Goal: Communication & Community: Answer question/provide support

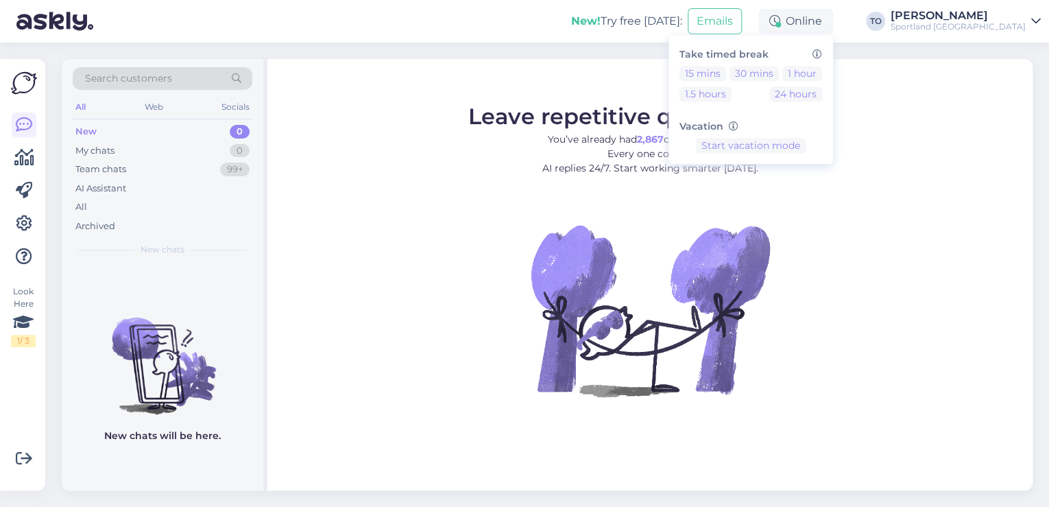
click at [979, 27] on div "Sportland [GEOGRAPHIC_DATA]" at bounding box center [958, 26] width 135 height 11
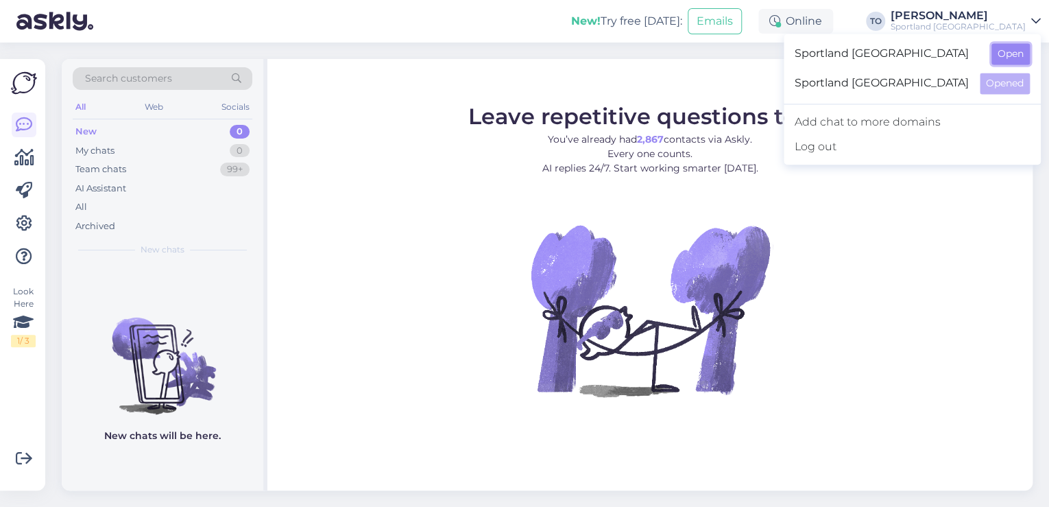
click at [1004, 54] on button "Open" at bounding box center [1011, 53] width 38 height 21
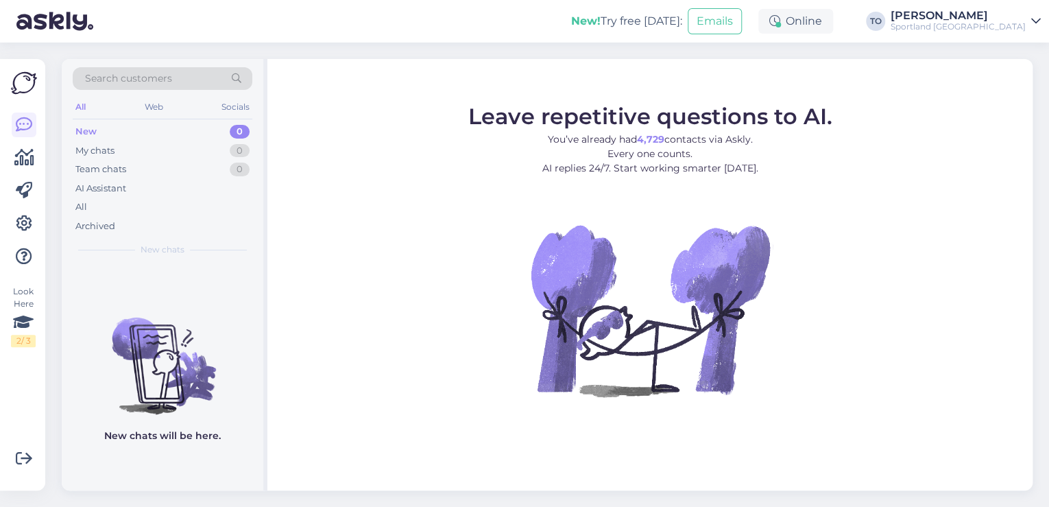
click at [1001, 18] on div "[PERSON_NAME]" at bounding box center [958, 15] width 135 height 11
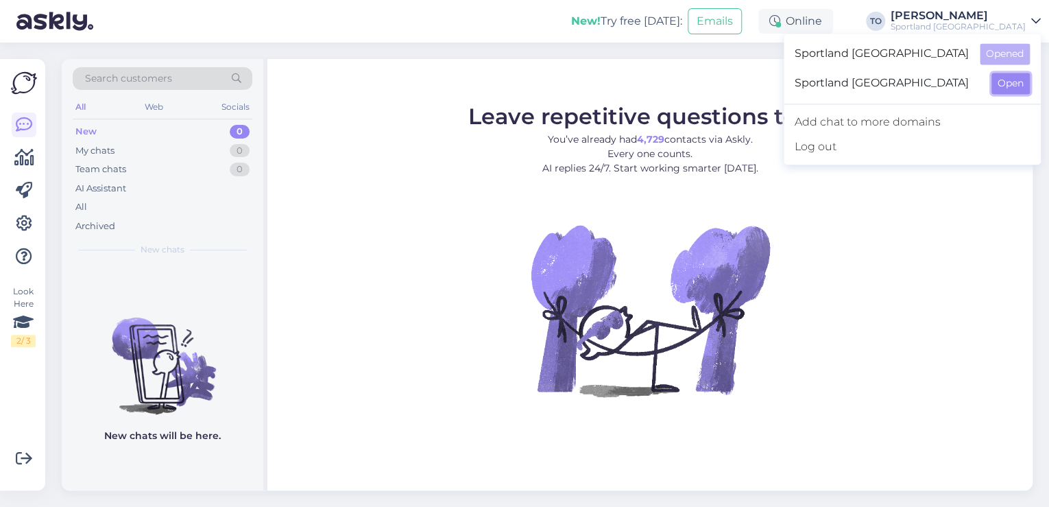
click at [999, 82] on button "Open" at bounding box center [1011, 83] width 38 height 21
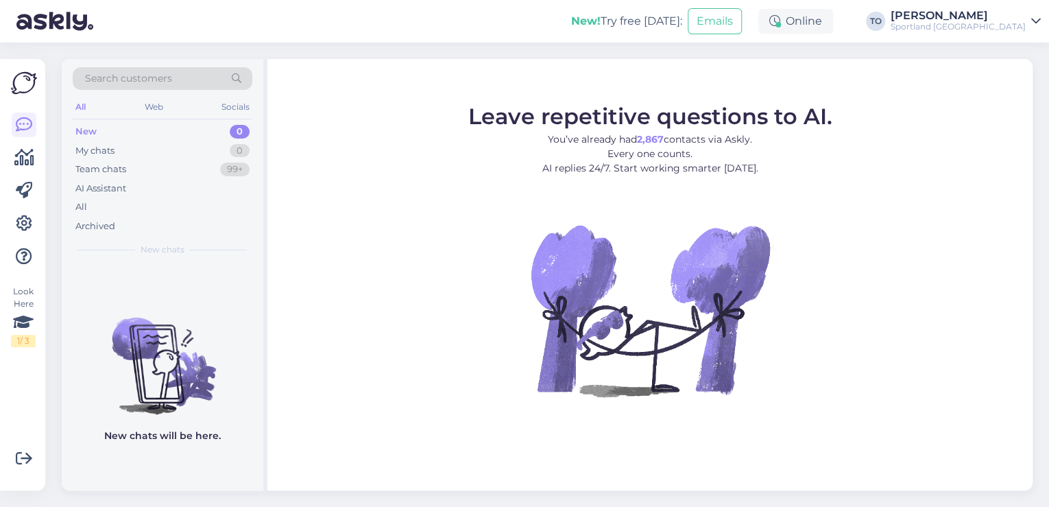
click at [1002, 25] on div "Sportland [GEOGRAPHIC_DATA]" at bounding box center [958, 26] width 135 height 11
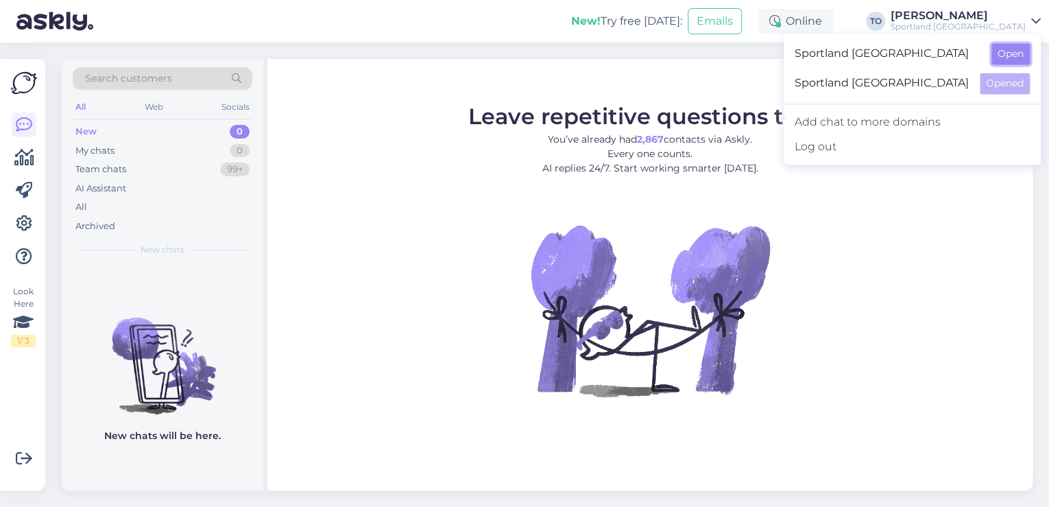
click at [1003, 49] on button "Open" at bounding box center [1011, 53] width 38 height 21
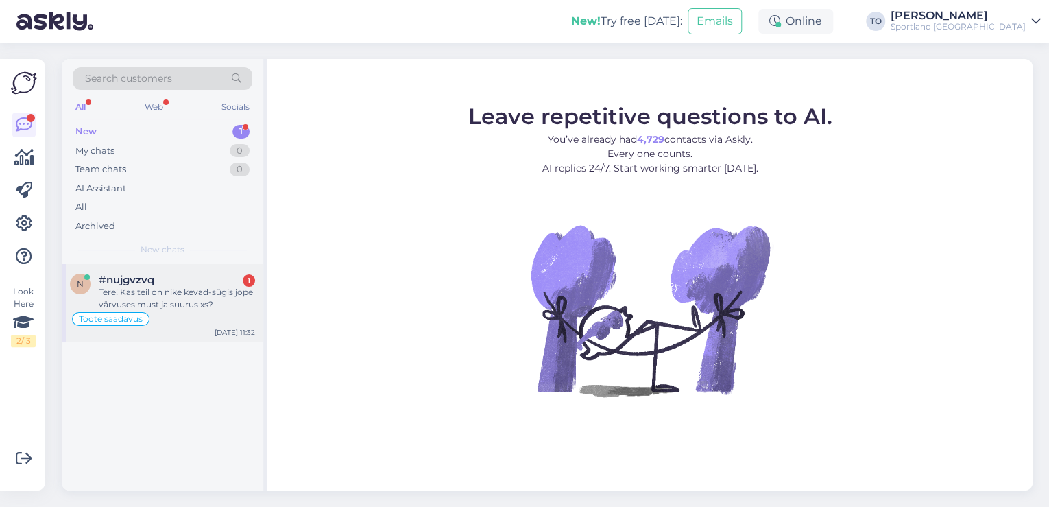
click at [165, 292] on div "Tere! Kas teil on nike kevad-sügis jope värvuses must ja suurus xs?" at bounding box center [177, 298] width 156 height 25
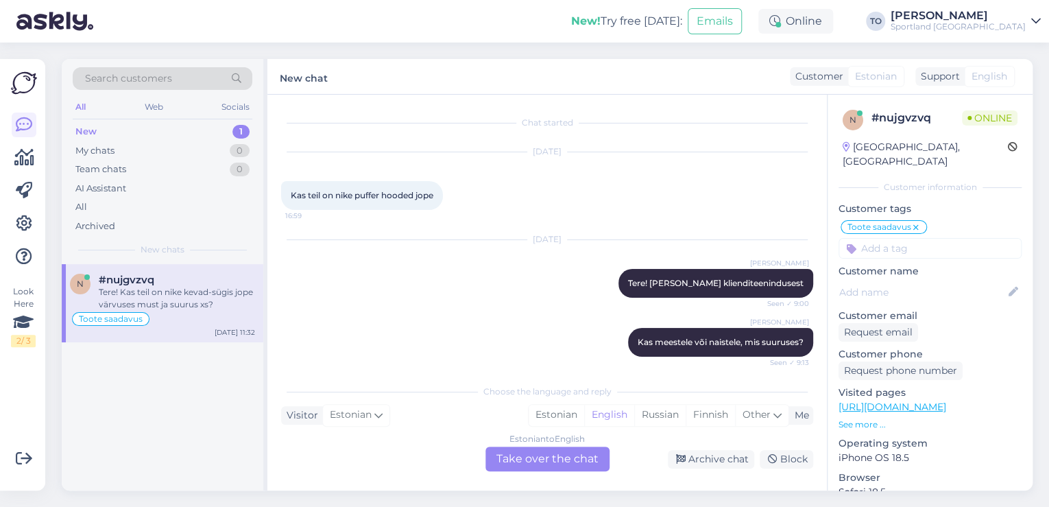
scroll to position [341, 0]
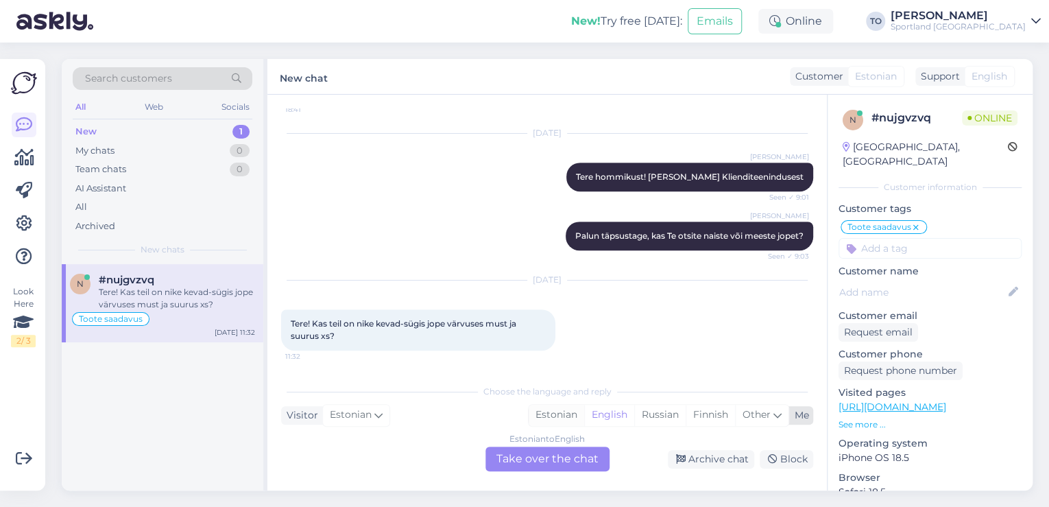
click at [567, 409] on div "Estonian" at bounding box center [557, 415] width 56 height 21
click at [575, 463] on div "Estonian to Estonian Take over the chat" at bounding box center [548, 458] width 124 height 25
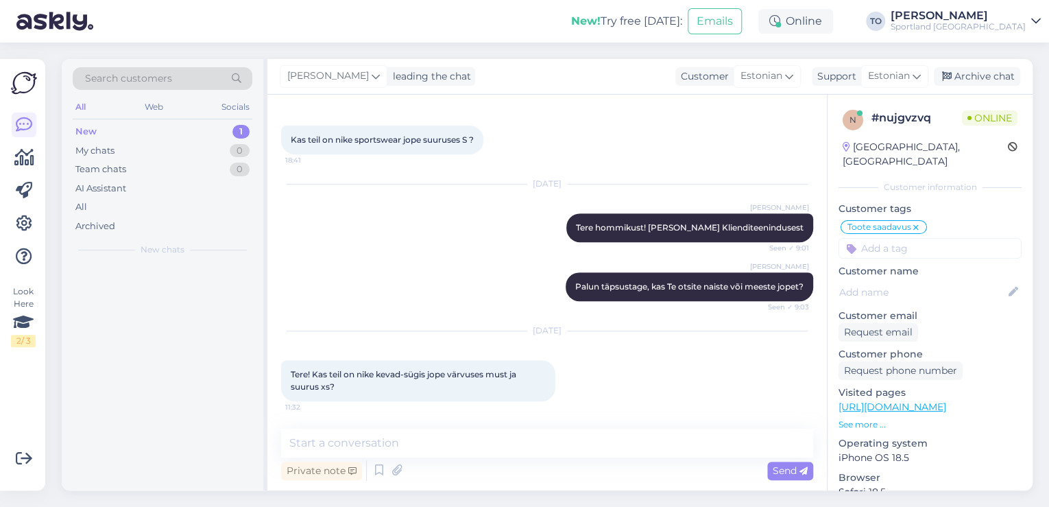
scroll to position [289, 0]
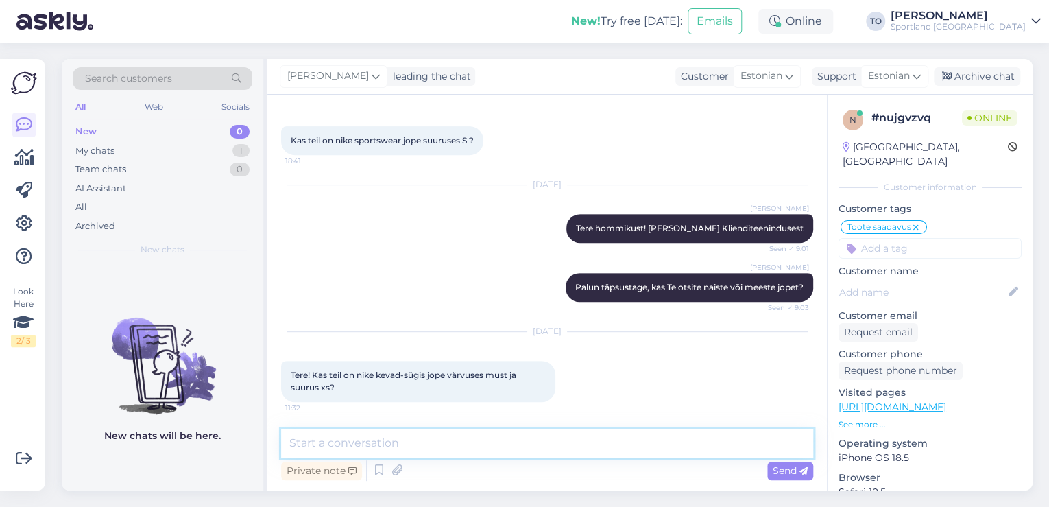
click at [521, 446] on textarea at bounding box center [547, 443] width 532 height 29
type textarea "Tere! [PERSON_NAME] Klienditeenindusest"
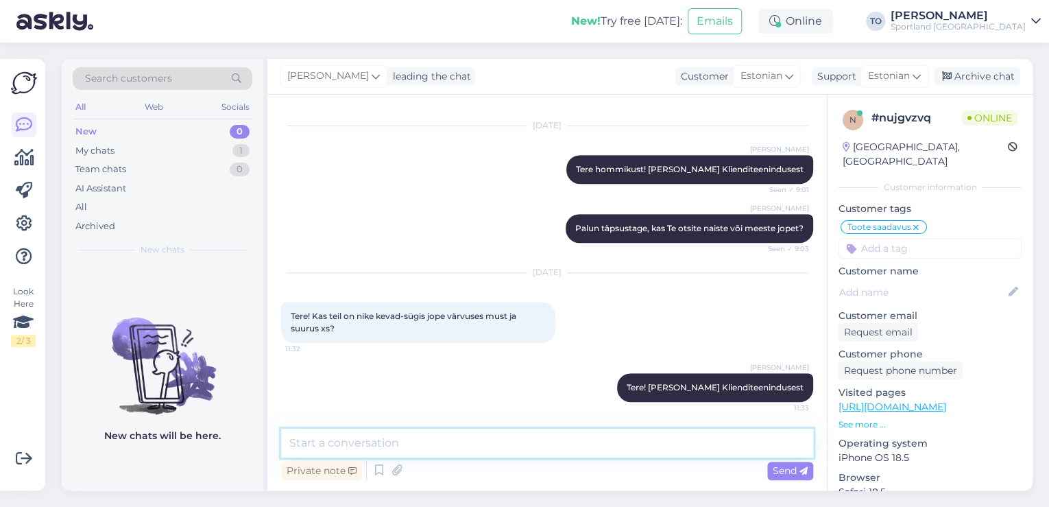
scroll to position [348, 0]
click at [491, 437] on textarea at bounding box center [547, 443] width 532 height 29
type textarea "Palun täpsustage, kas Te otsite naiste või meeste jopet?"
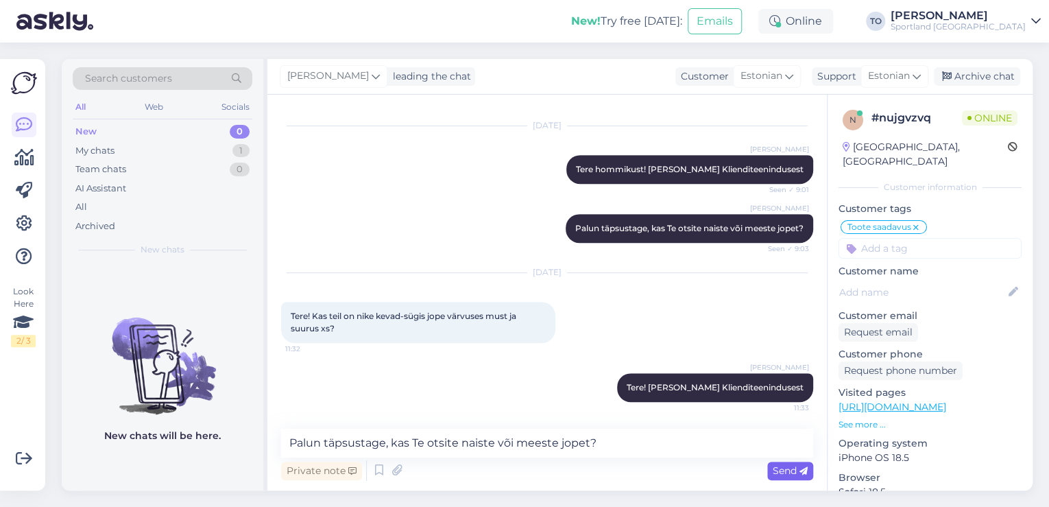
click at [795, 466] on span "Send" at bounding box center [790, 470] width 35 height 12
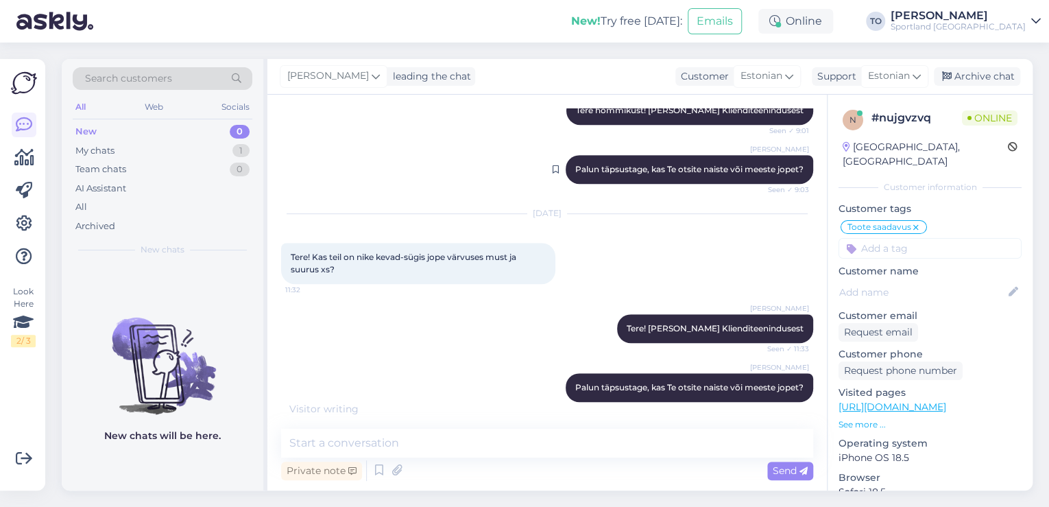
scroll to position [466, 0]
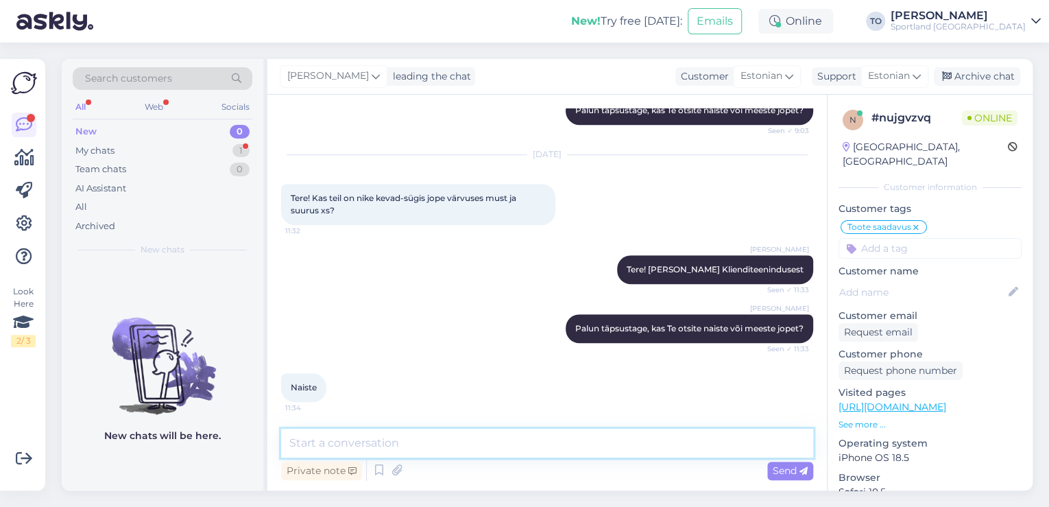
click at [498, 444] on textarea at bounding box center [547, 443] width 532 height 29
type textarea "Tänan, kohe uurin täpsemalt"
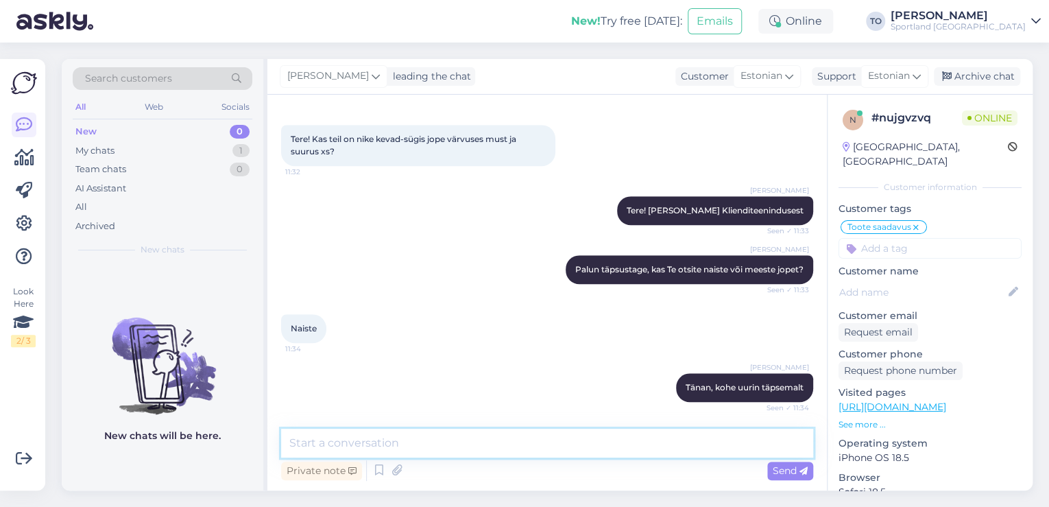
click at [421, 430] on textarea at bounding box center [547, 443] width 532 height 29
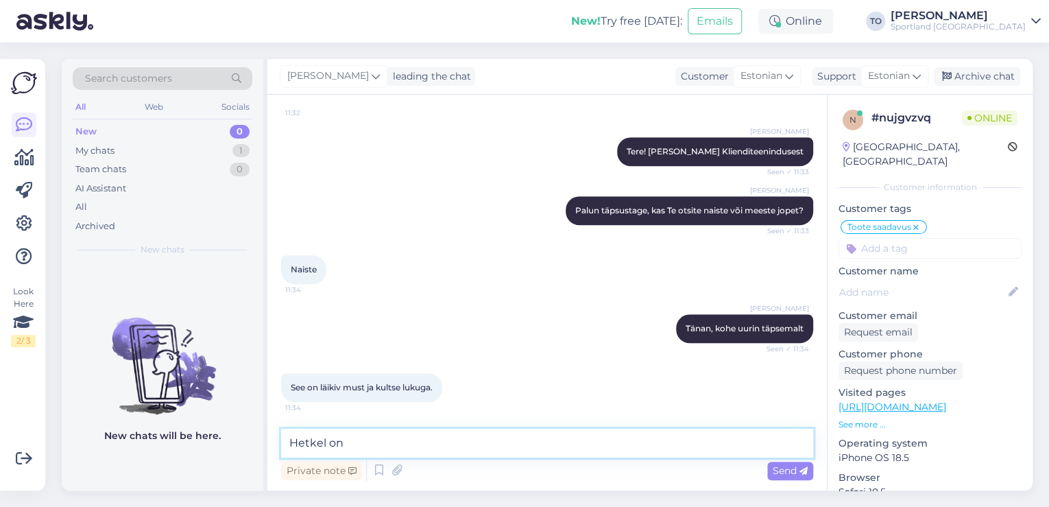
click at [410, 440] on textarea "Hetkel on" at bounding box center [547, 443] width 532 height 29
type textarea "H"
type textarea "k"
type textarea "Kahjuks sellist mudelit hetkel meie valikus ei ole. Väga vabandame!"
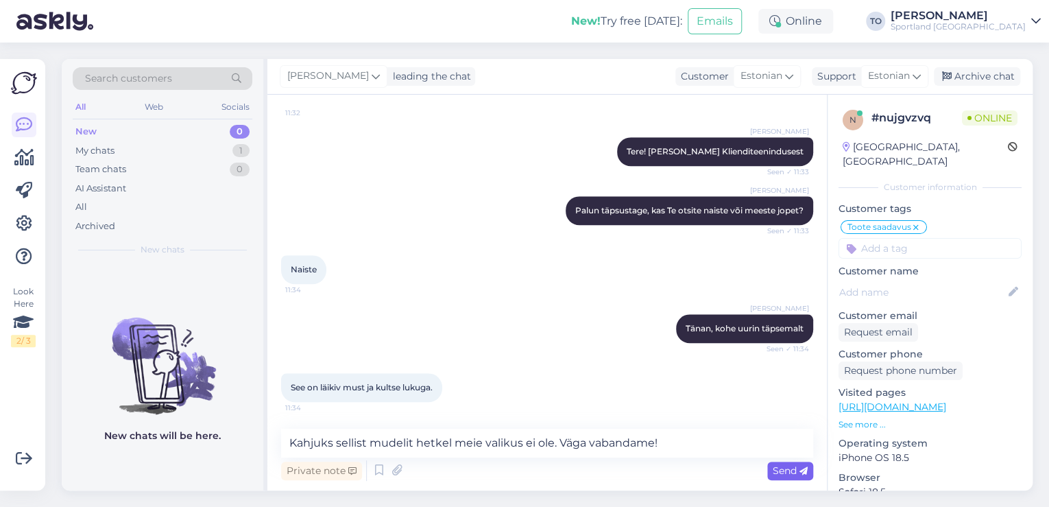
click at [776, 470] on span "Send" at bounding box center [790, 470] width 35 height 12
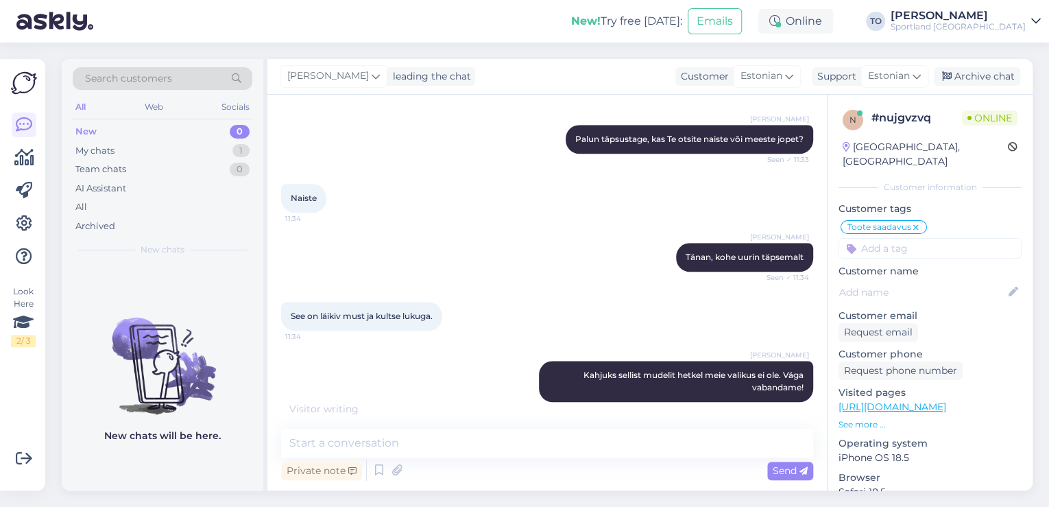
scroll to position [715, 0]
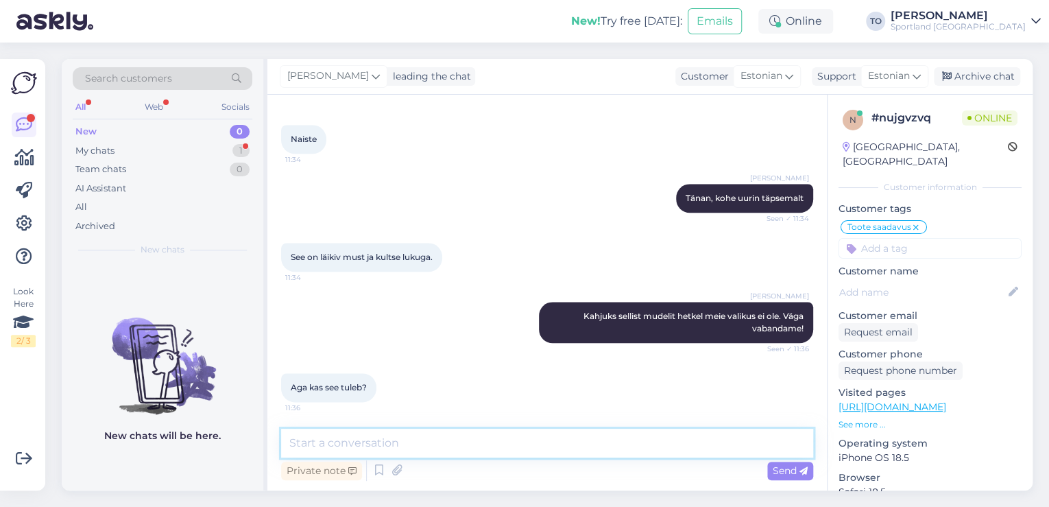
click at [370, 439] on textarea at bounding box center [547, 443] width 532 height 29
type textarea "Kahjuks hetkel selle kohta info puudub. Meil on väga kahju!"
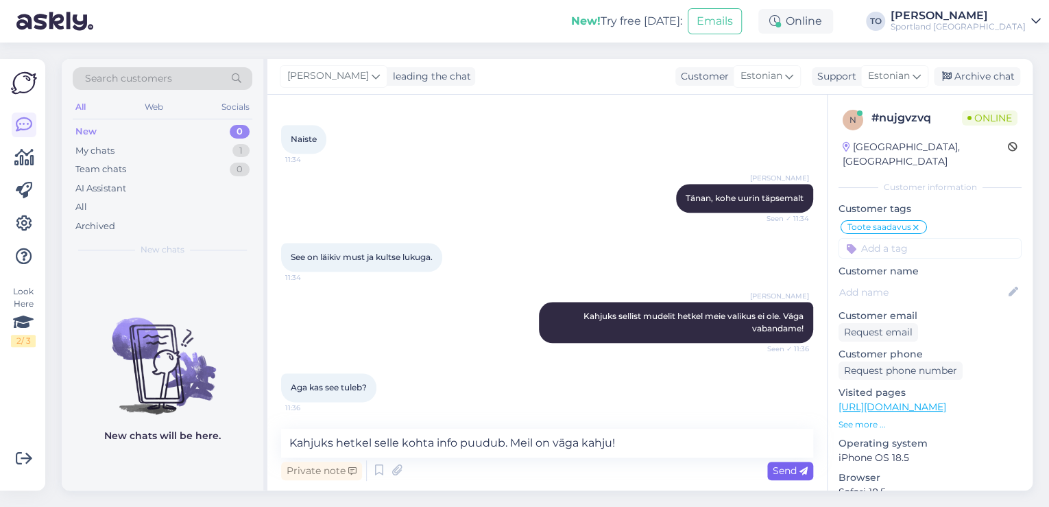
click at [798, 467] on span "Send" at bounding box center [790, 470] width 35 height 12
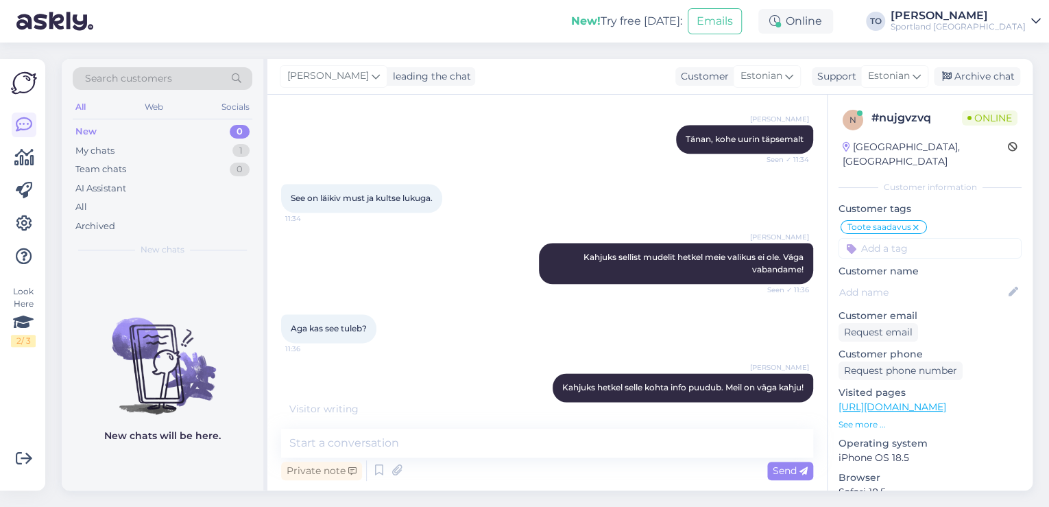
scroll to position [833, 0]
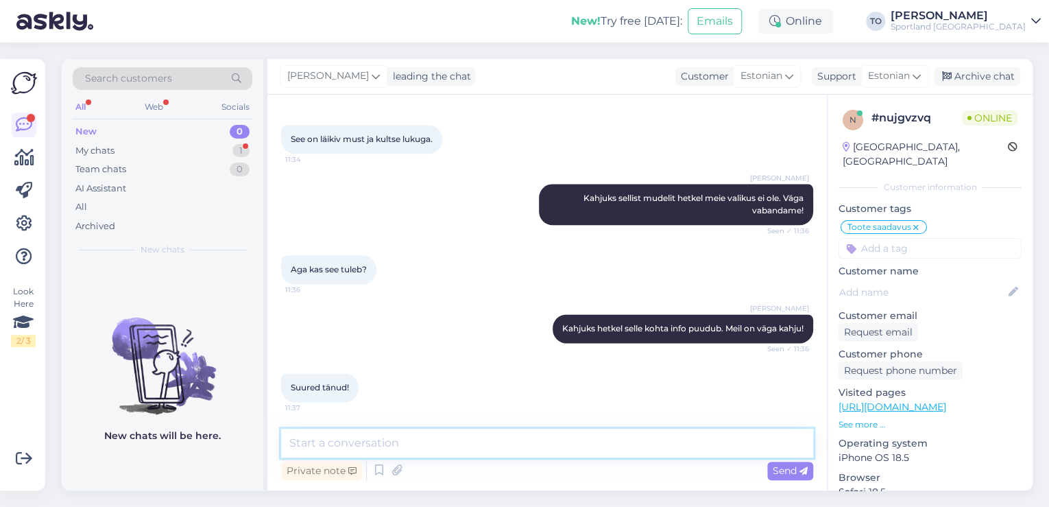
click at [437, 436] on textarea at bounding box center [547, 443] width 532 height 29
type textarea "Palun. Kas hetkel saan veel abiks olla?"
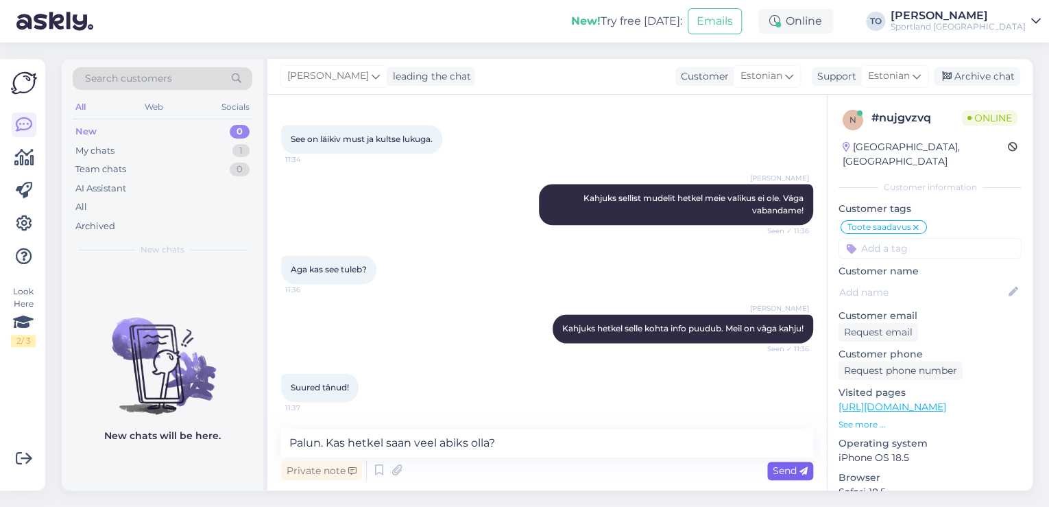
click at [783, 473] on span "Send" at bounding box center [790, 470] width 35 height 12
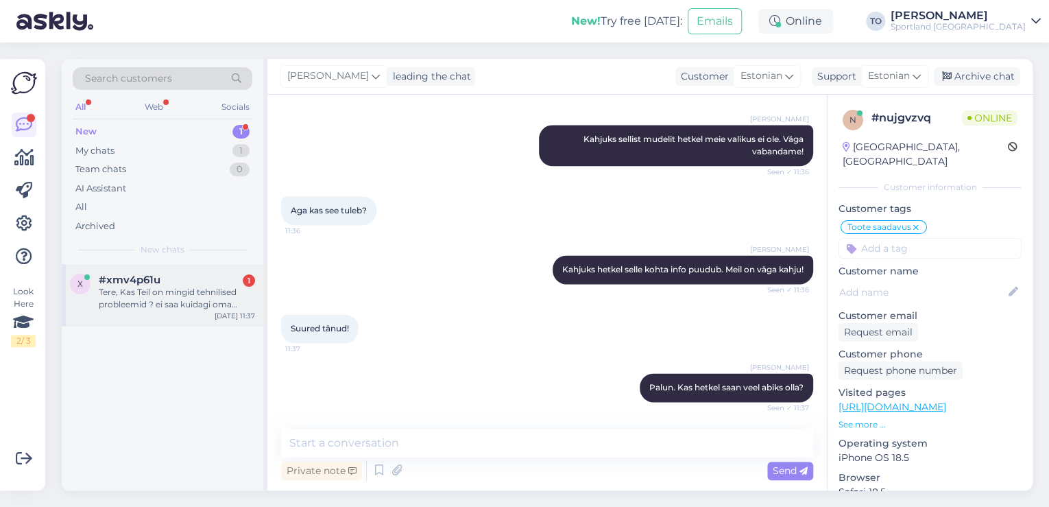
click at [189, 284] on div "#xmv4p61u 1" at bounding box center [177, 280] width 156 height 12
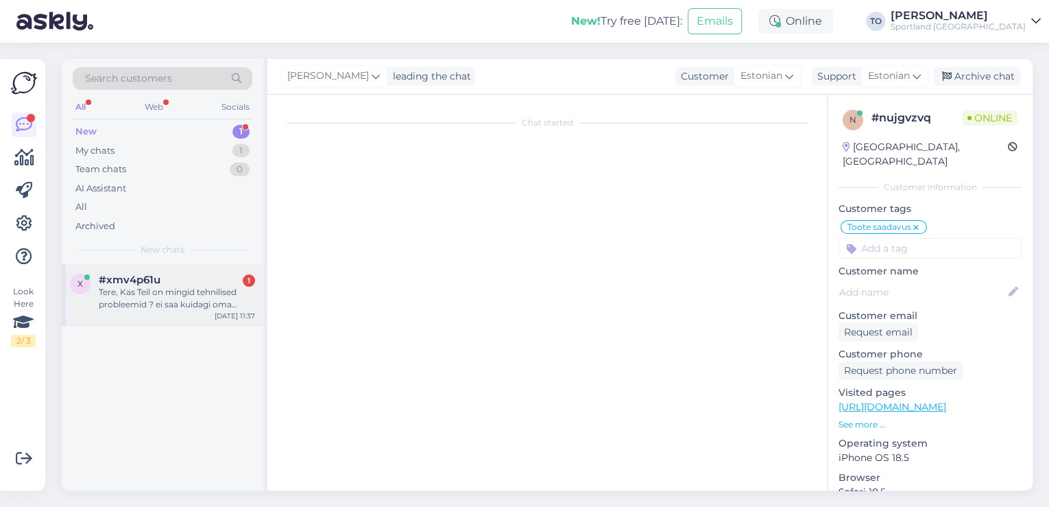
scroll to position [0, 0]
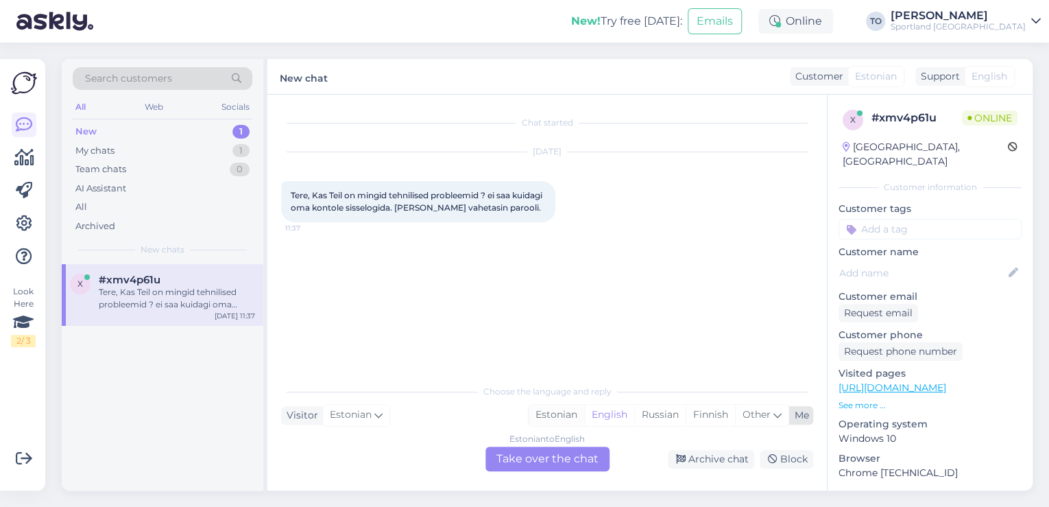
click at [562, 409] on div "Estonian" at bounding box center [557, 415] width 56 height 21
click at [553, 456] on div "Estonian to Estonian Take over the chat" at bounding box center [548, 458] width 124 height 25
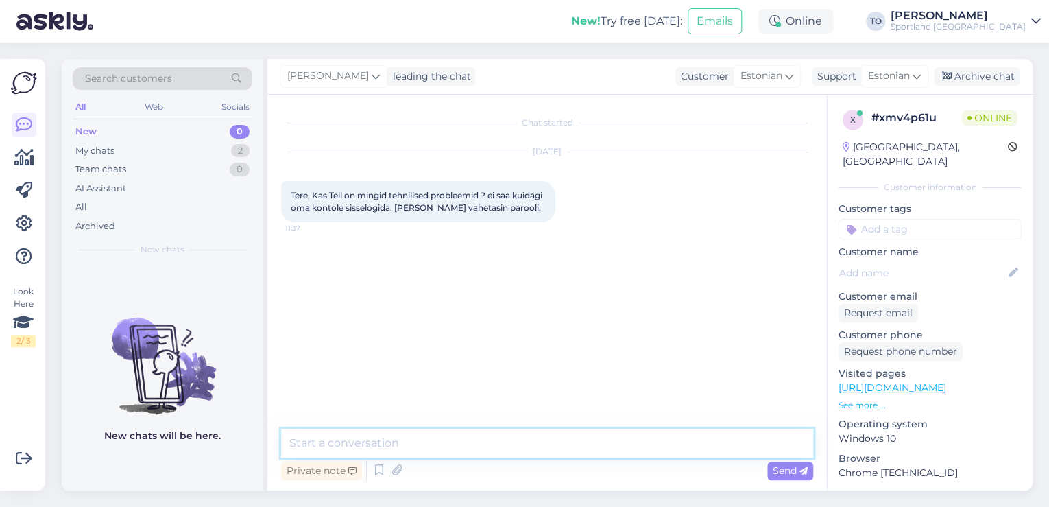
click at [540, 432] on textarea at bounding box center [547, 443] width 532 height 29
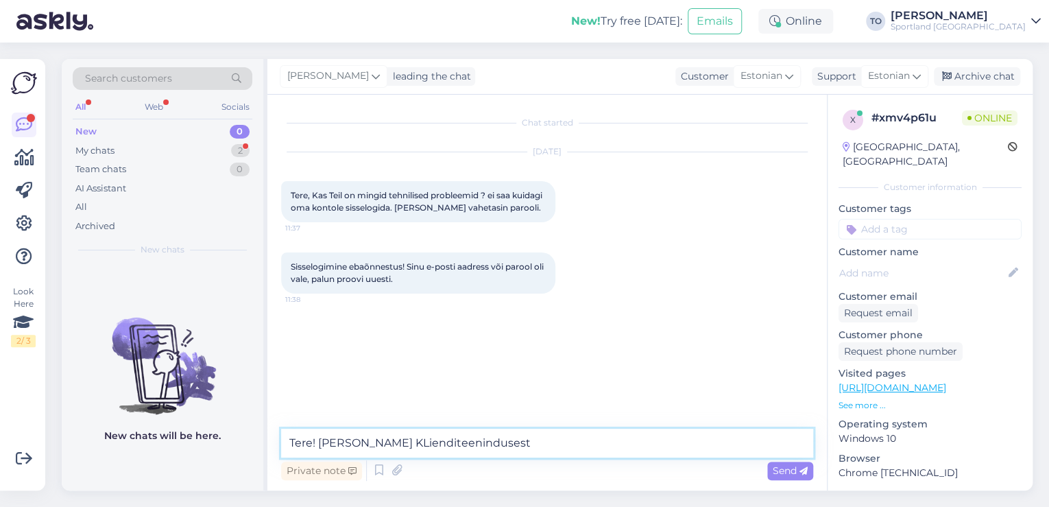
click at [390, 444] on textarea "Tere! [PERSON_NAME] KLienditeenindusest" at bounding box center [547, 443] width 532 height 29
type textarea "Tere! [PERSON_NAME] Klienditeenindusest"
click at [787, 470] on span "Send" at bounding box center [790, 470] width 35 height 12
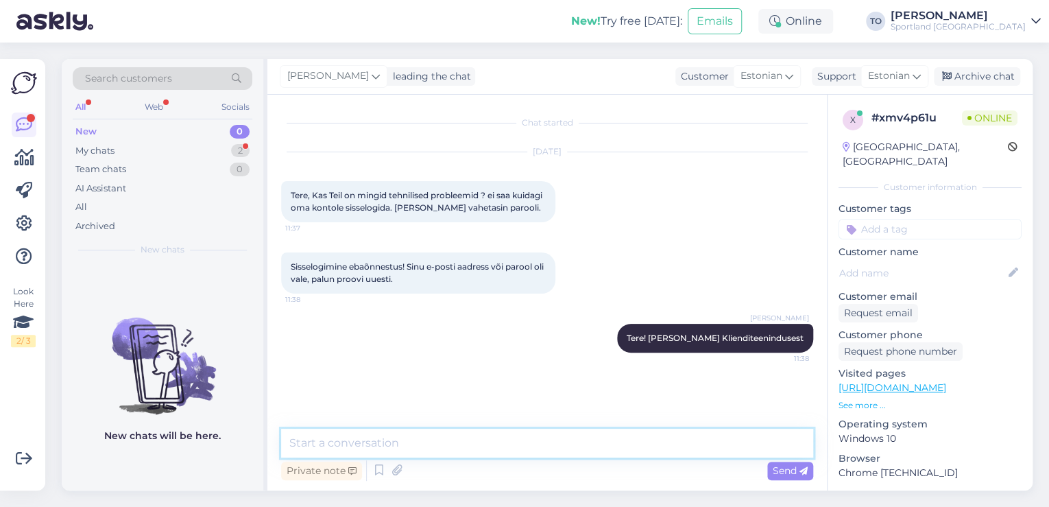
click at [554, 450] on textarea at bounding box center [547, 443] width 532 height 29
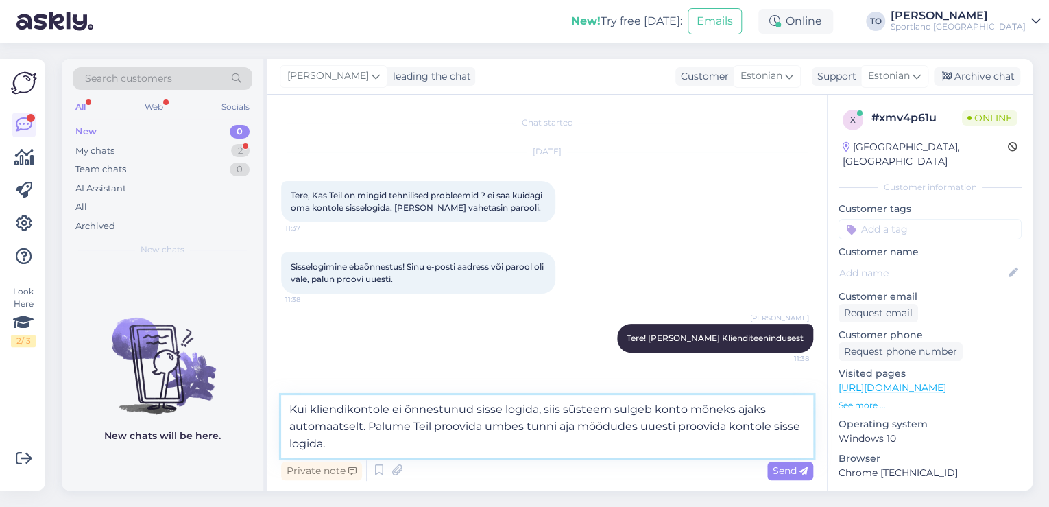
drag, startPoint x: 725, startPoint y: 428, endPoint x: 680, endPoint y: 427, distance: 45.3
click at [680, 427] on textarea "Kui kliendikontole ei õnnestunud sisse logida, siis süsteem sulgeb konto mõneks…" at bounding box center [547, 426] width 532 height 62
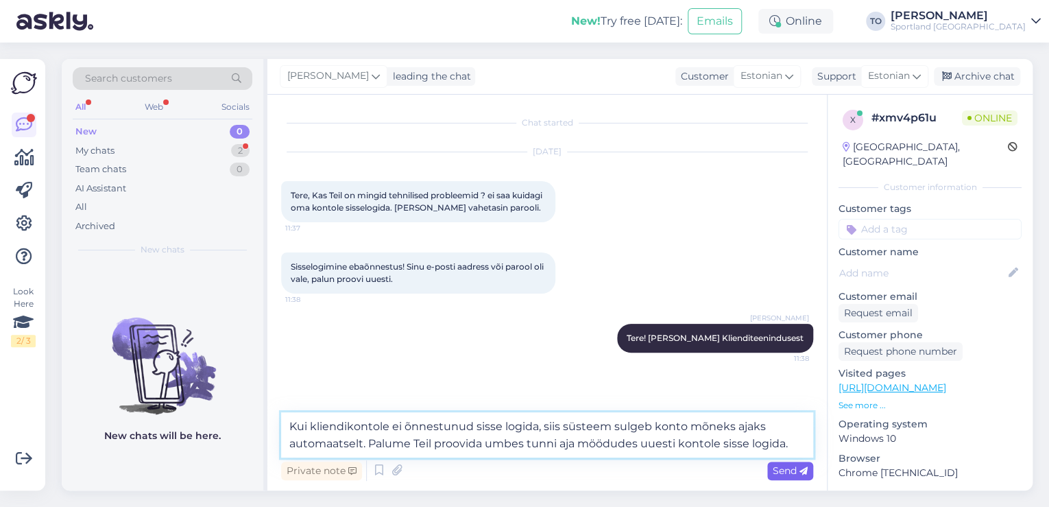
type textarea "Kui kliendikontole ei õnnestunud sisse logida, siis süsteem sulgeb konto mõneks…"
click at [776, 464] on span "Send" at bounding box center [790, 470] width 35 height 12
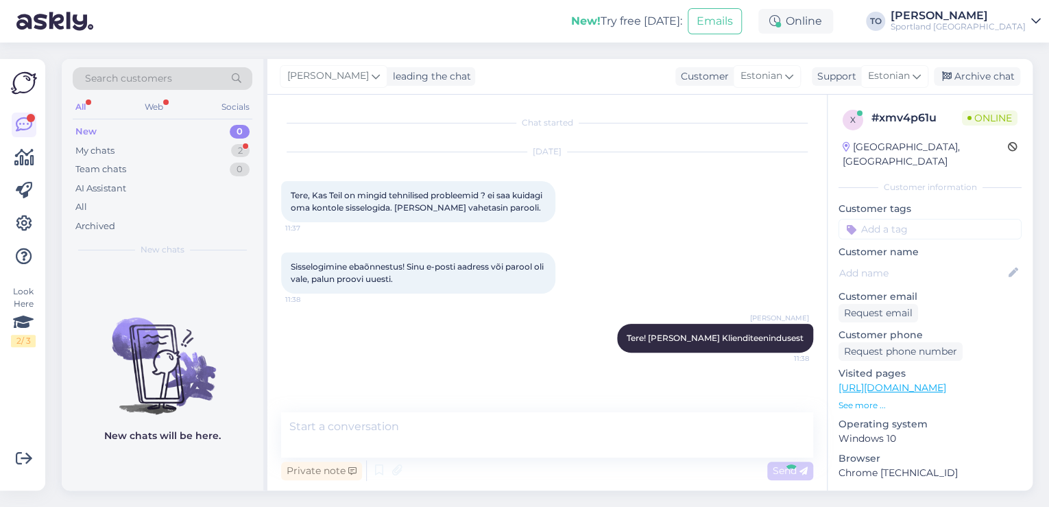
scroll to position [47, 0]
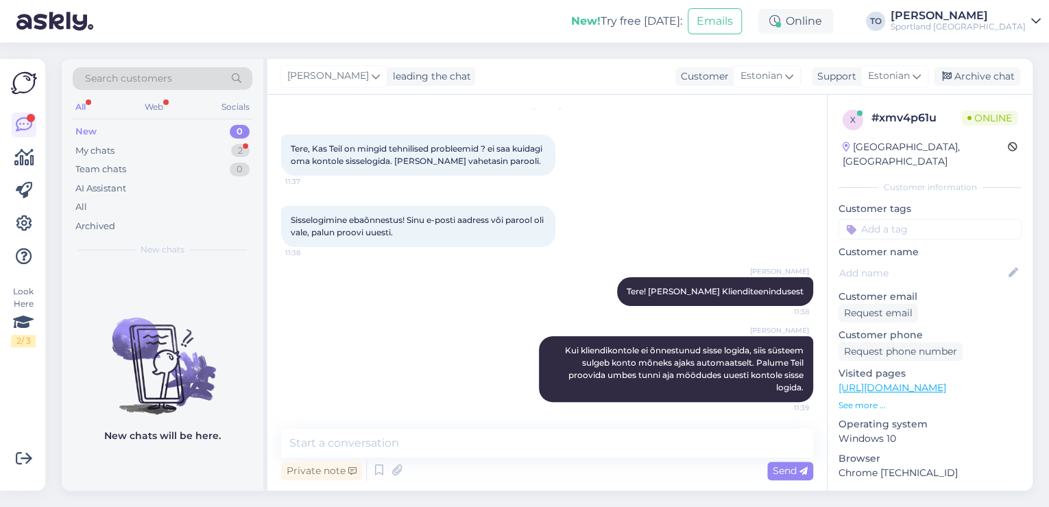
click at [942, 203] on div "Customer tags" at bounding box center [930, 221] width 183 height 38
click at [940, 219] on input at bounding box center [930, 229] width 183 height 21
type input "k"
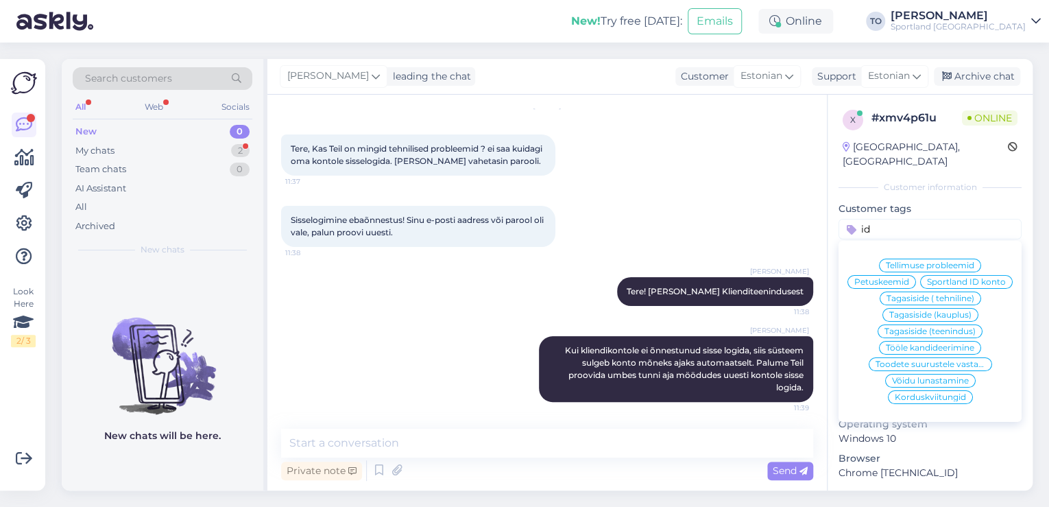
type input "i"
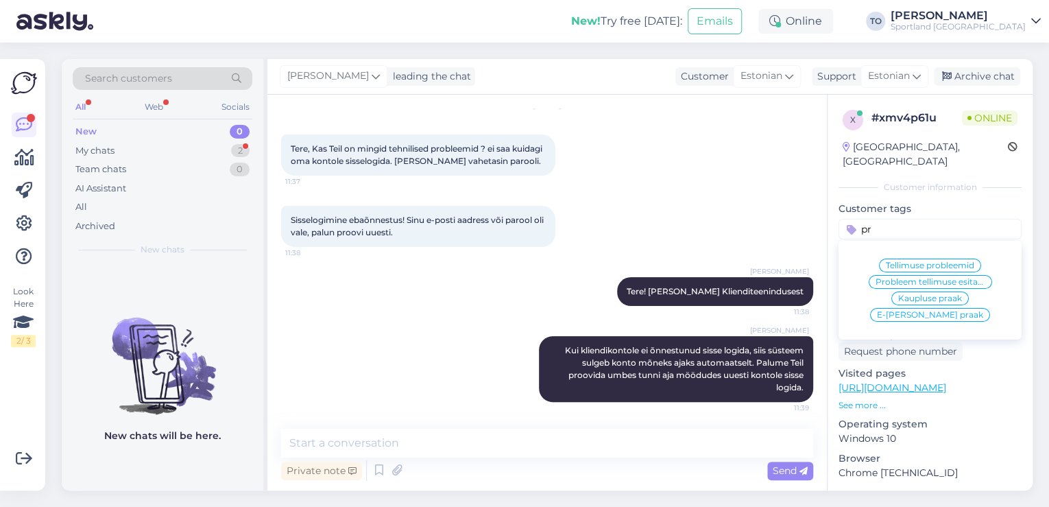
type input "p"
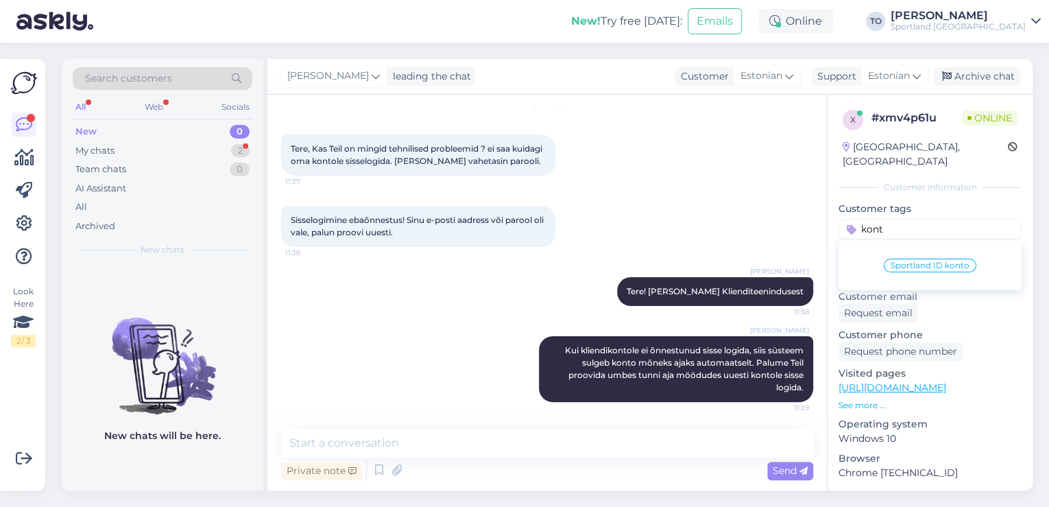
type input "kont"
click at [922, 261] on span "Sportland ID konto" at bounding box center [930, 265] width 79 height 8
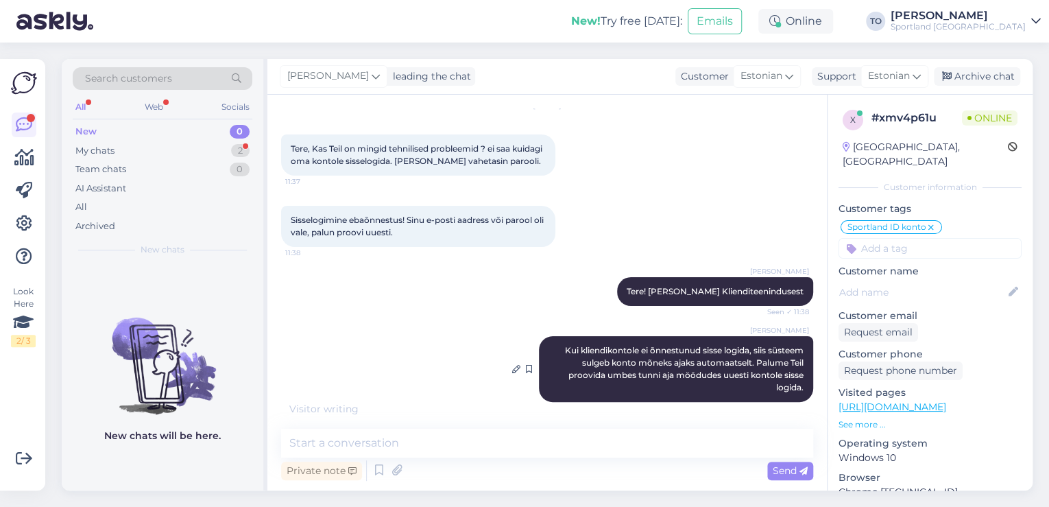
scroll to position [62, 0]
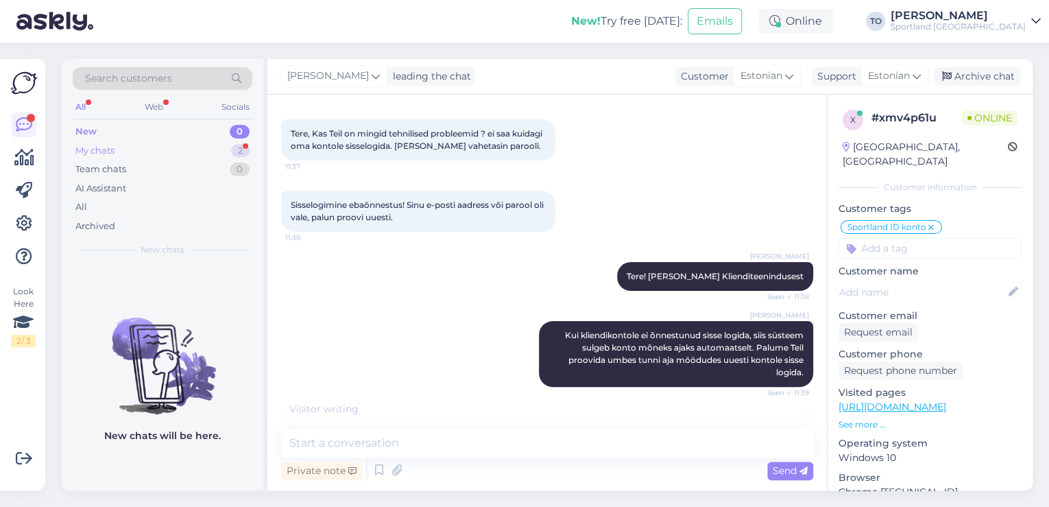
click at [171, 152] on div "My chats 2" at bounding box center [163, 150] width 180 height 19
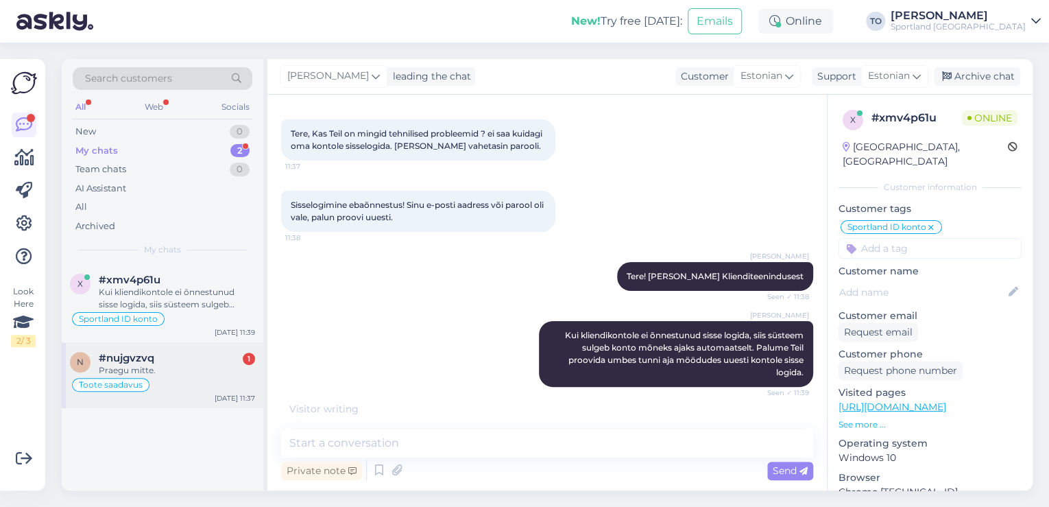
click at [203, 373] on div "Praegu mitte." at bounding box center [177, 370] width 156 height 12
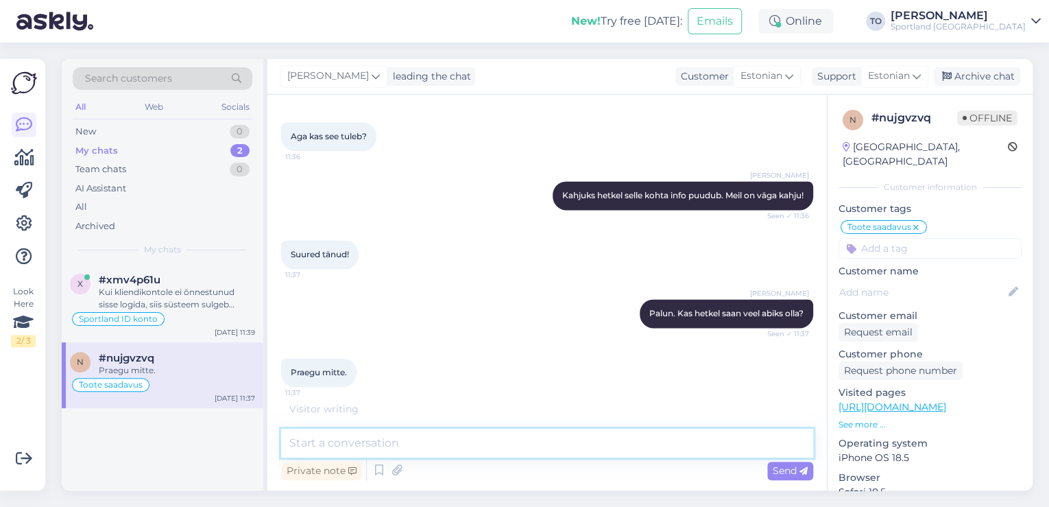
click at [431, 442] on textarea at bounding box center [547, 443] width 532 height 29
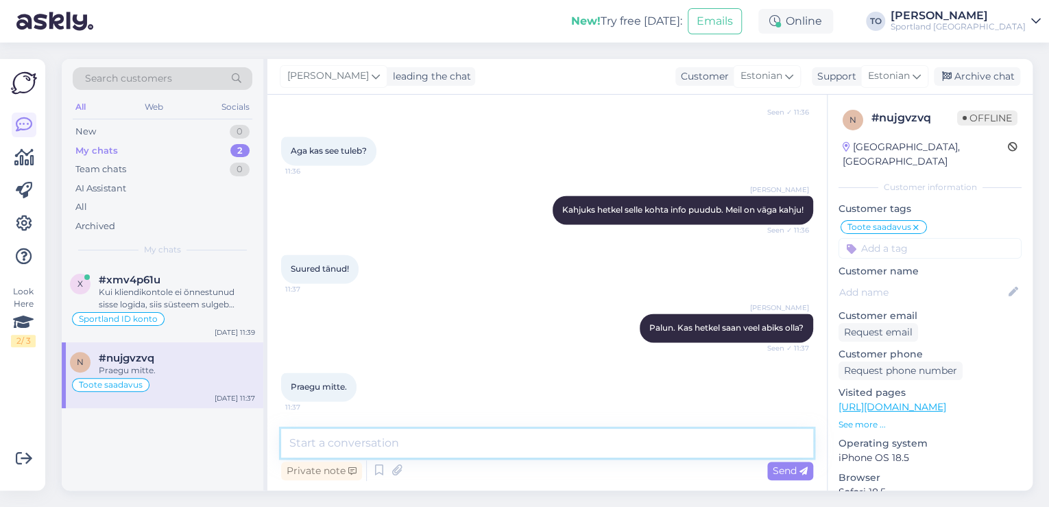
scroll to position [950, 0]
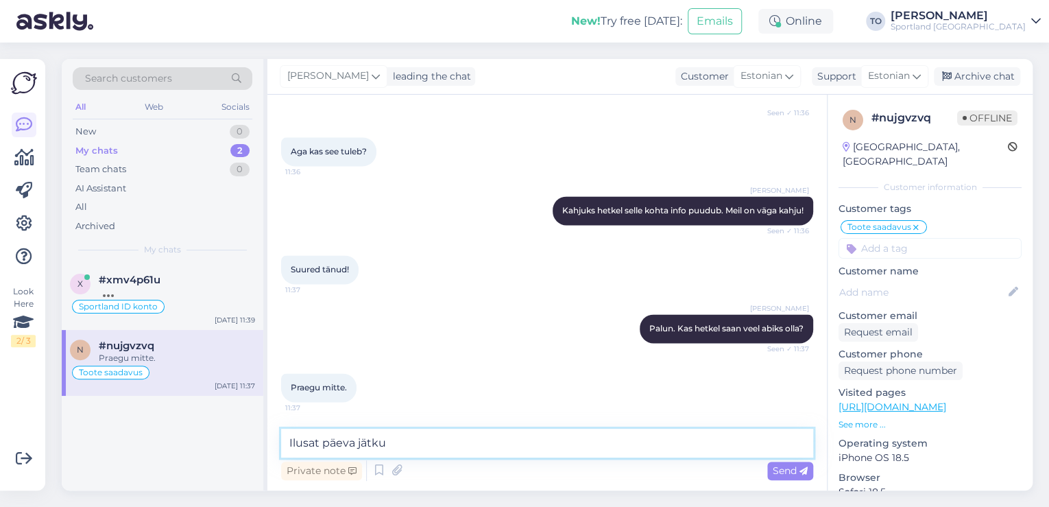
type textarea "Ilusat päeva jätku!"
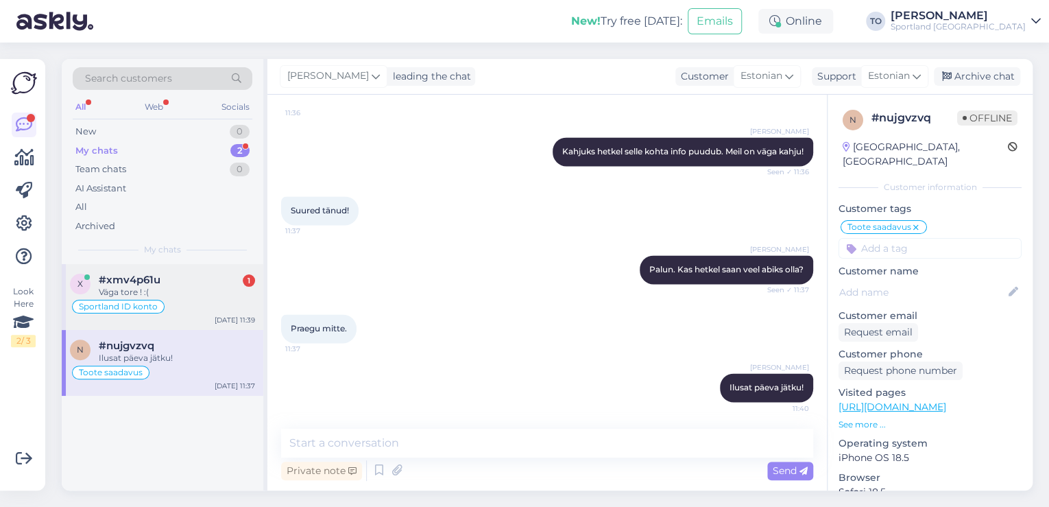
click at [219, 292] on div "Väga tore ! :(" at bounding box center [177, 292] width 156 height 12
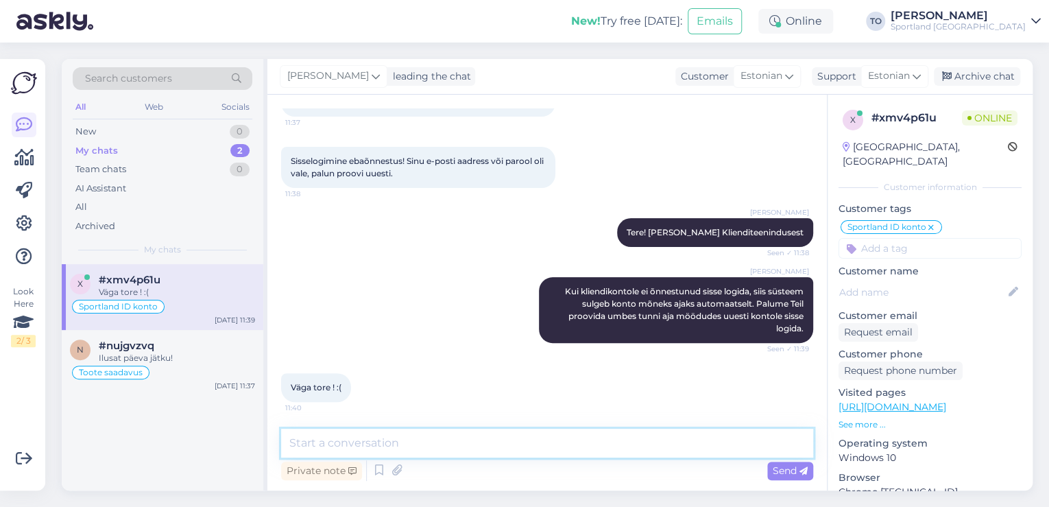
click at [396, 446] on textarea at bounding box center [547, 443] width 532 height 29
type textarea "K"
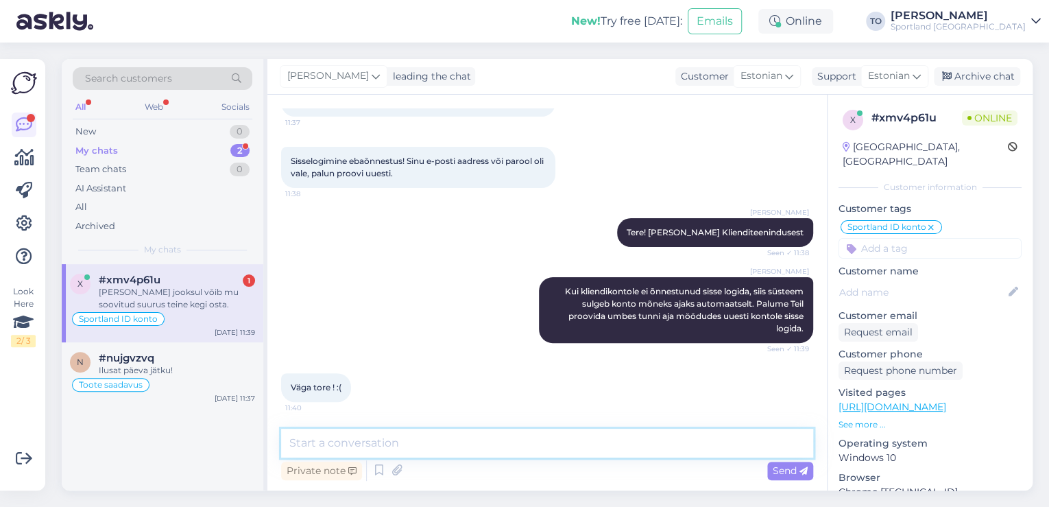
scroll to position [165, 0]
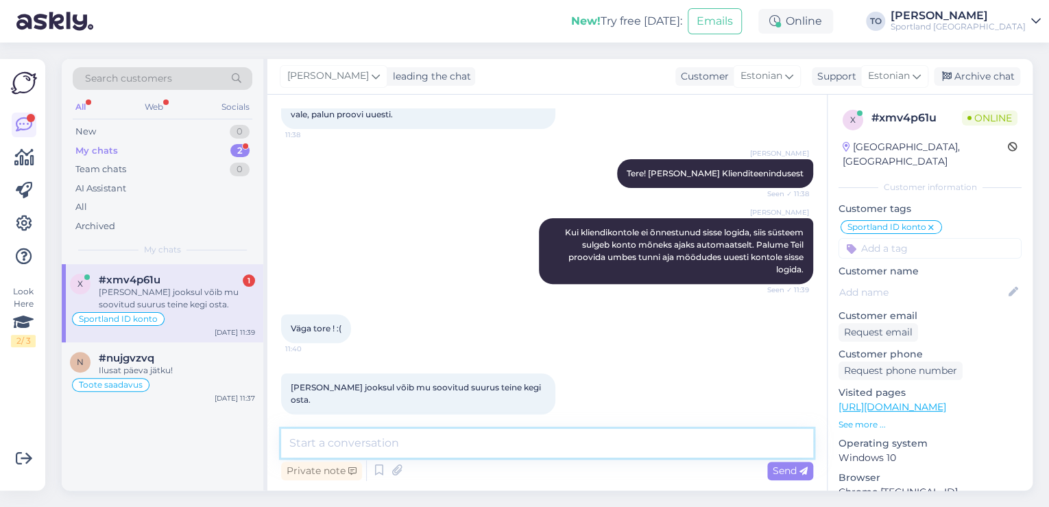
click at [620, 435] on textarea at bounding box center [547, 443] width 532 height 29
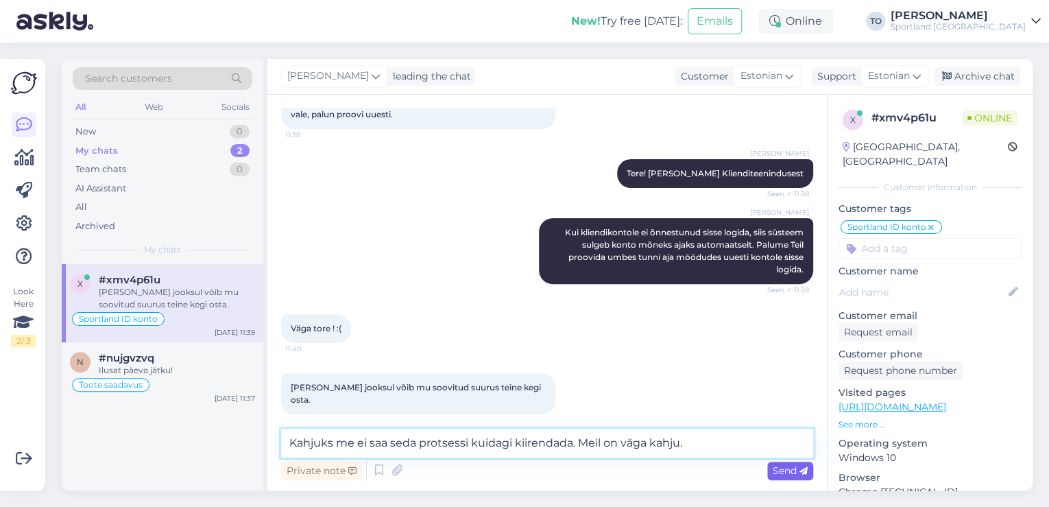
type textarea "Kahjuks me ei saa seda protsessi kuidagi kiirendada. Meil on väga kahju."
click at [781, 464] on div "Send" at bounding box center [790, 471] width 46 height 19
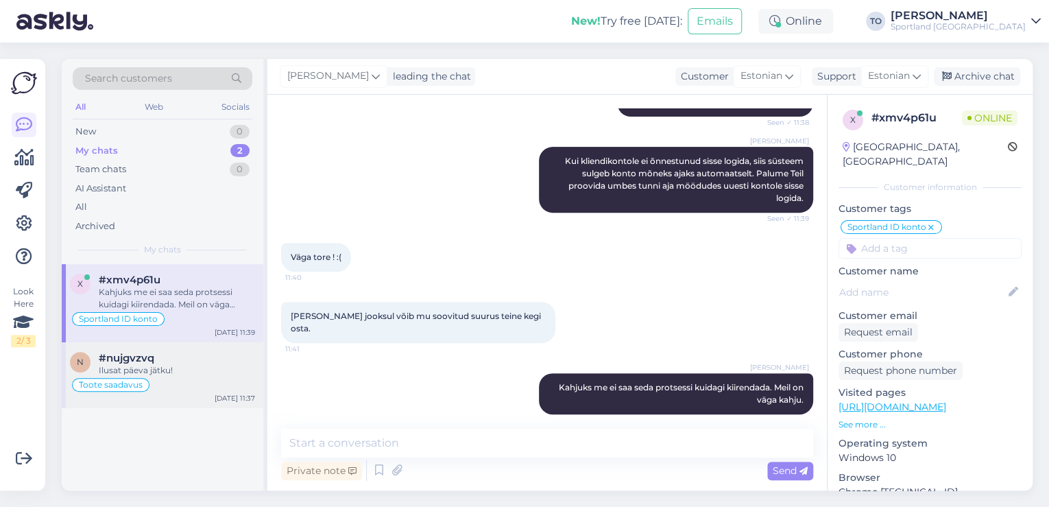
click at [128, 347] on div "n #nujgvzvq Ilusat päeva jätku! Toote saadavus [DATE] 11:37" at bounding box center [163, 375] width 202 height 66
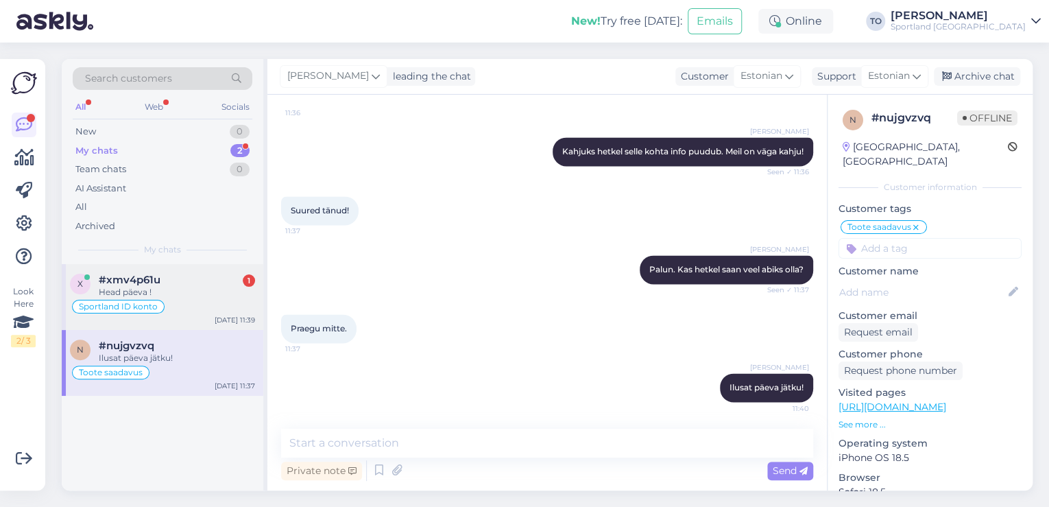
drag, startPoint x: 165, startPoint y: 288, endPoint x: 208, endPoint y: 295, distance: 43.7
click at [165, 288] on div "Head päeva !" at bounding box center [177, 292] width 156 height 12
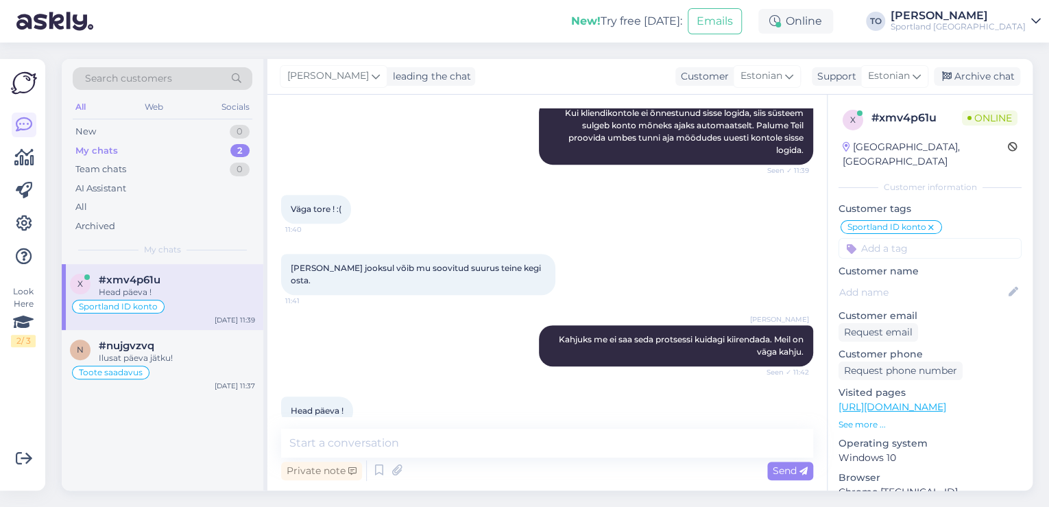
scroll to position [295, 0]
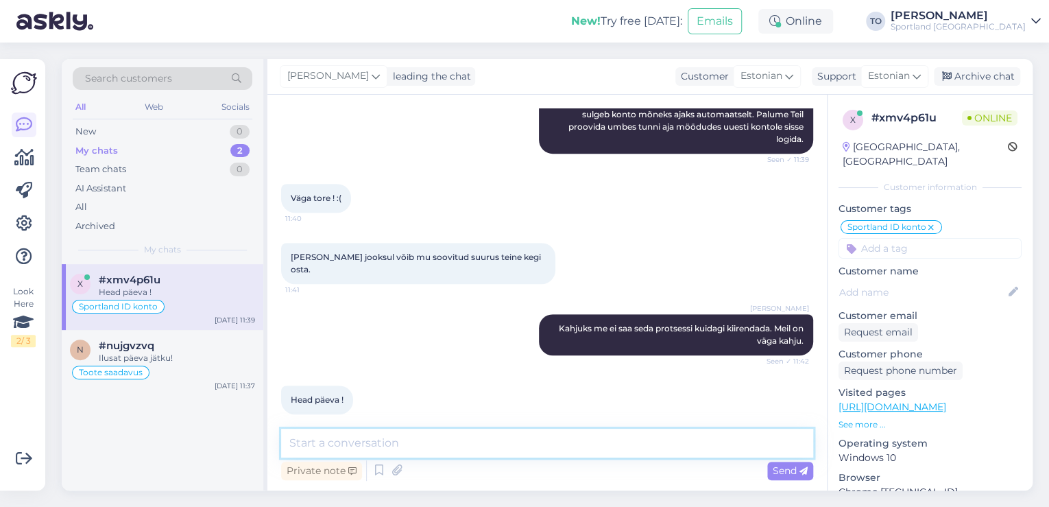
click at [368, 442] on textarea at bounding box center [547, 443] width 532 height 29
type textarea "Teilegi ilusat päeva jätku!"
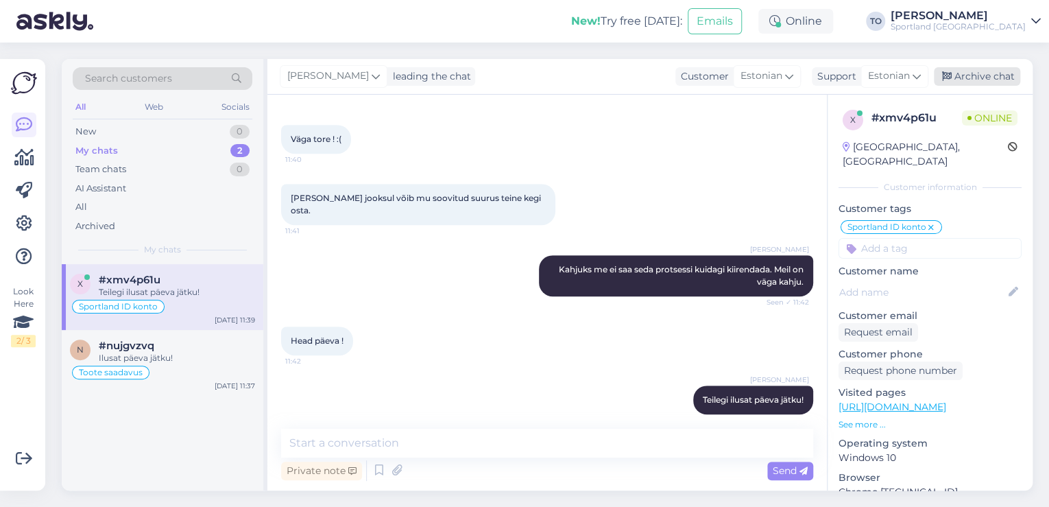
click at [998, 73] on div "Archive chat" at bounding box center [977, 76] width 86 height 19
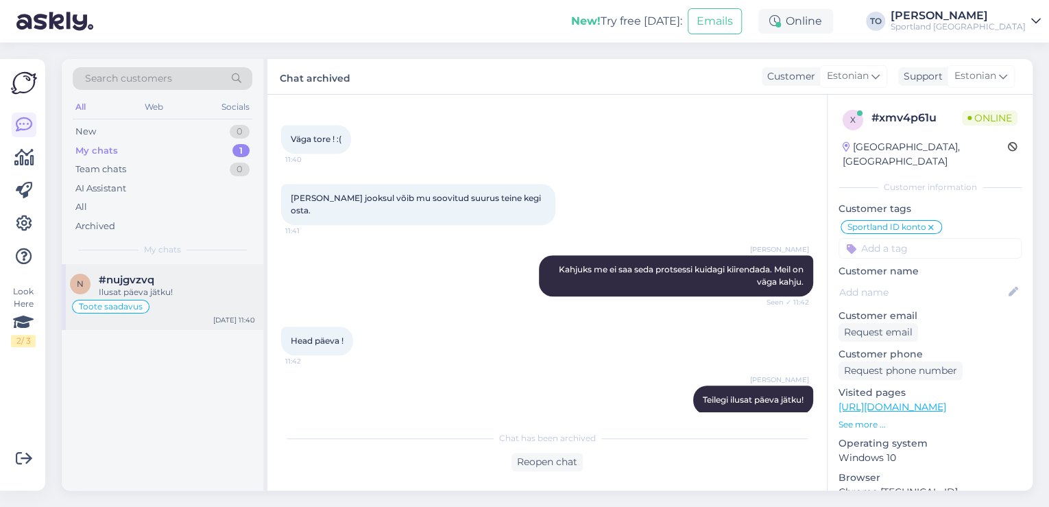
click at [184, 290] on div "Ilusat päeva jätku!" at bounding box center [177, 292] width 156 height 12
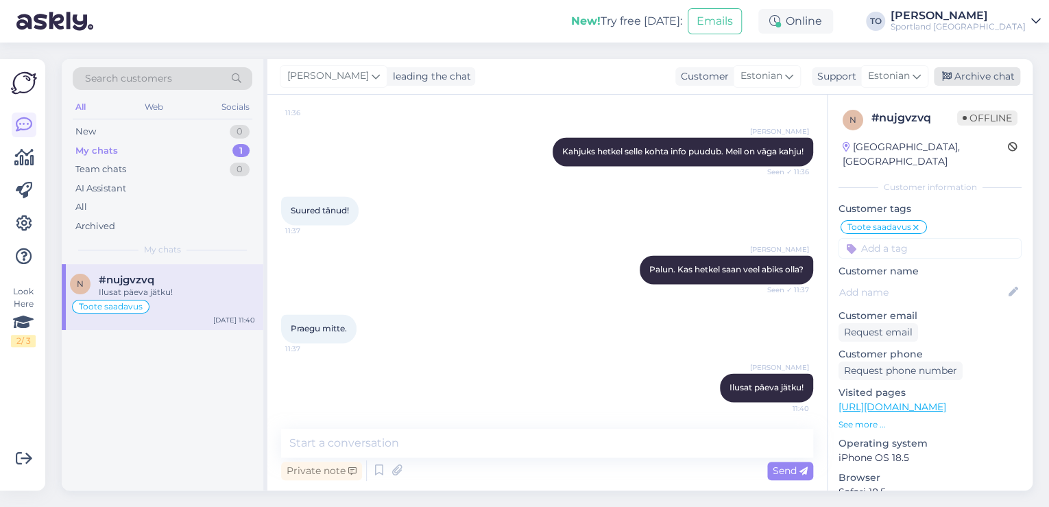
click at [1003, 76] on div "Archive chat" at bounding box center [977, 76] width 86 height 19
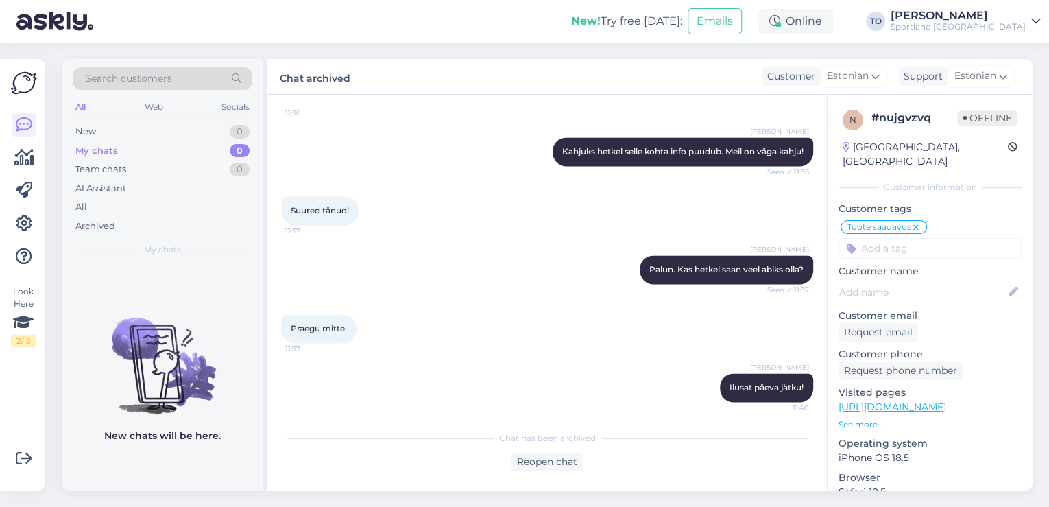
click at [1003, 16] on div "[PERSON_NAME]" at bounding box center [958, 15] width 135 height 11
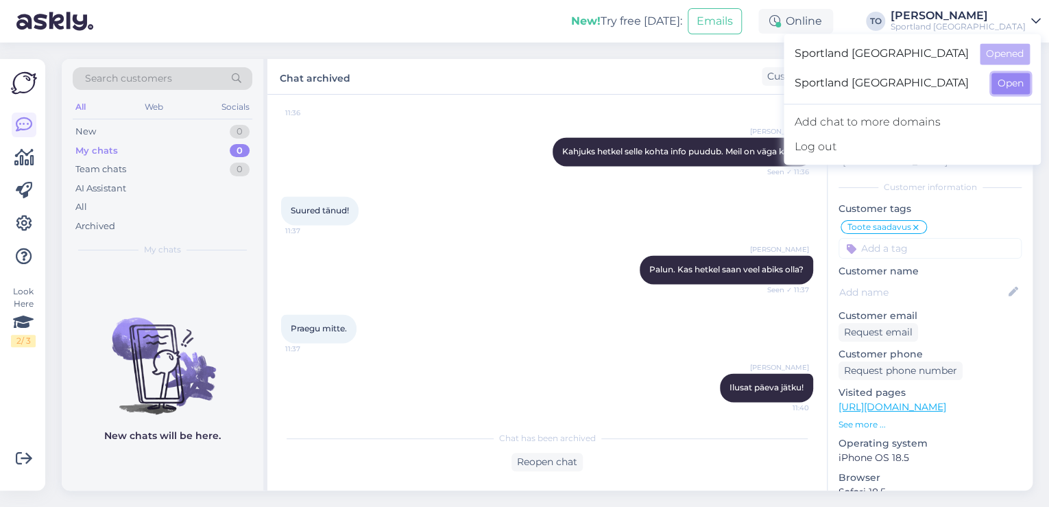
click at [1015, 80] on button "Open" at bounding box center [1011, 83] width 38 height 21
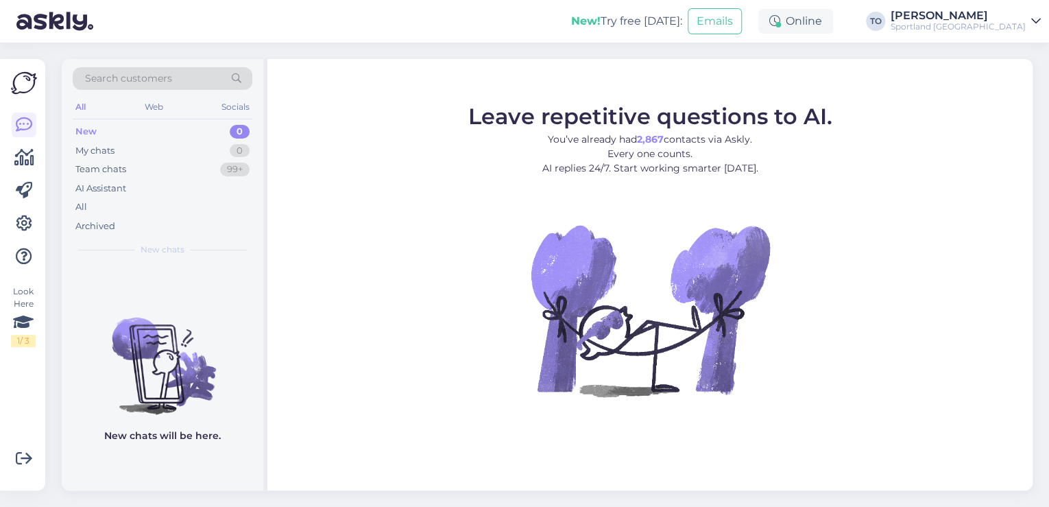
click at [1010, 22] on div "Sportland [GEOGRAPHIC_DATA]" at bounding box center [958, 26] width 135 height 11
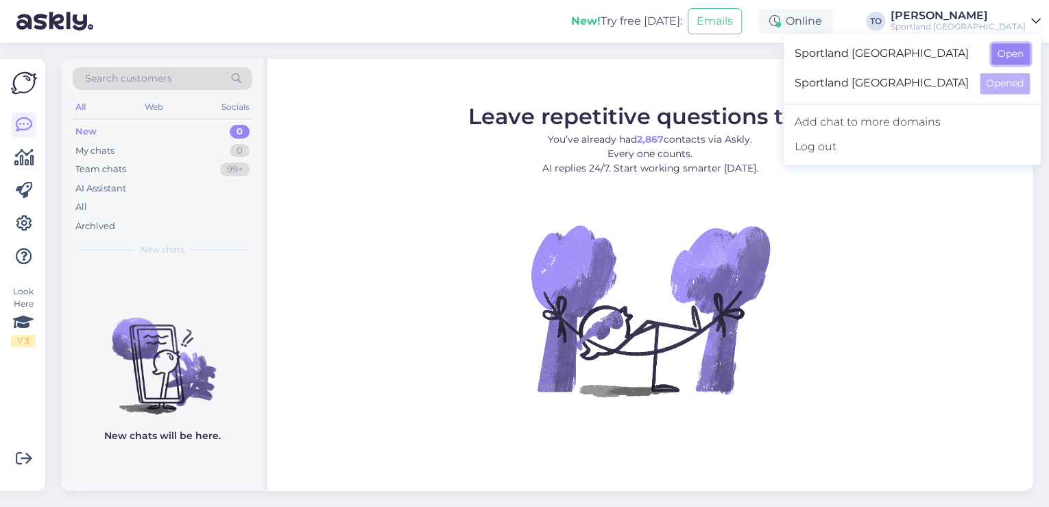
click at [1012, 49] on button "Open" at bounding box center [1011, 53] width 38 height 21
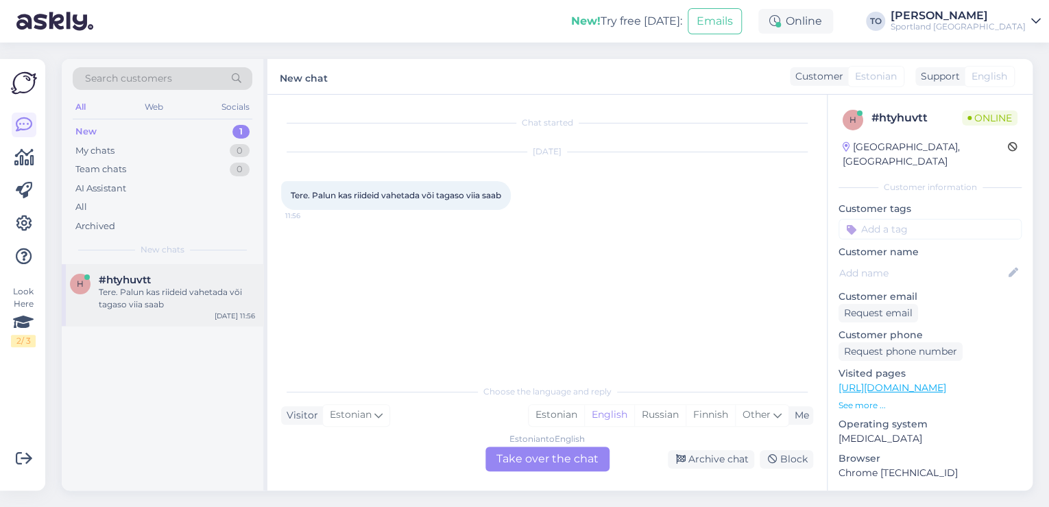
click at [219, 296] on div "Tere. Palun kas riideid vahetada või tagaso viia saab" at bounding box center [177, 298] width 156 height 25
click at [551, 414] on div "Estonian" at bounding box center [557, 415] width 56 height 21
click at [546, 461] on div "Estonian to Estonian Take over the chat" at bounding box center [548, 458] width 124 height 25
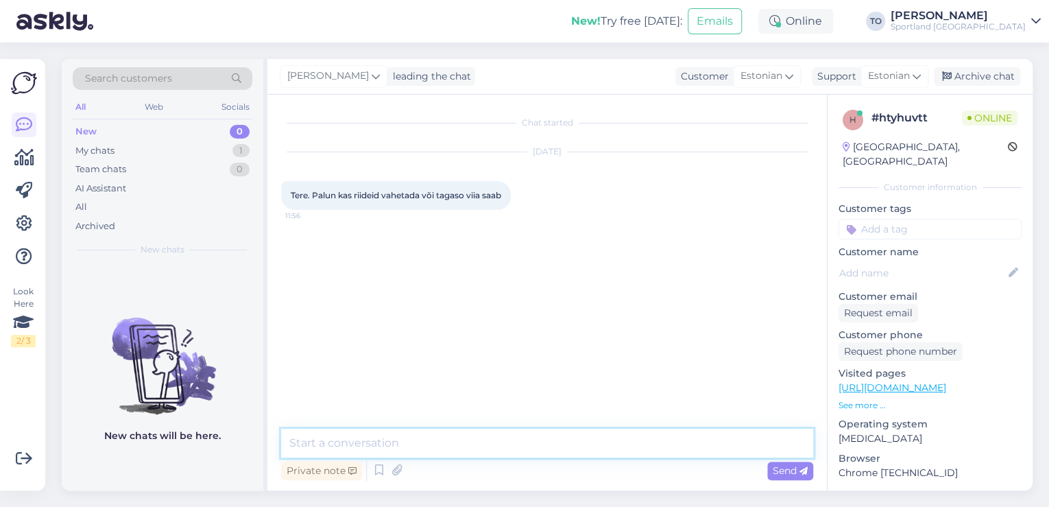
click at [481, 446] on textarea at bounding box center [547, 443] width 532 height 29
type textarea "Tere! [PERSON_NAME] Klienditeenindusest"
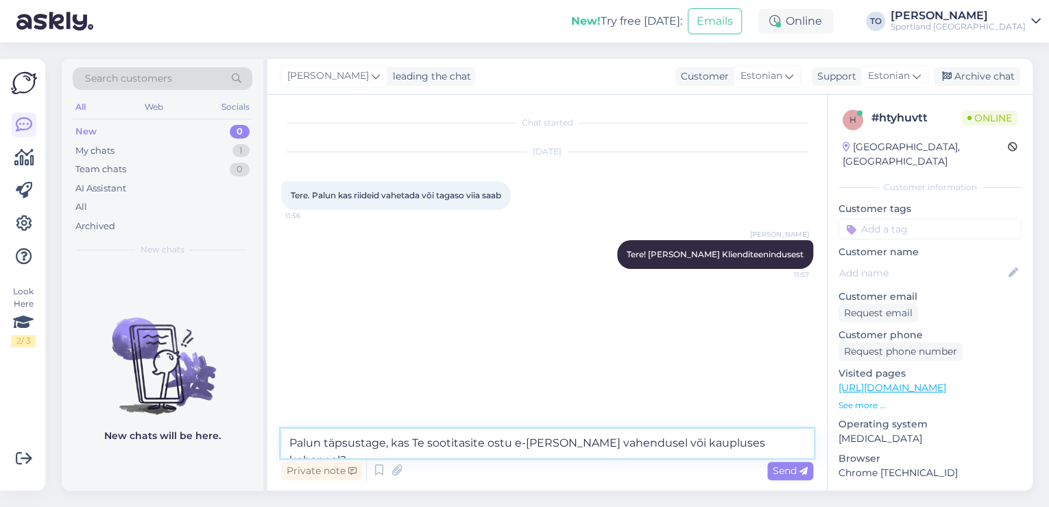
click at [450, 436] on textarea "Palun täpsustage, kas Te sootitasite ostu e-[PERSON_NAME] vahendusel või kauplu…" at bounding box center [547, 443] width 532 height 29
click at [481, 441] on textarea "Palun täpsustage, kas Te sooritasite ostu e-[PERSON_NAME] vahendusel või kauplu…" at bounding box center [547, 443] width 532 height 29
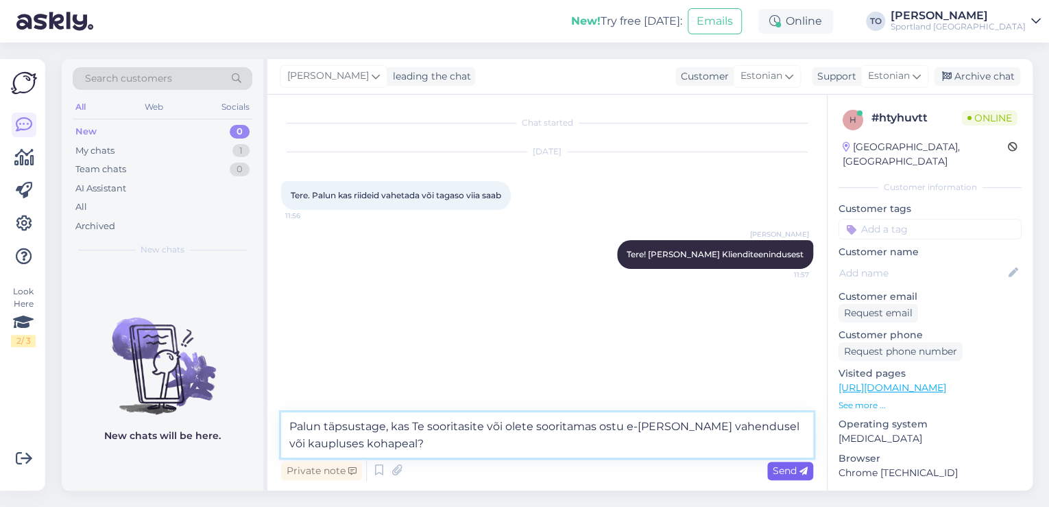
type textarea "Palun täpsustage, kas Te sooritasite või olete sooritamas ostu e-[PERSON_NAME] …"
click at [782, 469] on span "Send" at bounding box center [790, 470] width 35 height 12
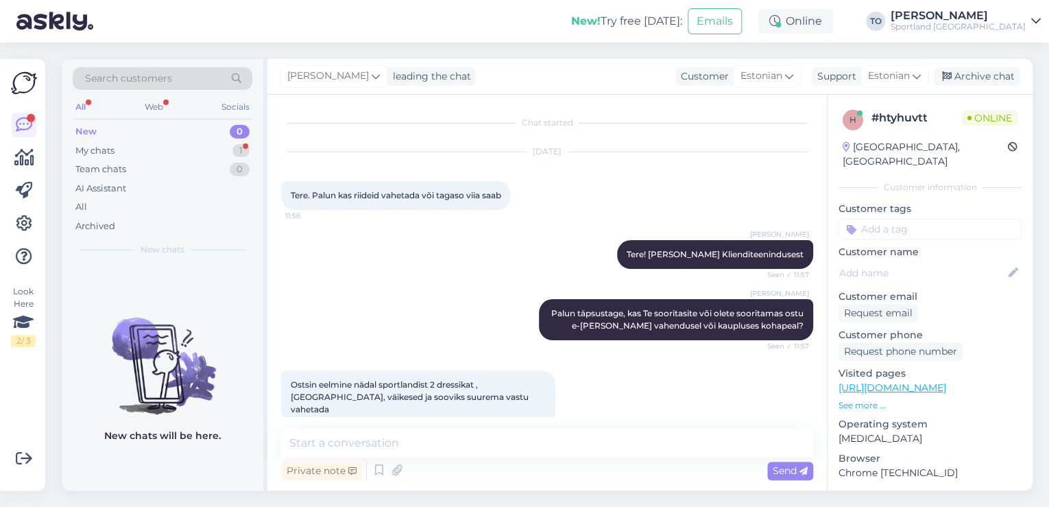
scroll to position [10, 0]
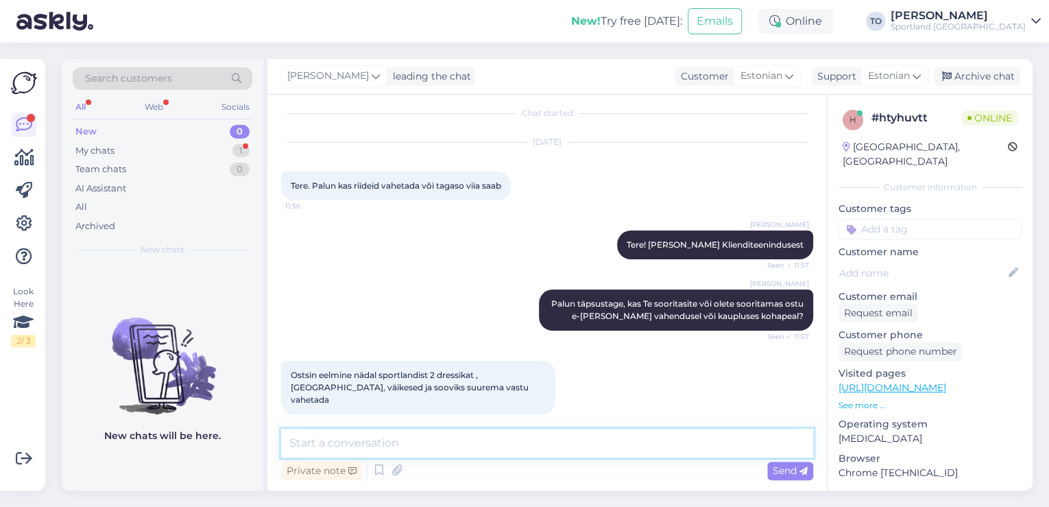
click at [464, 436] on textarea at bounding box center [547, 443] width 532 height 29
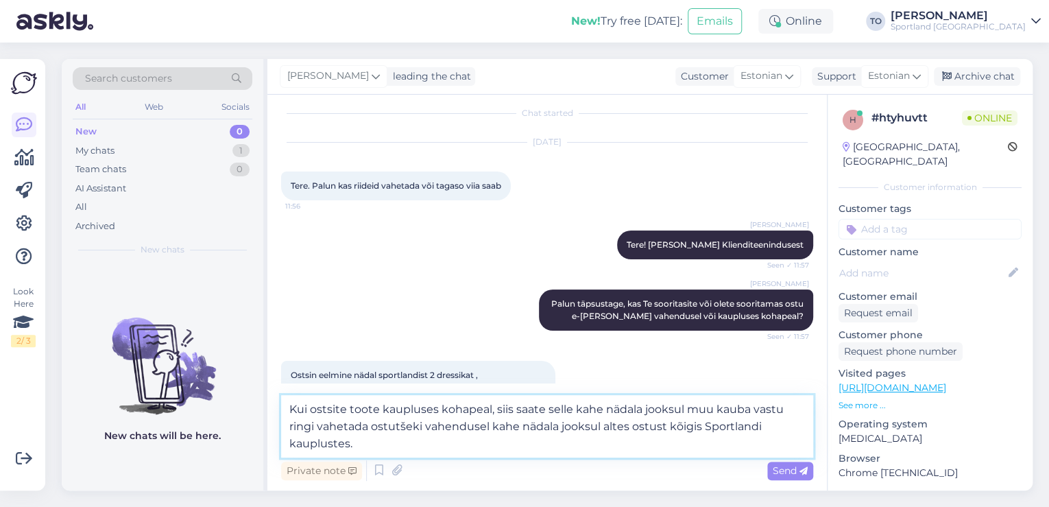
drag, startPoint x: 488, startPoint y: 428, endPoint x: 425, endPoint y: 426, distance: 63.1
click at [425, 426] on textarea "Kui ostsite toote kaupluses kohapeal, siis saate selle kahe nädala jooksul muu …" at bounding box center [547, 426] width 532 height 62
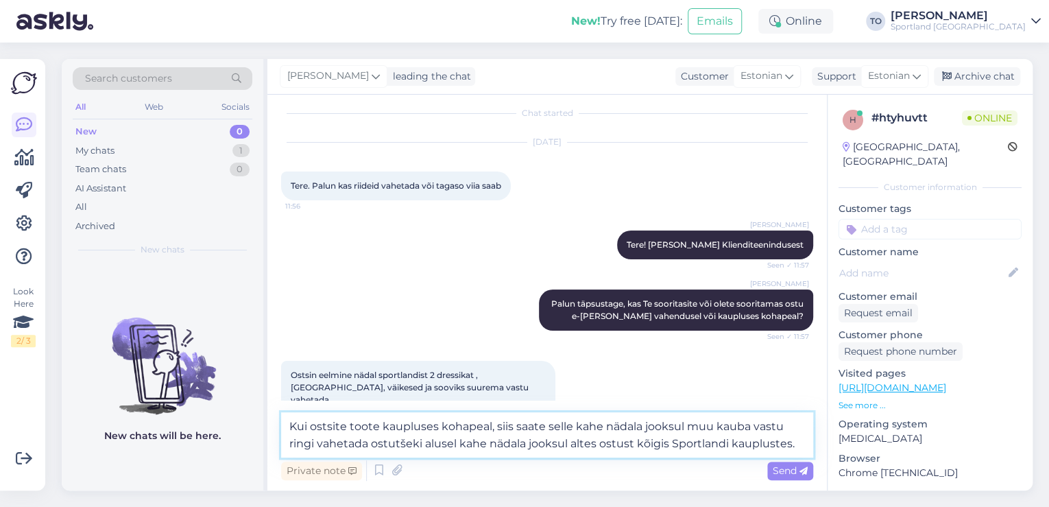
click at [798, 445] on textarea "Kui ostsite toote kaupluses kohapeal, siis saate selle kahe nädala jooksul muu …" at bounding box center [547, 434] width 532 height 45
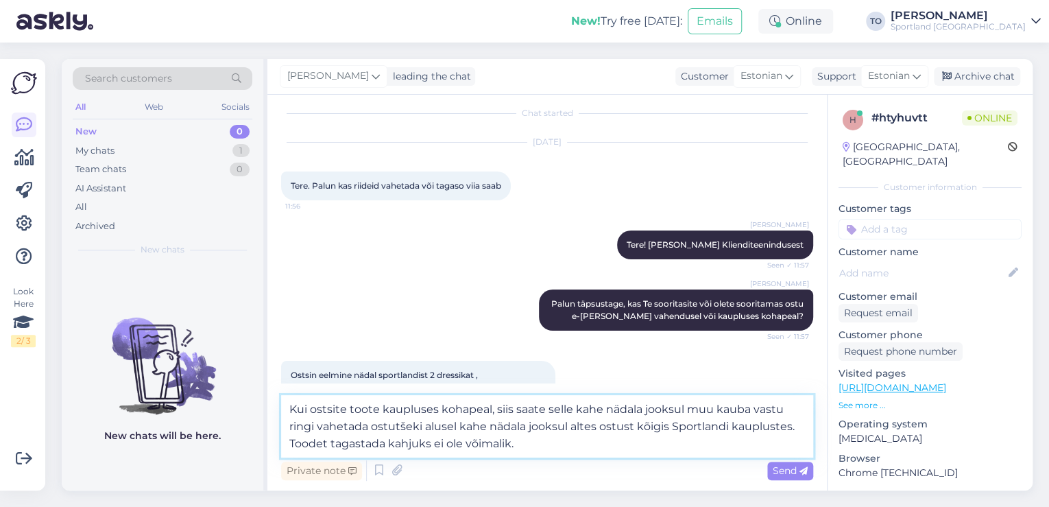
drag, startPoint x: 567, startPoint y: 427, endPoint x: 458, endPoint y: 431, distance: 109.1
click at [458, 431] on textarea "Kui ostsite toote kaupluses kohapeal, siis saate selle kahe nädala jooksul muu …" at bounding box center [547, 426] width 532 height 62
drag, startPoint x: 523, startPoint y: 424, endPoint x: 462, endPoint y: 431, distance: 61.4
click at [462, 431] on textarea "Kui ostsite toote kaupluses kohapeal, siis saate selle kahe nädala jooksul muu …" at bounding box center [547, 426] width 532 height 62
click at [684, 406] on textarea "Kui ostsite toote kaupluses kohapeal, siis saate selle kahe nädala jooksul muu …" at bounding box center [547, 426] width 532 height 62
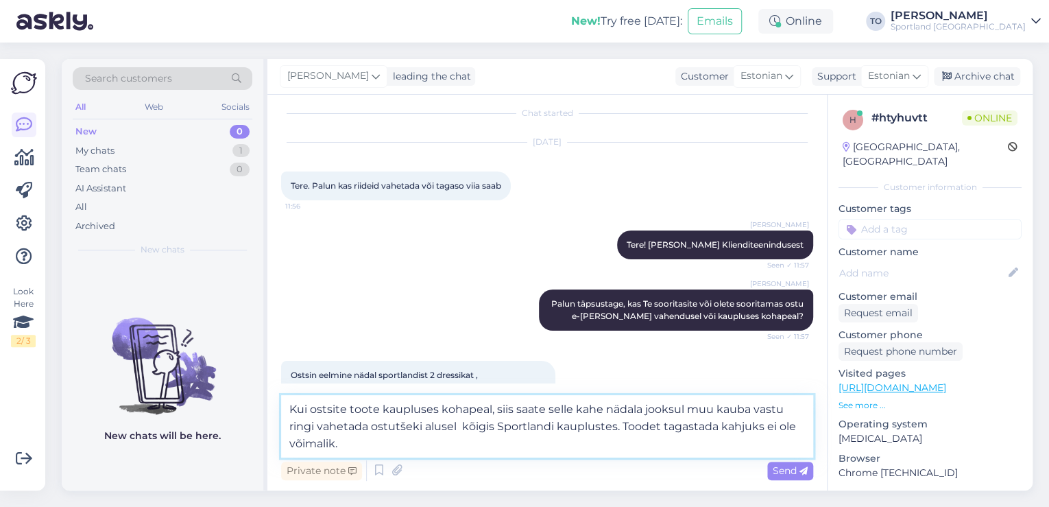
paste textarea "altes ostust"
click at [695, 409] on textarea "Kui ostsite toote kaupluses kohapeal, siis saate selle kahe nädala jooksul alte…" at bounding box center [547, 426] width 532 height 62
click at [529, 424] on textarea "Kui ostsite toote kaupluses kohapeal, siis saate selle kahe nädala jooksul alat…" at bounding box center [547, 426] width 532 height 62
click at [546, 436] on textarea "Kui ostsite toote kaupluses kohapeal, siis saate selle kahe nädala jooksul alat…" at bounding box center [547, 426] width 532 height 62
type textarea "Kui ostsite toote kaupluses kohapeal, siis saate selle kahe nädala jooksul alat…"
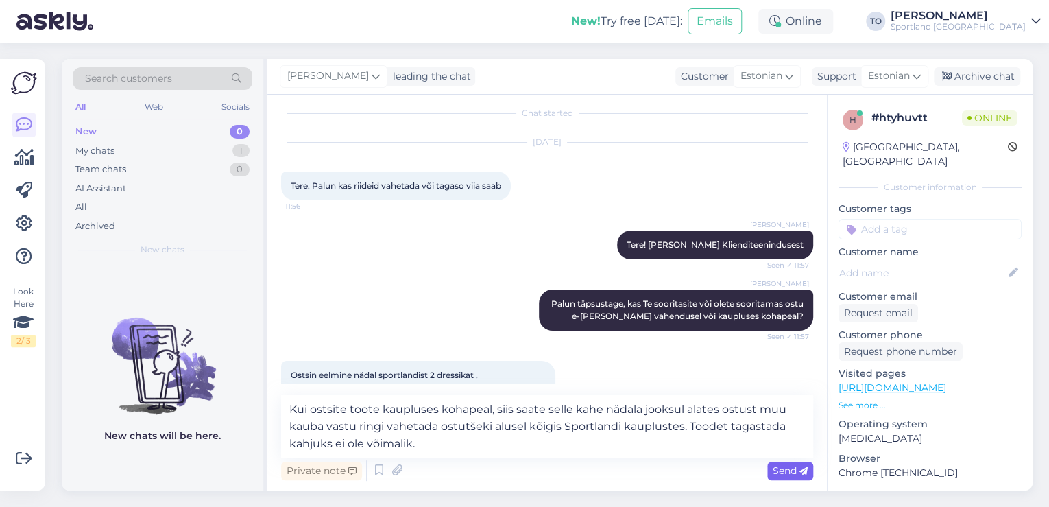
click at [798, 470] on span "Send" at bounding box center [790, 470] width 35 height 12
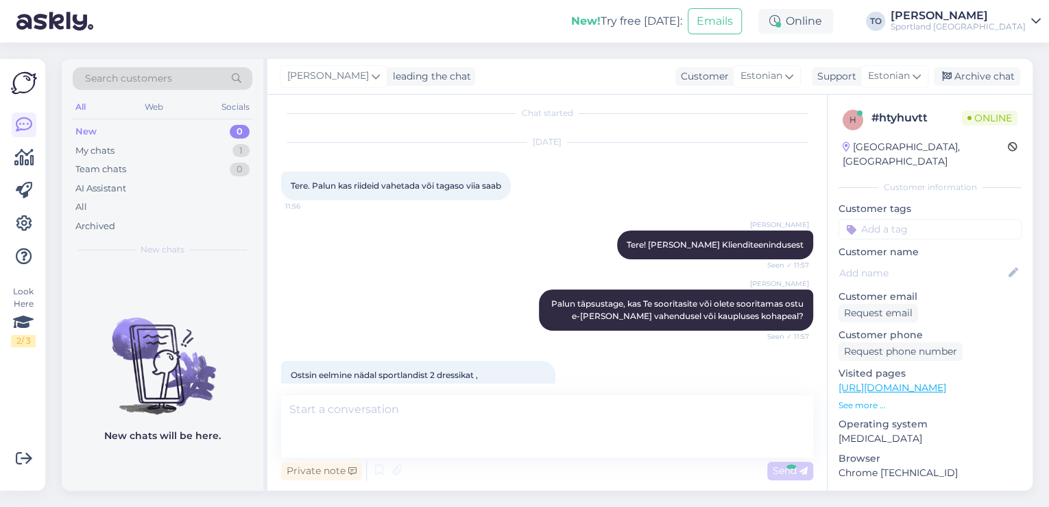
scroll to position [106, 0]
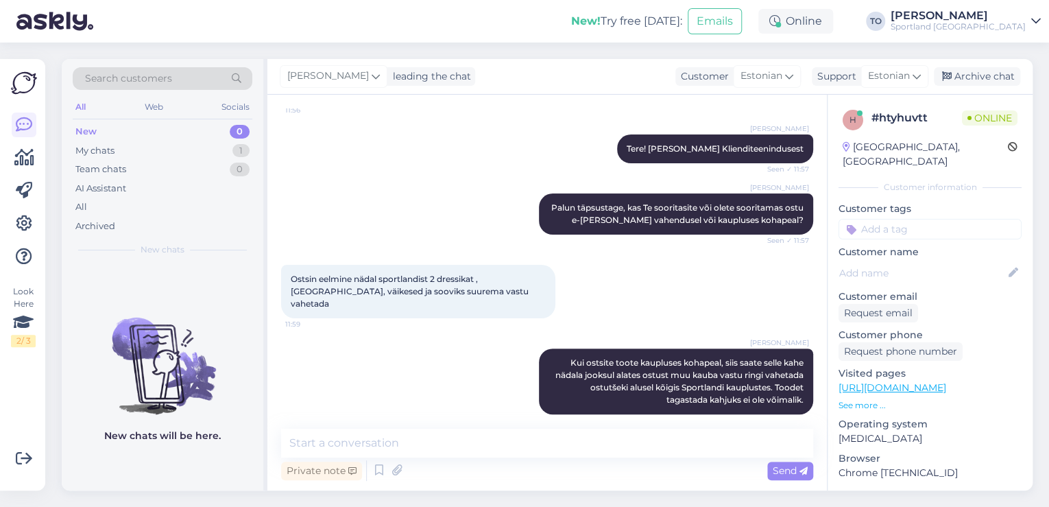
click at [911, 221] on input at bounding box center [930, 229] width 183 height 21
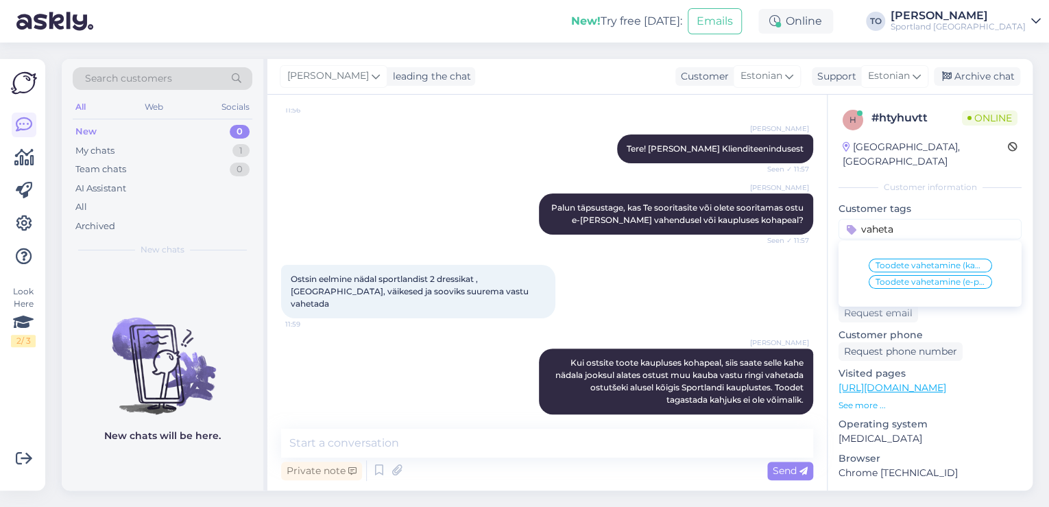
type input "vaheta"
click at [916, 261] on span "Toodete vahetamine (kauplus)" at bounding box center [931, 265] width 110 height 8
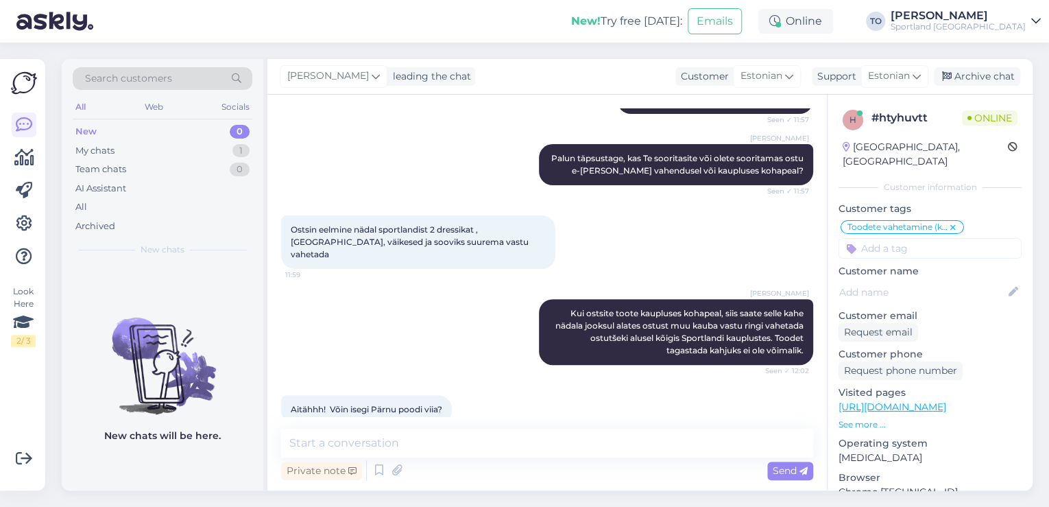
scroll to position [165, 0]
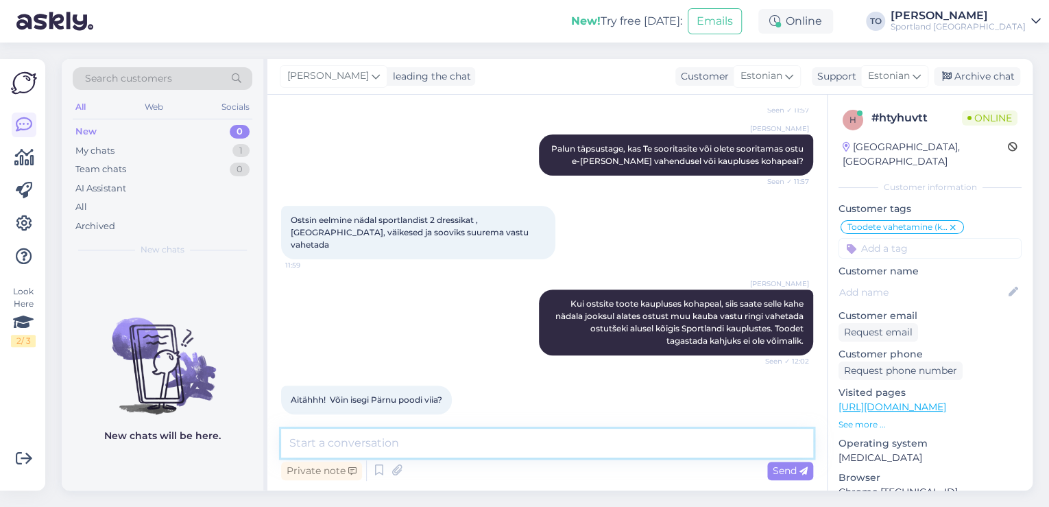
click at [467, 448] on textarea at bounding box center [547, 443] width 532 height 29
type textarea "Jah, toote saate ringi vahetada Teile sobivas Sportlandi kaupluses"
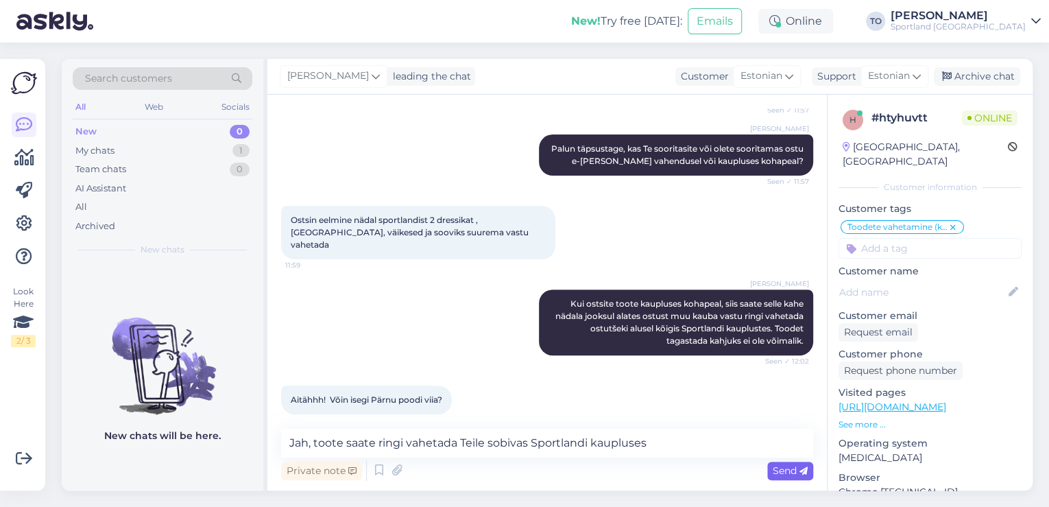
click at [778, 465] on span "Send" at bounding box center [790, 470] width 35 height 12
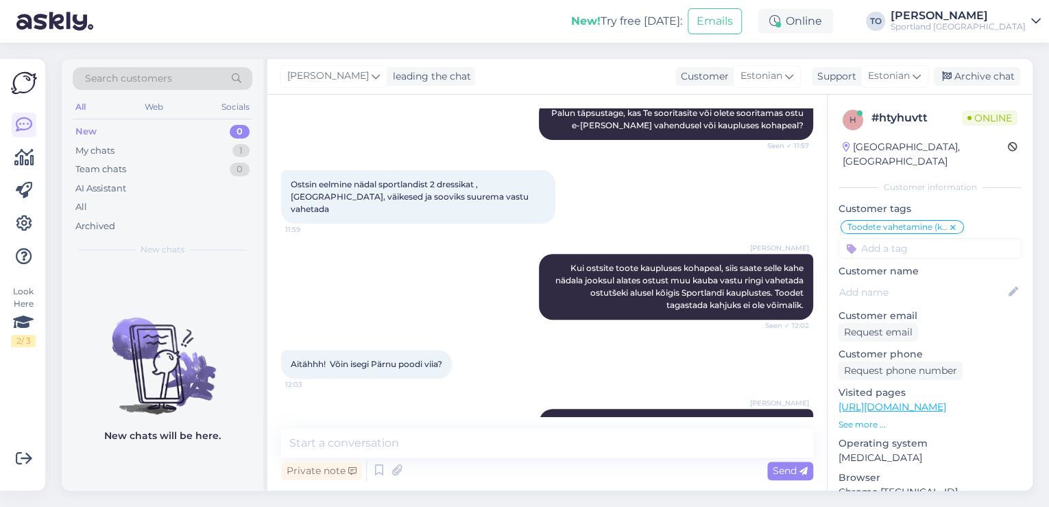
scroll to position [295, 0]
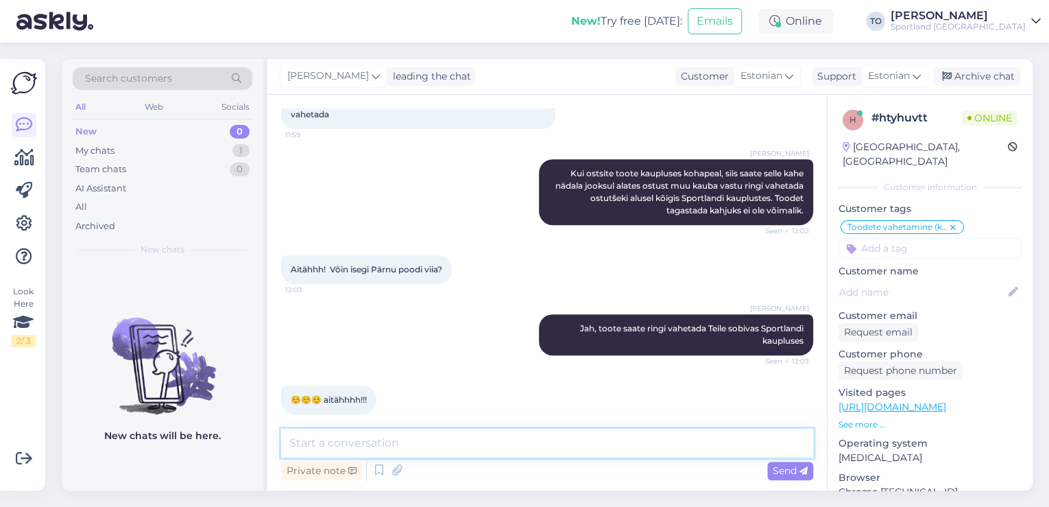
click at [400, 434] on textarea at bounding box center [547, 443] width 532 height 29
type textarea "Palun :)"
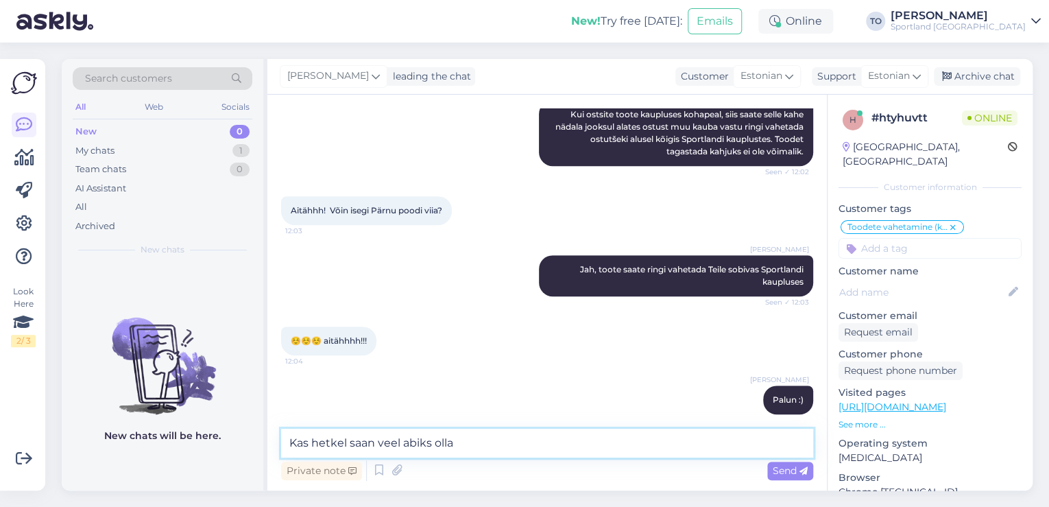
type textarea "Kas hetkel saan veel abiks olla?"
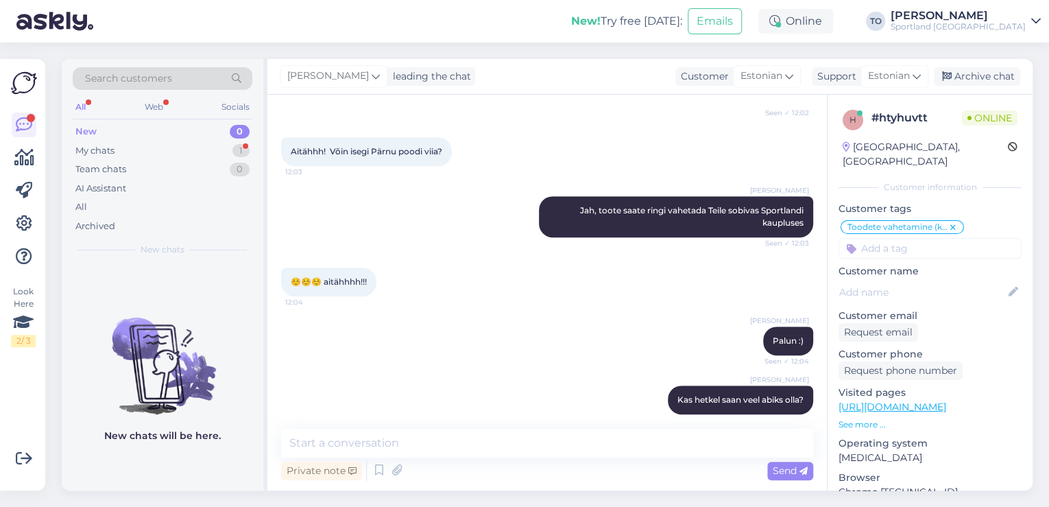
scroll to position [472, 0]
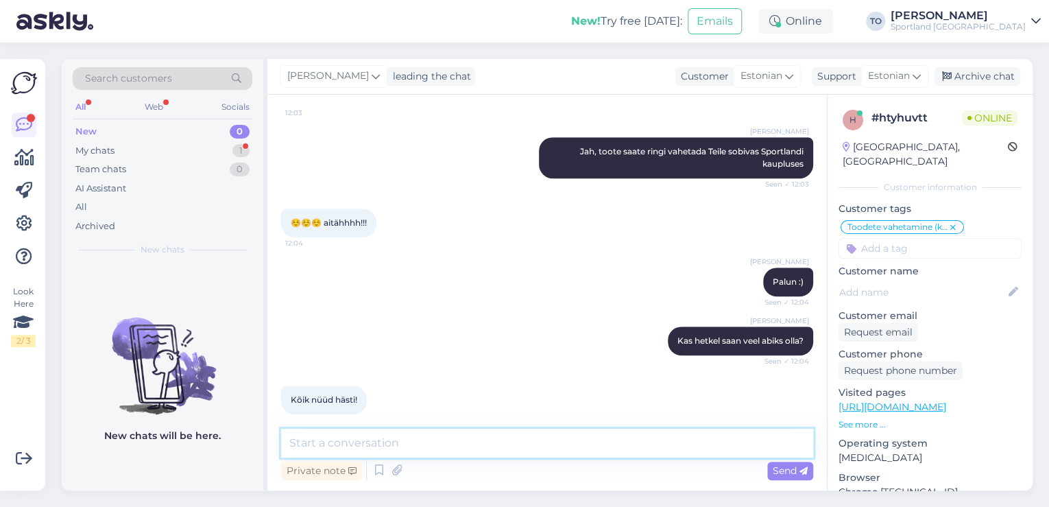
click at [469, 439] on textarea at bounding box center [547, 443] width 532 height 29
type textarea "Ilusat päeva jätku!"
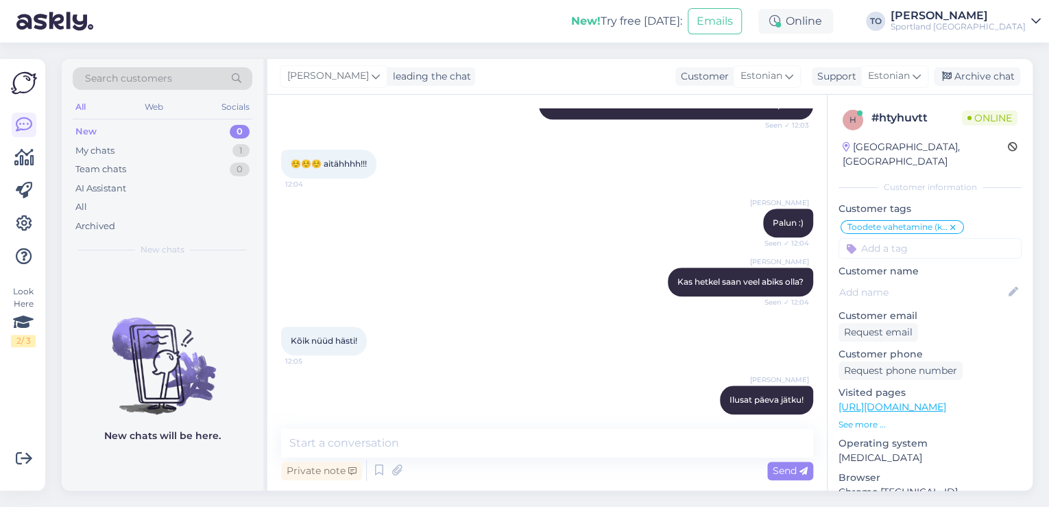
click at [1012, 27] on div "Sportland [GEOGRAPHIC_DATA]" at bounding box center [958, 26] width 135 height 11
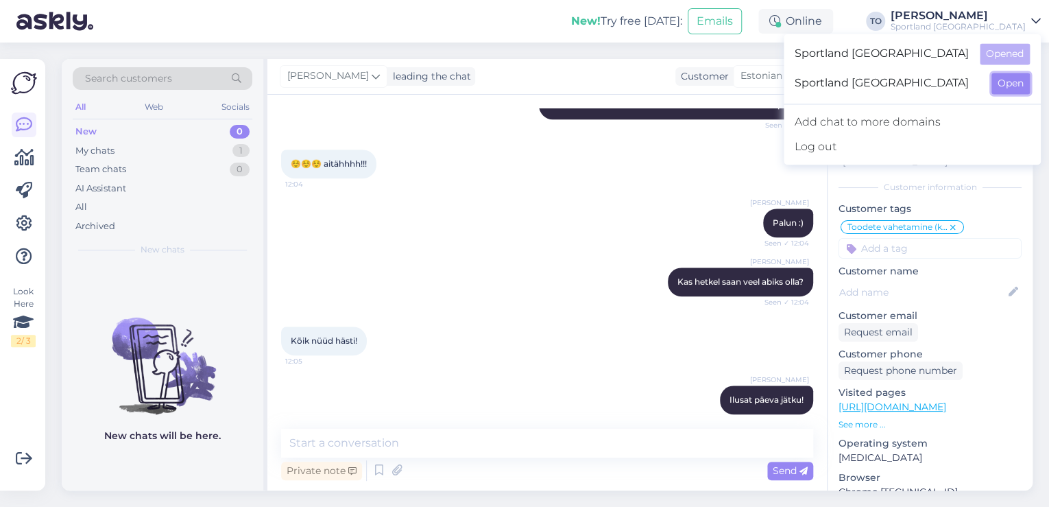
click at [1009, 93] on button "Open" at bounding box center [1011, 83] width 38 height 21
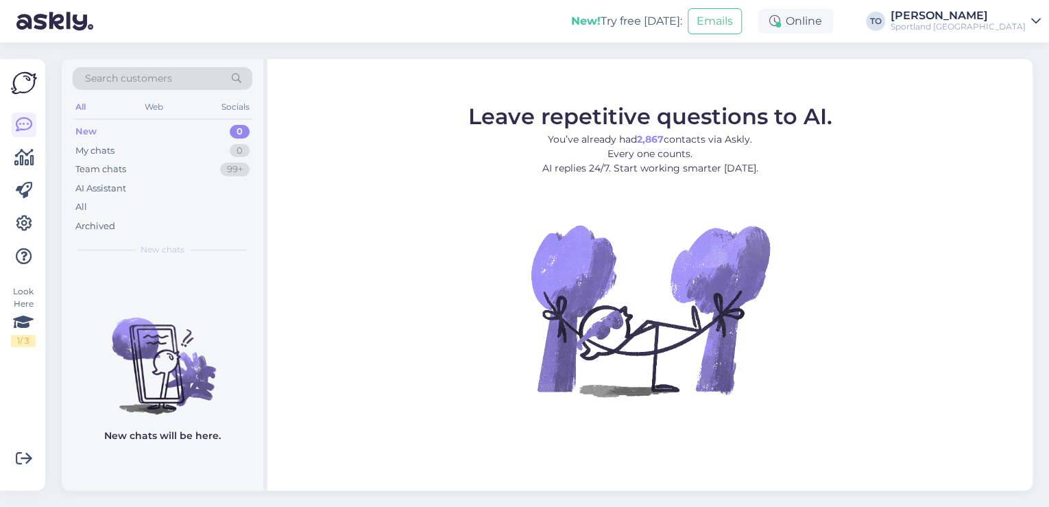
click at [1013, 22] on div "Sportland [GEOGRAPHIC_DATA]" at bounding box center [958, 26] width 135 height 11
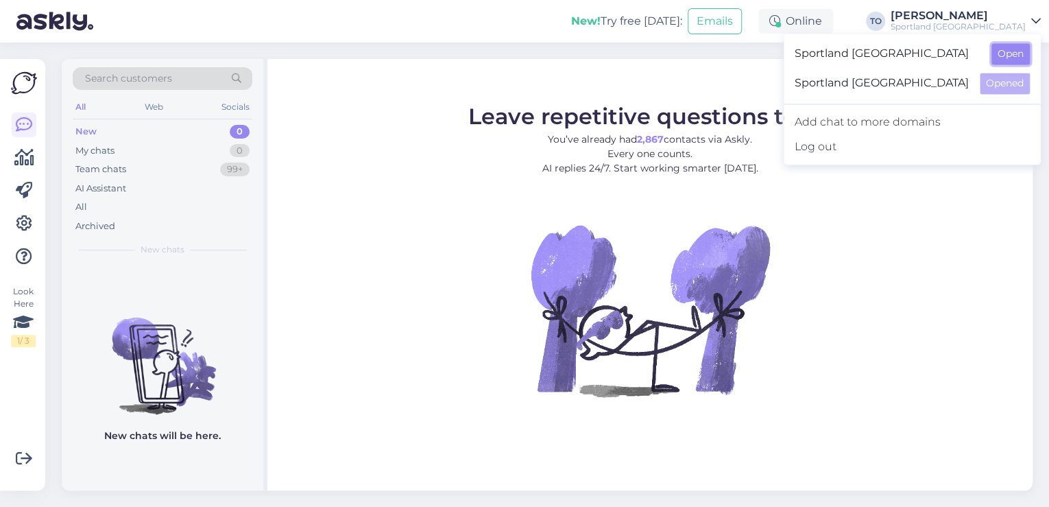
click at [1020, 55] on button "Open" at bounding box center [1011, 53] width 38 height 21
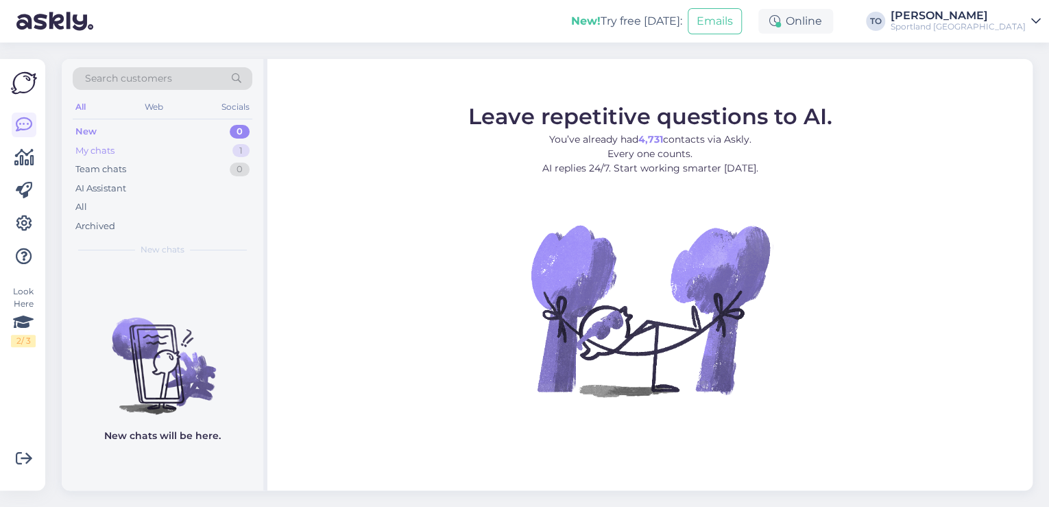
click at [197, 141] on div "My chats 1" at bounding box center [163, 150] width 180 height 19
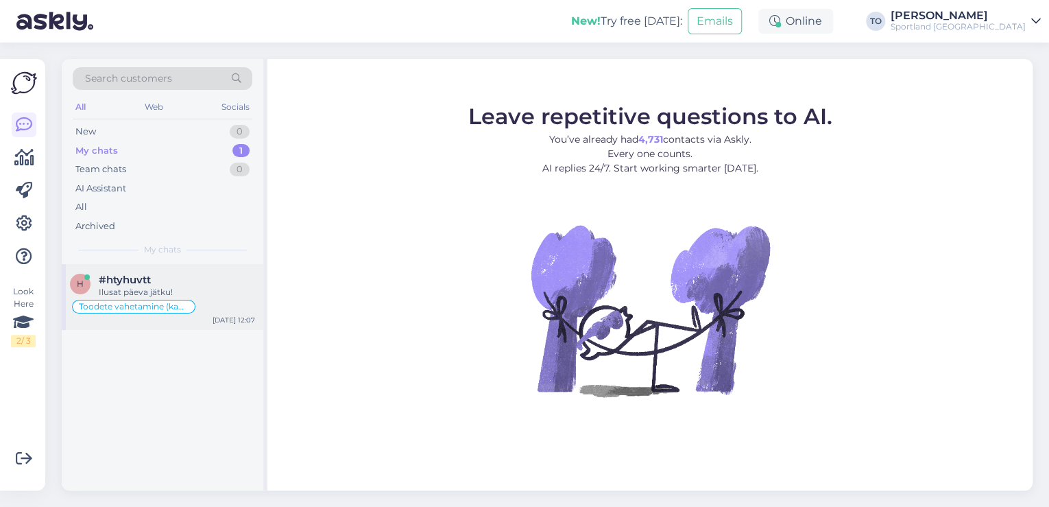
click at [189, 294] on div "Ilusat päeva jätku!" at bounding box center [177, 292] width 156 height 12
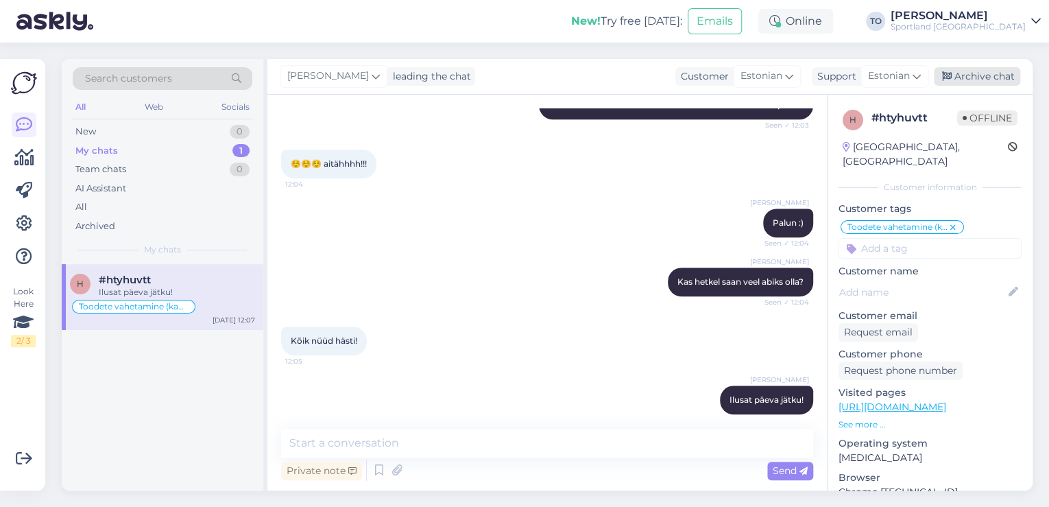
click at [983, 74] on div "Archive chat" at bounding box center [977, 76] width 86 height 19
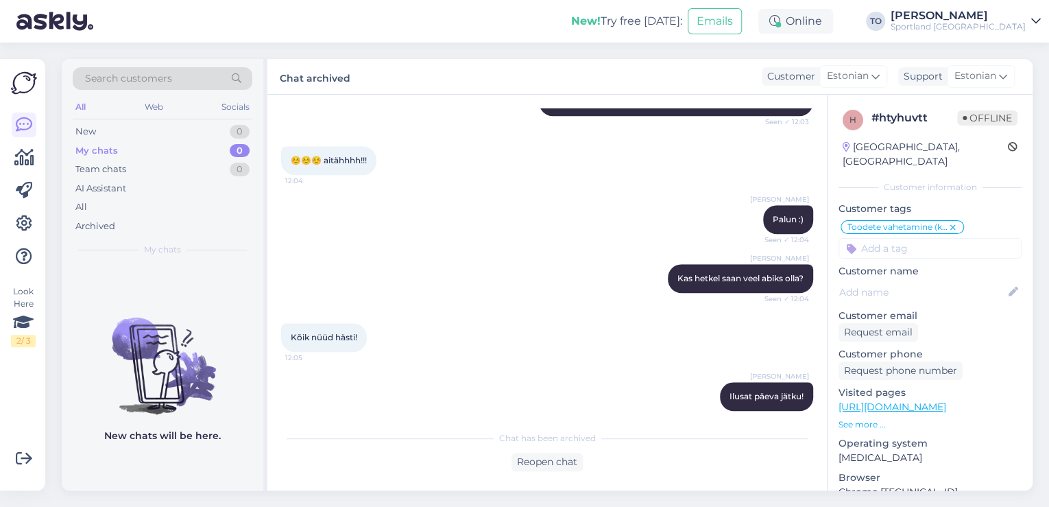
scroll to position [536, 0]
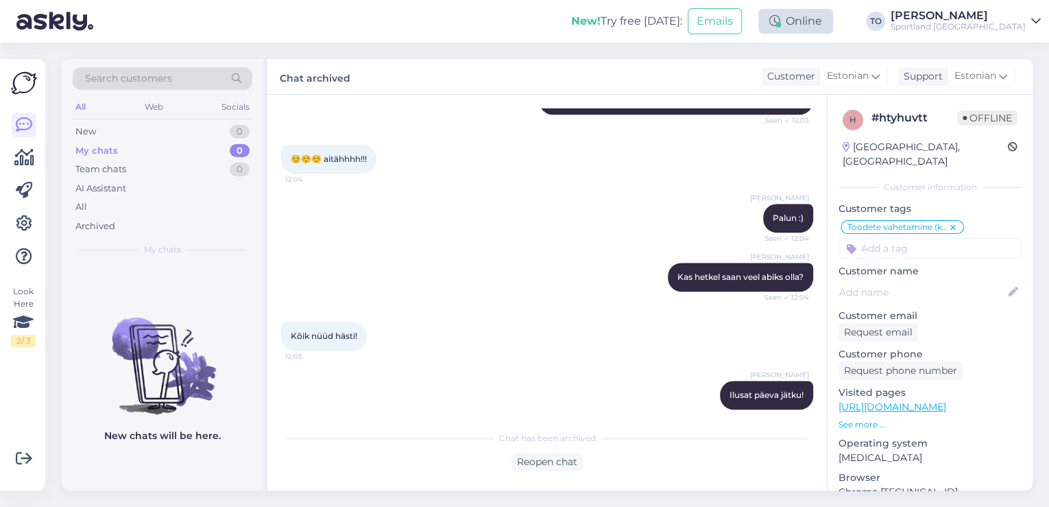
click at [833, 21] on div "Online" at bounding box center [795, 21] width 75 height 25
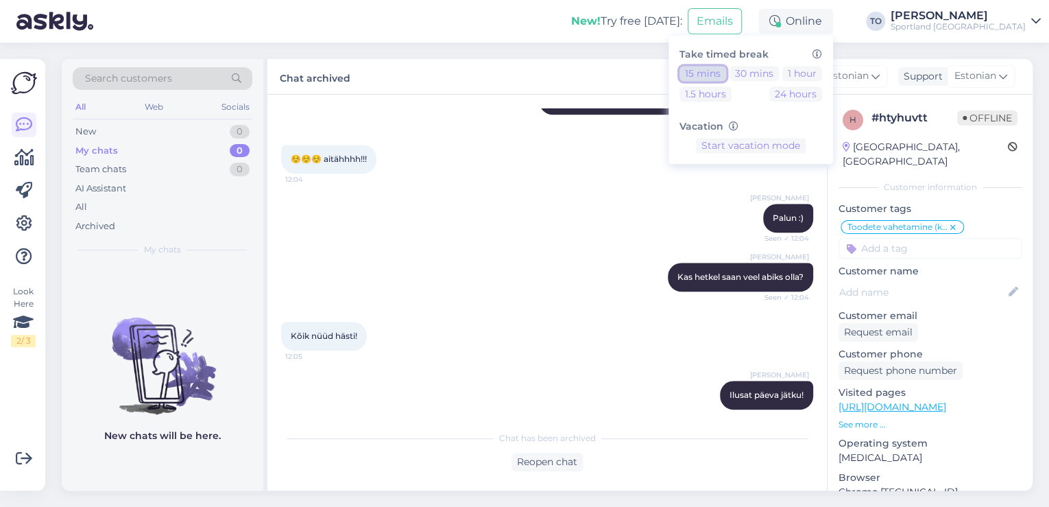
click at [726, 74] on button "15 mins" at bounding box center [703, 73] width 47 height 15
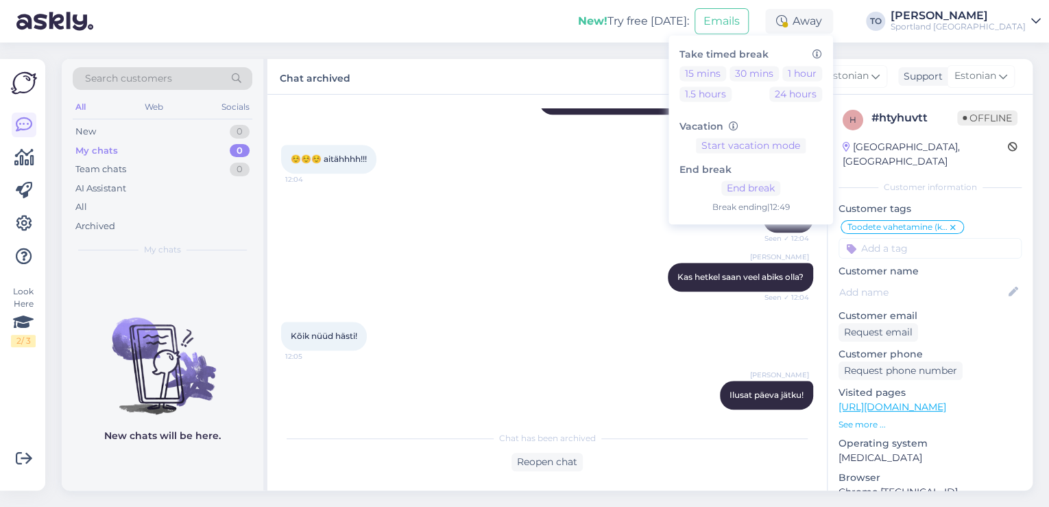
click at [987, 23] on div "Sportland [GEOGRAPHIC_DATA]" at bounding box center [958, 26] width 135 height 11
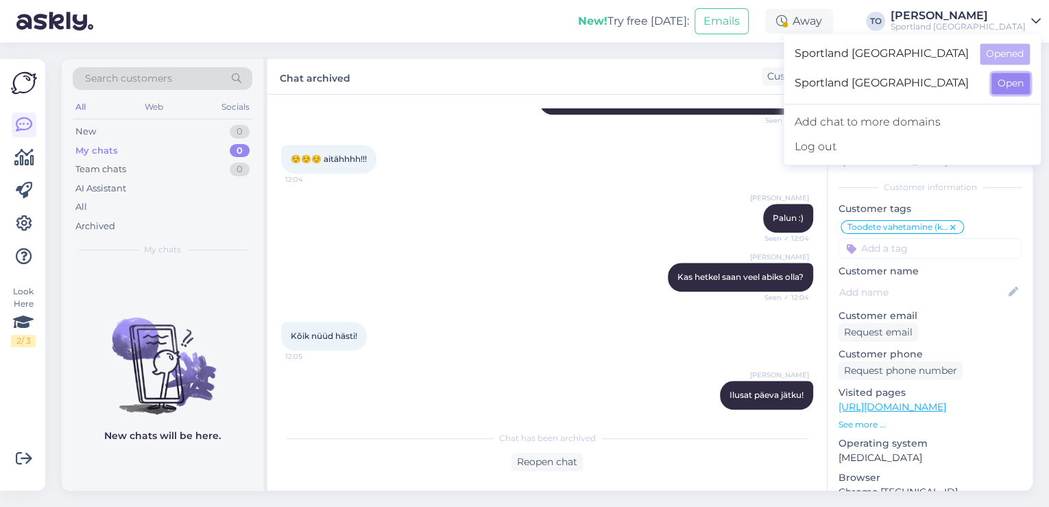
click at [1009, 80] on button "Open" at bounding box center [1011, 83] width 38 height 21
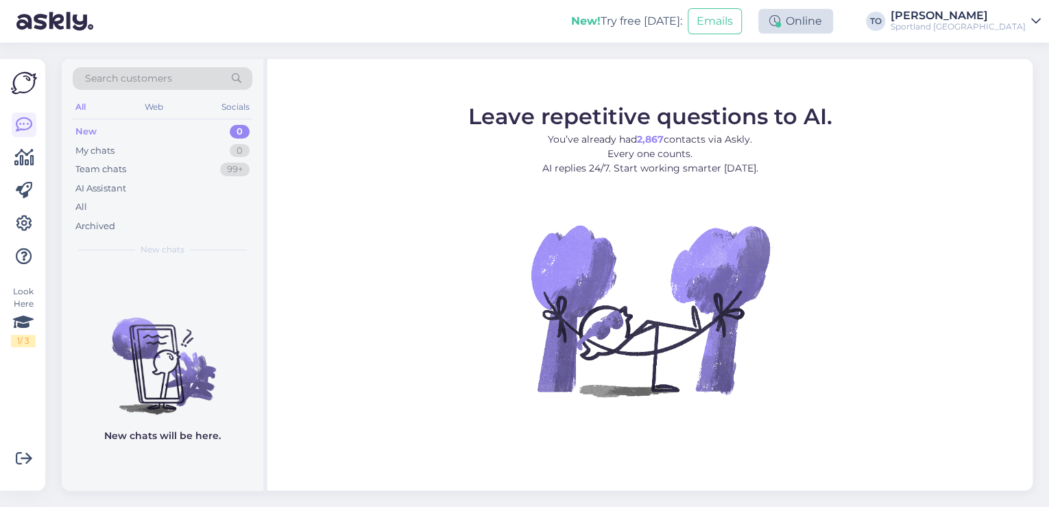
click at [781, 26] on div at bounding box center [778, 24] width 5 height 5
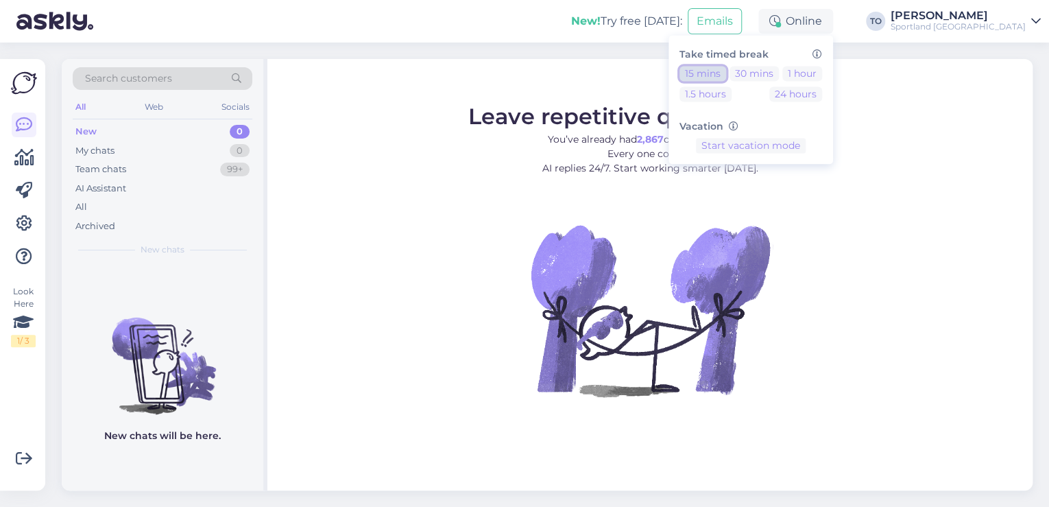
click at [726, 72] on button "15 mins" at bounding box center [703, 73] width 47 height 15
click at [315, 15] on div "New! Try free [DATE]: Emails Away Take timed break 15 mins 30 mins 1 hour 1.5 h…" at bounding box center [524, 21] width 1049 height 43
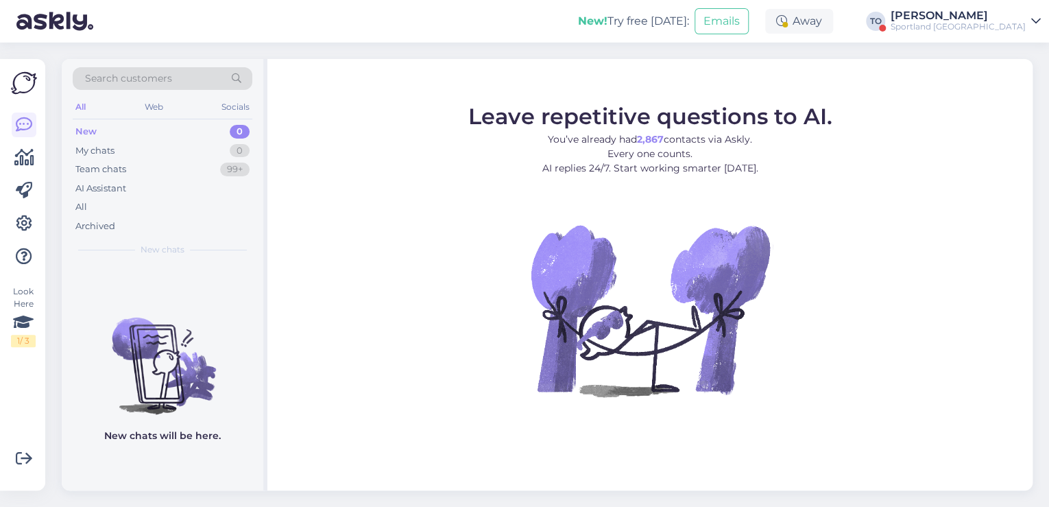
click at [1018, 25] on div "Sportland [GEOGRAPHIC_DATA]" at bounding box center [958, 26] width 135 height 11
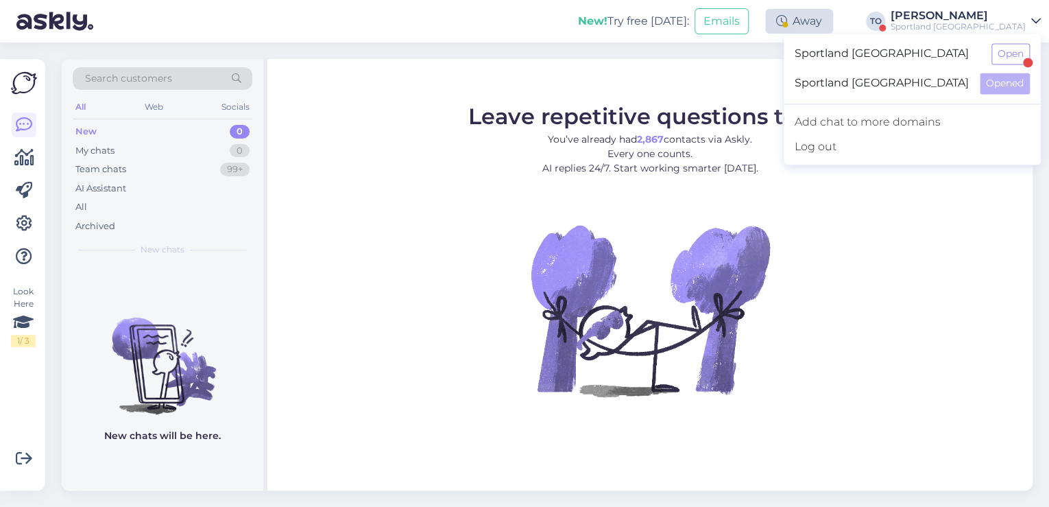
click at [833, 17] on div "Away" at bounding box center [799, 21] width 68 height 25
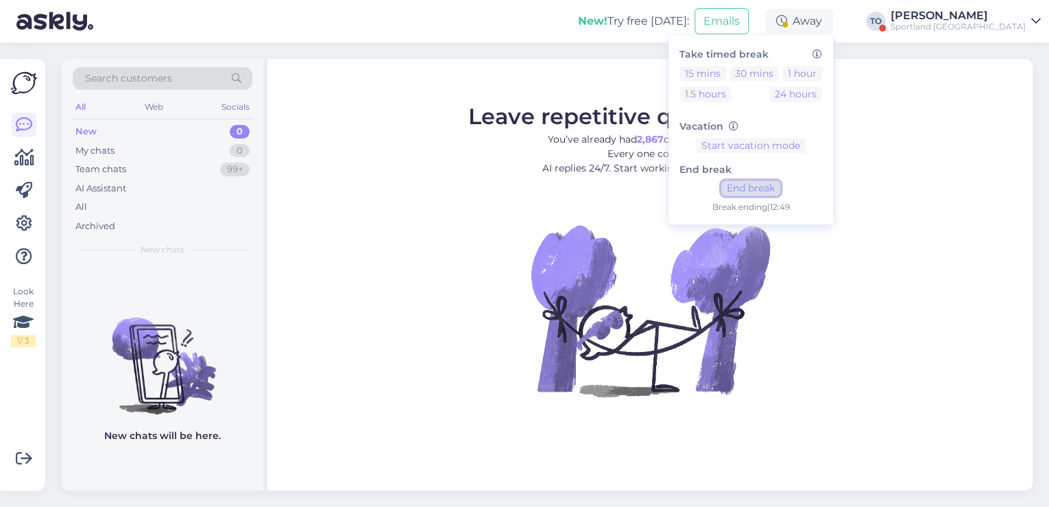
click at [780, 184] on button "End break" at bounding box center [750, 188] width 59 height 15
click at [1017, 15] on div "[PERSON_NAME]" at bounding box center [958, 15] width 135 height 11
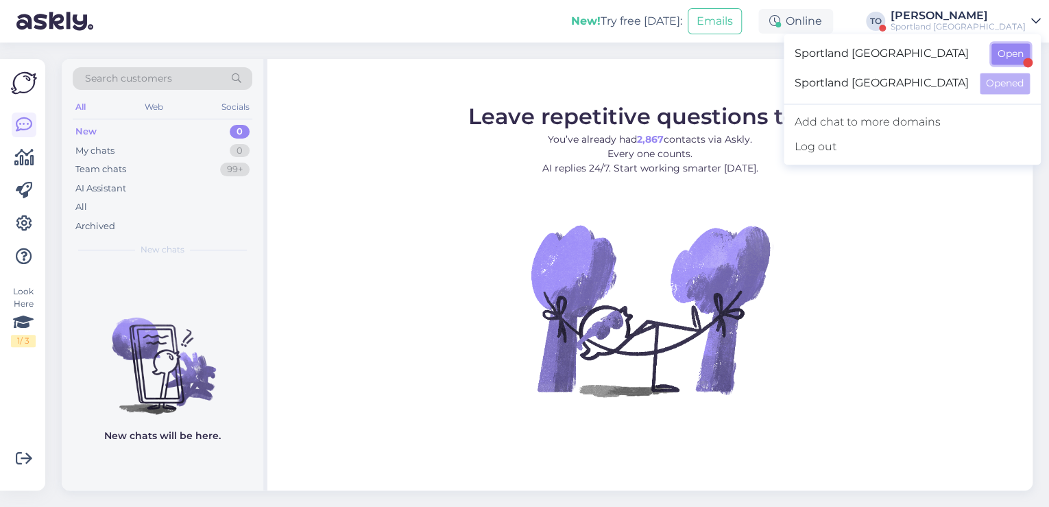
click at [1010, 47] on button "Open" at bounding box center [1011, 53] width 38 height 21
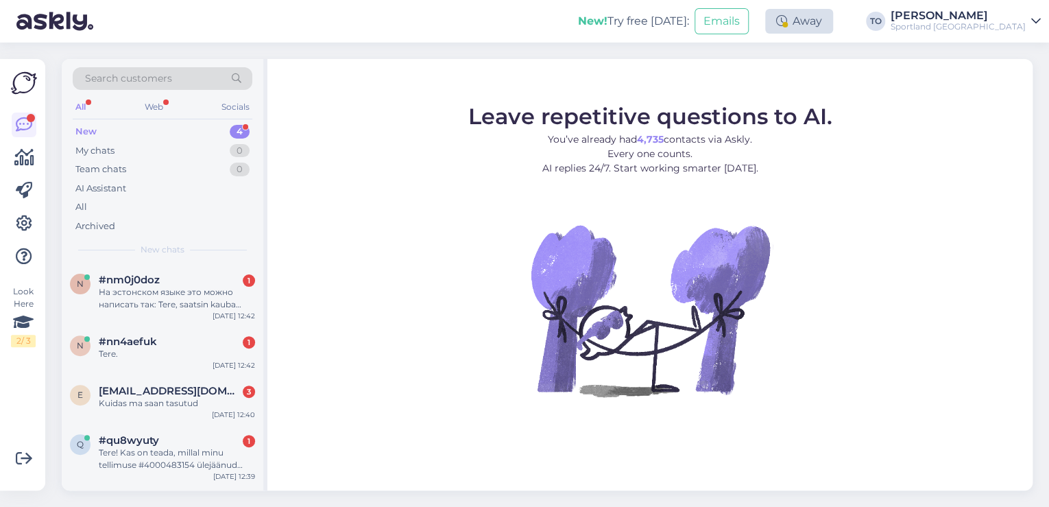
click at [833, 24] on div "Away" at bounding box center [799, 21] width 68 height 25
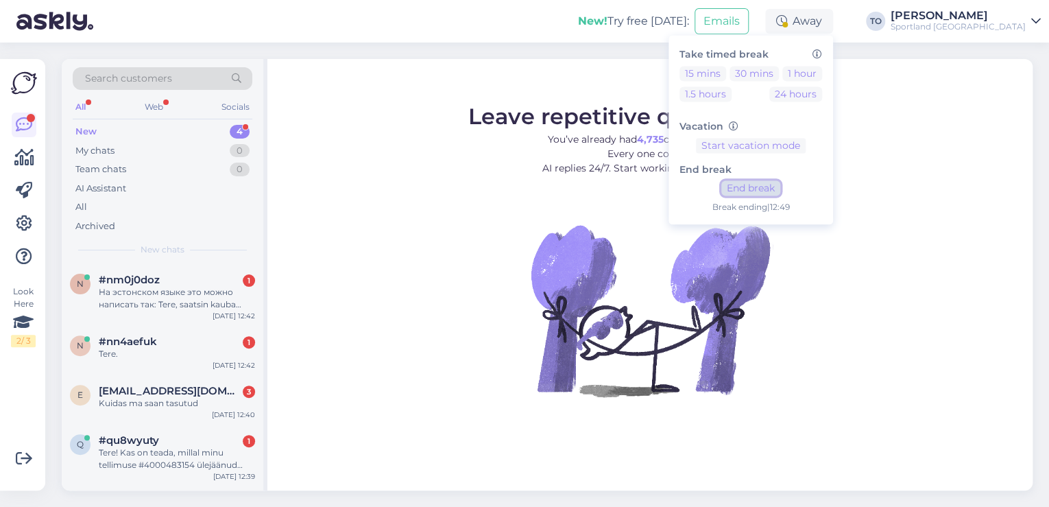
click at [780, 188] on button "End break" at bounding box center [750, 188] width 59 height 15
click at [187, 461] on div "Tere! Kas on teada, millal minu tellimuse #4000483154 ülejäänud [PERSON_NAME] t…" at bounding box center [177, 458] width 156 height 25
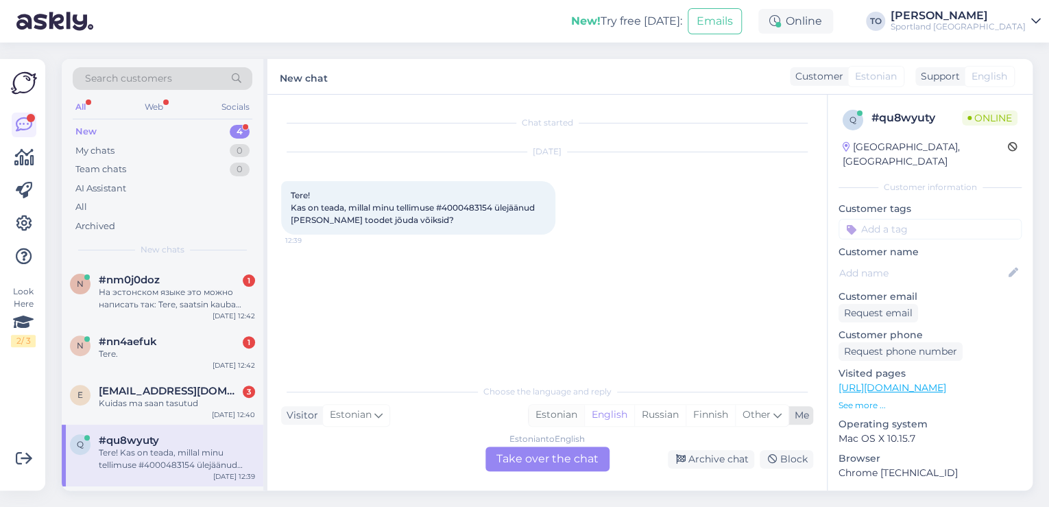
click at [567, 414] on div "Estonian" at bounding box center [557, 415] width 56 height 21
click at [546, 455] on div "Estonian to Estonian Take over the chat" at bounding box center [548, 458] width 124 height 25
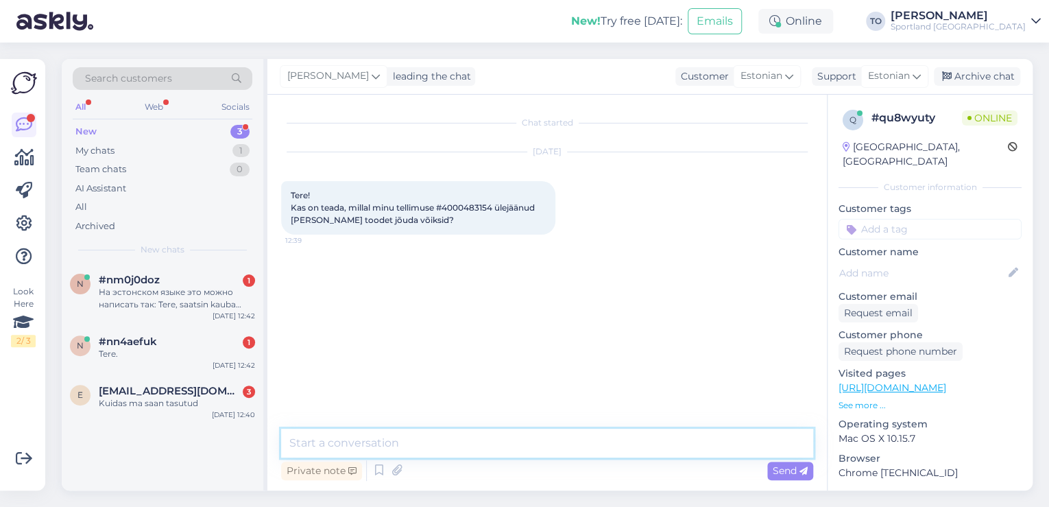
click at [511, 447] on textarea at bounding box center [547, 443] width 532 height 29
type textarea "Tere! [PERSON_NAME] Klienditeenindusest"
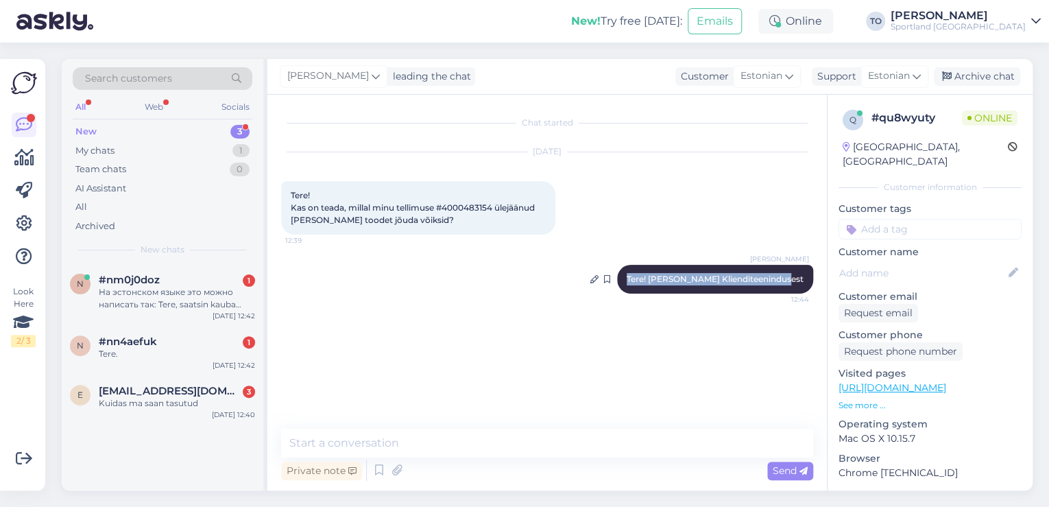
drag, startPoint x: 652, startPoint y: 276, endPoint x: 802, endPoint y: 279, distance: 150.2
click at [804, 279] on div "[PERSON_NAME] Tere! [PERSON_NAME] Klienditeenindusest 12:44" at bounding box center [715, 279] width 196 height 29
copy span "Tere! [PERSON_NAME] Klienditeenindusest"
drag, startPoint x: 211, startPoint y: 394, endPoint x: 271, endPoint y: 411, distance: 62.1
click at [212, 394] on span "[EMAIL_ADDRESS][DOMAIN_NAME]" at bounding box center [170, 391] width 143 height 12
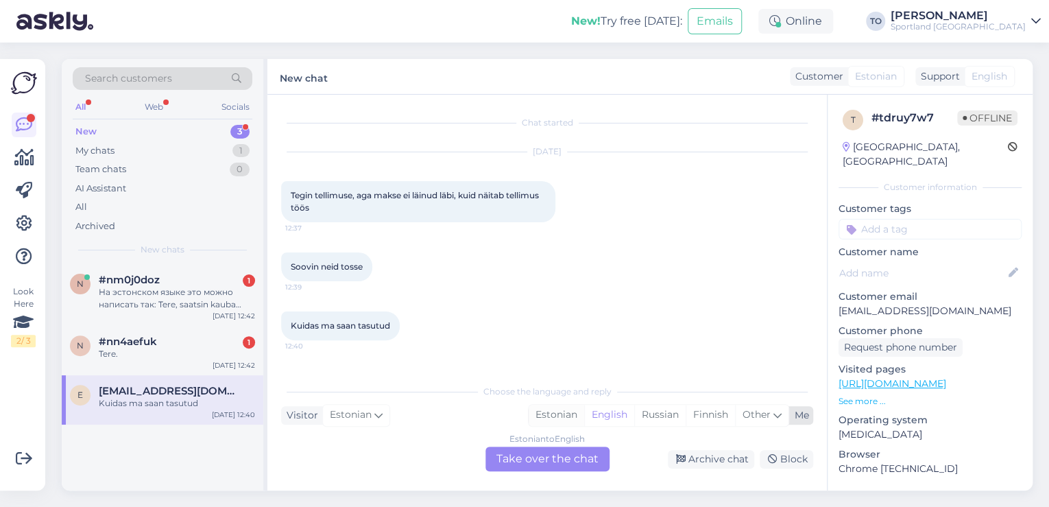
click at [548, 417] on div "Estonian" at bounding box center [557, 415] width 56 height 21
click at [533, 461] on div "Estonian to Estonian Take over the chat" at bounding box center [548, 458] width 124 height 25
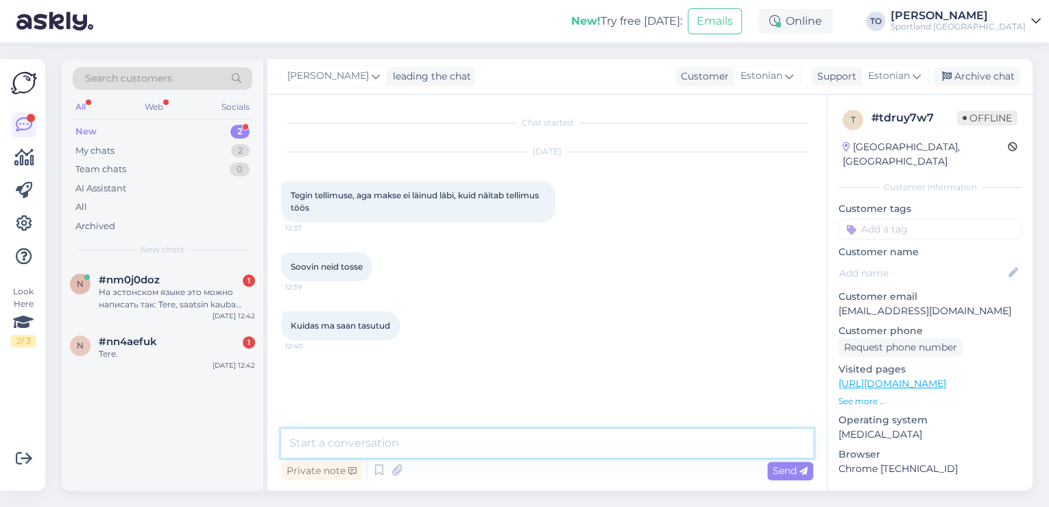
click at [519, 450] on textarea at bounding box center [547, 443] width 532 height 29
paste textarea "Tere! [PERSON_NAME] Klienditeenindusest"
type textarea "Tere! [PERSON_NAME] Klienditeenindusest"
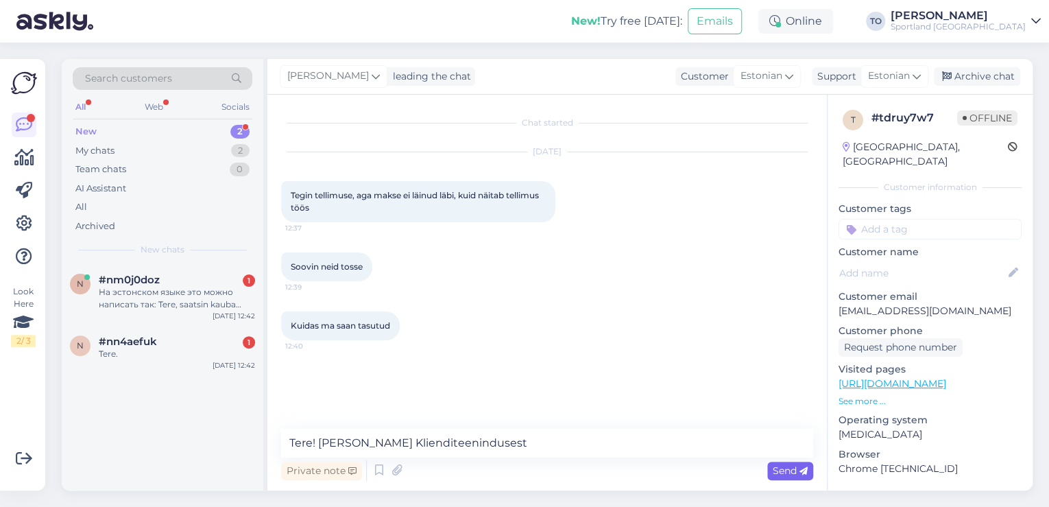
click at [795, 470] on span "Send" at bounding box center [790, 470] width 35 height 12
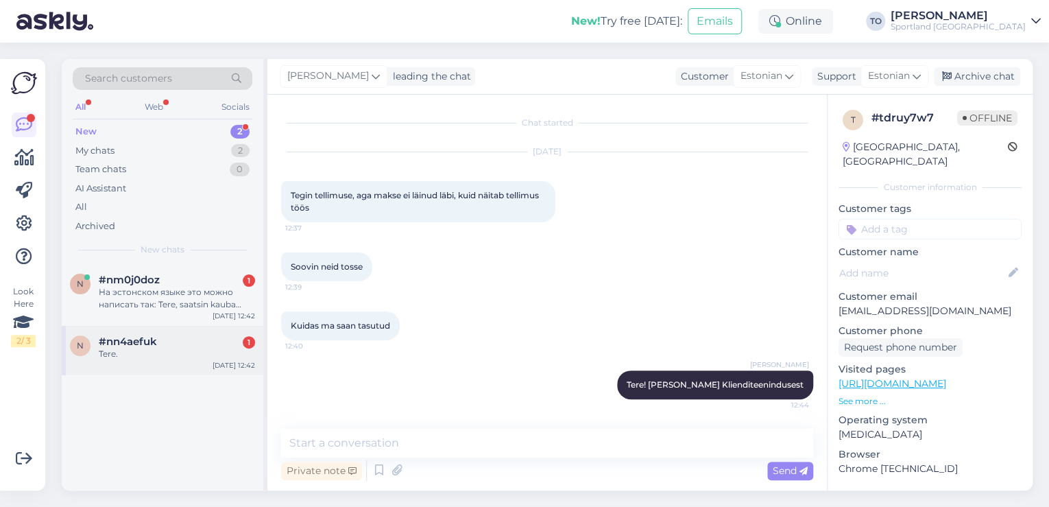
click at [223, 346] on div "#nn4aefuk 1" at bounding box center [177, 341] width 156 height 12
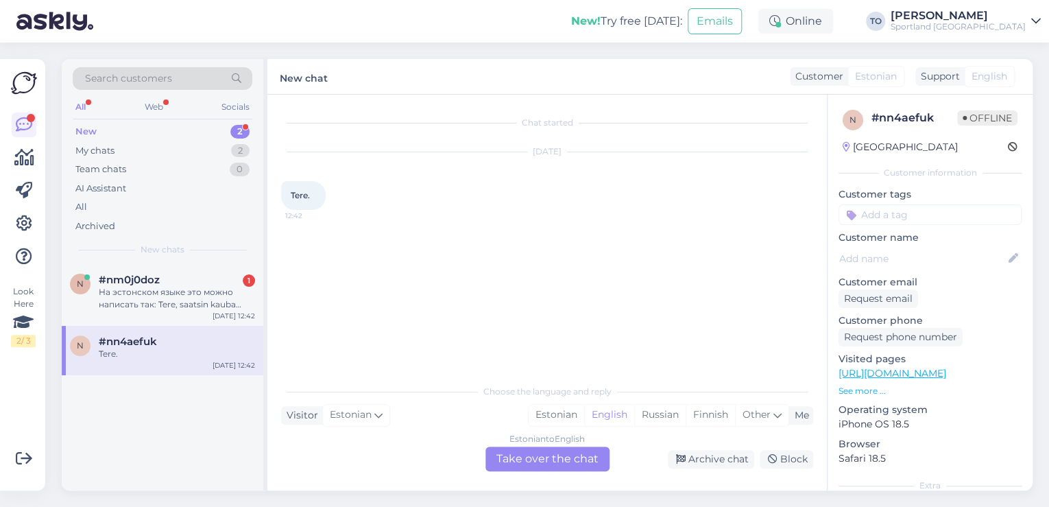
drag, startPoint x: 549, startPoint y: 413, endPoint x: 536, endPoint y: 459, distance: 47.6
click at [549, 415] on div "Estonian" at bounding box center [557, 415] width 56 height 21
click at [536, 460] on div "Estonian to Estonian Take over the chat" at bounding box center [548, 458] width 124 height 25
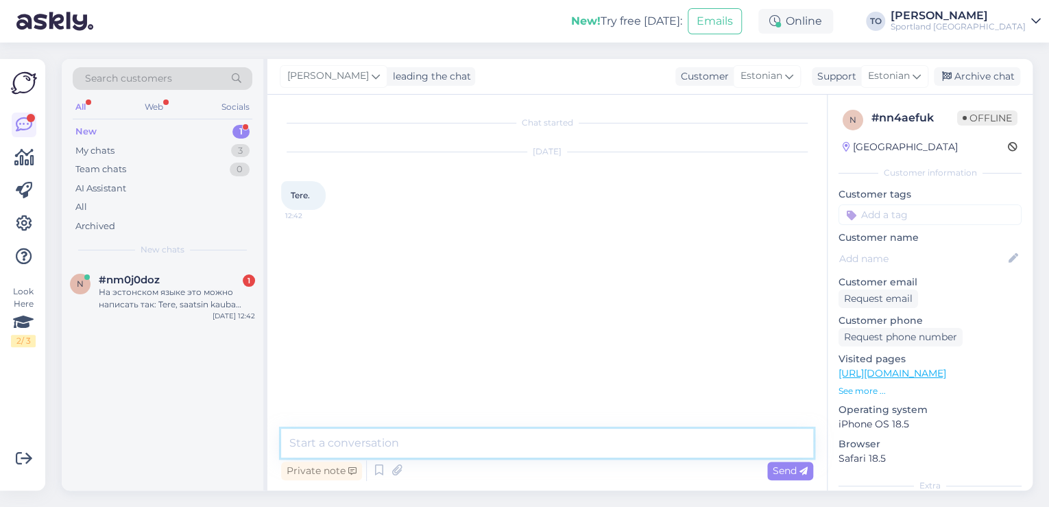
click at [472, 438] on textarea at bounding box center [547, 443] width 532 height 29
paste textarea "Tere! [PERSON_NAME] Klienditeenindusest"
type textarea "Tere! [PERSON_NAME] Klienditeenindusest"
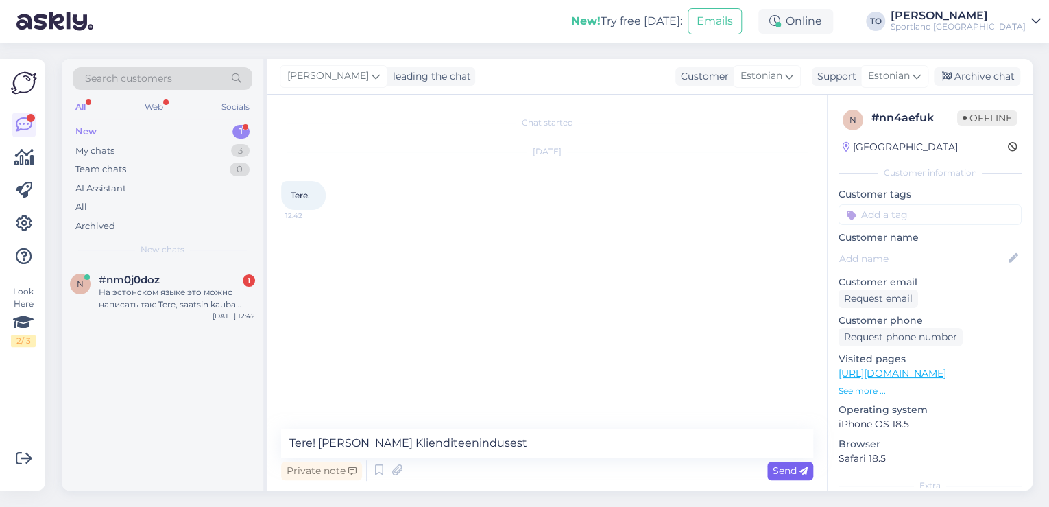
click at [782, 472] on span "Send" at bounding box center [790, 470] width 35 height 12
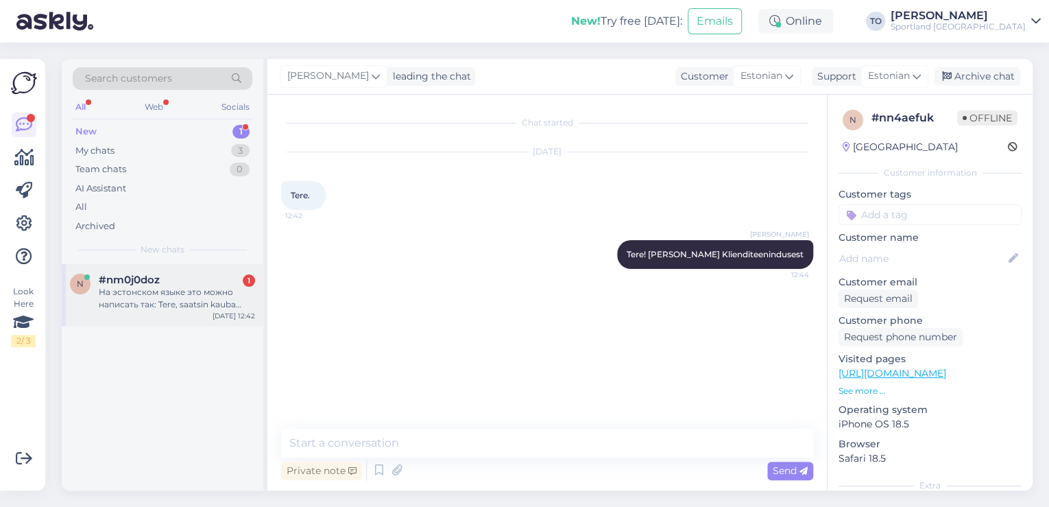
click at [125, 278] on span "#nm0j0doz" at bounding box center [129, 280] width 61 height 12
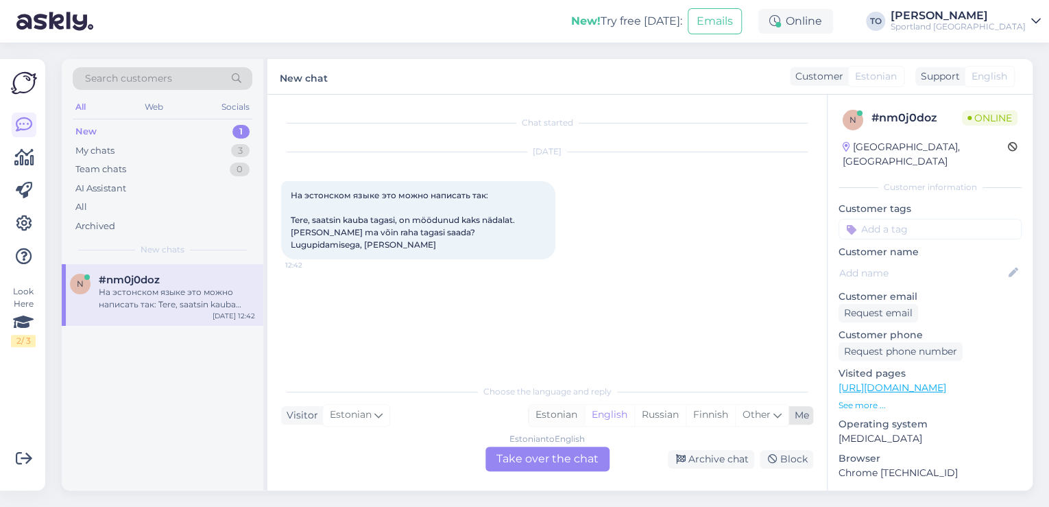
click at [552, 417] on div "Estonian" at bounding box center [557, 415] width 56 height 21
click at [551, 461] on div "Estonian to Estonian Take over the chat" at bounding box center [548, 458] width 124 height 25
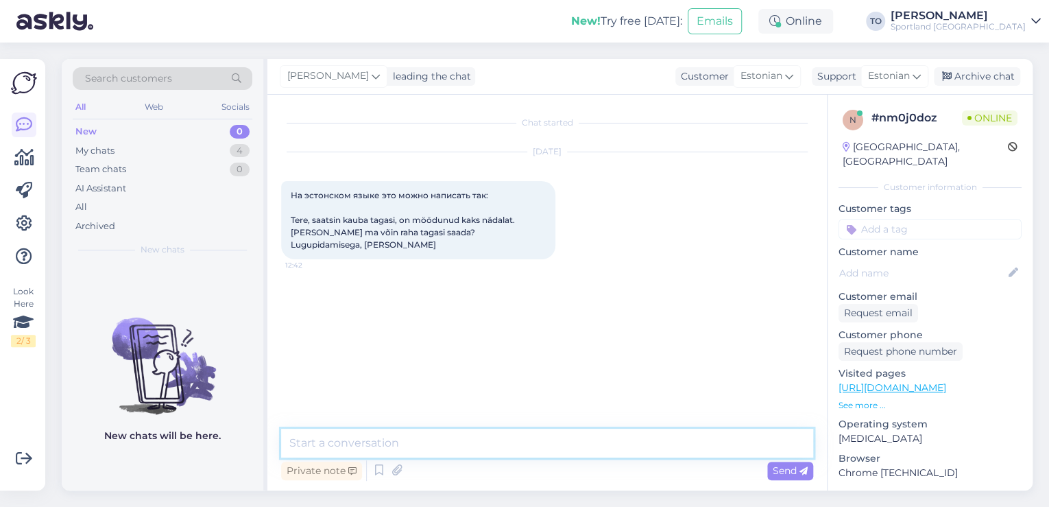
click at [418, 440] on textarea at bounding box center [547, 443] width 532 height 29
paste textarea "Tere! [PERSON_NAME] Klienditeenindusest"
type textarea "Tere! [PERSON_NAME] Klienditeenindusest"
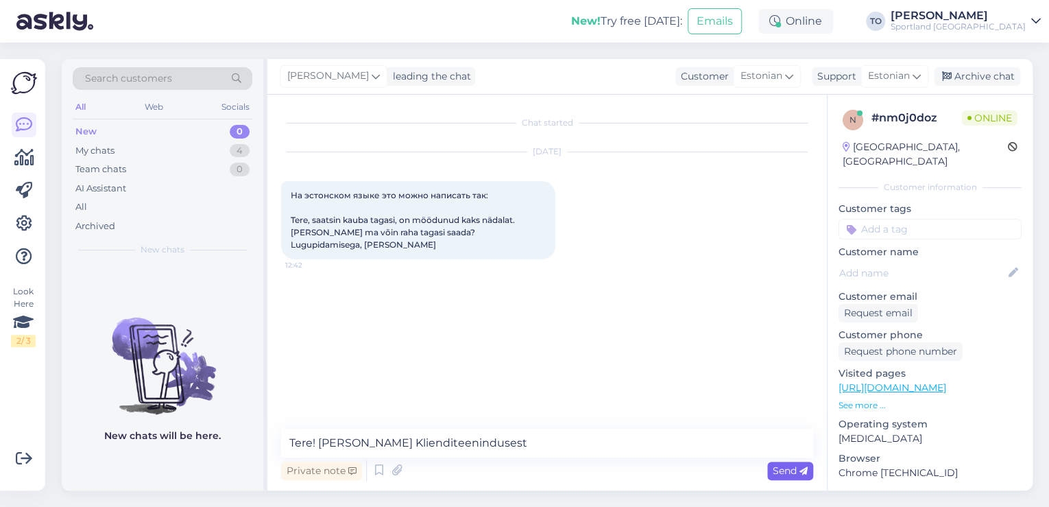
click at [798, 471] on span "Send" at bounding box center [790, 470] width 35 height 12
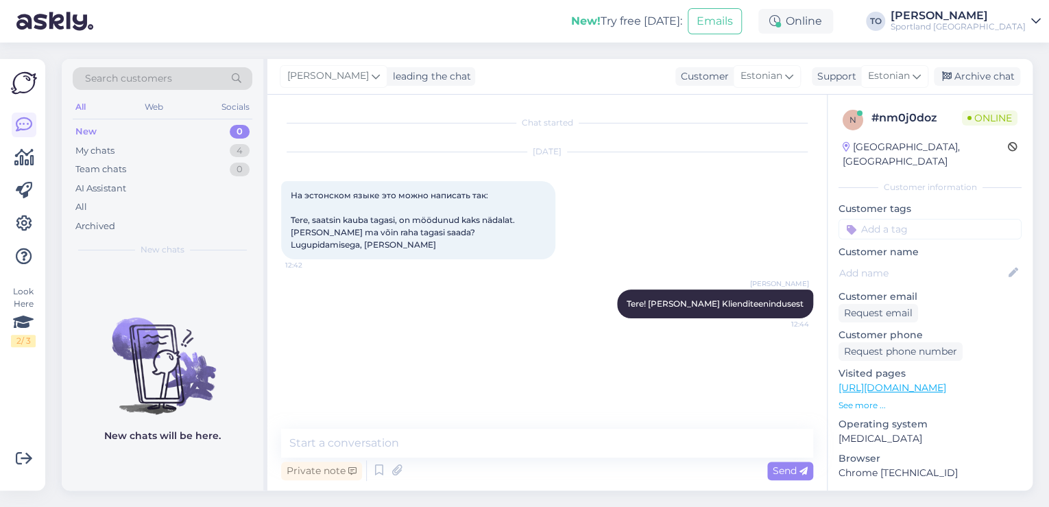
click at [1002, 16] on div "[PERSON_NAME]" at bounding box center [958, 15] width 135 height 11
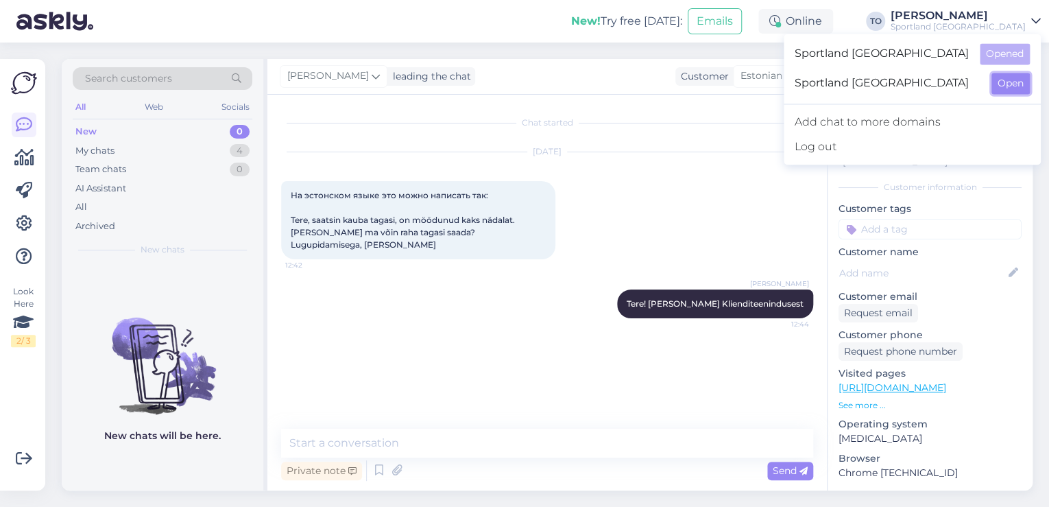
click at [1002, 83] on button "Open" at bounding box center [1011, 83] width 38 height 21
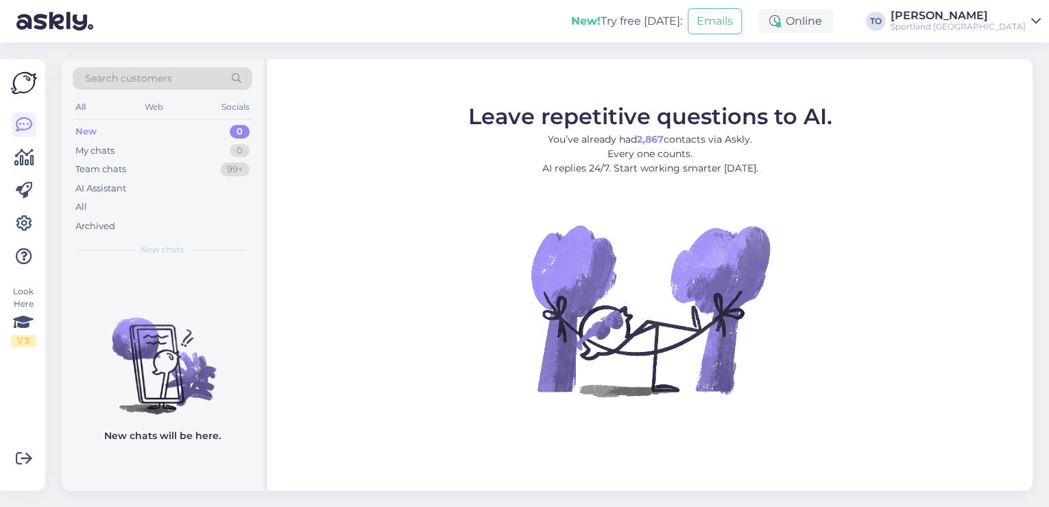
click at [998, 12] on div "[PERSON_NAME]" at bounding box center [958, 15] width 135 height 11
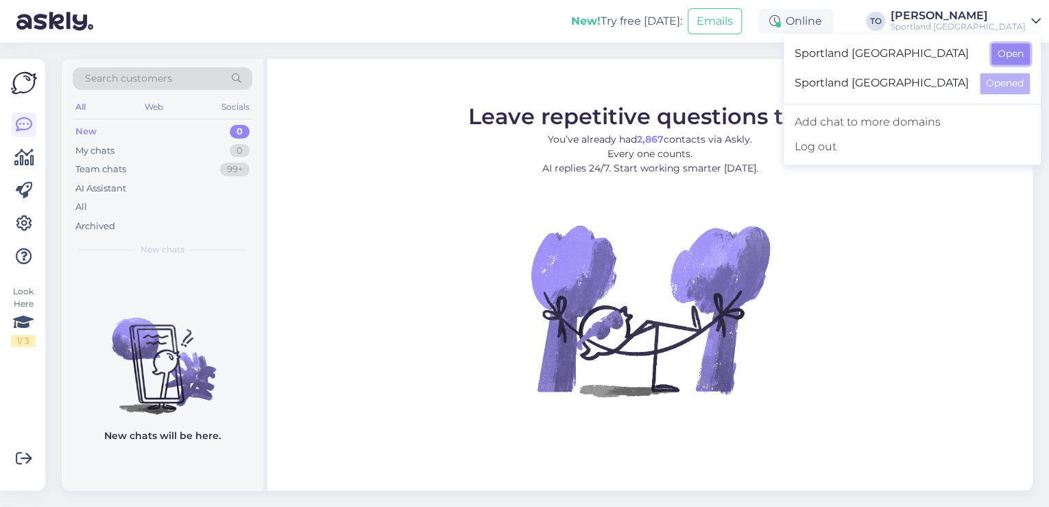
click at [1002, 49] on button "Open" at bounding box center [1011, 53] width 38 height 21
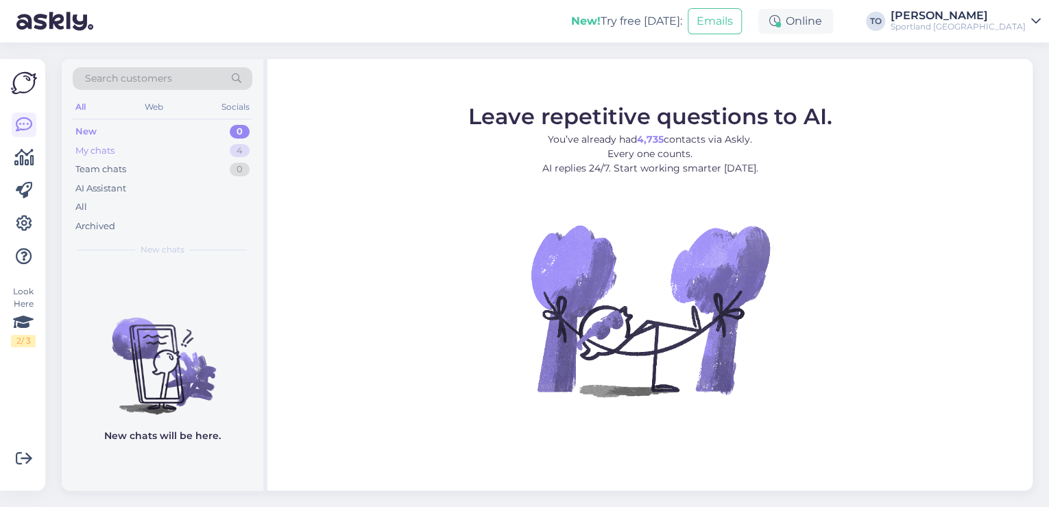
click at [123, 149] on div "My chats 4" at bounding box center [163, 150] width 180 height 19
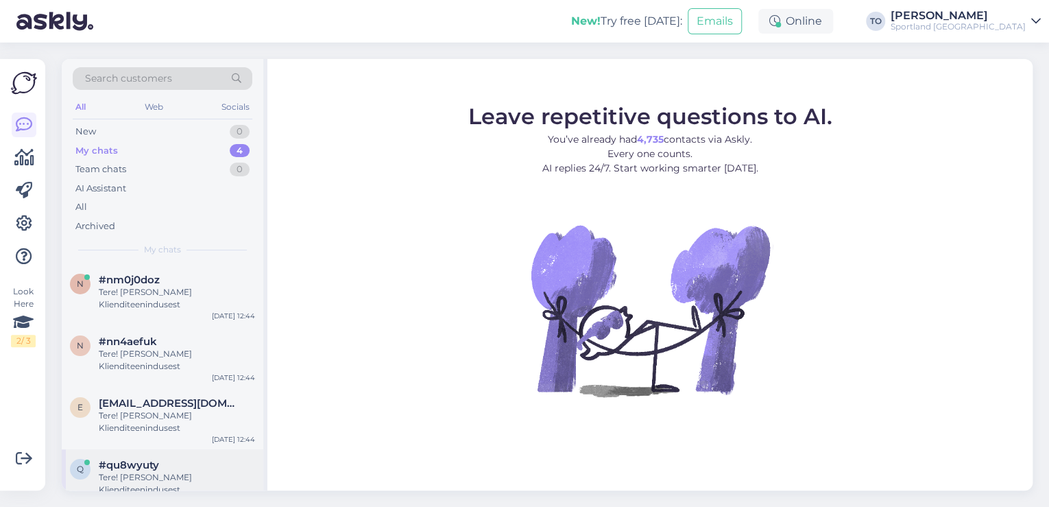
click at [165, 471] on div "Tere! [PERSON_NAME] Klienditeenindusest" at bounding box center [177, 483] width 156 height 25
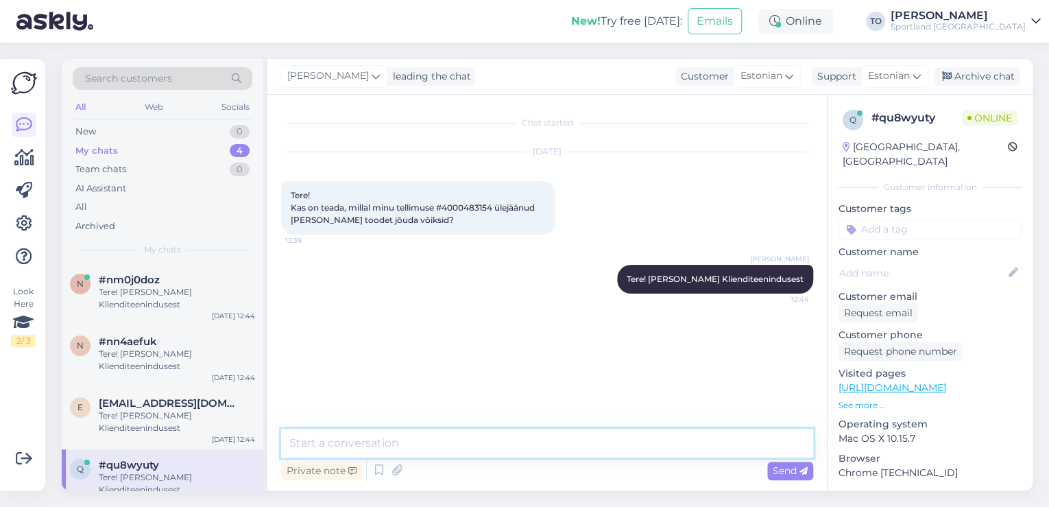
click at [501, 455] on textarea at bounding box center [547, 443] width 532 height 29
type textarea "Üks hetk, kohe vaatan tellimuse üle"
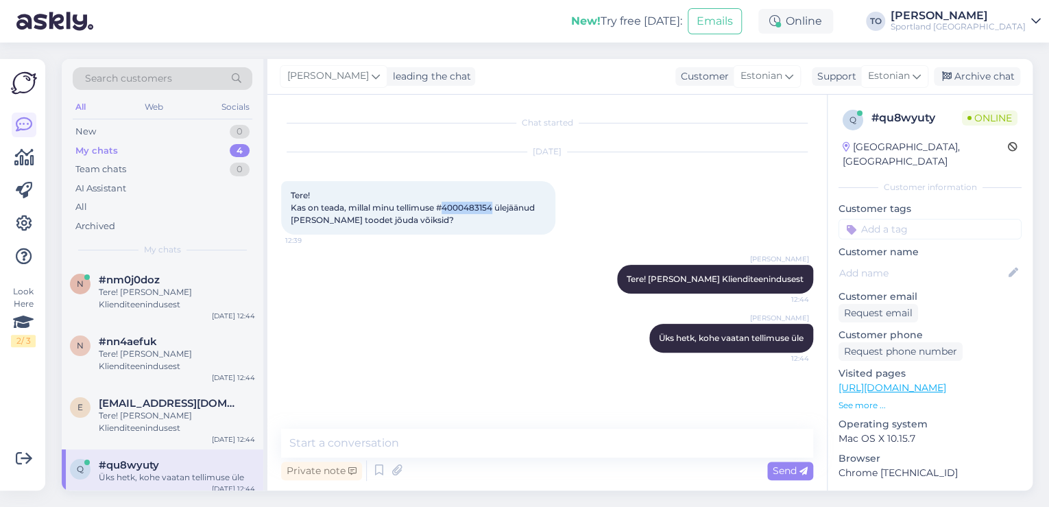
drag, startPoint x: 445, startPoint y: 207, endPoint x: 494, endPoint y: 207, distance: 49.4
click at [494, 207] on span "Tere! Kas on teada, millal minu tellimuse #4000483154 ülejäänud [PERSON_NAME] t…" at bounding box center [414, 207] width 246 height 35
copy span "4000483154"
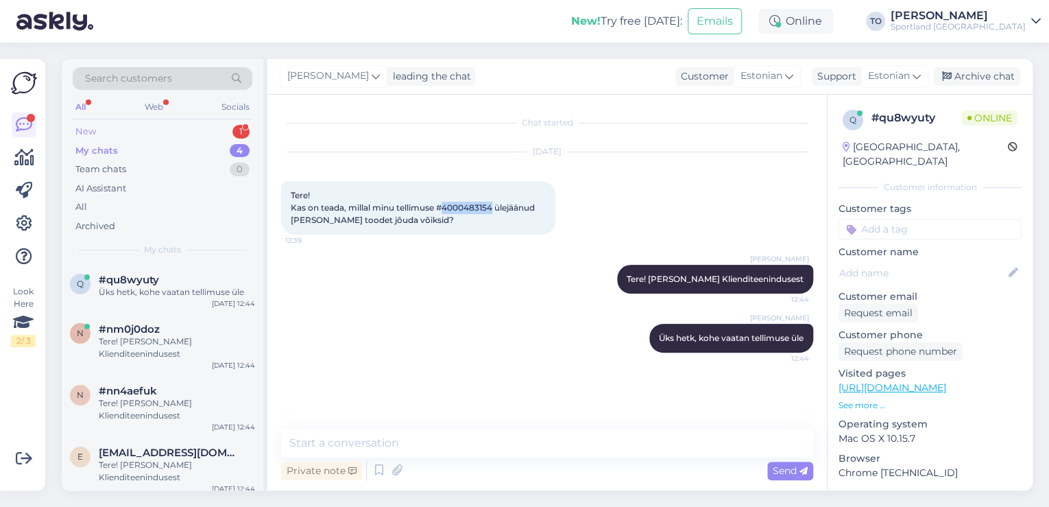
click at [176, 129] on div "New 1" at bounding box center [163, 131] width 180 height 19
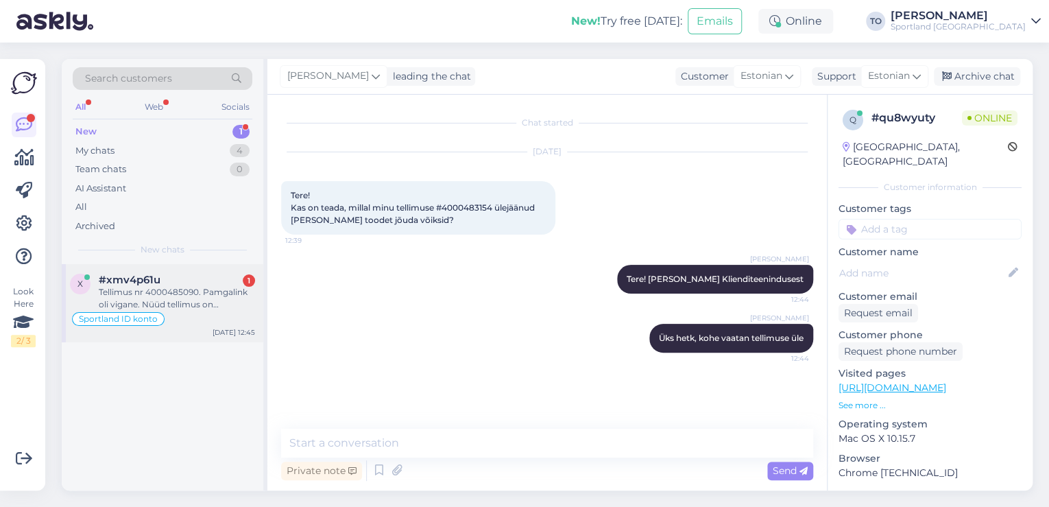
click at [186, 283] on div "#xmv4p61u 1" at bounding box center [177, 280] width 156 height 12
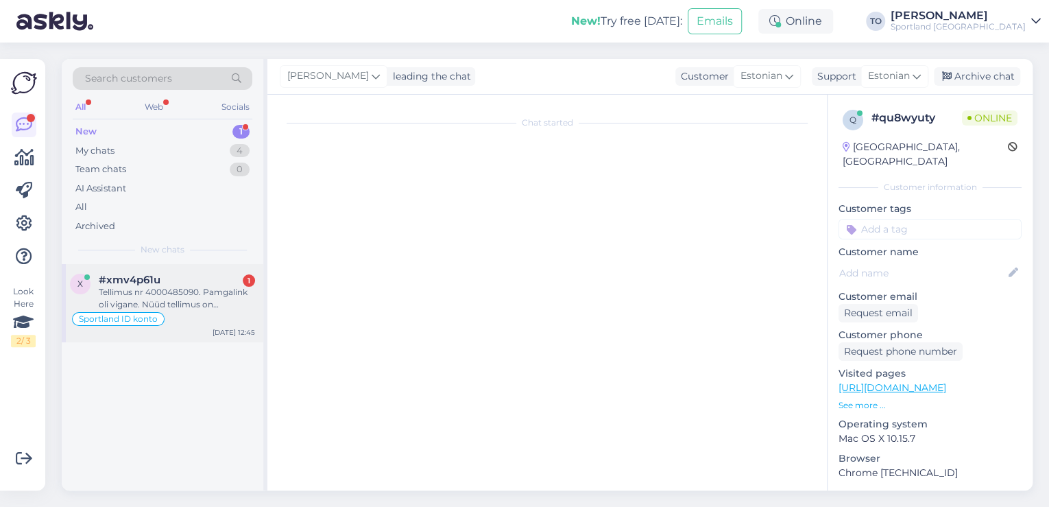
scroll to position [489, 0]
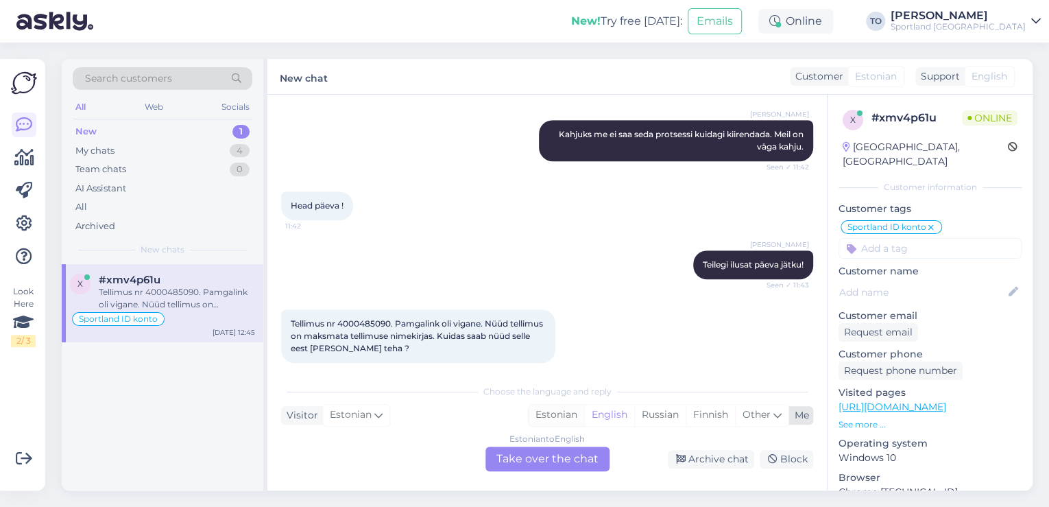
click at [562, 420] on div "Estonian" at bounding box center [557, 415] width 56 height 21
click at [551, 451] on div "Estonian to Estonian Take over the chat" at bounding box center [548, 458] width 124 height 25
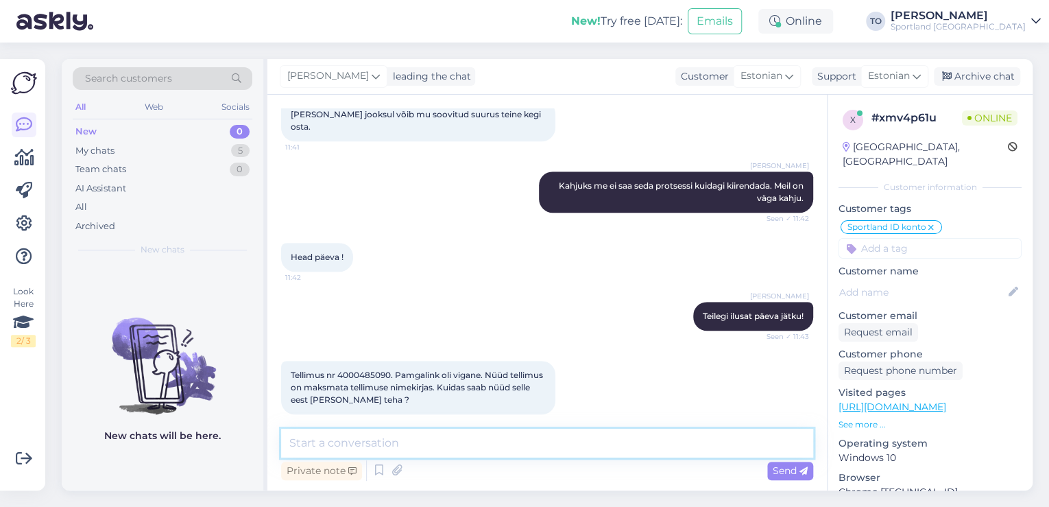
click at [539, 450] on textarea at bounding box center [547, 443] width 532 height 29
type textarea "Tere! [PERSON_NAME] Klienditeenindusest"
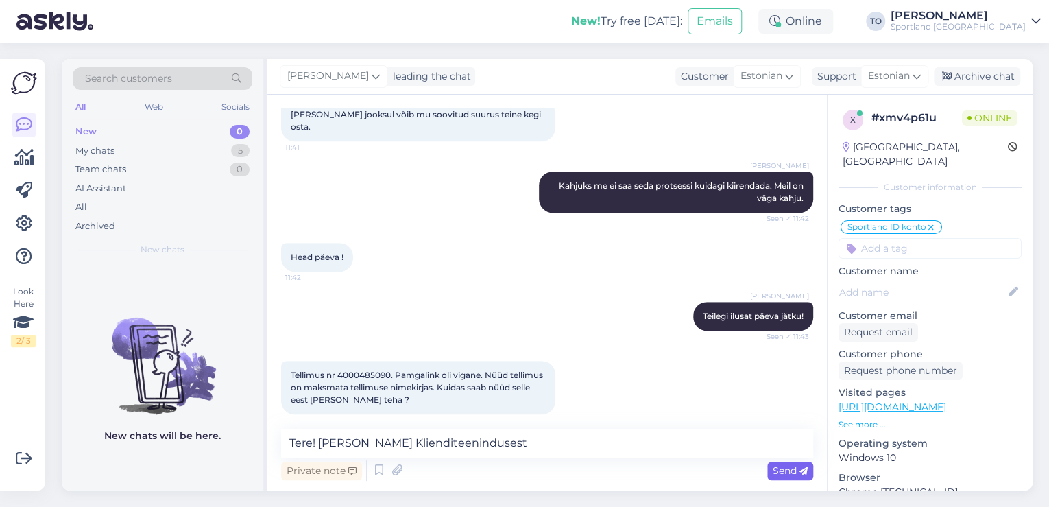
click at [774, 468] on span "Send" at bounding box center [790, 470] width 35 height 12
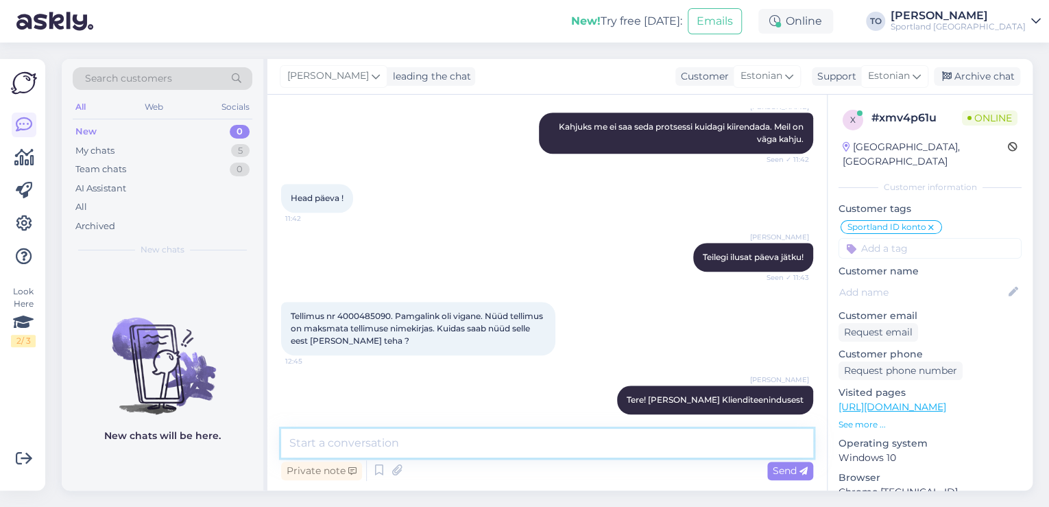
click at [581, 448] on textarea at bounding box center [547, 443] width 532 height 29
type textarea "Üks hetk, kohe vaatan tellimuse üle"
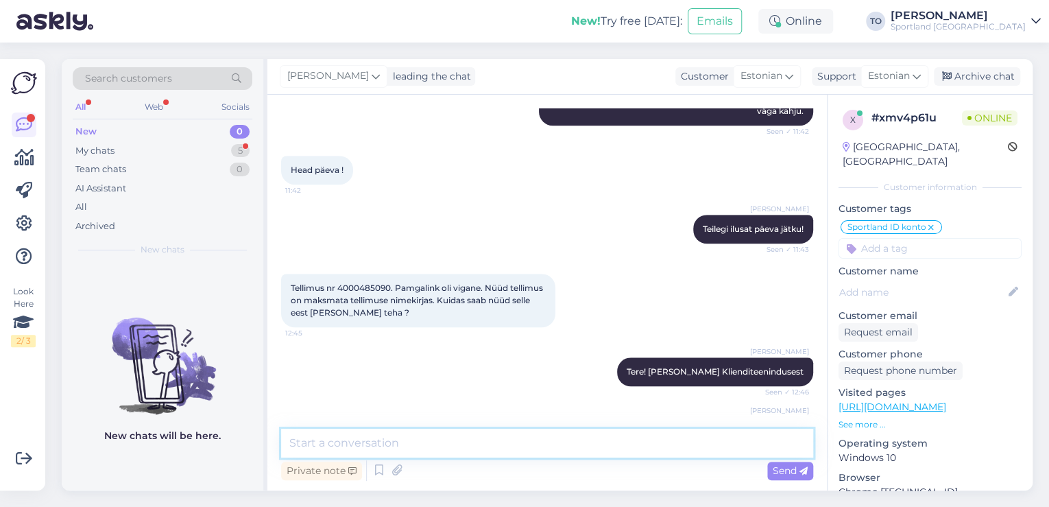
scroll to position [614, 0]
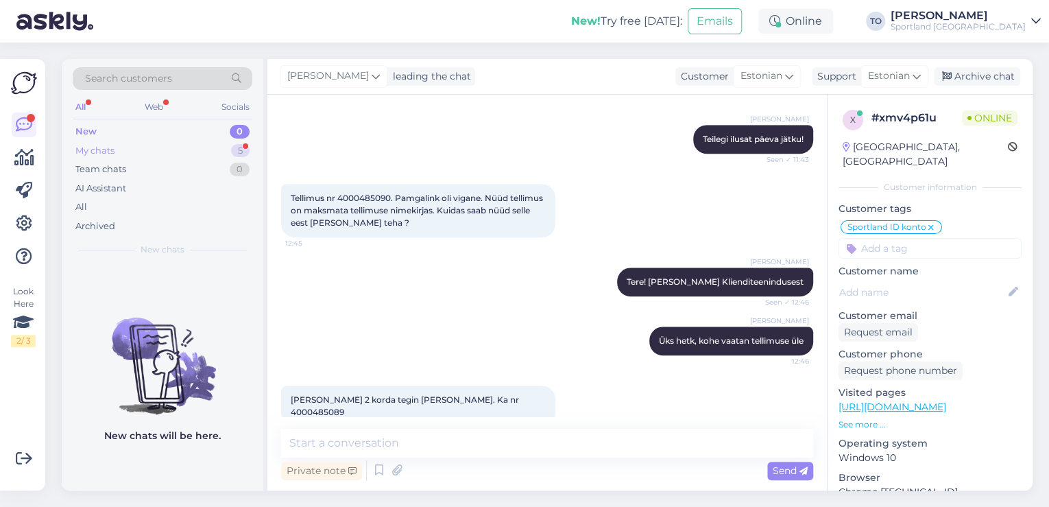
click at [246, 144] on div "5" at bounding box center [240, 151] width 19 height 14
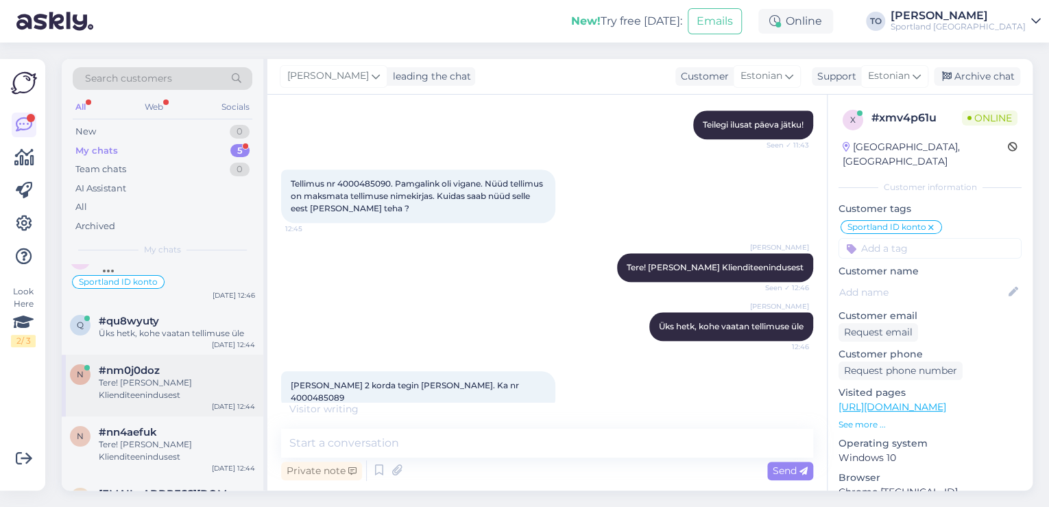
scroll to position [36, 0]
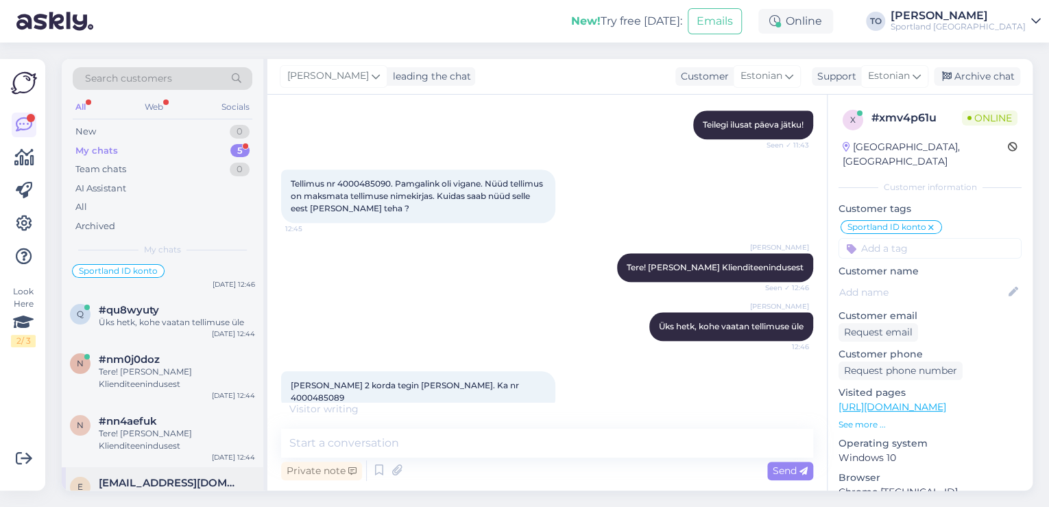
click at [204, 489] on div "Tere! [PERSON_NAME] Klienditeenindusest" at bounding box center [177, 501] width 156 height 25
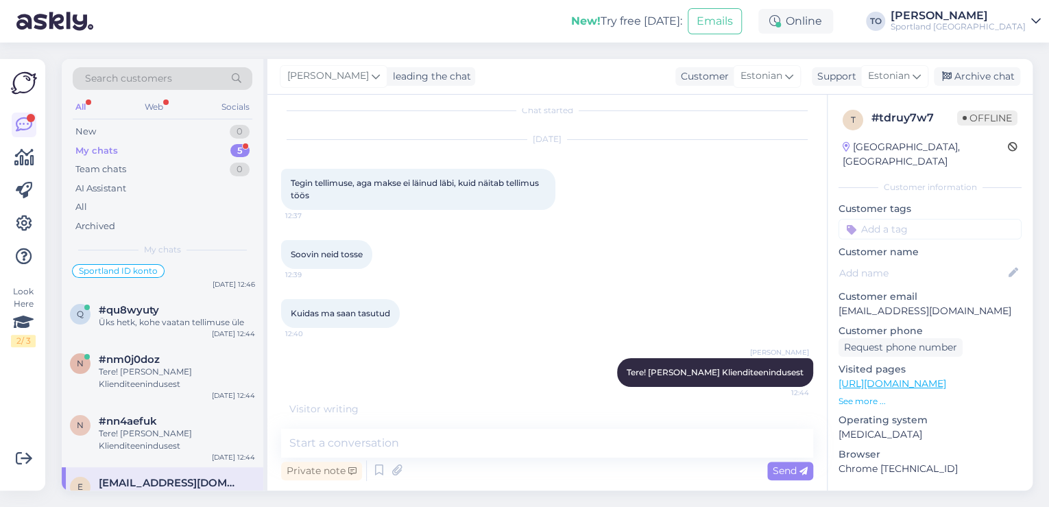
scroll to position [12, 0]
click at [115, 415] on span "#nn4aefuk" at bounding box center [128, 421] width 58 height 12
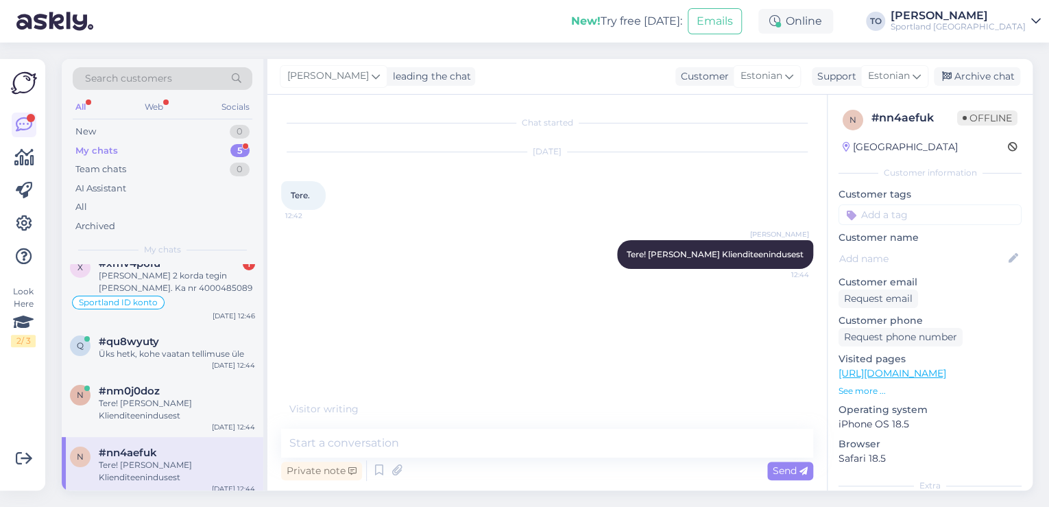
scroll to position [0, 0]
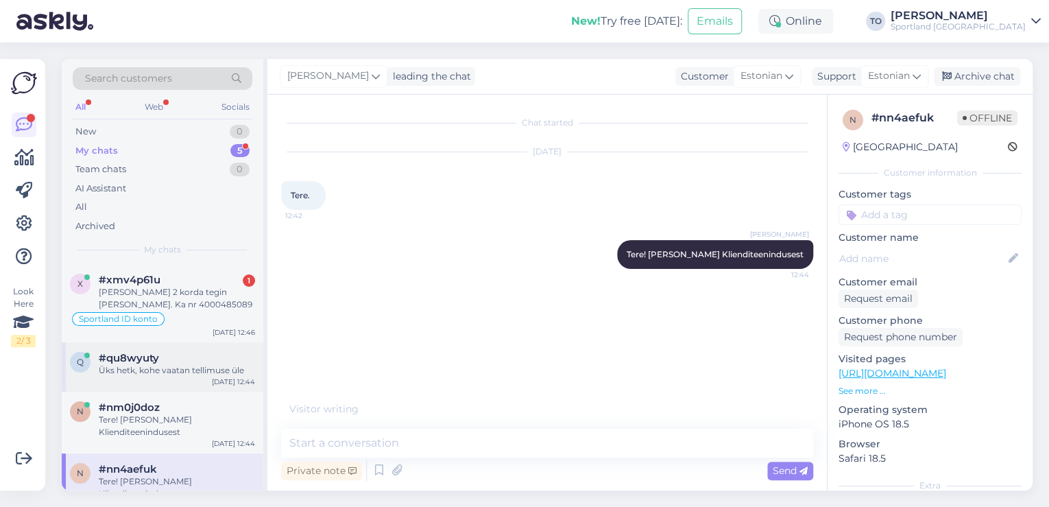
click at [188, 370] on div "Üks hetk, kohe vaatan tellimuse üle" at bounding box center [177, 370] width 156 height 12
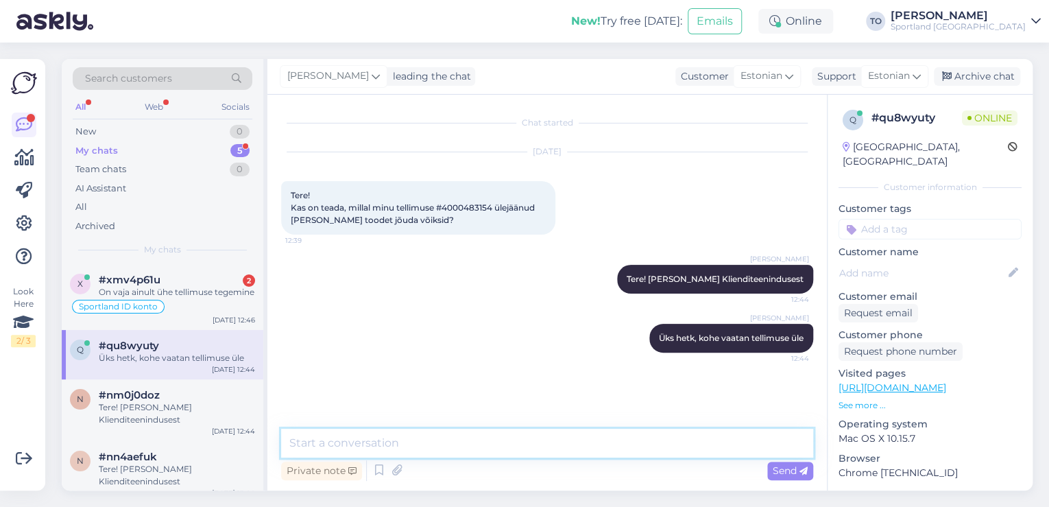
click at [394, 433] on textarea at bounding box center [547, 443] width 532 height 29
click at [435, 448] on textarea "Näen, et saadetis" at bounding box center [547, 443] width 532 height 29
paste textarea "CC826140934EE"
click at [403, 442] on textarea "Näen, et saadetis CC826140934EE" at bounding box center [547, 443] width 532 height 29
click at [527, 438] on textarea "Näen, et saadetis CC826140934EE" at bounding box center [547, 443] width 532 height 29
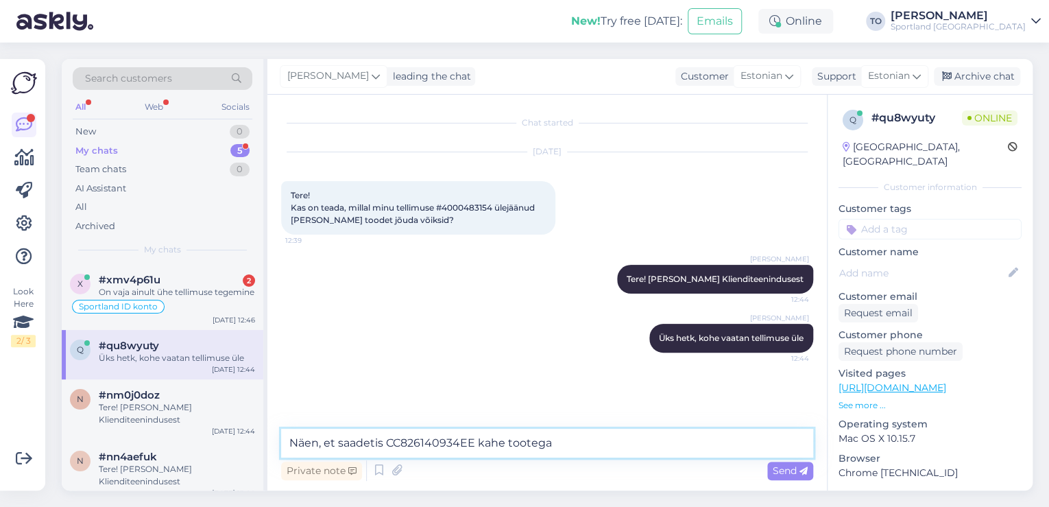
click at [571, 434] on textarea "Näen, et saadetis CC826140934EE kahe tootega" at bounding box center [547, 443] width 532 height 29
paste textarea "SPEEDO FASTSKIN PURE FOCUS MIRROR GOGGLES"
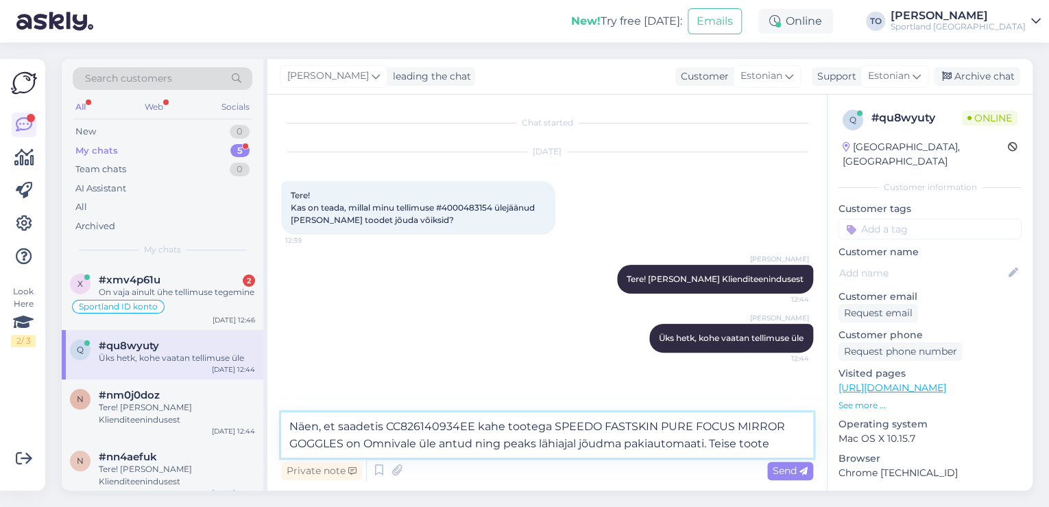
click at [802, 444] on textarea "Näen, et saadetis CC826140934EE kahe tootega SPEEDO FASTSKIN PURE FOCUS MIRROR …" at bounding box center [547, 434] width 532 height 45
paste textarea "SPEEDO FASTSKIN HYPER ELITE MIRROR GOGGLES"
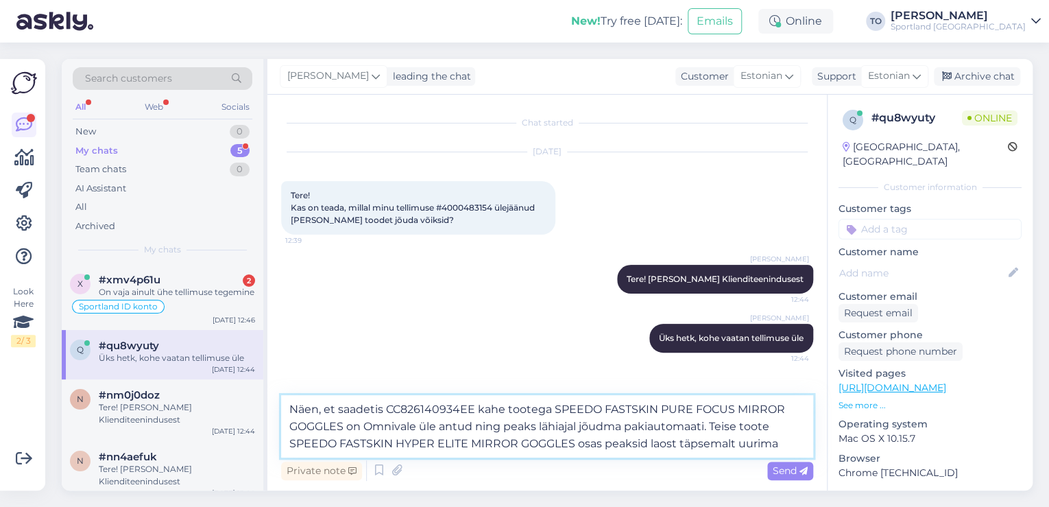
click at [649, 447] on textarea "Näen, et saadetis CC826140934EE kahe tootega SPEEDO FASTSKIN PURE FOCUS MIRROR …" at bounding box center [547, 426] width 532 height 62
click at [798, 442] on textarea "Näen, et saadetis CC826140934EE kahe tootega SPEEDO FASTSKIN PURE FOCUS MIRROR …" at bounding box center [547, 426] width 532 height 62
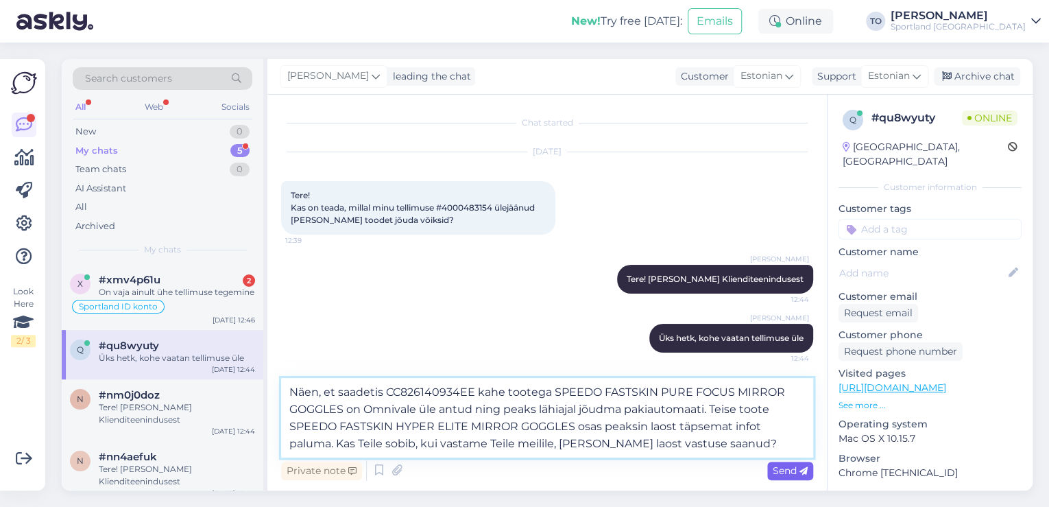
type textarea "Näen, et saadetis CC826140934EE kahe tootega SPEEDO FASTSKIN PURE FOCUS MIRROR …"
click at [767, 472] on div "Send" at bounding box center [790, 471] width 46 height 19
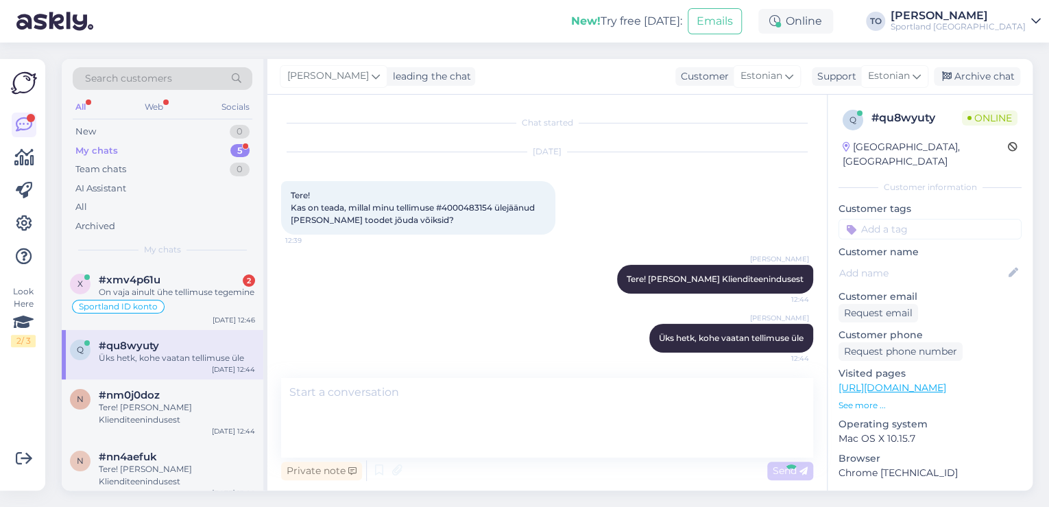
scroll to position [71, 0]
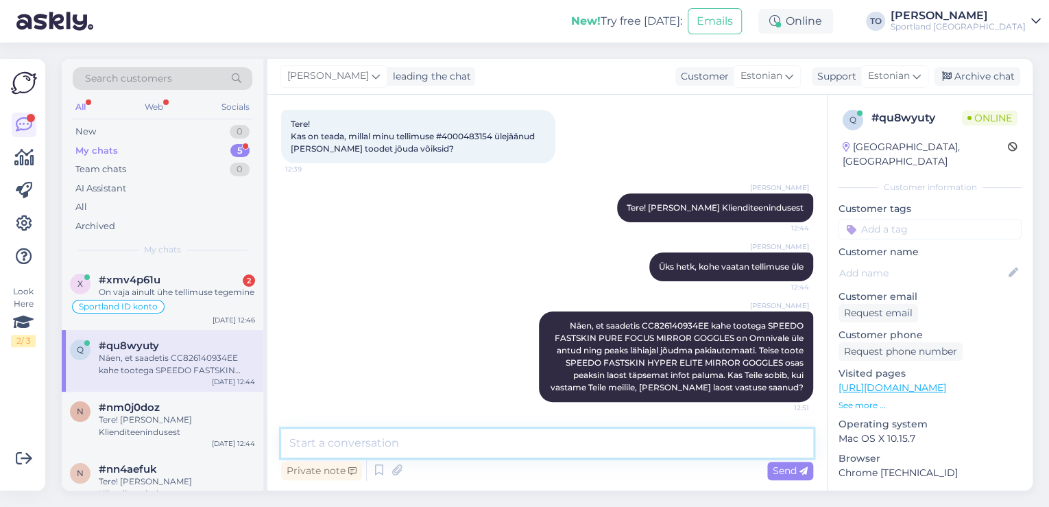
click at [738, 435] on textarea at bounding box center [547, 443] width 532 height 29
type textarea "Väga vabandame tekkinud ebamugavuste pärast!"
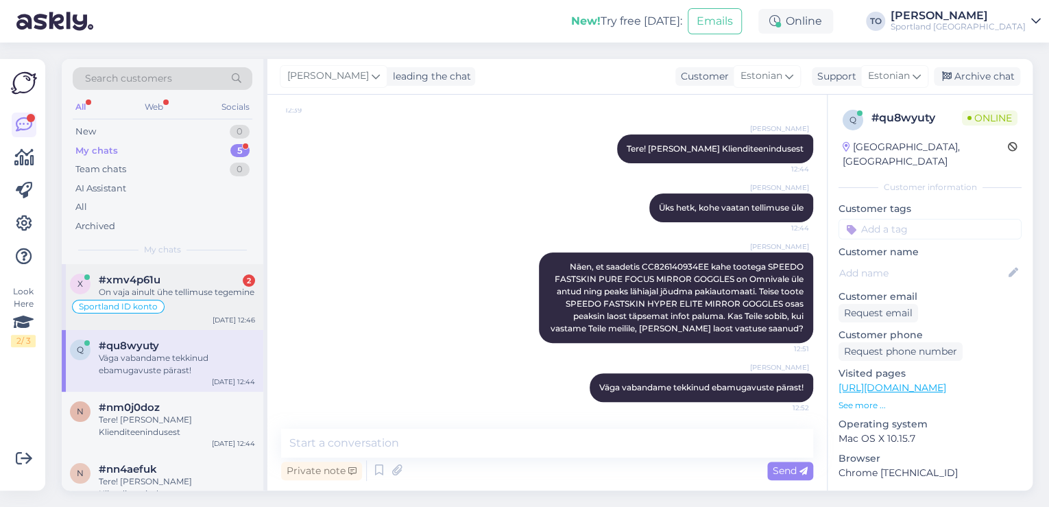
click at [191, 280] on div "#xmv4p61u 2" at bounding box center [177, 280] width 156 height 12
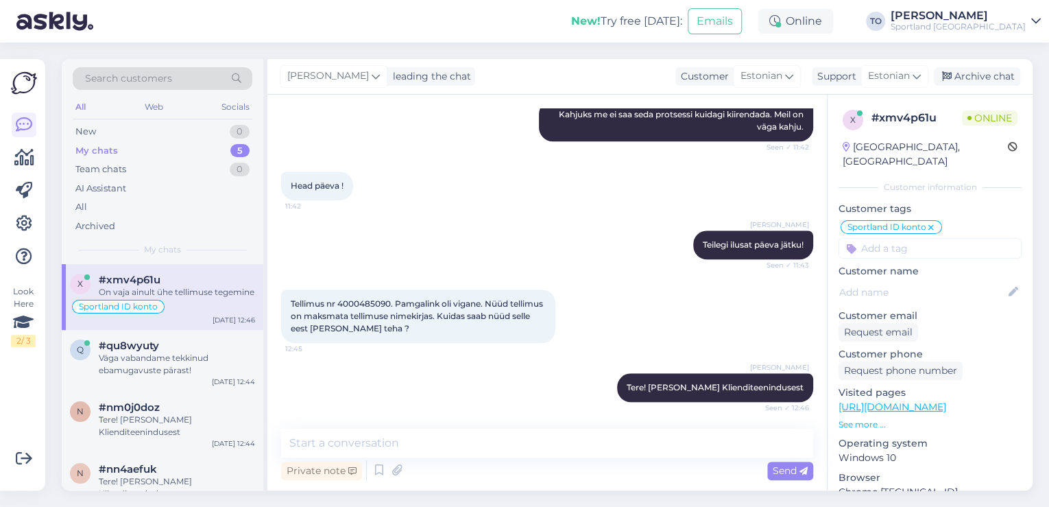
scroll to position [673, 0]
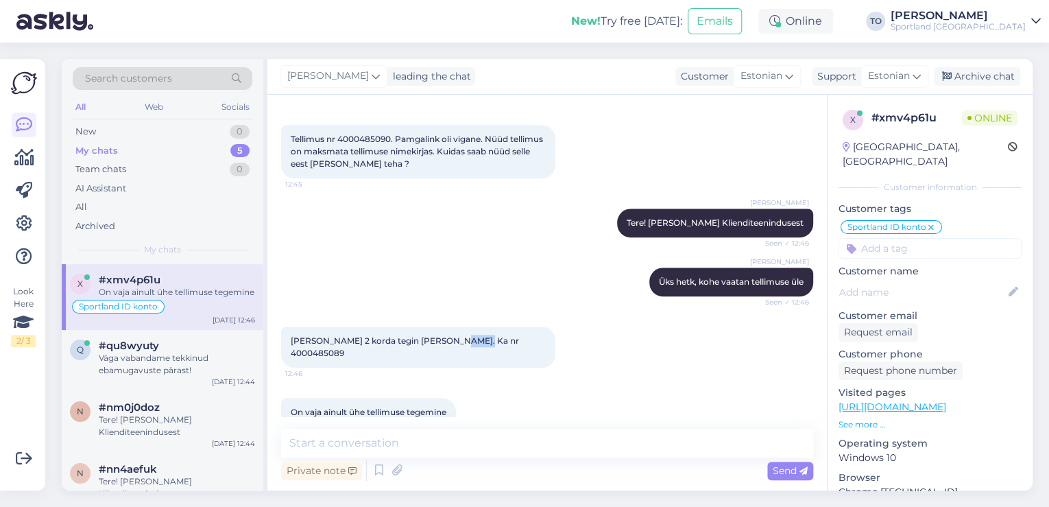
drag, startPoint x: 434, startPoint y: 328, endPoint x: 464, endPoint y: 328, distance: 30.2
click at [465, 335] on span "[PERSON_NAME] 2 korda tegin [PERSON_NAME]. Ka nr 4000485089" at bounding box center [406, 346] width 230 height 23
drag, startPoint x: 450, startPoint y: 353, endPoint x: 437, endPoint y: 340, distance: 18.4
click at [450, 353] on div "[PERSON_NAME] 2 korda tegin [PERSON_NAME]. Ka nr 4000485089 12:46" at bounding box center [547, 346] width 532 height 71
drag, startPoint x: 431, startPoint y: 326, endPoint x: 488, endPoint y: 326, distance: 56.9
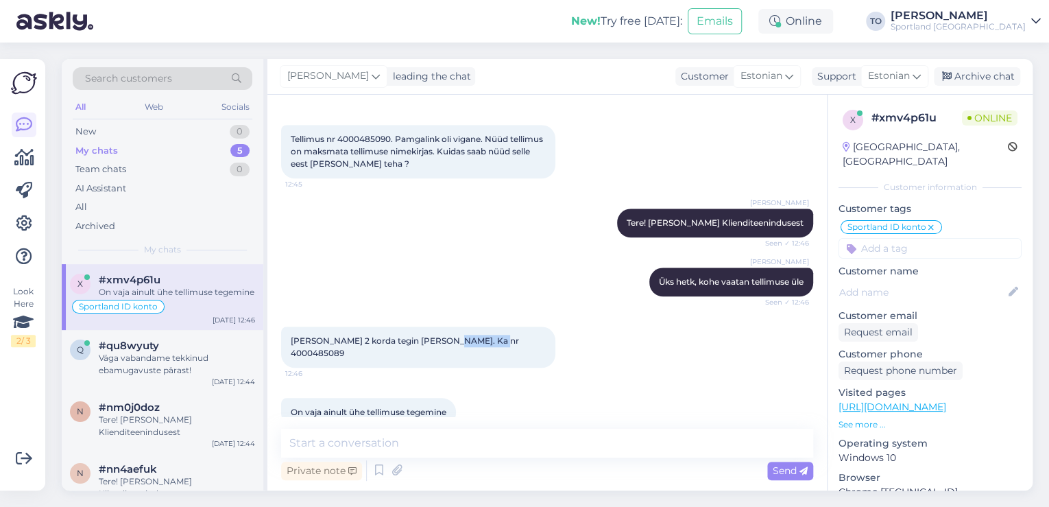
click at [488, 326] on div "[PERSON_NAME] 2 korda tegin [PERSON_NAME]. Ka nr 4000485089 12:46" at bounding box center [418, 346] width 274 height 41
copy span "4000485089"
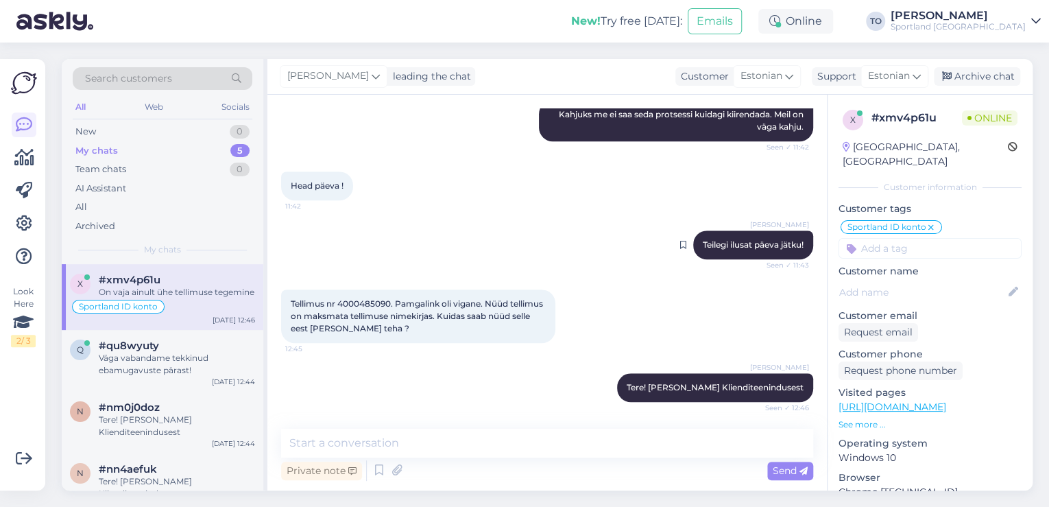
scroll to position [289, 0]
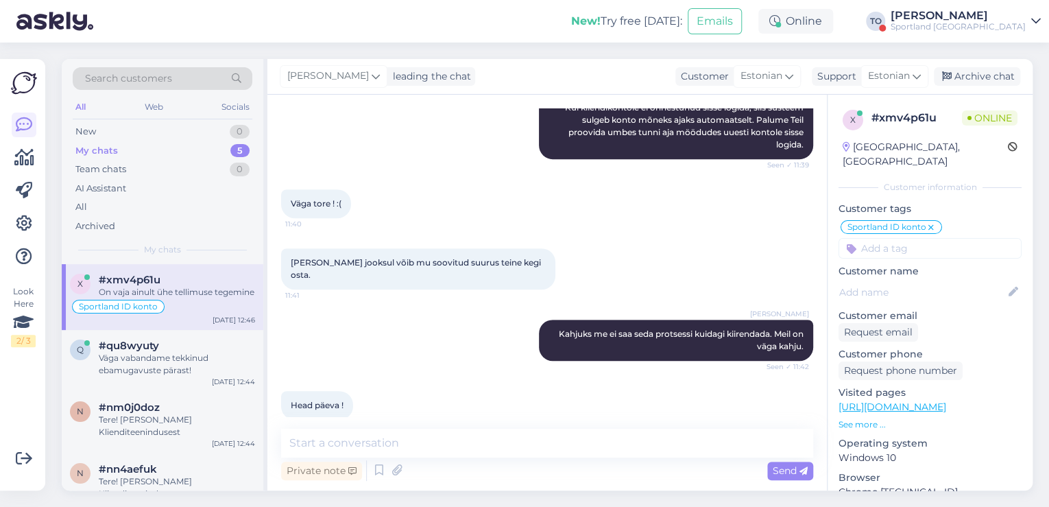
click at [1012, 20] on div "[PERSON_NAME]" at bounding box center [958, 15] width 135 height 11
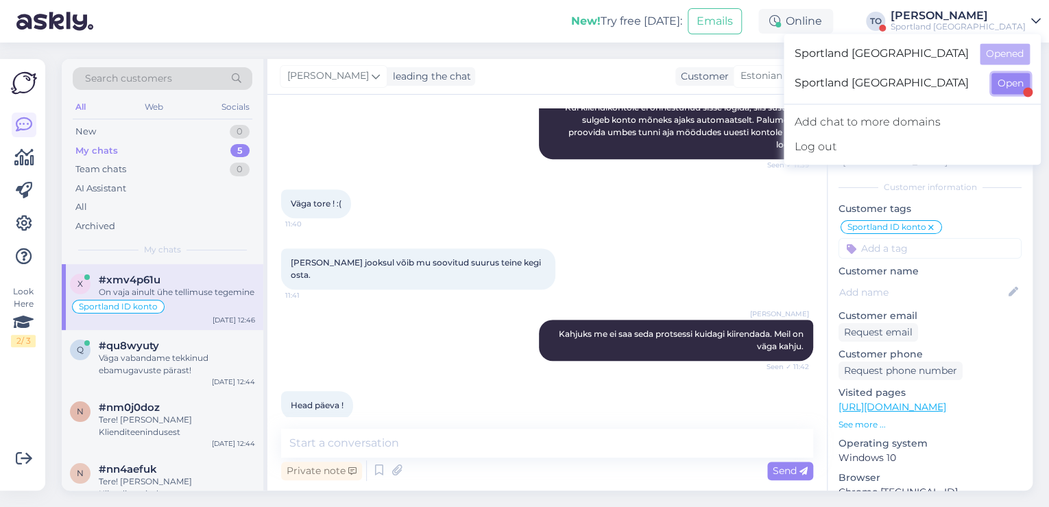
click at [1018, 81] on button "Open" at bounding box center [1011, 83] width 38 height 21
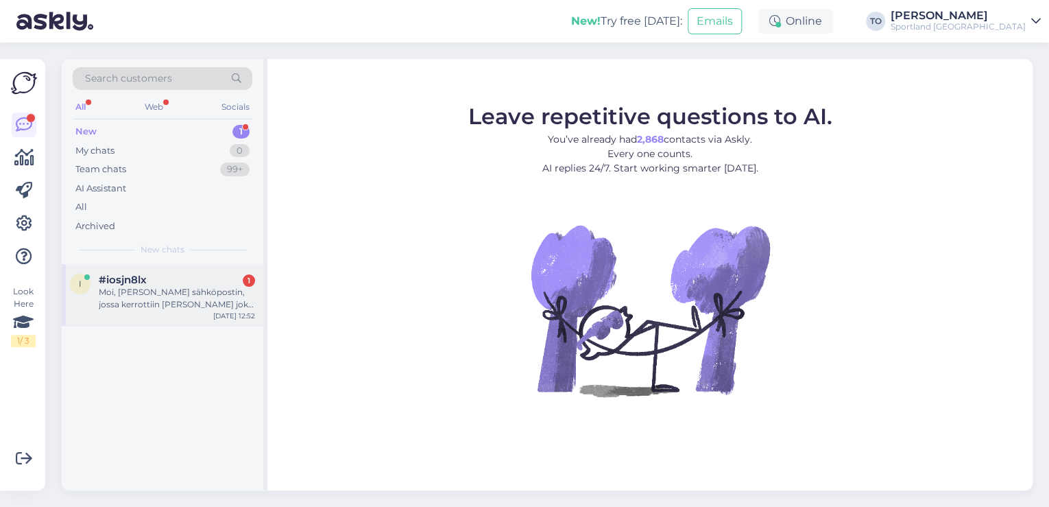
click at [224, 303] on div "Moi, [PERSON_NAME] sähköpostin, jossa kerrottiin [PERSON_NAME] joko tilaamani t…" at bounding box center [177, 298] width 156 height 25
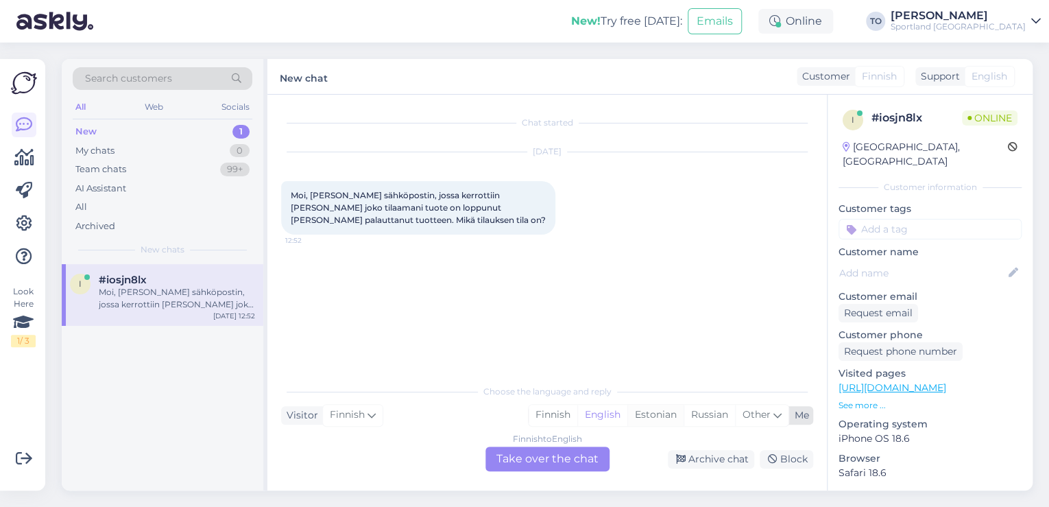
click at [650, 417] on div "Estonian" at bounding box center [655, 415] width 56 height 21
click at [580, 454] on div "Finnish to Estonian Take over the chat" at bounding box center [548, 458] width 124 height 25
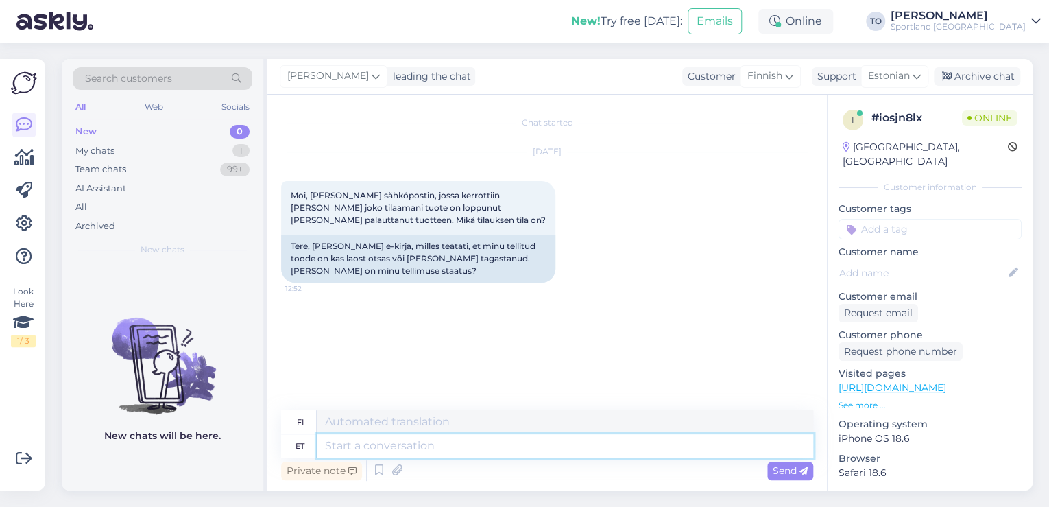
click at [417, 450] on textarea at bounding box center [565, 445] width 496 height 23
type textarea "Tere!"
type textarea "Hei!"
type textarea "Tere! [GEOGRAPHIC_DATA]"
type textarea "Hei! [GEOGRAPHIC_DATA]"
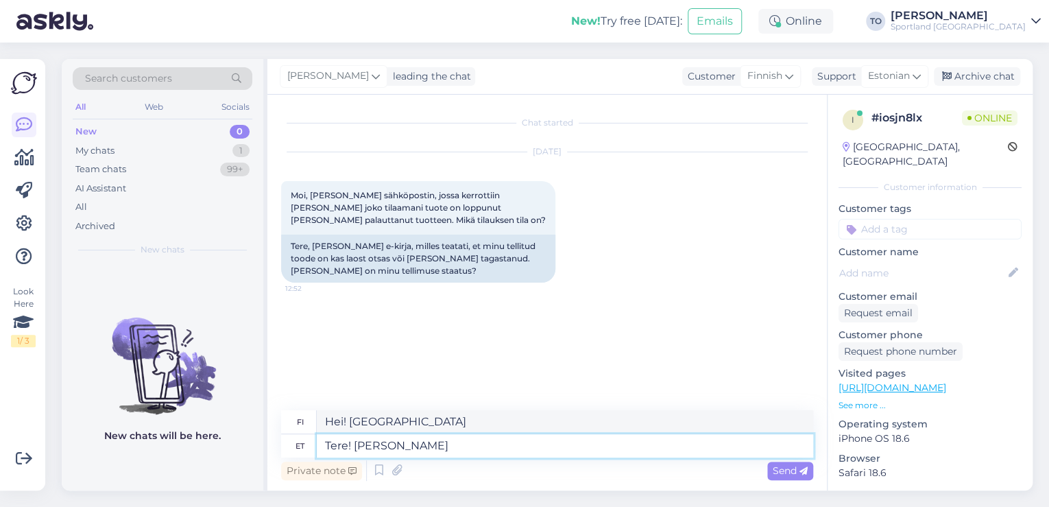
type textarea "Tere! [PERSON_NAME]"
type textarea "Hei! [PERSON_NAME]"
type textarea "Tere! [PERSON_NAME] Klienditeenindusest"
type textarea "Hei! [PERSON_NAME] asiakaspalvelusta"
type textarea "Tere! [PERSON_NAME] Klienditeenindusest"
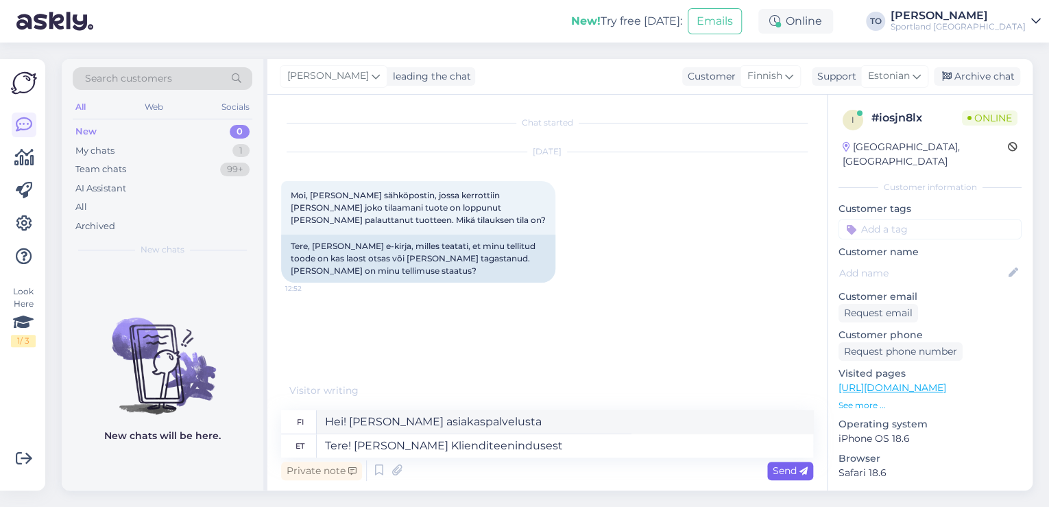
click at [776, 472] on span "Send" at bounding box center [790, 470] width 35 height 12
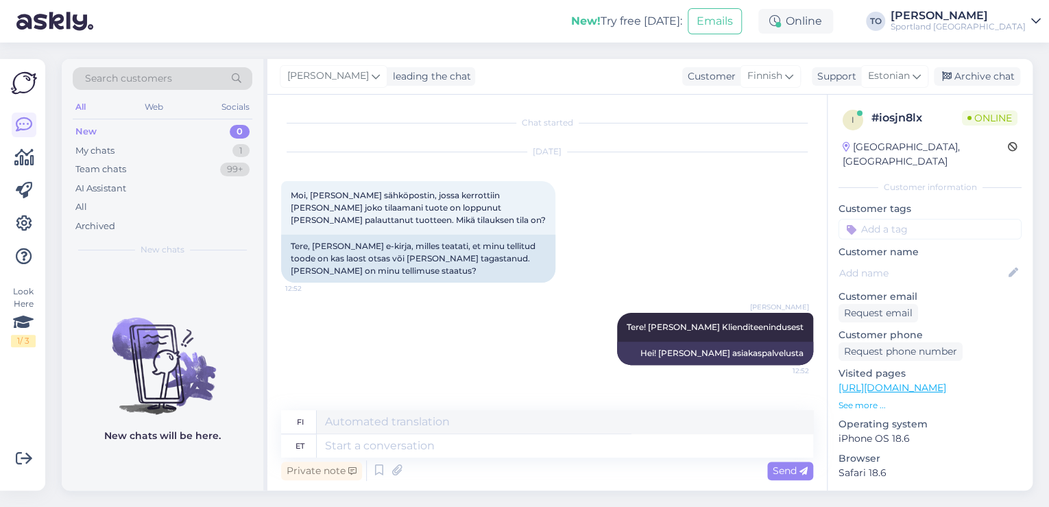
click at [597, 458] on div "Private note Send" at bounding box center [547, 470] width 532 height 26
click at [597, 450] on textarea at bounding box center [565, 445] width 496 height 23
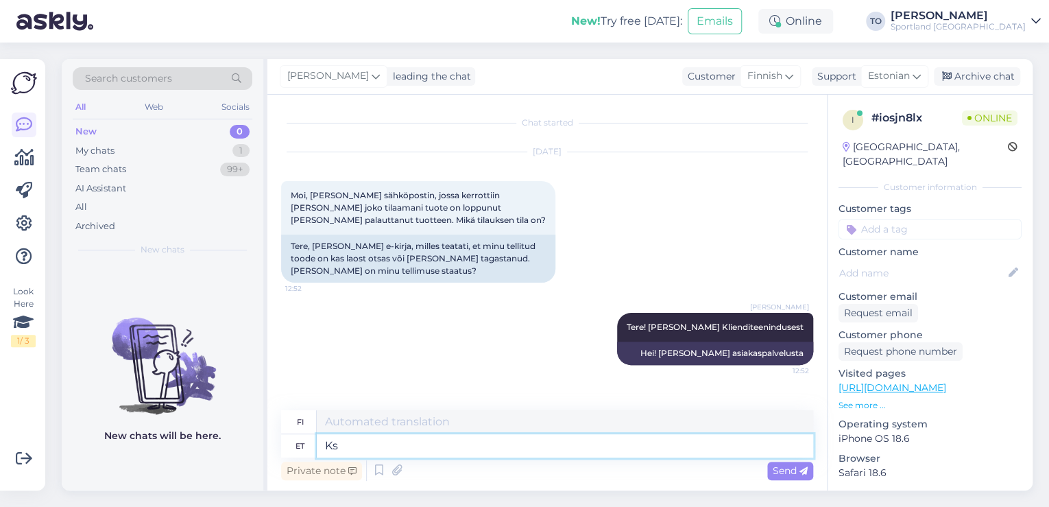
type textarea "Ks"
type textarea "Katso"
type textarea "Kas"
type textarea "On"
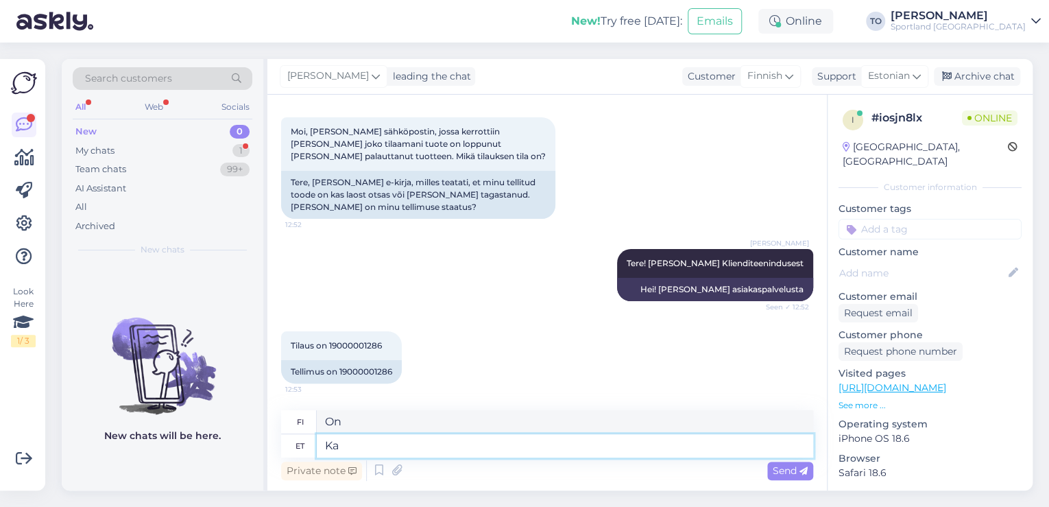
type textarea "K"
type textarea "Tänan,"
type textarea "Kiitos,"
type textarea "Tänan, kohe"
type textarea "Kiitos, heti heti"
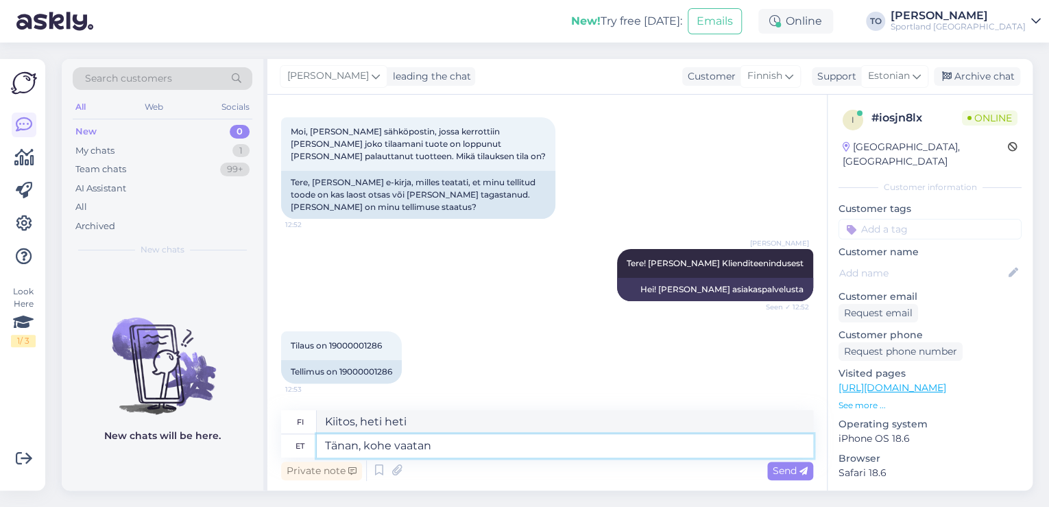
type textarea "Tänan, kohe vaatan"
type textarea "Kiitos, [GEOGRAPHIC_DATA] sen nyt."
type textarea "Tänan, kohe vaatan tellimuse"
type textarea "Kiitos, tarkistan tilauksen heti."
type textarea "Tänan, kohe vaatan tellimuse üle"
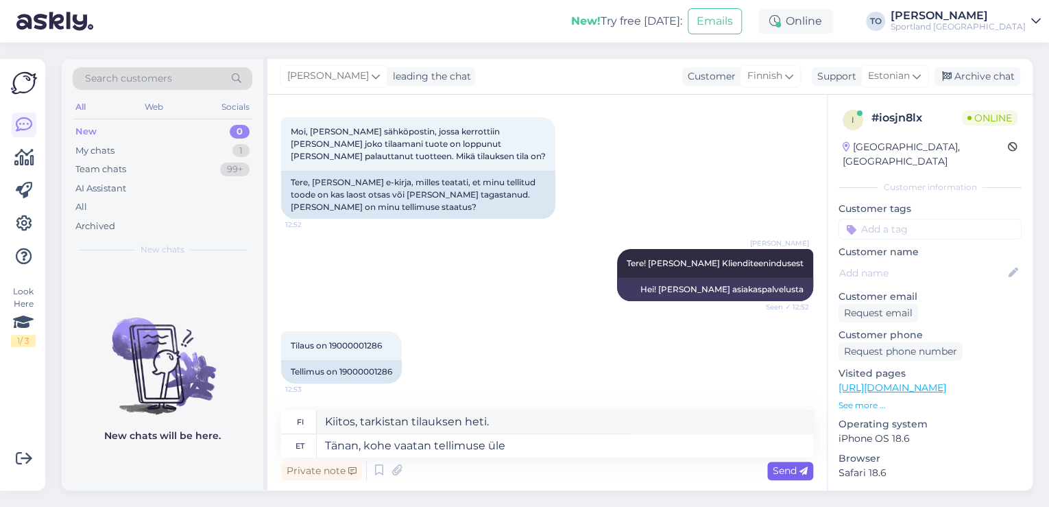
click at [777, 466] on span "Send" at bounding box center [790, 470] width 35 height 12
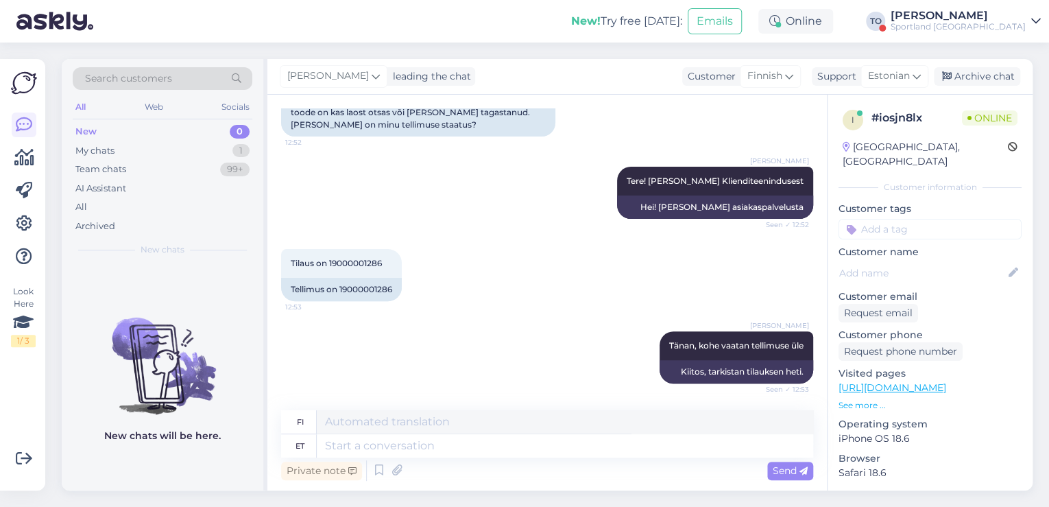
click at [1004, 21] on div "Sportland [GEOGRAPHIC_DATA]" at bounding box center [958, 26] width 135 height 11
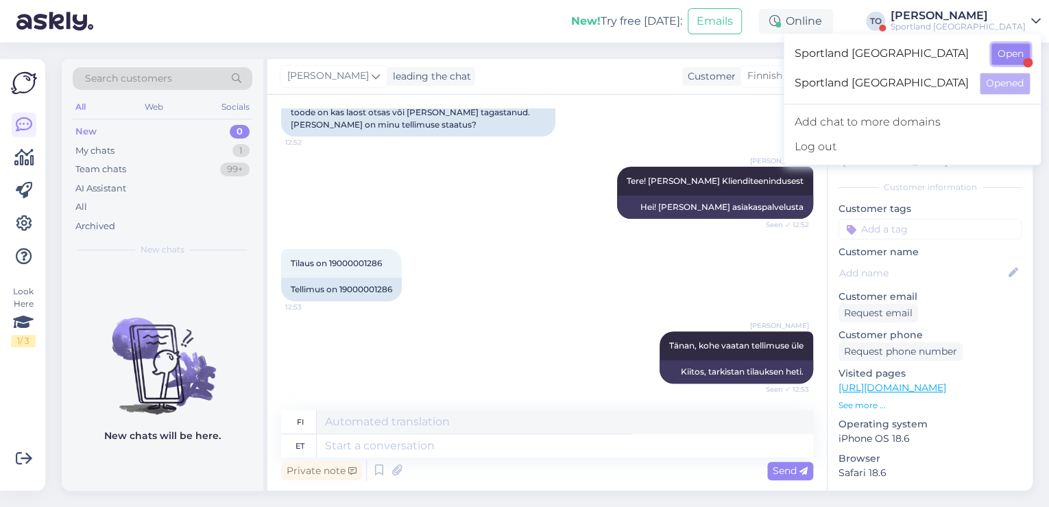
click at [992, 55] on button "Open" at bounding box center [1011, 53] width 38 height 21
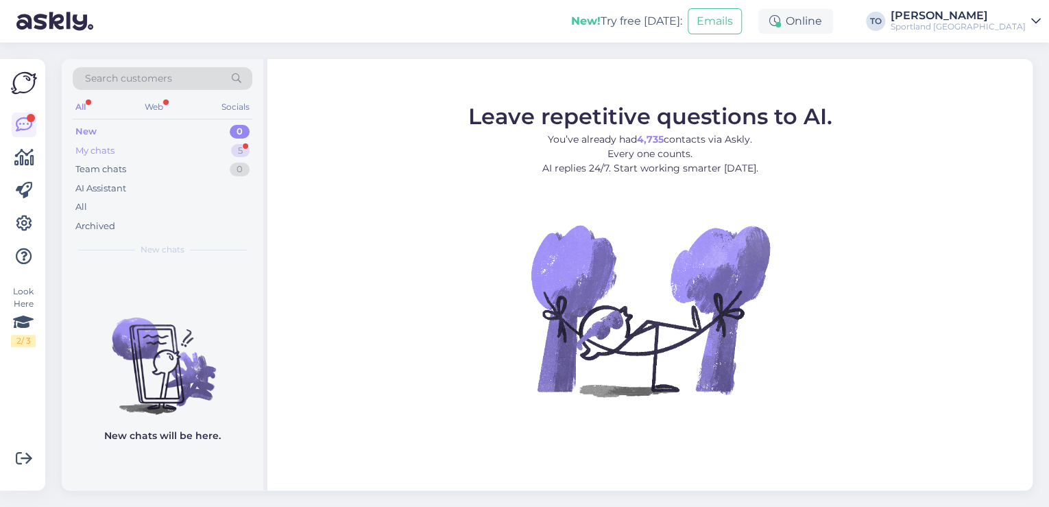
click at [225, 150] on div "My chats 5" at bounding box center [163, 150] width 180 height 19
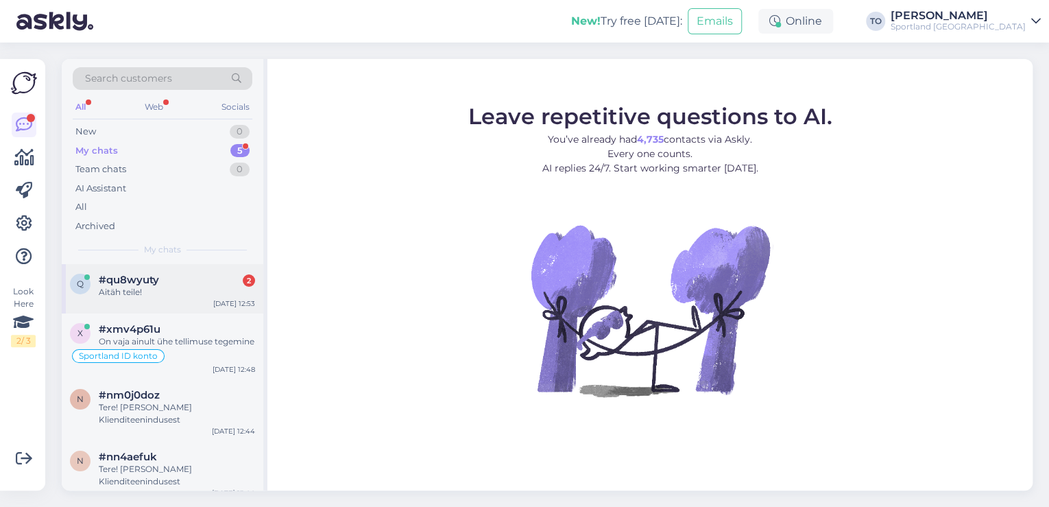
click at [170, 280] on div "#qu8wyuty 2" at bounding box center [177, 280] width 156 height 12
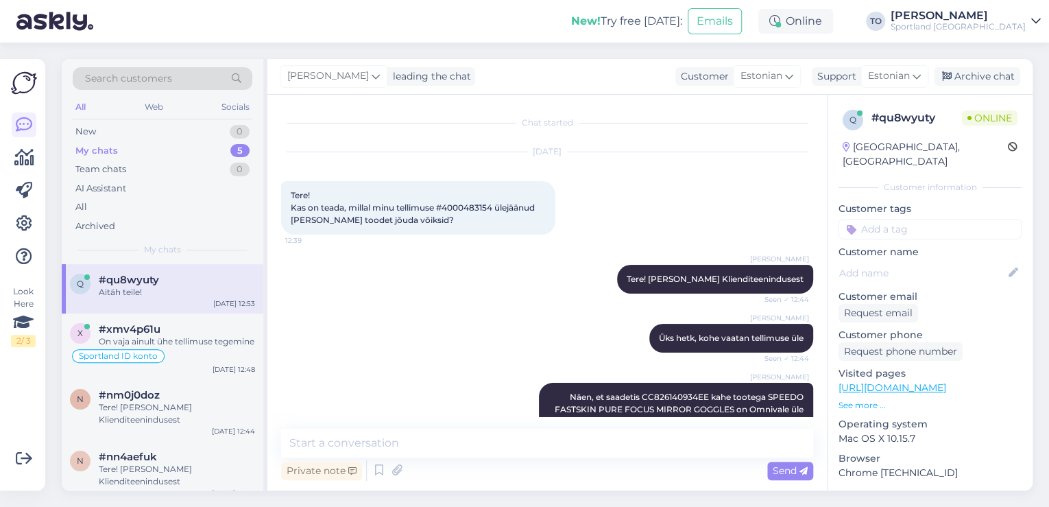
scroll to position [248, 0]
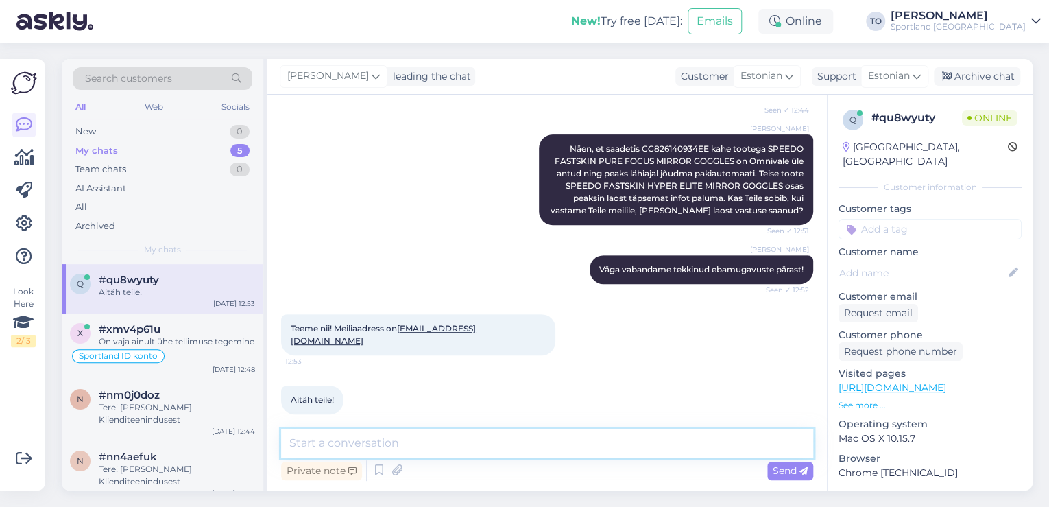
click at [452, 438] on textarea at bounding box center [547, 443] width 532 height 29
type textarea "Tänan, võtame Teiega esimesel võimalusel uuesti ühendust"
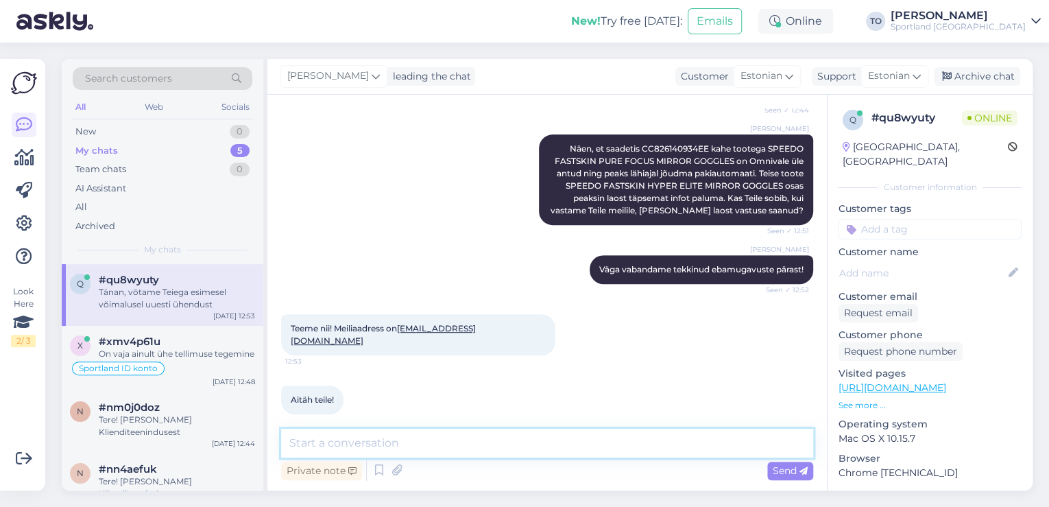
scroll to position [307, 0]
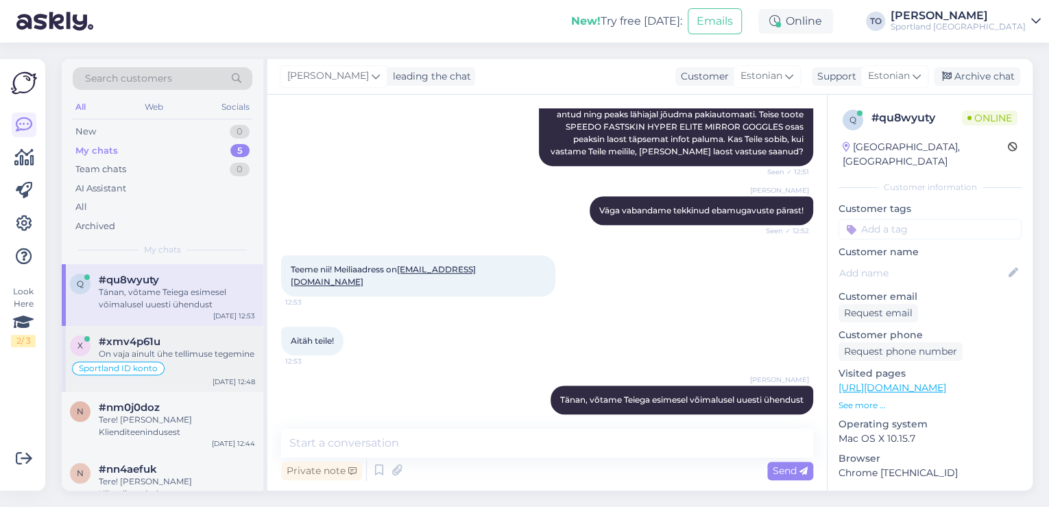
click at [189, 360] on div "On vaja ainult ühe tellimuse tegemine" at bounding box center [177, 354] width 156 height 12
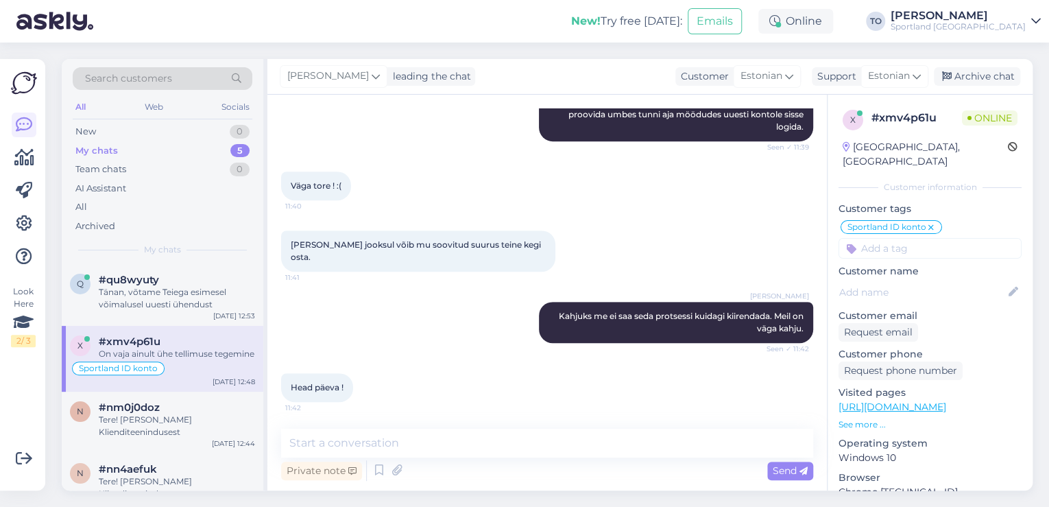
scroll to position [673, 0]
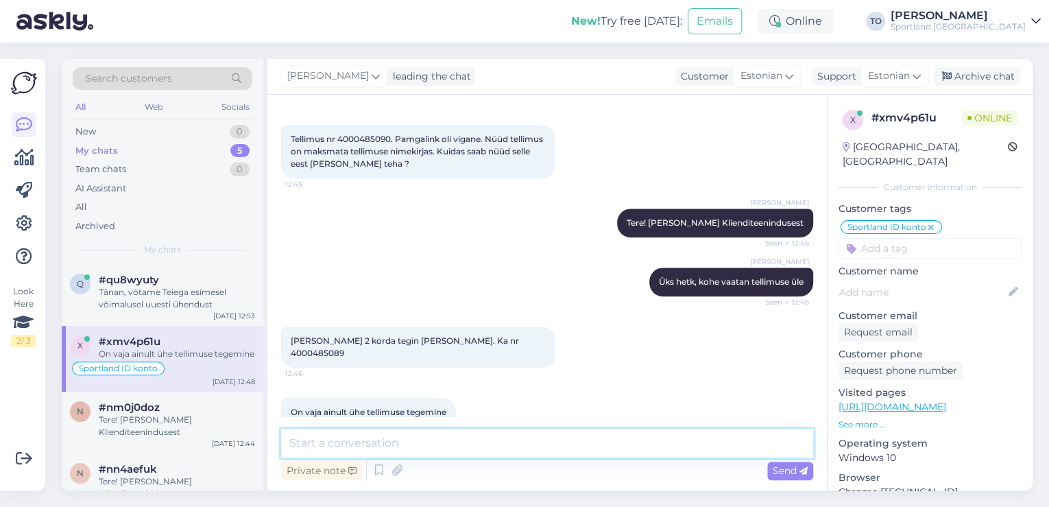
click at [433, 449] on textarea at bounding box center [547, 443] width 532 height 29
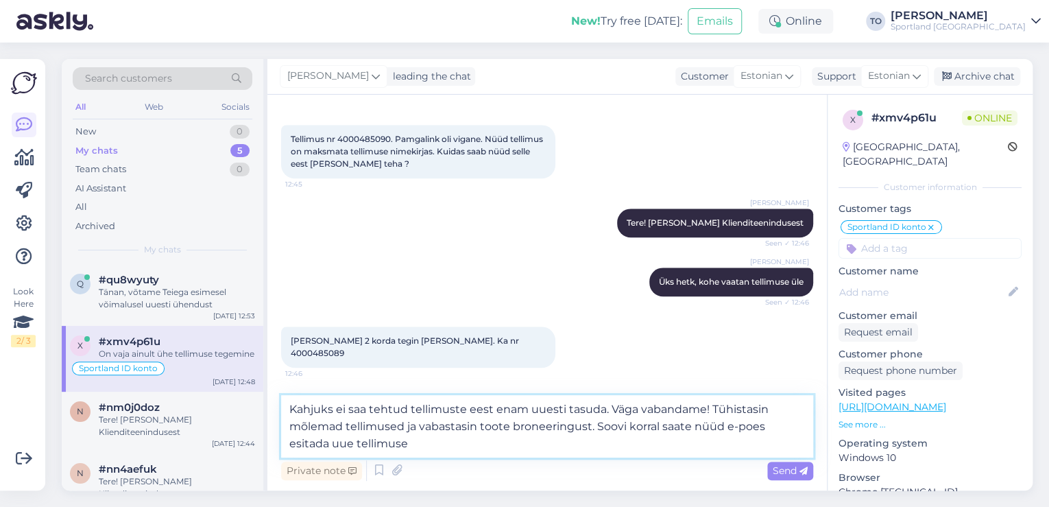
type textarea "Kahjuks ei saa tehtud tellimuste eest enam uuesti tasuda. Väga vabandame! Tühis…"
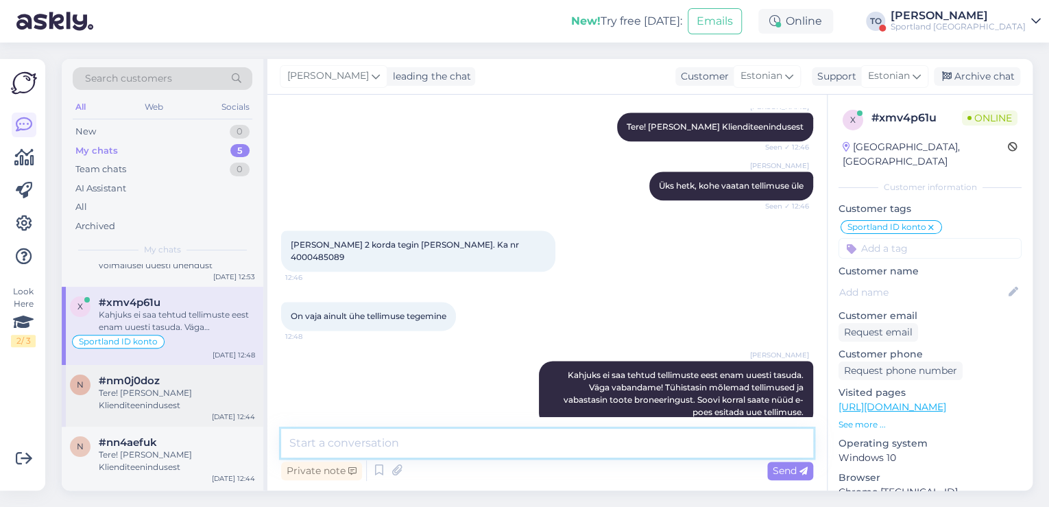
scroll to position [60, 0]
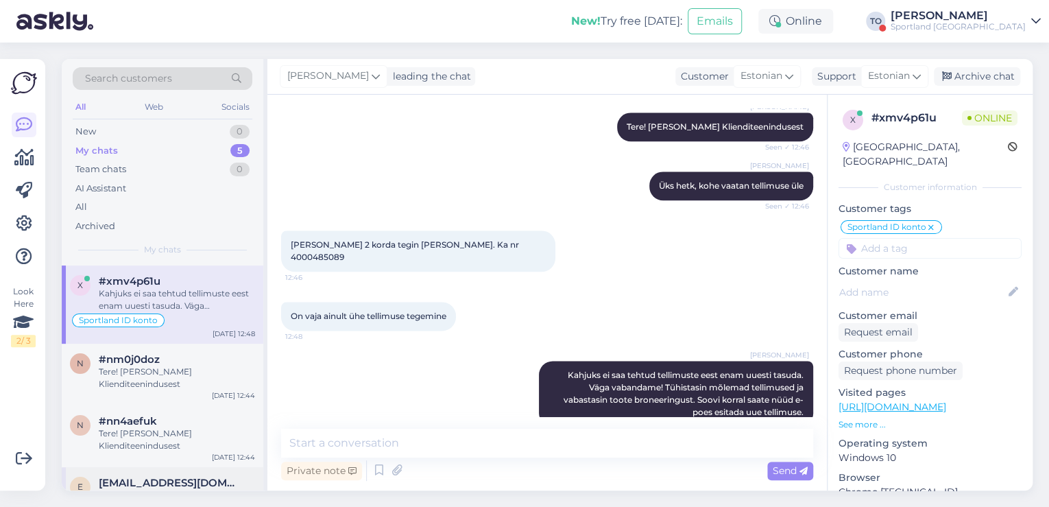
click at [197, 477] on span "[EMAIL_ADDRESS][DOMAIN_NAME]" at bounding box center [170, 483] width 143 height 12
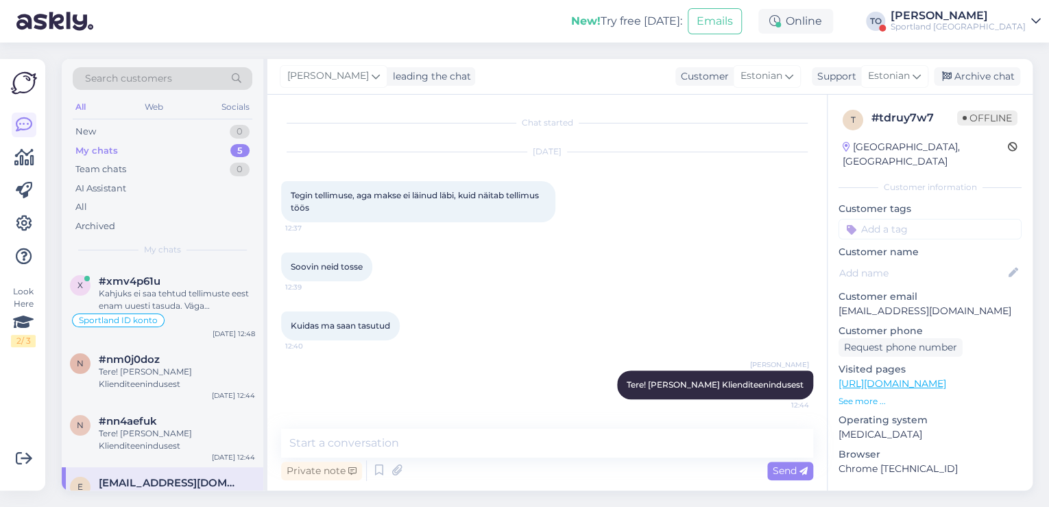
click at [993, 19] on div "[PERSON_NAME]" at bounding box center [958, 15] width 135 height 11
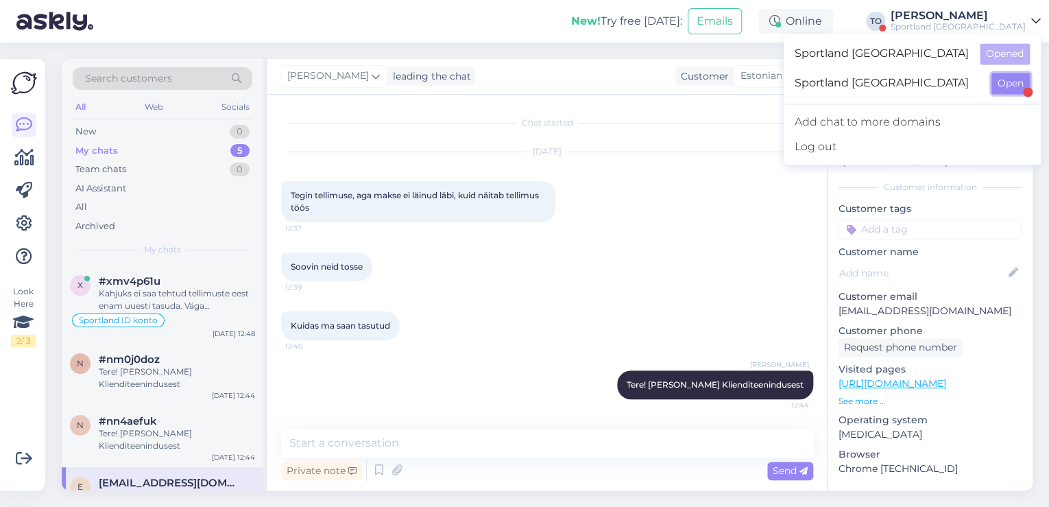
click at [1018, 86] on button "Open" at bounding box center [1011, 83] width 38 height 21
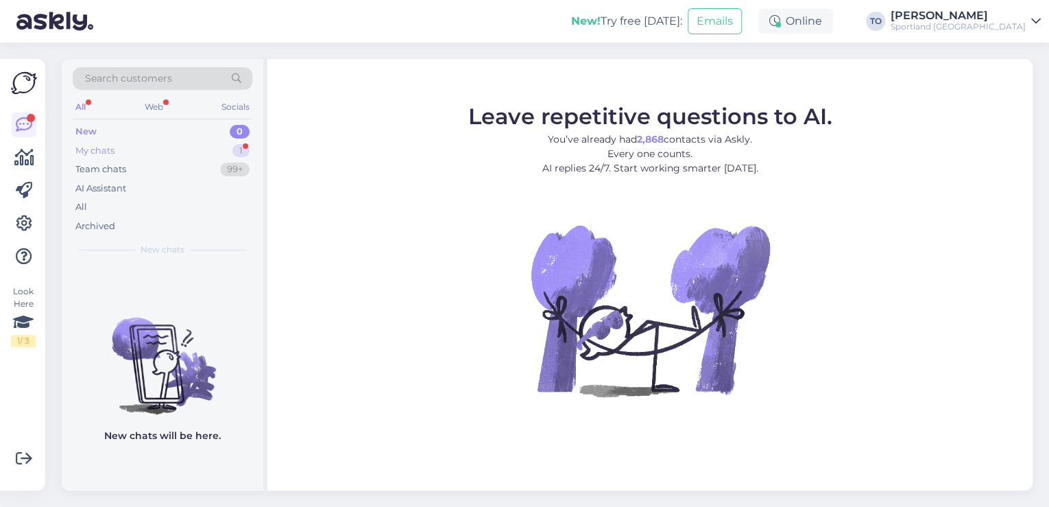
click at [176, 150] on div "My chats 1" at bounding box center [163, 150] width 180 height 19
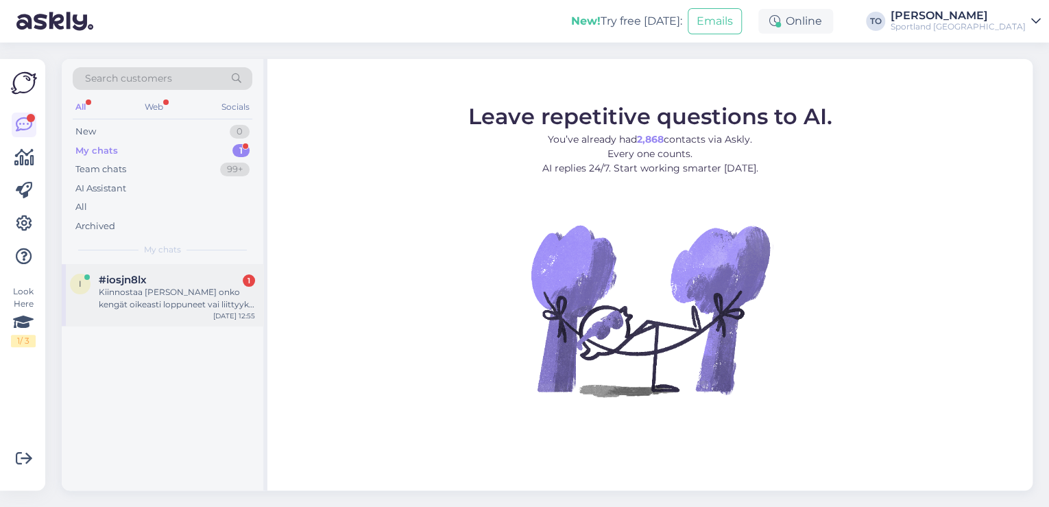
click at [193, 298] on div "Kiinnostaa [PERSON_NAME] onko kengät oikeasti loppuneet vai liittyykö tämä siih…" at bounding box center [177, 298] width 156 height 25
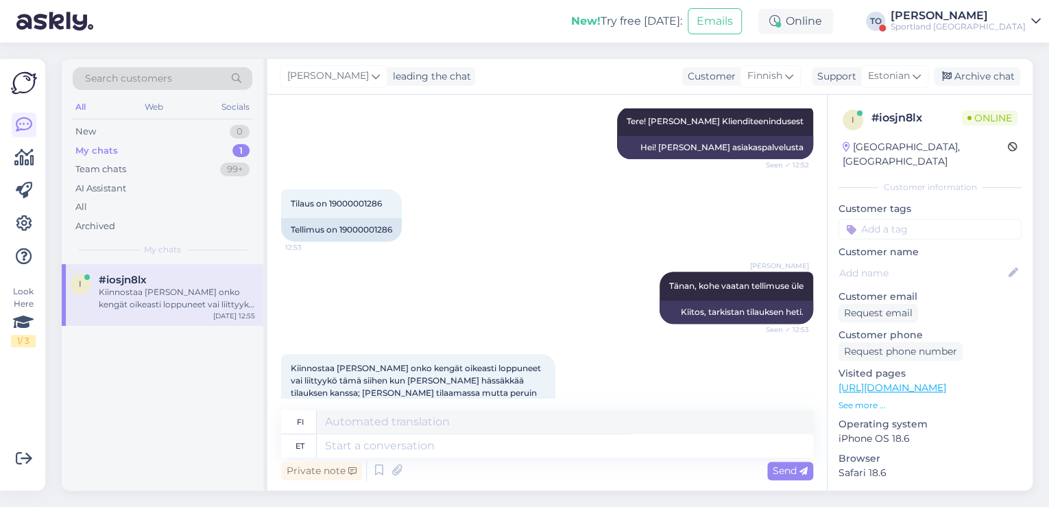
scroll to position [274, 0]
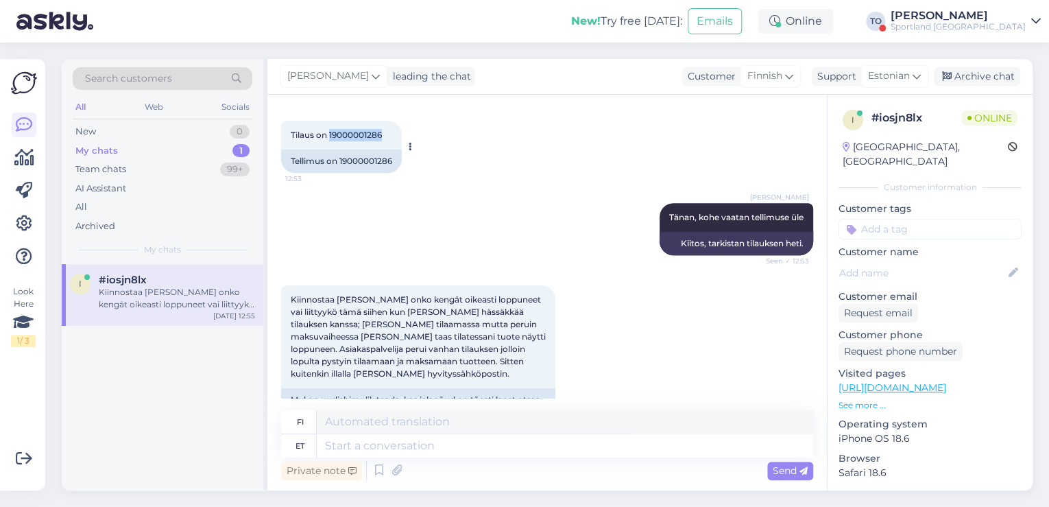
drag, startPoint x: 329, startPoint y: 134, endPoint x: 382, endPoint y: 136, distance: 52.8
click at [382, 136] on span "Tilaus on 19000001286" at bounding box center [336, 135] width 91 height 10
copy span "19000001286"
click at [989, 27] on div "Sportland [GEOGRAPHIC_DATA]" at bounding box center [958, 26] width 135 height 11
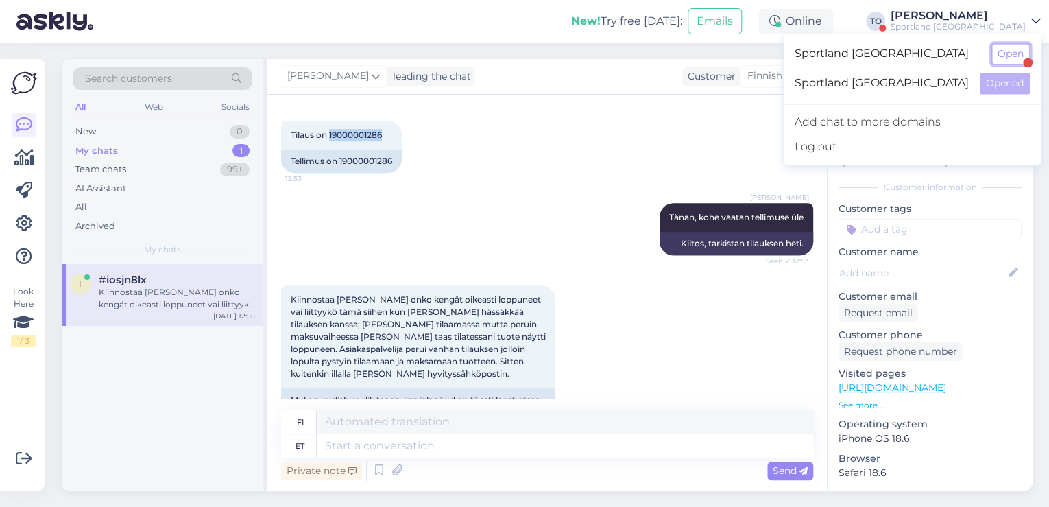
click at [992, 55] on button "Open" at bounding box center [1011, 53] width 38 height 21
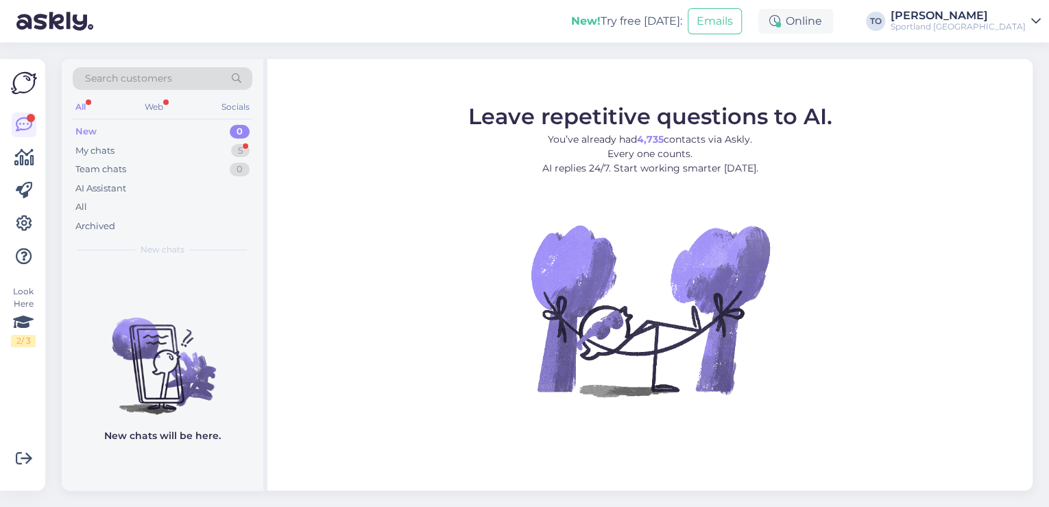
click at [998, 18] on div "[PERSON_NAME]" at bounding box center [958, 15] width 135 height 11
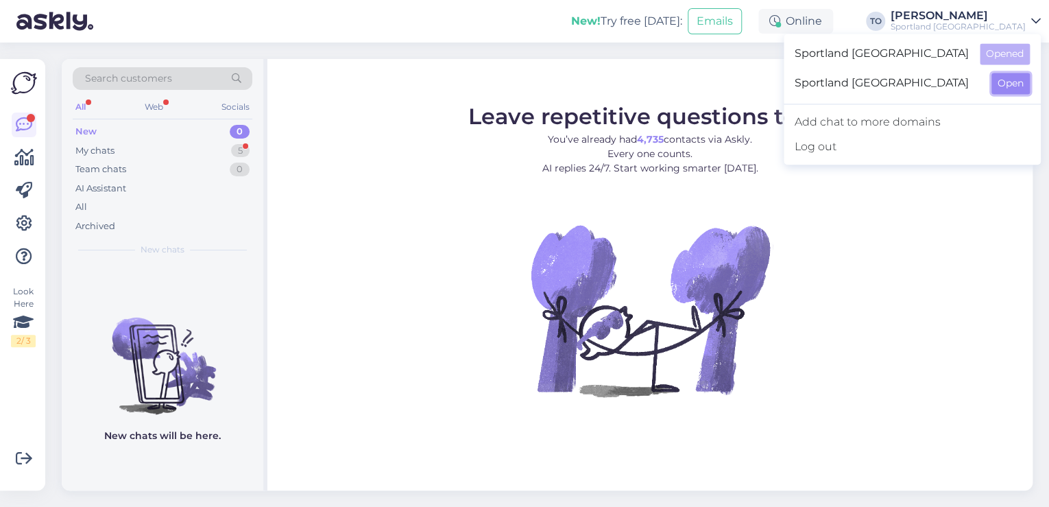
click at [1001, 87] on button "Open" at bounding box center [1011, 83] width 38 height 21
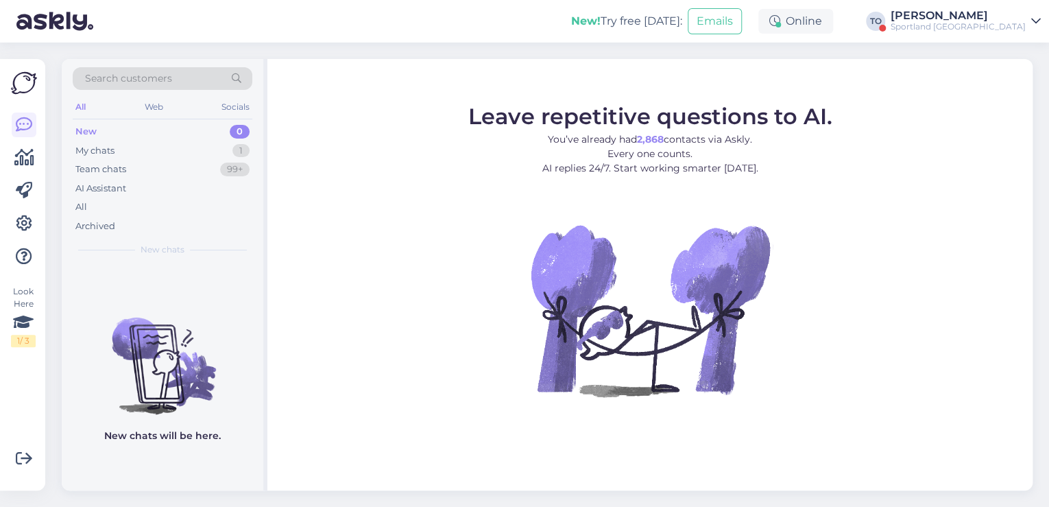
click at [134, 80] on span "Search customers" at bounding box center [128, 78] width 87 height 14
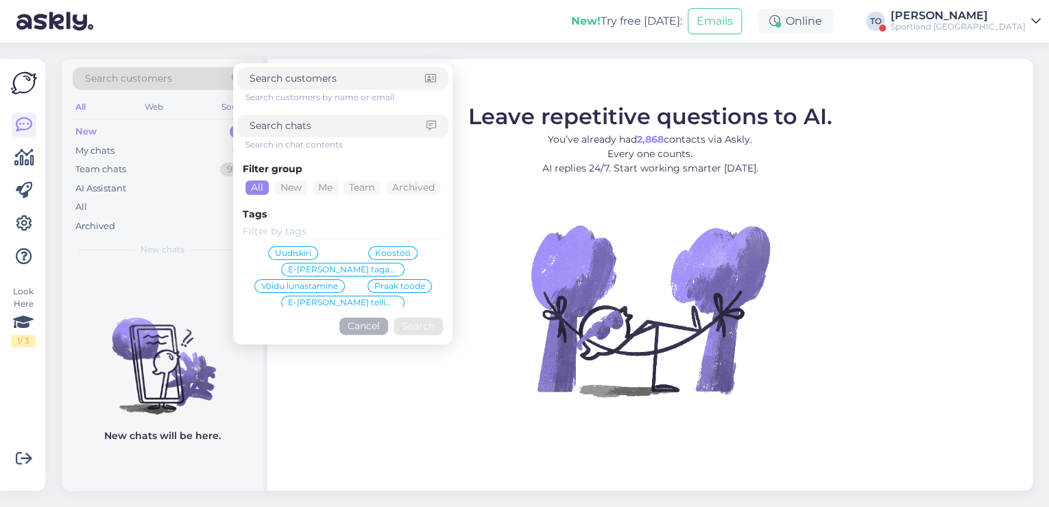
click at [337, 119] on input at bounding box center [338, 126] width 177 height 14
paste input "19000001286"
type input "19000001286"
click at [422, 318] on button "Search" at bounding box center [418, 326] width 49 height 17
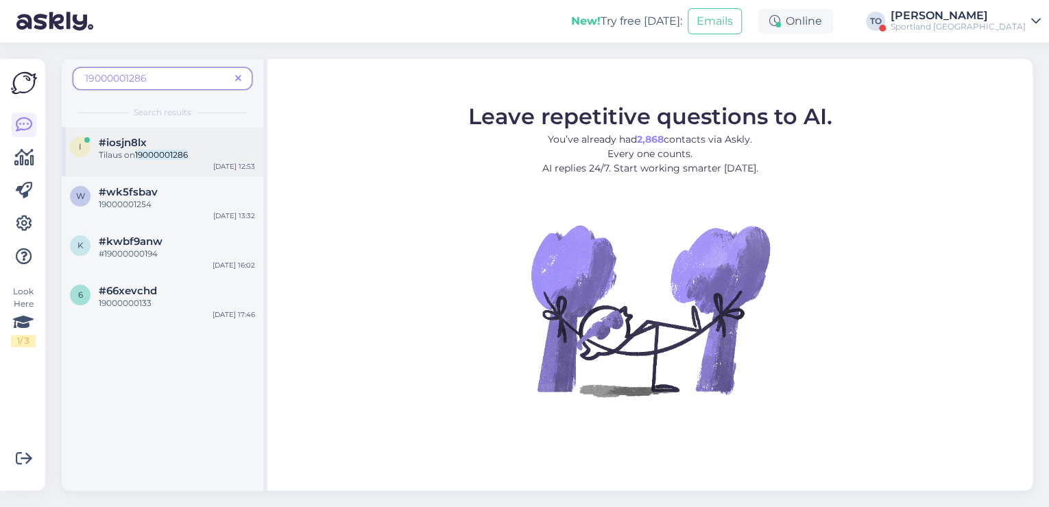
click at [208, 149] on div "Tilaus on 19000001286" at bounding box center [177, 155] width 156 height 12
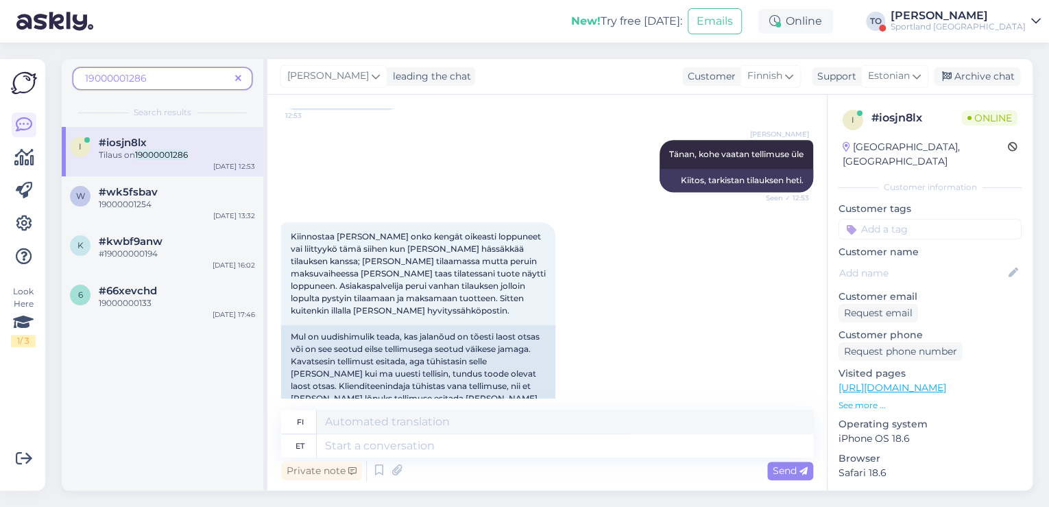
scroll to position [376, 0]
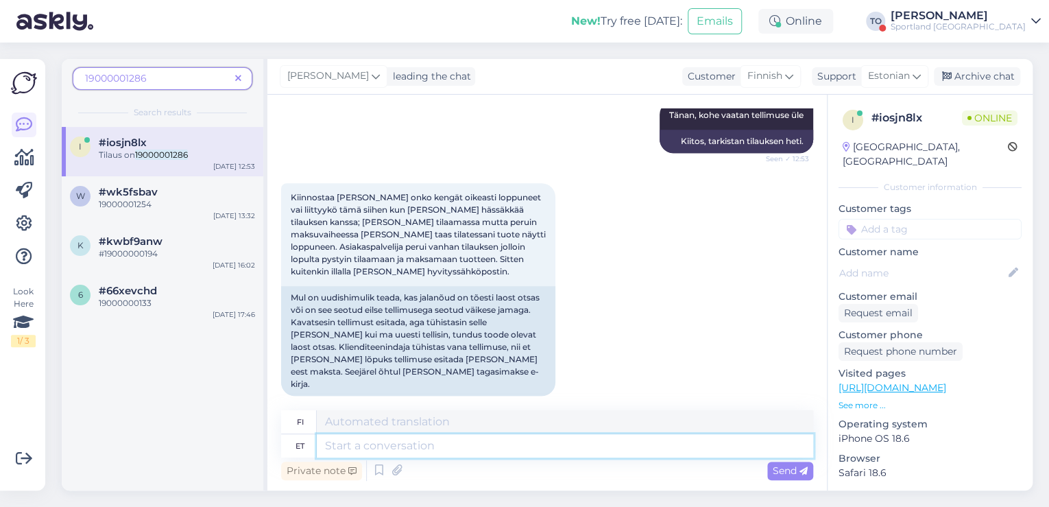
click at [568, 442] on textarea at bounding box center [565, 445] width 496 height 23
type textarea "Näen."
type textarea "Näen. et"
type textarea "Näen sen."
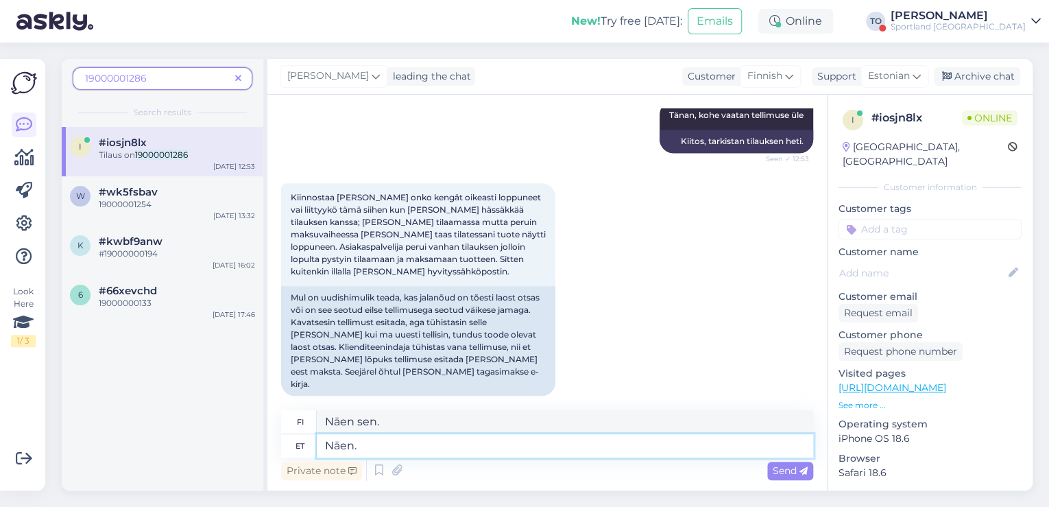
type textarea "Näen."
type textarea "Näen, e"
type textarea "Näen,"
type textarea "Näen, et t"
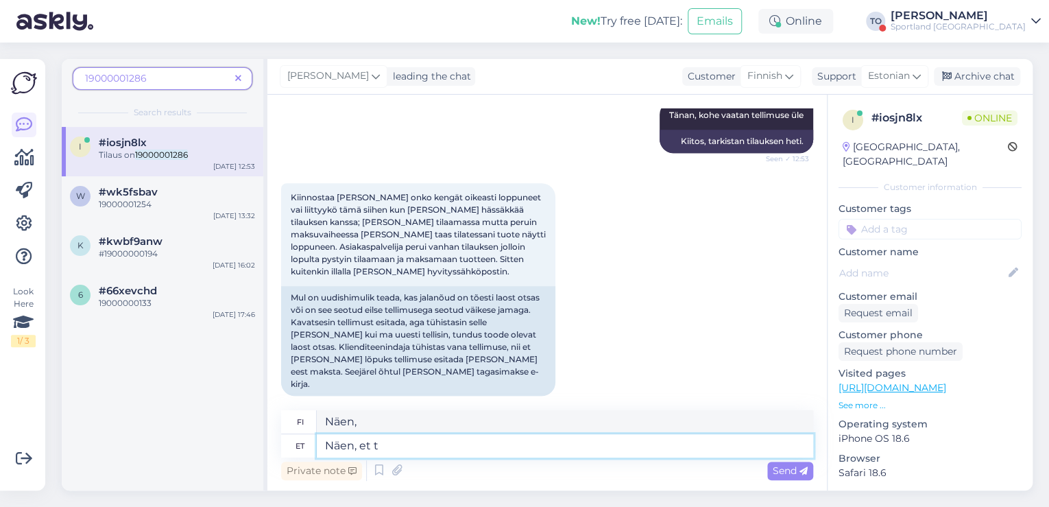
type textarea "Näen sen"
type textarea "Näen, et tellimusele"
type textarea "Näen, [PERSON_NAME] järjestys"
type textarea "Näen, et tellimusele vormistati"
type textarea "Näen, [PERSON_NAME] tilaus on käsitelty."
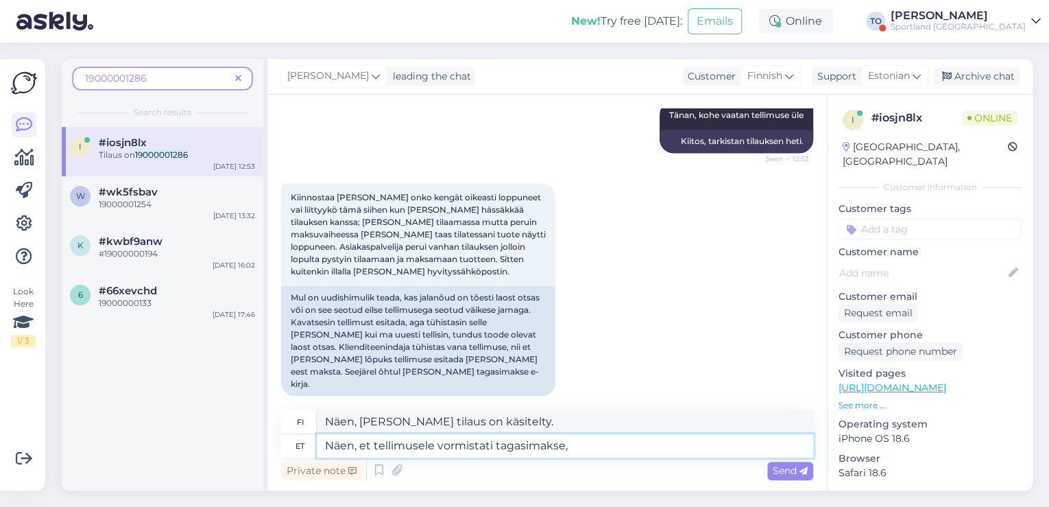
type textarea "Näen, et tellimusele vormistati tagasimakse, k"
type textarea "Näen, [PERSON_NAME] tilaukselle on myönnetty hyvitys."
type textarea "Näen, et tellimusele vormistati tagasimakse, kuna"
type textarea "Näen, [PERSON_NAME] tilaus hyvitettiin, [PERSON_NAME]"
type textarea "Näen, et tellimusele vormistati tagasimakse, kuna tellimusel s"
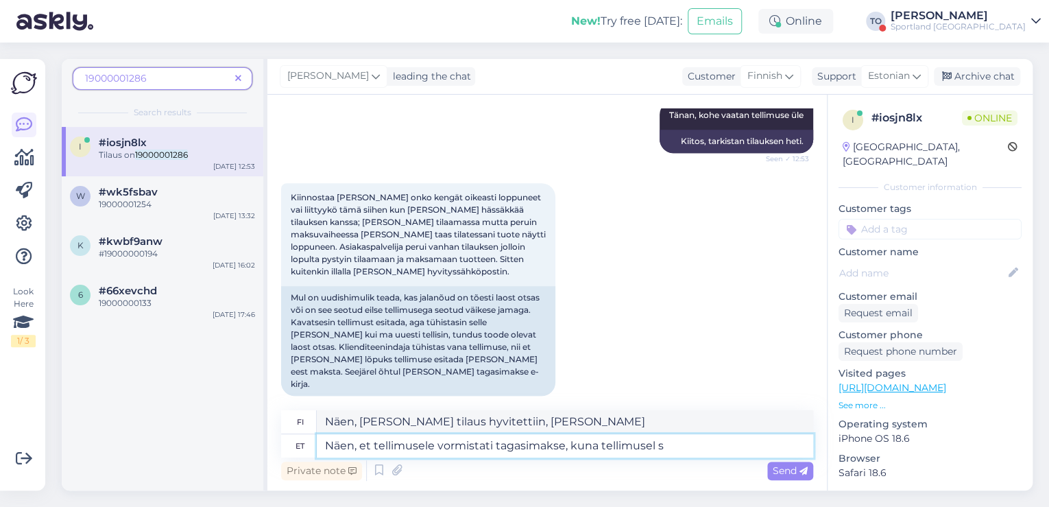
type textarea "Näen, [PERSON_NAME] tilaukselle on myönnetty hyvitys, [PERSON_NAME] tilaus"
type textarea "Näen, et tellimusele vormistati tagasimakse, kuna tellimusel selgus s"
type textarea "Näen, [PERSON_NAME] tilaukselle myönnettiin hyvitys, [PERSON_NAME] tilauksessa …"
type textarea "Näen, et tellimusele vormistati tagasimakse, kuna tellimusel selgus siiski, et"
type textarea "Näen, [PERSON_NAME] tilaukselle on myönnetty hyvitys, [PERSON_NAME] tilauksessa…"
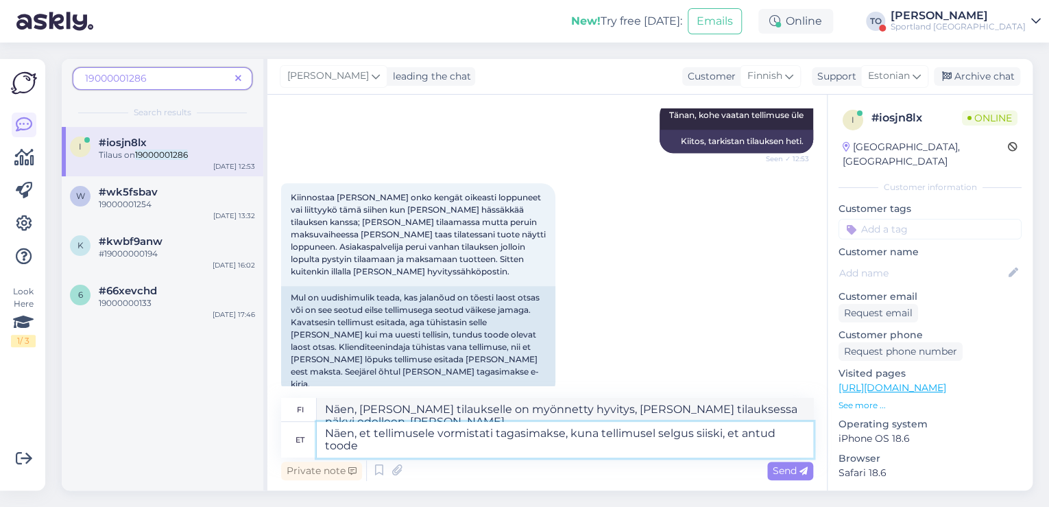
type textarea "Näen, et tellimusele vormistati tagasimakse, kuna tellimusel selgus siiski, et …"
type textarea "Näen, [PERSON_NAME] tilaukselle on myönnetty hyvitys, [PERSON_NAME] tilaus osoi…"
type textarea "Näen, et tellimusele vormistati tagasimakse, kuna tellimusel selgus siiski, et …"
type textarea "Näen, [PERSON_NAME] tilauksesta on hyvitetty rahat, [PERSON_NAME] kyseinen tuot…"
type textarea "Näen, et tellimusele vormistati tagasimakse, kuna tellimusel selgus siiski, et …"
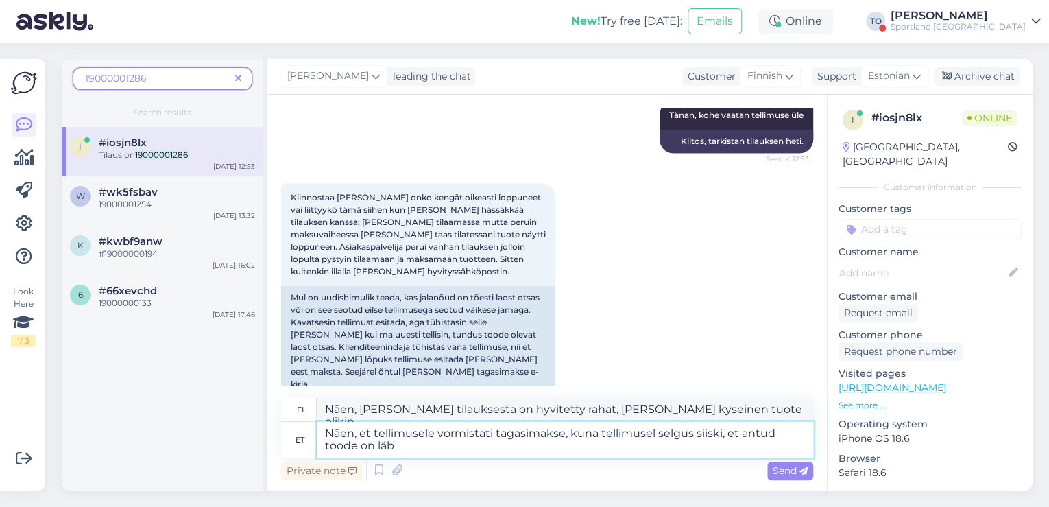
type textarea "Näen, [PERSON_NAME] tilauksesta on hyvitetty rahat, [PERSON_NAME] tuote osoitta…"
type textarea "Näen, et tellimusele vormistati tagasimakse, kuna tellimusel selgus siiski, et …"
type textarea "Näen, [PERSON_NAME] tilauksesta on hyvitetty rahat, [PERSON_NAME] tilaus osoitt…"
type textarea "Näen, et tellimusele vormistati tagasimakse, kuna tellimusel selgus siiski, et …"
type textarea "Näen, [PERSON_NAME] tilauksesta on hyvitetty rahat, [PERSON_NAME] tilaus osoitt…"
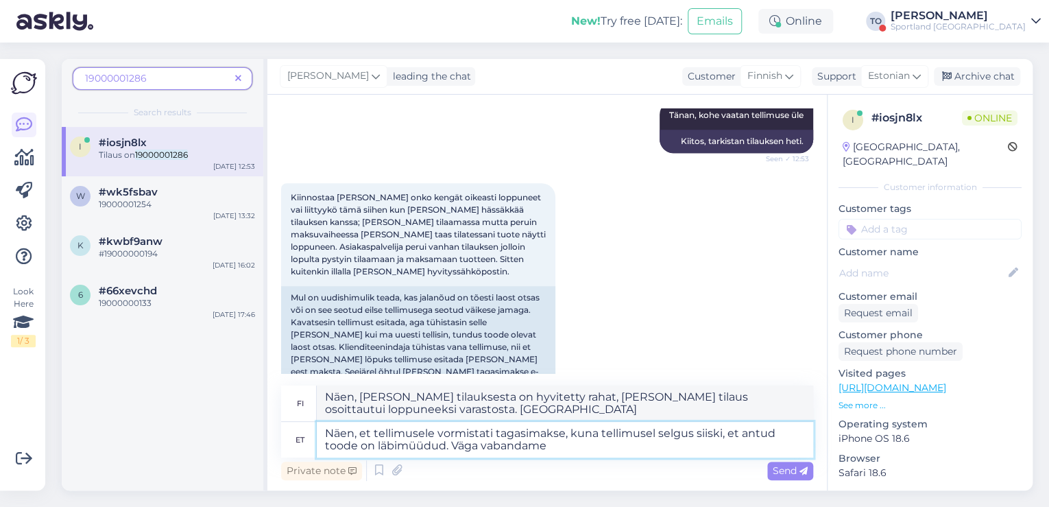
type textarea "Näen, et tellimusele vormistati tagasimakse, kuna tellimusel selgus siiski, et …"
type textarea "Näen, [PERSON_NAME] tilauksesta on hyvitetty rahat, [PERSON_NAME] tuote oli lop…"
click at [656, 436] on textarea "Näen, et tellimusele vormistati tagasimakse, kuna tellimusel selgus siiski, et …" at bounding box center [565, 440] width 496 height 36
type textarea "Näen, et tellimusele vormistati tagasimakse, kuna tellimuse komplekteeriselgus …"
type textarea "Näen, [PERSON_NAME] tilauksesta on hyvitetty rahat, mutta tilauksen valmistuttu…"
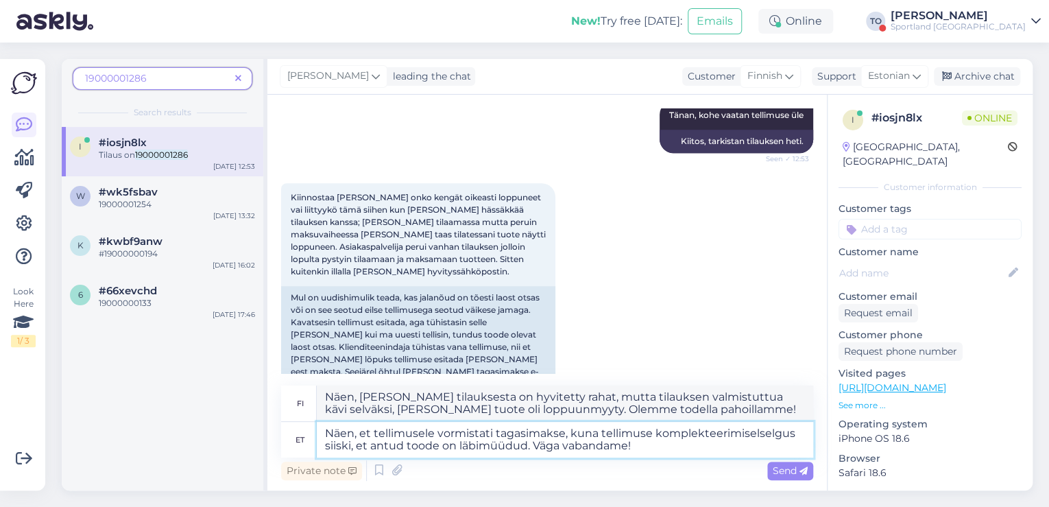
type textarea "Näen, et tellimusele vormistati tagasimakse, kuna tellimuse komplekteerimisel s…"
type textarea "Näen, [PERSON_NAME] tilauksesta on hyvitetty rahat, [PERSON_NAME] tilausta viim…"
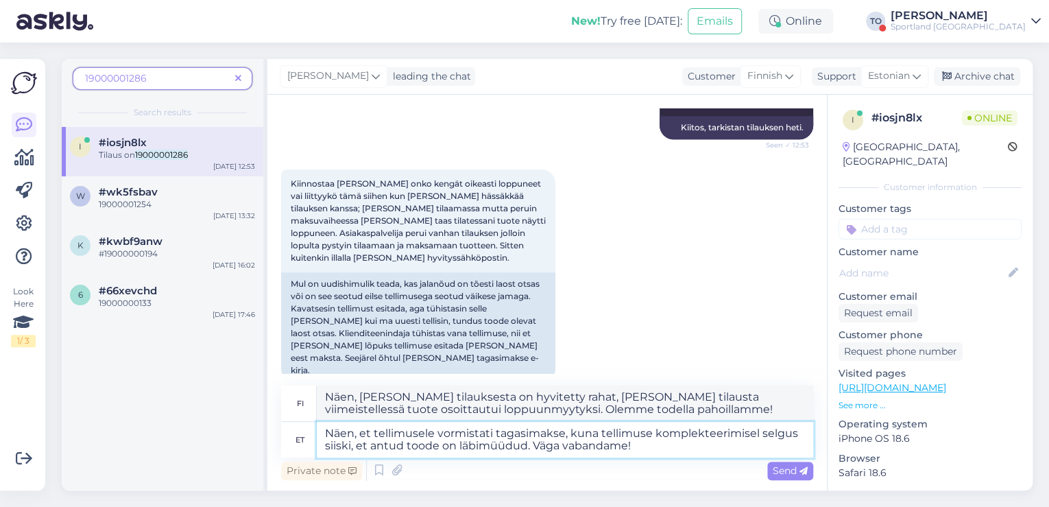
scroll to position [401, 0]
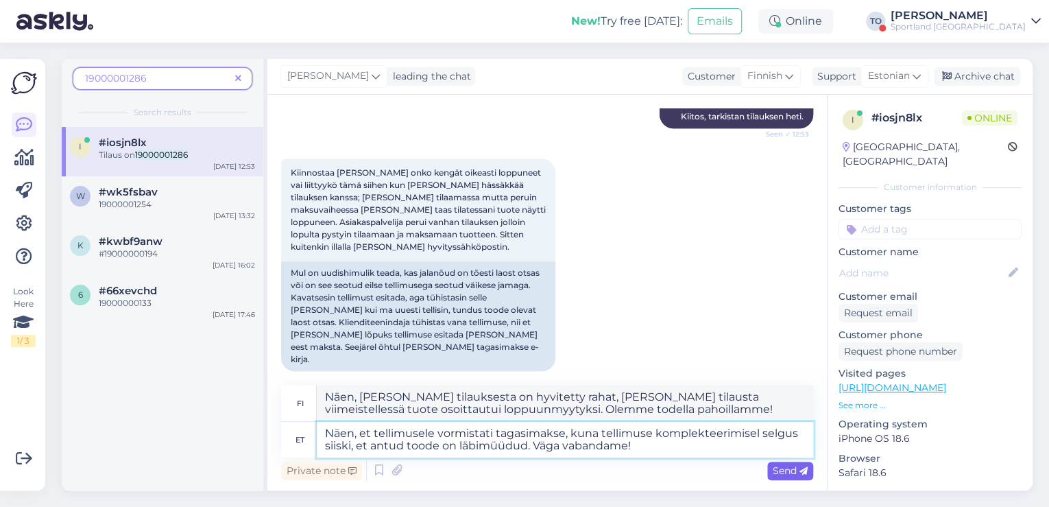
type textarea "Näen, et tellimusele vormistati tagasimakse, kuna tellimuse komplekteerimisel s…"
click at [779, 474] on span "Send" at bounding box center [790, 470] width 35 height 12
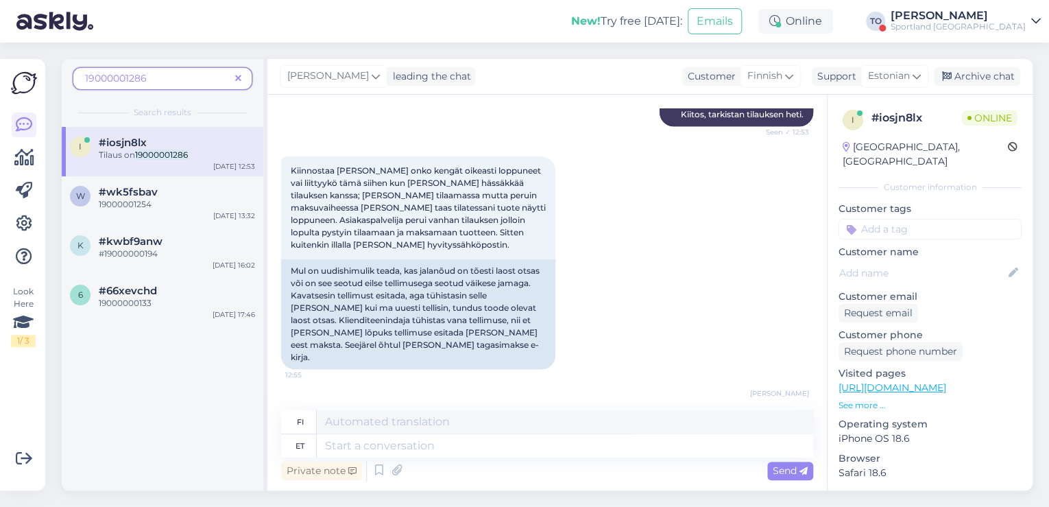
scroll to position [289, 0]
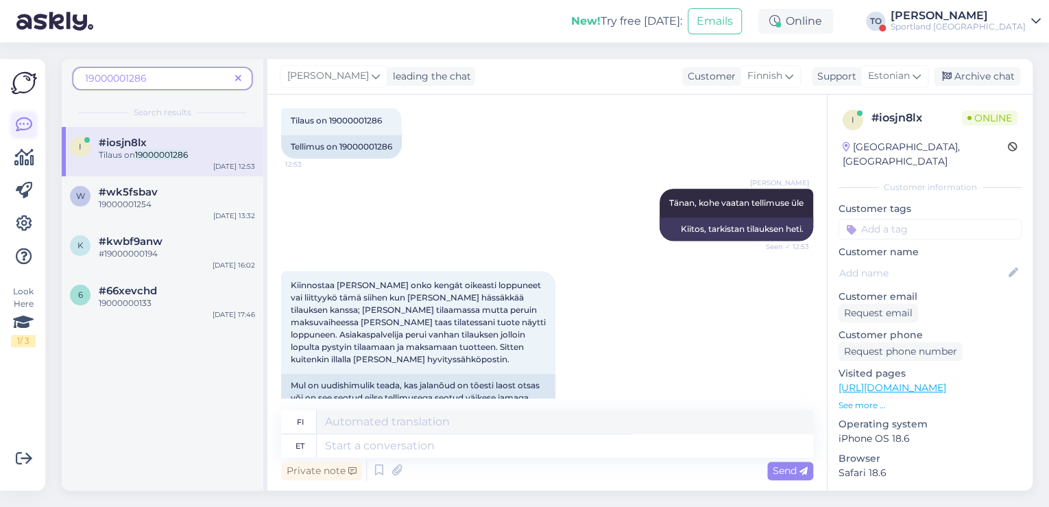
click at [21, 117] on icon at bounding box center [24, 125] width 16 height 16
click at [241, 74] on icon at bounding box center [238, 79] width 6 height 10
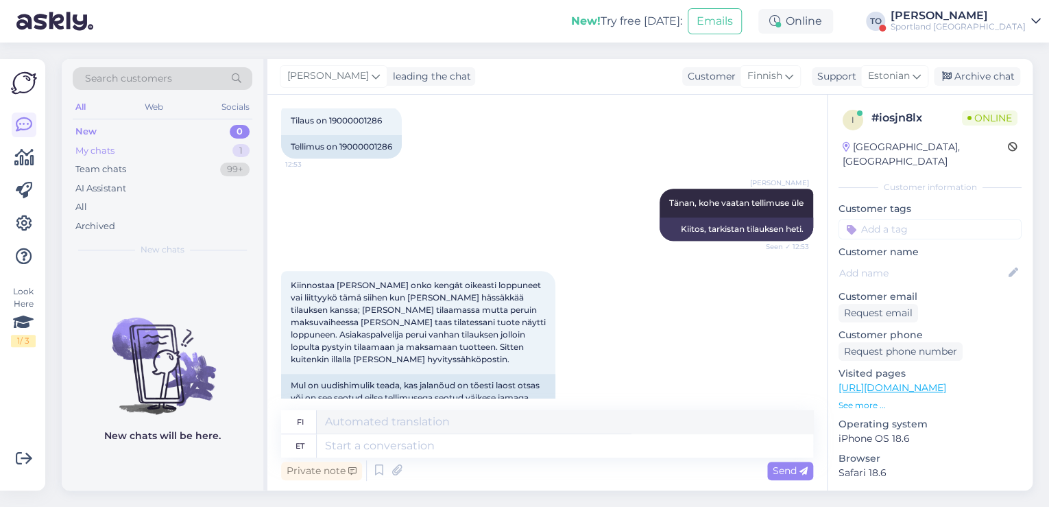
click at [169, 145] on div "My chats 1" at bounding box center [163, 150] width 180 height 19
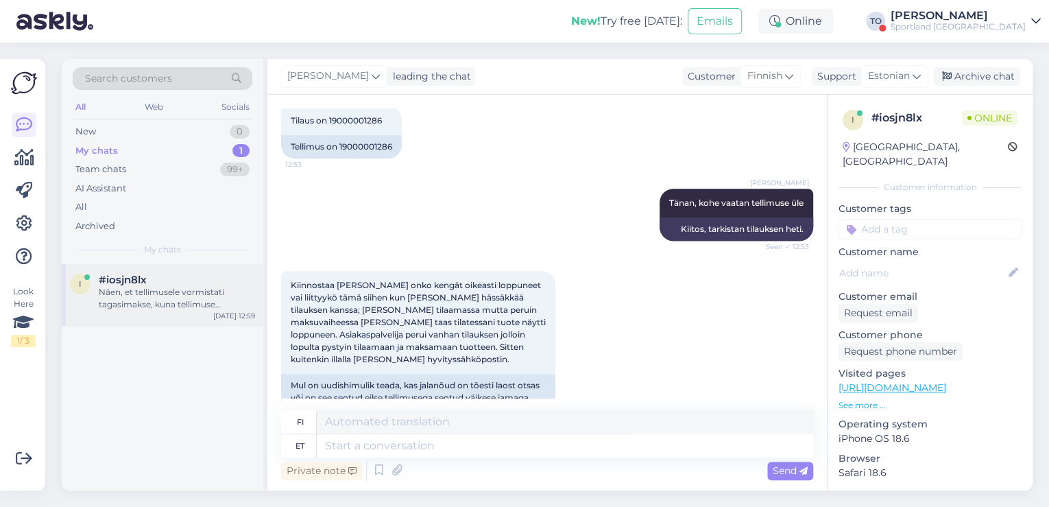
click at [178, 283] on div "#iosjn8lx" at bounding box center [177, 280] width 156 height 12
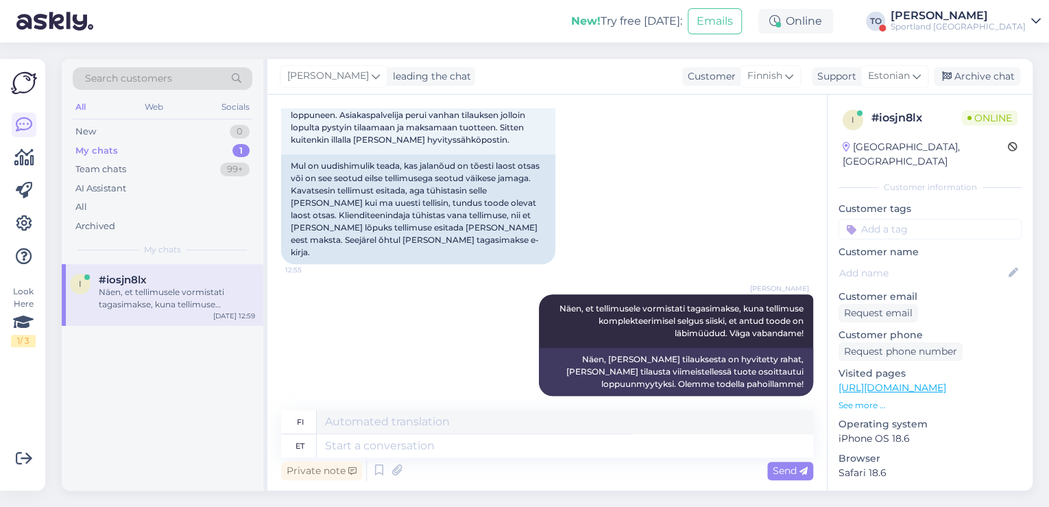
click at [974, 26] on div "Sportland [GEOGRAPHIC_DATA]" at bounding box center [958, 26] width 135 height 11
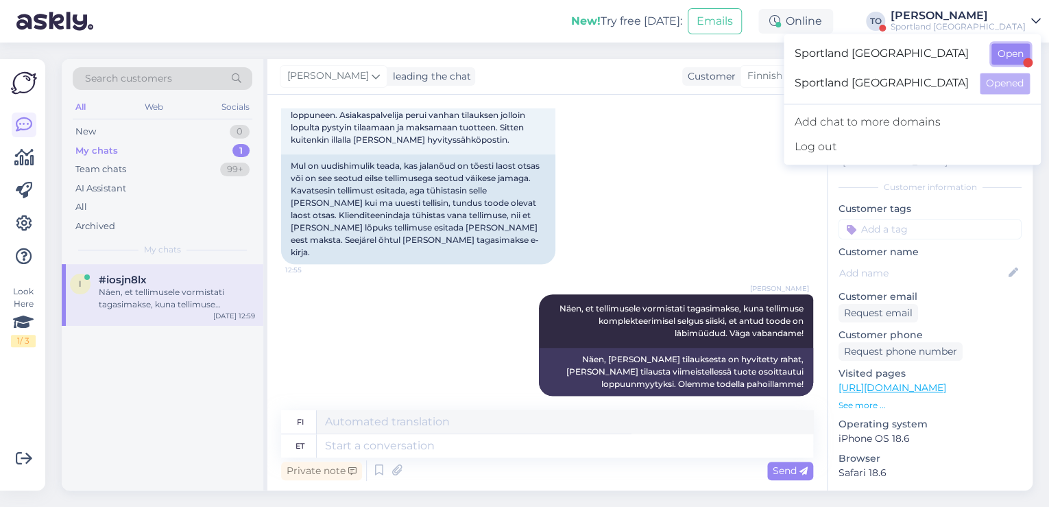
click at [995, 54] on button "Open" at bounding box center [1011, 53] width 38 height 21
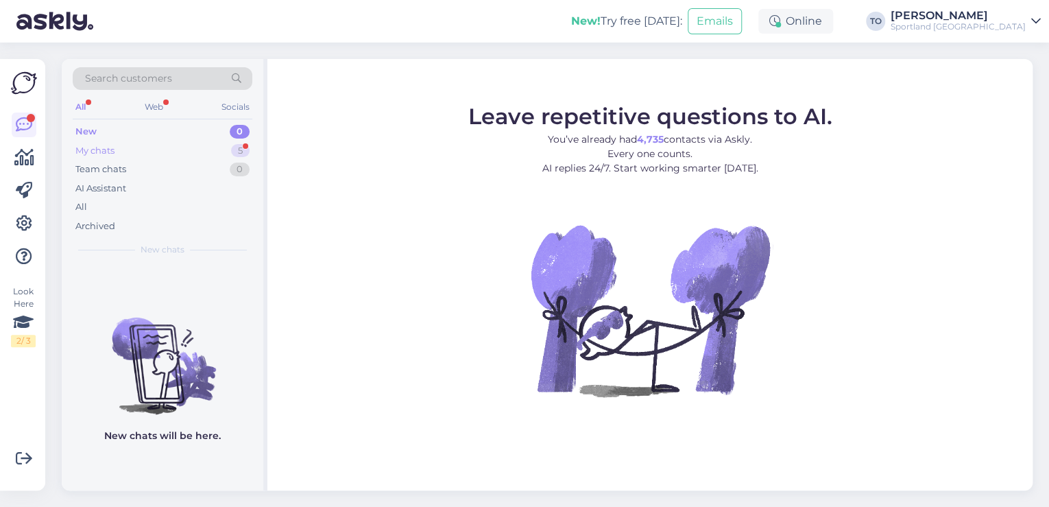
click at [132, 150] on div "My chats 5" at bounding box center [163, 150] width 180 height 19
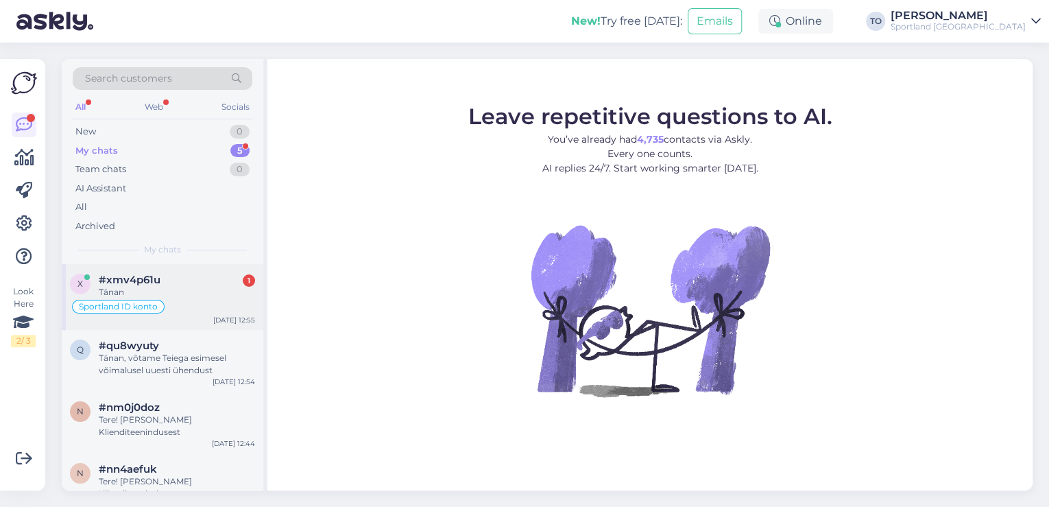
click at [179, 297] on div "Tänan" at bounding box center [177, 292] width 156 height 12
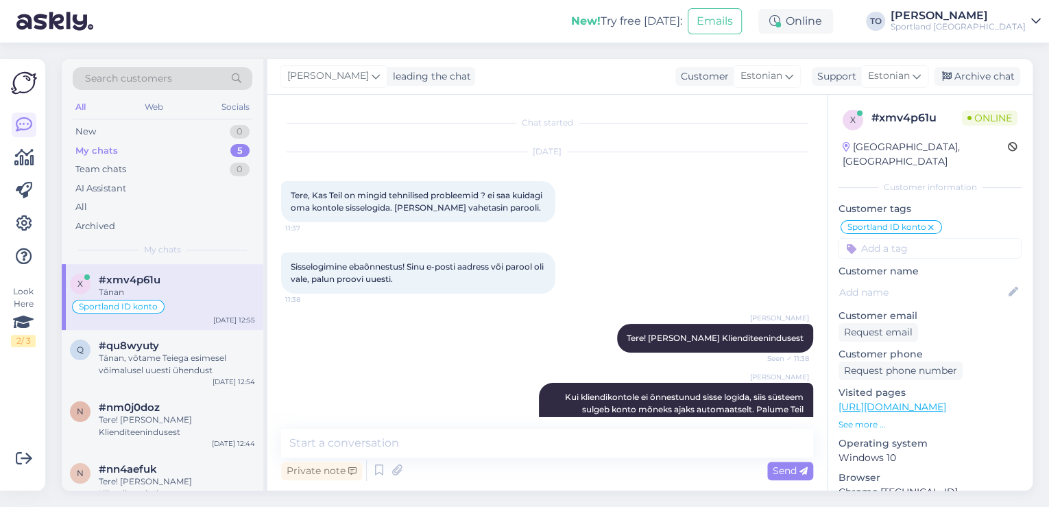
scroll to position [828, 0]
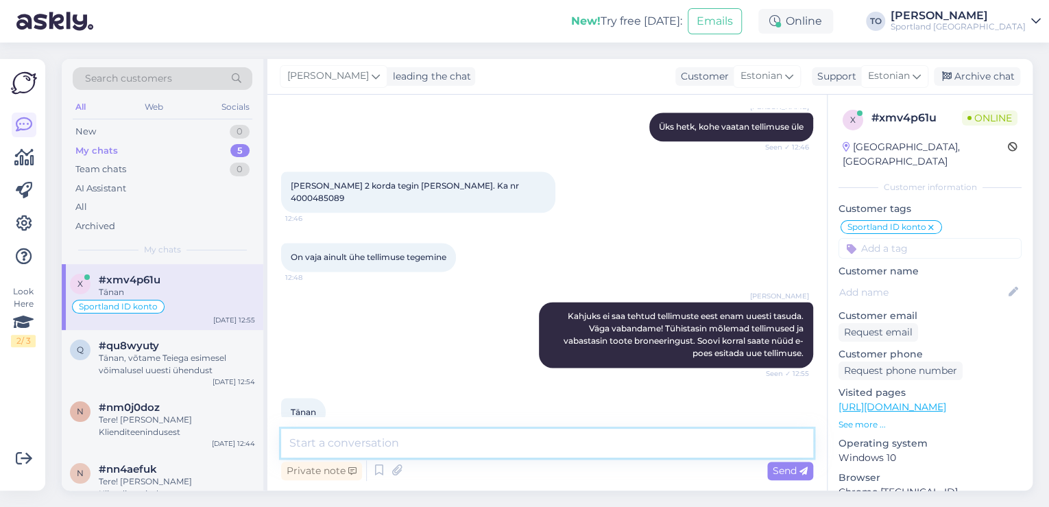
click at [579, 442] on textarea at bounding box center [547, 443] width 532 height 29
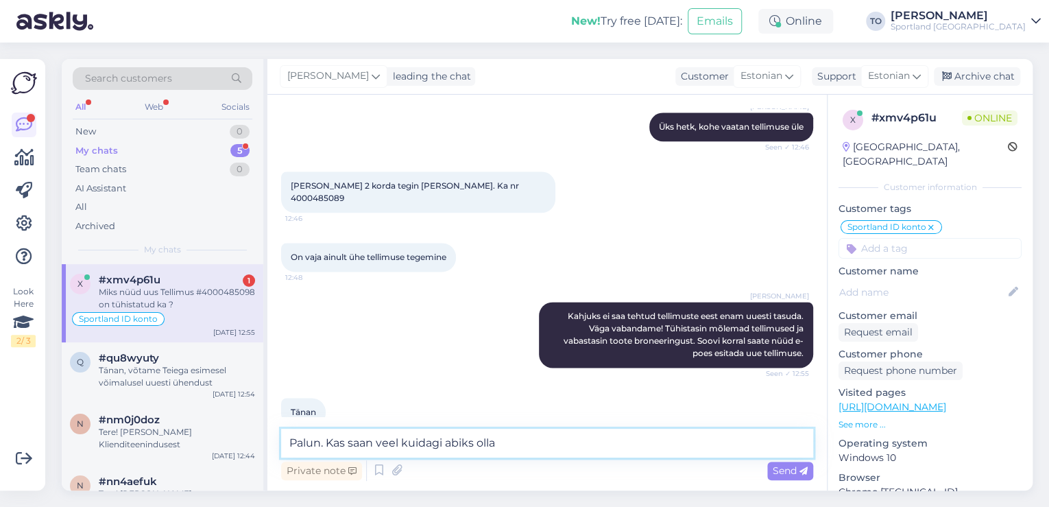
scroll to position [887, 0]
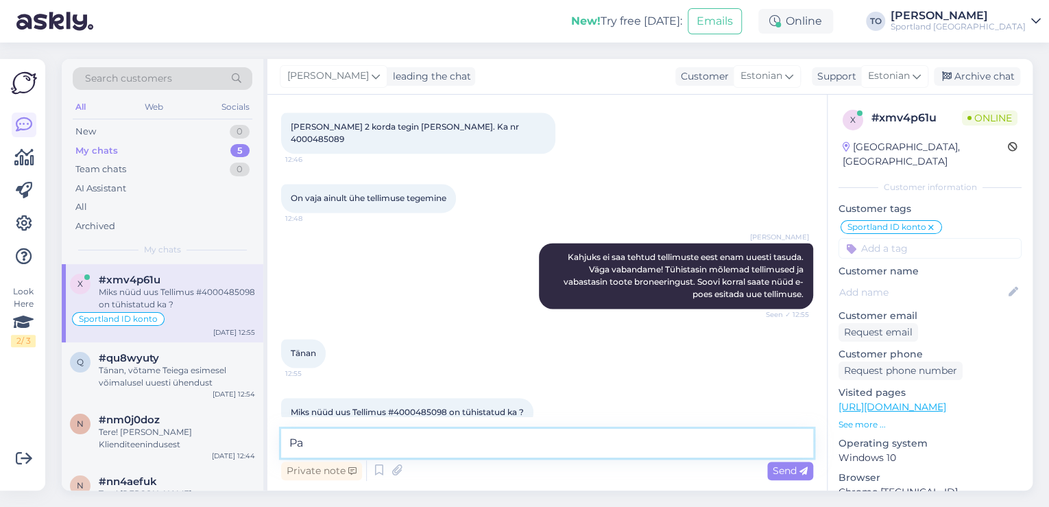
type textarea "P"
type textarea "Üks hetk, kohe vaatan tellimuse üle"
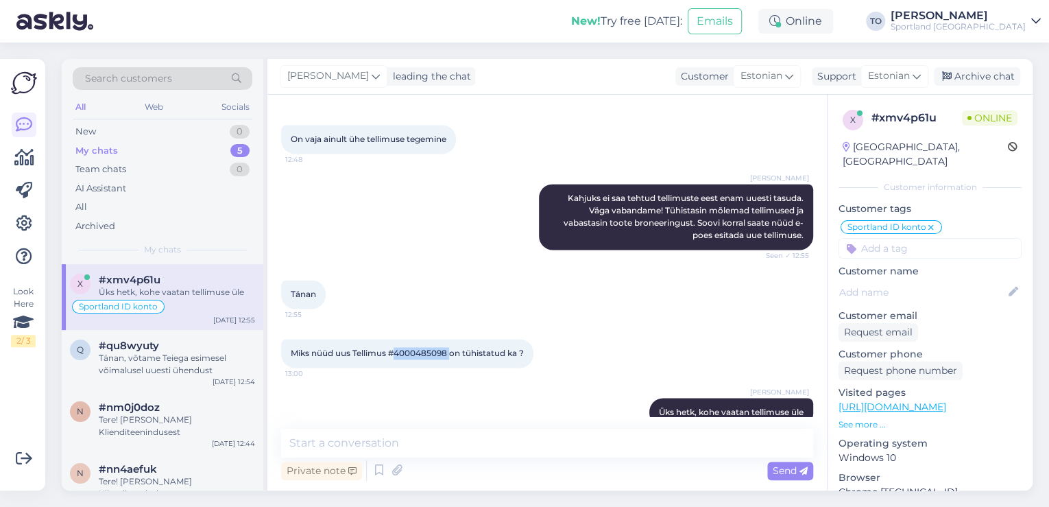
drag, startPoint x: 399, startPoint y: 327, endPoint x: 451, endPoint y: 326, distance: 52.1
click at [451, 348] on span "Miks nüüd uus Tellimus #4000485098 on tühistatud ka ?" at bounding box center [407, 353] width 233 height 10
copy span "4000485098"
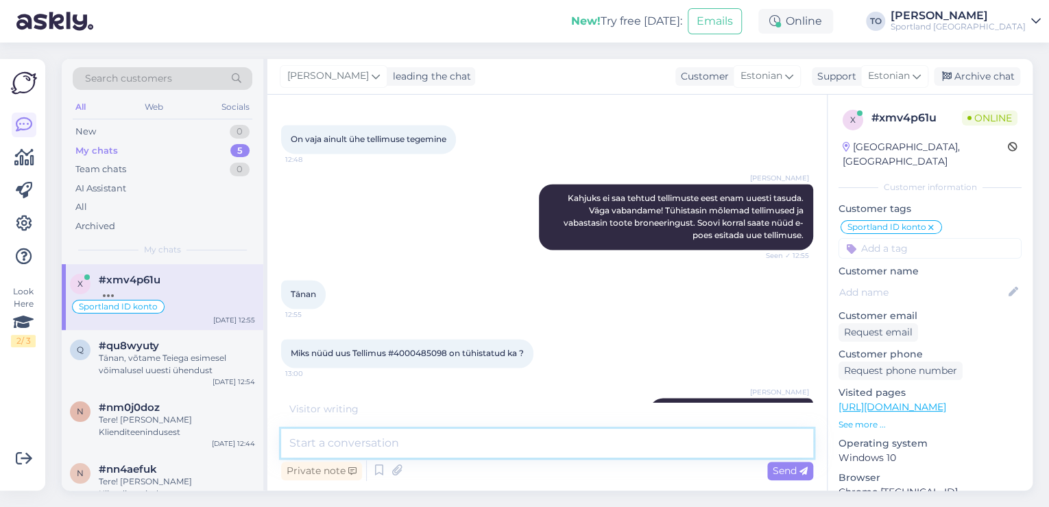
click at [531, 453] on textarea at bounding box center [547, 443] width 532 height 29
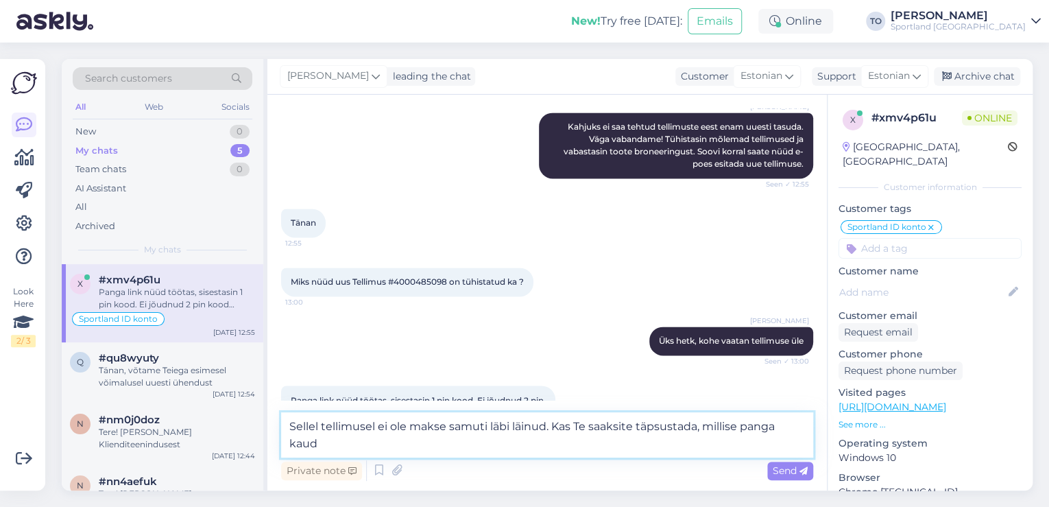
scroll to position [1033, 0]
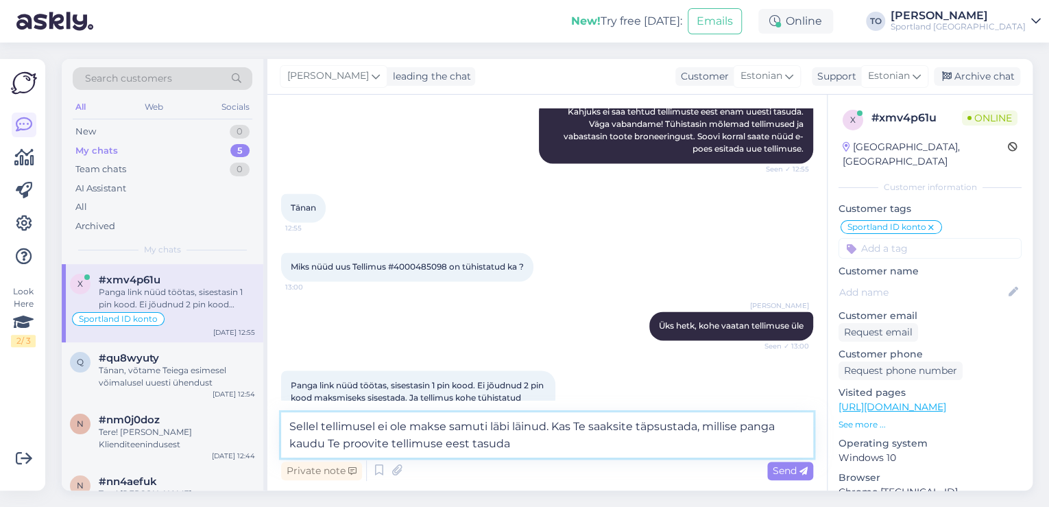
type textarea "Sellel tellimusel ei ole makse samuti läbi läinud. Kas Te saaksite täpsustada, …"
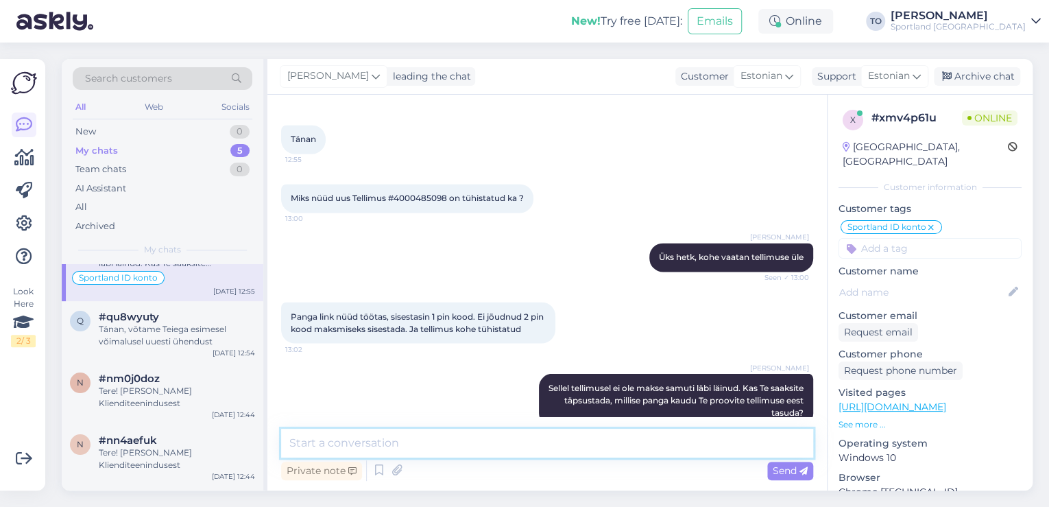
scroll to position [60, 0]
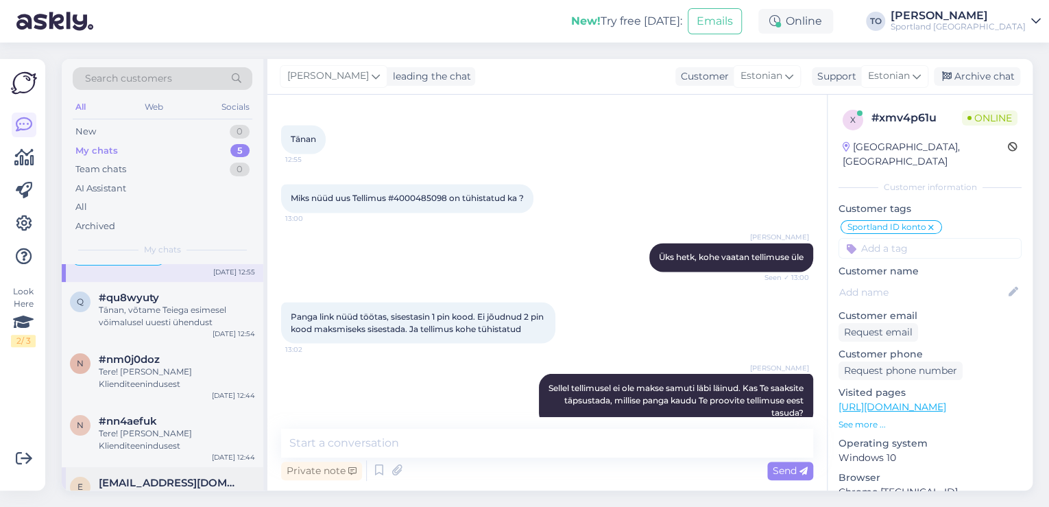
click at [236, 467] on div "e [EMAIL_ADDRESS][DOMAIN_NAME] Tere! [PERSON_NAME] Klienditeenindusest [DATE] 1…" at bounding box center [163, 498] width 202 height 62
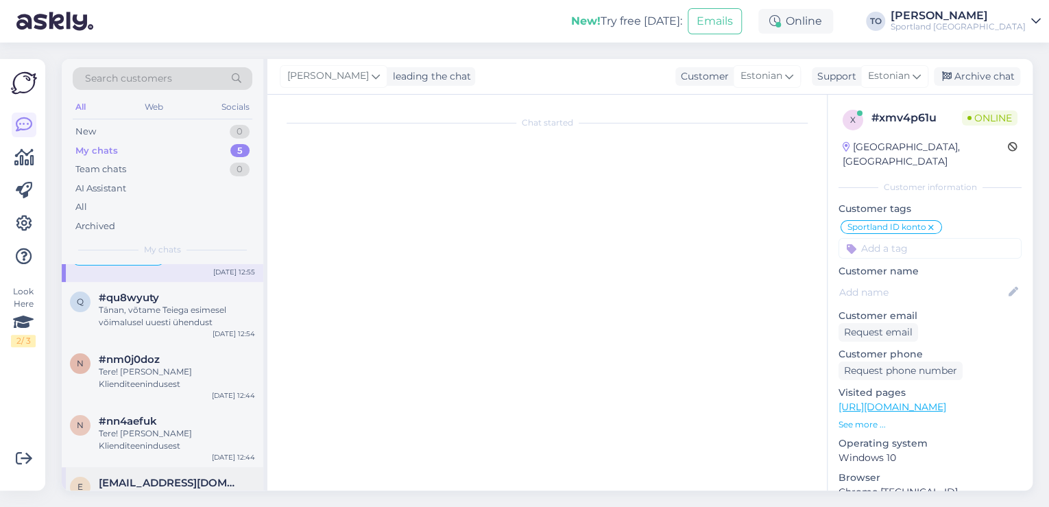
scroll to position [0, 0]
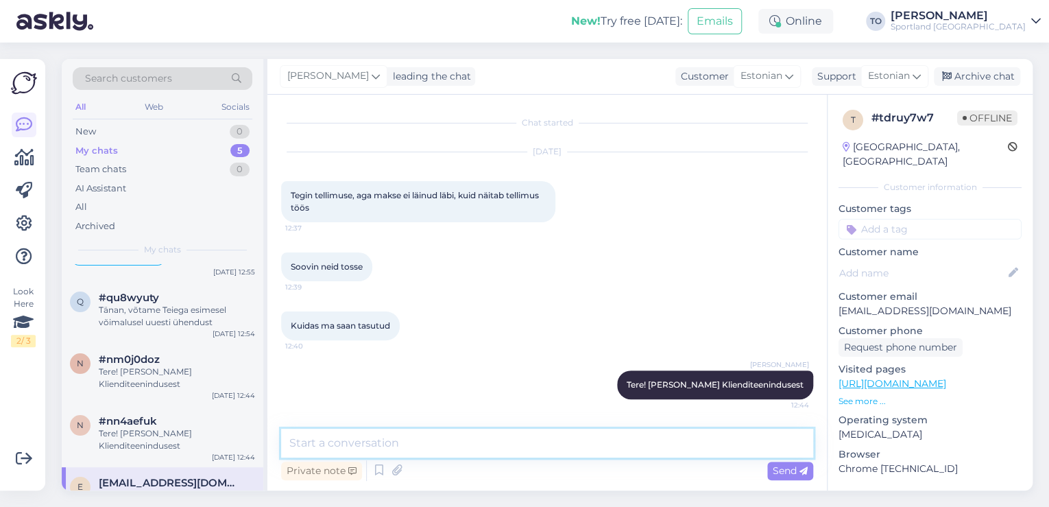
click at [475, 441] on textarea at bounding box center [547, 443] width 532 height 29
type textarea "Kas Te saaksite täpsustada, kuidas on tehtud tellimuse number?"
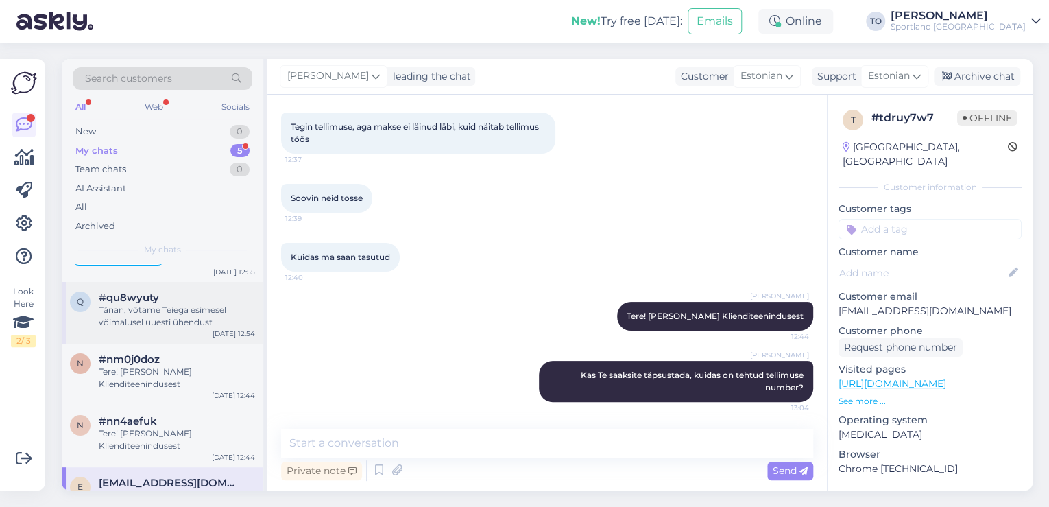
scroll to position [0, 0]
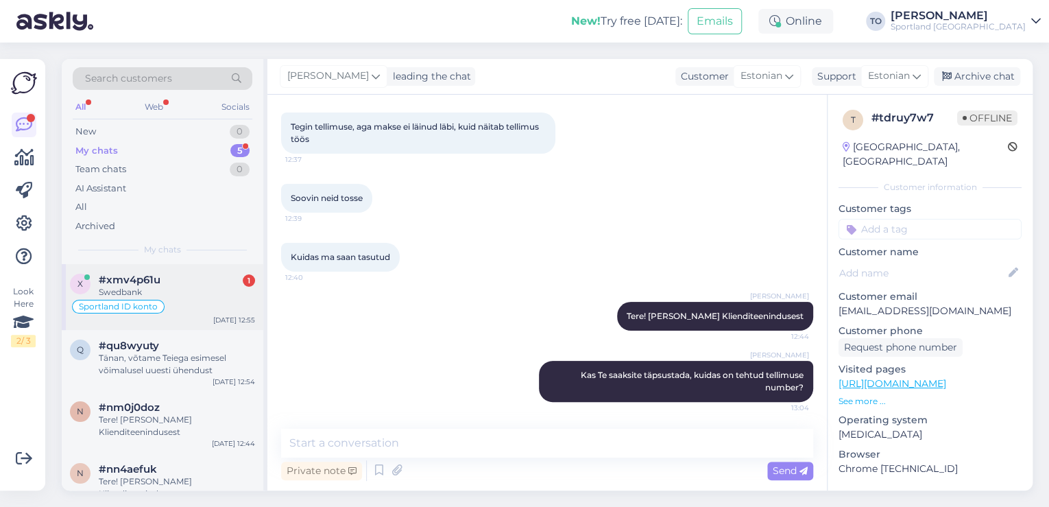
click at [206, 294] on div "Swedbank" at bounding box center [177, 292] width 156 height 12
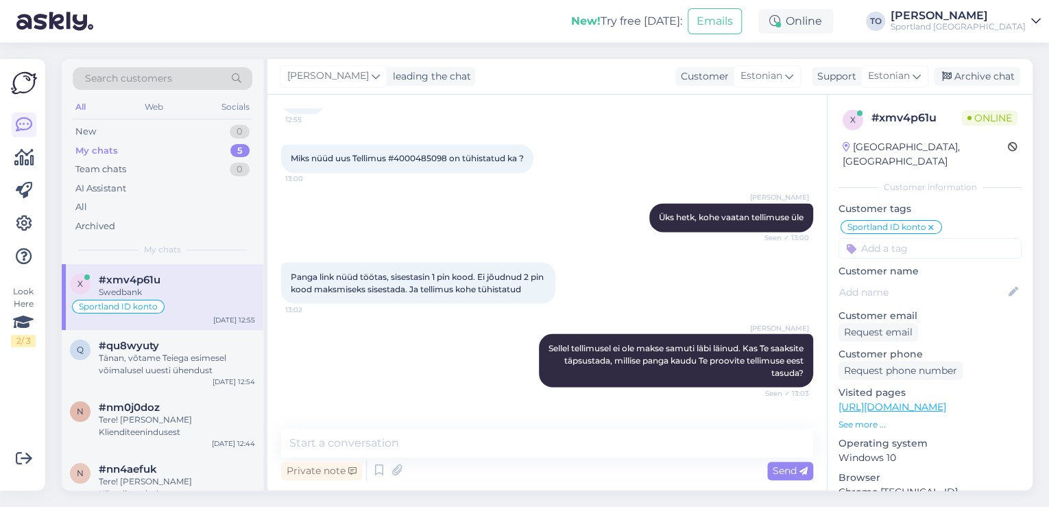
scroll to position [1160, 0]
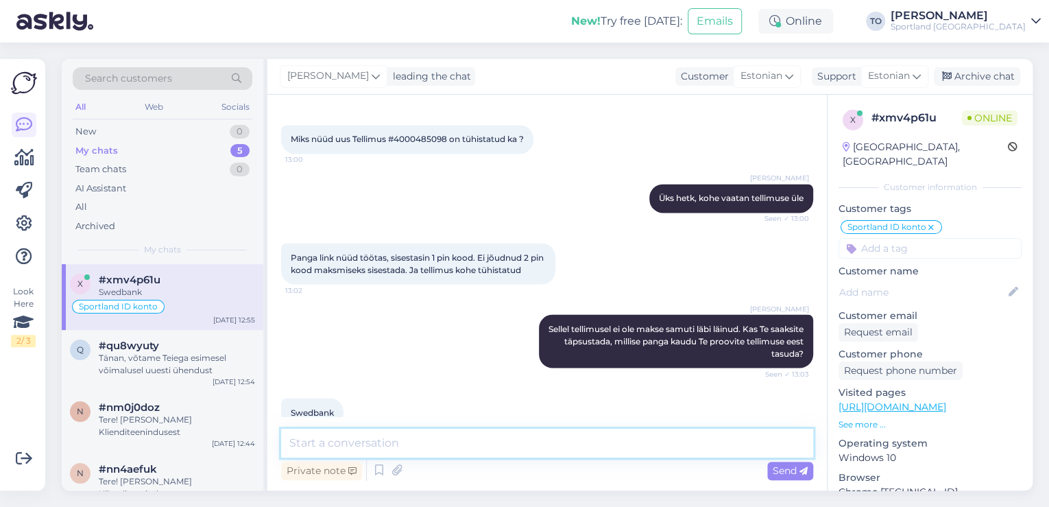
click at [426, 431] on textarea at bounding box center [547, 443] width 532 height 29
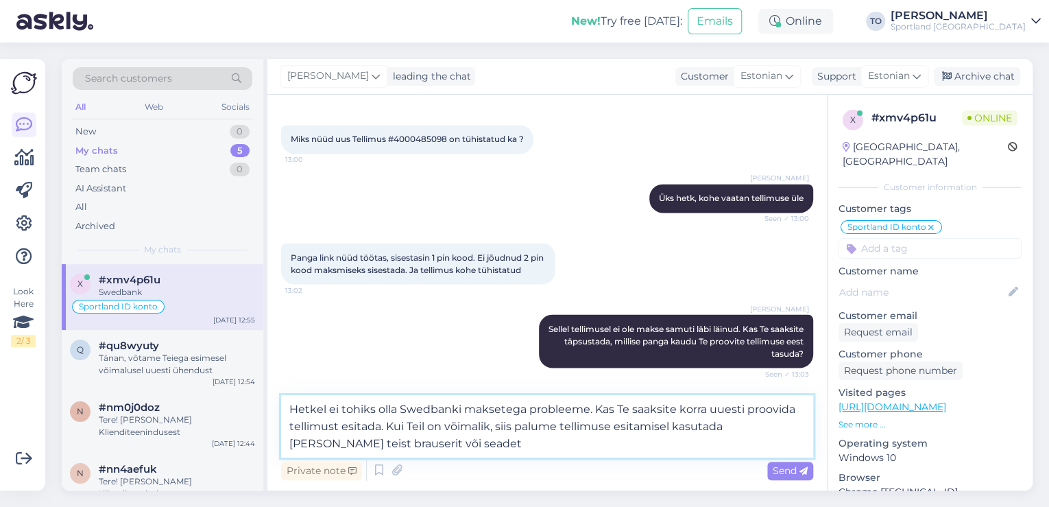
type textarea "Hetkel ei tohiks olla Swedbanki maksetega probleeme. Kas Te saaksite korra uues…"
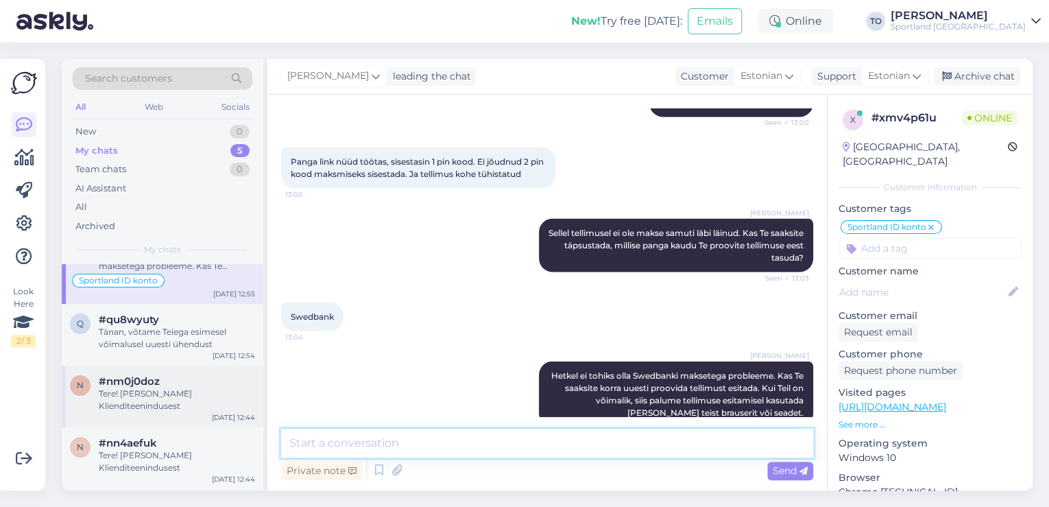
scroll to position [73, 0]
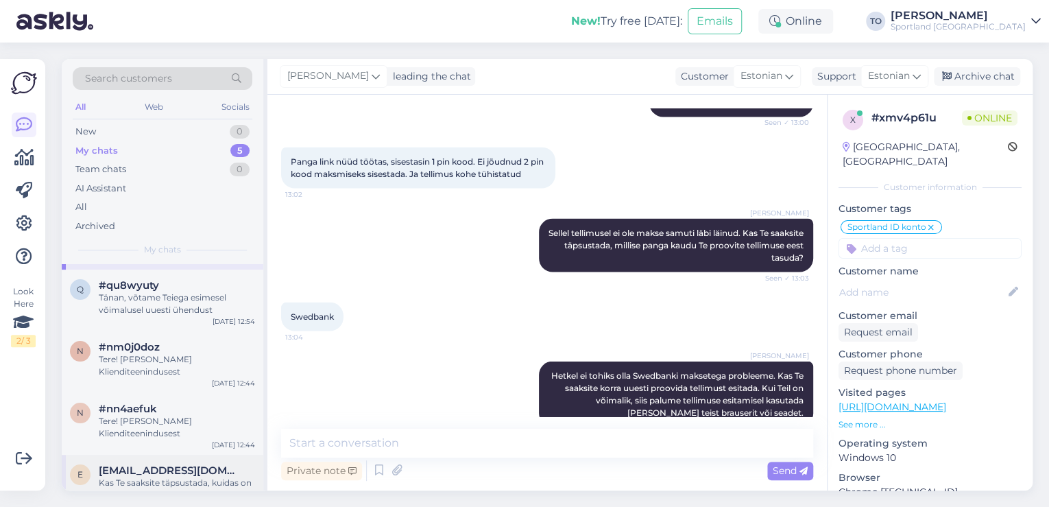
click at [194, 477] on div "Kas Te saaksite täpsustada, kuidas on tehtud tellimuse number?" at bounding box center [177, 489] width 156 height 25
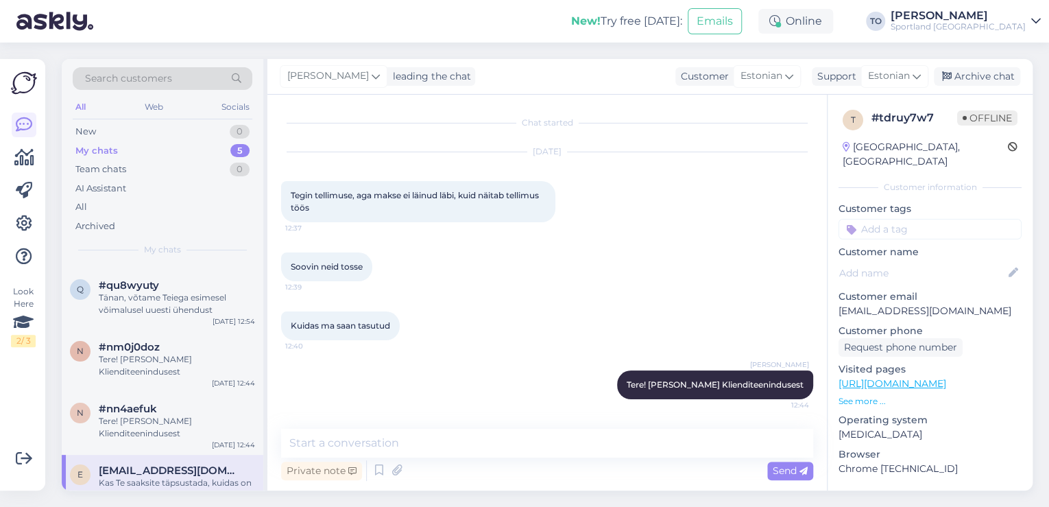
scroll to position [69, 0]
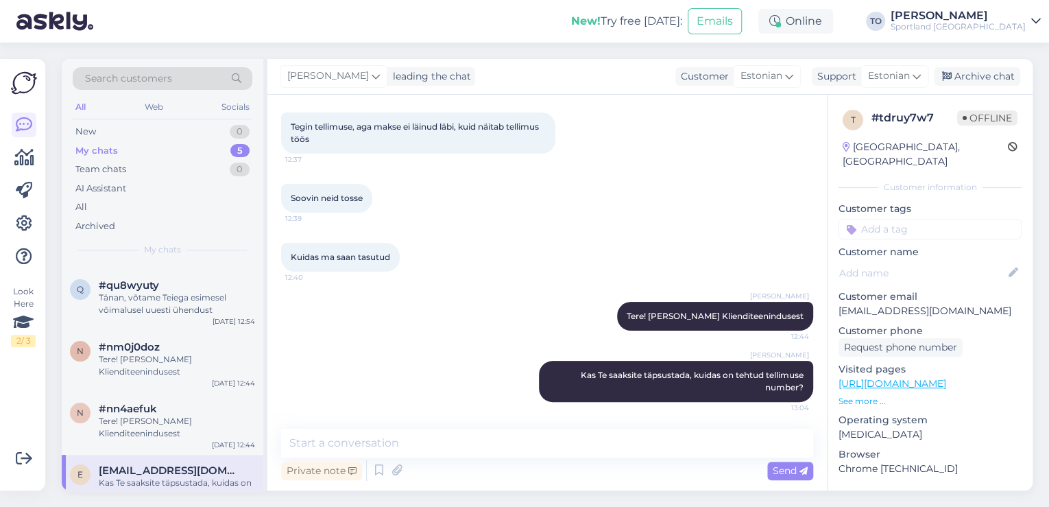
click at [925, 219] on input at bounding box center [930, 229] width 183 height 21
type input "prob"
click at [935, 278] on span "Probleem tellimuse esitamisega" at bounding box center [931, 282] width 110 height 8
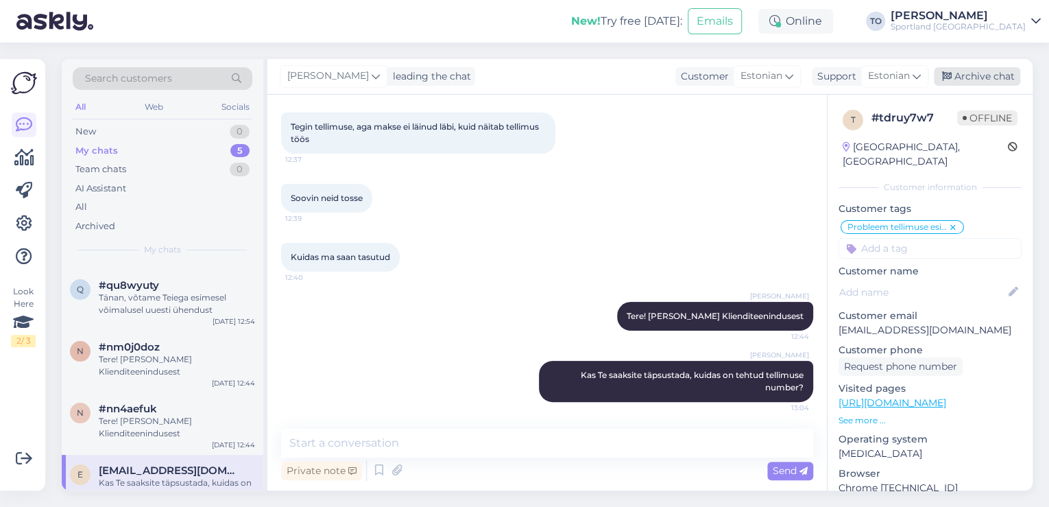
click at [1000, 77] on div "Archive chat" at bounding box center [977, 76] width 86 height 19
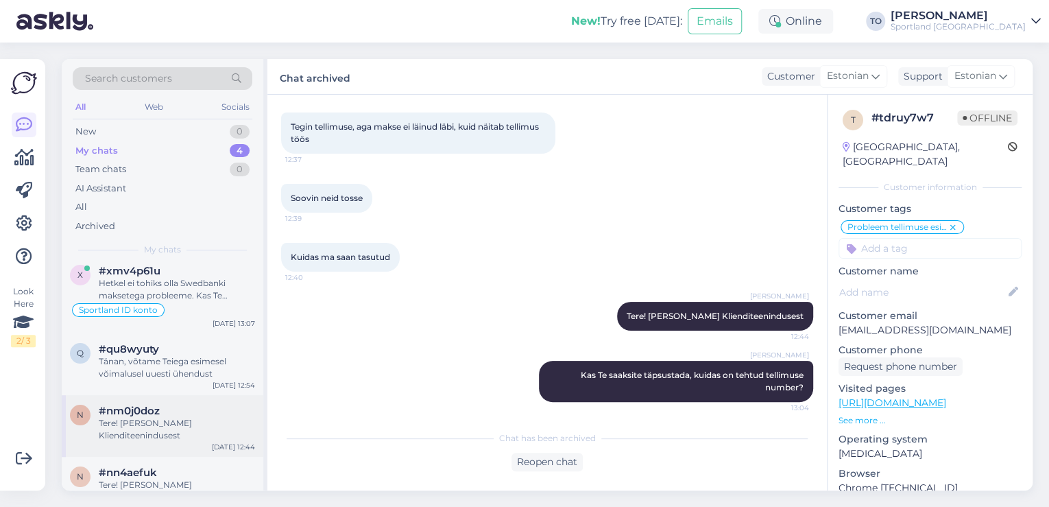
scroll to position [11, 0]
click at [1029, 27] on link "[PERSON_NAME] Sportland [GEOGRAPHIC_DATA]" at bounding box center [966, 21] width 150 height 22
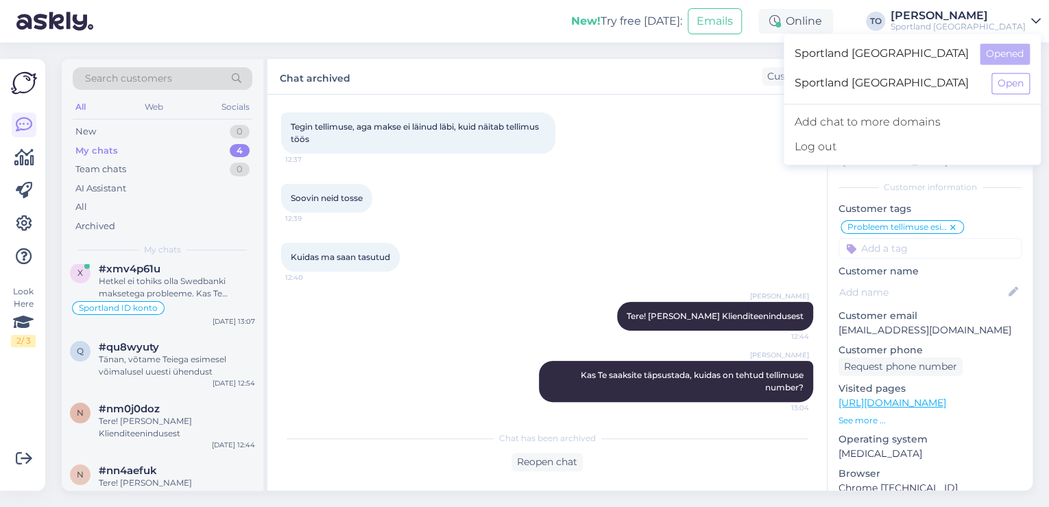
click at [527, 16] on div "New! Try free [DATE]: Emails Online TO [PERSON_NAME] Sportland [GEOGRAPHIC_DATA…" at bounding box center [524, 21] width 1049 height 43
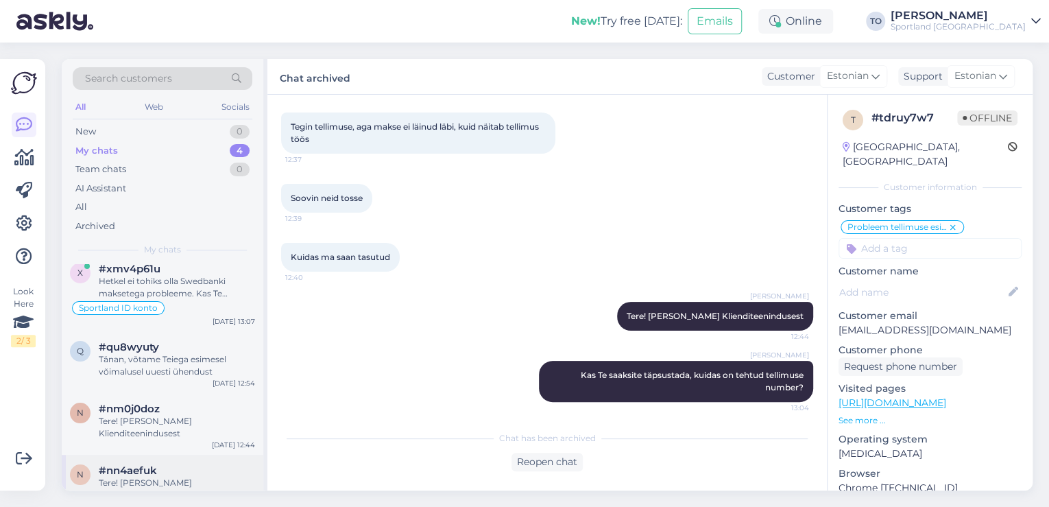
click at [182, 464] on div "#nn4aefuk" at bounding box center [177, 470] width 156 height 12
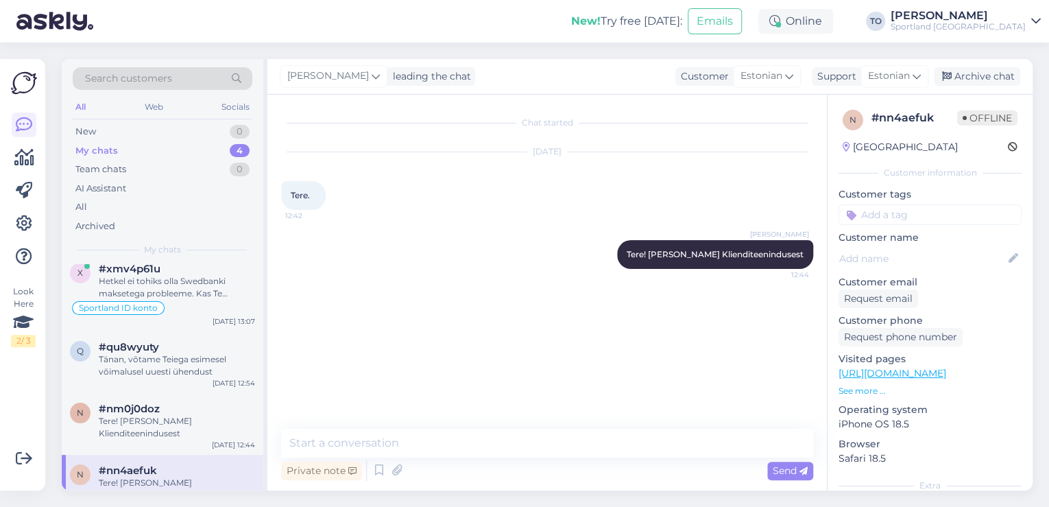
scroll to position [0, 0]
click at [516, 442] on textarea at bounding box center [547, 443] width 532 height 29
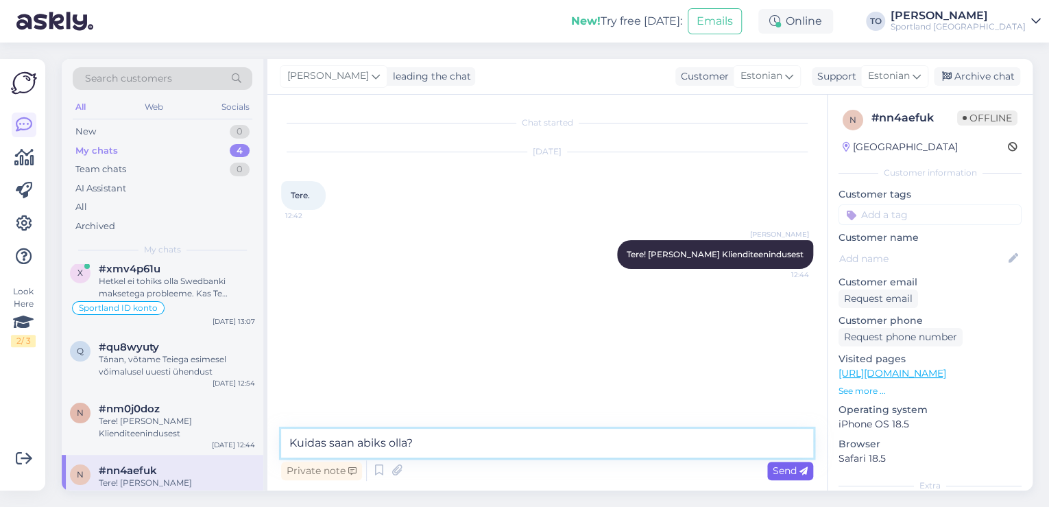
type textarea "Kuidas saan abiks olla?"
click at [785, 468] on span "Send" at bounding box center [790, 470] width 35 height 12
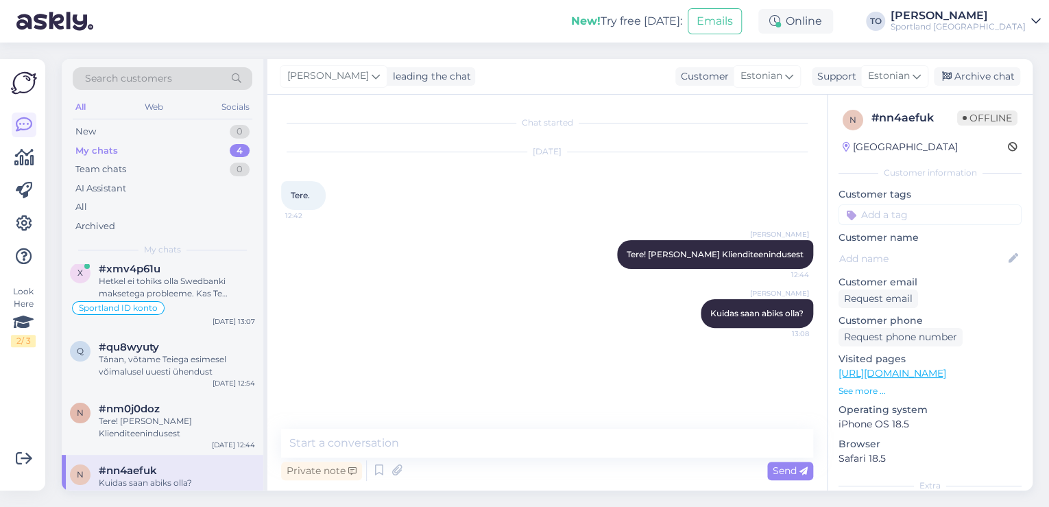
click at [977, 208] on input at bounding box center [930, 214] width 183 height 21
type input "sõnum"
click at [954, 245] on div "chat [PERSON_NAME] sõnumita" at bounding box center [930, 251] width 123 height 14
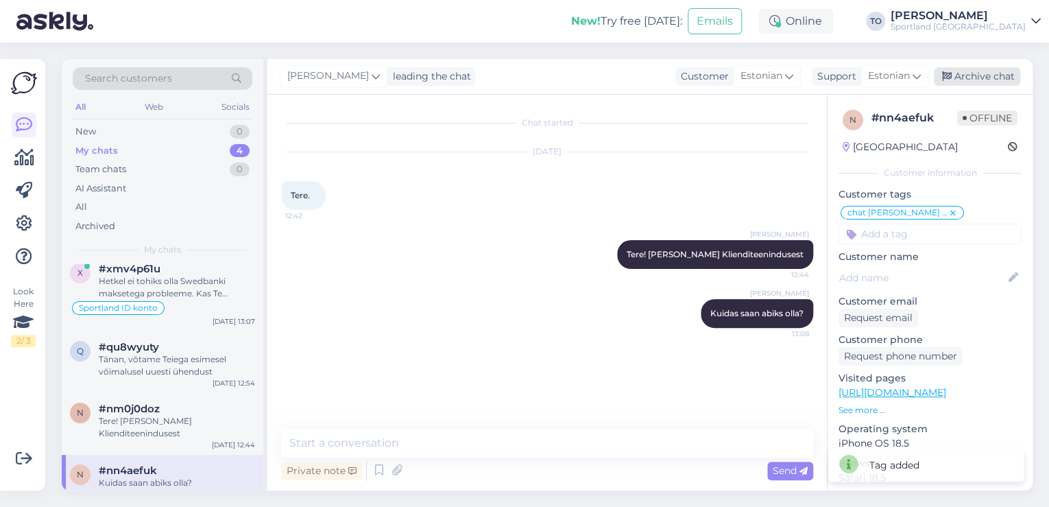
click at [983, 71] on div "Archive chat" at bounding box center [977, 76] width 86 height 19
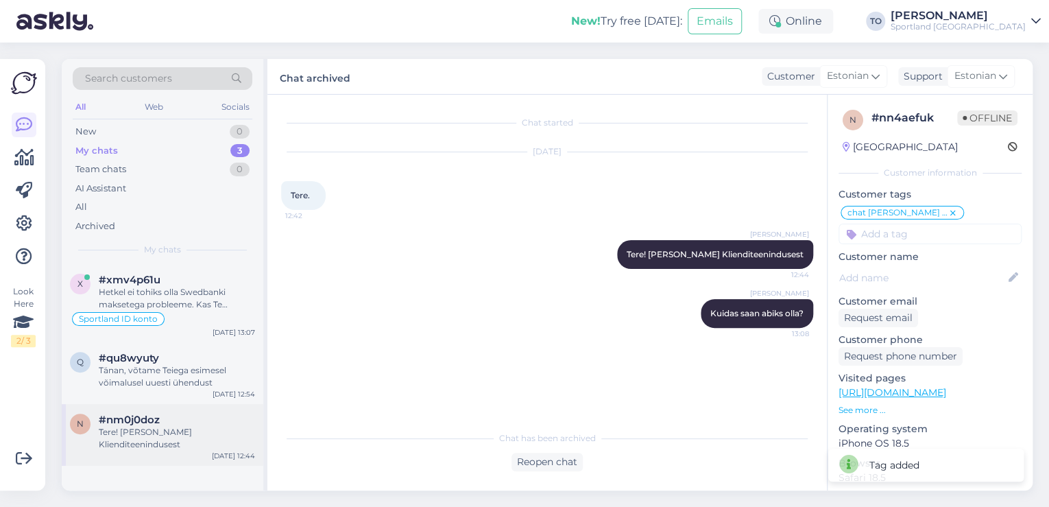
click at [189, 432] on div "Tere! [PERSON_NAME] Klienditeenindusest" at bounding box center [177, 438] width 156 height 25
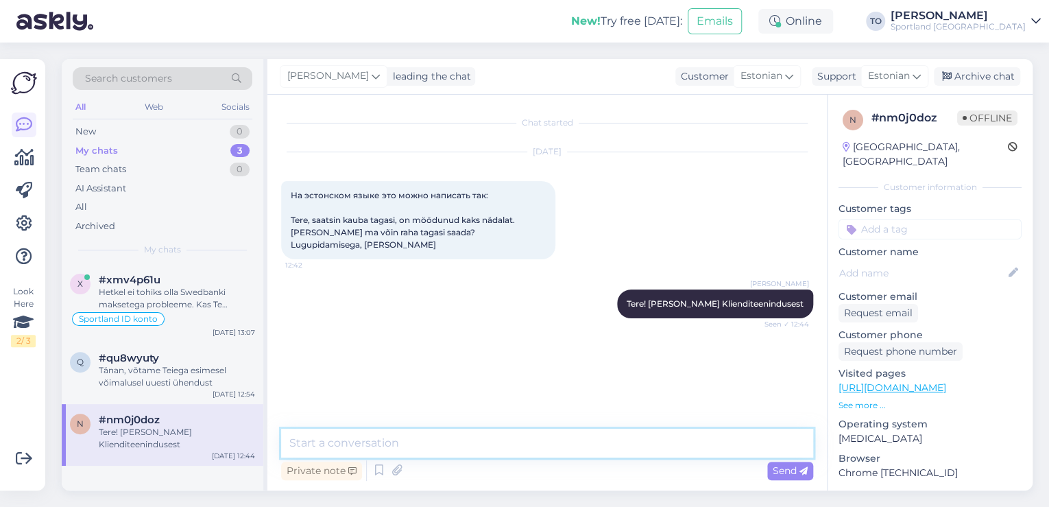
click at [455, 444] on textarea at bounding box center [547, 443] width 532 height 29
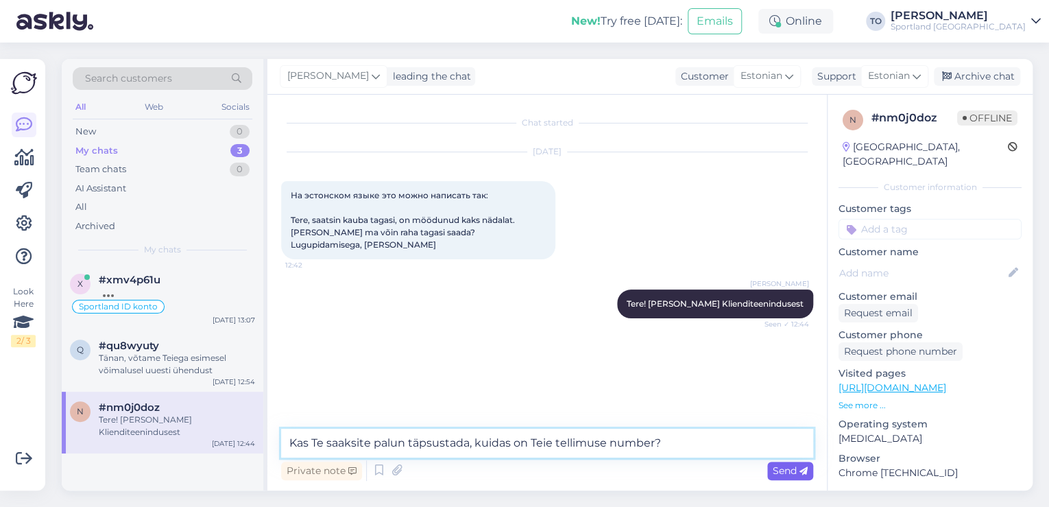
type textarea "Kas Te saaksite palun täpsustada, kuidas on Teie tellimuse number?"
click at [791, 466] on span "Send" at bounding box center [790, 470] width 35 height 12
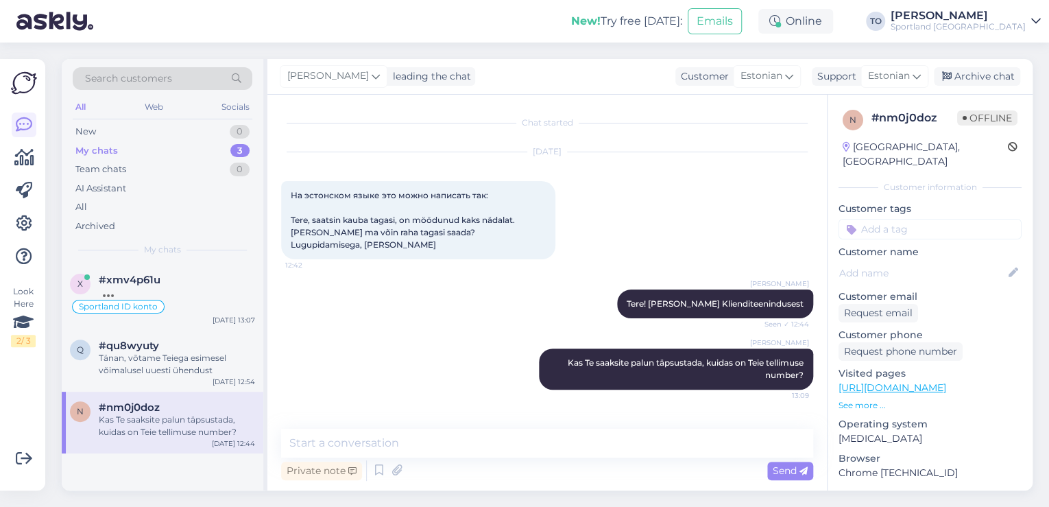
click at [902, 219] on input at bounding box center [930, 229] width 183 height 21
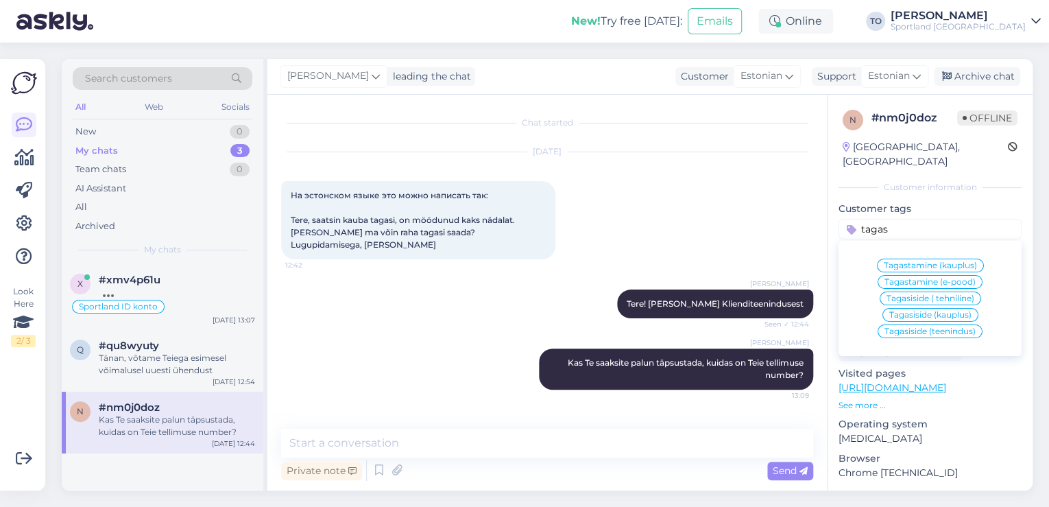
type input "tagas"
click at [922, 278] on span "Tagastamine (e-pood)" at bounding box center [930, 282] width 91 height 8
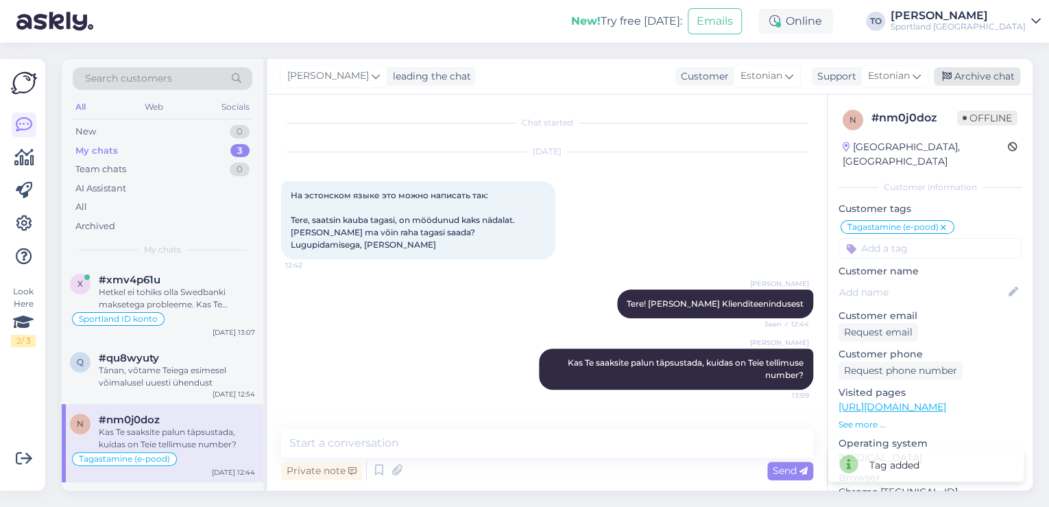
click at [983, 77] on div "Archive chat" at bounding box center [977, 76] width 86 height 19
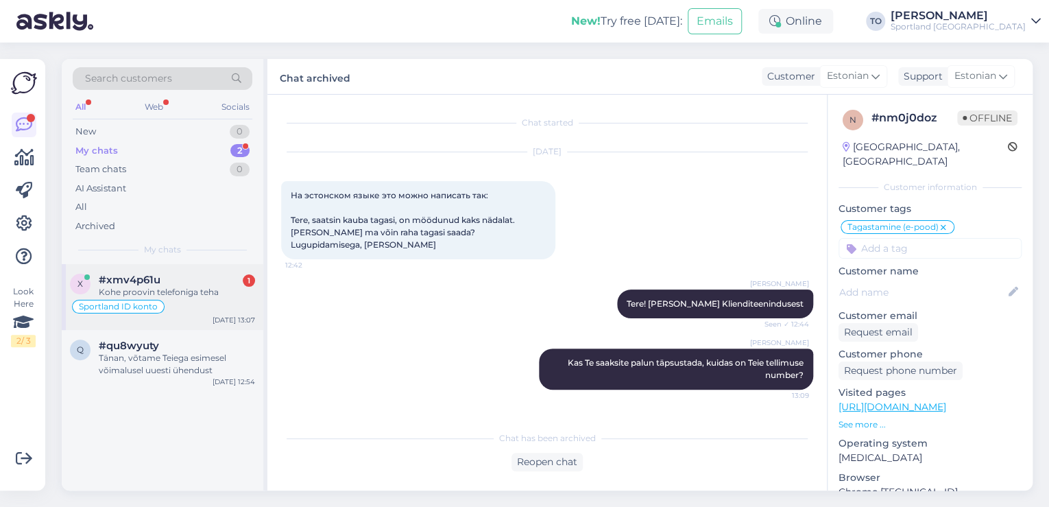
click at [206, 276] on div "#xmv4p61u 1" at bounding box center [177, 280] width 156 height 12
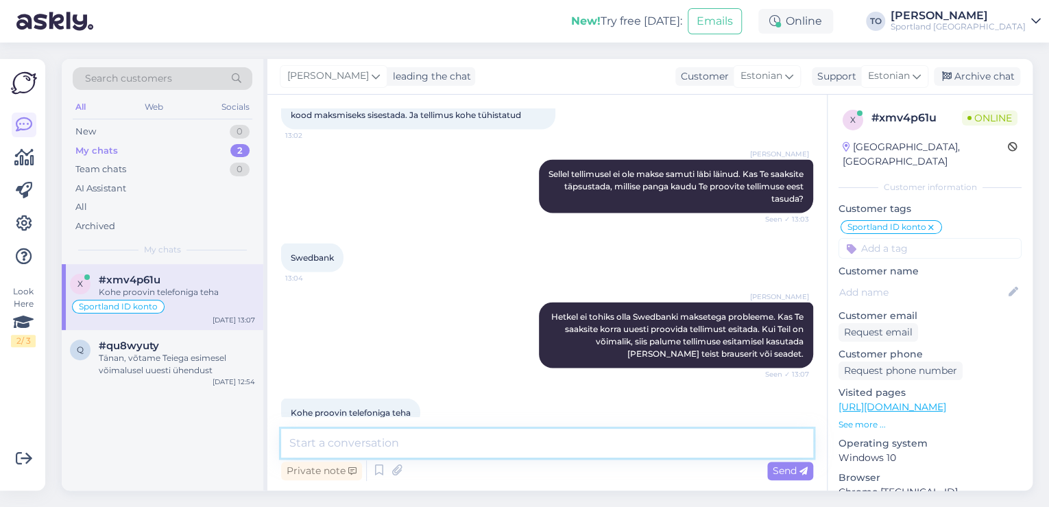
click at [478, 446] on textarea at bounding box center [547, 443] width 532 height 29
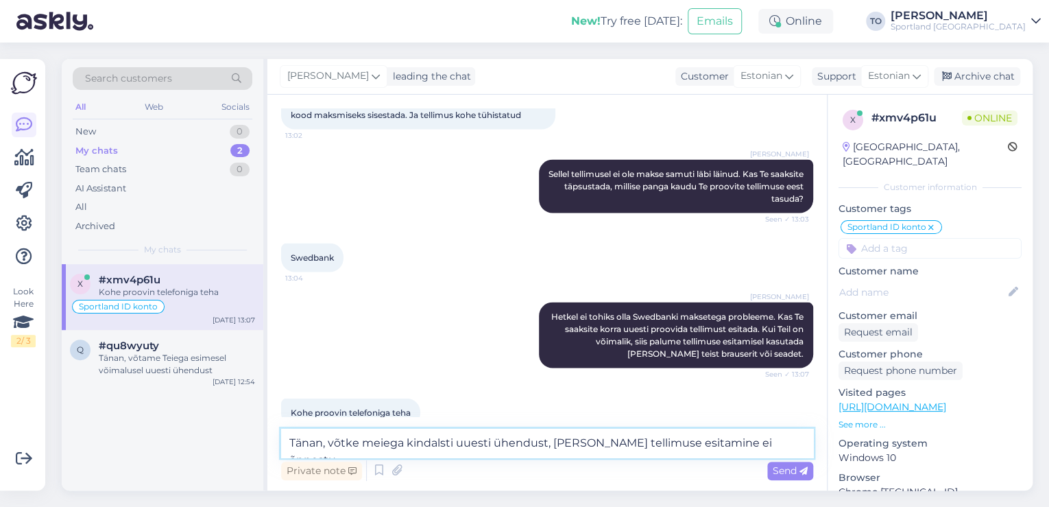
click at [446, 443] on textarea "Tänan, võtke meiega kindalsti uuesti ühendust, [PERSON_NAME] tellimuse esitamin…" at bounding box center [547, 443] width 532 height 29
click at [581, 444] on textarea "Tänan, võtke meiega kindlasti uuesti ühendust, [PERSON_NAME] tellimuse esitamin…" at bounding box center [547, 443] width 532 height 29
type textarea "Tänan, võtke meiega kindlasti uuesti ühendust, kui siiski tellimuse esitamine e…"
click at [801, 462] on div "Send" at bounding box center [790, 471] width 46 height 19
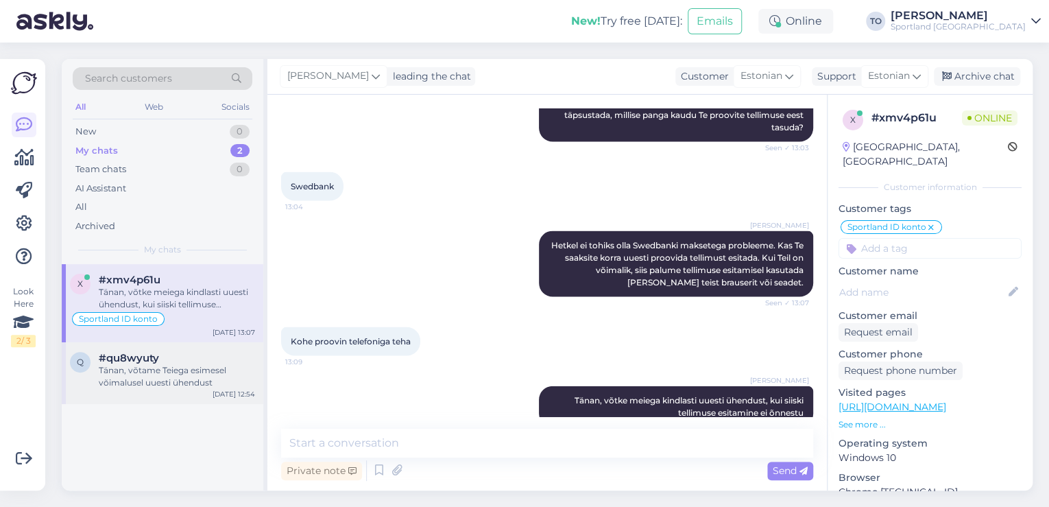
click at [152, 368] on div "Tänan, võtame Teiega esimesel võimalusel uuesti ühendust" at bounding box center [177, 376] width 156 height 25
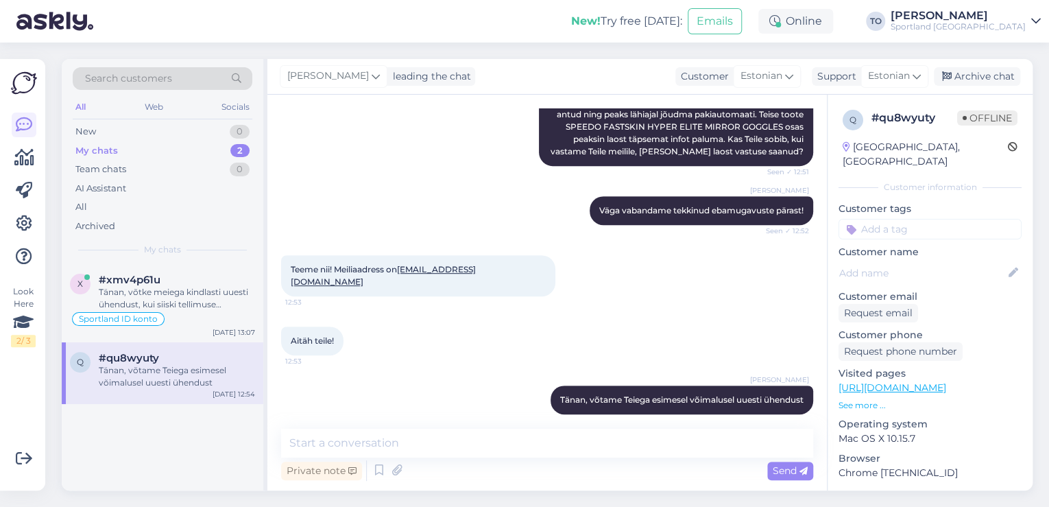
scroll to position [0, 0]
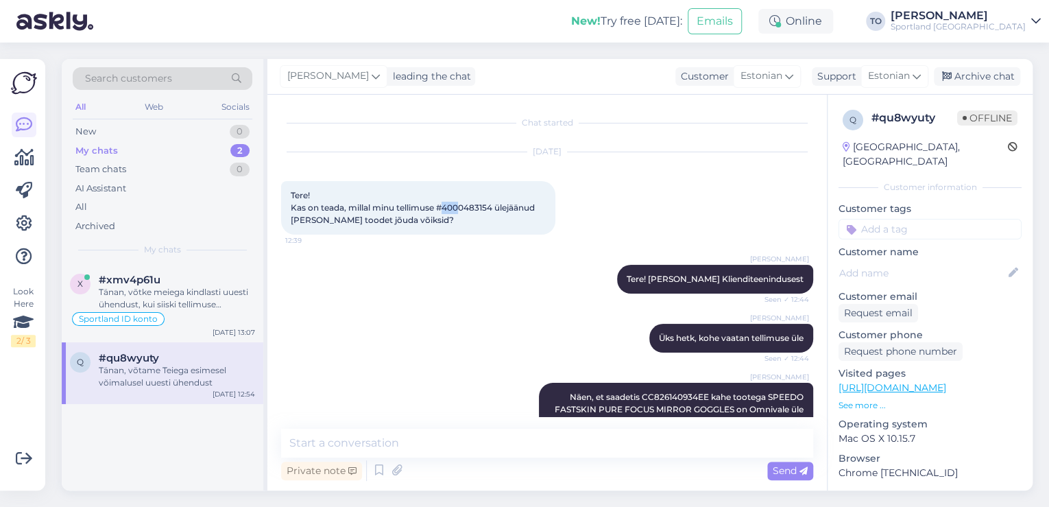
drag, startPoint x: 450, startPoint y: 206, endPoint x: 463, endPoint y: 207, distance: 13.1
click at [463, 207] on span "Tere! Kas on teada, millal minu tellimuse #4000483154 ülejäänud [PERSON_NAME] t…" at bounding box center [414, 207] width 246 height 35
click at [485, 251] on div "[PERSON_NAME] Tere! [PERSON_NAME] Klienditeenindusest Seen ✓ 12:44" at bounding box center [547, 279] width 532 height 59
drag, startPoint x: 444, startPoint y: 206, endPoint x: 496, endPoint y: 205, distance: 52.1
click at [496, 205] on span "Tere! Kas on teada, millal minu tellimuse #4000483154 ülejäänud [PERSON_NAME] t…" at bounding box center [414, 207] width 246 height 35
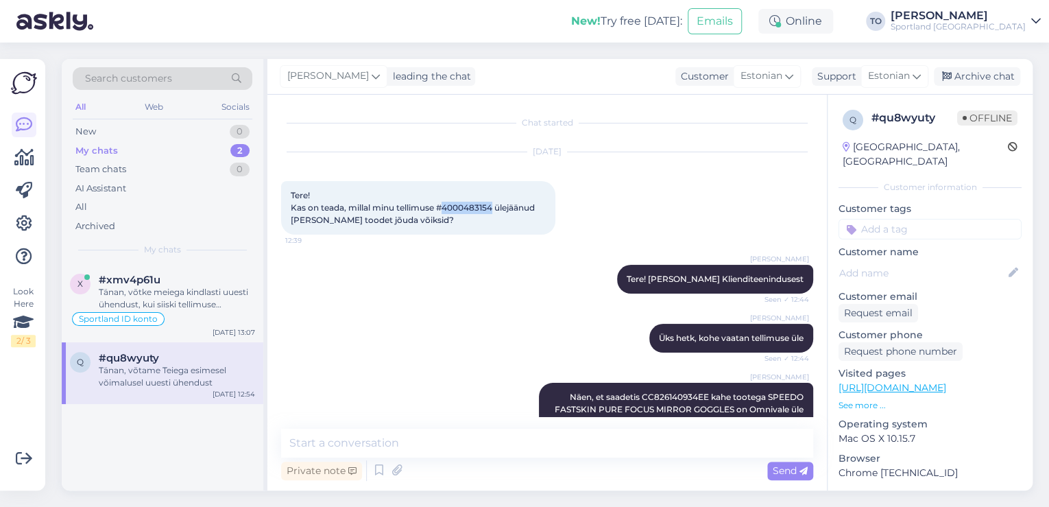
copy span "4000483154"
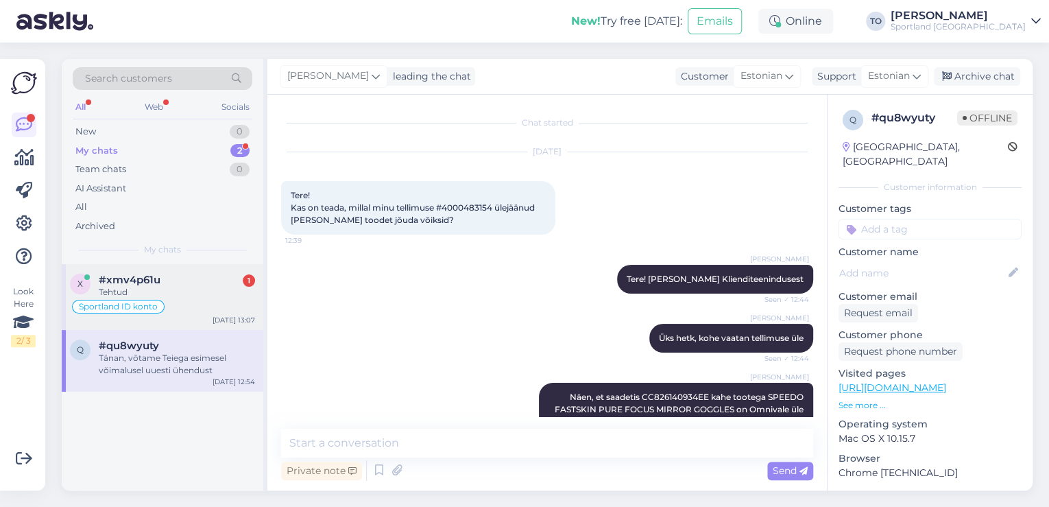
click at [181, 296] on div "Tehtud" at bounding box center [177, 292] width 156 height 12
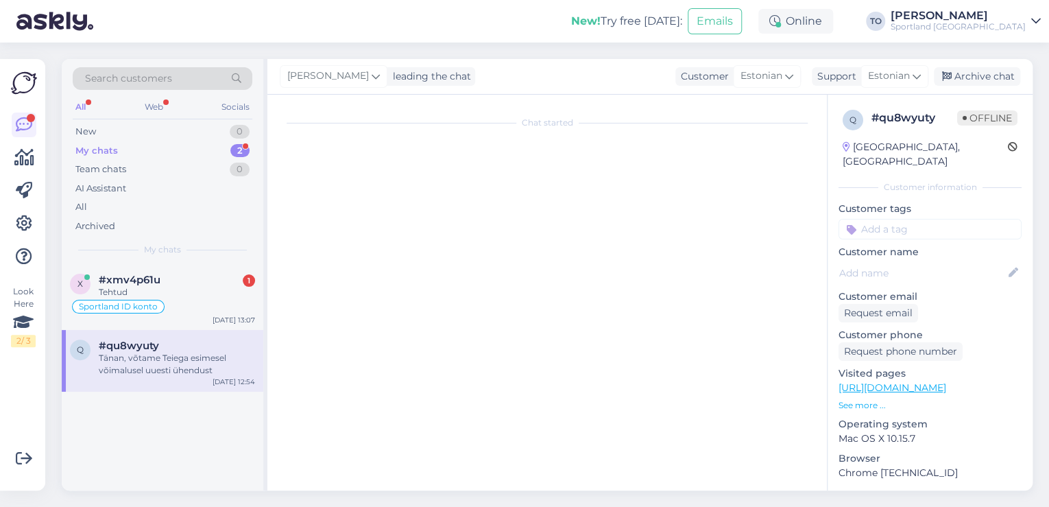
scroll to position [1446, 0]
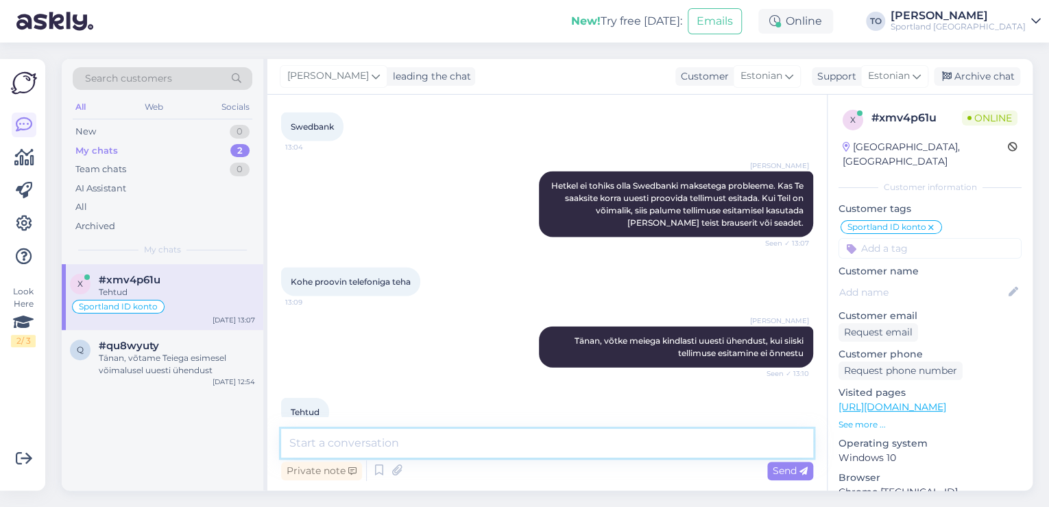
click at [531, 438] on textarea at bounding box center [547, 443] width 532 height 29
type textarea "B"
type textarea "Väga tore :)"
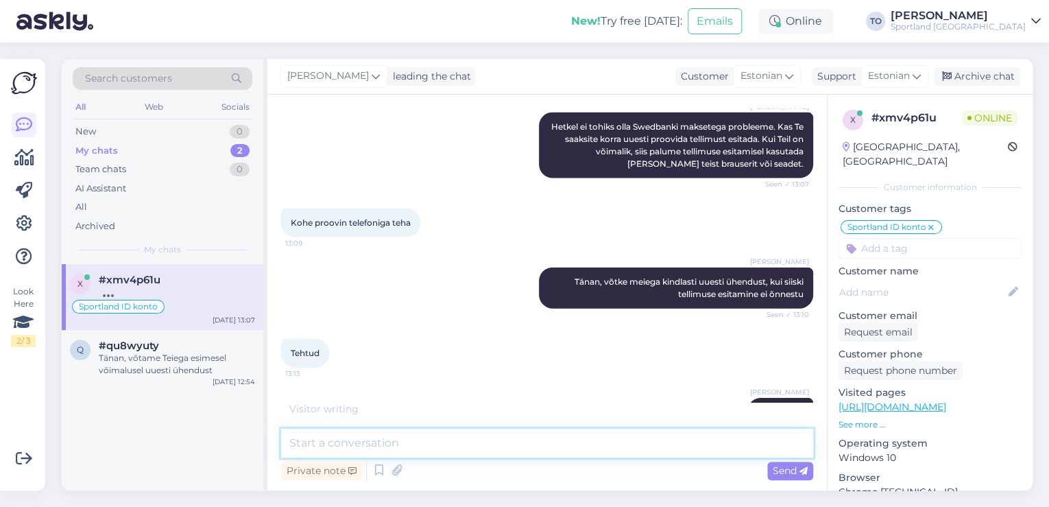
click at [531, 435] on textarea at bounding box center [547, 443] width 532 height 29
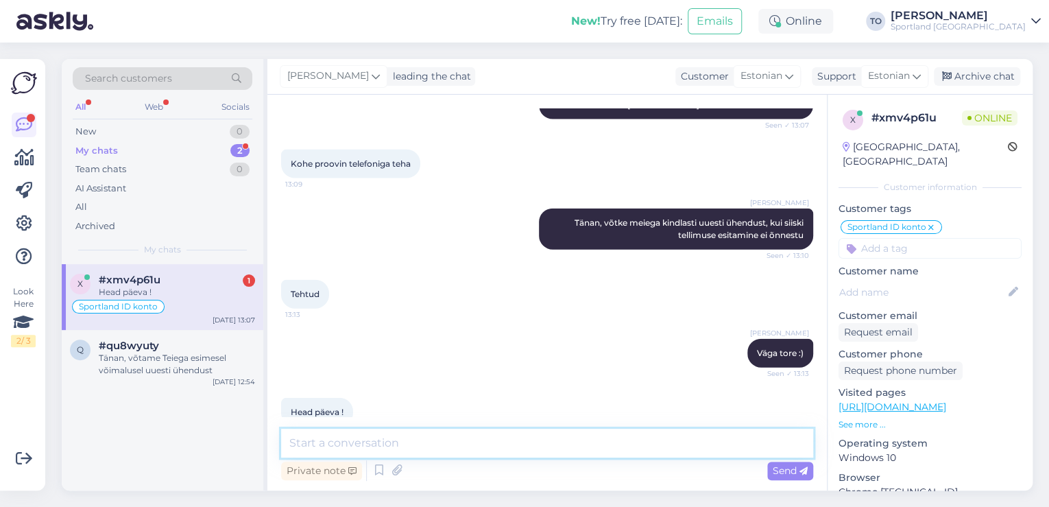
click at [561, 451] on textarea at bounding box center [547, 443] width 532 height 29
type textarea "Teilegi ilusat päeva jätku!"
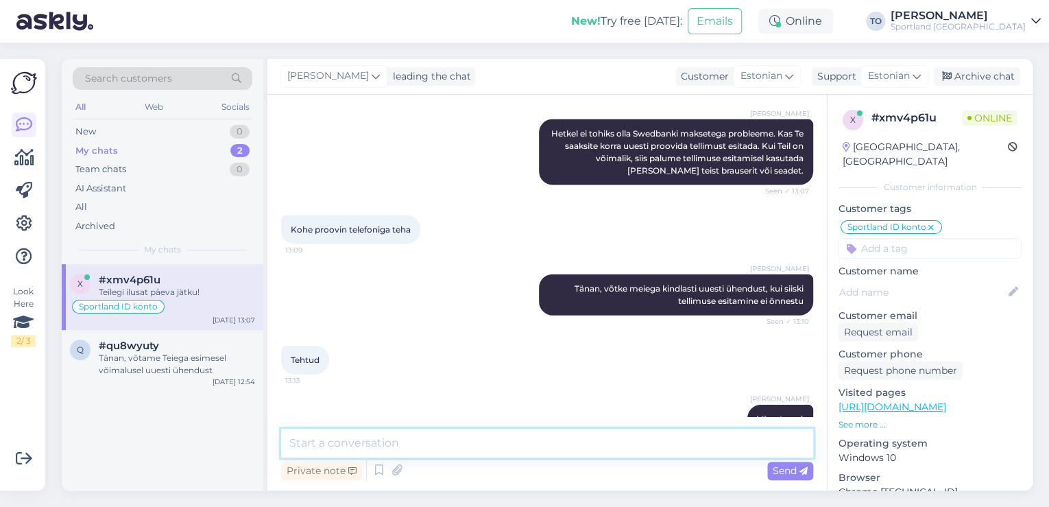
scroll to position [1622, 0]
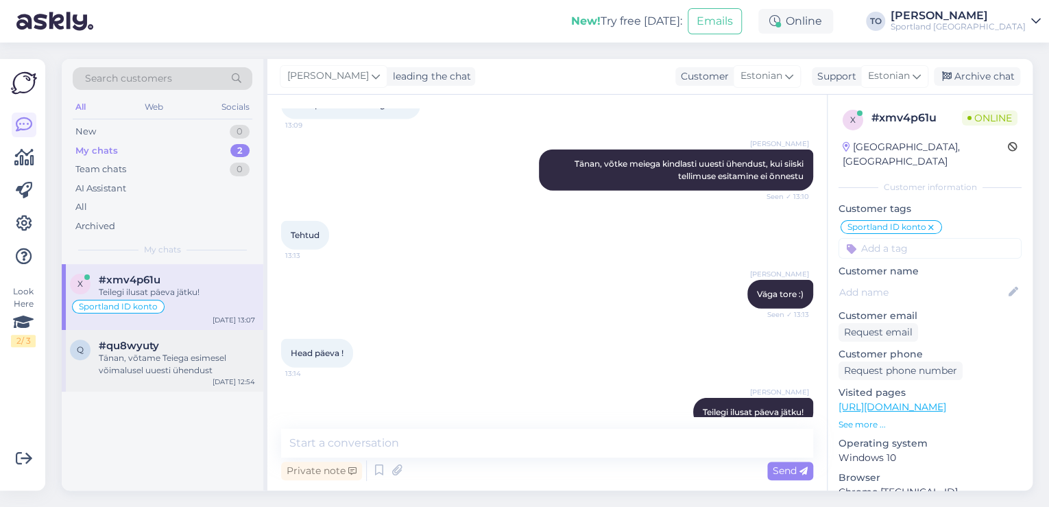
click at [191, 374] on div "Tänan, võtame Teiega esimesel võimalusel uuesti ühendust" at bounding box center [177, 364] width 156 height 25
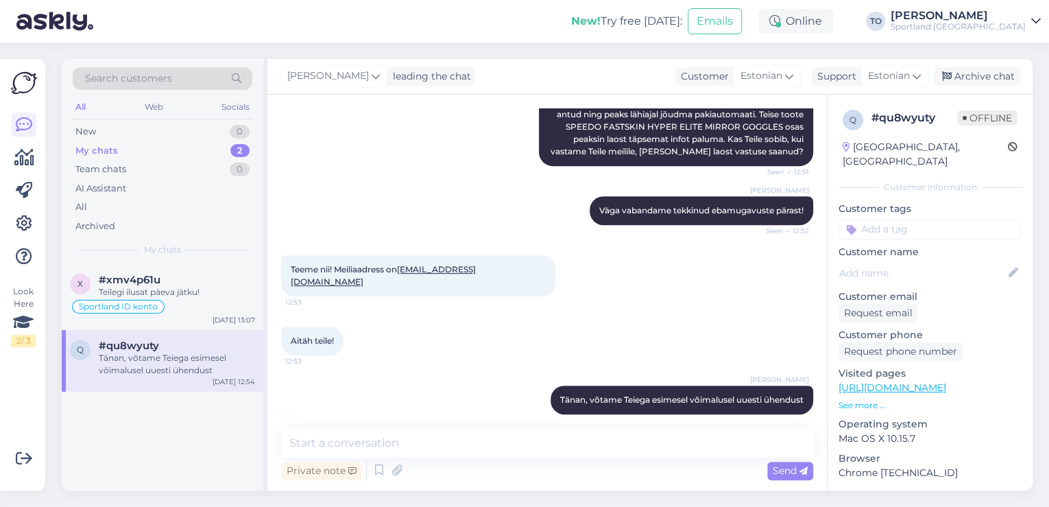
click at [971, 34] on div "New! Try free [DATE]: Emails Online TO [PERSON_NAME] Sportland [GEOGRAPHIC_DATA…" at bounding box center [524, 21] width 1049 height 43
click at [971, 21] on div "Sportland [GEOGRAPHIC_DATA]" at bounding box center [958, 26] width 135 height 11
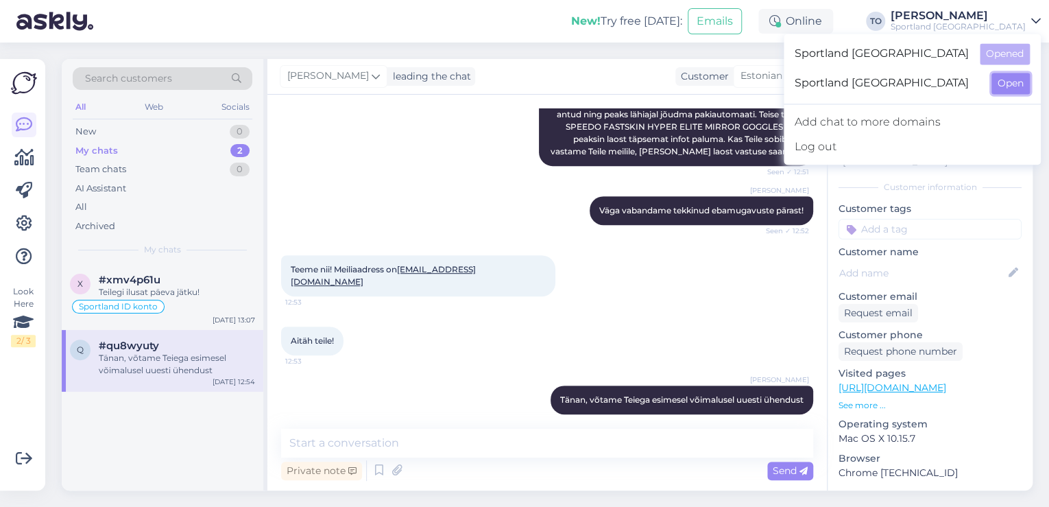
click at [1015, 91] on button "Open" at bounding box center [1011, 83] width 38 height 21
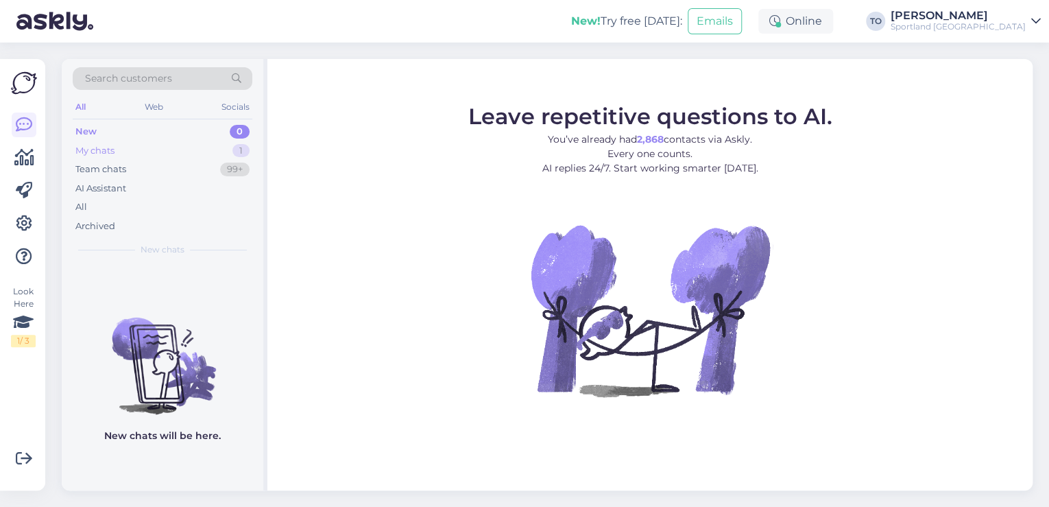
click at [146, 151] on div "My chats 1" at bounding box center [163, 150] width 180 height 19
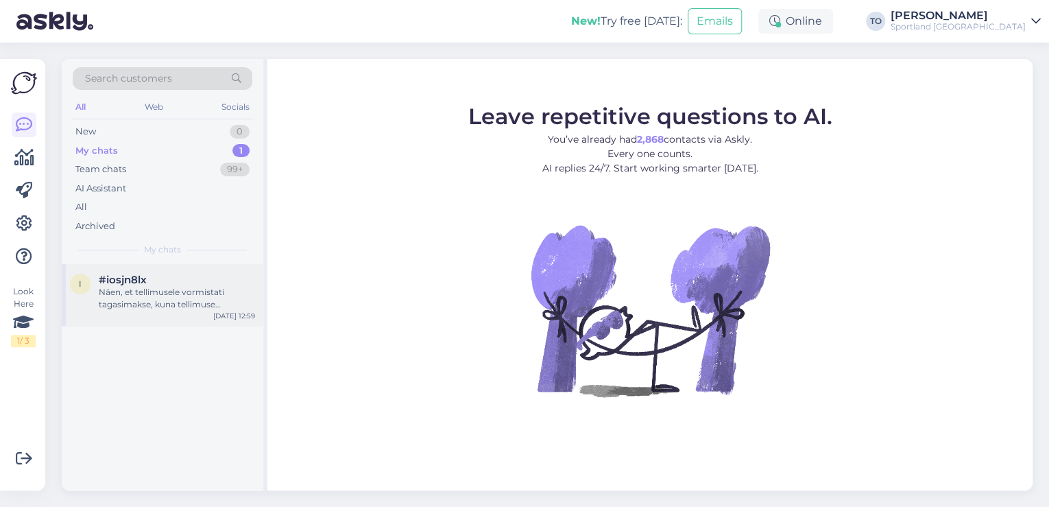
click at [212, 288] on div "Näen, et tellimusele vormistati tagasimakse, kuna tellimuse komplekteerimisel s…" at bounding box center [177, 298] width 156 height 25
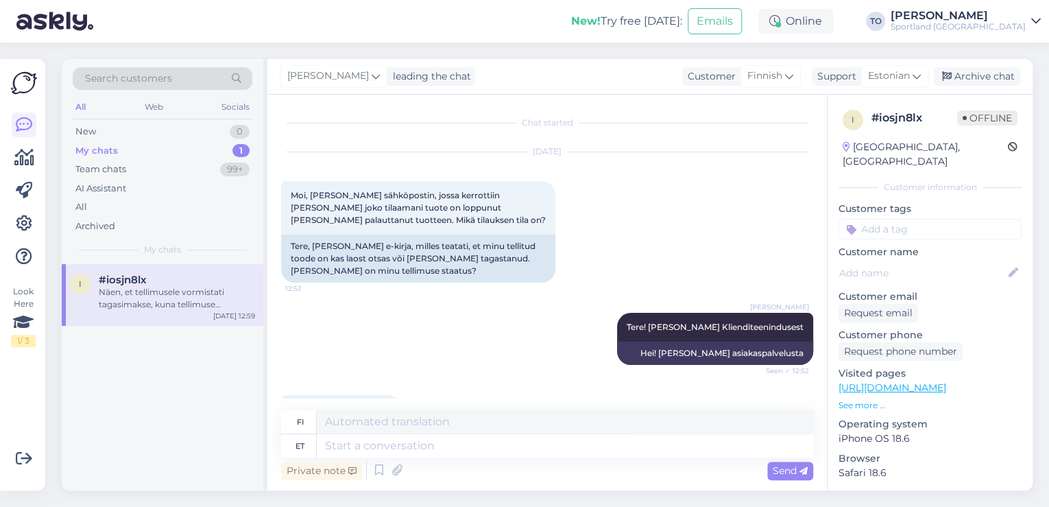
scroll to position [508, 0]
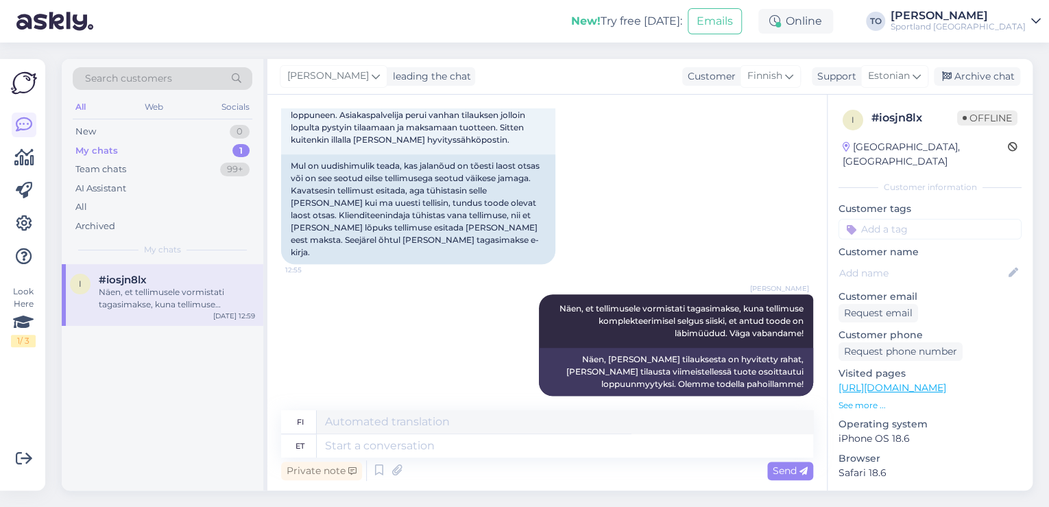
click at [872, 219] on input at bounding box center [930, 229] width 183 height 21
type input "üld"
click at [920, 259] on div "[PERSON_NAME] info" at bounding box center [930, 266] width 104 height 14
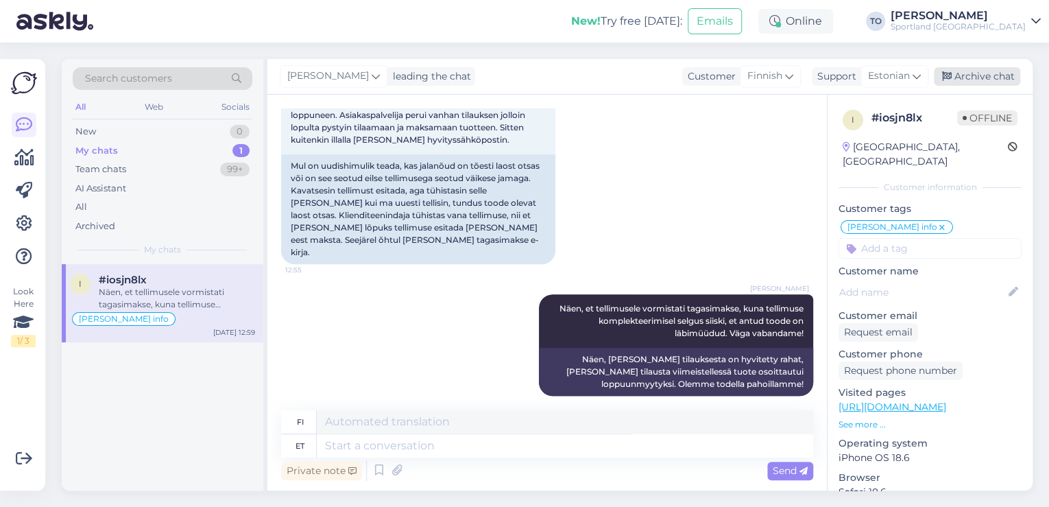
click at [983, 74] on div "Archive chat" at bounding box center [977, 76] width 86 height 19
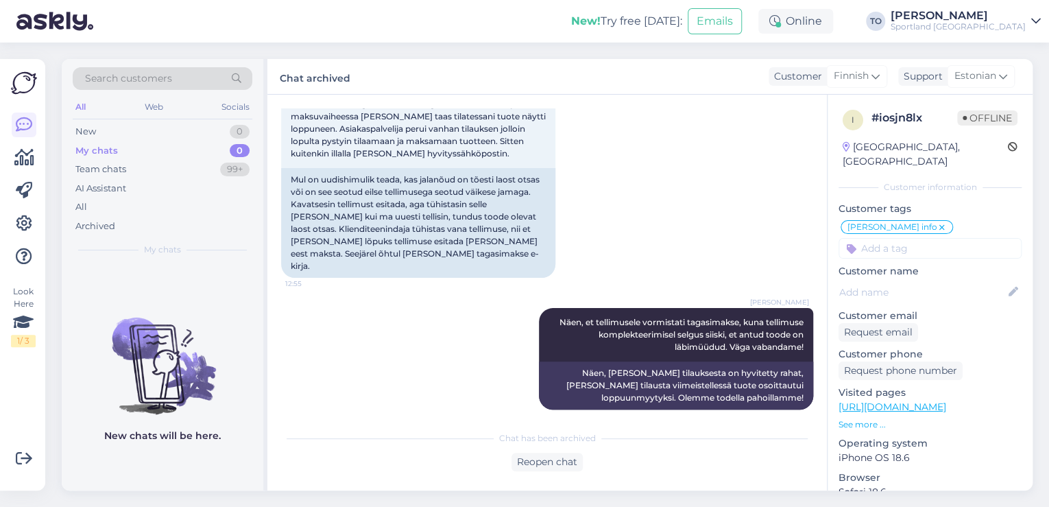
drag, startPoint x: 1022, startPoint y: 23, endPoint x: 1048, endPoint y: 63, distance: 47.8
click at [1022, 23] on div "Sportland [GEOGRAPHIC_DATA]" at bounding box center [958, 26] width 135 height 11
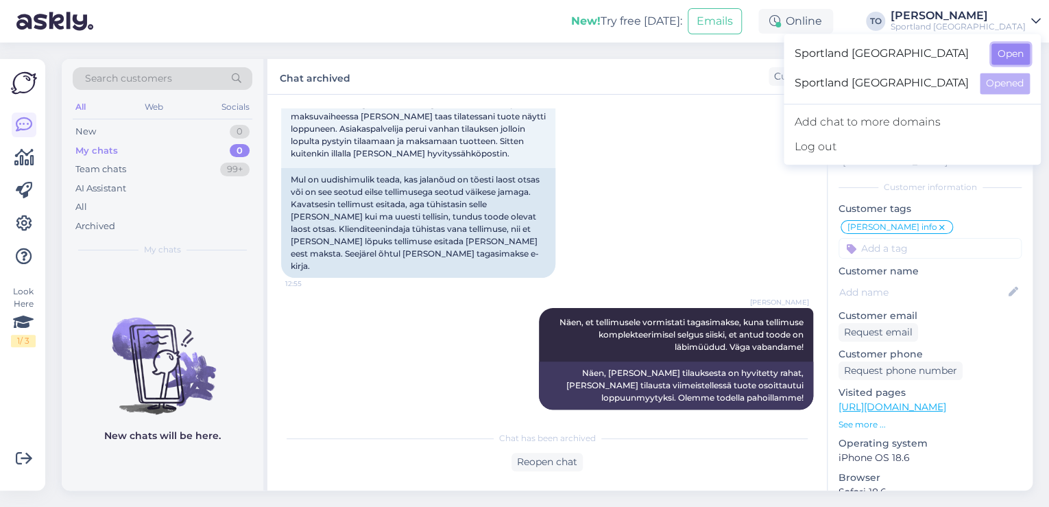
click at [1019, 49] on button "Open" at bounding box center [1011, 53] width 38 height 21
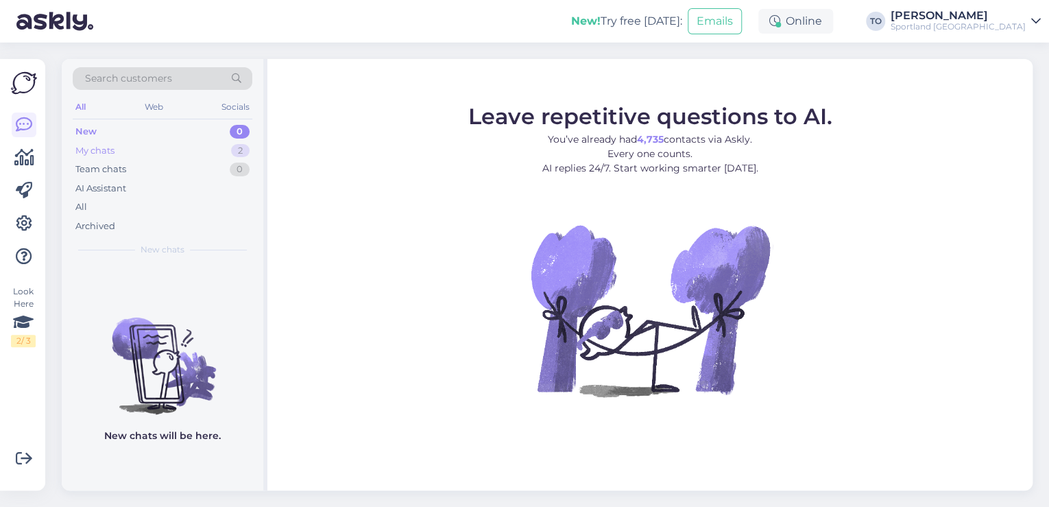
click at [171, 146] on div "My chats 2" at bounding box center [163, 150] width 180 height 19
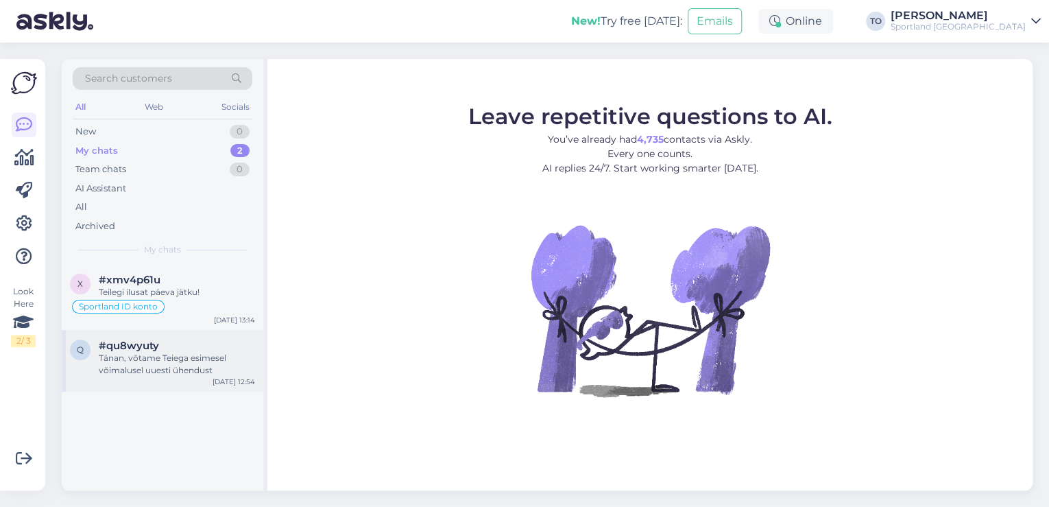
click at [187, 367] on div "Tänan, võtame Teiega esimesel võimalusel uuesti ühendust" at bounding box center [177, 364] width 156 height 25
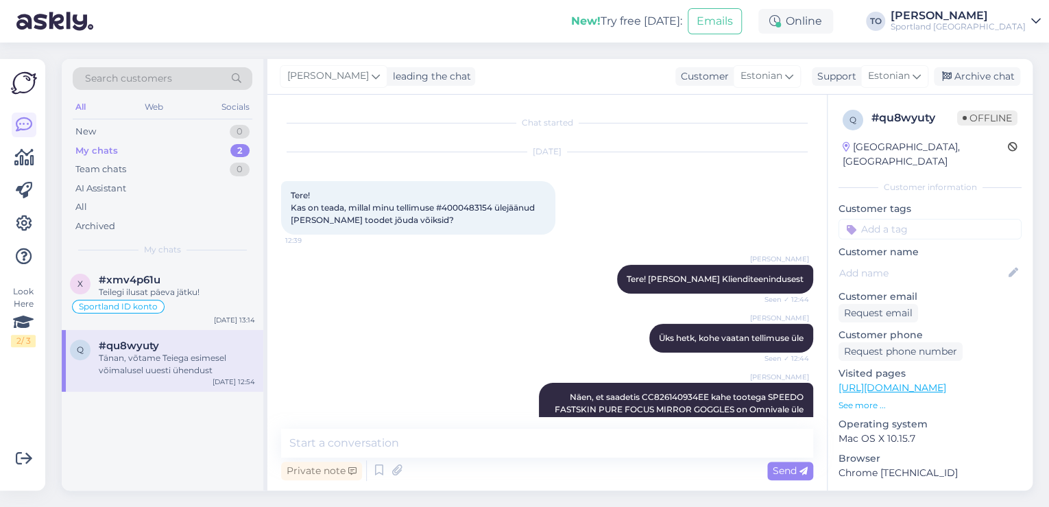
scroll to position [307, 0]
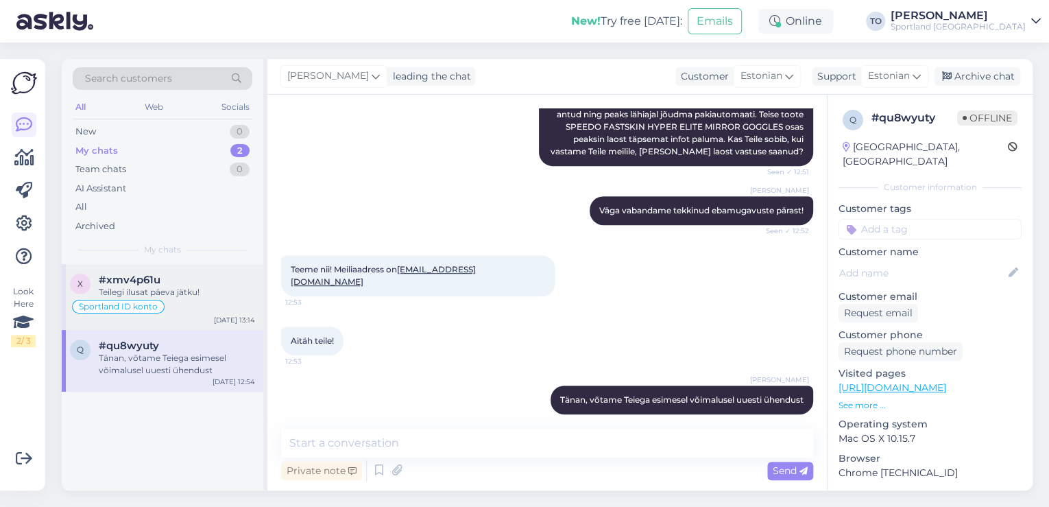
click at [187, 301] on div "Sportland ID konto" at bounding box center [162, 306] width 185 height 16
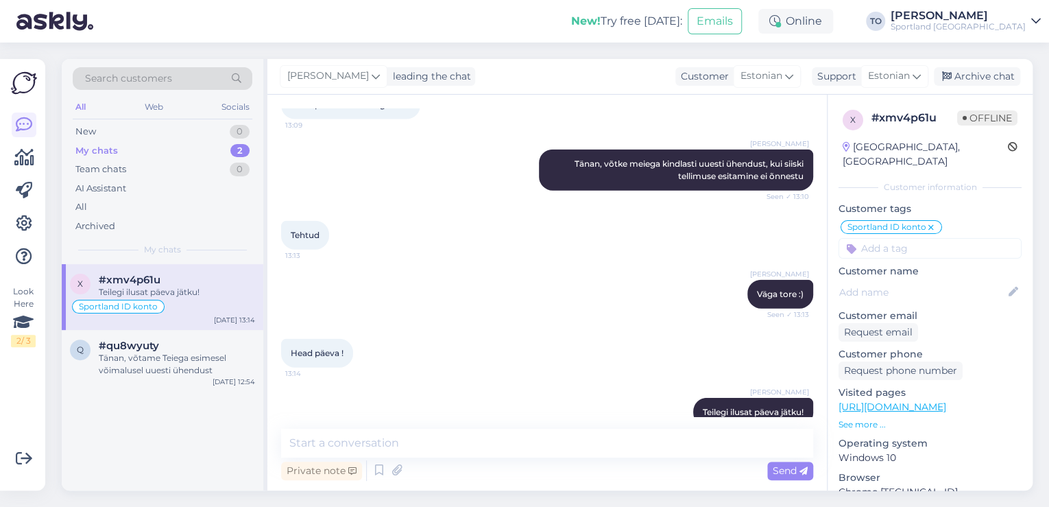
click at [870, 238] on input at bounding box center [930, 248] width 183 height 21
type input "probl"
click at [918, 297] on span "Probleem tellimuse esitamisega" at bounding box center [931, 301] width 110 height 8
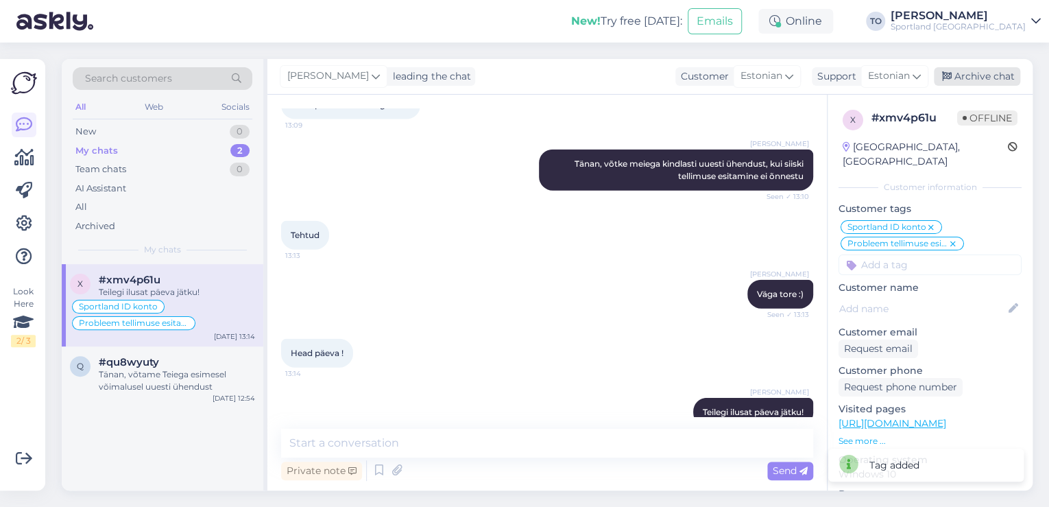
click at [990, 69] on div "Archive chat" at bounding box center [977, 76] width 86 height 19
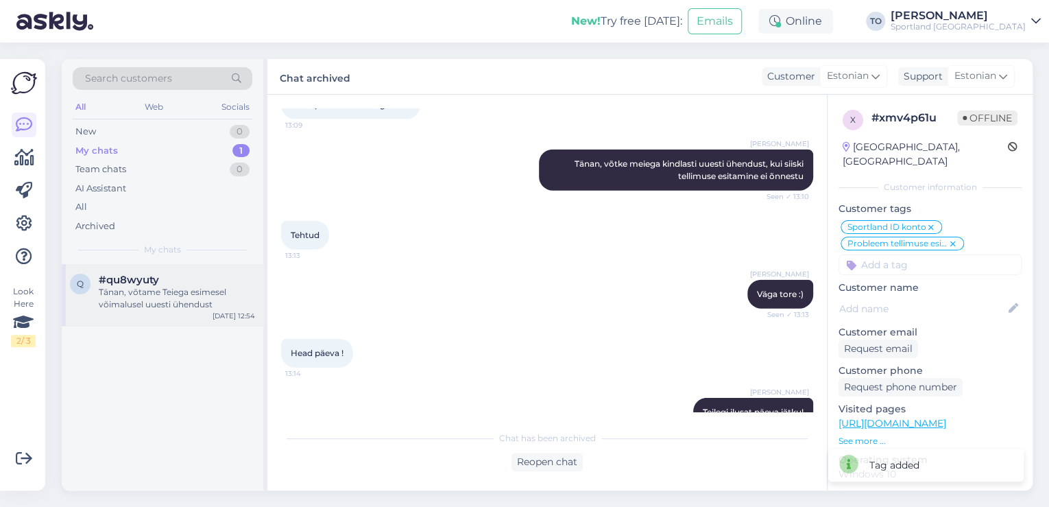
click at [134, 291] on div "Tänan, võtame Teiega esimesel võimalusel uuesti ühendust" at bounding box center [177, 298] width 156 height 25
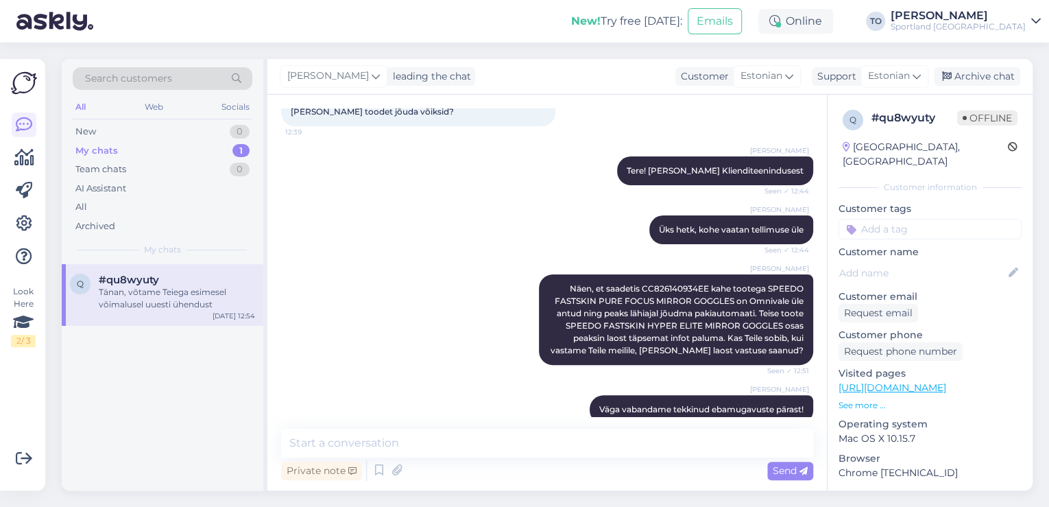
scroll to position [88, 0]
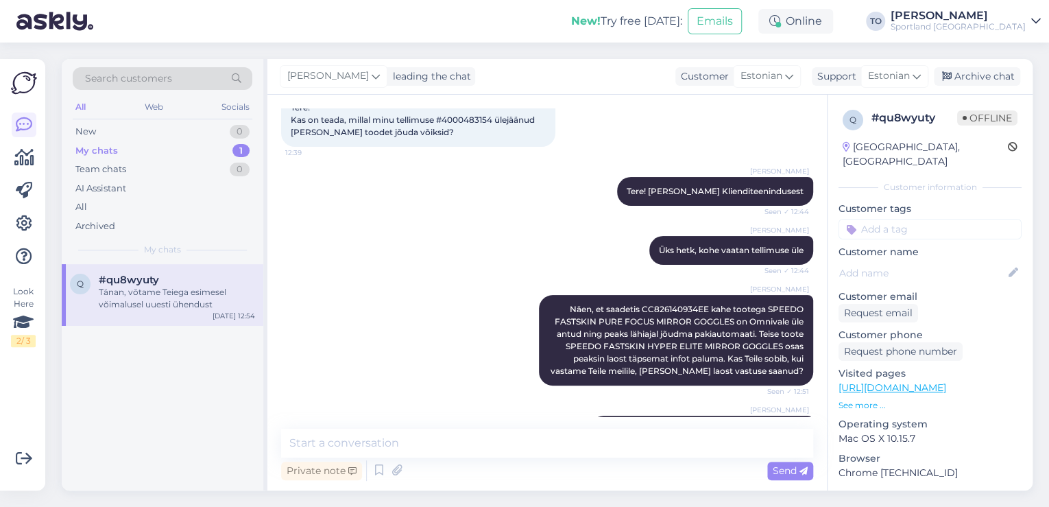
click at [897, 219] on input at bounding box center [930, 229] width 183 height 21
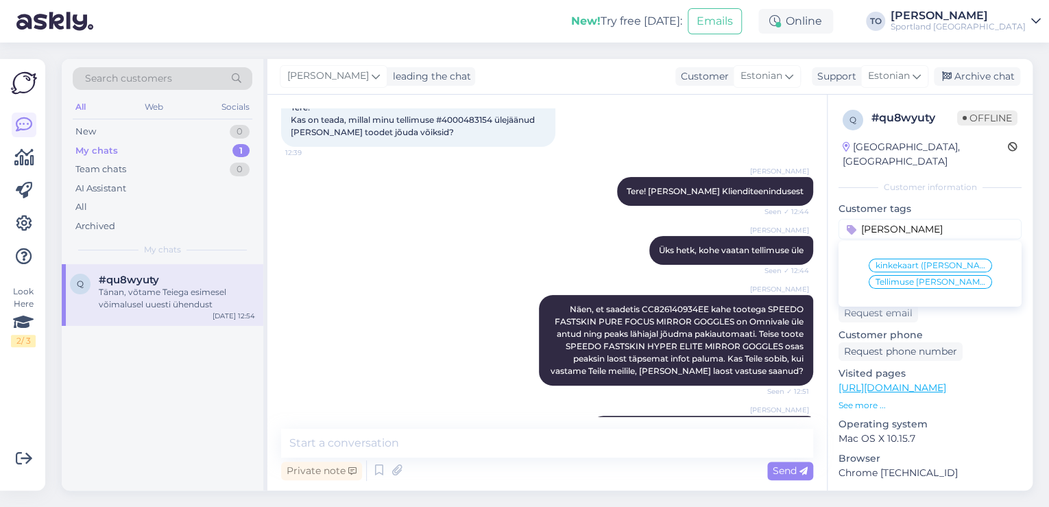
type input "[PERSON_NAME]"
click at [911, 278] on span "Tellimuse [PERSON_NAME] info" at bounding box center [931, 282] width 110 height 8
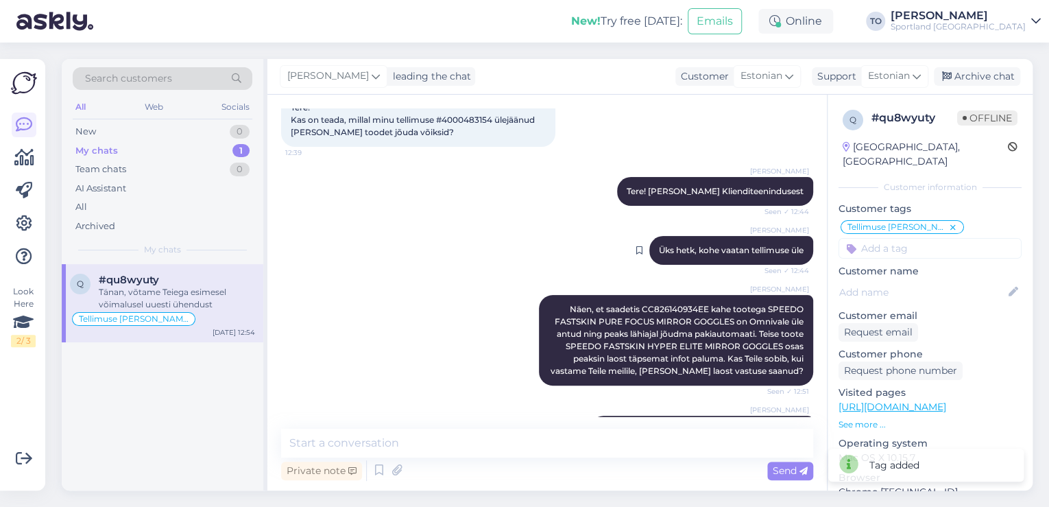
scroll to position [0, 0]
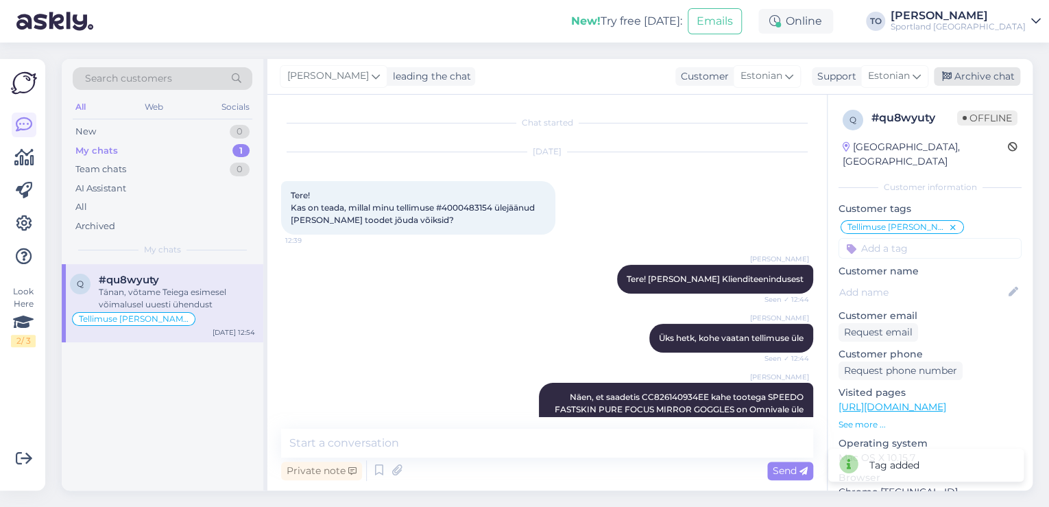
click at [965, 77] on div "Archive chat" at bounding box center [977, 76] width 86 height 19
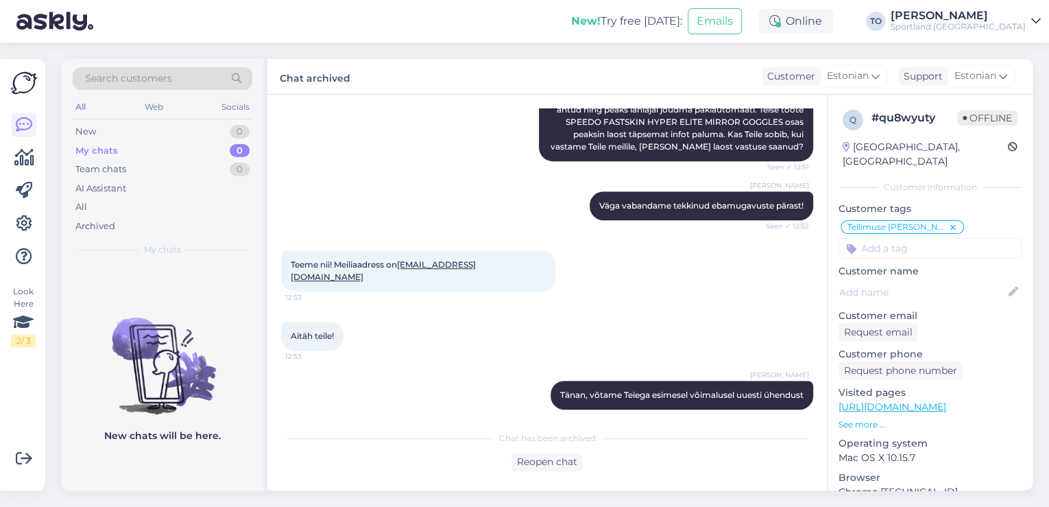
scroll to position [313, 0]
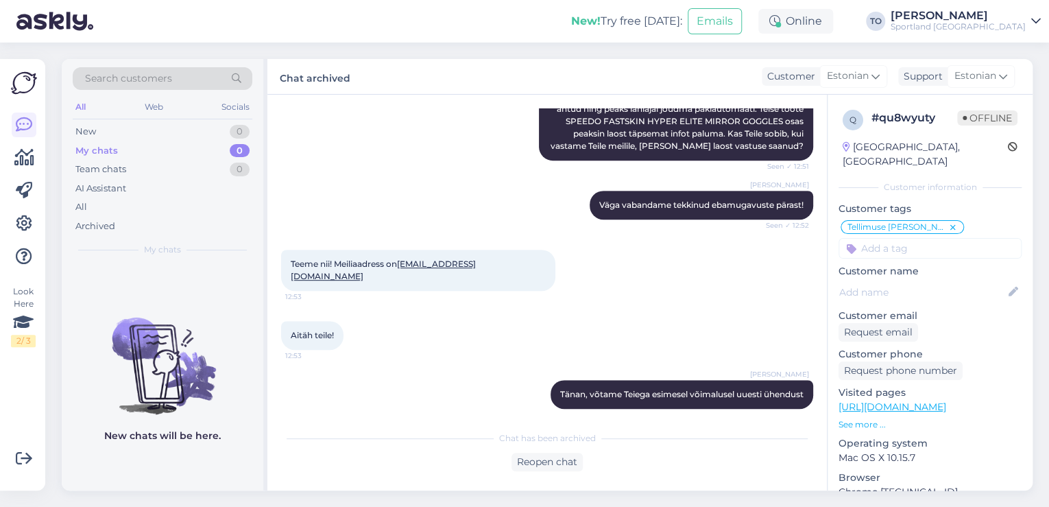
click at [1003, 14] on div "[PERSON_NAME]" at bounding box center [958, 15] width 135 height 11
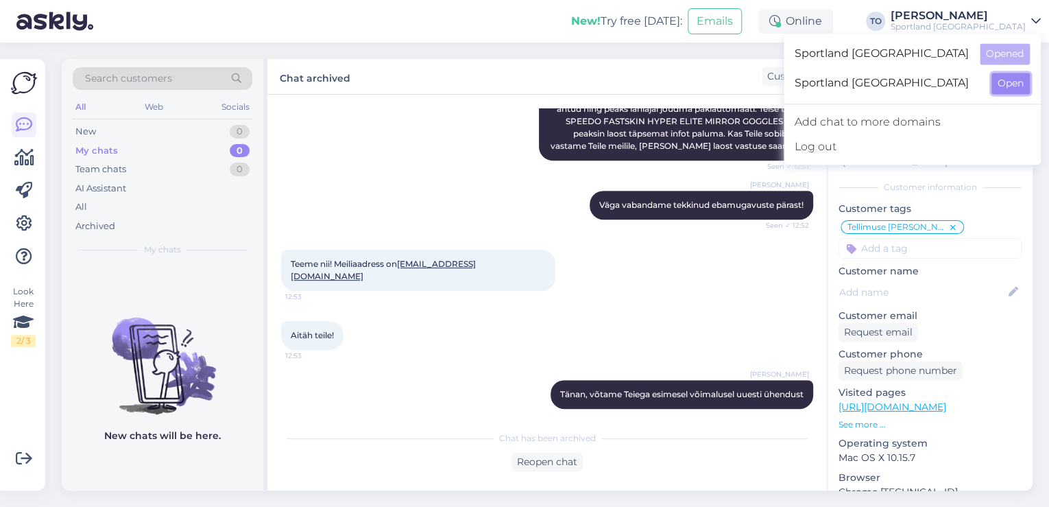
click at [1019, 87] on button "Open" at bounding box center [1011, 83] width 38 height 21
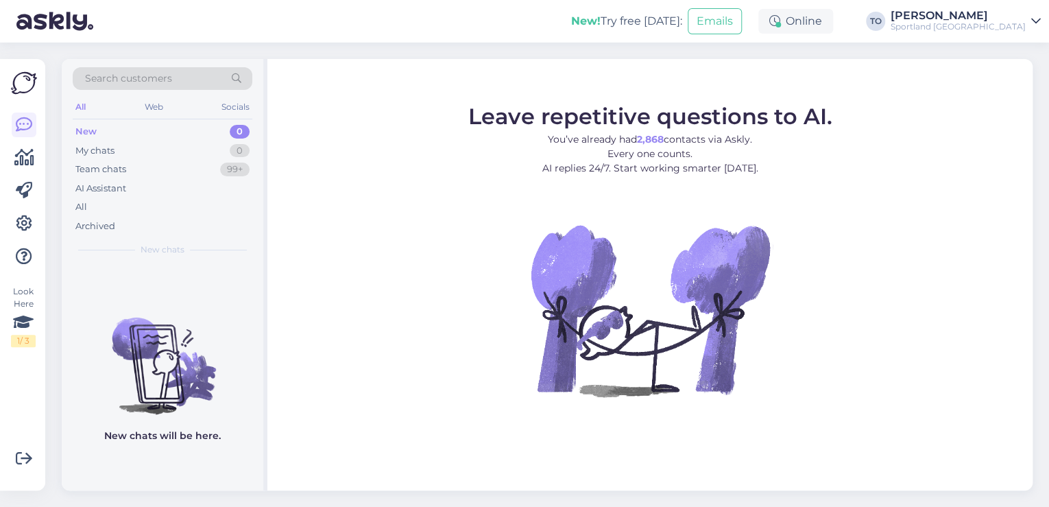
click at [1026, 25] on link "[PERSON_NAME] Sportland [GEOGRAPHIC_DATA]" at bounding box center [966, 21] width 150 height 22
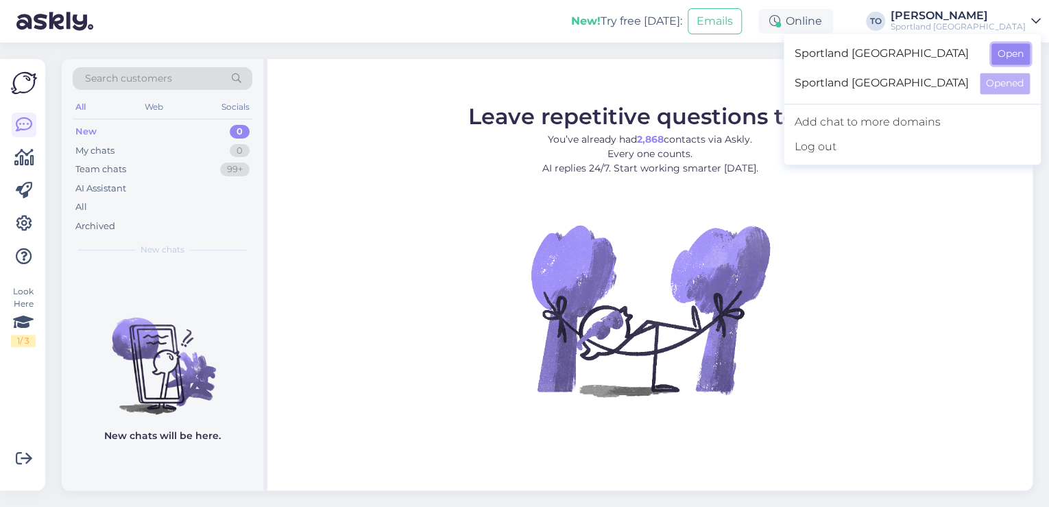
click at [1022, 52] on button "Open" at bounding box center [1011, 53] width 38 height 21
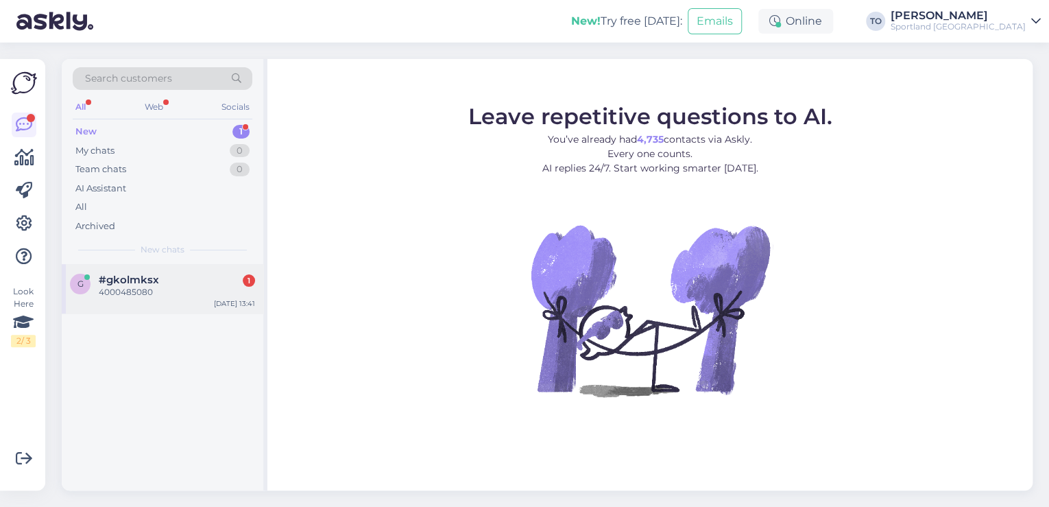
click at [219, 283] on div "#gkolmksx 1" at bounding box center [177, 280] width 156 height 12
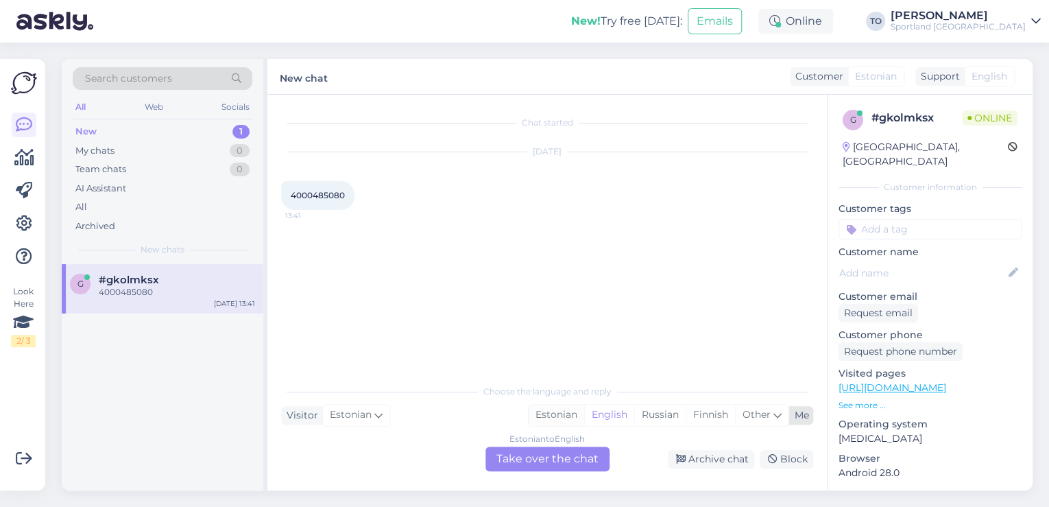
click at [549, 411] on div "Estonian" at bounding box center [557, 415] width 56 height 21
click at [551, 459] on div "Estonian to Estonian Take over the chat" at bounding box center [548, 458] width 124 height 25
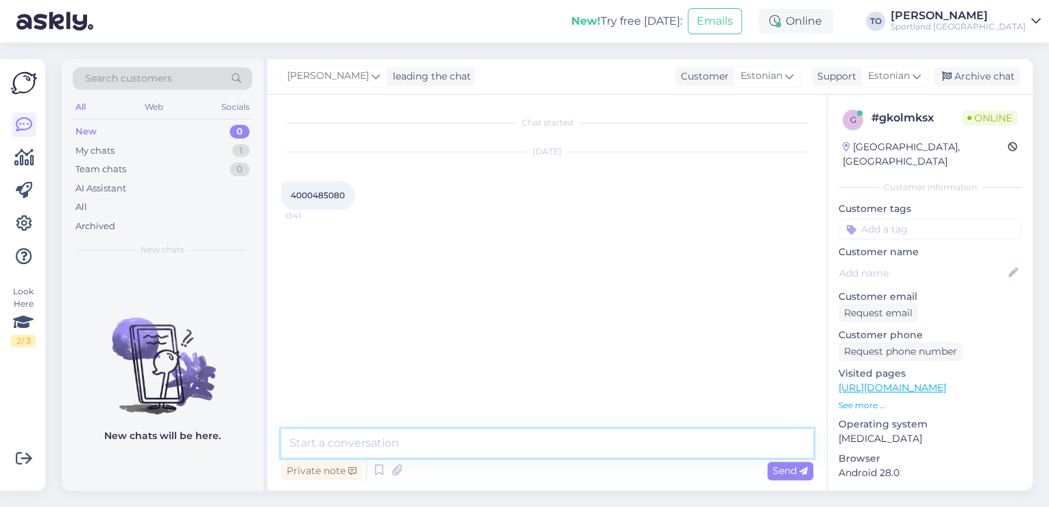
click at [463, 444] on textarea at bounding box center [547, 443] width 532 height 29
type textarea "Tere! [PERSON_NAME] Klienditeenindusest"
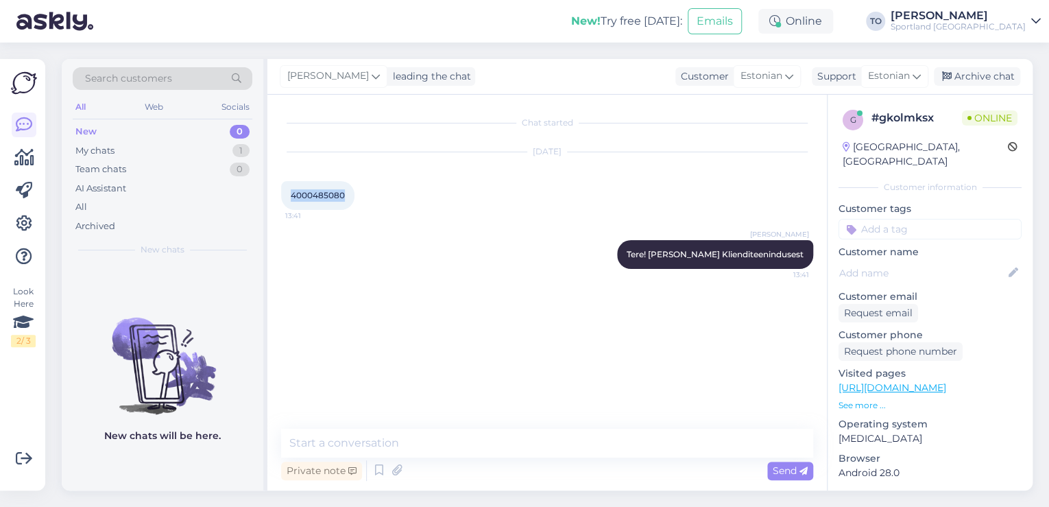
drag, startPoint x: 292, startPoint y: 195, endPoint x: 347, endPoint y: 193, distance: 54.9
click at [347, 193] on div "4000485080 13:41" at bounding box center [317, 195] width 73 height 29
copy span "4000485080"
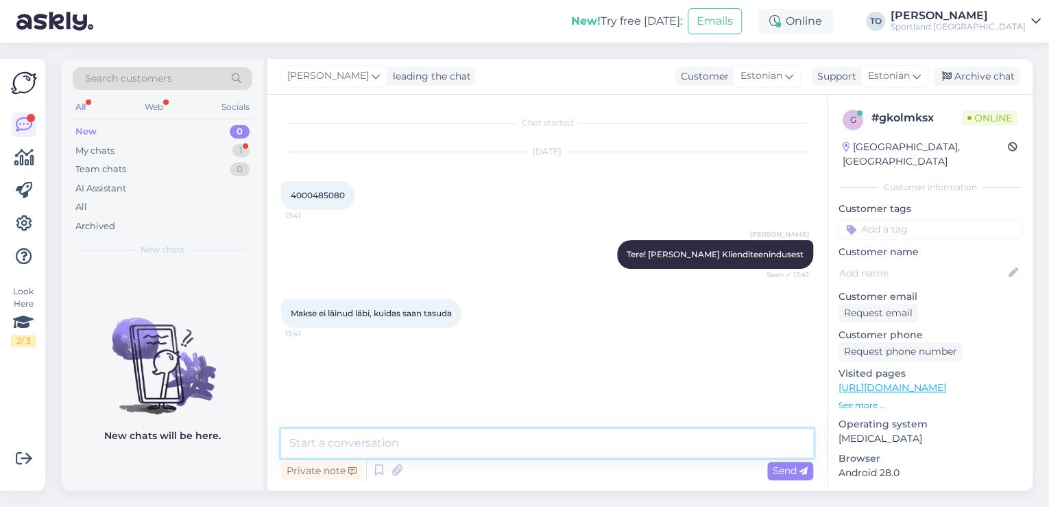
click at [428, 445] on textarea at bounding box center [547, 443] width 532 height 29
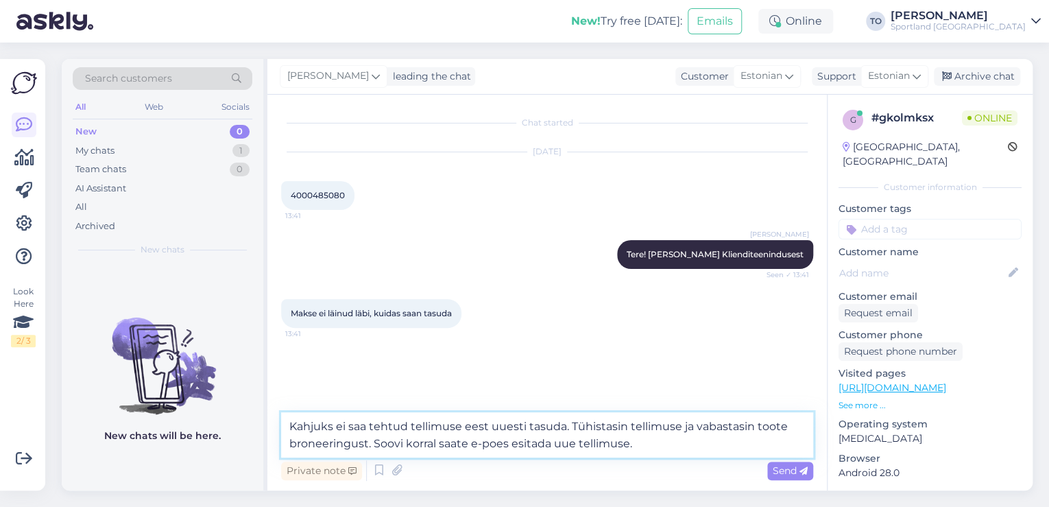
click at [568, 430] on textarea "Kahjuks ei saa tehtud tellimuse eest uuesti tasuda. Tühistasin tellimuse ja vab…" at bounding box center [547, 434] width 532 height 45
type textarea "Kahjuks ei saa tehtud tellimuse eest uuesti tasuda. Väga vabandame! Tühistasin …"
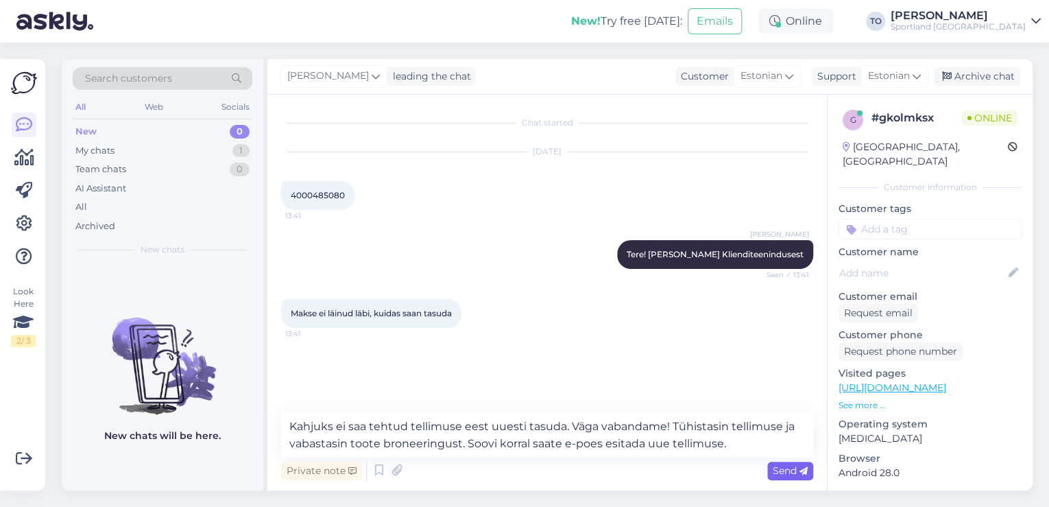
click at [797, 474] on span "Send" at bounding box center [790, 470] width 35 height 12
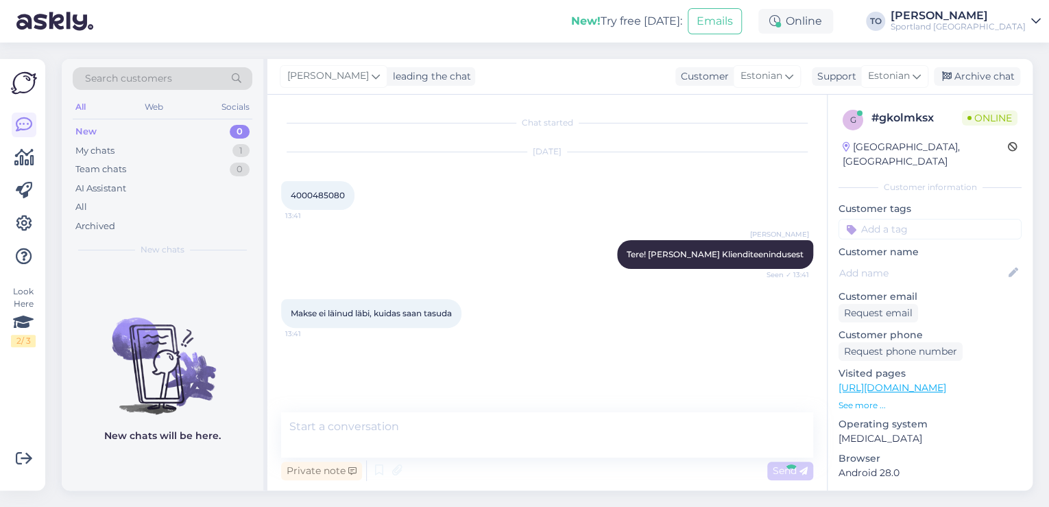
scroll to position [22, 0]
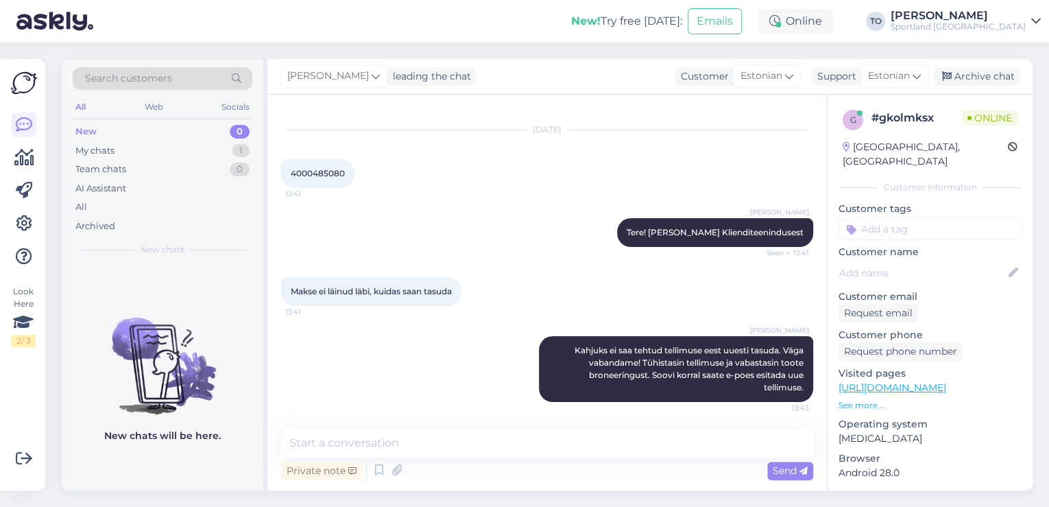
click at [883, 219] on input at bounding box center [930, 229] width 183 height 21
type input "tühistam"
click at [896, 259] on div "Tellimuse tühistamine" at bounding box center [930, 266] width 104 height 14
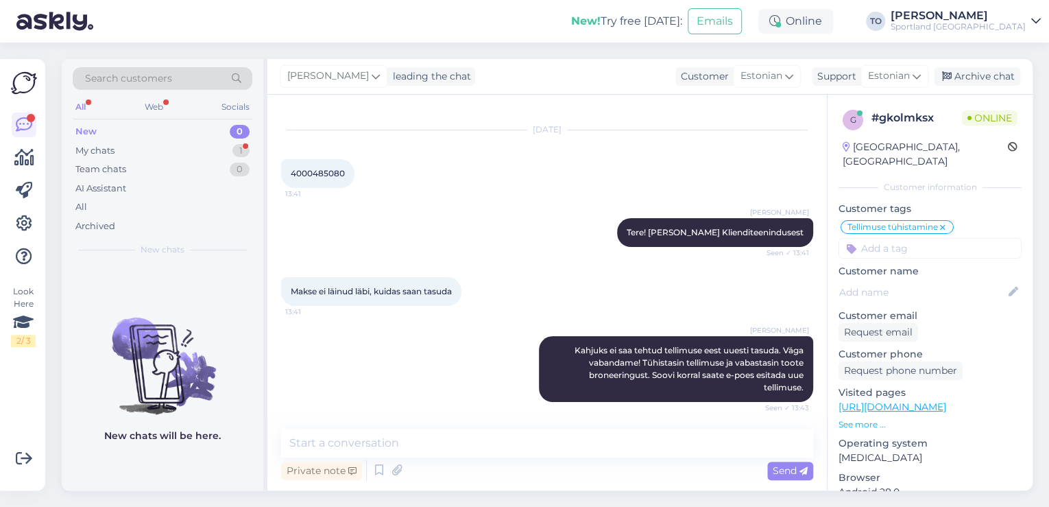
scroll to position [81, 0]
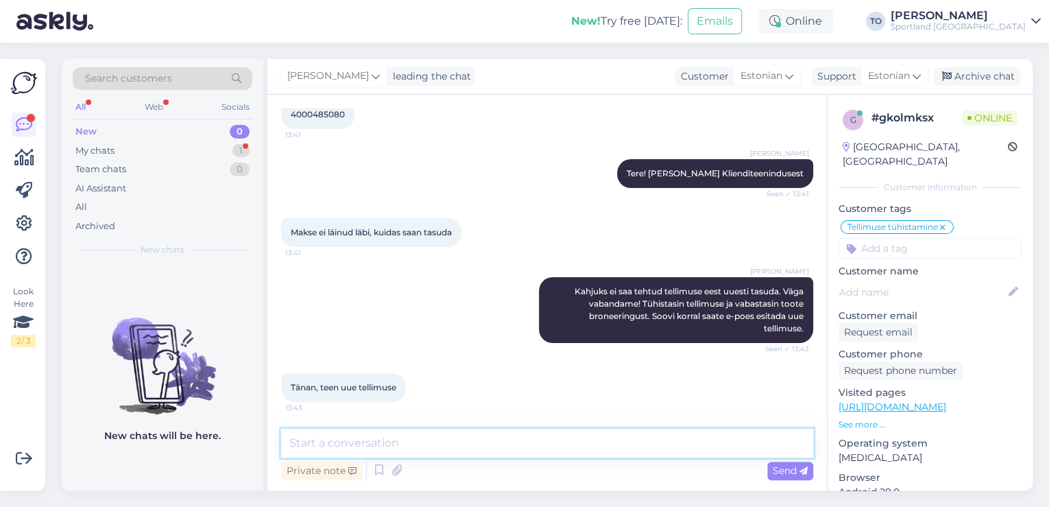
click at [423, 431] on textarea at bounding box center [547, 443] width 532 height 29
type textarea "Palun :) Kas hetkel saan veel abiks olla?"
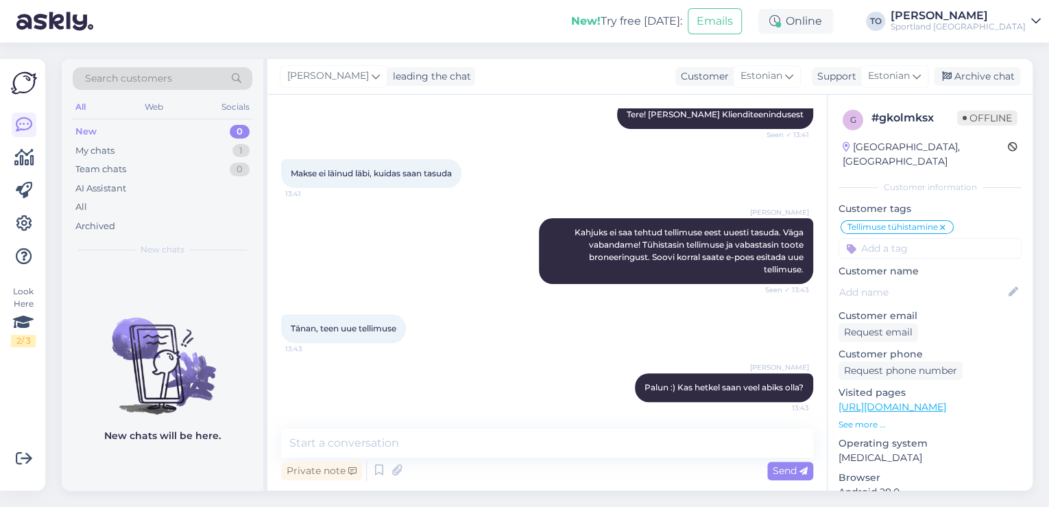
drag, startPoint x: 1007, startPoint y: 75, endPoint x: 958, endPoint y: 124, distance: 69.3
click at [1007, 75] on div "Archive chat" at bounding box center [977, 76] width 86 height 19
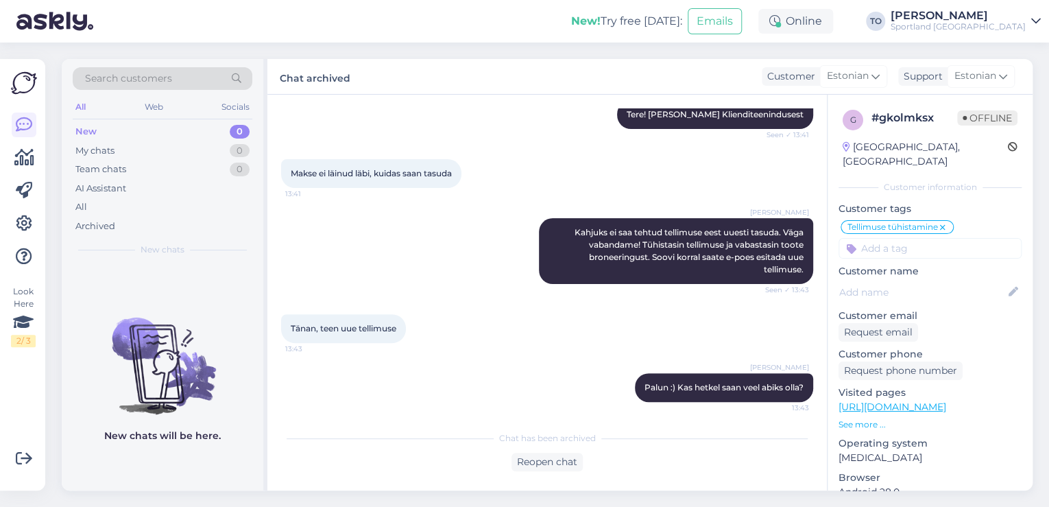
click at [979, 16] on div "[PERSON_NAME]" at bounding box center [958, 15] width 135 height 11
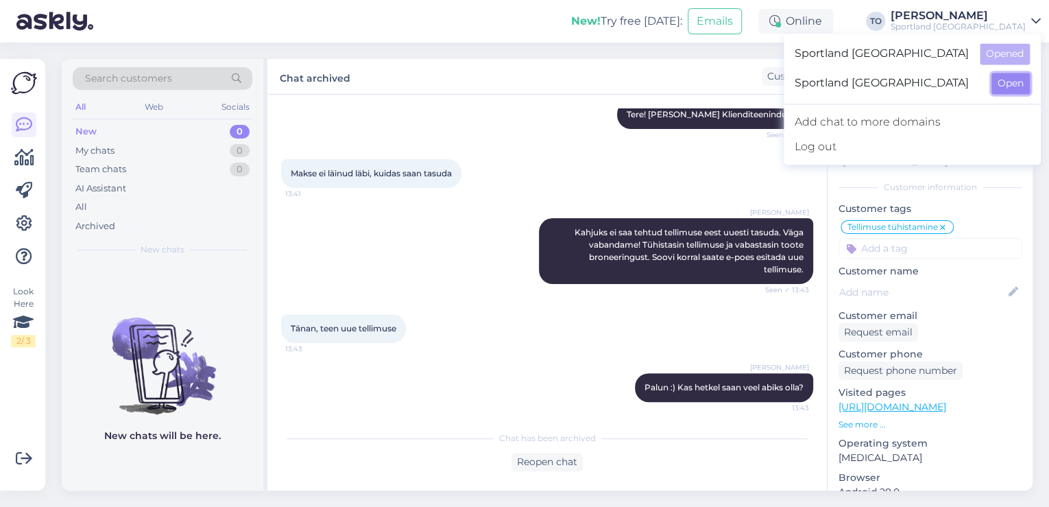
click at [996, 80] on button "Open" at bounding box center [1011, 83] width 38 height 21
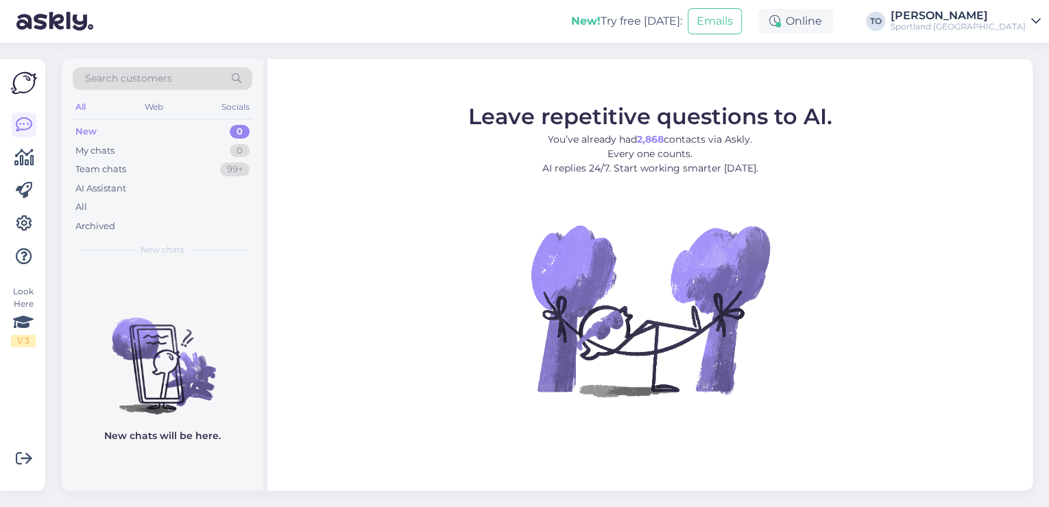
click at [985, 21] on div "Sportland [GEOGRAPHIC_DATA]" at bounding box center [958, 26] width 135 height 11
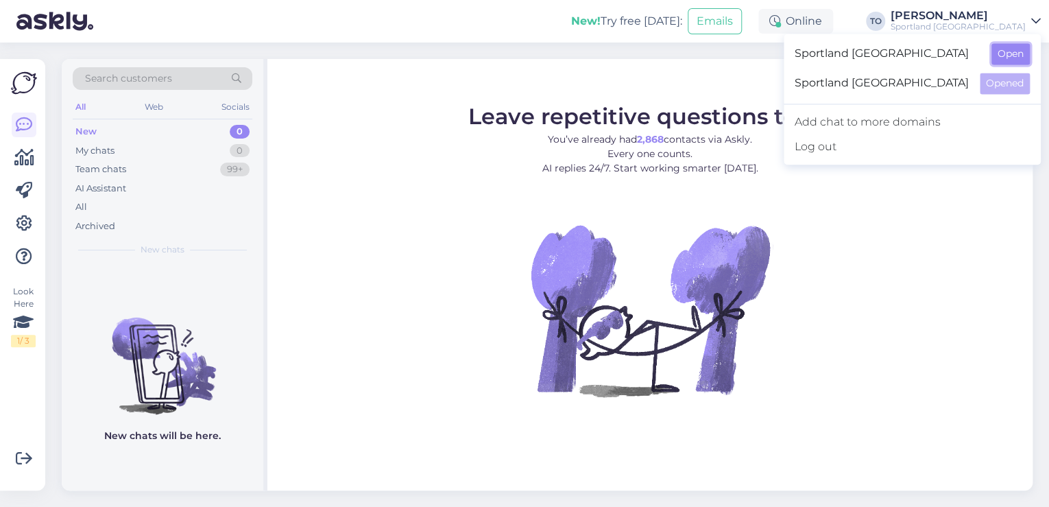
click at [1010, 54] on button "Open" at bounding box center [1011, 53] width 38 height 21
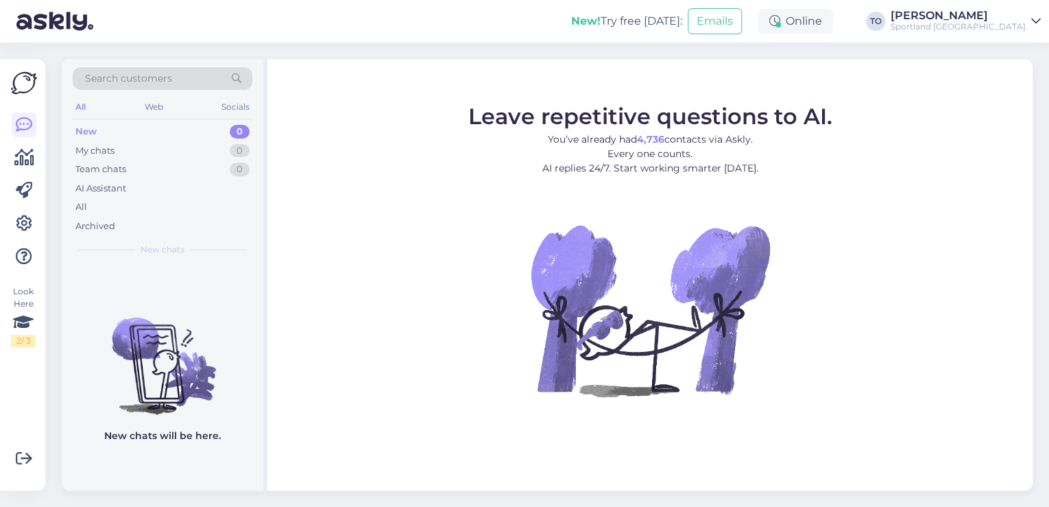
click at [1017, 23] on div "Sportland [GEOGRAPHIC_DATA]" at bounding box center [958, 26] width 135 height 11
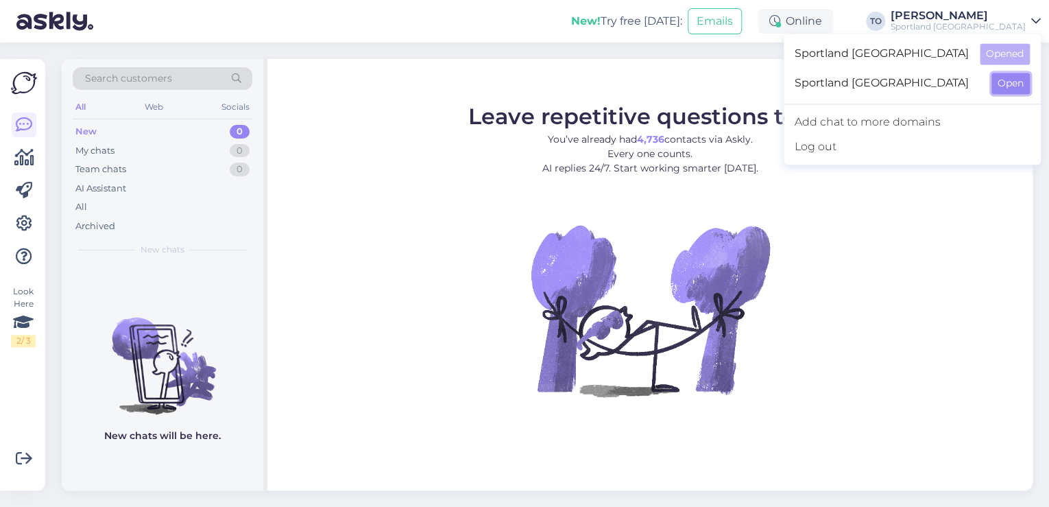
click at [1009, 93] on button "Open" at bounding box center [1011, 83] width 38 height 21
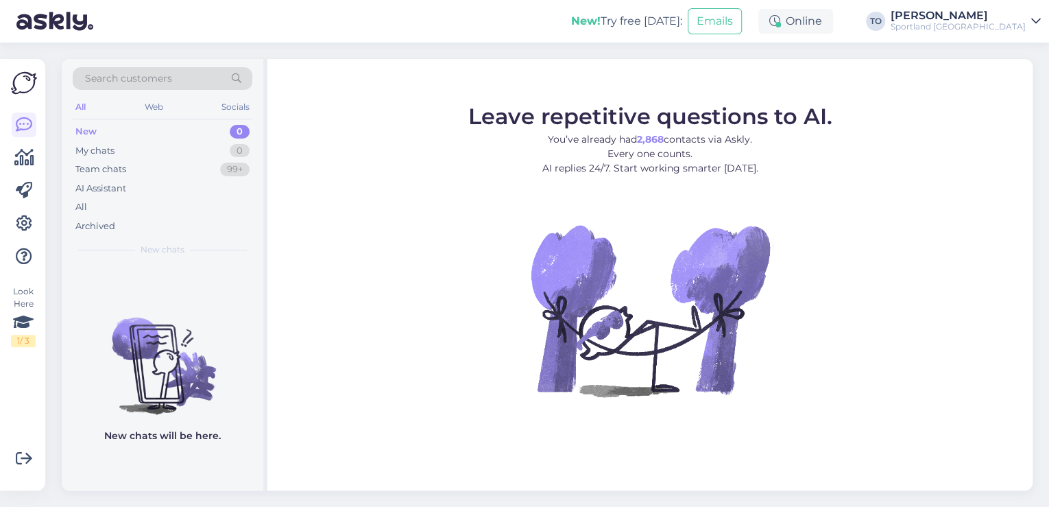
click at [1022, 23] on div "Sportland [GEOGRAPHIC_DATA]" at bounding box center [958, 26] width 135 height 11
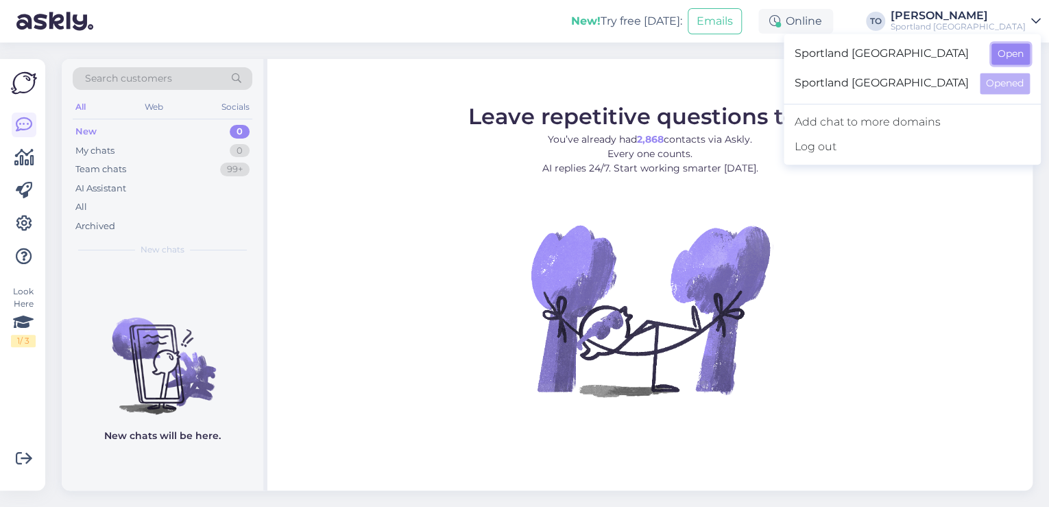
click at [1009, 54] on button "Open" at bounding box center [1011, 53] width 38 height 21
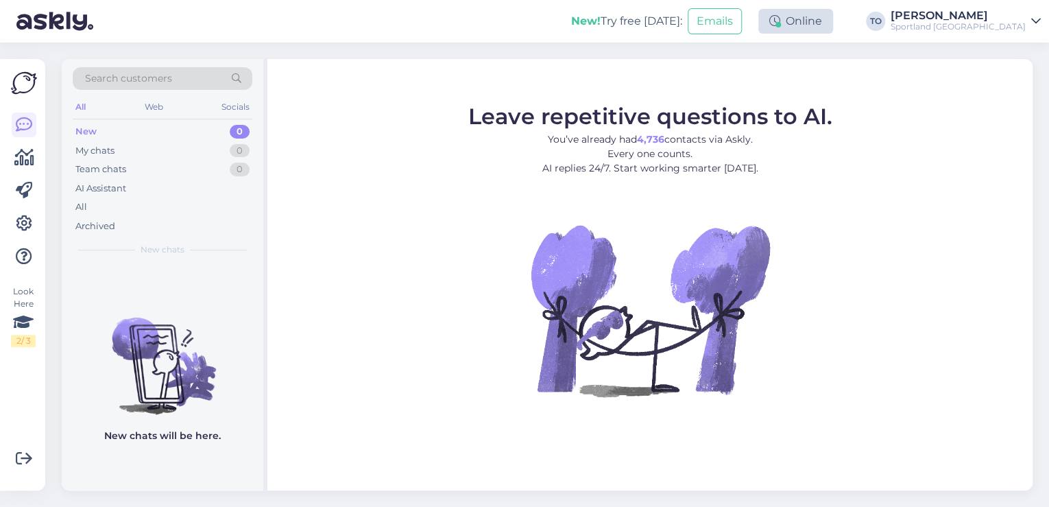
click at [833, 25] on div "Online" at bounding box center [795, 21] width 75 height 25
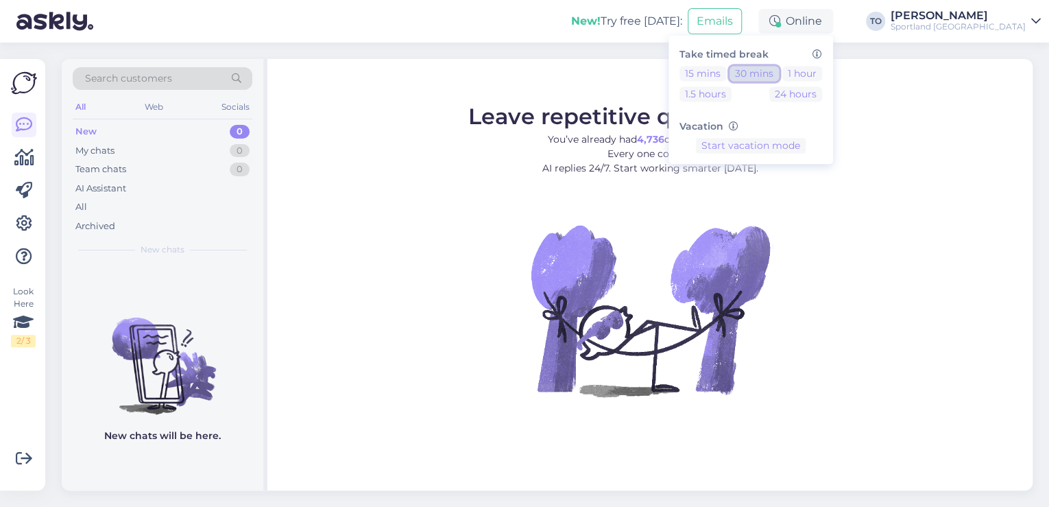
click at [779, 69] on button "30 mins" at bounding box center [754, 73] width 49 height 15
click at [996, 22] on div "Sportland [GEOGRAPHIC_DATA]" at bounding box center [958, 26] width 135 height 11
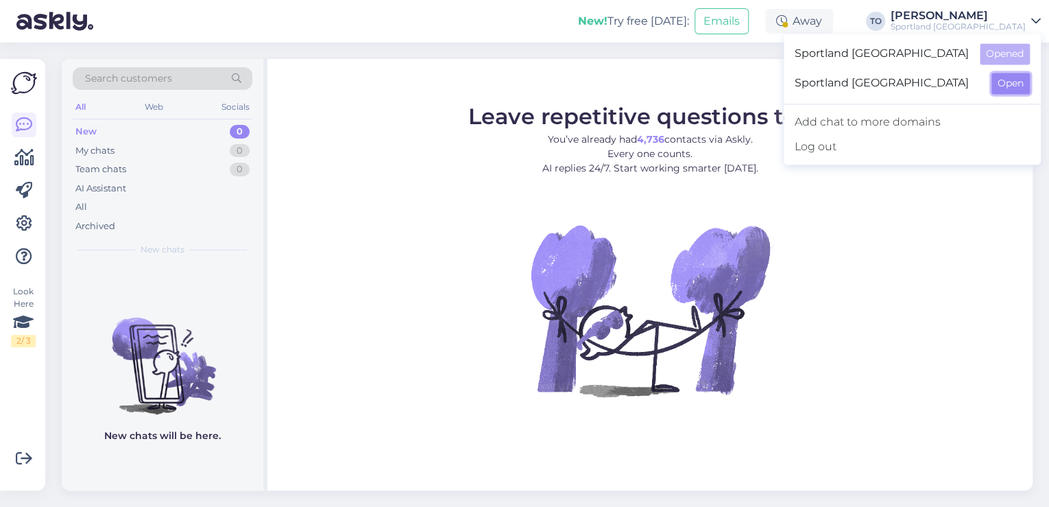
click at [1009, 81] on button "Open" at bounding box center [1011, 83] width 38 height 21
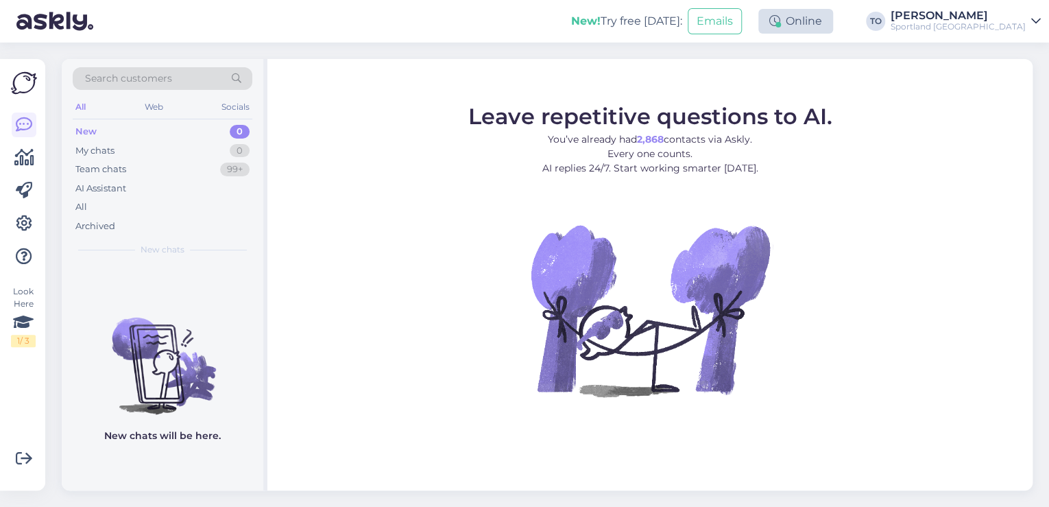
click at [833, 28] on div "Online" at bounding box center [795, 21] width 75 height 25
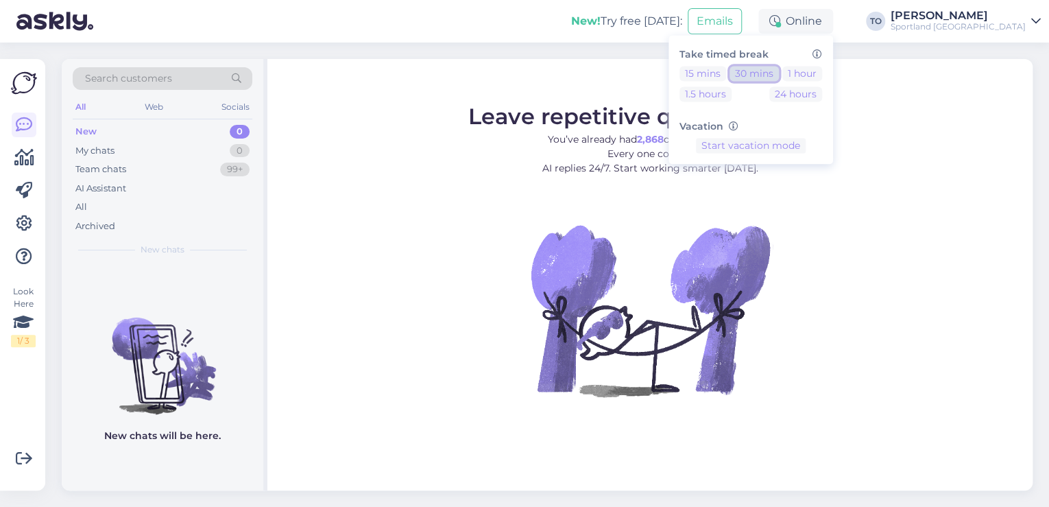
click at [779, 67] on button "30 mins" at bounding box center [754, 73] width 49 height 15
click at [540, 19] on div "New! Try free [DATE]: Emails Away Take timed break 15 mins 30 mins 1 hour 1.5 h…" at bounding box center [524, 21] width 1049 height 43
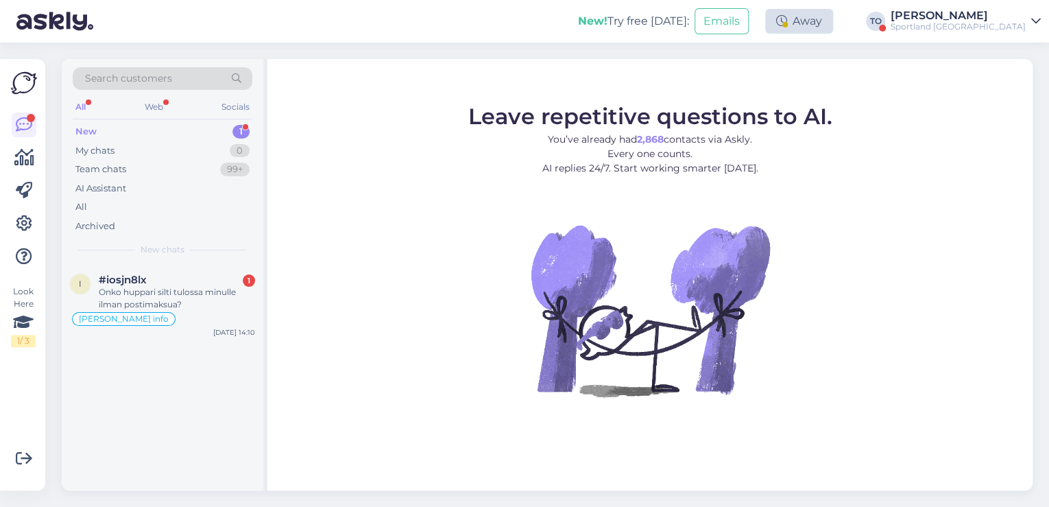
click at [833, 29] on div "Away" at bounding box center [799, 21] width 68 height 25
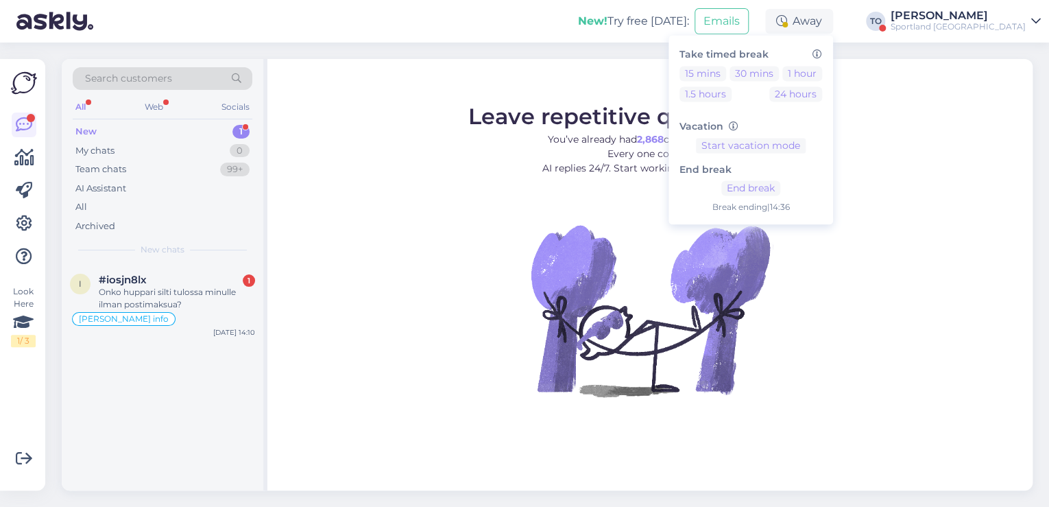
click at [551, 29] on div "New! Try free [DATE]: Emails Away Take timed break 15 mins 30 mins 1 hour 1.5 h…" at bounding box center [524, 21] width 1049 height 43
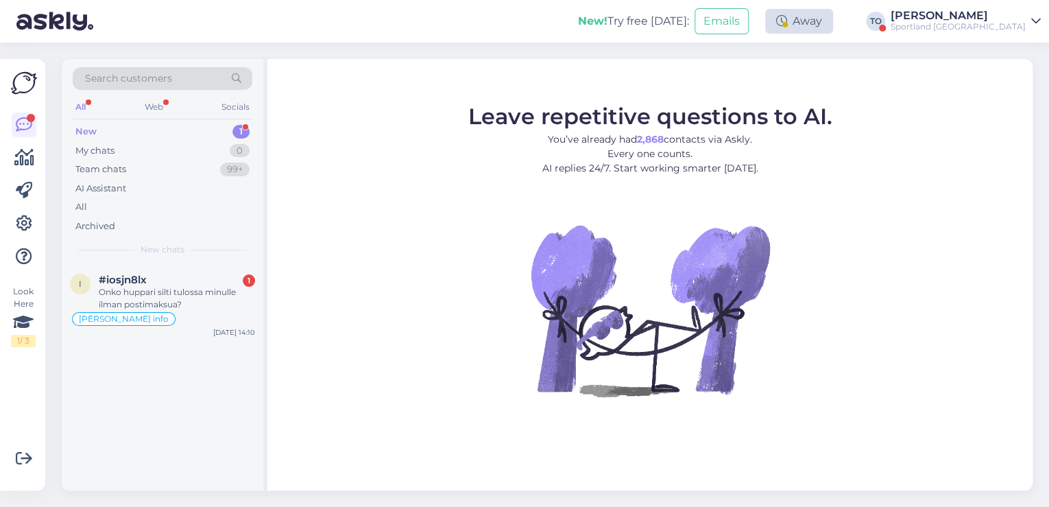
click at [833, 27] on div "Away" at bounding box center [799, 21] width 68 height 25
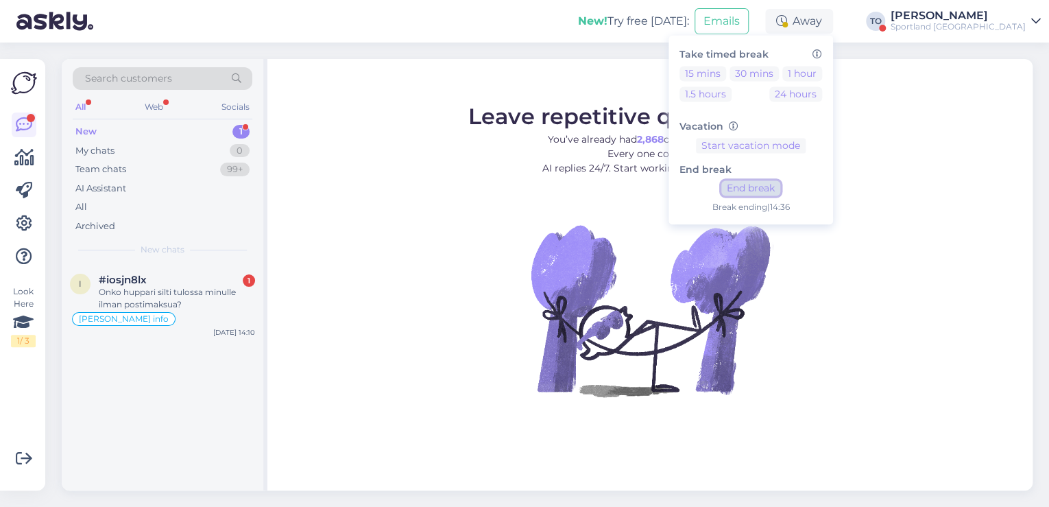
click at [780, 188] on button "End break" at bounding box center [750, 188] width 59 height 15
click at [244, 307] on div "Onko huppari silti tulossa minulle ilman postimaksua?" at bounding box center [177, 298] width 156 height 25
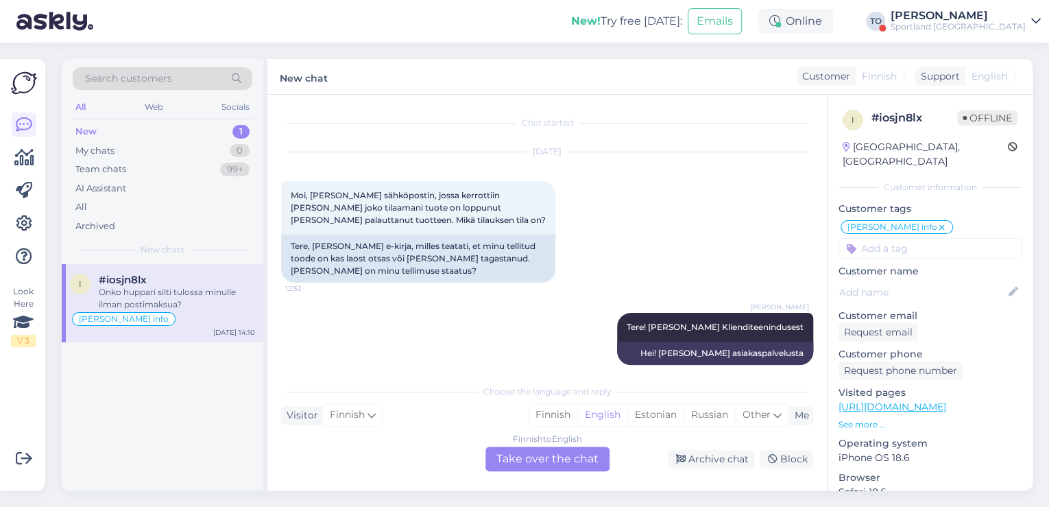
scroll to position [601, 0]
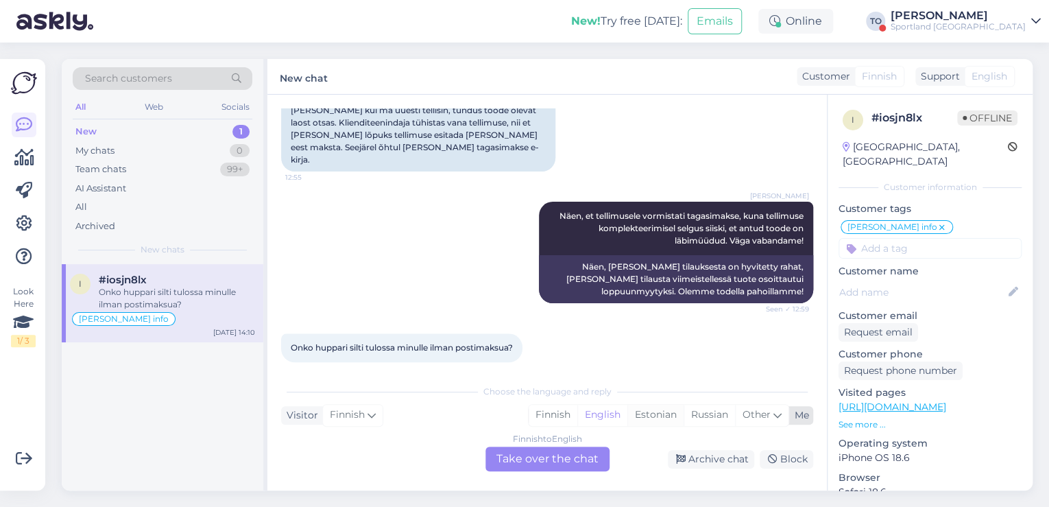
click at [653, 417] on div "Estonian" at bounding box center [655, 415] width 56 height 21
click at [557, 453] on div "Finnish to Estonian Take over the chat" at bounding box center [548, 458] width 124 height 25
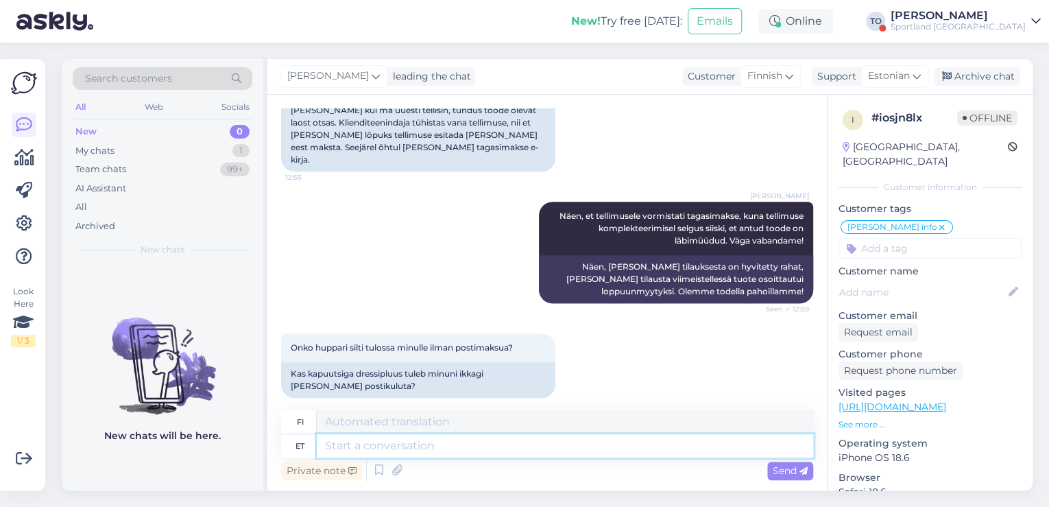
click at [477, 442] on textarea at bounding box center [565, 445] width 496 height 23
type textarea "Tere"
type textarea "Hei"
type textarea "Tere!"
type textarea "Hei!"
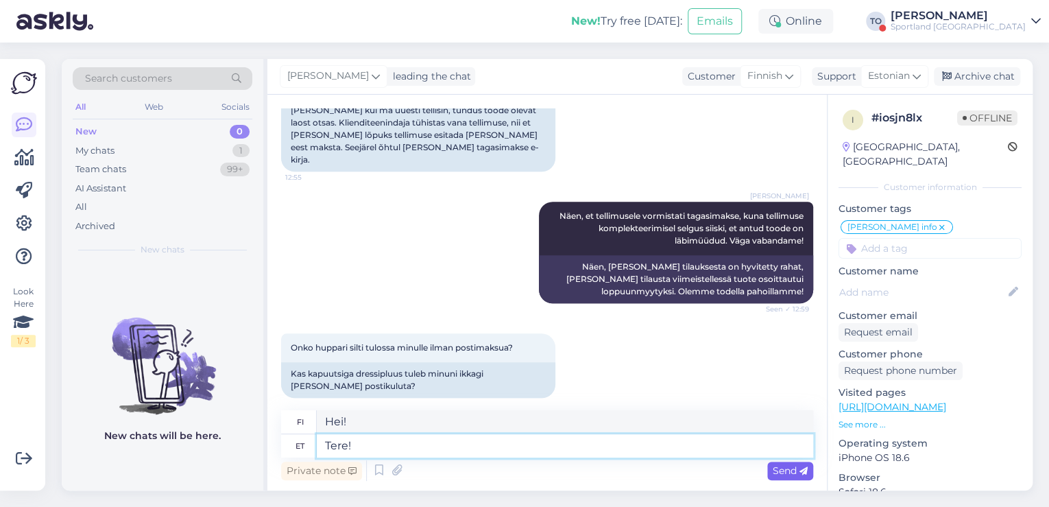
type textarea "Tere!"
click at [784, 475] on span "Send" at bounding box center [790, 470] width 35 height 12
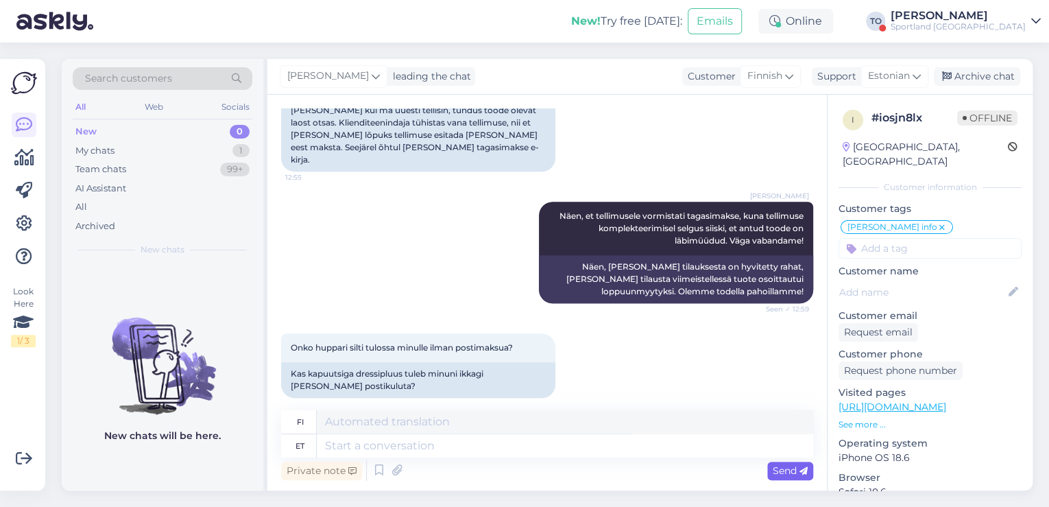
scroll to position [686, 0]
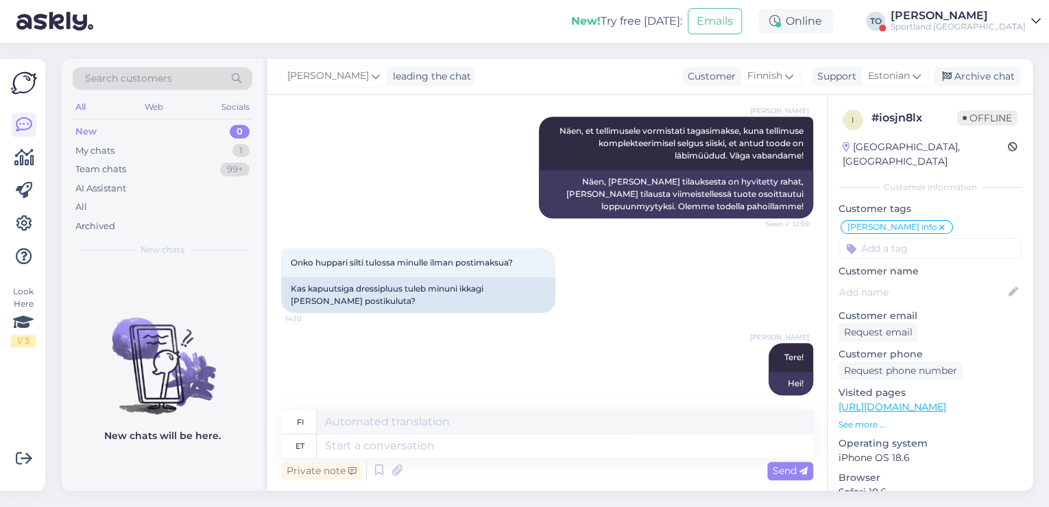
click at [999, 27] on div "Sportland [GEOGRAPHIC_DATA]" at bounding box center [958, 26] width 135 height 11
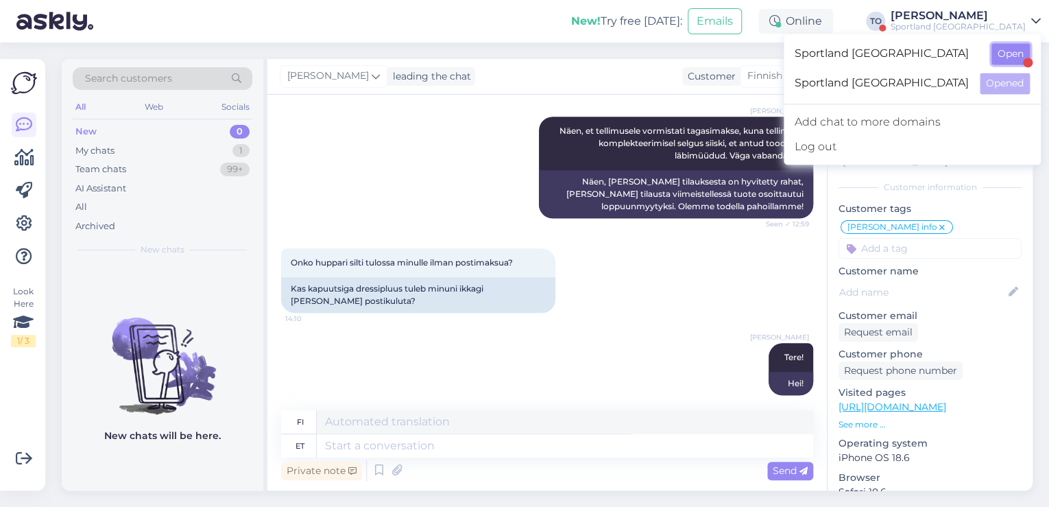
click at [1003, 55] on button "Open" at bounding box center [1011, 53] width 38 height 21
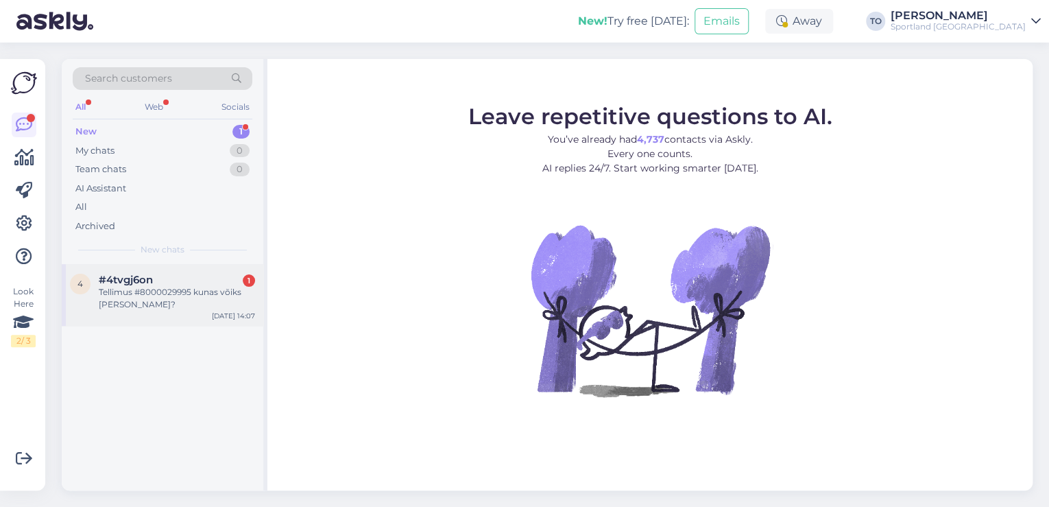
click at [122, 307] on div "Tellimus #8000029995 kunas võiks [PERSON_NAME]?" at bounding box center [177, 298] width 156 height 25
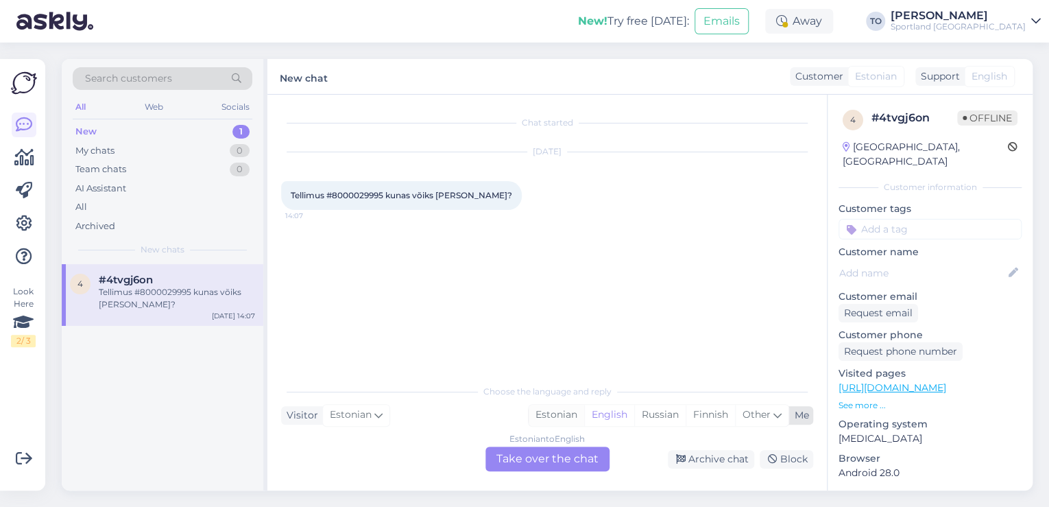
click at [572, 414] on div "Estonian" at bounding box center [557, 415] width 56 height 21
click at [554, 457] on div "Estonian to Estonian Take over the chat" at bounding box center [548, 458] width 124 height 25
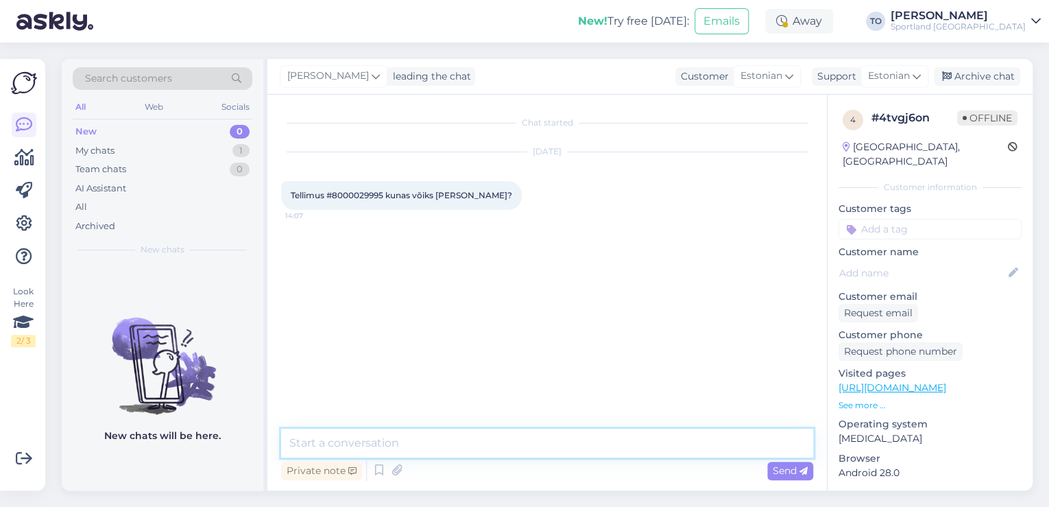
click at [475, 451] on textarea at bounding box center [547, 443] width 532 height 29
type textarea "Tere! [PERSON_NAME] Klienditeenindusest"
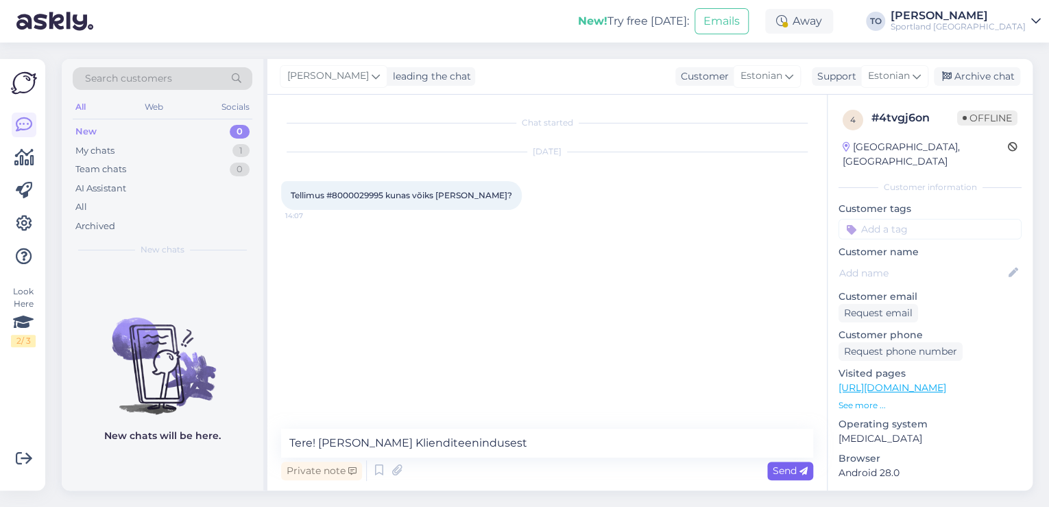
click at [795, 477] on div "Send" at bounding box center [790, 471] width 46 height 19
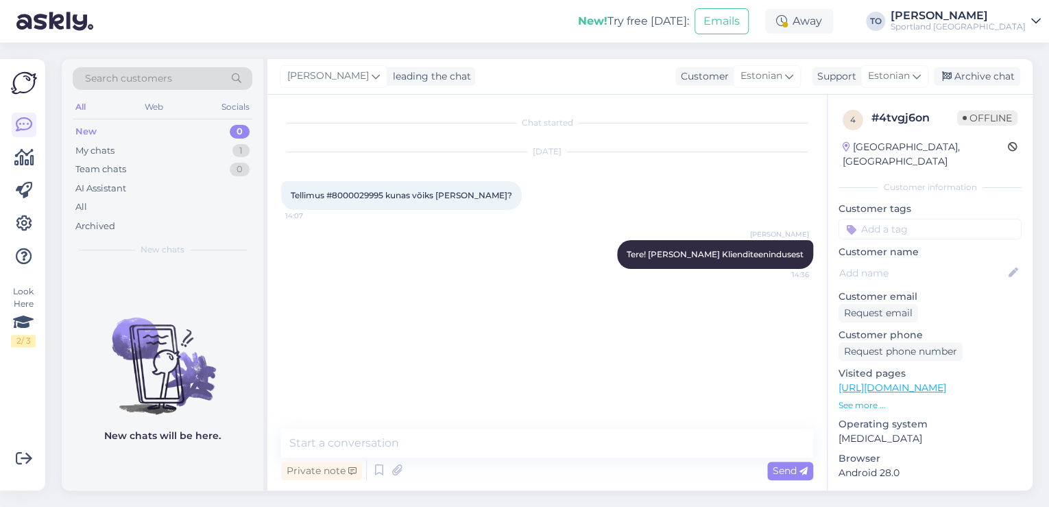
click at [643, 458] on div "Private note Send" at bounding box center [547, 470] width 532 height 26
click at [642, 456] on textarea at bounding box center [547, 443] width 532 height 29
click at [833, 24] on div "Away" at bounding box center [799, 21] width 68 height 25
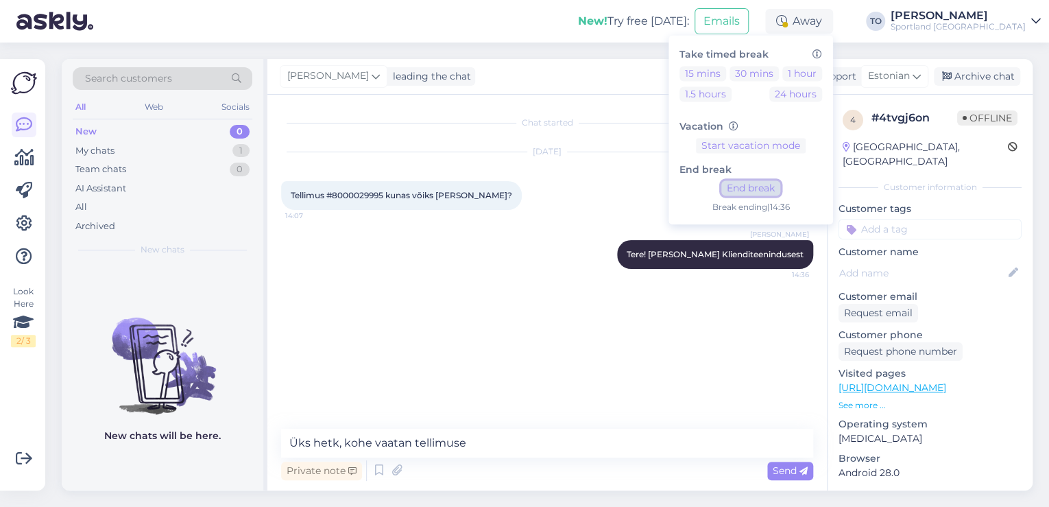
click at [780, 192] on button "End break" at bounding box center [750, 188] width 59 height 15
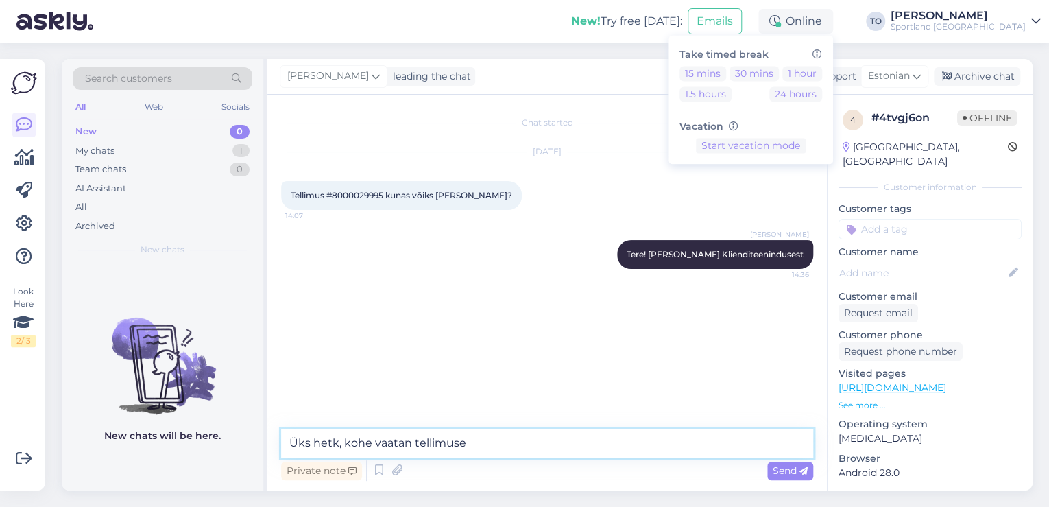
click at [520, 432] on textarea "Üks hetk, kohe vaatan tellimuse" at bounding box center [547, 443] width 532 height 29
type textarea "Üks hetk, kohe vaatan tellimuse üle"
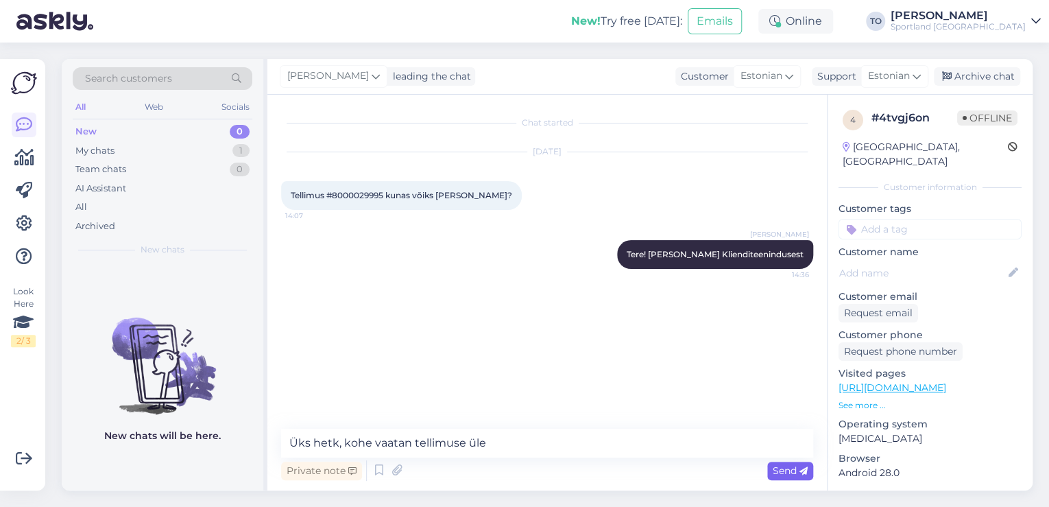
click at [778, 469] on span "Send" at bounding box center [790, 470] width 35 height 12
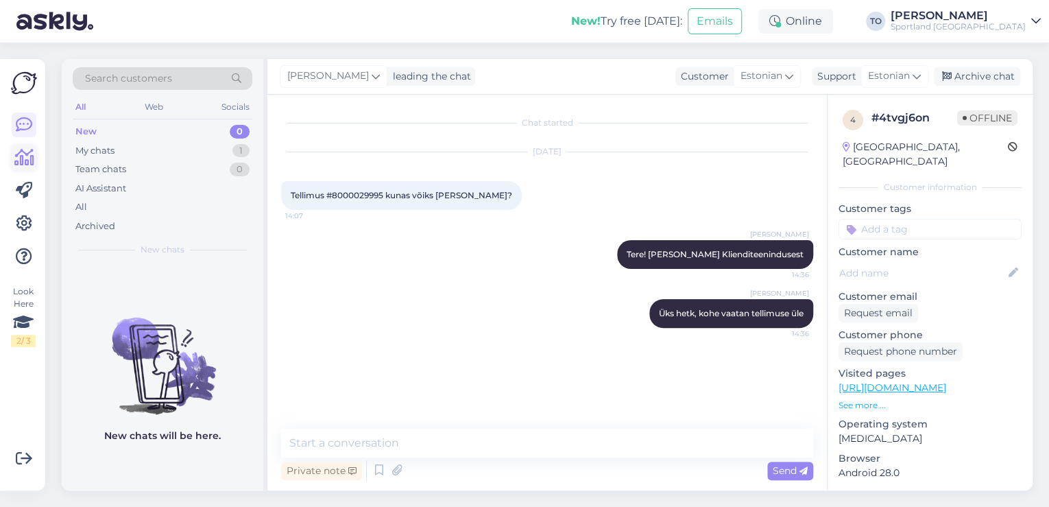
click at [27, 159] on icon at bounding box center [24, 157] width 20 height 16
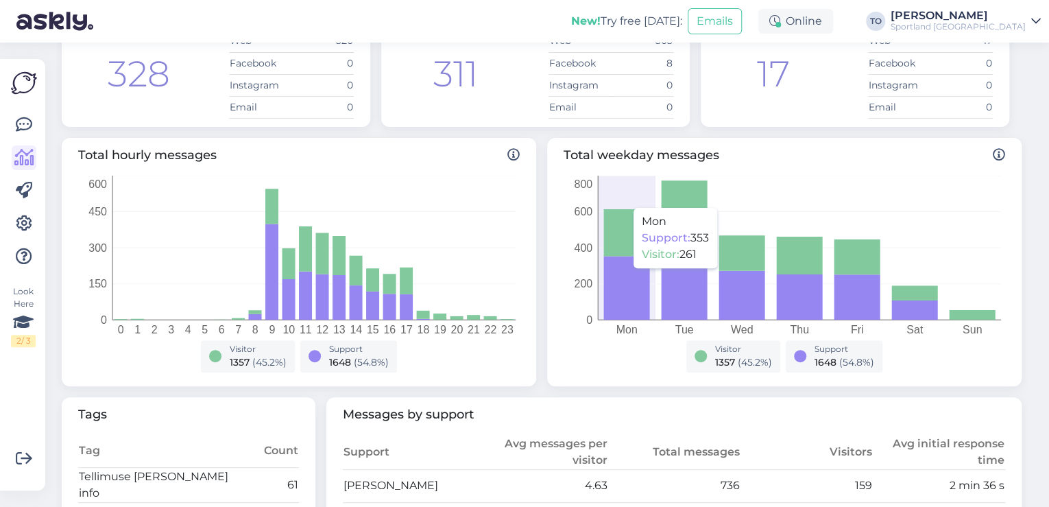
scroll to position [219, 0]
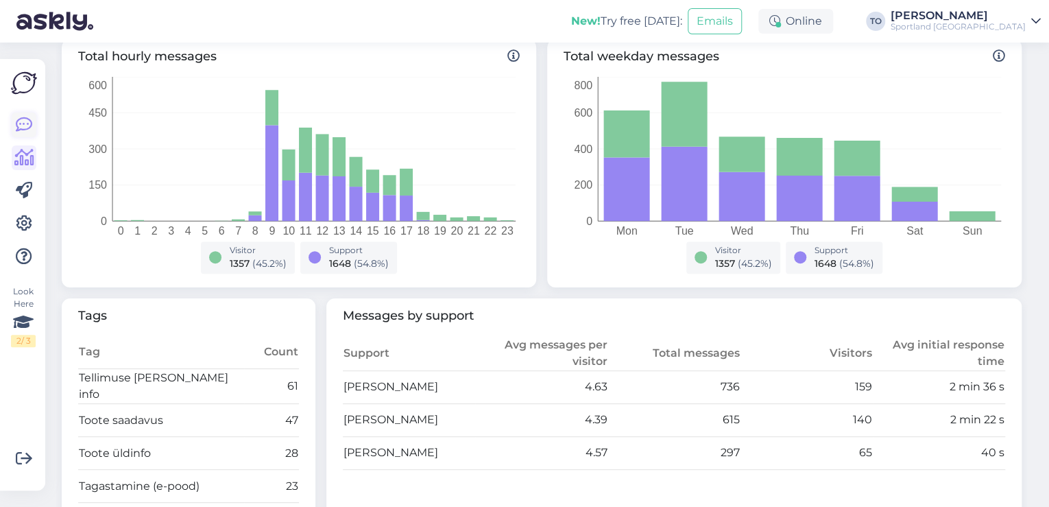
click at [28, 126] on icon at bounding box center [24, 125] width 16 height 16
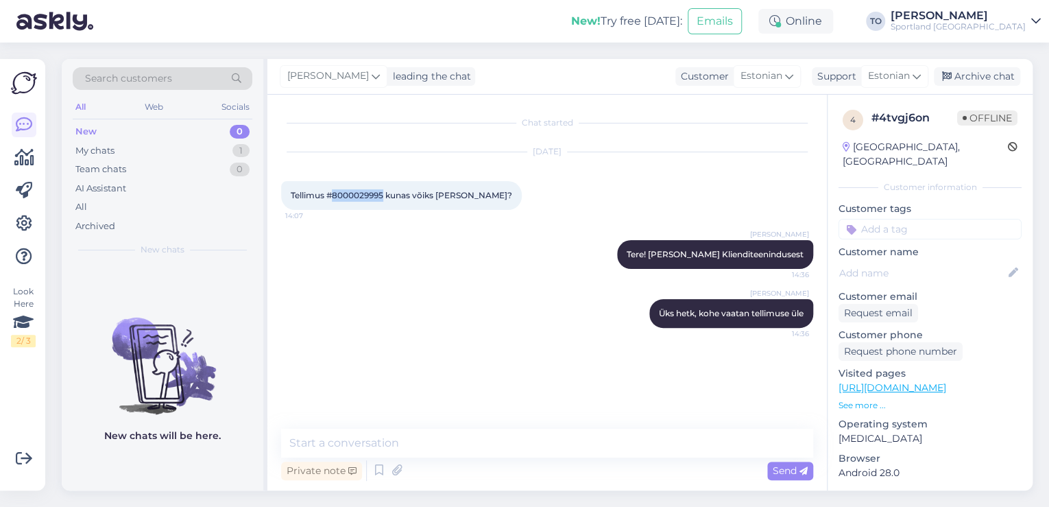
drag, startPoint x: 333, startPoint y: 200, endPoint x: 384, endPoint y: 200, distance: 50.8
click at [384, 200] on div "Tellimus #8000029995 kunas võiks [PERSON_NAME]? 14:07" at bounding box center [401, 195] width 241 height 29
copy span "8000029995"
click at [995, 24] on div "Sportland [GEOGRAPHIC_DATA]" at bounding box center [958, 26] width 135 height 11
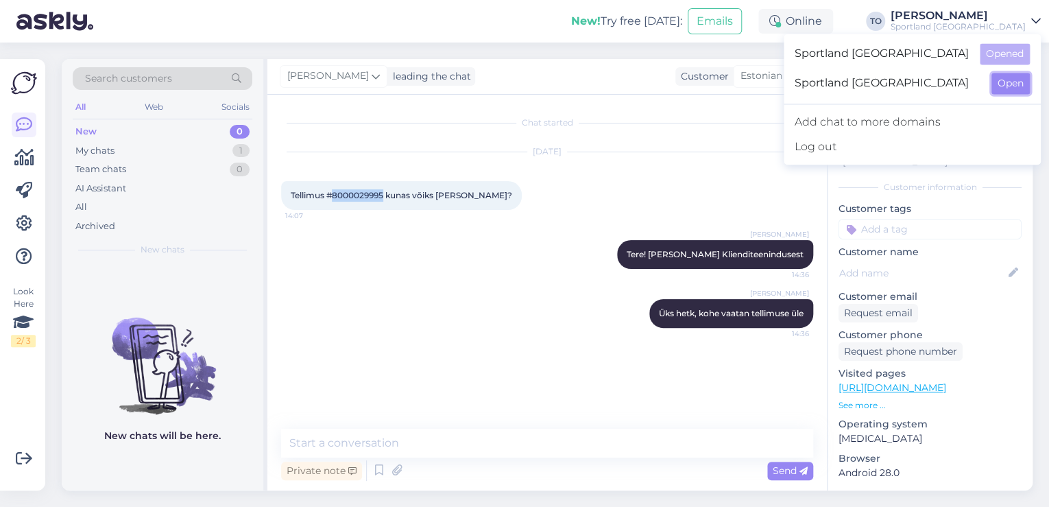
click at [1001, 86] on button "Open" at bounding box center [1011, 83] width 38 height 21
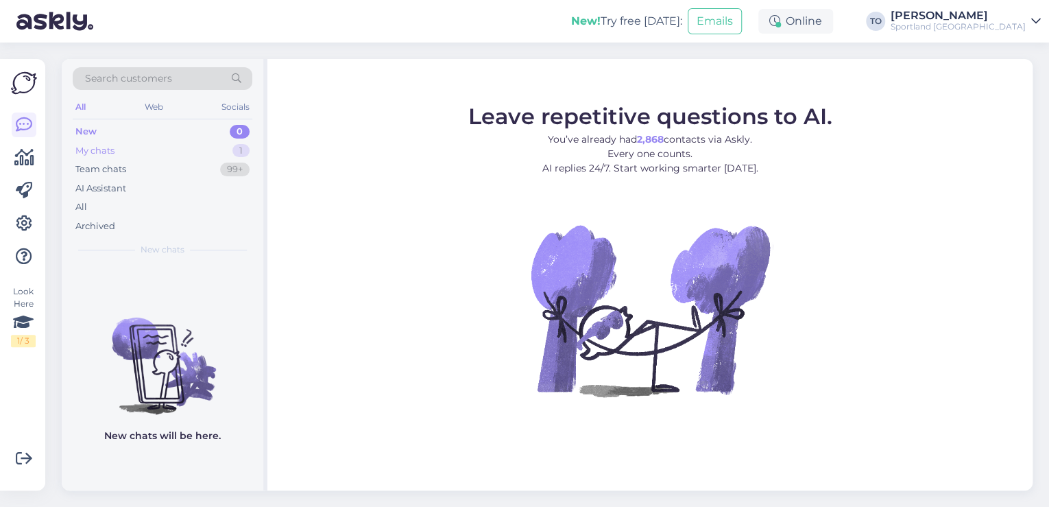
click at [189, 149] on div "My chats 1" at bounding box center [163, 150] width 180 height 19
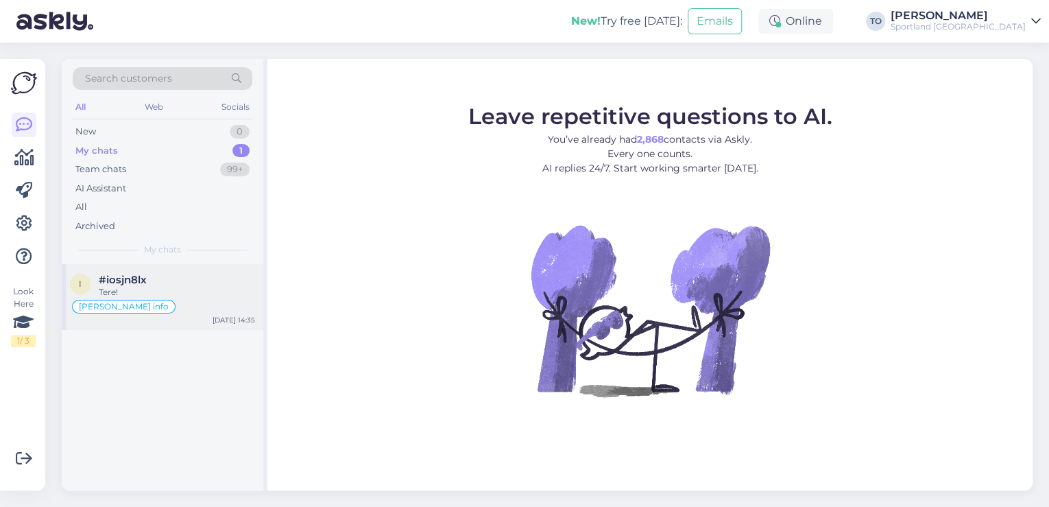
click at [207, 291] on div "Tere!" at bounding box center [177, 292] width 156 height 12
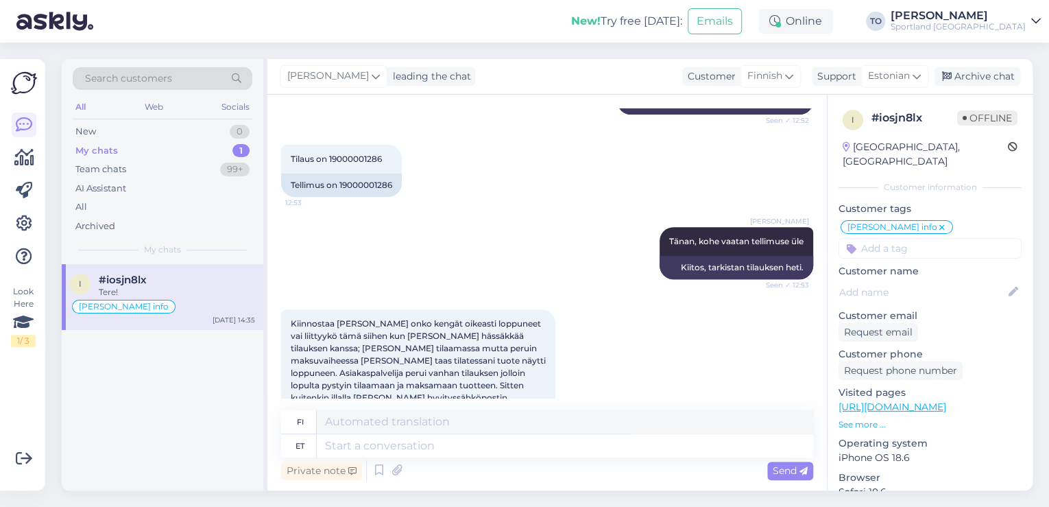
scroll to position [191, 0]
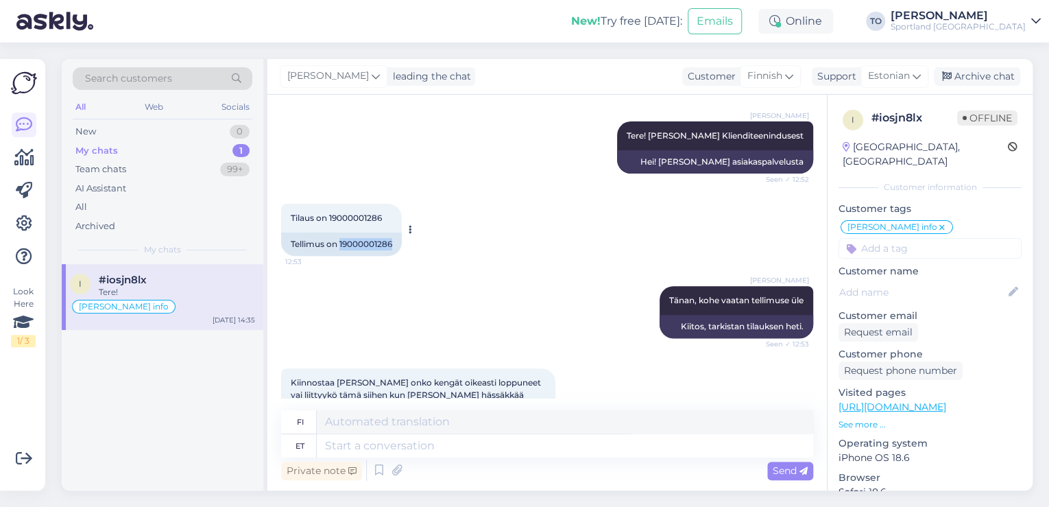
drag, startPoint x: 340, startPoint y: 243, endPoint x: 394, endPoint y: 243, distance: 53.5
click at [394, 243] on div "Tellimus on 19000001286" at bounding box center [341, 243] width 121 height 23
copy div "19000001286"
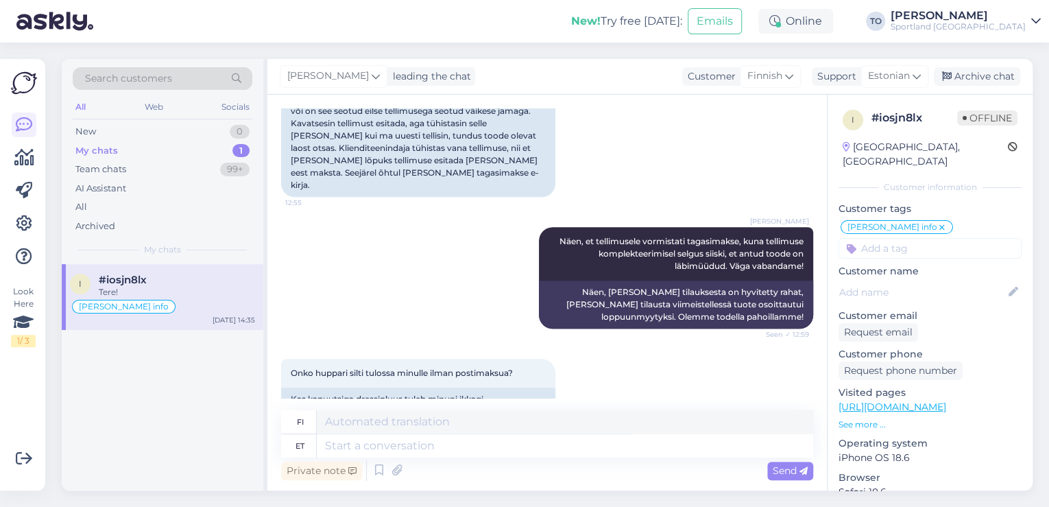
scroll to position [685, 0]
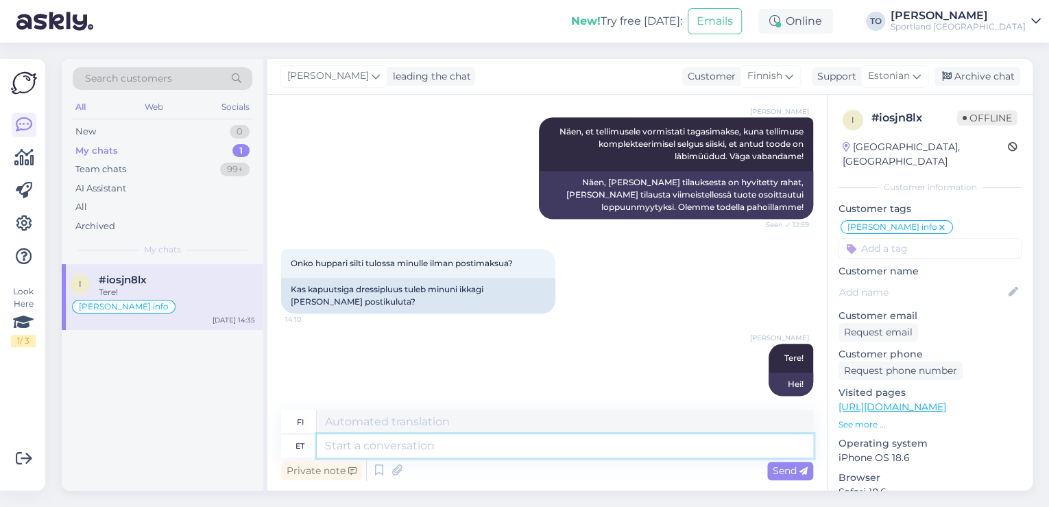
click at [389, 444] on textarea at bounding box center [565, 445] width 496 height 23
type textarea "j"
type textarea "Jah,"
type textarea "Kyllä,"
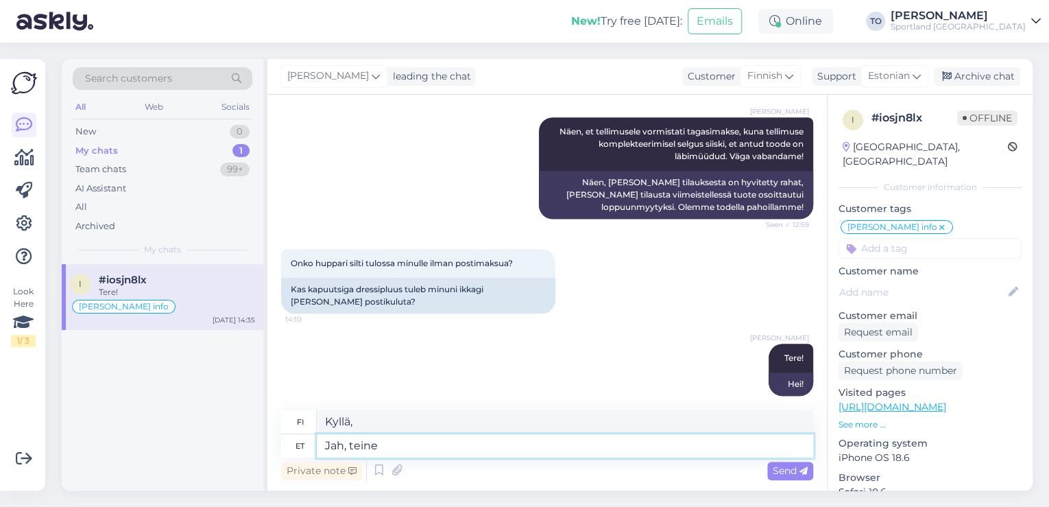
type textarea "Jah, teine"
type textarea "Kyllä, toinenkin"
type textarea "Jah, teine toode"
type textarea "Kyllä, toinen tuote"
type textarea "Jah, teine [PERSON_NAME]"
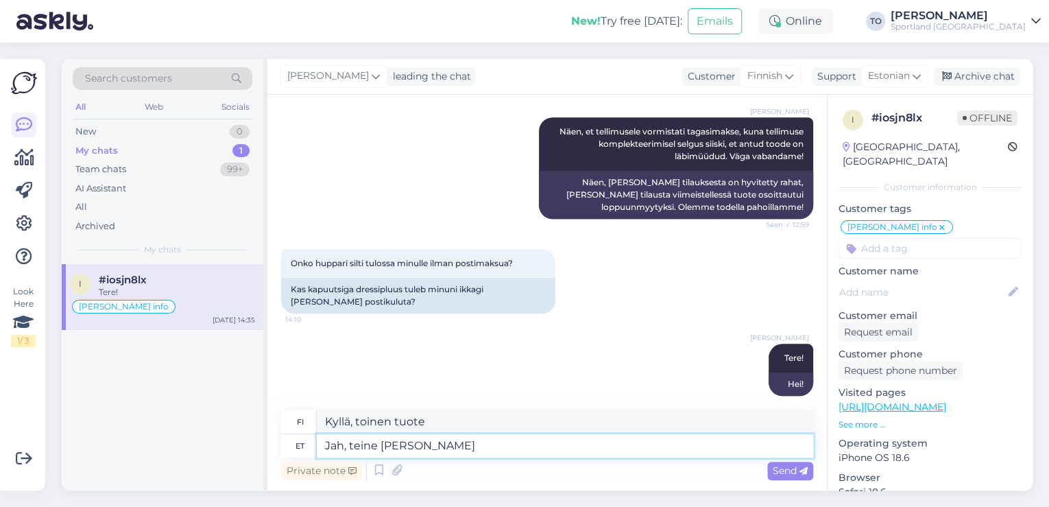
type textarea "Kyllä, ostan toisen tuotteen."
type textarea "Jah, teine toode jõuab"
type textarea "Kyllä, toinen tuote saapuu"
type textarea "Jah, teine toode jõuab T"
type textarea "Kyllä, toinen tuote on tulossa."
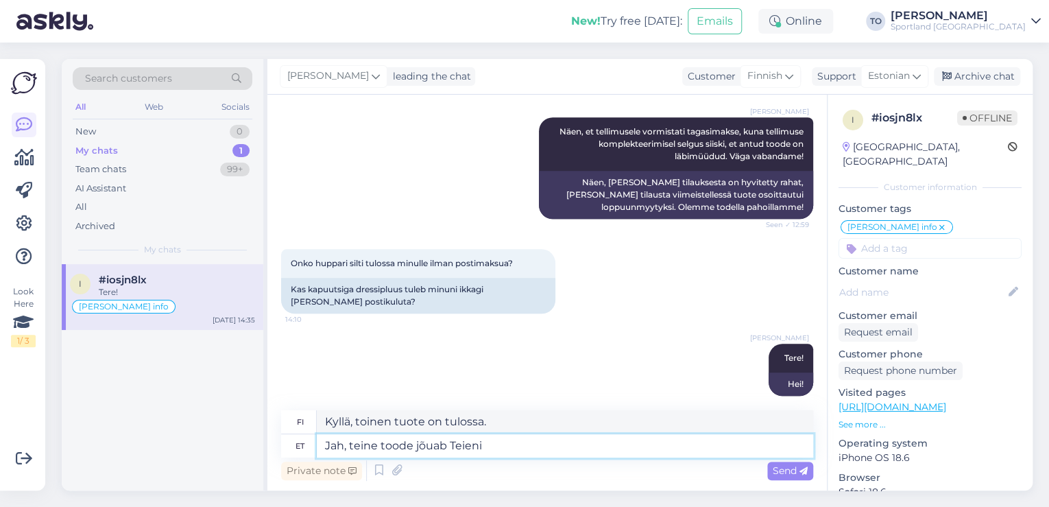
type textarea "Jah, teine toode jõuab Teieni"
type textarea "Kyllä, toinen tuote tavoittaa sinut."
type textarea "Jah, teine toode jõ"
type textarea "Kyllä, toinen tuote on tulossa."
type textarea "Jah, teine toode"
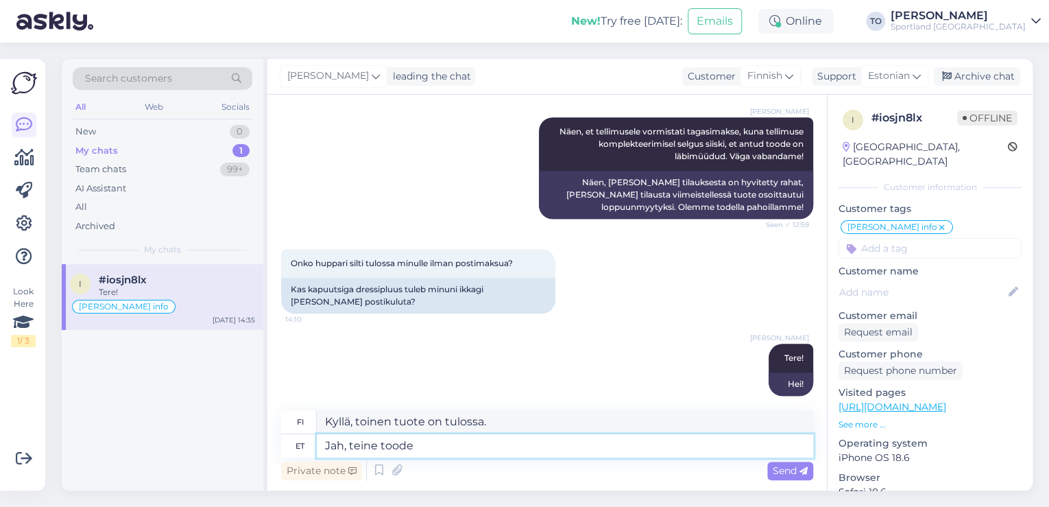
type textarea "Kyllä, toinen tuote"
type textarea "Jah, tein"
type textarea "Kyllä, toinenkin"
type textarea "Jah, teise toote s"
type textarea "Kyllä, toinen tuote"
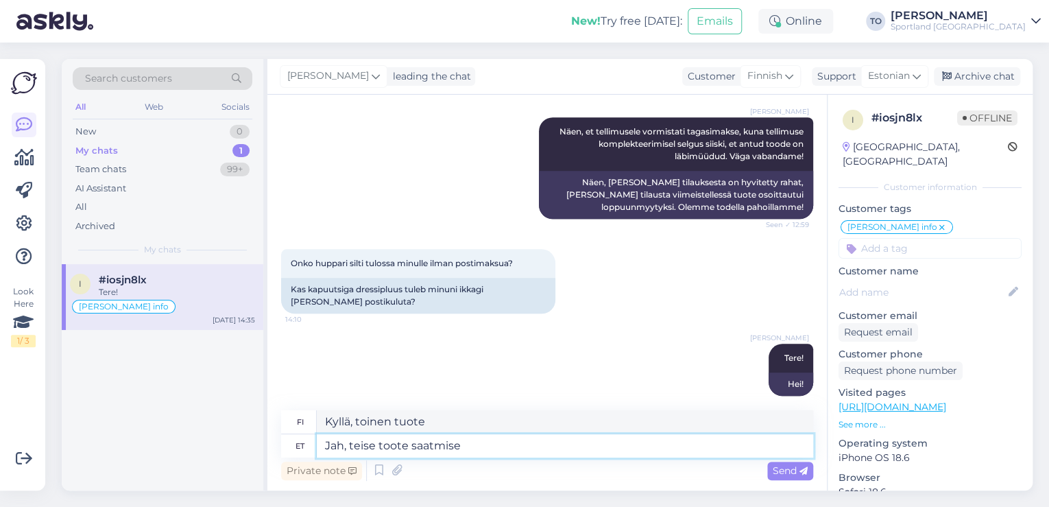
type textarea "Jah, teise toote saatmise e"
type textarea "Kyllä, lähetän toisen tuotteen"
type textarea "Jah, teise toote saatmise eest"
type textarea "Kyllä, toisen tuotteen lähettämistä varten"
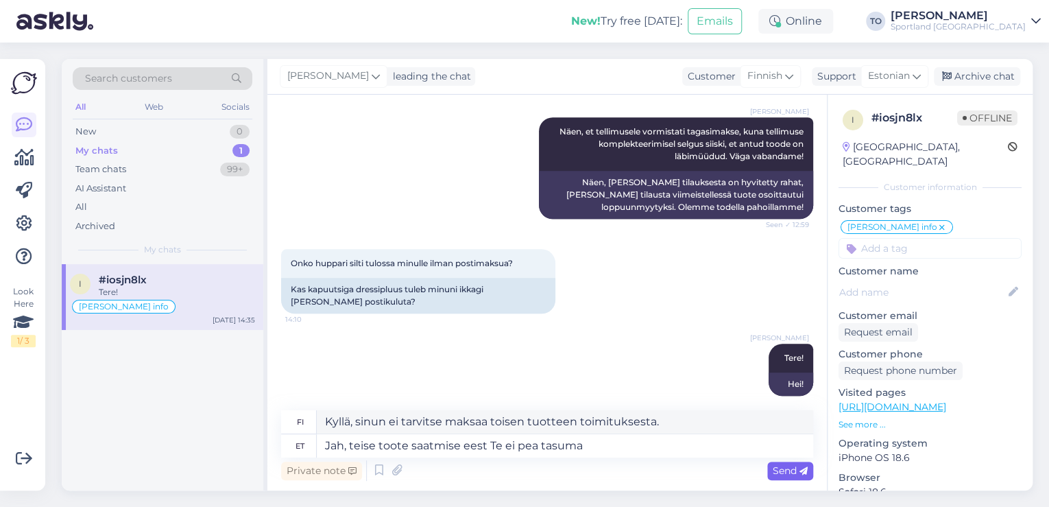
click at [795, 471] on span "Send" at bounding box center [790, 470] width 35 height 12
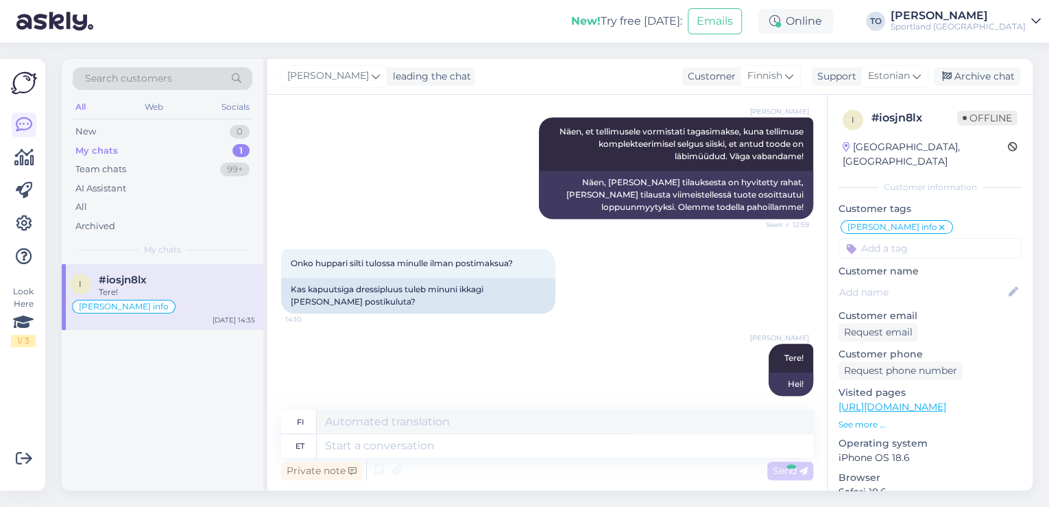
scroll to position [768, 0]
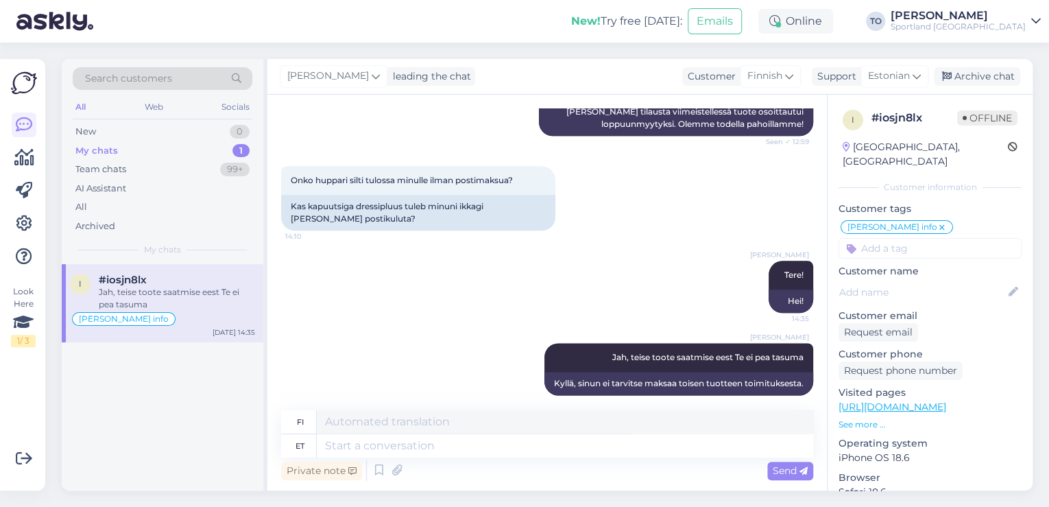
click at [1003, 19] on div "[PERSON_NAME]" at bounding box center [958, 15] width 135 height 11
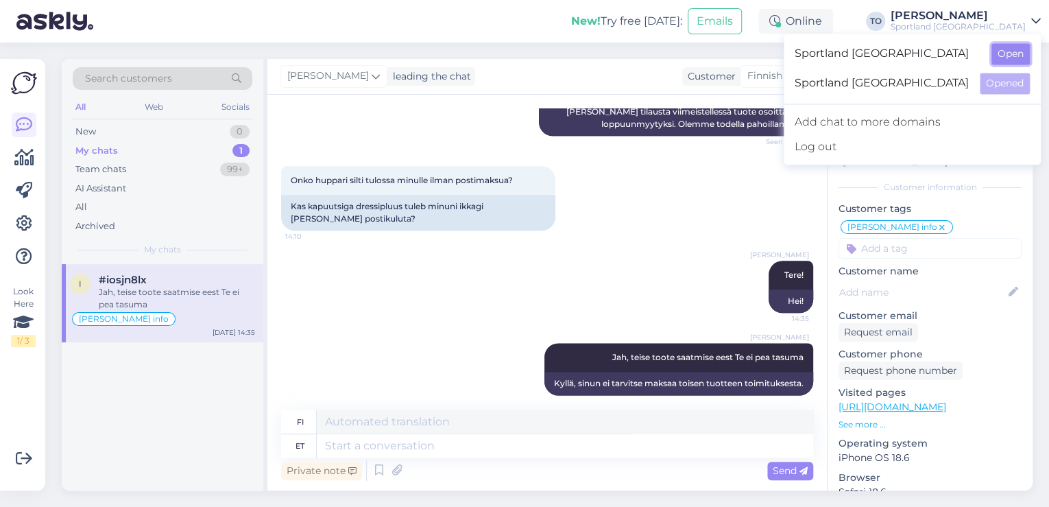
click at [1020, 58] on button "Open" at bounding box center [1011, 53] width 38 height 21
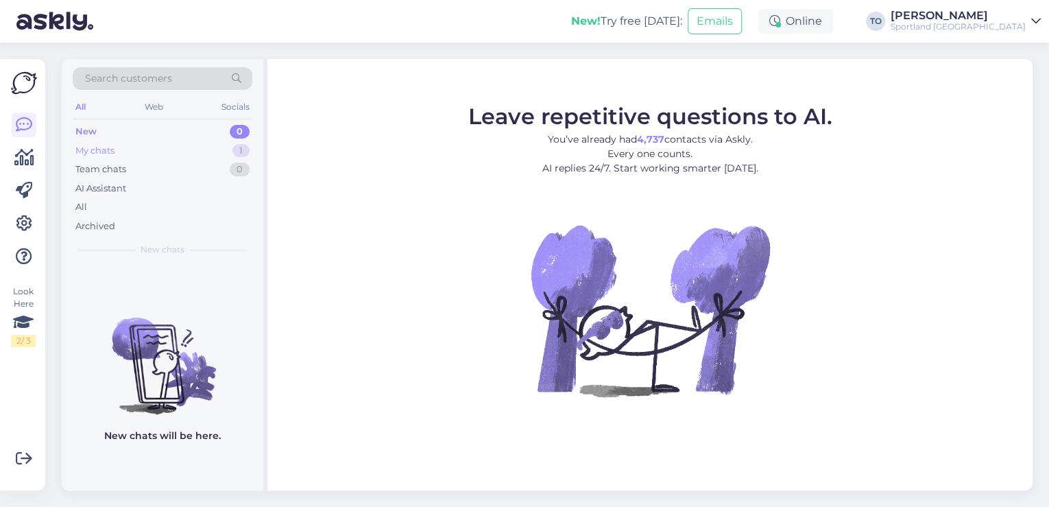
click at [189, 144] on div "My chats 1" at bounding box center [163, 150] width 180 height 19
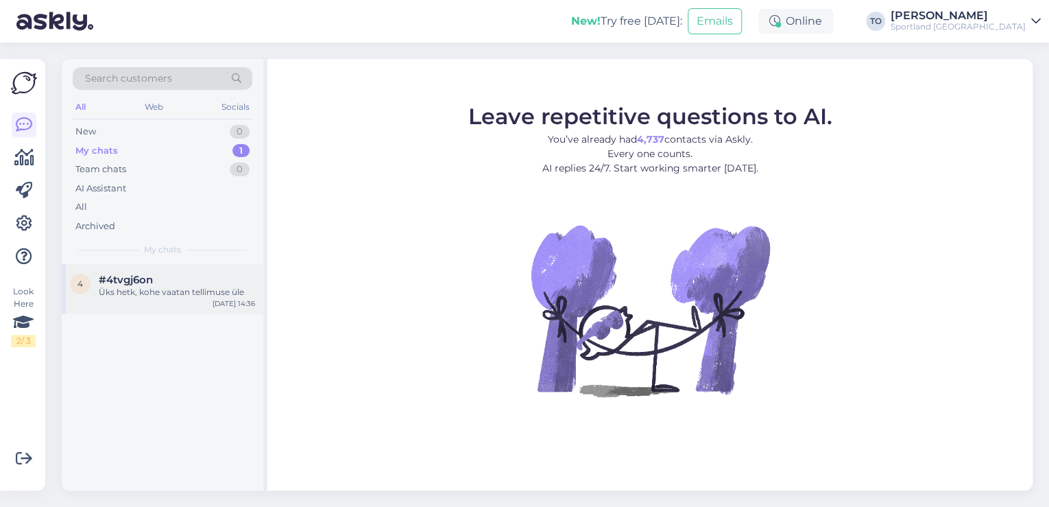
click at [228, 302] on div "[DATE] 14:36" at bounding box center [234, 303] width 43 height 10
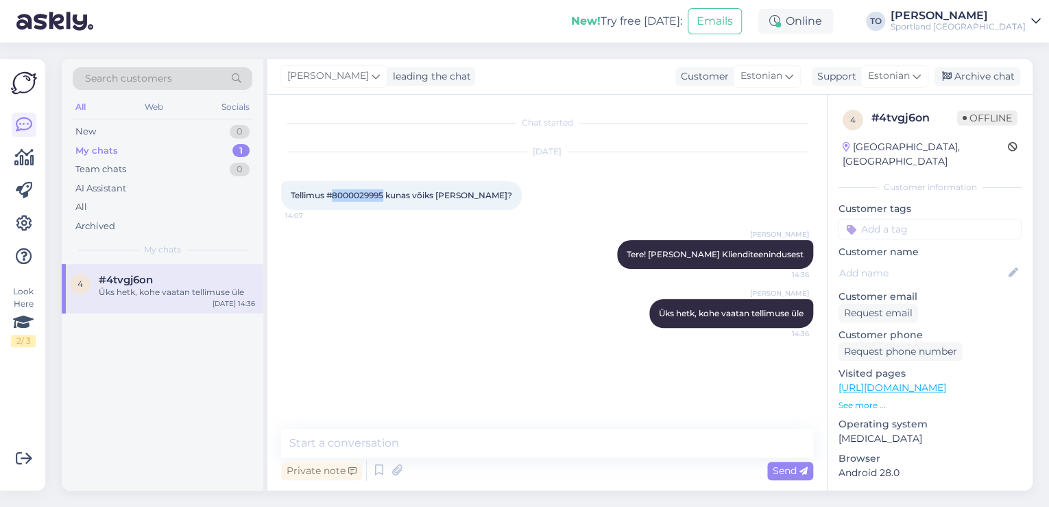
drag, startPoint x: 333, startPoint y: 196, endPoint x: 384, endPoint y: 195, distance: 50.8
click at [384, 195] on span "Tellimus #8000029995 kunas võiks [PERSON_NAME]?" at bounding box center [401, 195] width 221 height 10
copy span "8000029995"
click at [505, 454] on textarea at bounding box center [547, 443] width 532 height 29
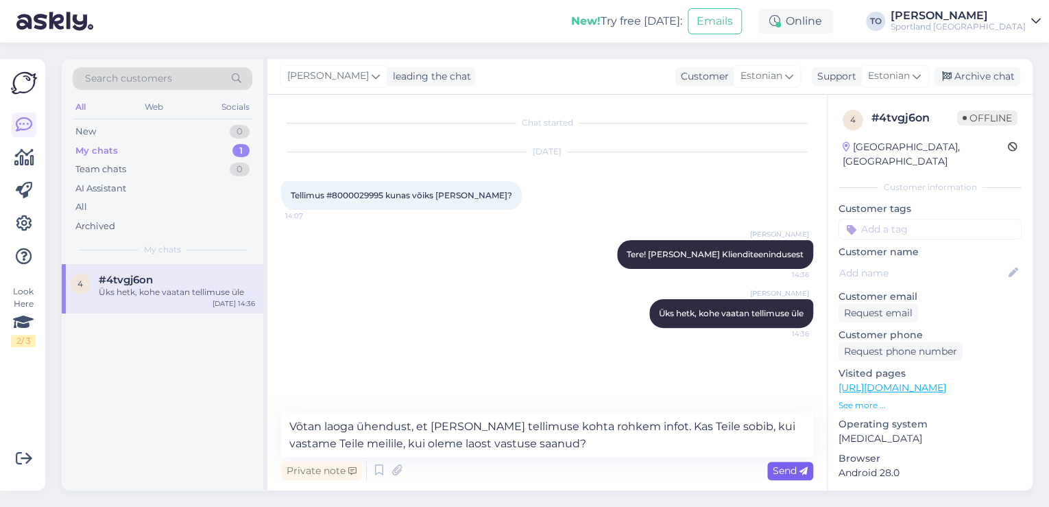
click at [793, 475] on span "Send" at bounding box center [790, 470] width 35 height 12
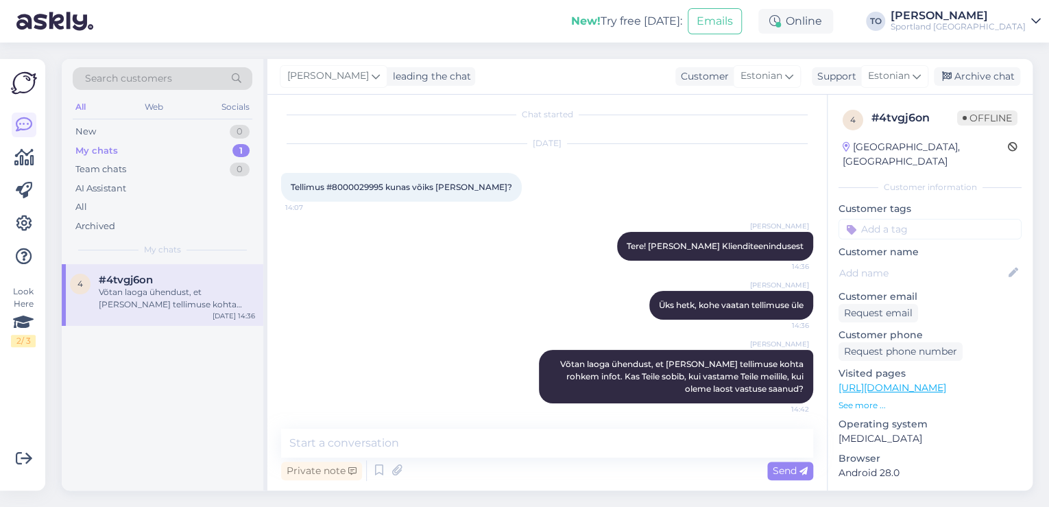
scroll to position [10, 0]
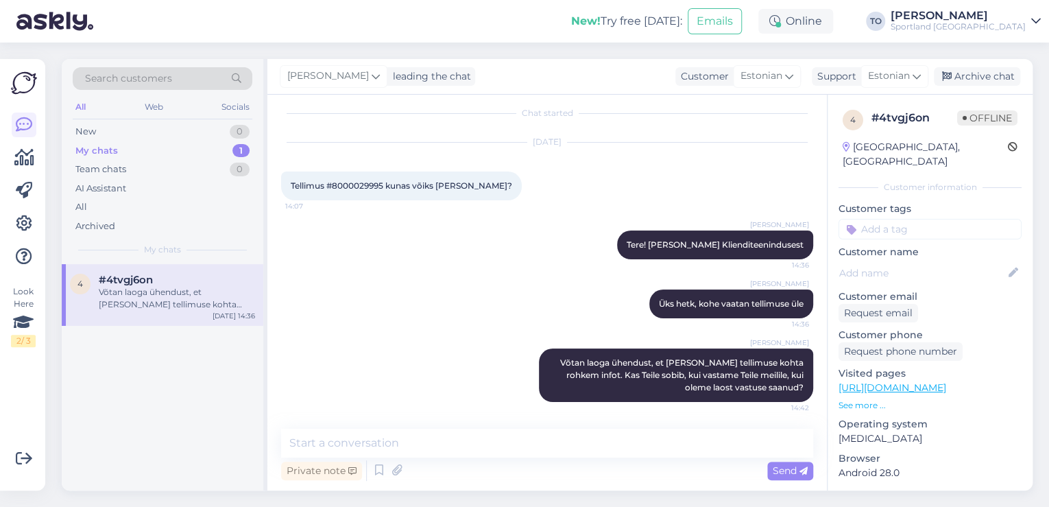
click at [992, 219] on input at bounding box center [930, 229] width 183 height 21
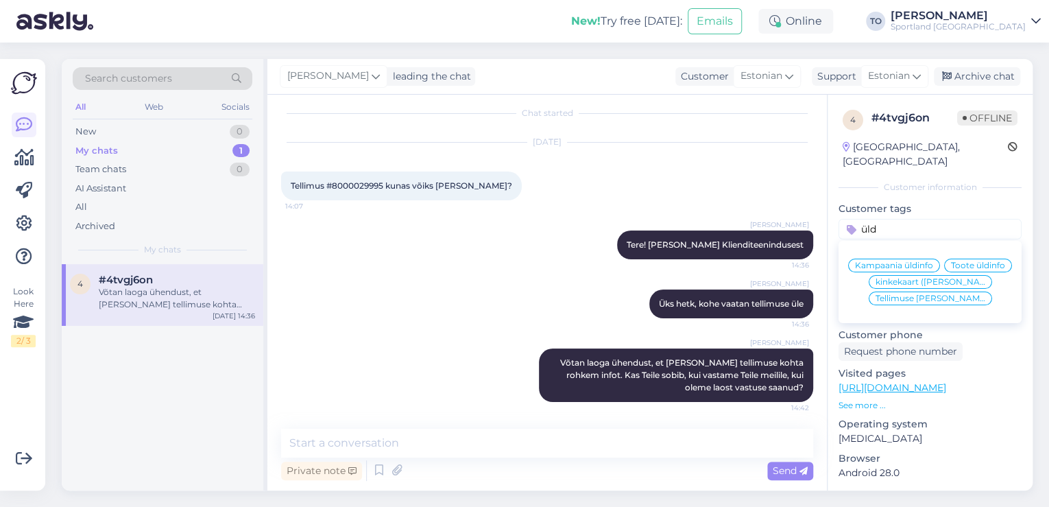
click at [949, 302] on span "Tellimuse [PERSON_NAME] info" at bounding box center [931, 298] width 110 height 8
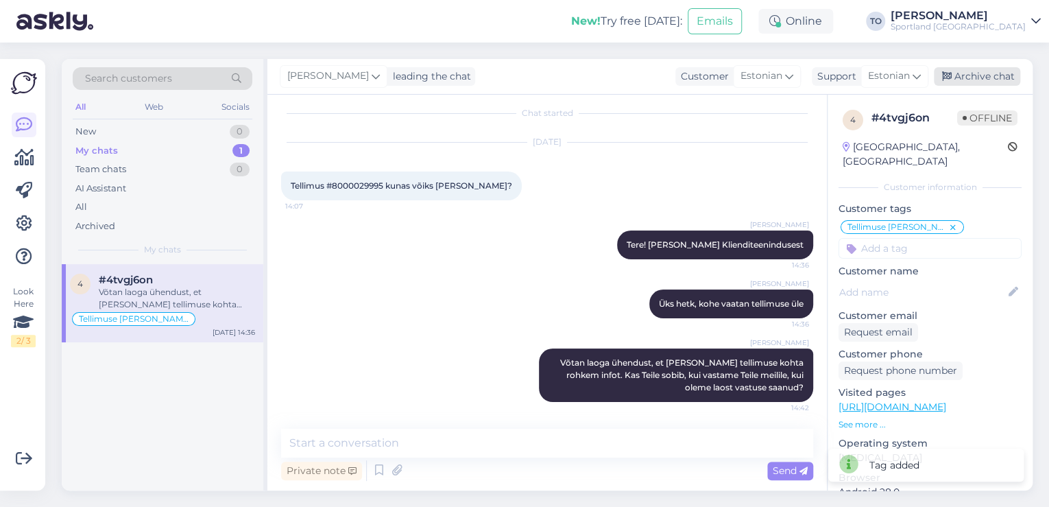
click at [1001, 82] on div "Archive chat" at bounding box center [977, 76] width 86 height 19
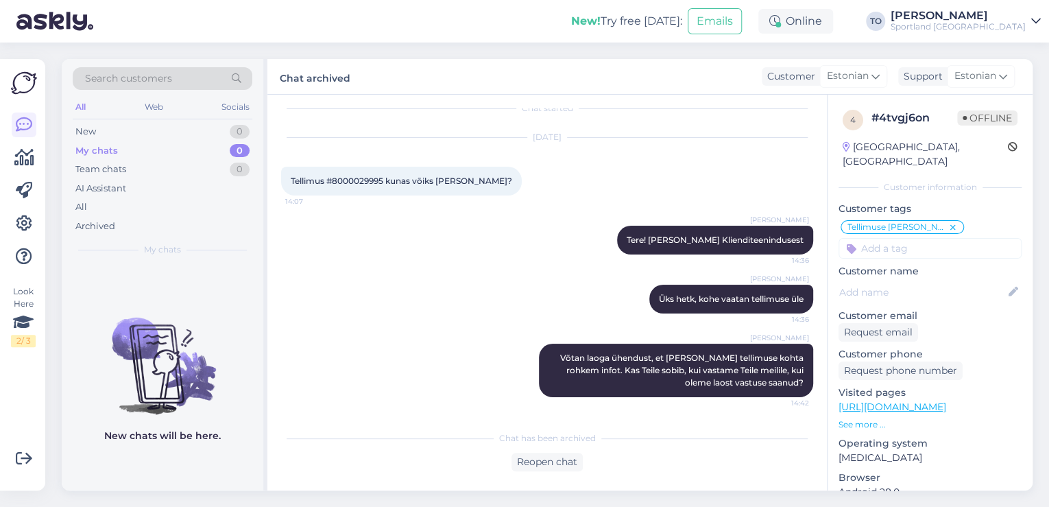
scroll to position [0, 0]
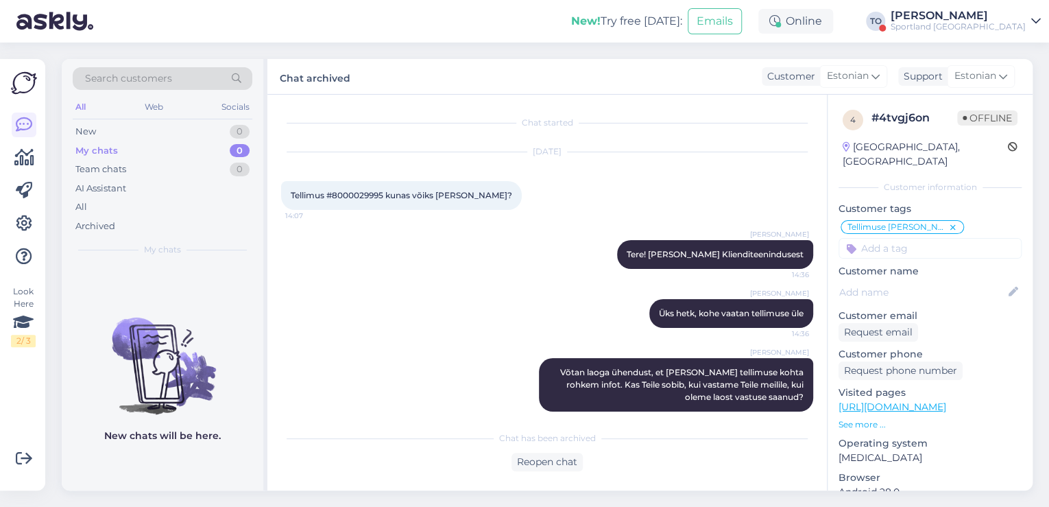
click at [977, 21] on div "Sportland [GEOGRAPHIC_DATA]" at bounding box center [958, 26] width 135 height 11
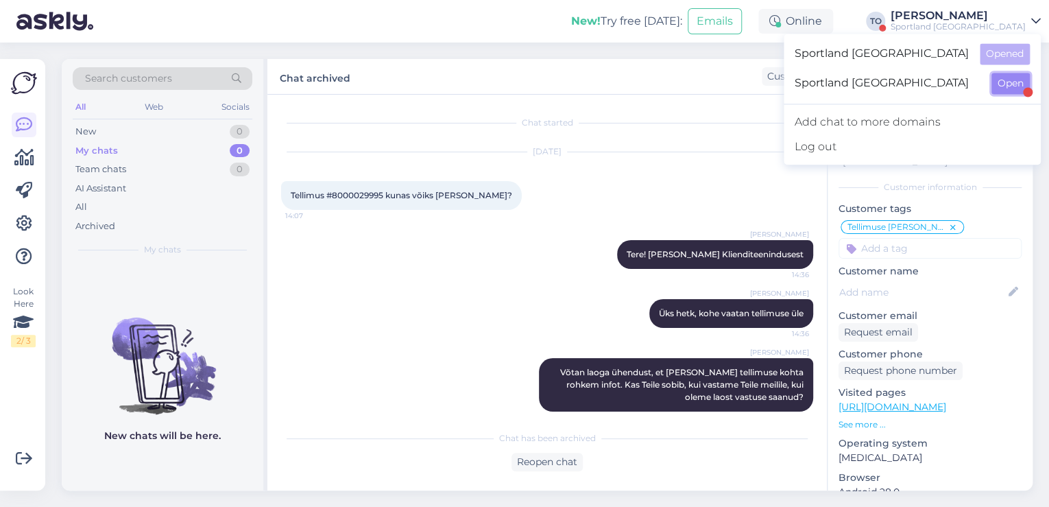
click at [1011, 80] on button "Open" at bounding box center [1011, 83] width 38 height 21
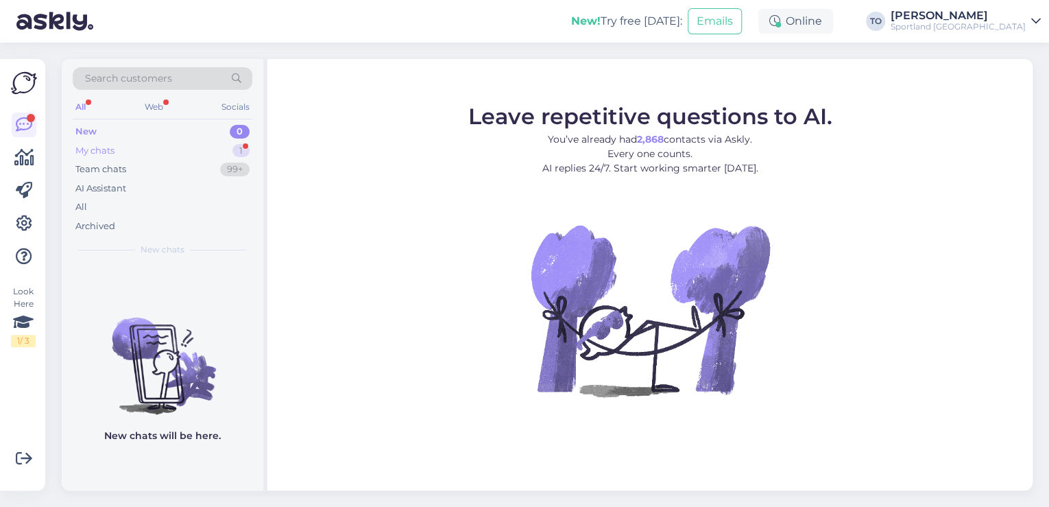
click at [234, 145] on div "1" at bounding box center [240, 151] width 17 height 14
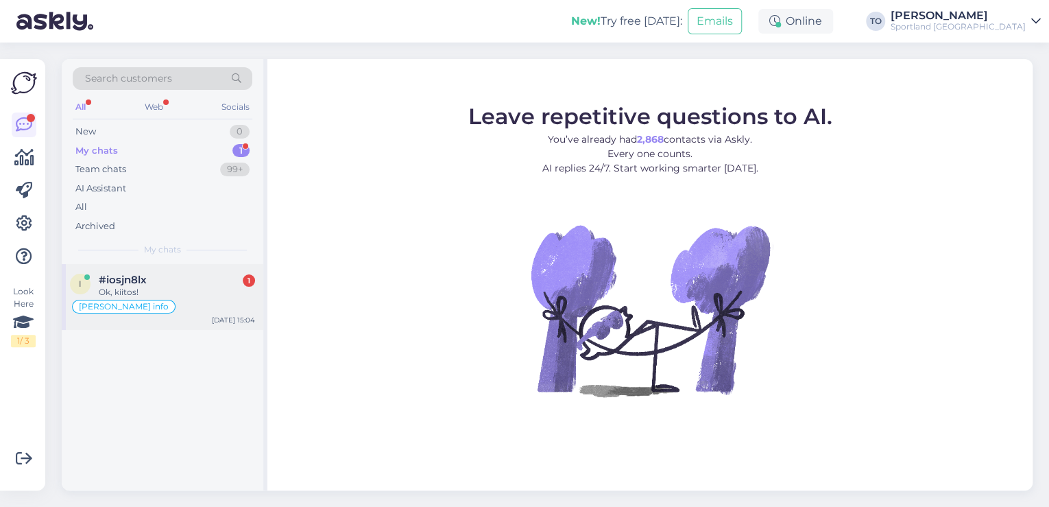
click at [215, 266] on div "i #iosjn8lx 1 Ok, kiitos! [PERSON_NAME] info [DATE] 15:04" at bounding box center [163, 297] width 202 height 66
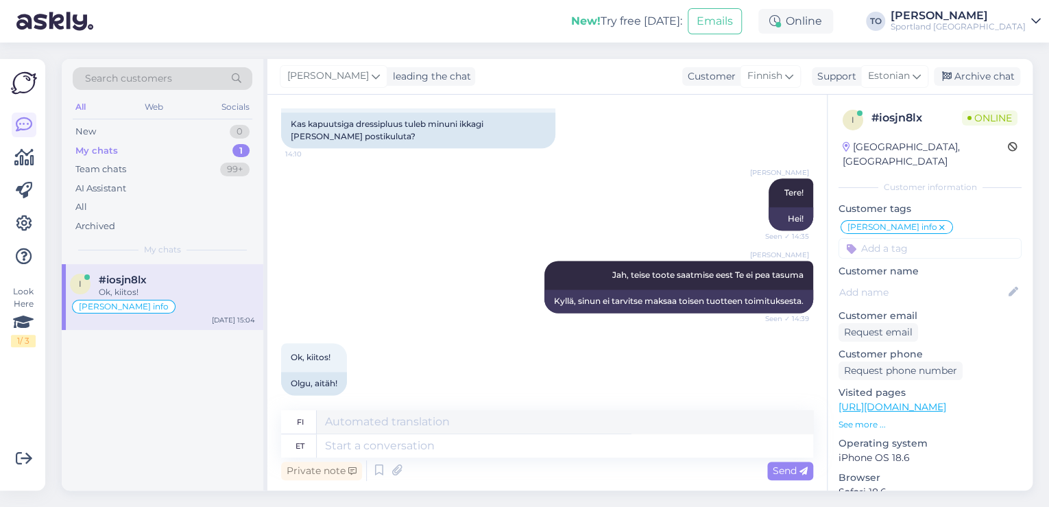
scroll to position [850, 0]
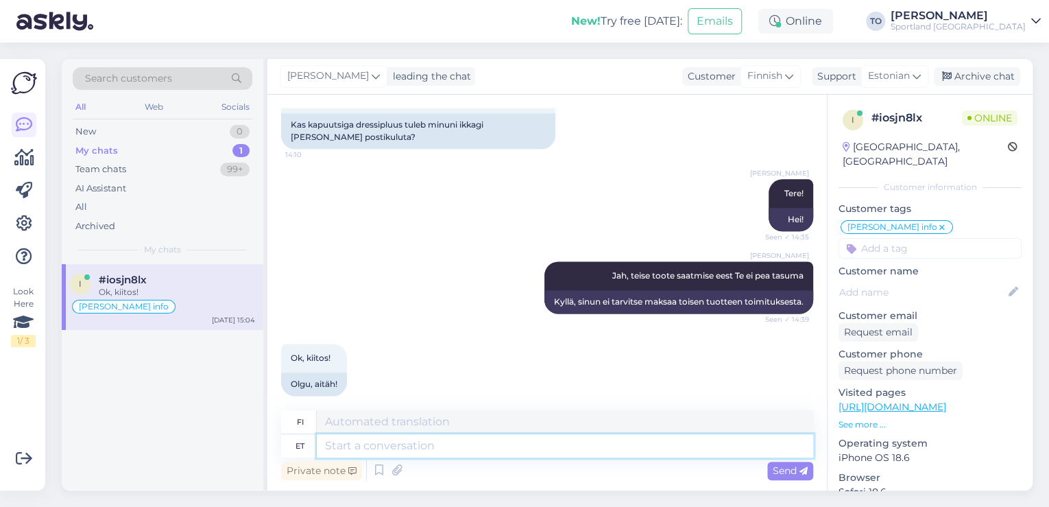
click at [477, 445] on textarea at bounding box center [565, 445] width 496 height 23
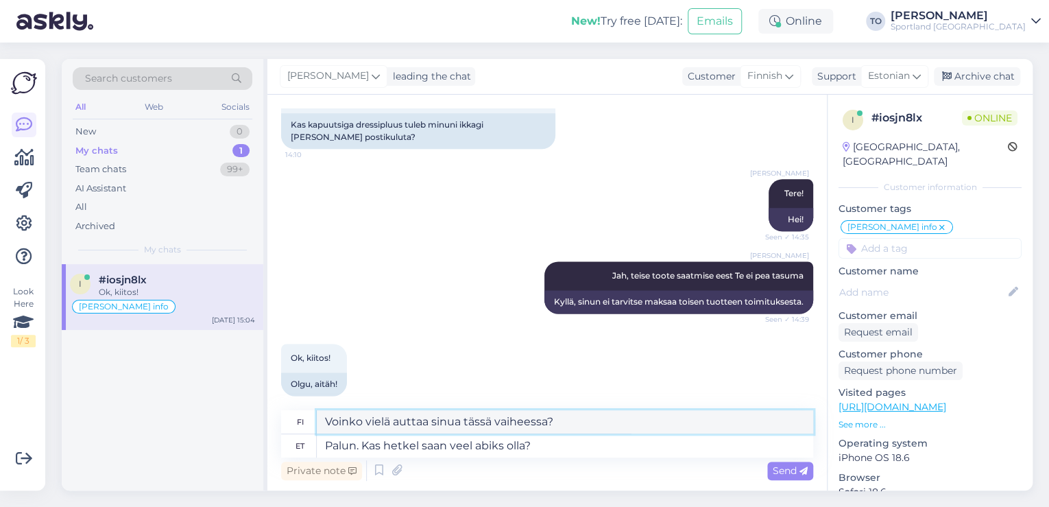
click at [327, 424] on textarea "Voinko vielä auttaa sinua tässä vaiheessa?" at bounding box center [565, 421] width 496 height 23
click at [422, 449] on textarea "Palun. Kas hetkel saan veel abiks olla?" at bounding box center [565, 445] width 496 height 23
click at [326, 422] on textarea "Voinko auttaa sinua lisää?" at bounding box center [565, 421] width 496 height 23
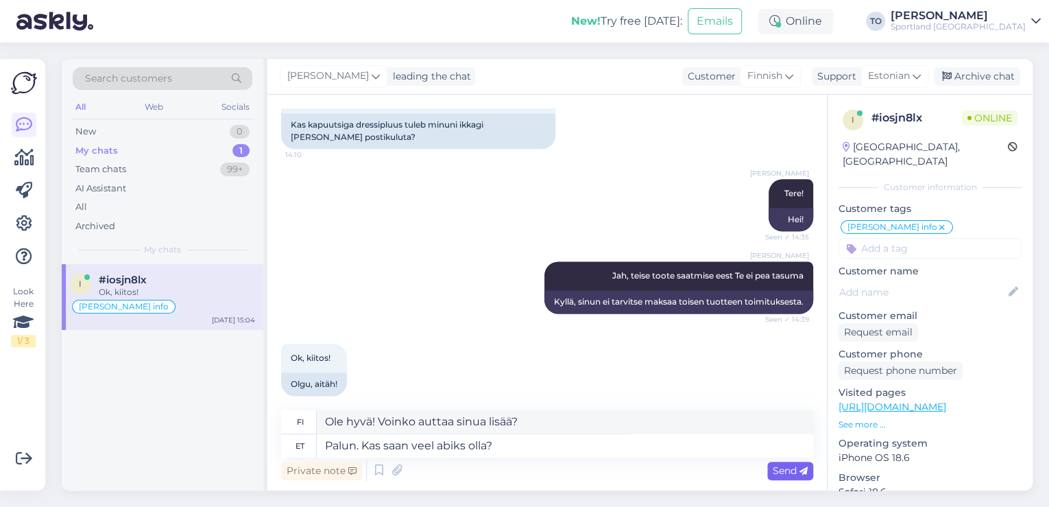
click at [798, 475] on span "Send" at bounding box center [790, 470] width 35 height 12
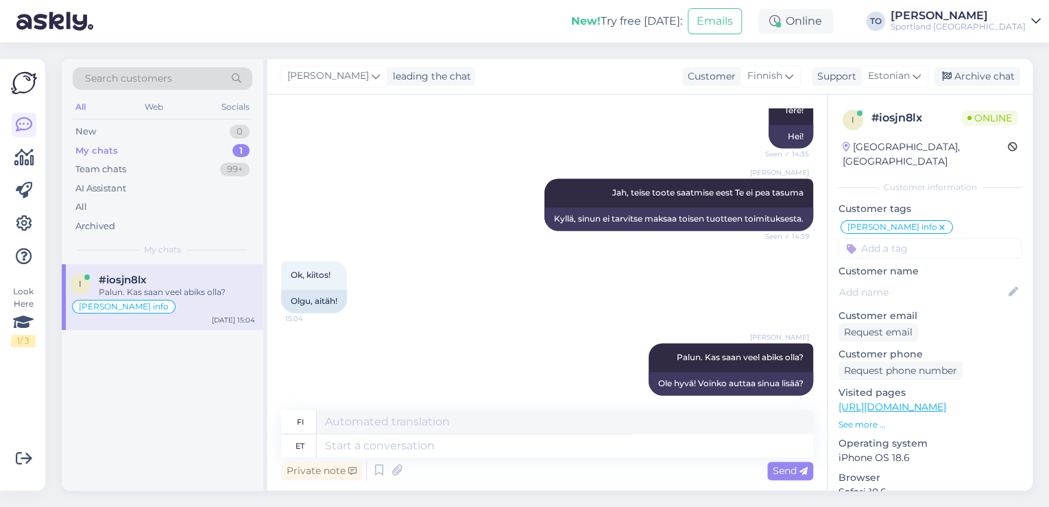
click at [973, 22] on div "Sportland [GEOGRAPHIC_DATA]" at bounding box center [958, 26] width 135 height 11
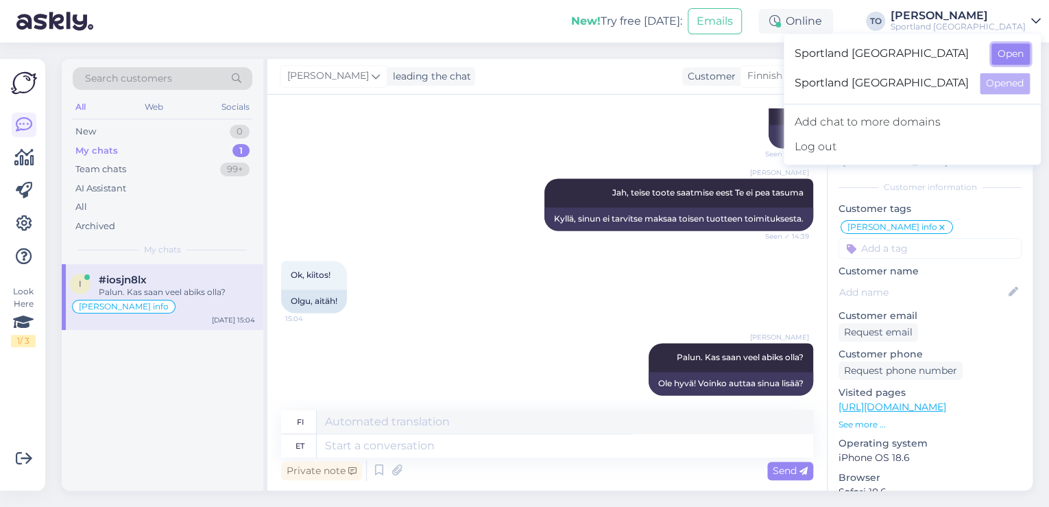
click at [997, 52] on button "Open" at bounding box center [1011, 53] width 38 height 21
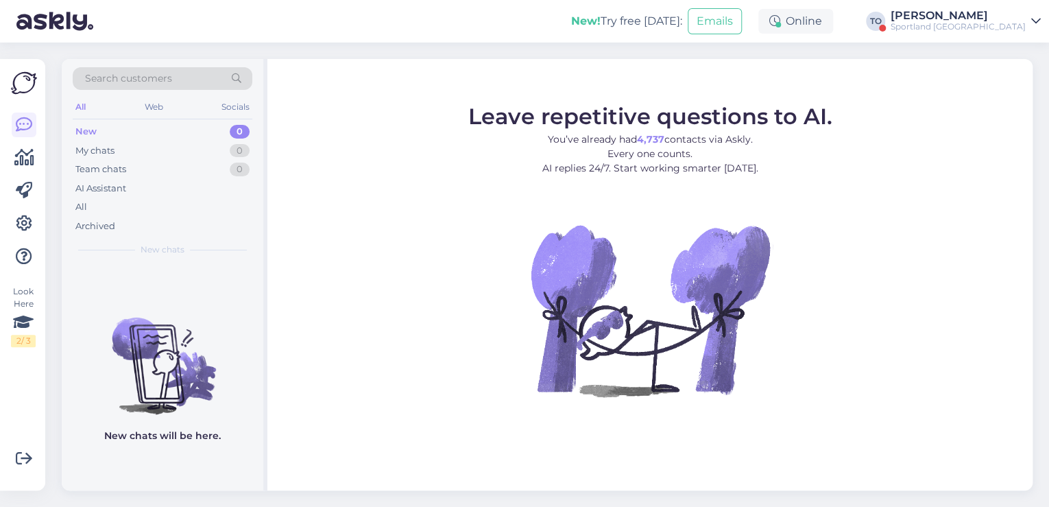
click at [963, 20] on div "[PERSON_NAME]" at bounding box center [958, 15] width 135 height 11
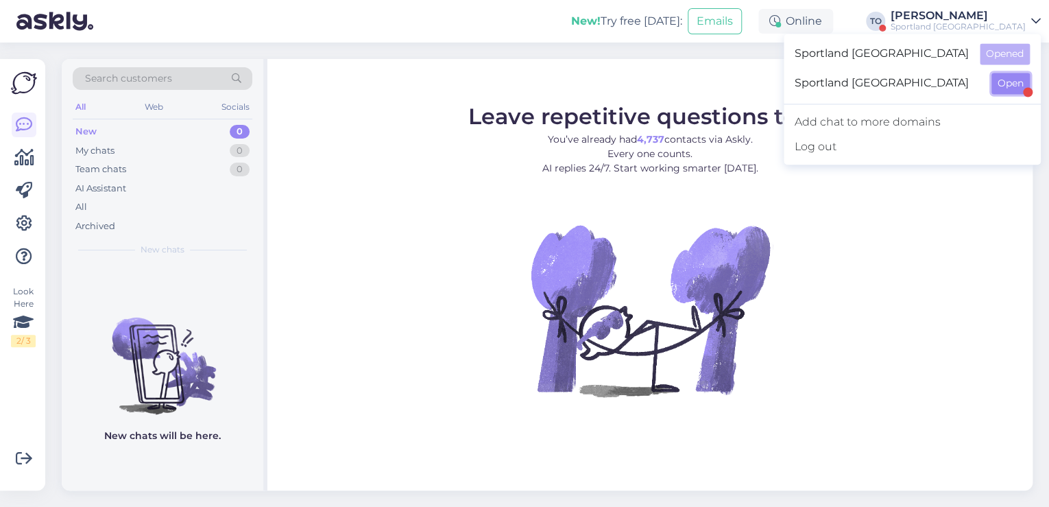
click at [998, 80] on button "Open" at bounding box center [1011, 83] width 38 height 21
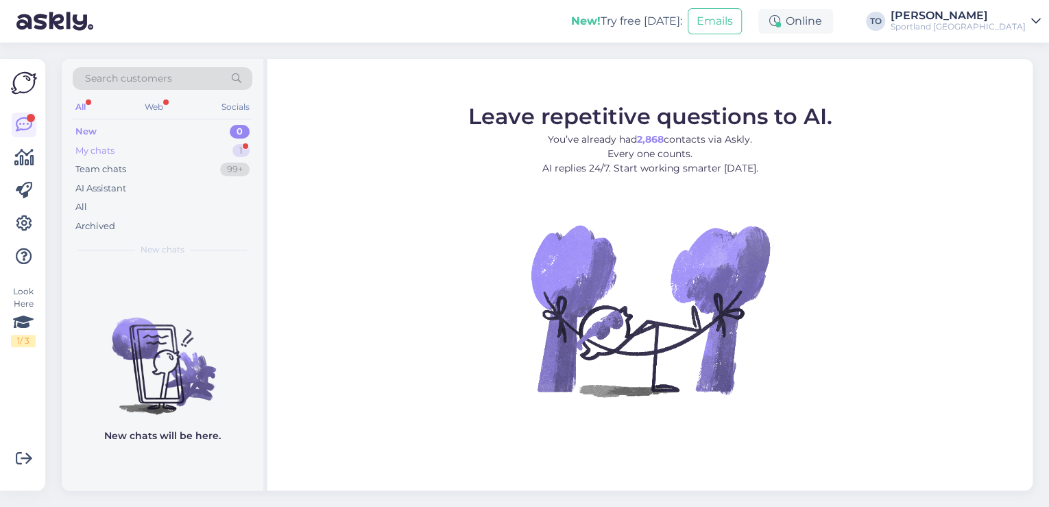
click at [123, 147] on div "My chats 1" at bounding box center [163, 150] width 180 height 19
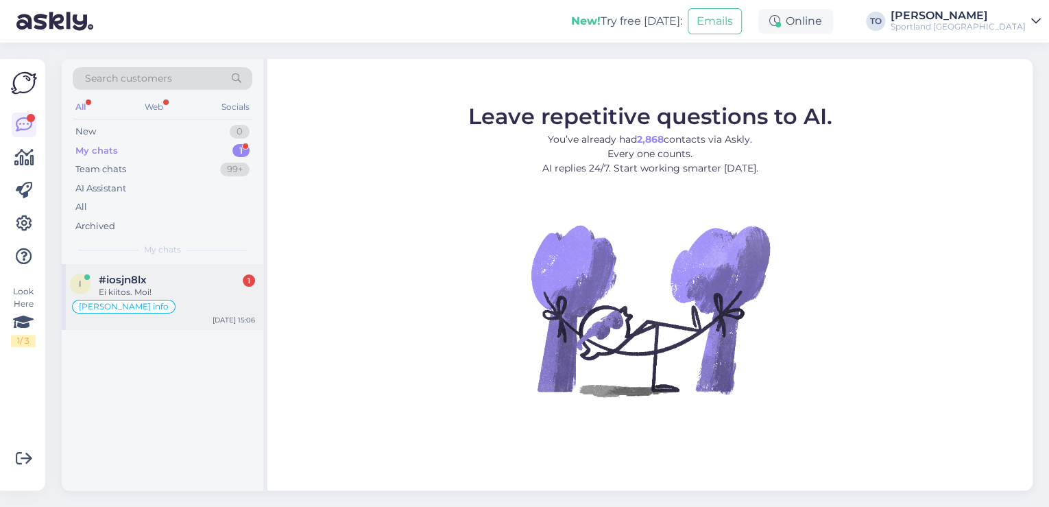
click at [215, 300] on div "[PERSON_NAME] info" at bounding box center [162, 306] width 185 height 16
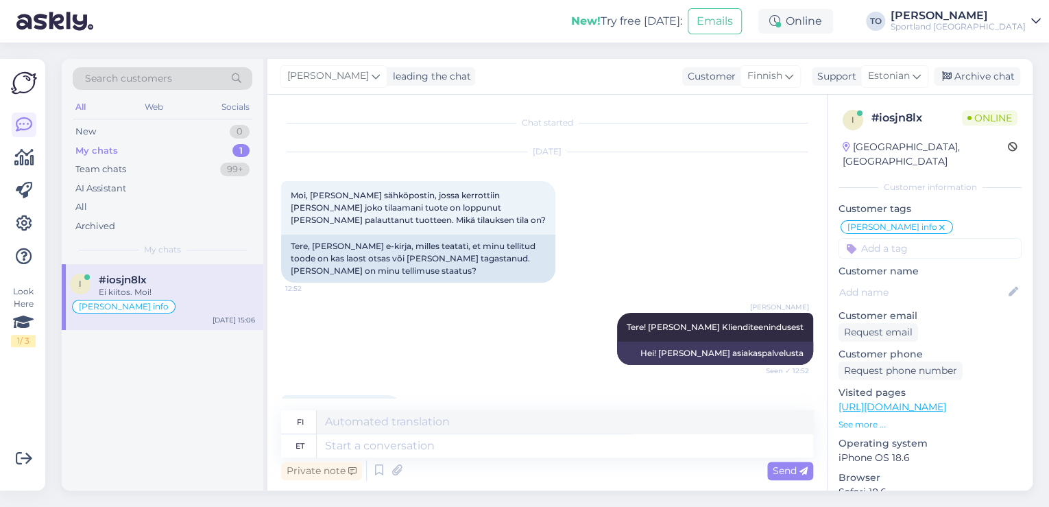
scroll to position [1014, 0]
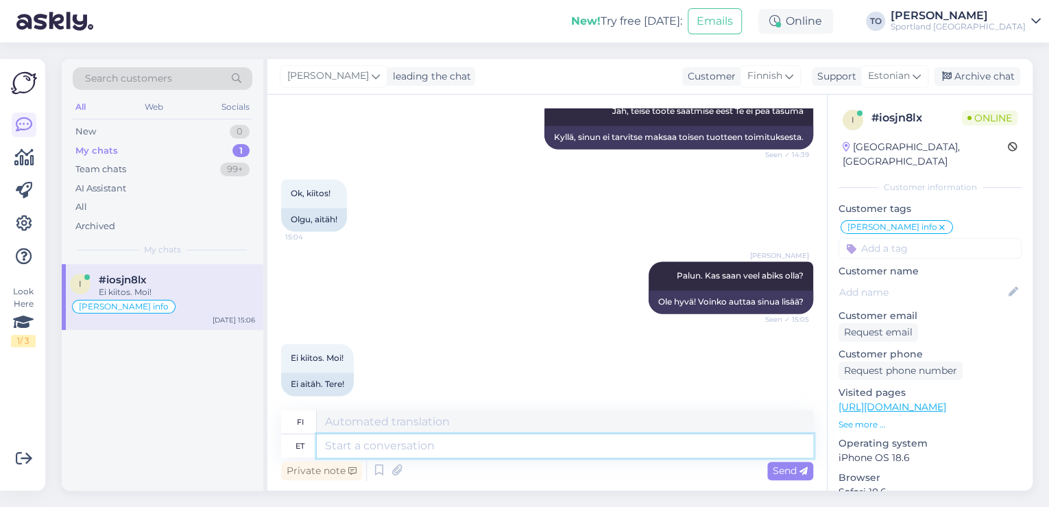
click at [472, 438] on textarea at bounding box center [565, 445] width 496 height 23
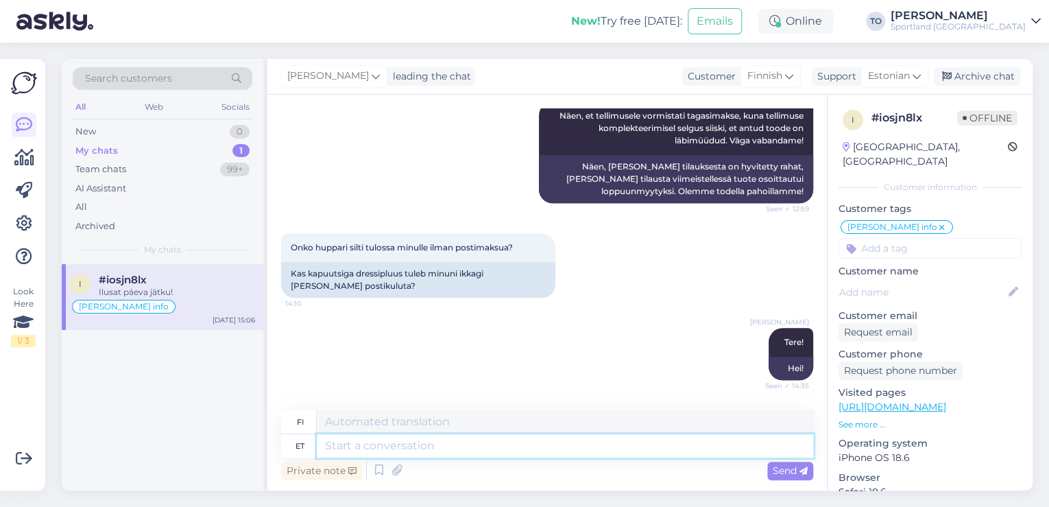
scroll to position [823, 0]
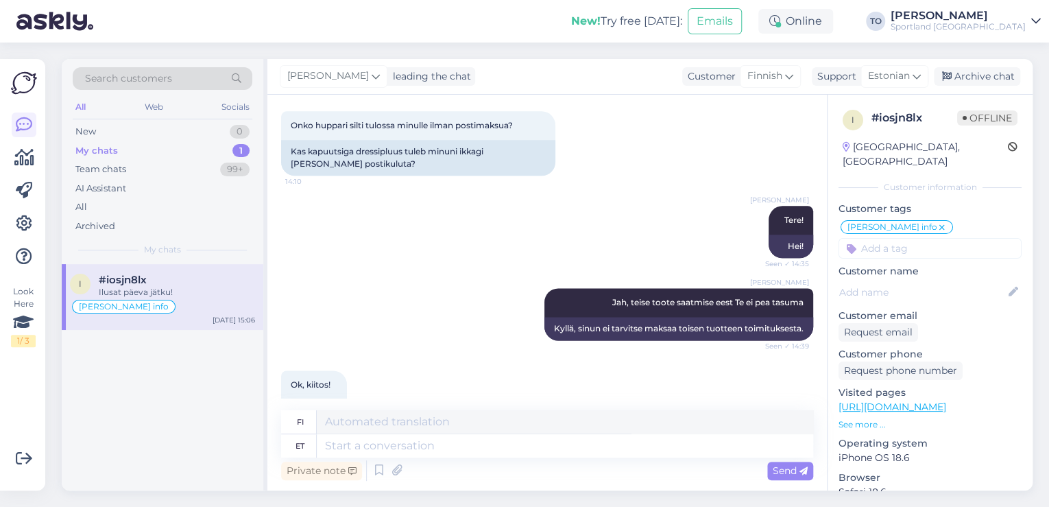
click at [908, 238] on input at bounding box center [930, 248] width 183 height 21
click at [926, 297] on span "E-[PERSON_NAME] tellimuste [PERSON_NAME] info" at bounding box center [931, 301] width 110 height 8
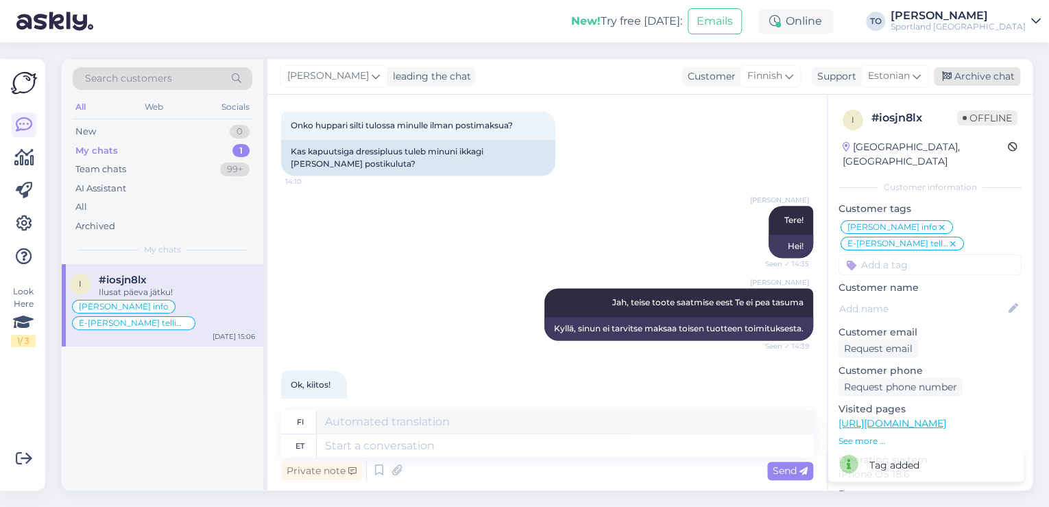
click at [985, 77] on div "Archive chat" at bounding box center [977, 76] width 86 height 19
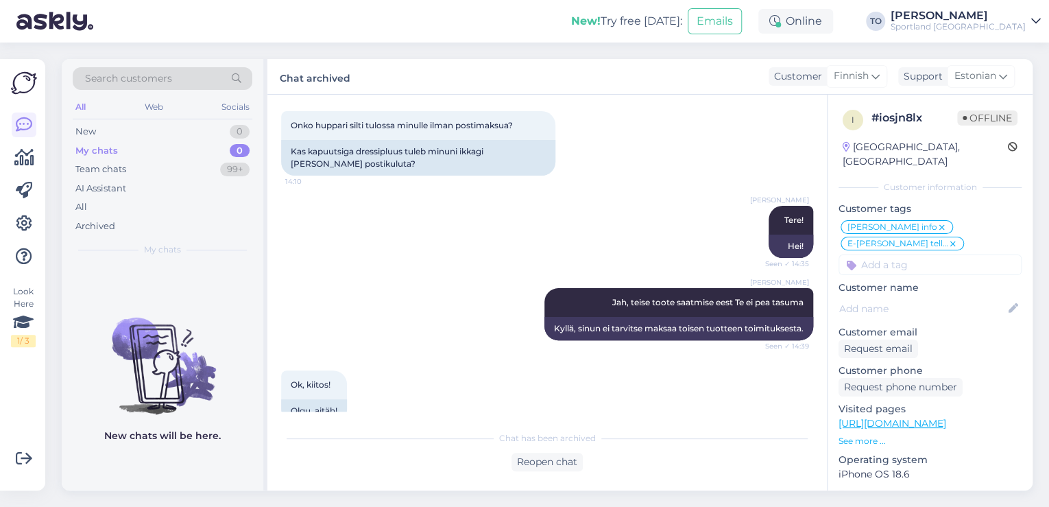
click at [1011, 25] on div "Sportland [GEOGRAPHIC_DATA]" at bounding box center [958, 26] width 135 height 11
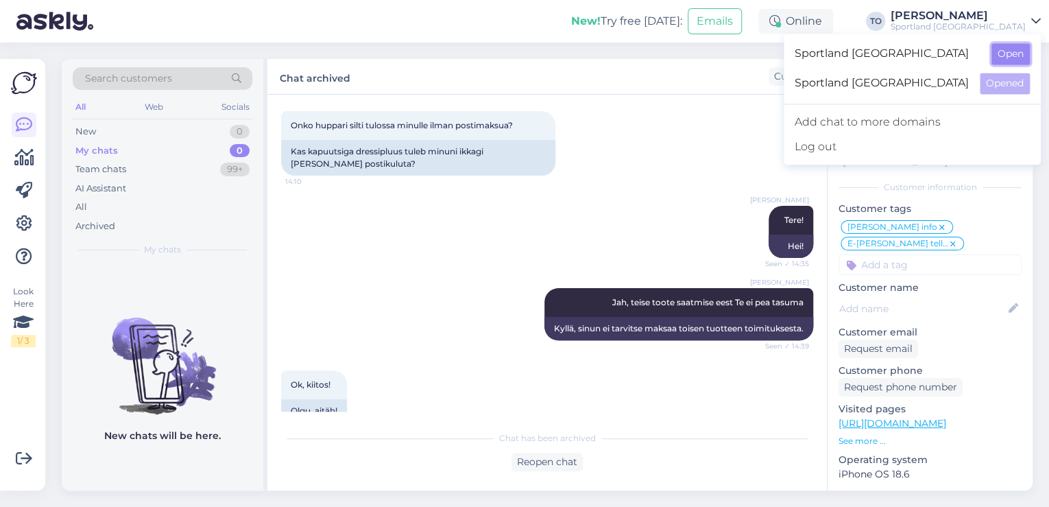
click at [1022, 50] on button "Open" at bounding box center [1011, 53] width 38 height 21
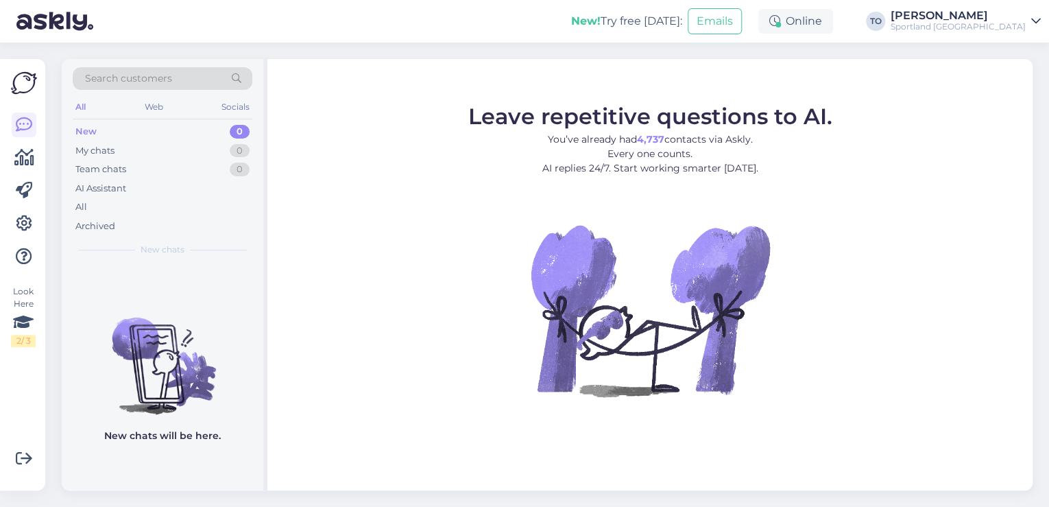
click at [169, 71] on span "Search customers" at bounding box center [128, 78] width 87 height 14
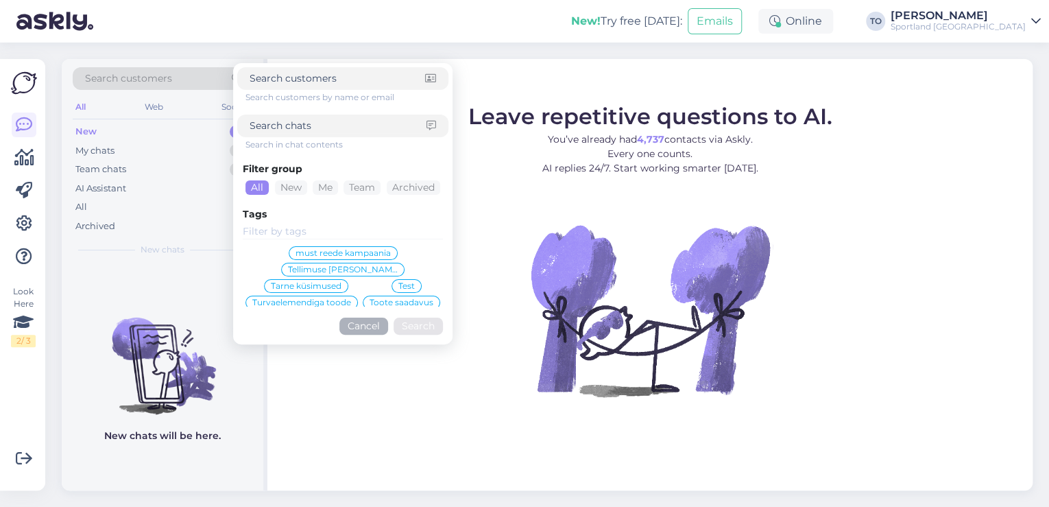
click at [297, 129] on input at bounding box center [338, 126] width 177 height 14
paste input "8000029995"
click at [422, 328] on button "Search" at bounding box center [418, 326] width 49 height 17
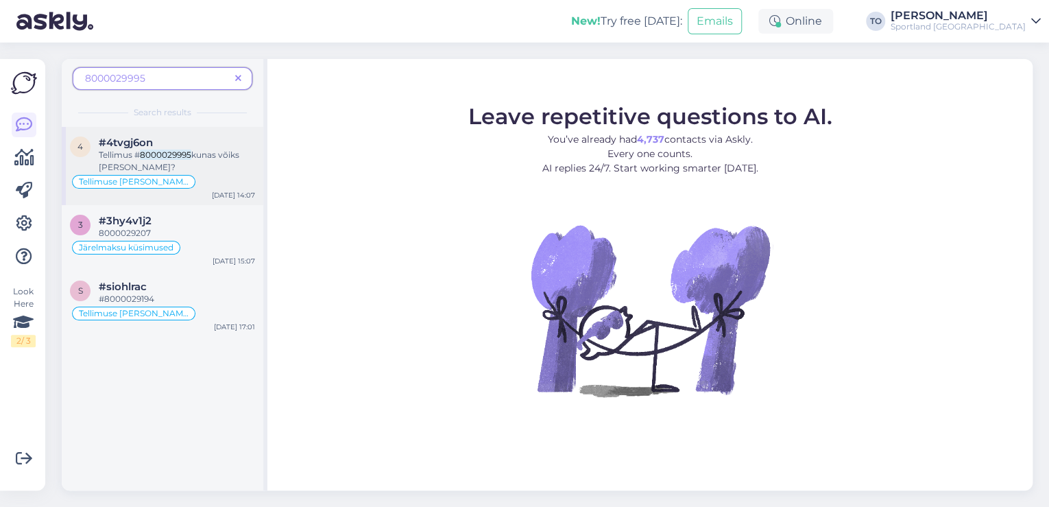
click at [145, 157] on mark "8000029995" at bounding box center [165, 154] width 51 height 10
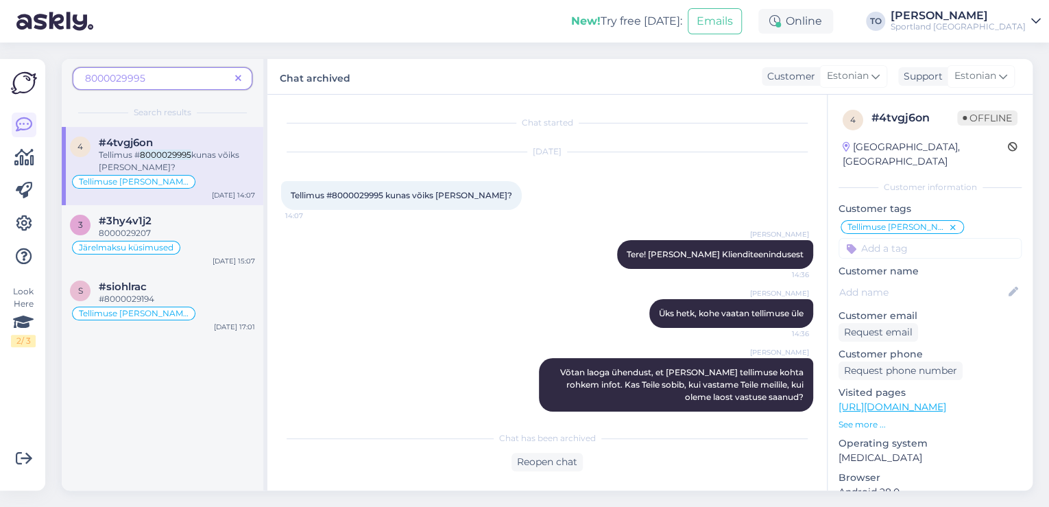
scroll to position [14, 0]
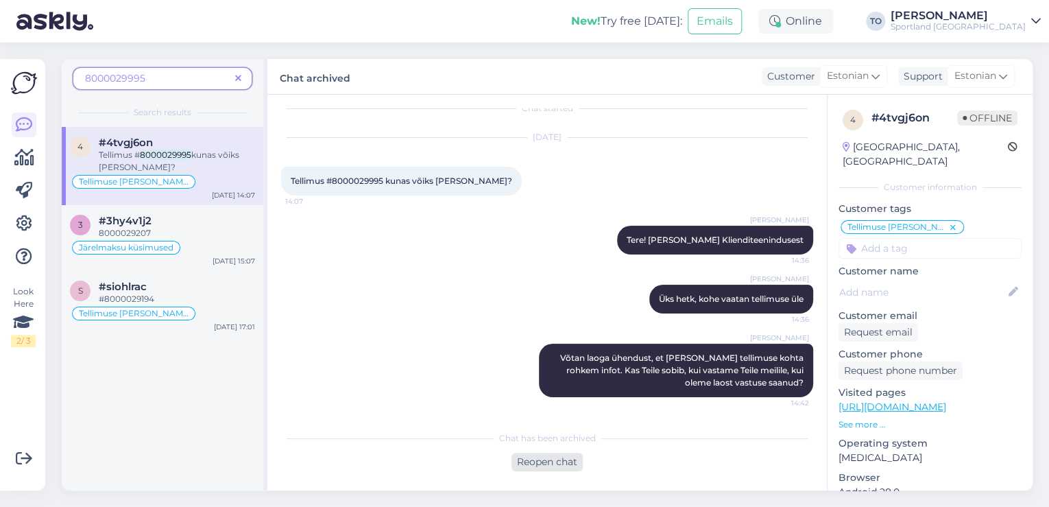
click at [544, 460] on div "Reopen chat" at bounding box center [547, 462] width 71 height 19
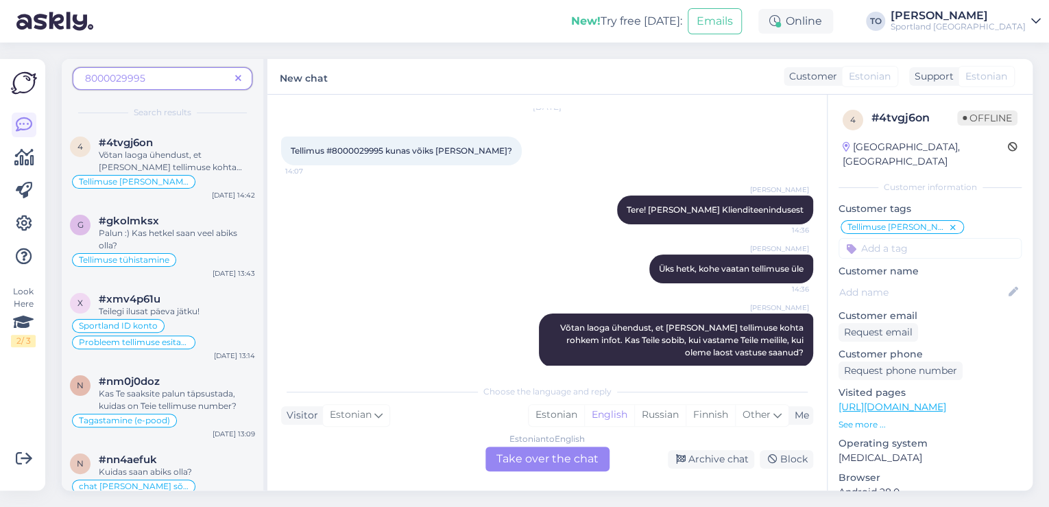
scroll to position [61, 0]
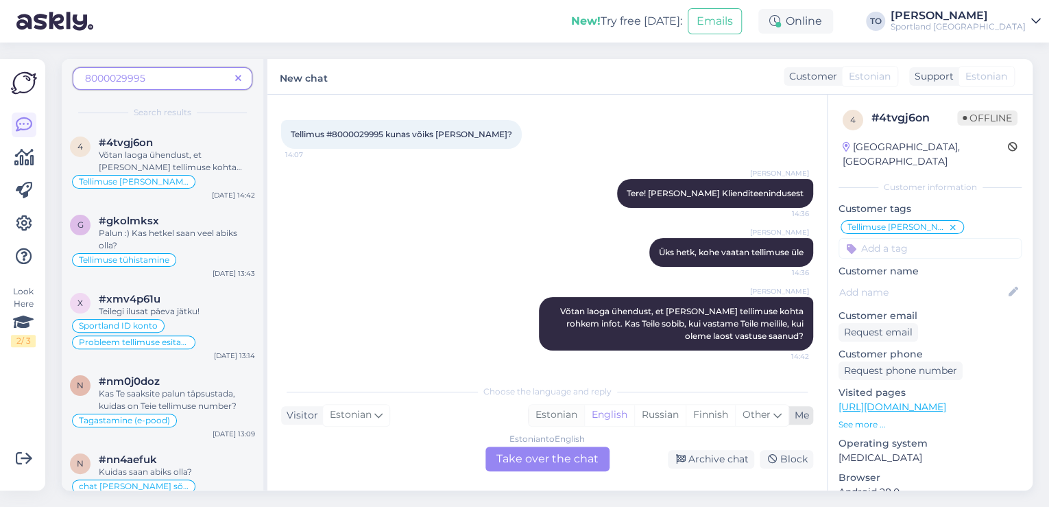
click at [574, 414] on div "Estonian" at bounding box center [557, 415] width 56 height 21
click at [554, 453] on div "Estonian to Estonian Take over the chat" at bounding box center [548, 458] width 124 height 25
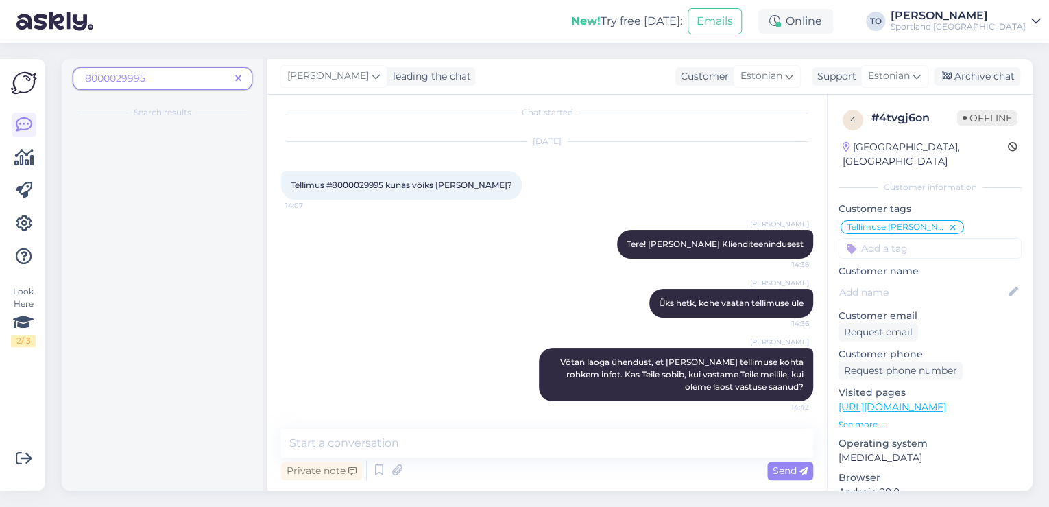
scroll to position [10, 0]
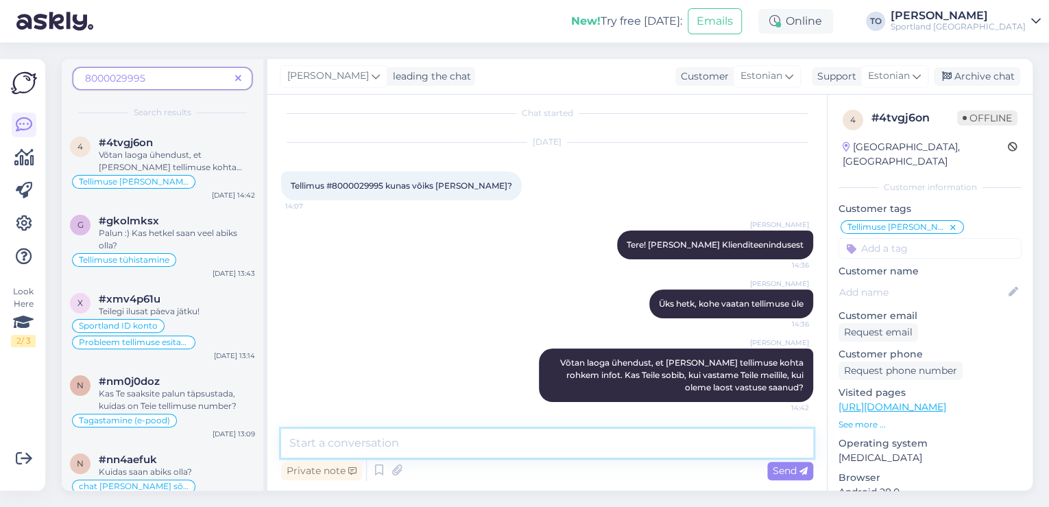
click at [558, 429] on textarea at bounding box center [547, 443] width 532 height 29
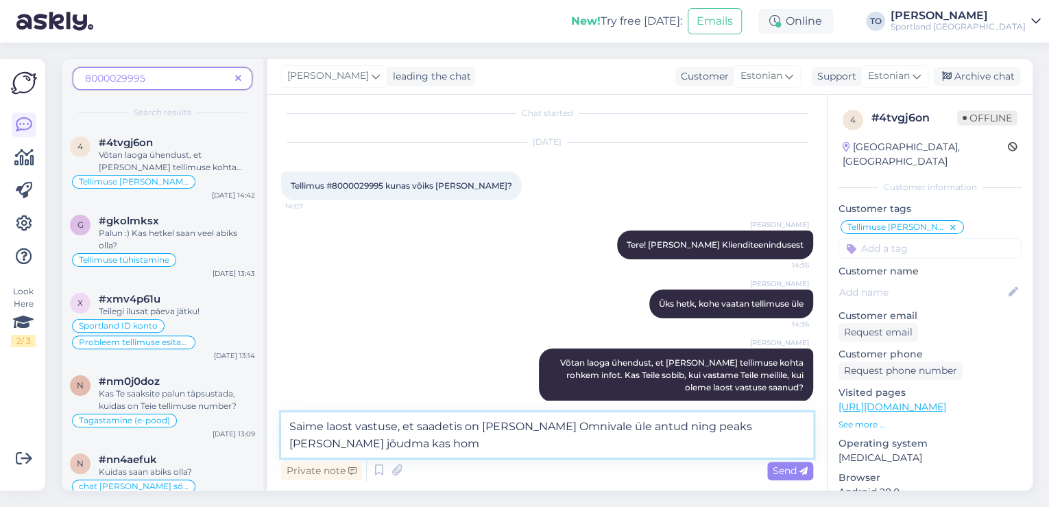
scroll to position [26, 0]
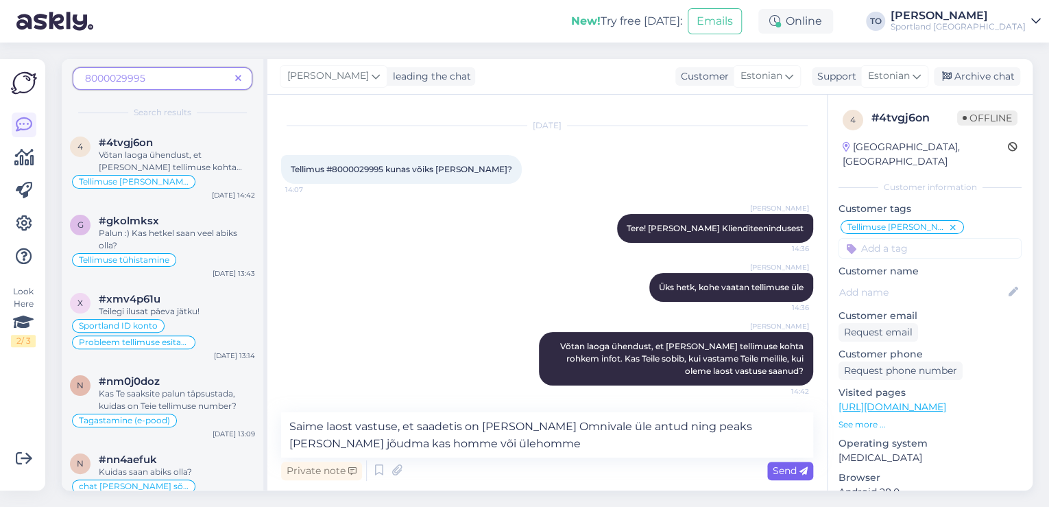
click at [790, 465] on span "Send" at bounding box center [790, 470] width 35 height 12
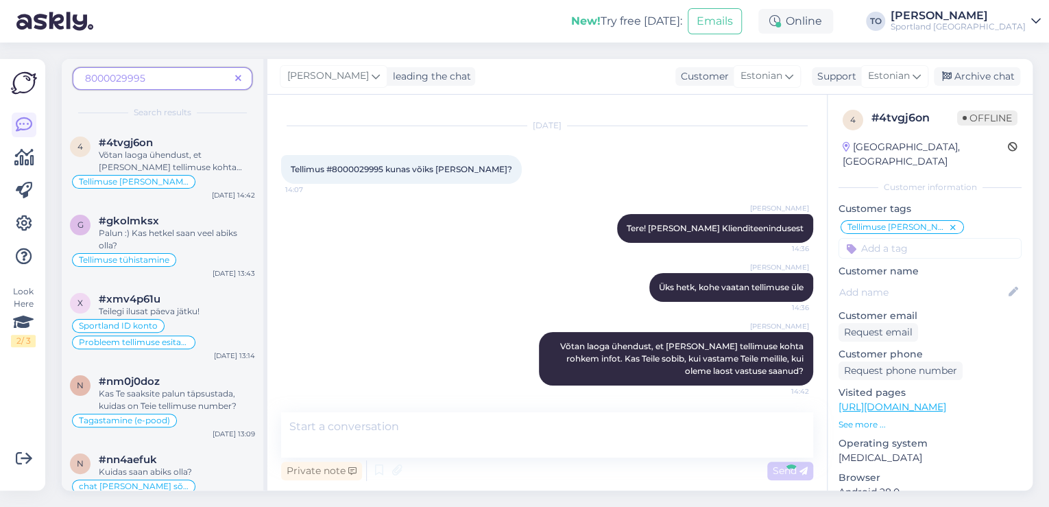
scroll to position [81, 0]
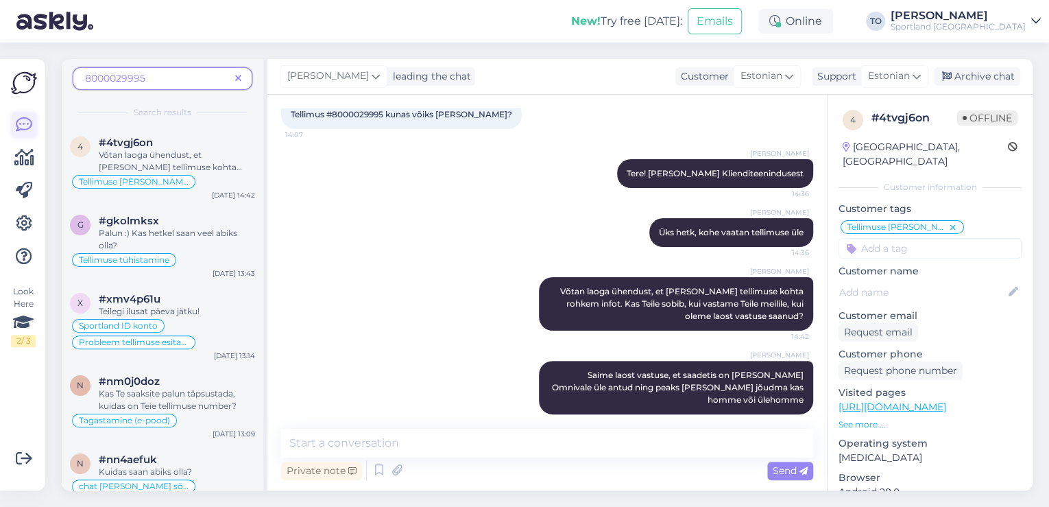
click at [26, 120] on icon at bounding box center [24, 125] width 16 height 16
click at [239, 80] on icon at bounding box center [238, 79] width 6 height 10
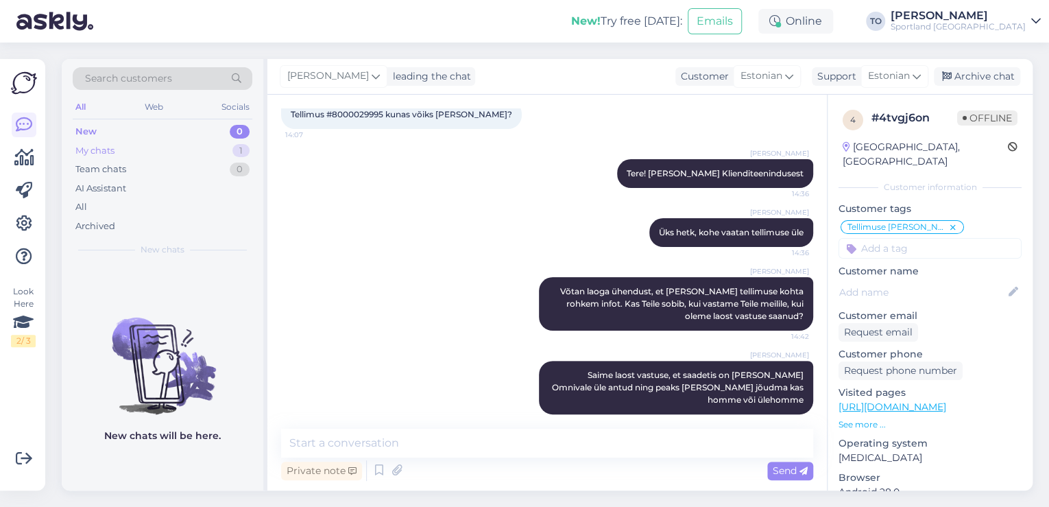
click at [196, 147] on div "My chats 1" at bounding box center [163, 150] width 180 height 19
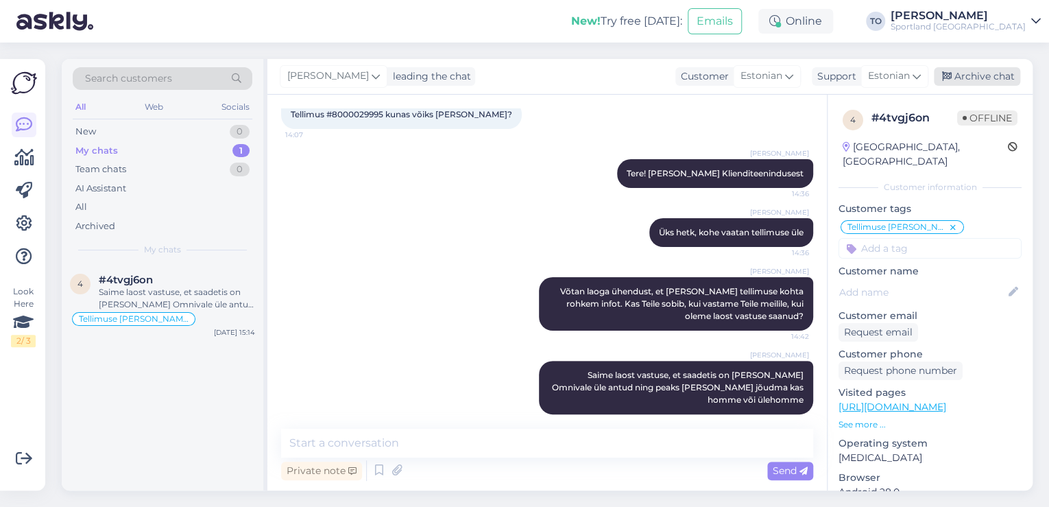
click at [982, 77] on div "Archive chat" at bounding box center [977, 76] width 86 height 19
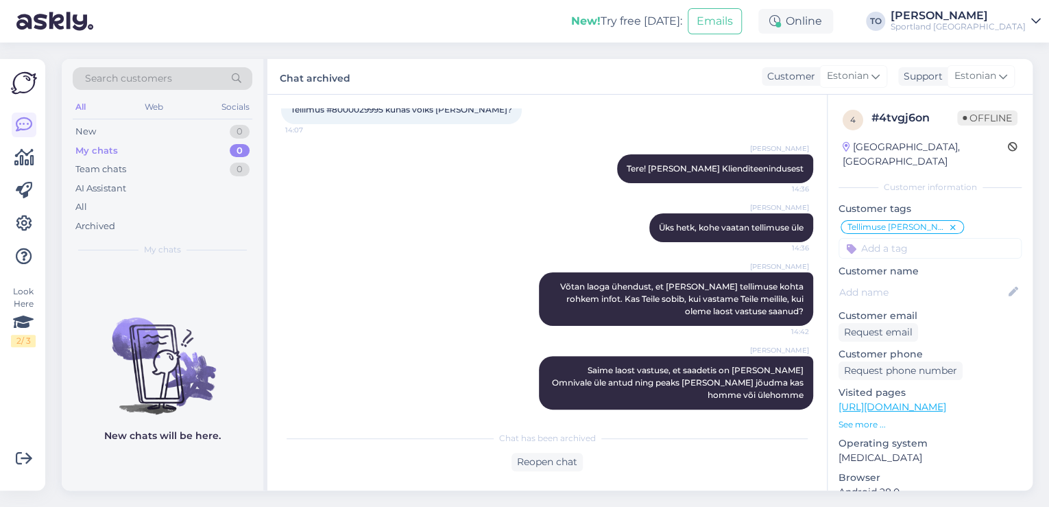
click at [981, 17] on div "[PERSON_NAME]" at bounding box center [958, 15] width 135 height 11
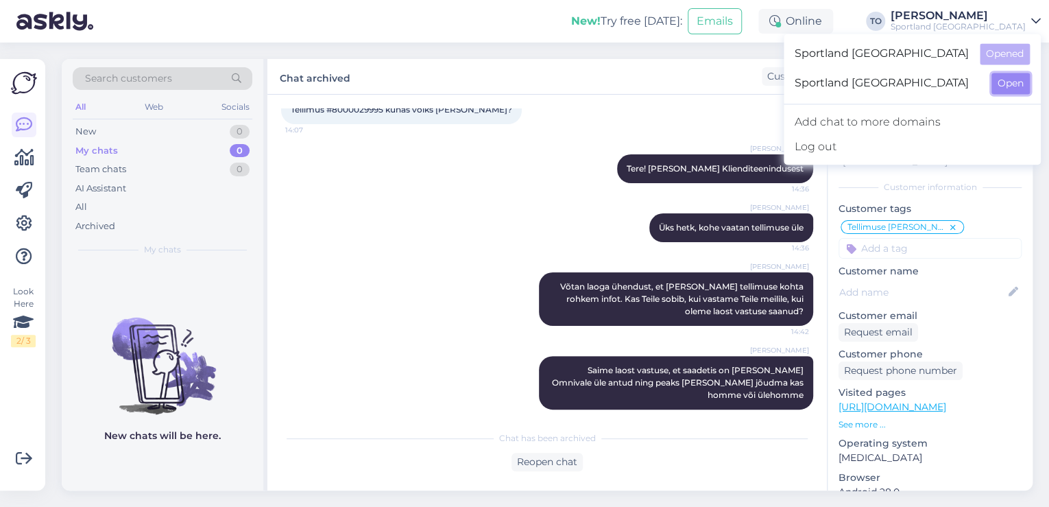
click at [1013, 82] on button "Open" at bounding box center [1011, 83] width 38 height 21
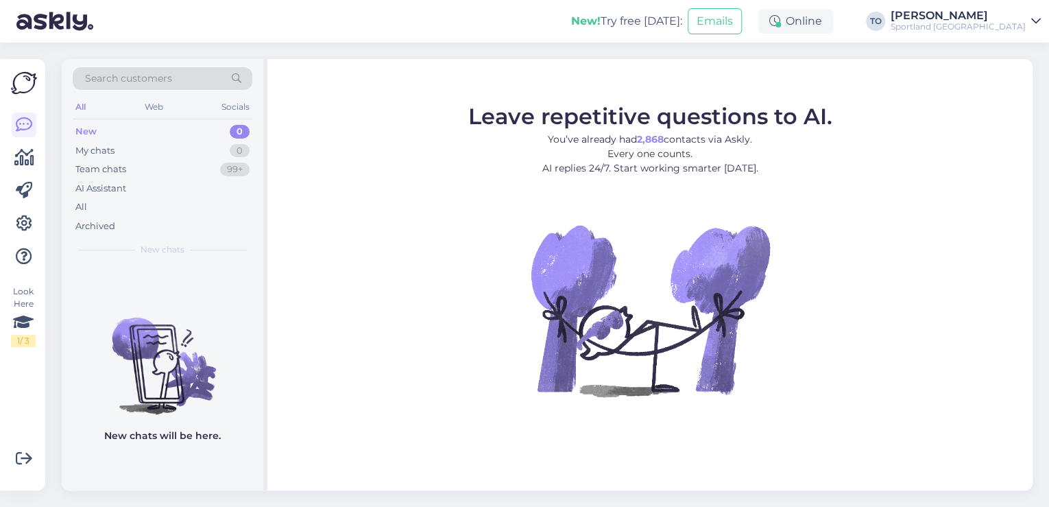
click at [986, 20] on div "[PERSON_NAME]" at bounding box center [958, 15] width 135 height 11
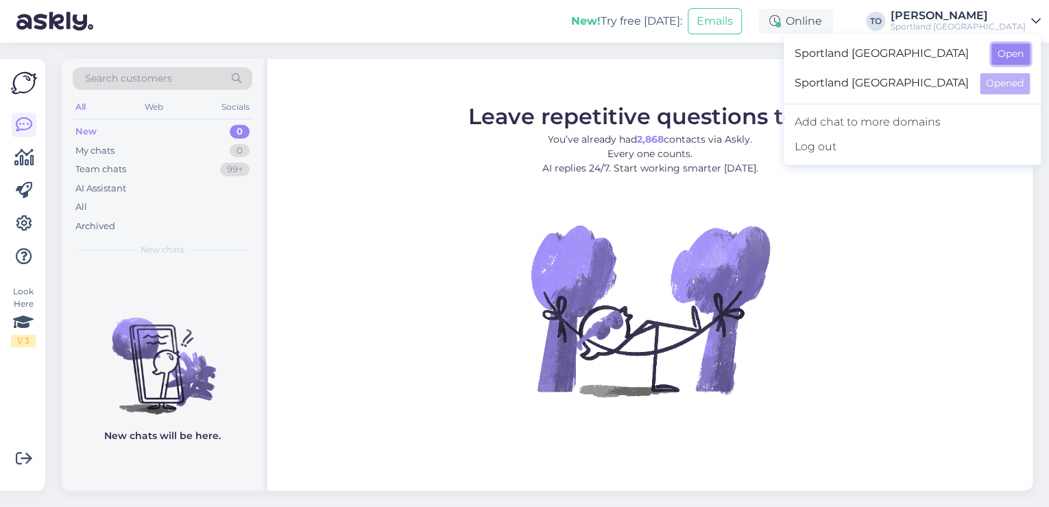
click at [996, 48] on button "Open" at bounding box center [1011, 53] width 38 height 21
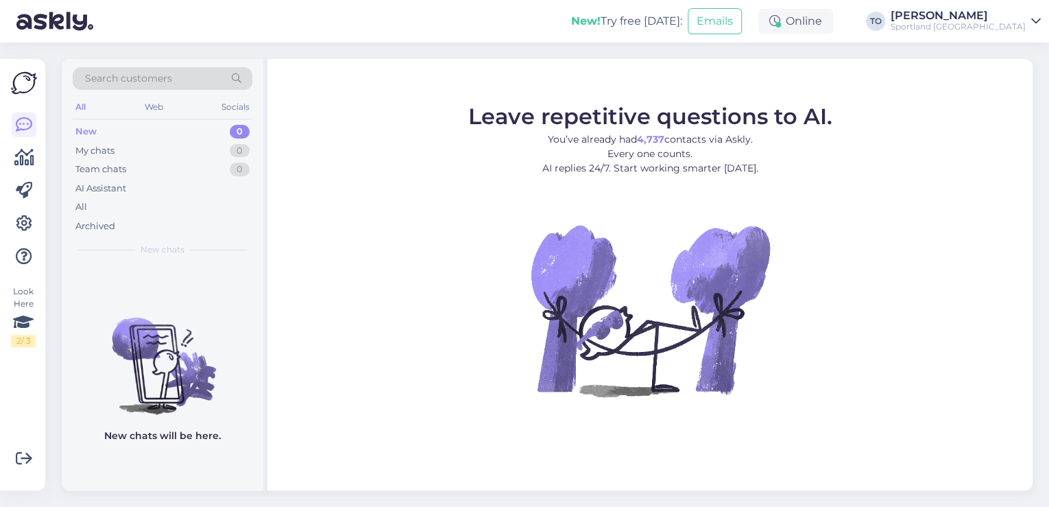
click at [1012, 29] on div "Sportland [GEOGRAPHIC_DATA]" at bounding box center [958, 26] width 135 height 11
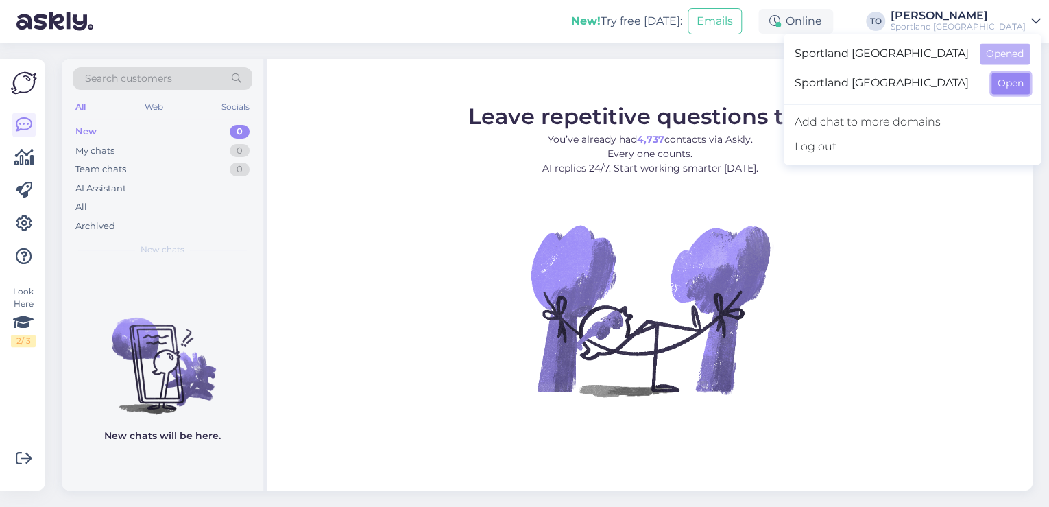
click at [1014, 80] on button "Open" at bounding box center [1011, 83] width 38 height 21
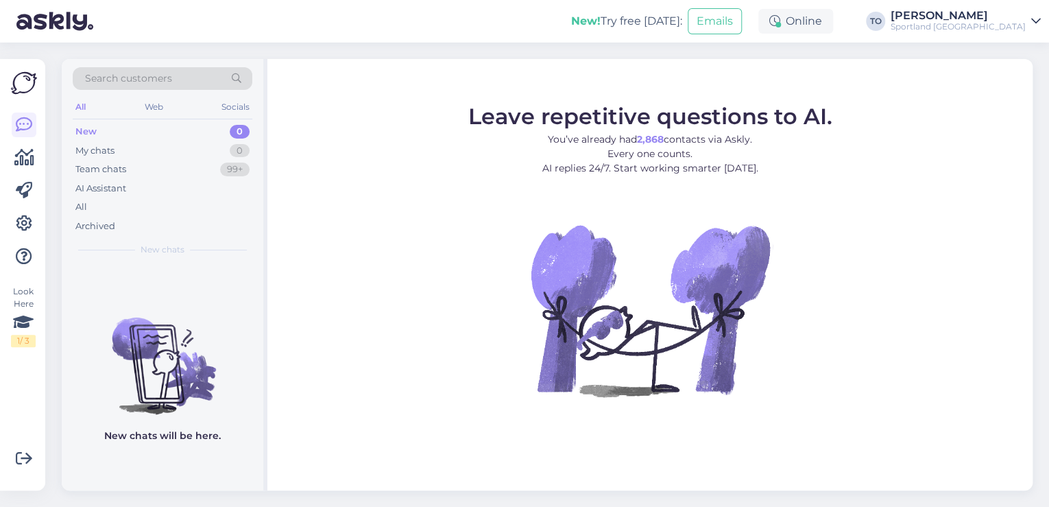
click at [1010, 25] on div "Sportland [GEOGRAPHIC_DATA]" at bounding box center [958, 26] width 135 height 11
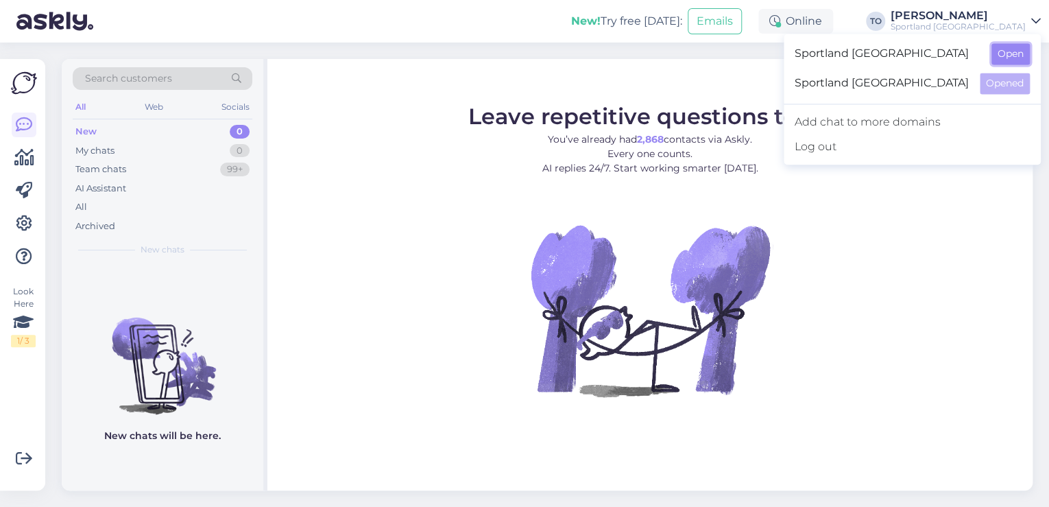
click at [1007, 49] on button "Open" at bounding box center [1011, 53] width 38 height 21
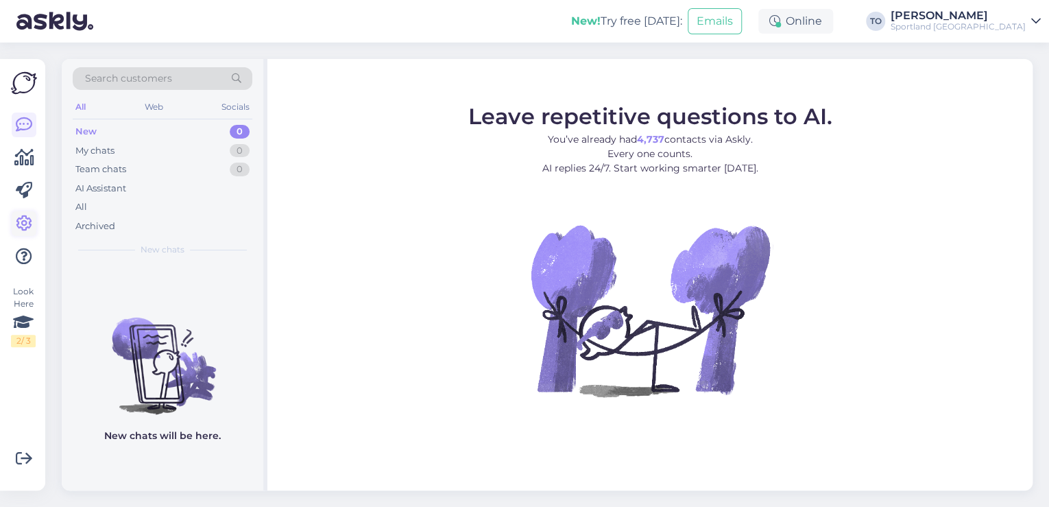
click at [29, 224] on icon at bounding box center [24, 223] width 16 height 16
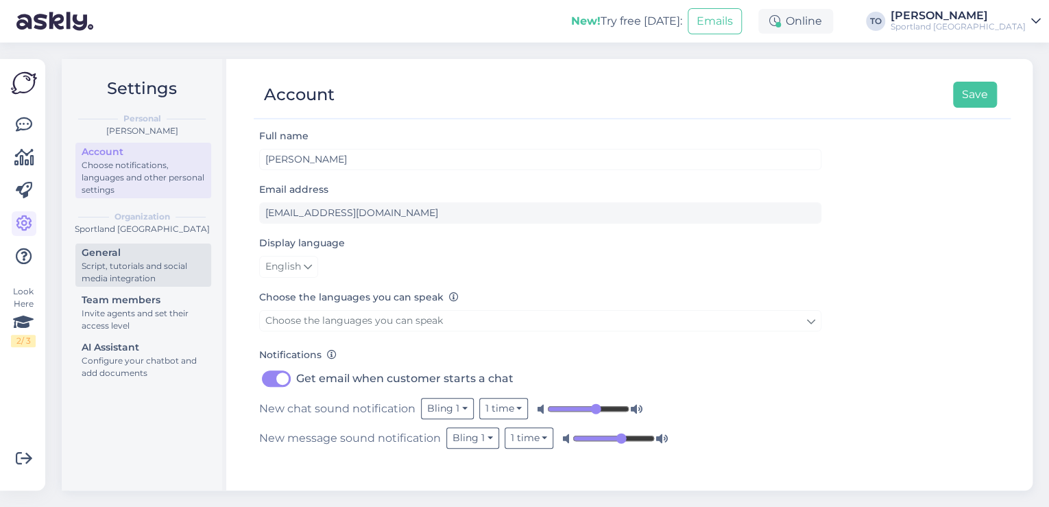
click at [141, 274] on div "Script, tutorials and social media integration" at bounding box center [143, 272] width 123 height 25
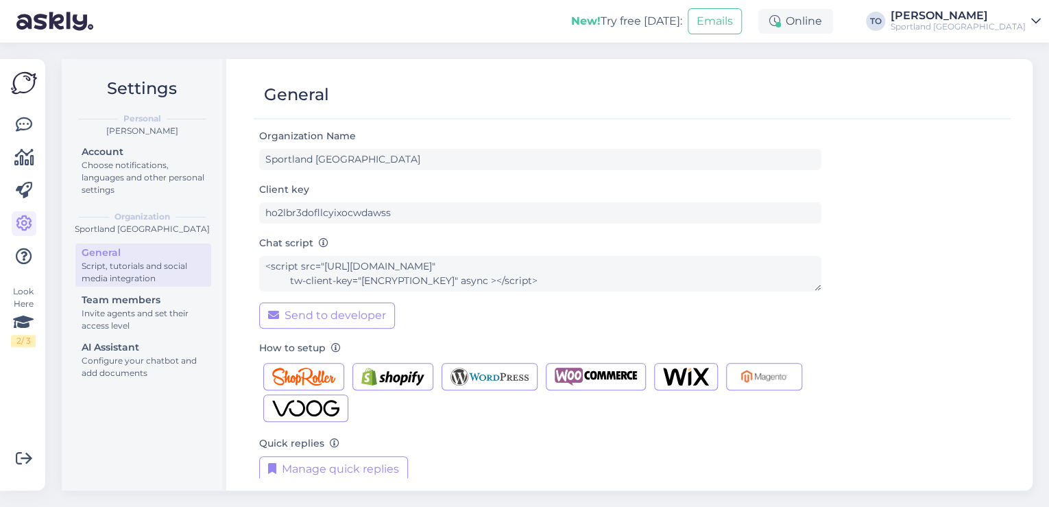
scroll to position [14, 0]
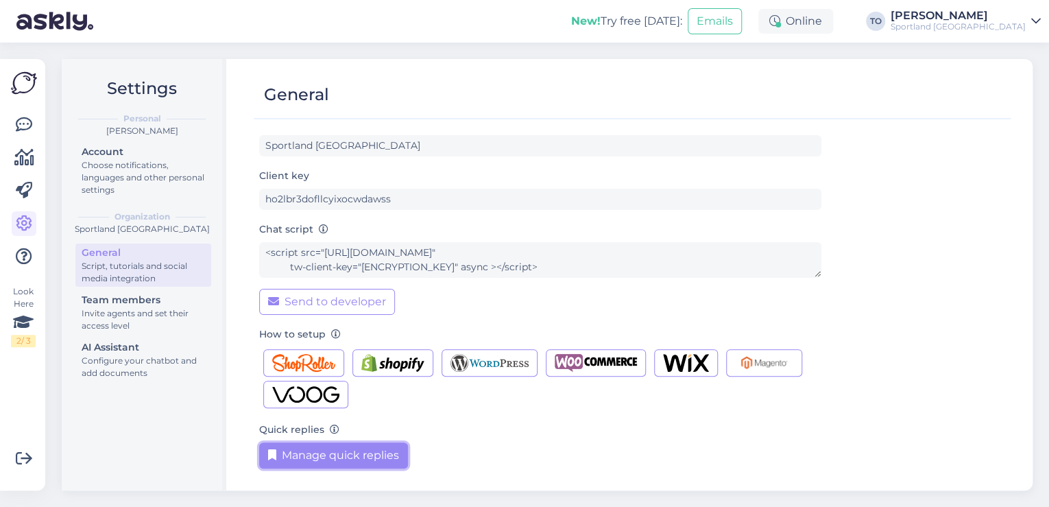
click at [351, 453] on button "Manage quick replies" at bounding box center [333, 455] width 149 height 26
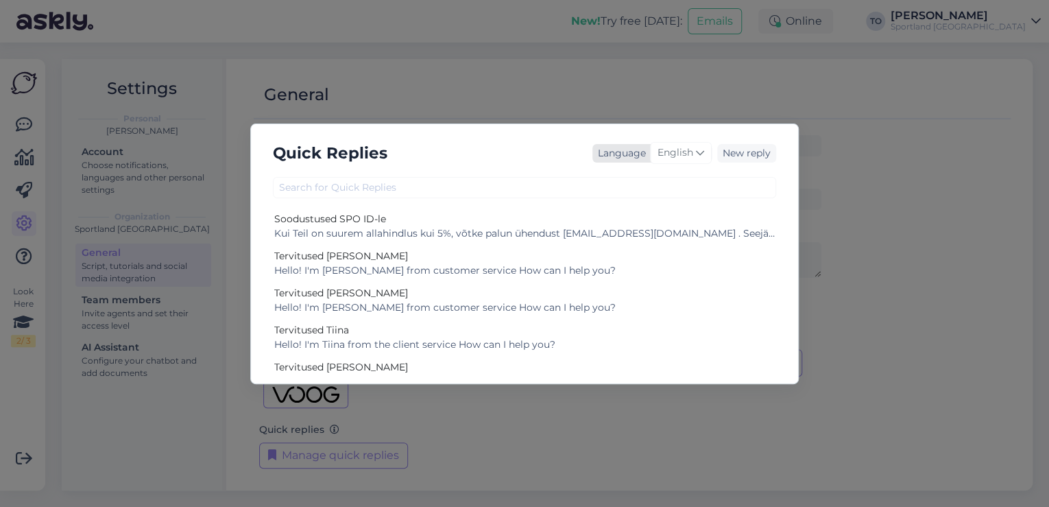
click at [683, 145] on span "English" at bounding box center [676, 152] width 36 height 15
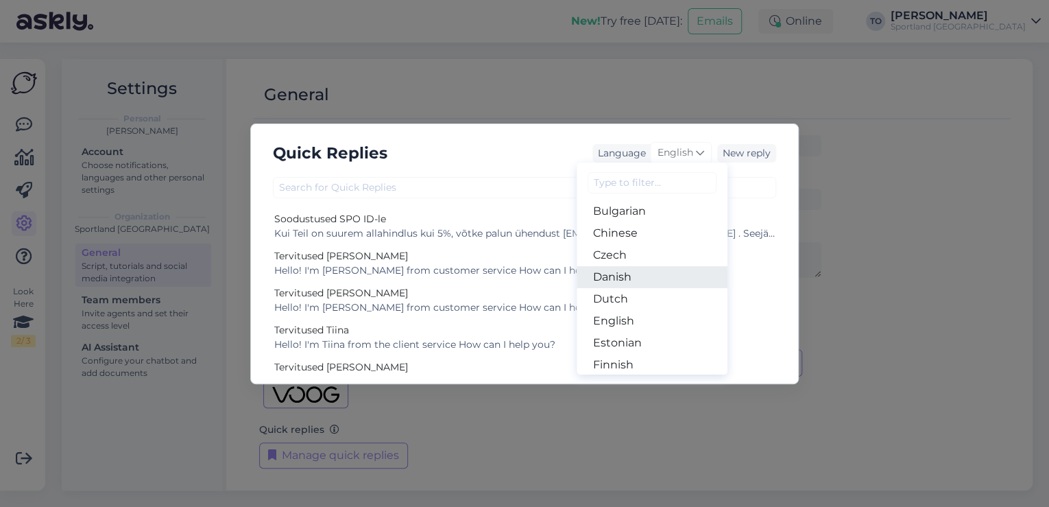
scroll to position [110, 0]
click at [634, 278] on link "Estonian" at bounding box center [652, 280] width 151 height 22
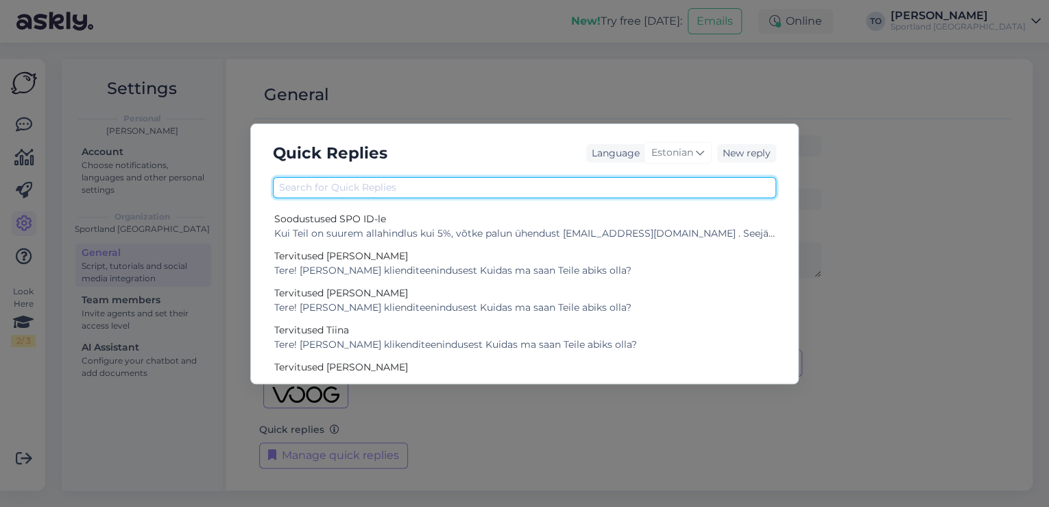
click at [461, 182] on input "text" at bounding box center [524, 187] width 503 height 21
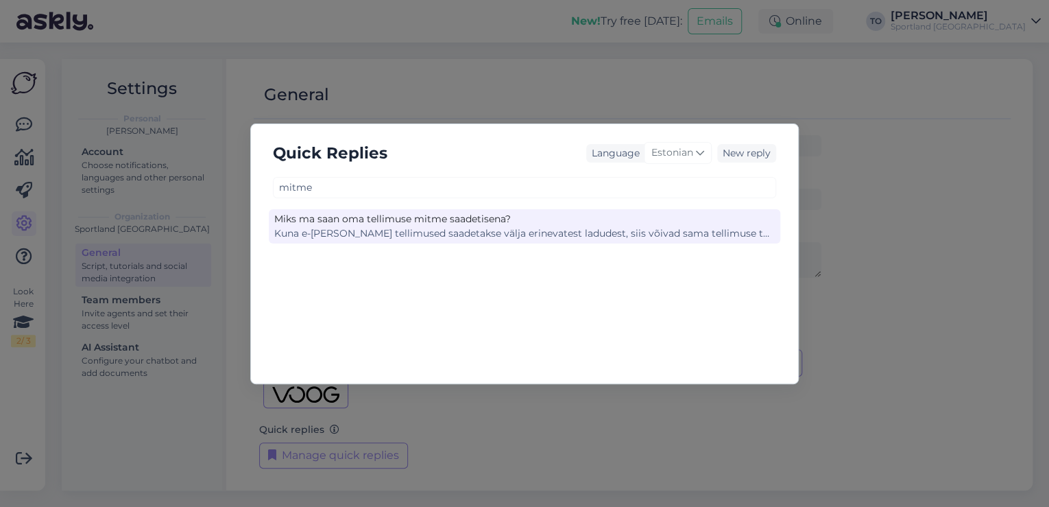
click at [475, 231] on div "Kuna e-[PERSON_NAME] tellimused saadetakse välja erinevatest ladudest, siis või…" at bounding box center [524, 233] width 501 height 14
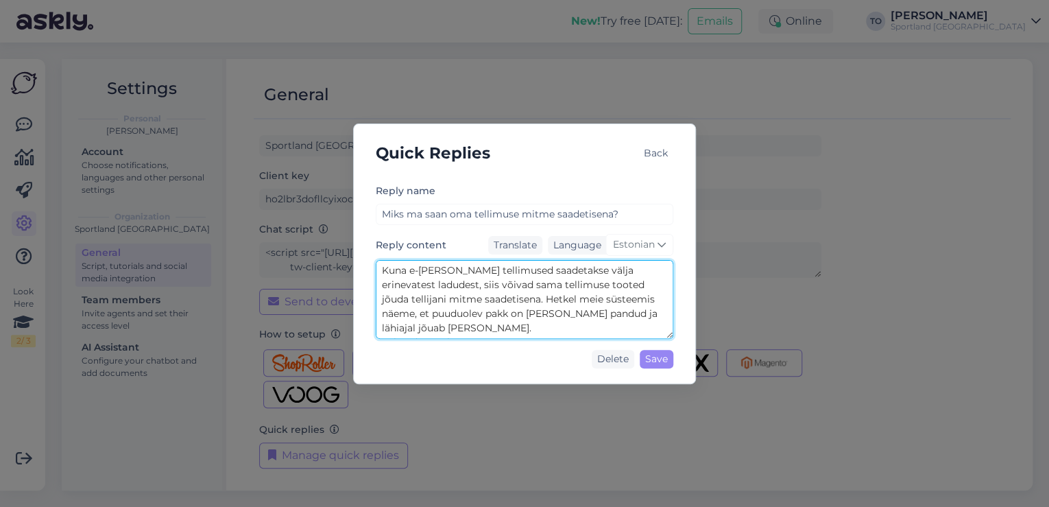
drag, startPoint x: 383, startPoint y: 266, endPoint x: 562, endPoint y: 328, distance: 188.9
click at [562, 328] on textarea "Kuna e-[PERSON_NAME] tellimused saadetakse välja erinevatest ladudest, siis või…" at bounding box center [525, 299] width 298 height 79
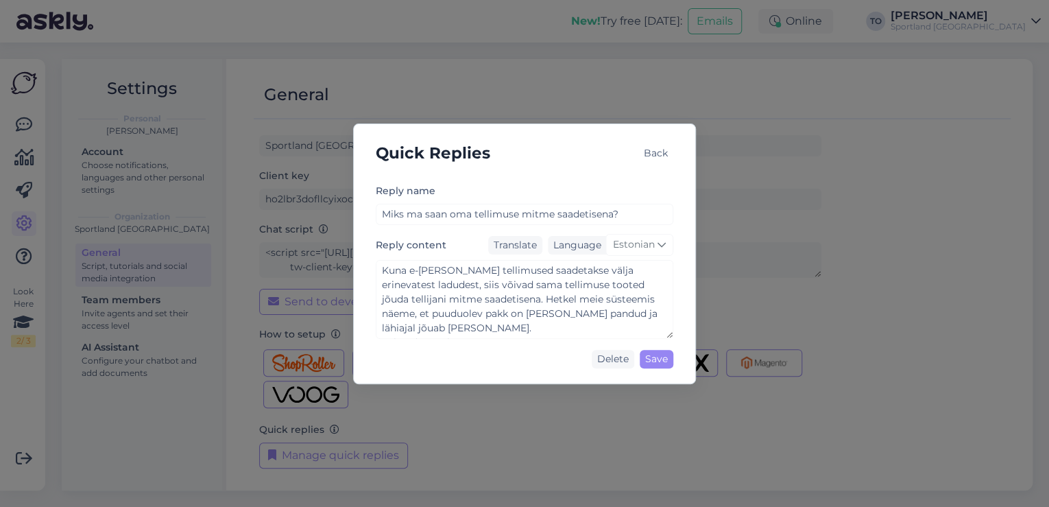
click at [788, 150] on div "Quick Replies Back Reply name Miks ma saan oma tellimuse mitme [PERSON_NAME]? R…" at bounding box center [524, 253] width 1049 height 507
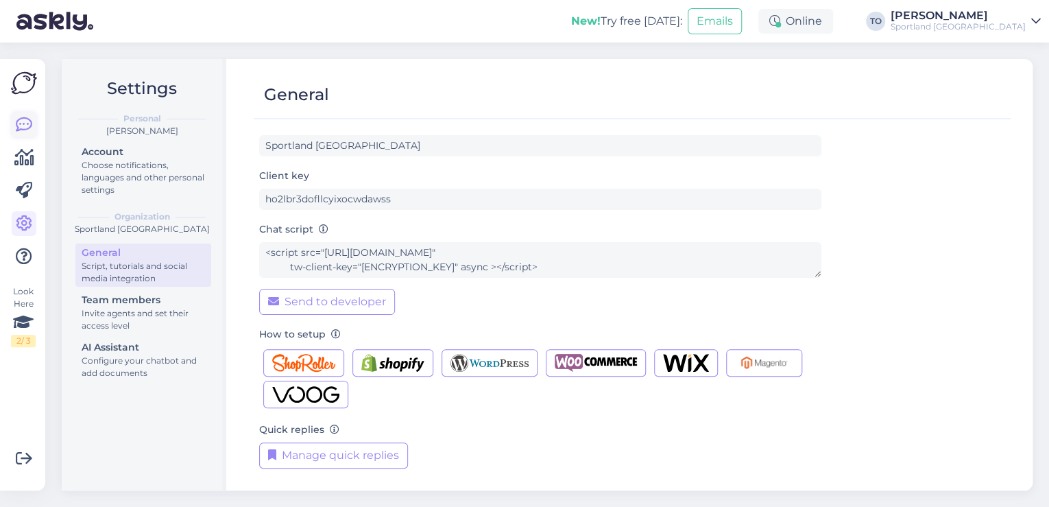
click at [23, 126] on icon at bounding box center [24, 125] width 16 height 16
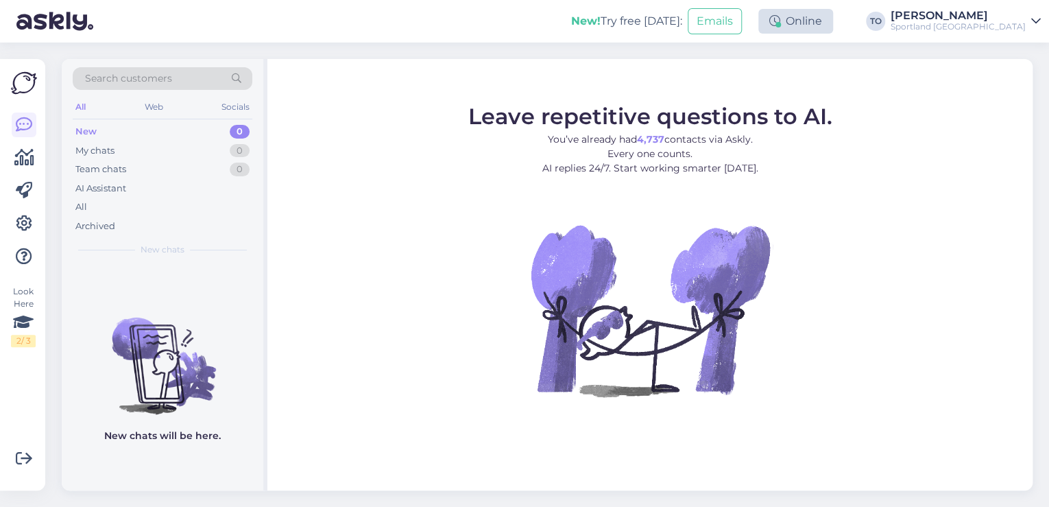
click at [833, 26] on div "Online" at bounding box center [795, 21] width 75 height 25
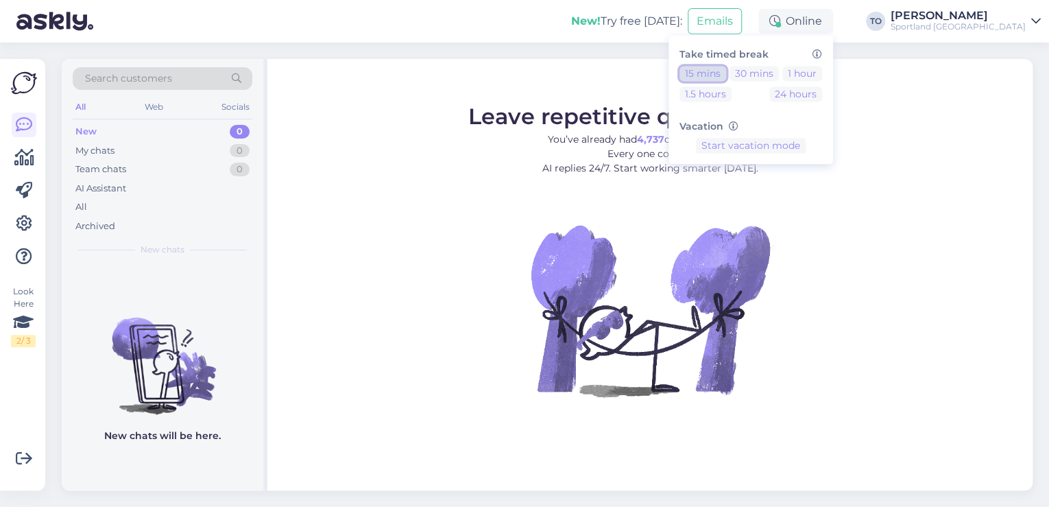
click at [726, 69] on button "15 mins" at bounding box center [703, 73] width 47 height 15
click at [993, 25] on div "Sportland [GEOGRAPHIC_DATA]" at bounding box center [958, 26] width 135 height 11
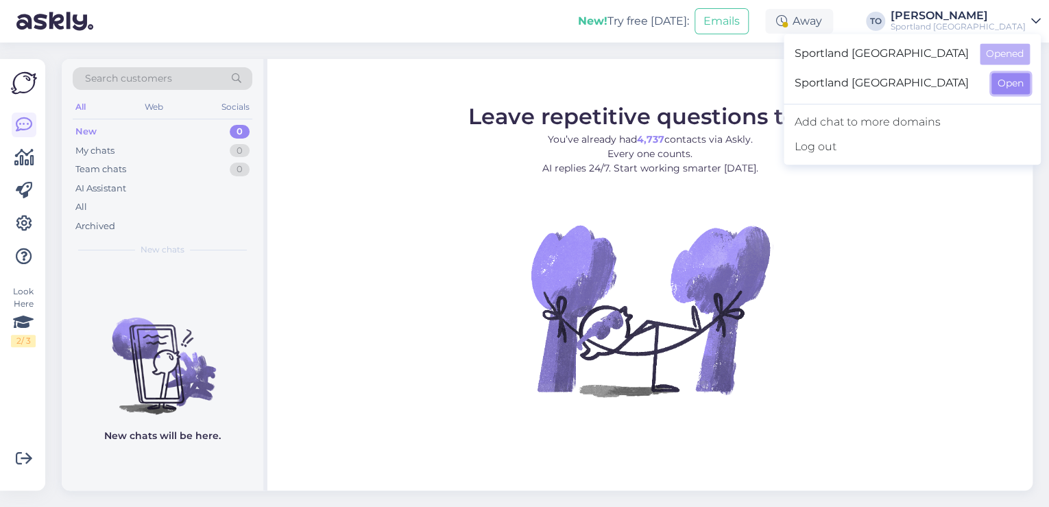
click at [1005, 90] on button "Open" at bounding box center [1011, 83] width 38 height 21
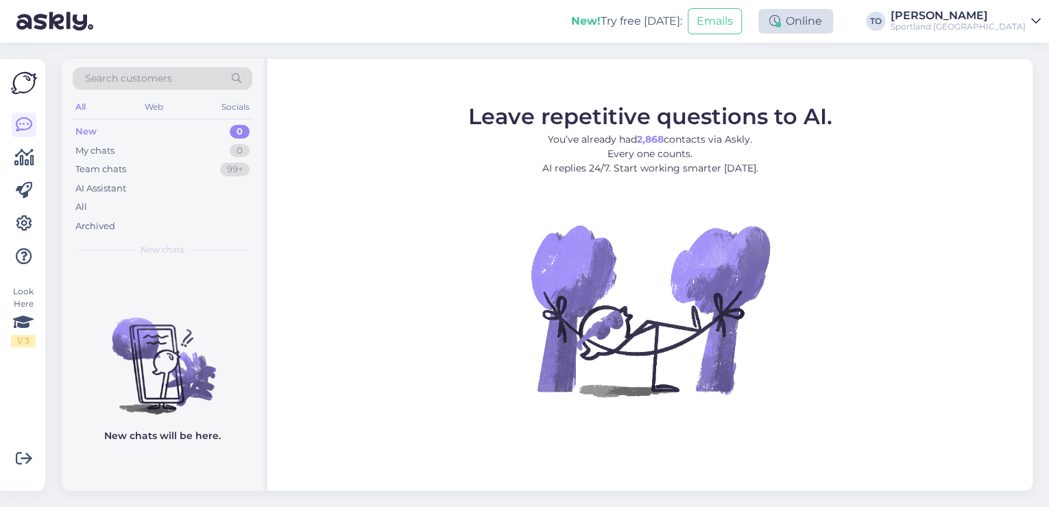
click at [833, 21] on div "Online" at bounding box center [795, 21] width 75 height 25
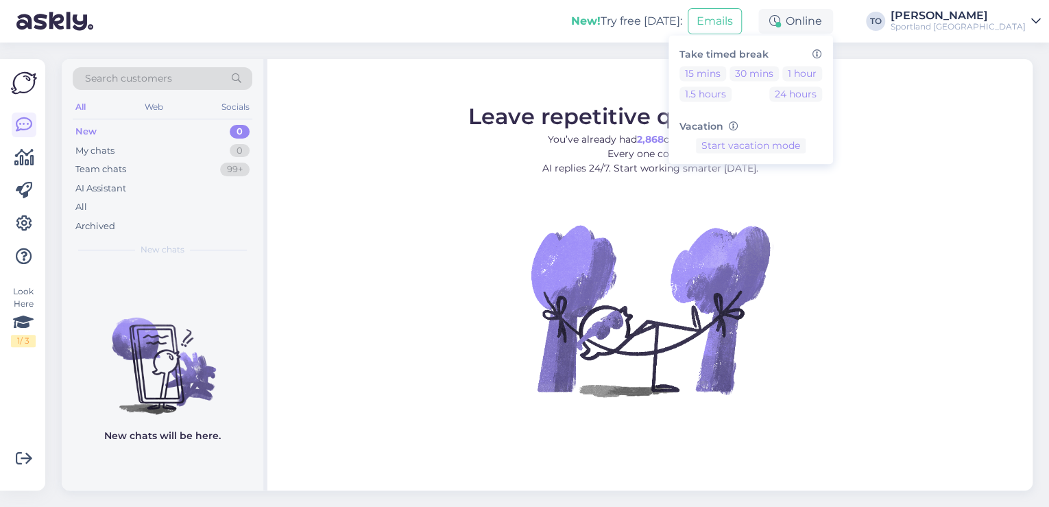
click at [767, 65] on div "Take timed break 15 mins 30 mins 1 hour 1.5 hours 24 hours Vacation Start vacat…" at bounding box center [751, 99] width 165 height 129
click at [726, 68] on button "15 mins" at bounding box center [703, 73] width 47 height 15
click at [605, 23] on div "New! Try free [DATE]: Emails Away Take timed break 15 mins 30 mins 1 hour 1.5 h…" at bounding box center [524, 21] width 1049 height 43
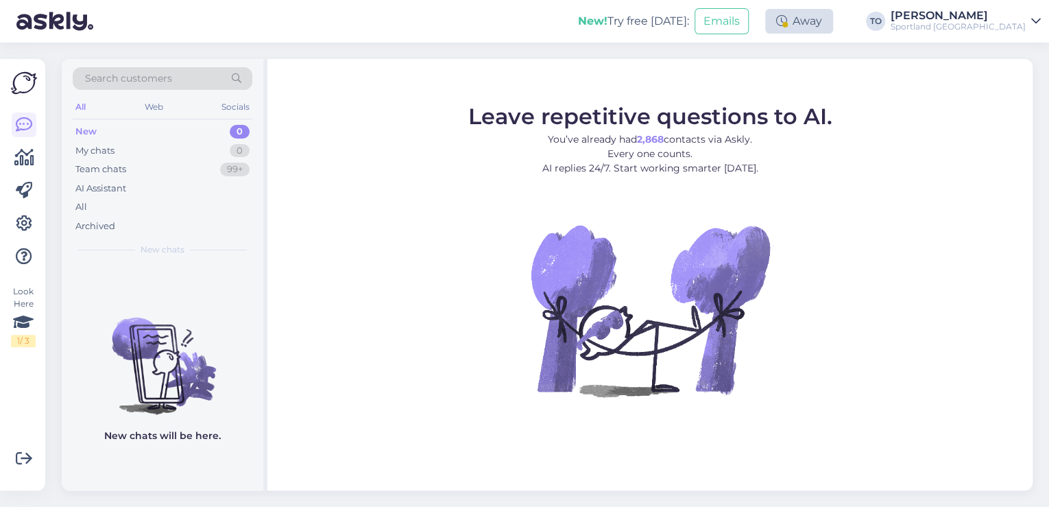
click at [833, 22] on div "Away" at bounding box center [799, 21] width 68 height 25
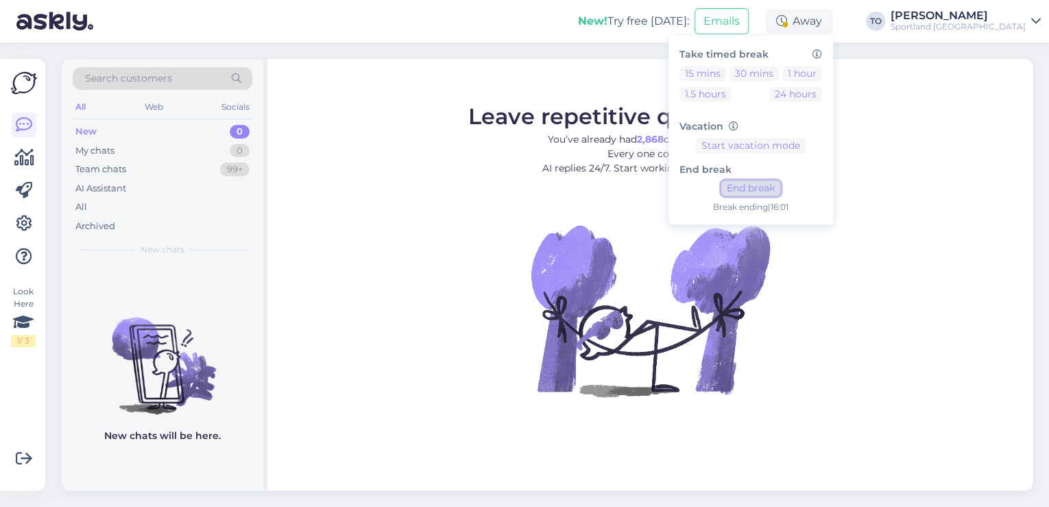
click at [780, 185] on button "End break" at bounding box center [750, 188] width 59 height 15
click at [988, 16] on div "[PERSON_NAME]" at bounding box center [958, 15] width 135 height 11
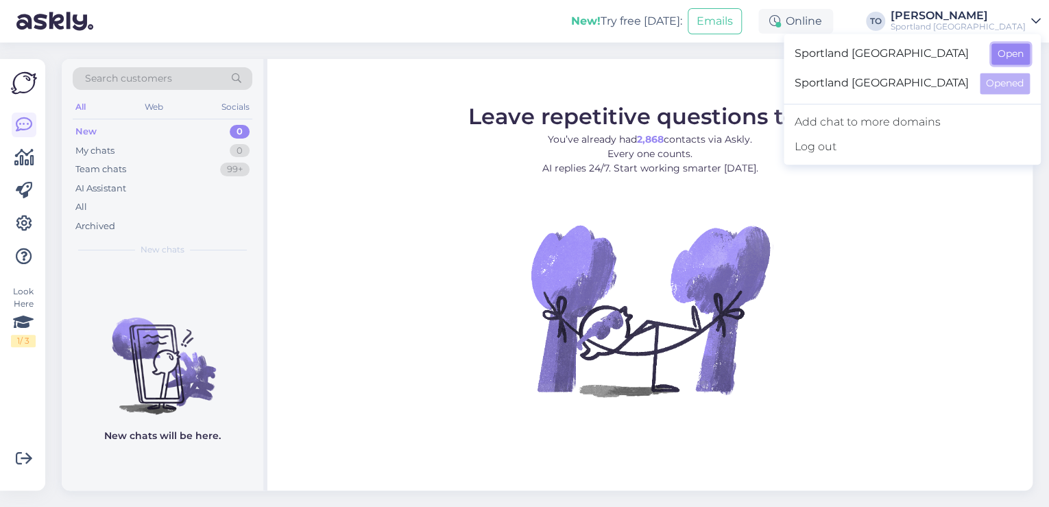
click at [1018, 61] on button "Open" at bounding box center [1011, 53] width 38 height 21
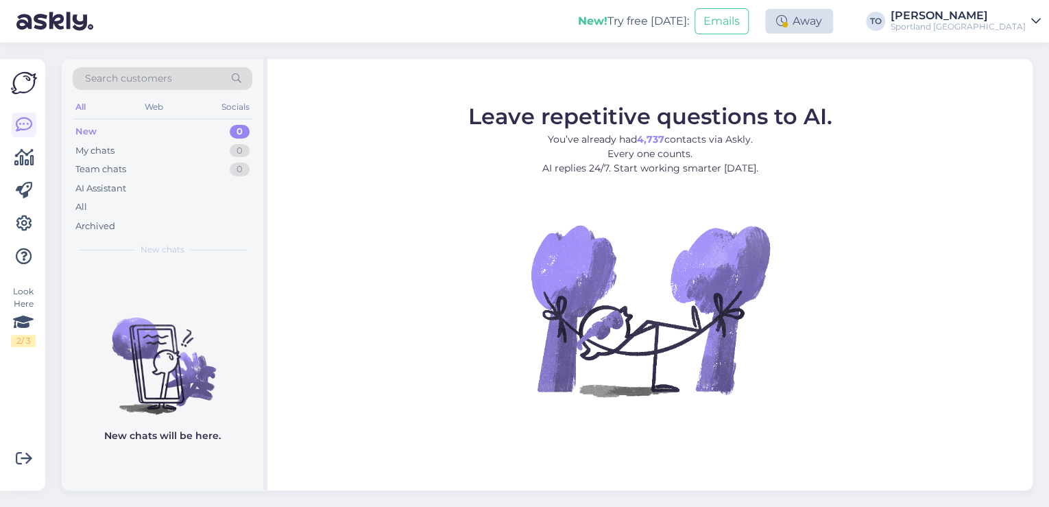
click at [788, 26] on div at bounding box center [784, 24] width 5 height 5
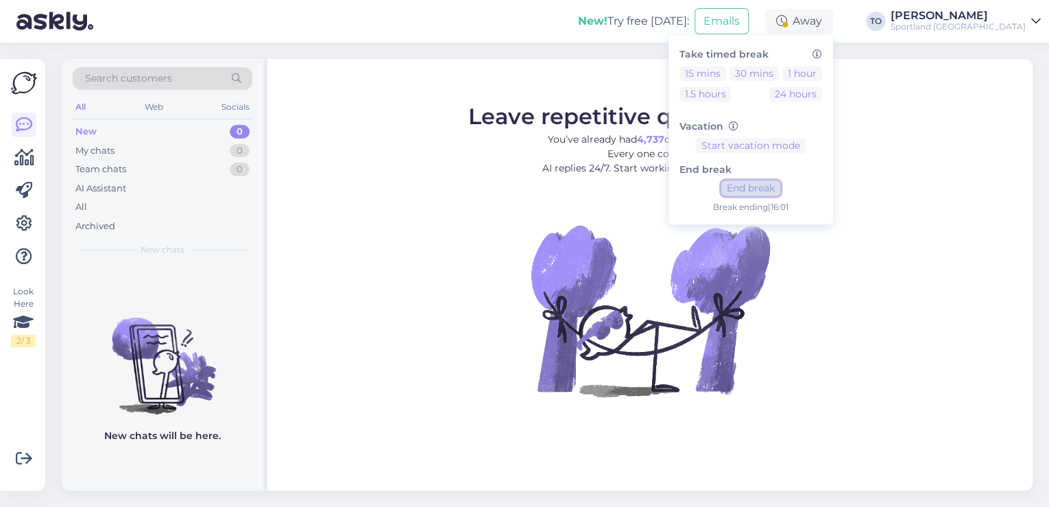
click at [780, 189] on button "End break" at bounding box center [750, 188] width 59 height 15
click at [232, 20] on div "New! Try free [DATE]: Emails Online Take timed break 15 mins 30 mins 1 hour 1.5…" at bounding box center [524, 21] width 1049 height 43
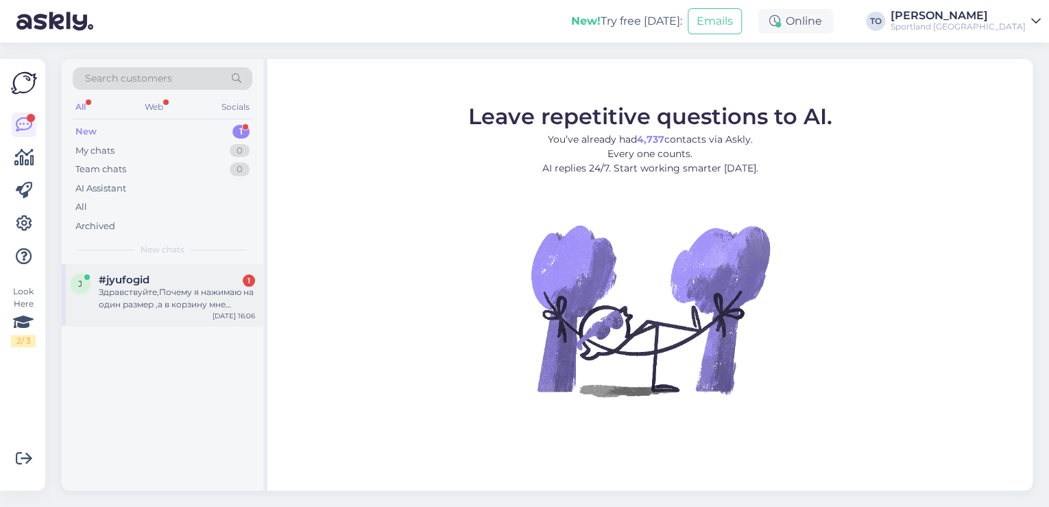
click at [178, 298] on div "Здравствуйте,Почему я нажимаю на один размер ,а в корзину мне кидается другой ?" at bounding box center [177, 298] width 156 height 25
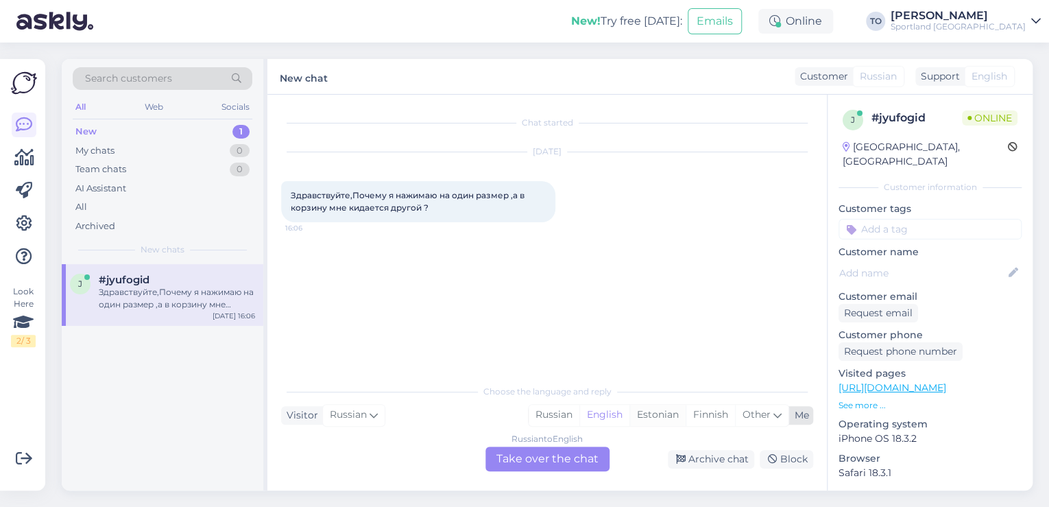
click at [662, 418] on div "Estonian" at bounding box center [658, 415] width 56 height 21
click at [571, 464] on div "Russian to Estonian Take over the chat" at bounding box center [548, 458] width 124 height 25
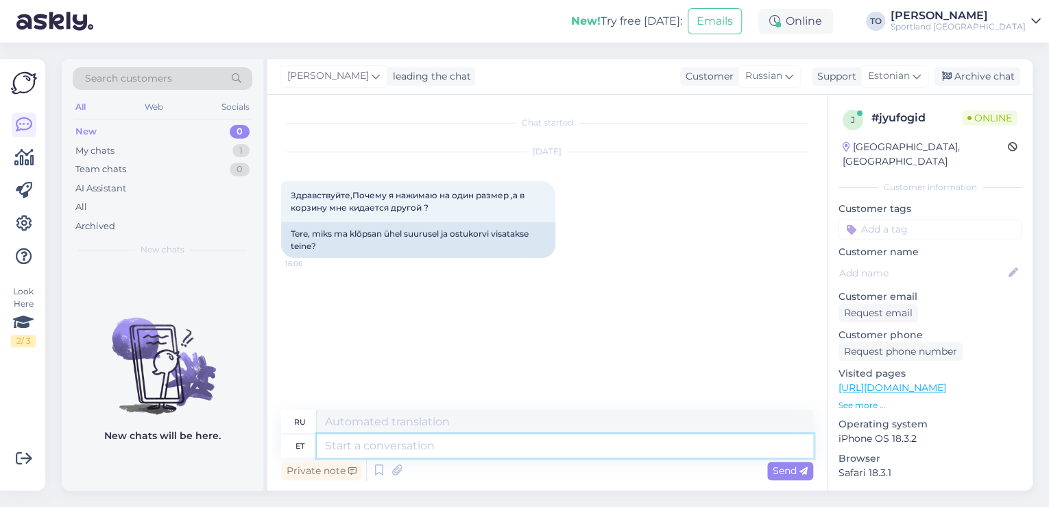
click at [481, 444] on textarea at bounding box center [565, 445] width 496 height 23
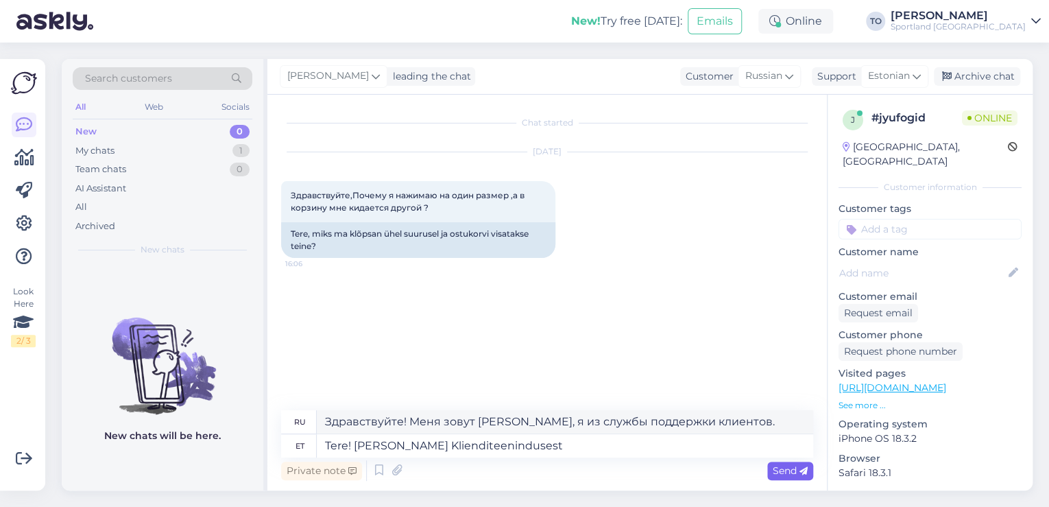
click at [785, 466] on span "Send" at bounding box center [790, 470] width 35 height 12
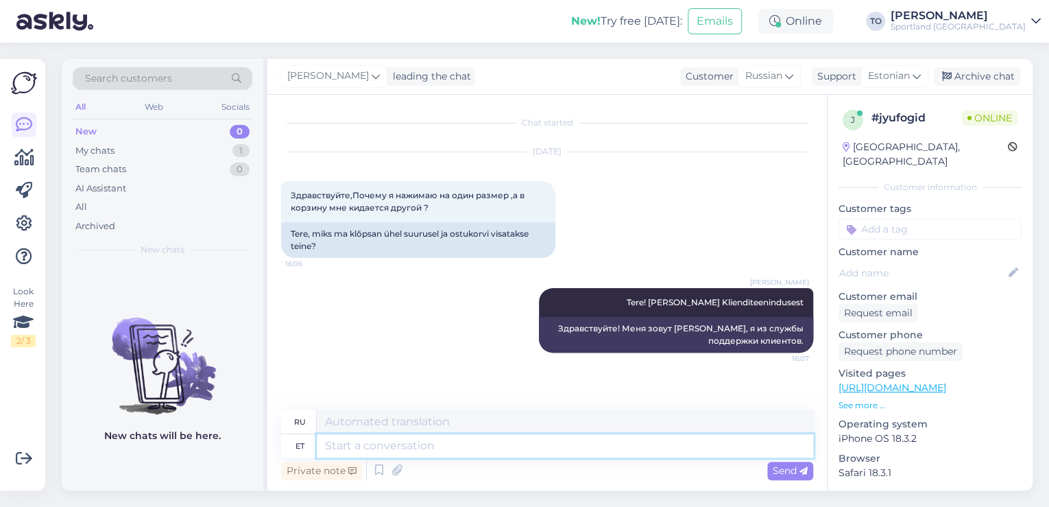
click at [411, 444] on textarea at bounding box center [565, 445] width 496 height 23
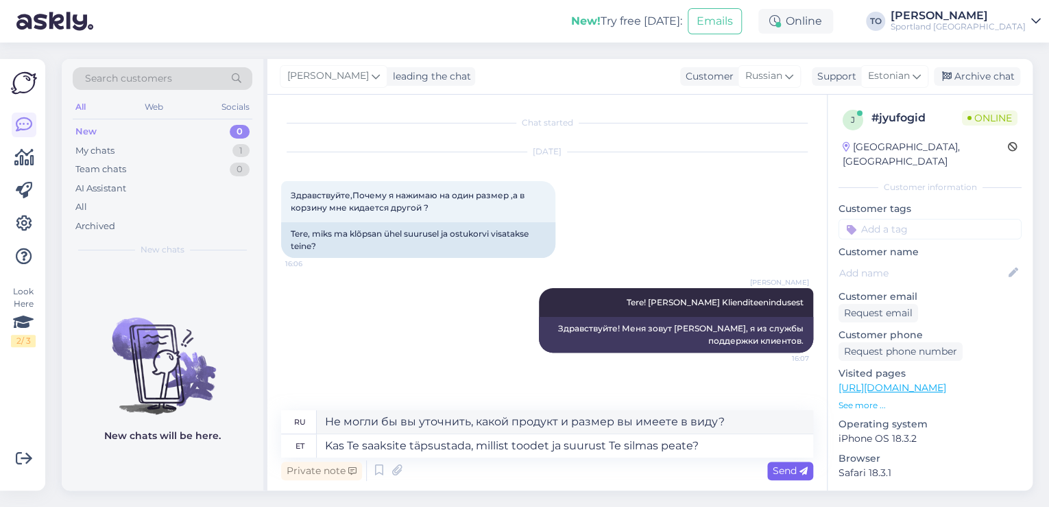
click at [771, 466] on div "Send" at bounding box center [790, 471] width 46 height 19
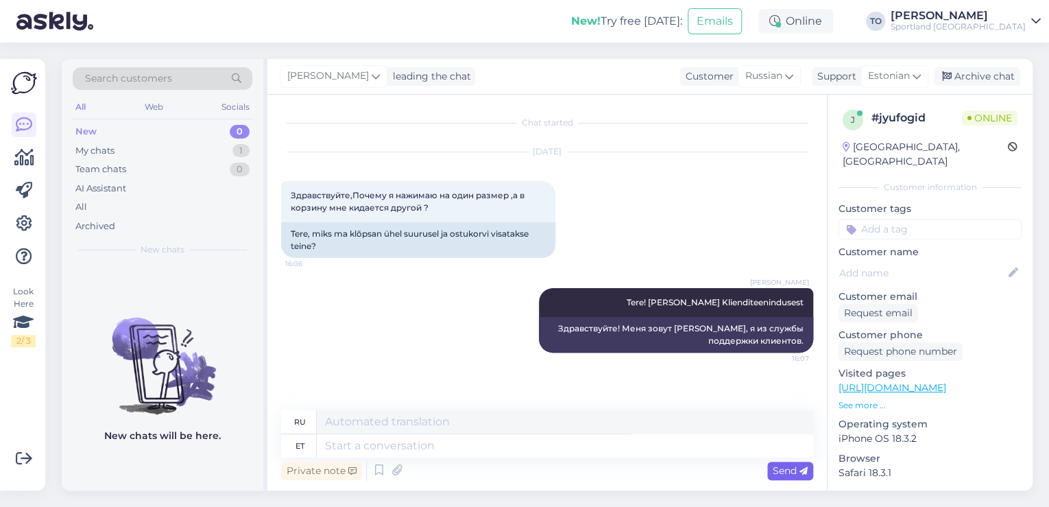
scroll to position [77, 0]
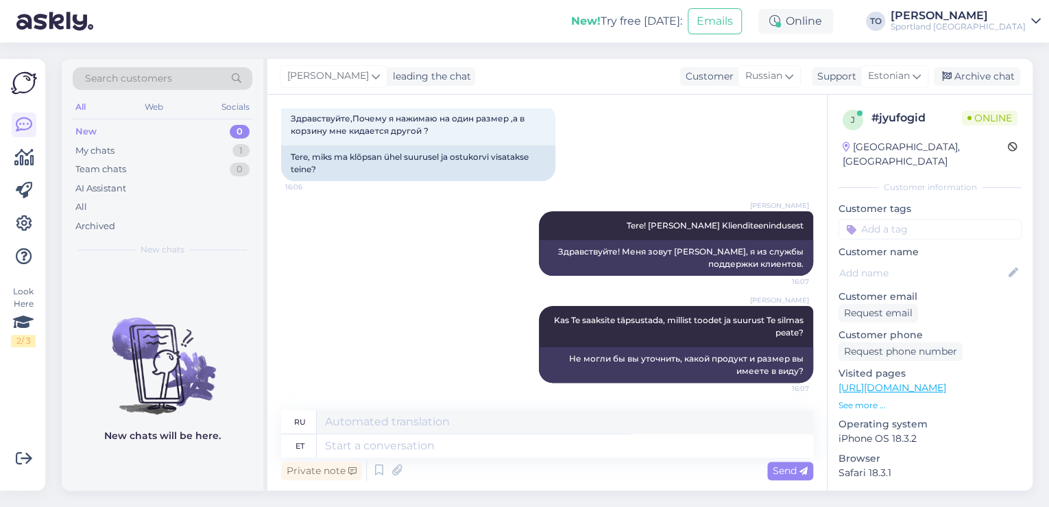
click at [874, 219] on input at bounding box center [930, 229] width 183 height 21
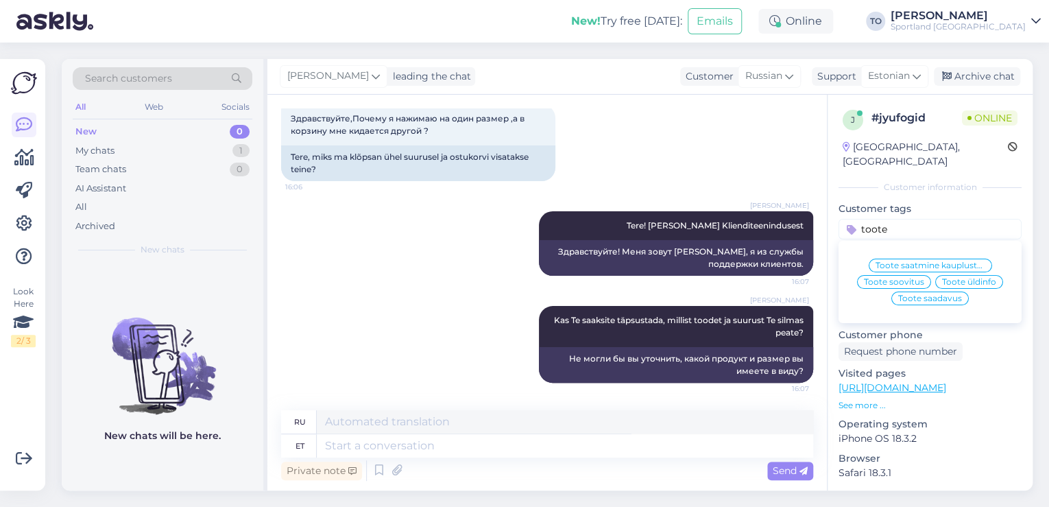
click at [949, 278] on span "Toote üldinfo" at bounding box center [969, 282] width 54 height 8
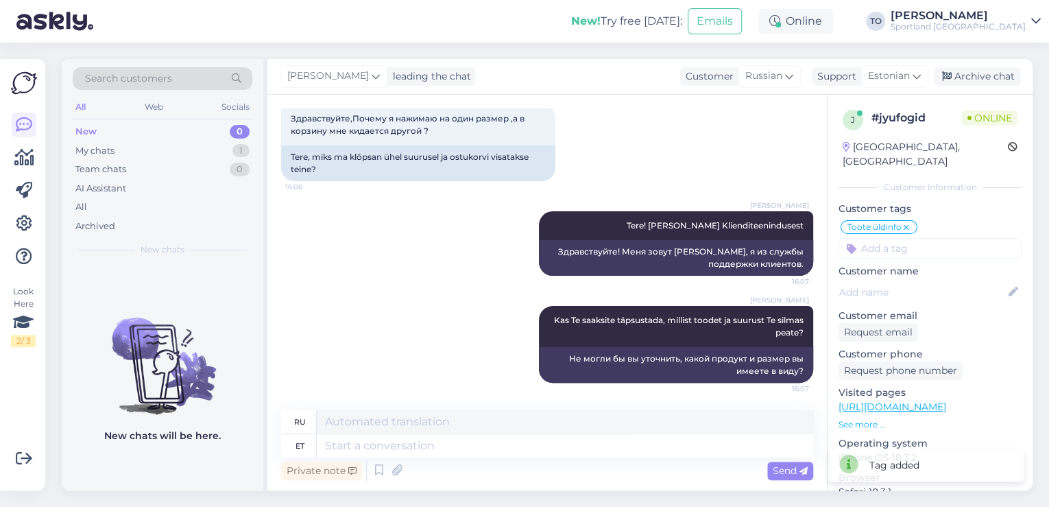
scroll to position [76, 0]
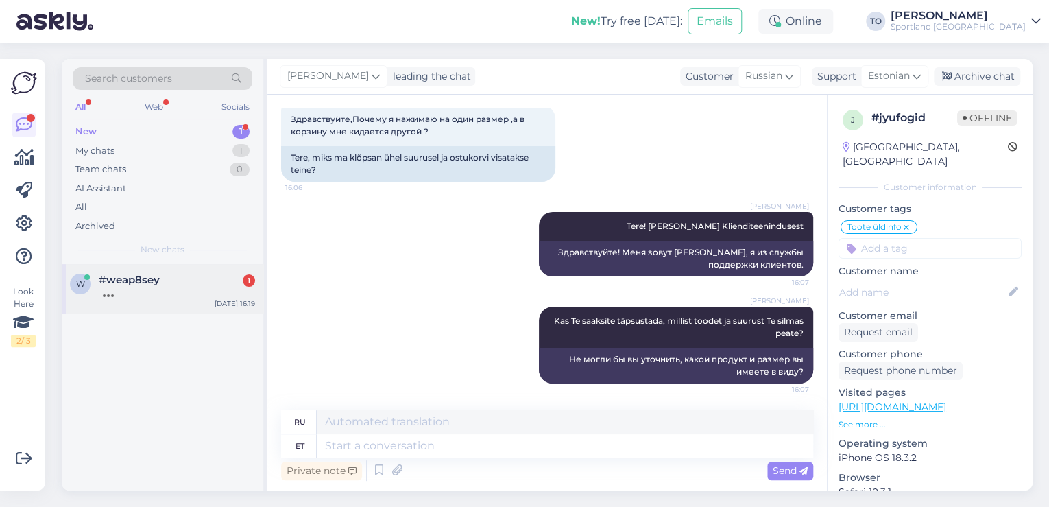
click at [208, 296] on div at bounding box center [177, 292] width 156 height 12
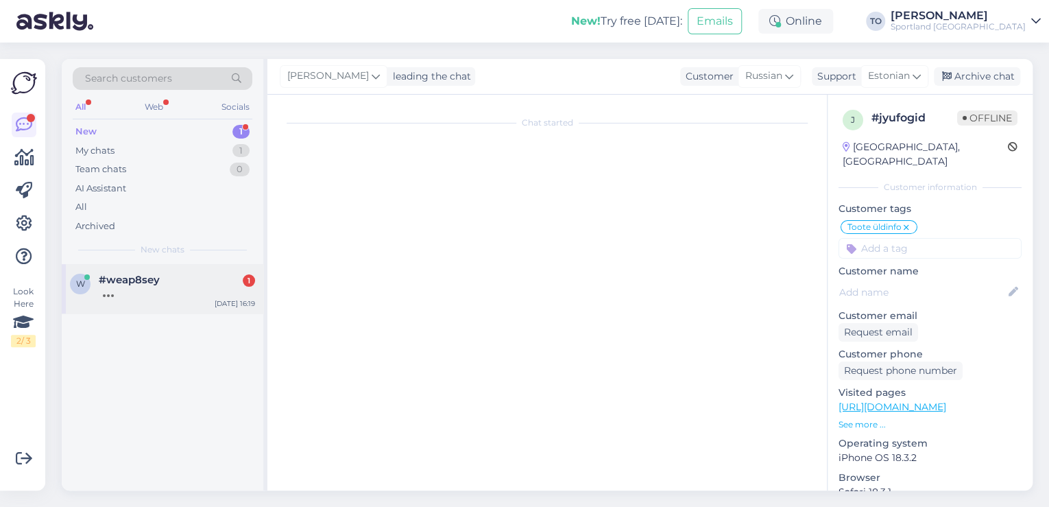
scroll to position [0, 0]
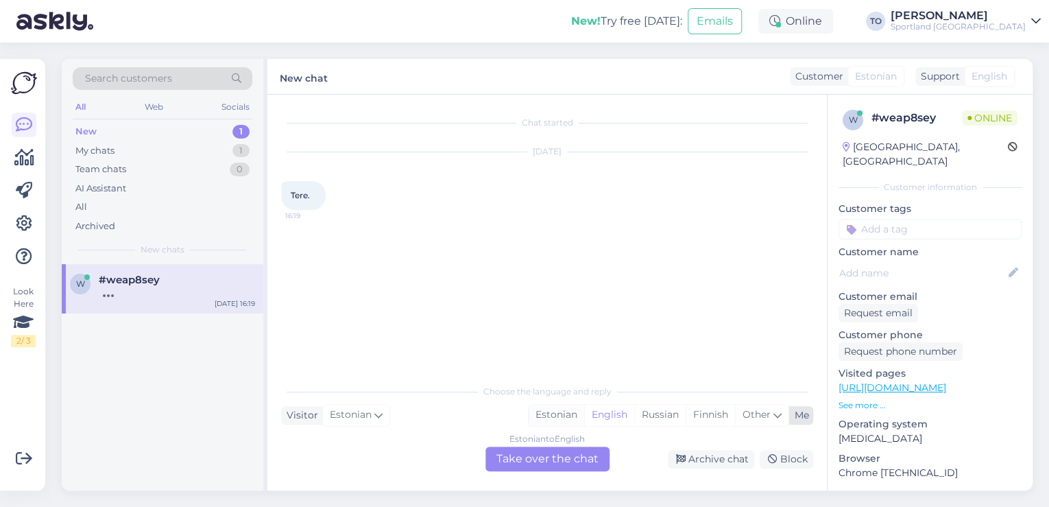
click at [569, 414] on div "Estonian" at bounding box center [557, 415] width 56 height 21
click at [542, 461] on div "Estonian to Estonian Take over the chat" at bounding box center [548, 458] width 124 height 25
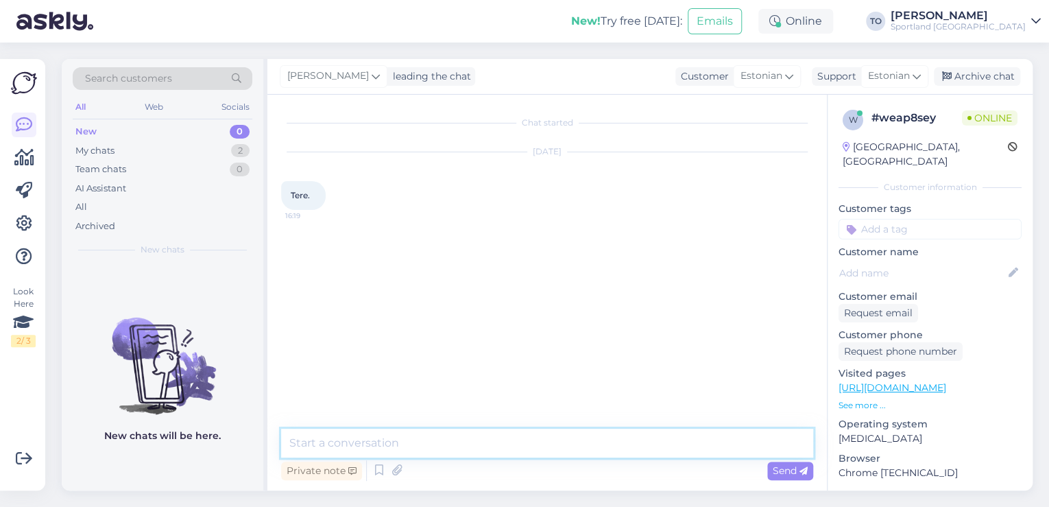
click at [519, 444] on textarea at bounding box center [547, 443] width 532 height 29
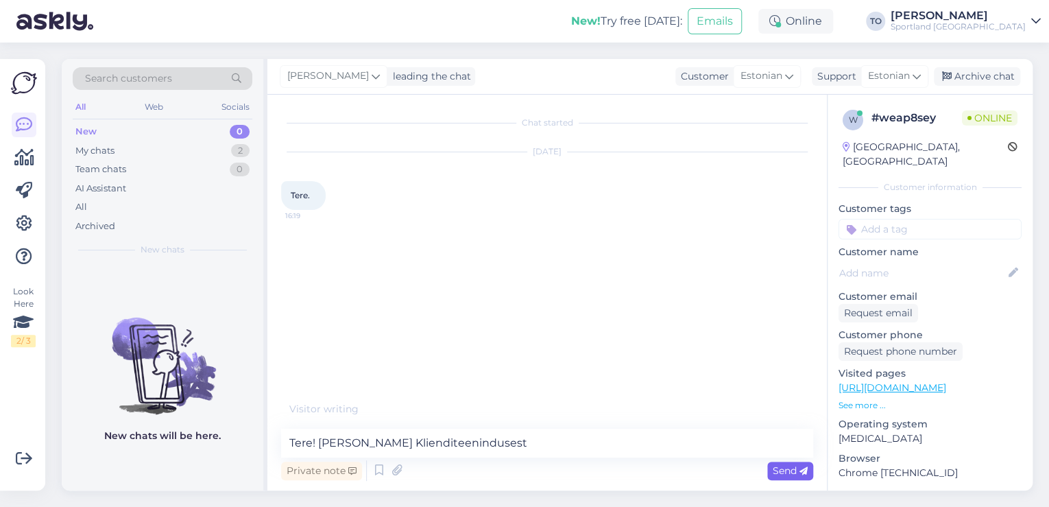
click at [794, 472] on span "Send" at bounding box center [790, 470] width 35 height 12
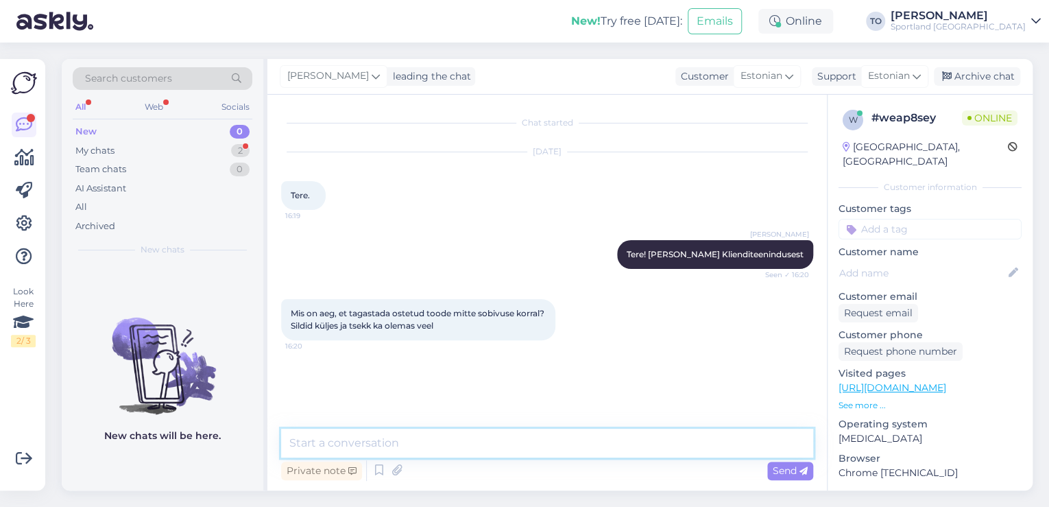
click at [537, 441] on textarea at bounding box center [547, 443] width 532 height 29
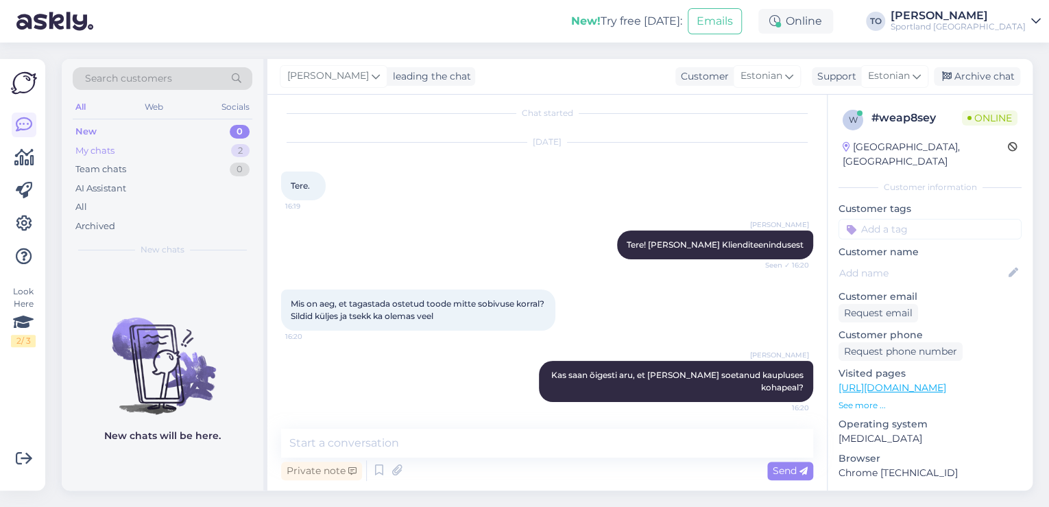
click at [217, 143] on div "My chats 2" at bounding box center [163, 150] width 180 height 19
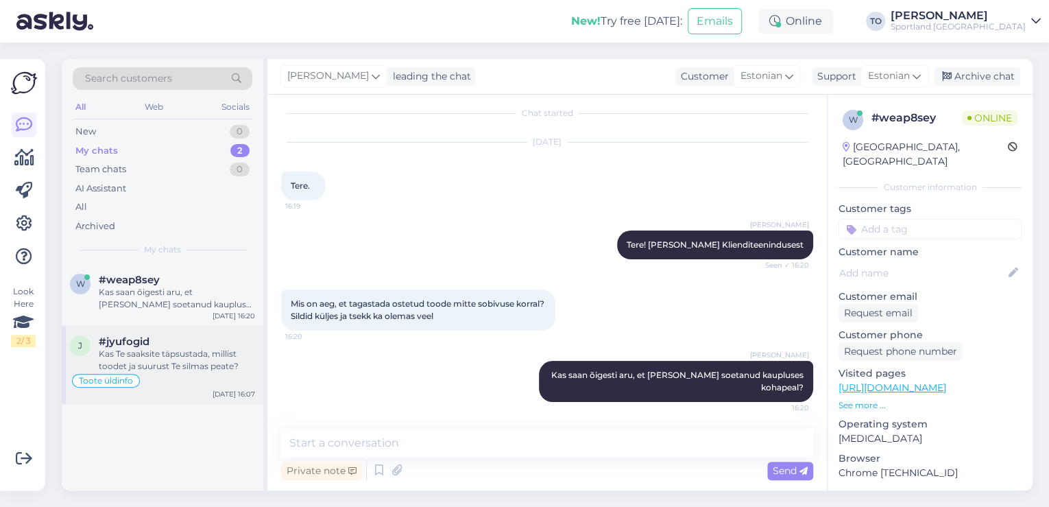
click at [220, 357] on div "Kas Te saaksite täpsustada, millist toodet ja suurust Te silmas peate?" at bounding box center [177, 360] width 156 height 25
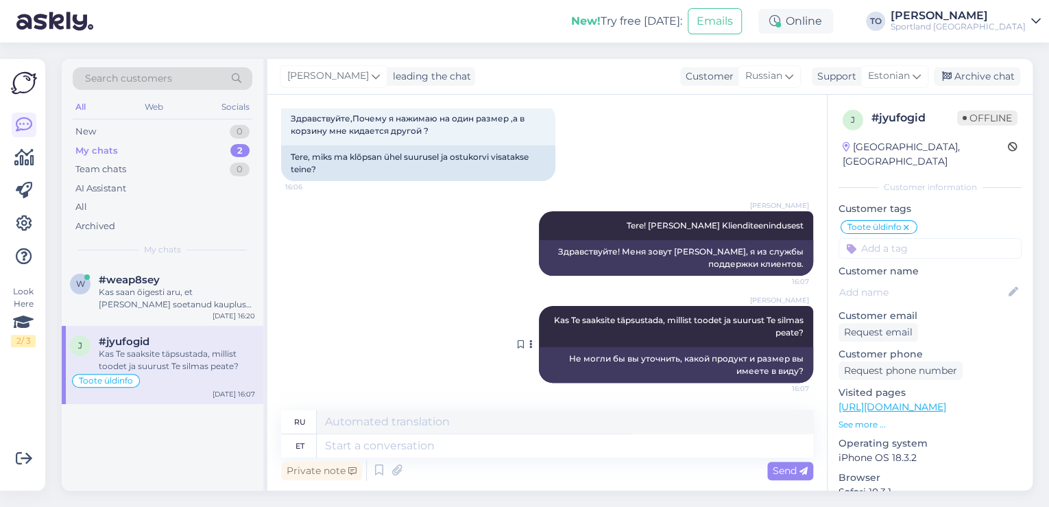
scroll to position [76, 0]
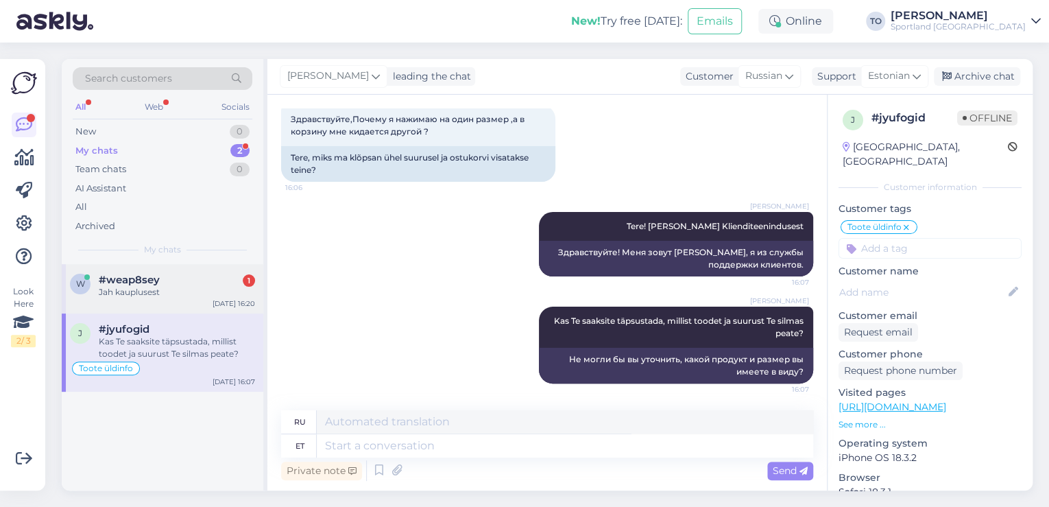
click at [184, 288] on div "Jah kauplusest" at bounding box center [177, 292] width 156 height 12
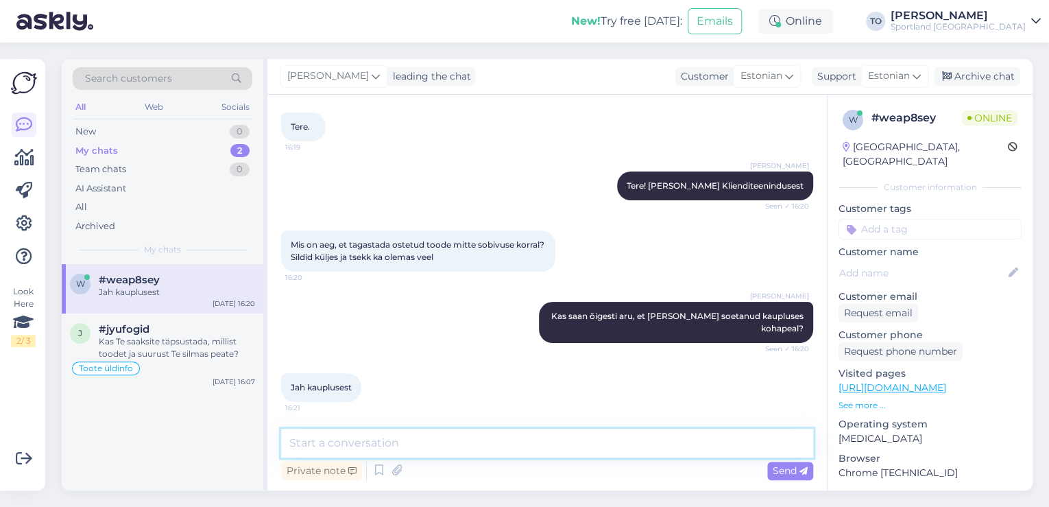
click at [403, 444] on textarea at bounding box center [547, 443] width 532 height 29
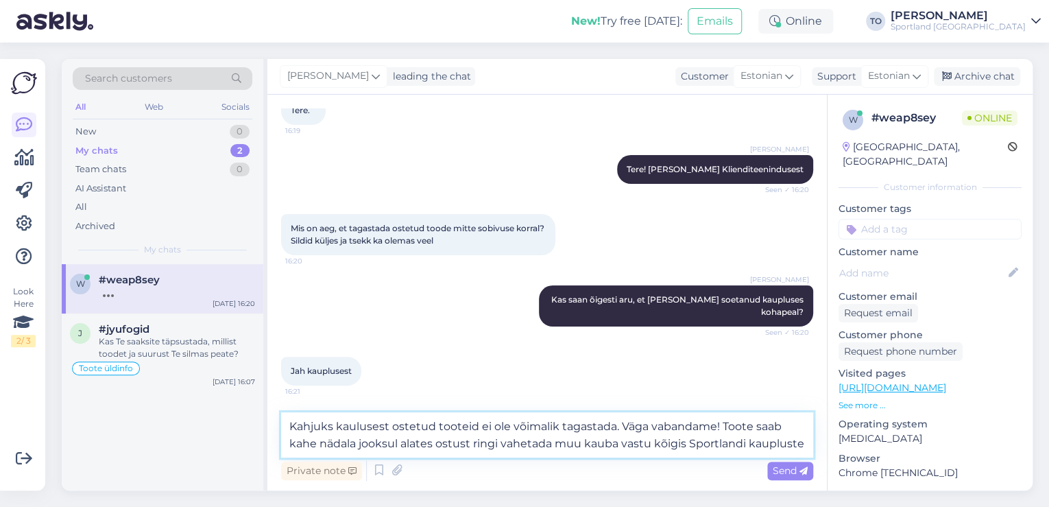
scroll to position [99, 0]
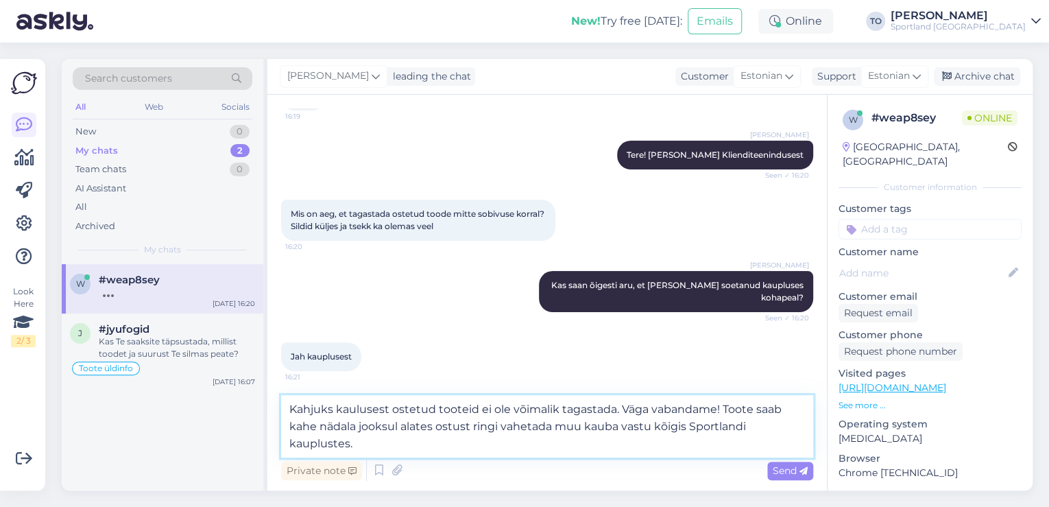
click at [357, 403] on textarea "Kahjuks kaulusest ostetud tooteid ei ole võimalik tagastada. Väga vabandame! To…" at bounding box center [547, 426] width 532 height 62
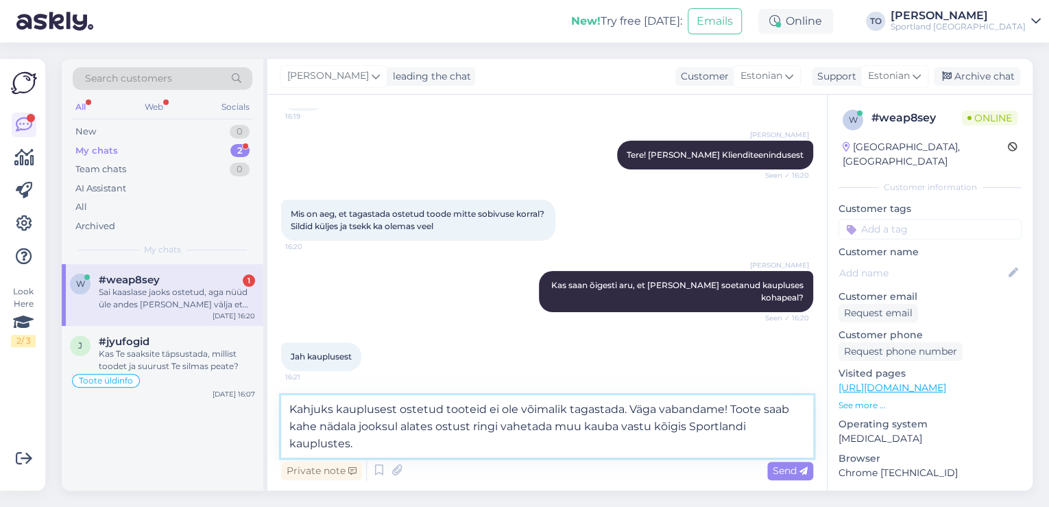
scroll to position [174, 0]
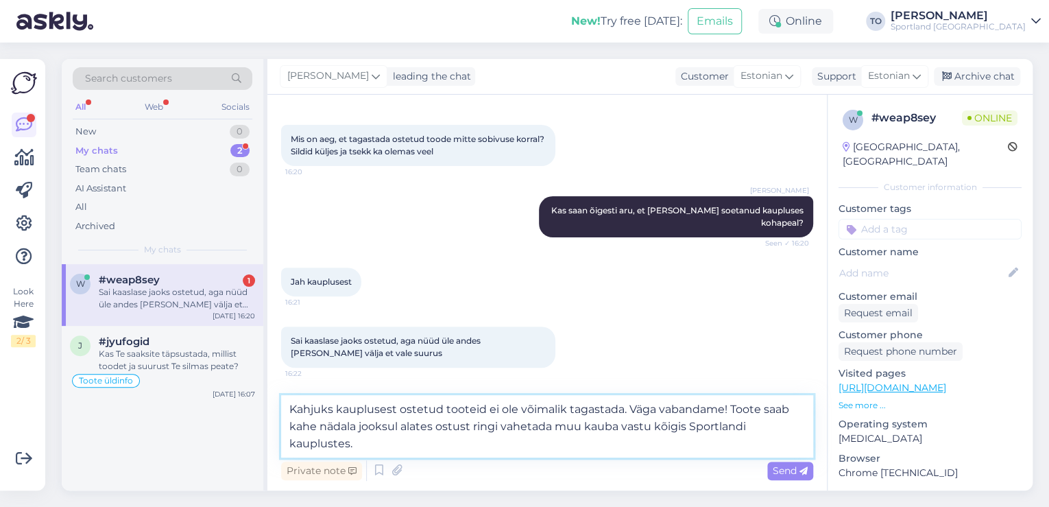
click at [381, 445] on textarea "Kahjuks kauplusest ostetud tooteid ei ole võimalik tagastada. Väga vabandame! T…" at bounding box center [547, 426] width 532 height 62
click at [791, 412] on textarea "Kahjuks kauplusest ostetud tooteid ei ole võimalik tagastada. Väga vabandame! T…" at bounding box center [547, 426] width 532 height 62
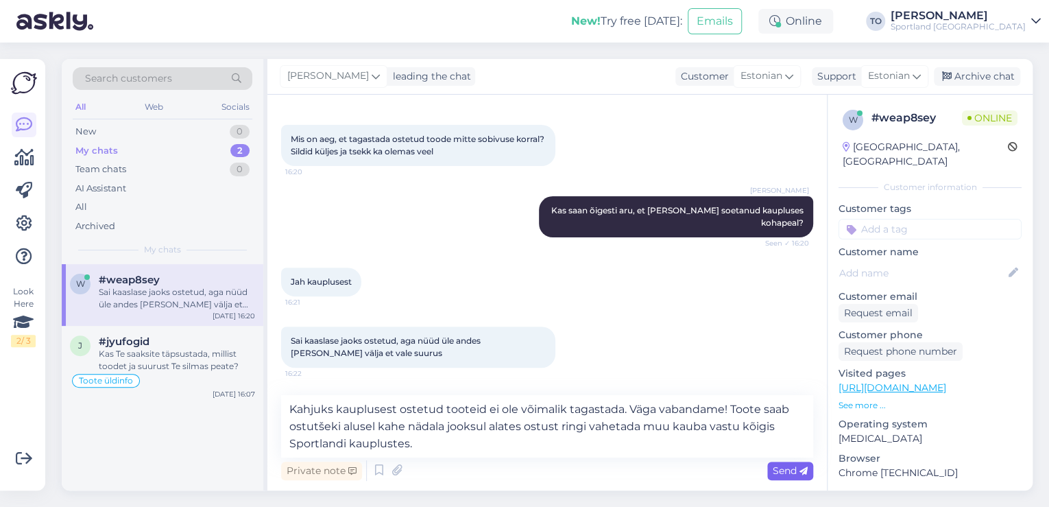
click at [773, 469] on span "Send" at bounding box center [790, 470] width 35 height 12
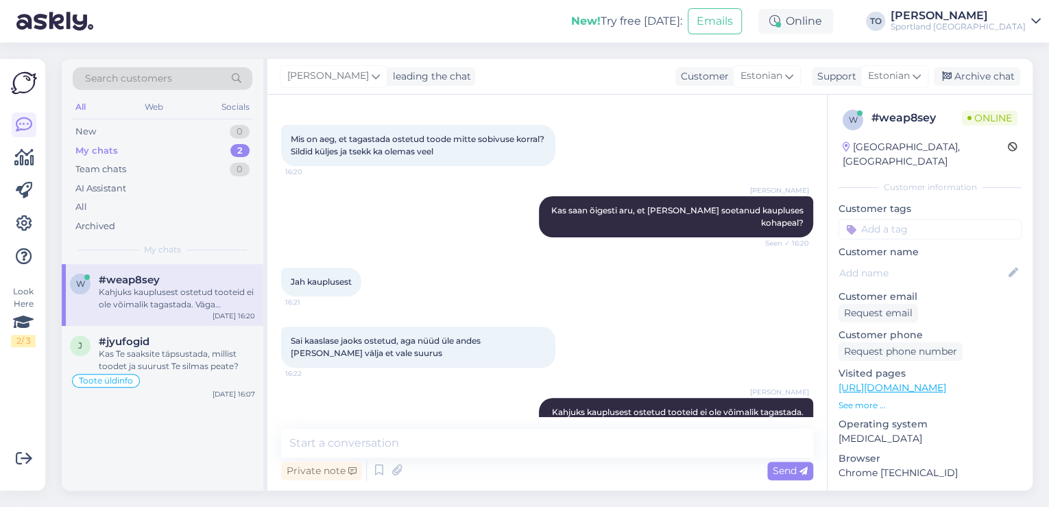
scroll to position [236, 0]
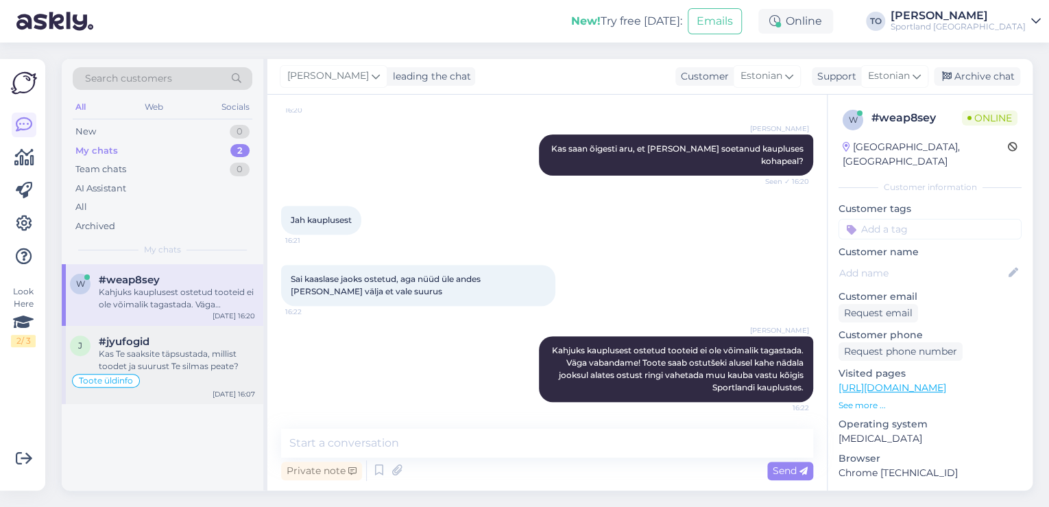
click at [156, 346] on div "#jyufogid" at bounding box center [177, 341] width 156 height 12
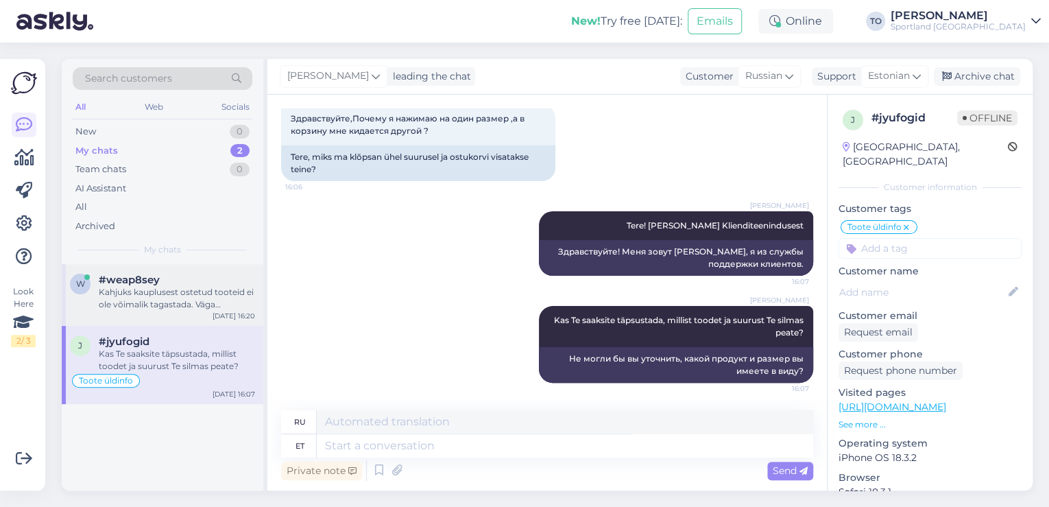
click at [171, 309] on div "Kahjuks kauplusest ostetud tooteid ei ole võimalik tagastada. Väga vabandame! T…" at bounding box center [177, 298] width 156 height 25
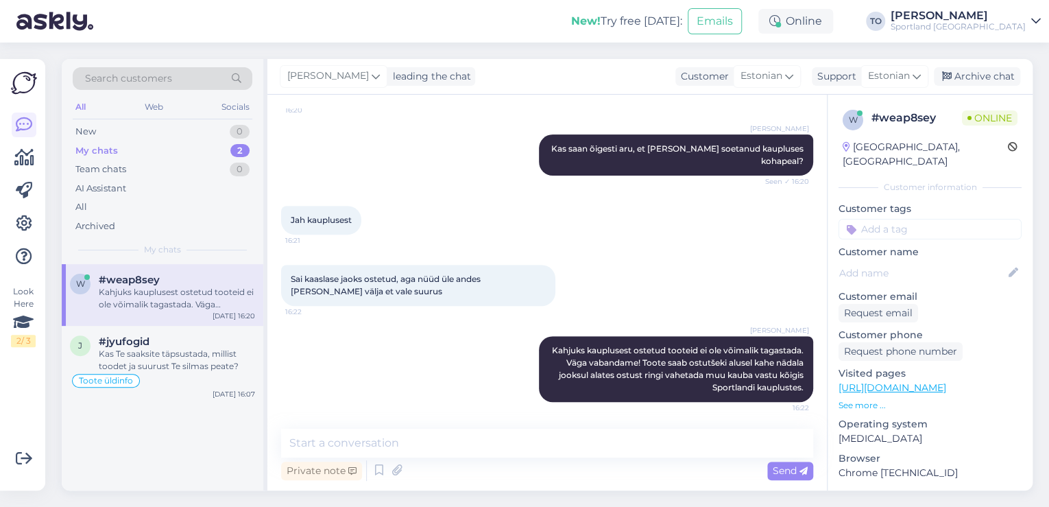
click at [924, 202] on p "Customer tags" at bounding box center [930, 209] width 183 height 14
click at [921, 219] on input at bounding box center [930, 229] width 183 height 21
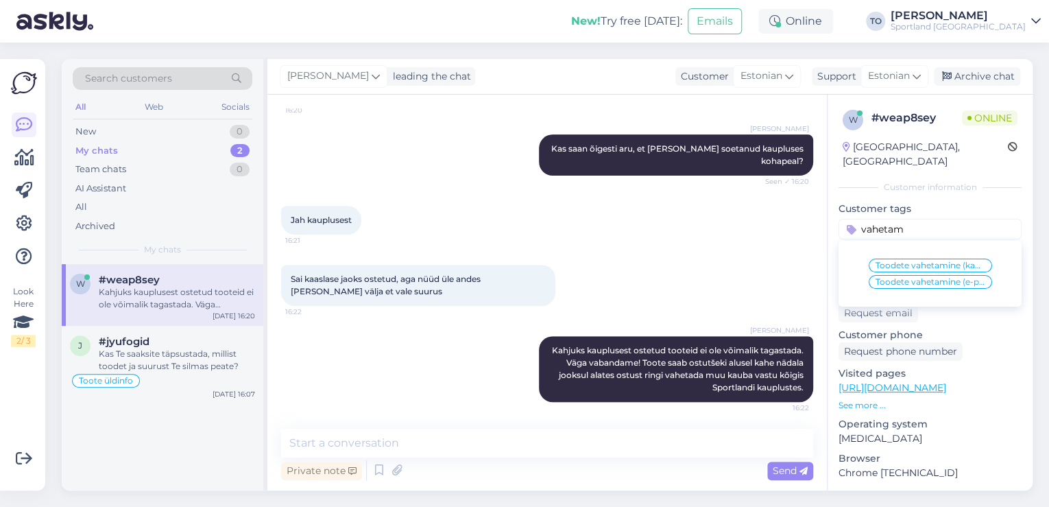
click at [939, 261] on span "Toodete vahetamine (kauplus)" at bounding box center [931, 265] width 110 height 8
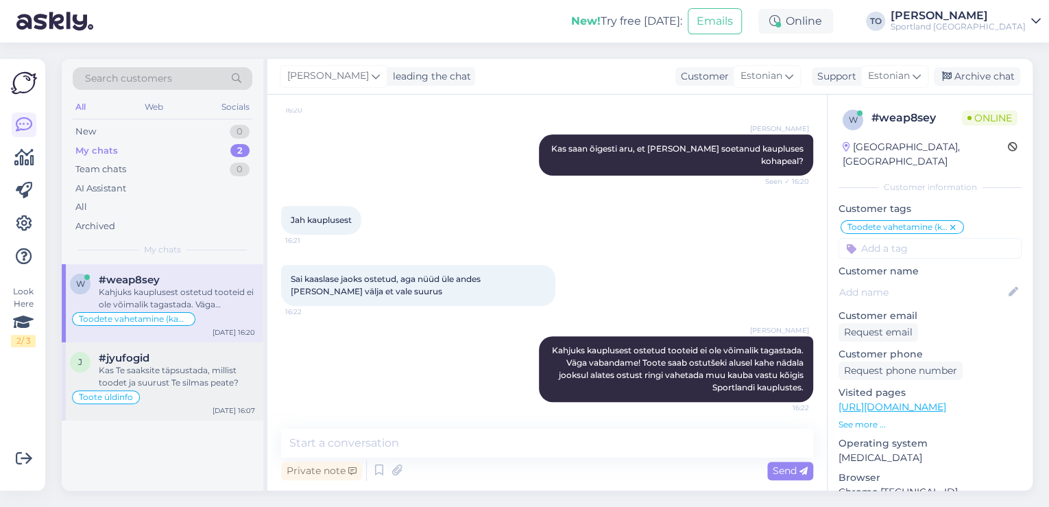
click at [206, 385] on div "Kas Te saaksite täpsustada, millist toodet ja suurust Te silmas peate?" at bounding box center [177, 376] width 156 height 25
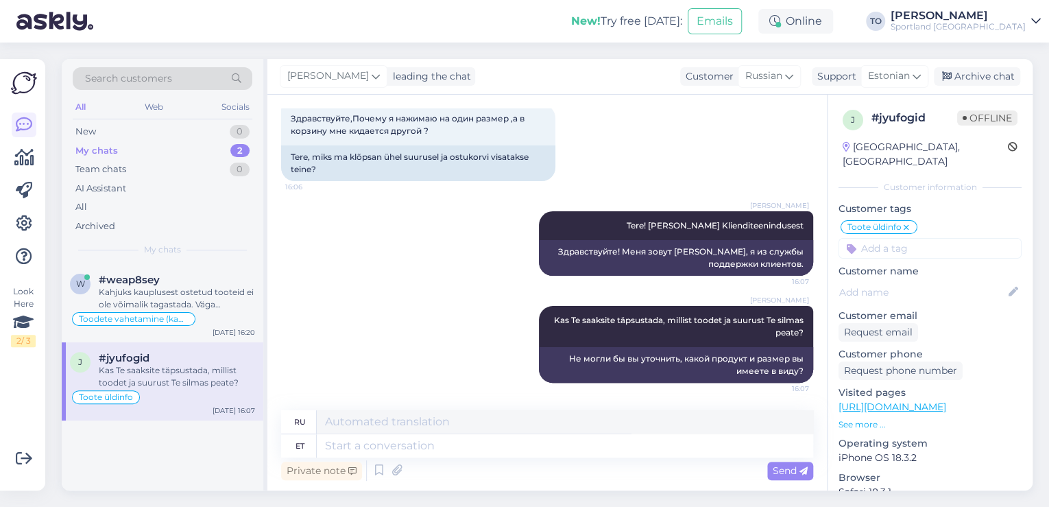
scroll to position [76, 0]
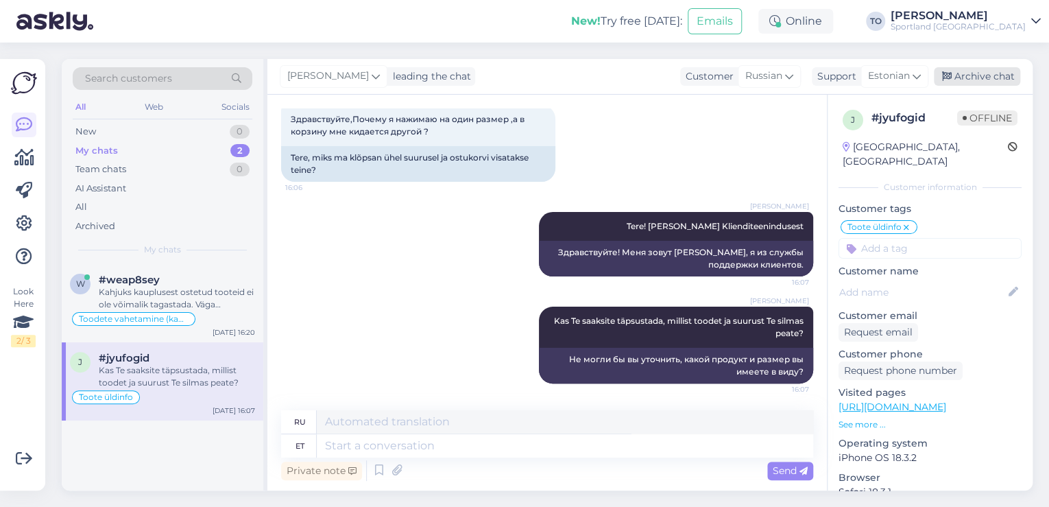
click at [970, 75] on div "Archive chat" at bounding box center [977, 76] width 86 height 19
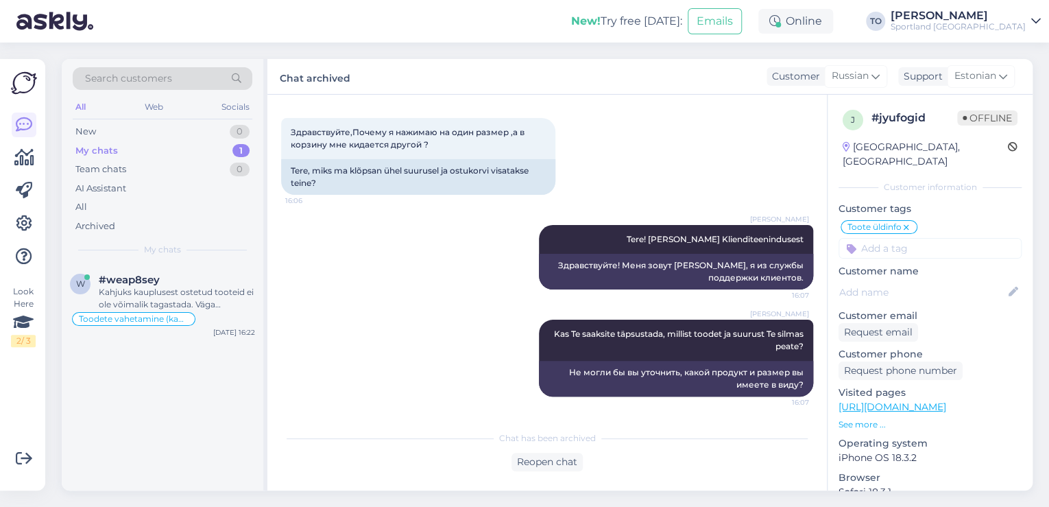
click at [1018, 13] on div "[PERSON_NAME]" at bounding box center [958, 15] width 135 height 11
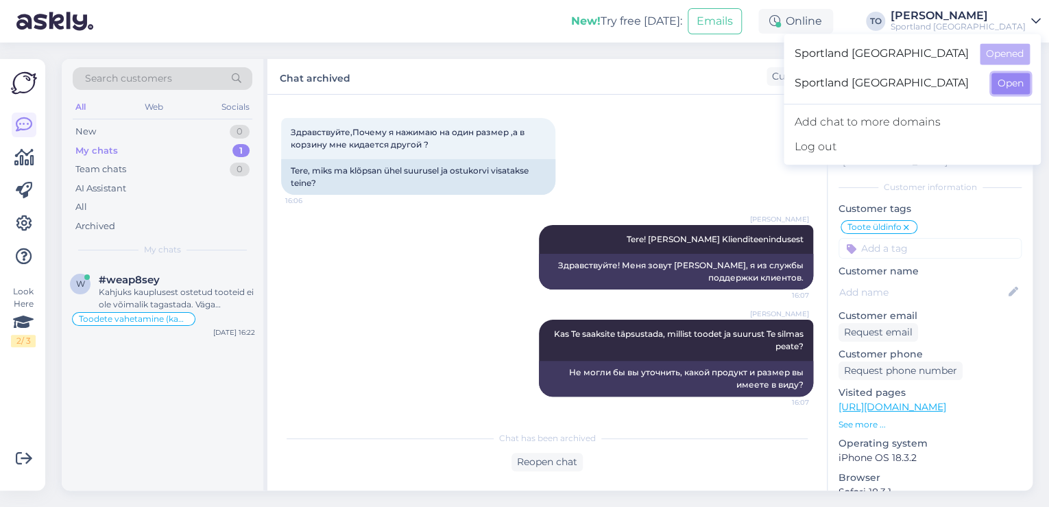
click at [1015, 80] on button "Open" at bounding box center [1011, 83] width 38 height 21
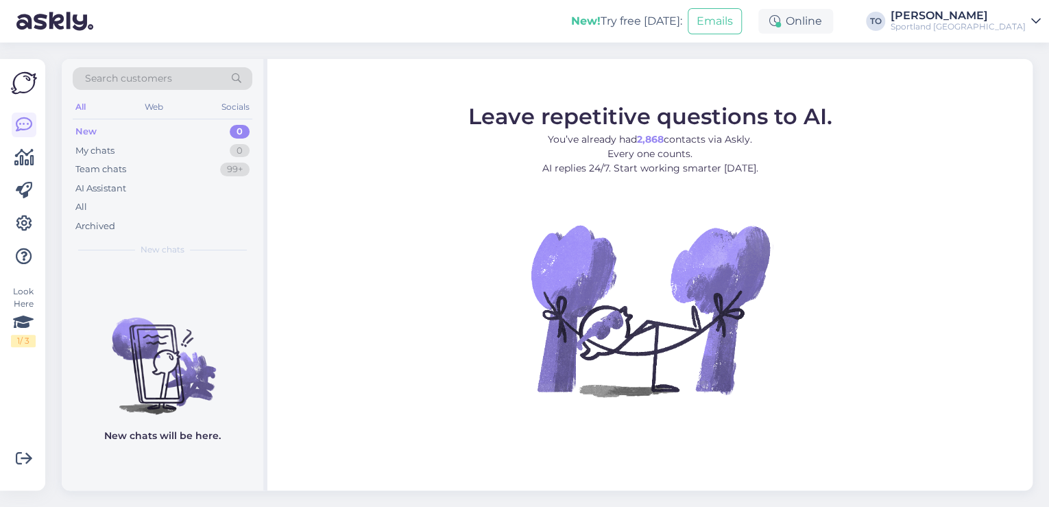
click at [1001, 17] on div "[PERSON_NAME]" at bounding box center [958, 15] width 135 height 11
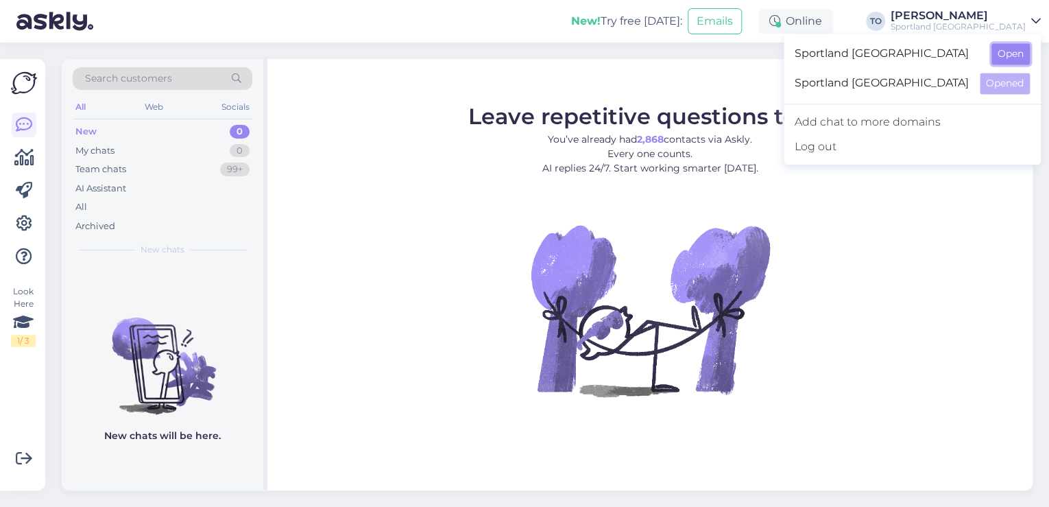
click at [999, 50] on button "Open" at bounding box center [1011, 53] width 38 height 21
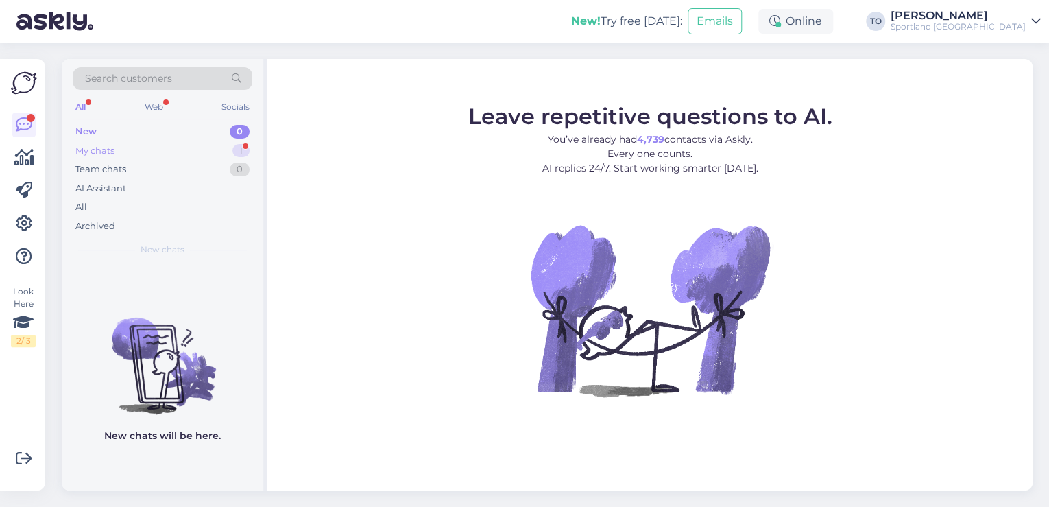
click at [187, 149] on div "My chats 1" at bounding box center [163, 150] width 180 height 19
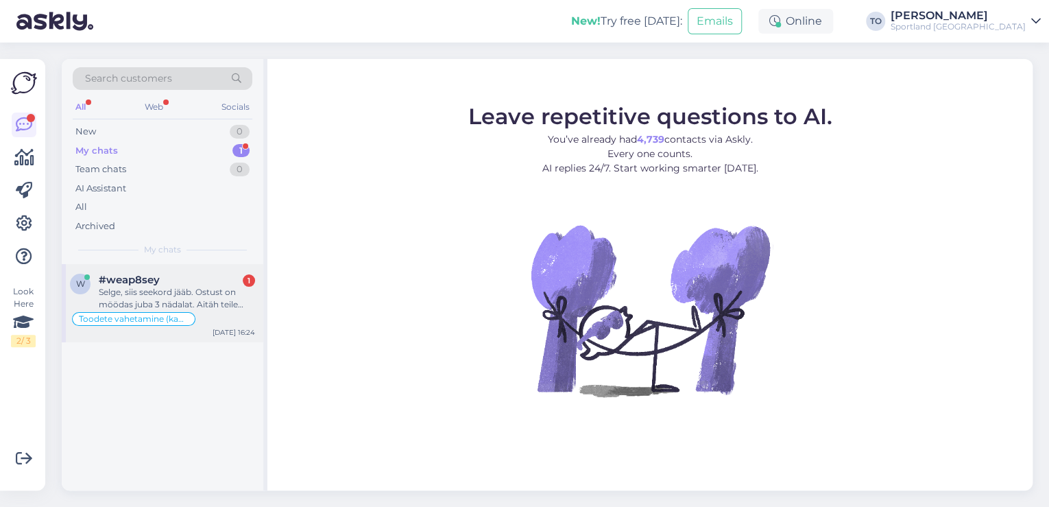
click at [181, 280] on div "#weap8sey 1" at bounding box center [177, 280] width 156 height 12
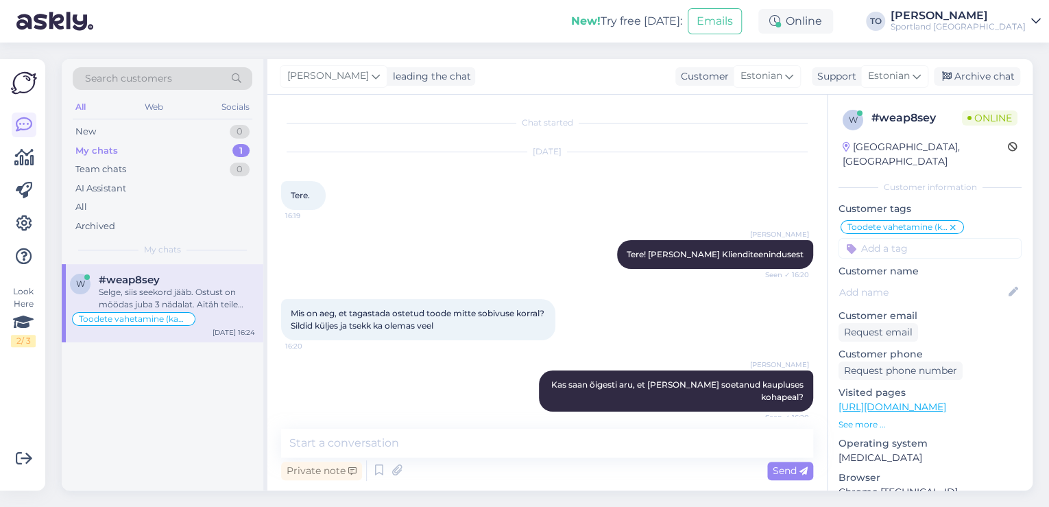
scroll to position [307, 0]
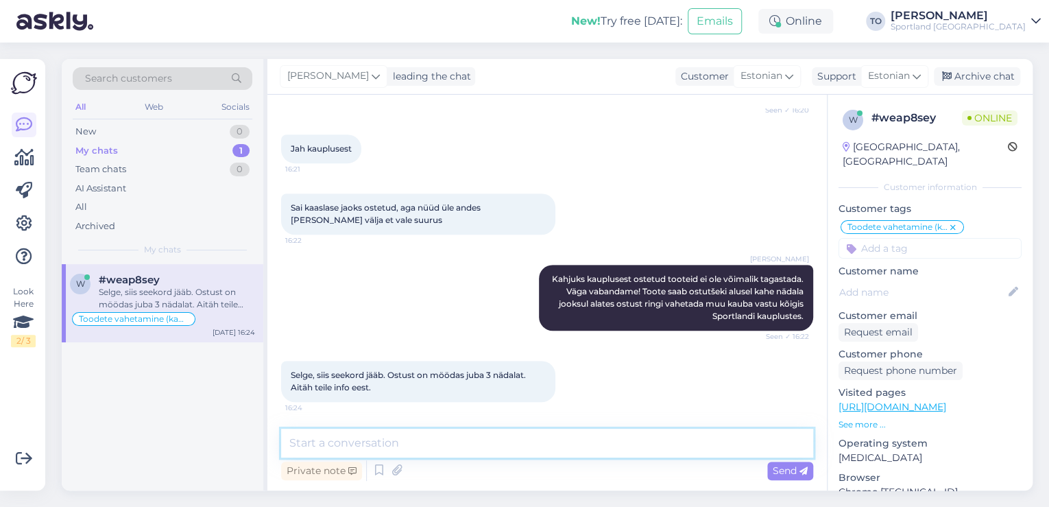
click at [595, 432] on textarea at bounding box center [547, 443] width 532 height 29
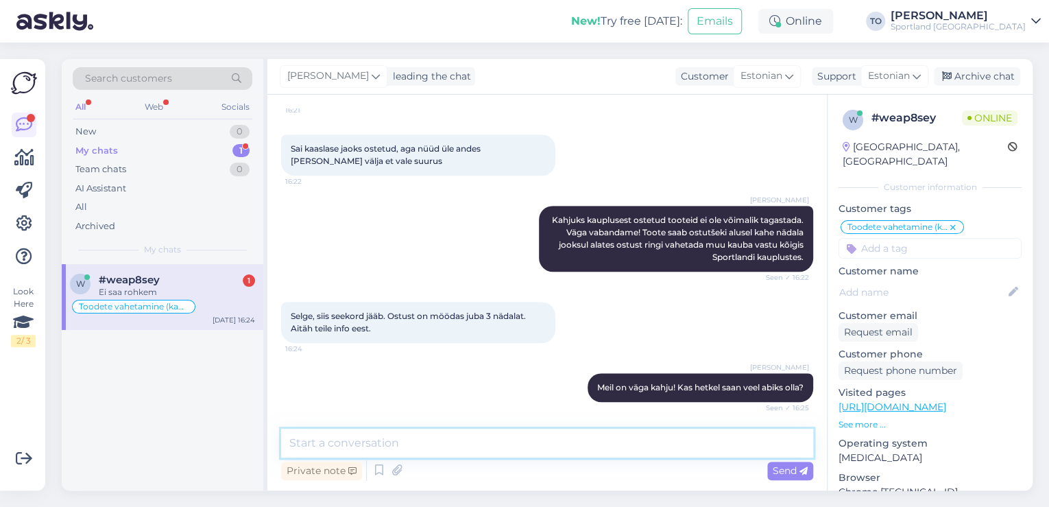
scroll to position [425, 0]
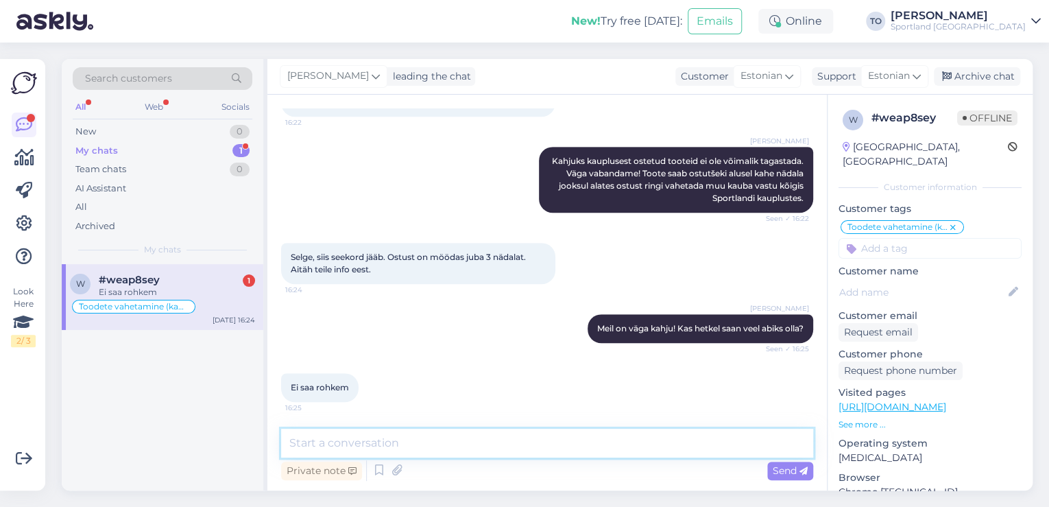
click at [418, 436] on textarea at bounding box center [547, 443] width 532 height 29
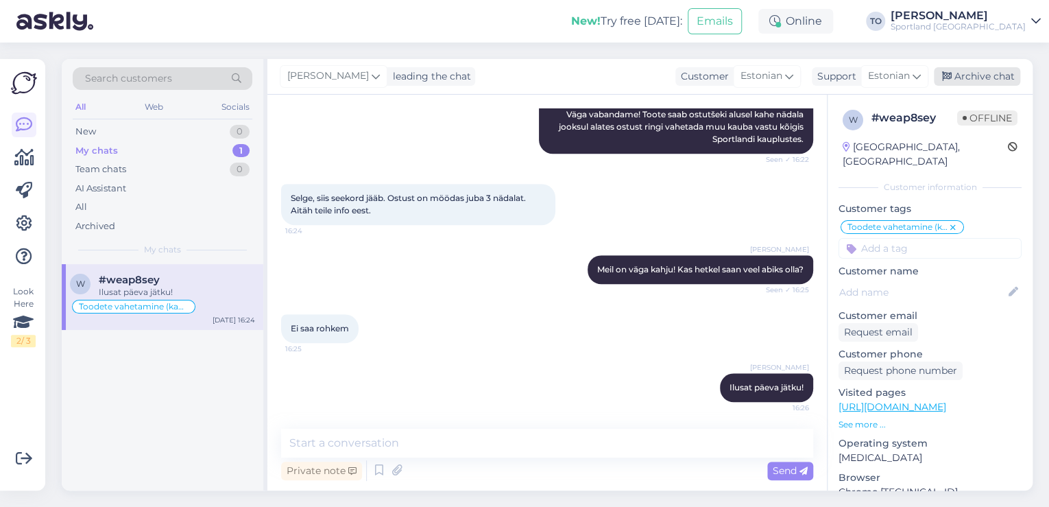
click at [977, 80] on div "Archive chat" at bounding box center [977, 76] width 86 height 19
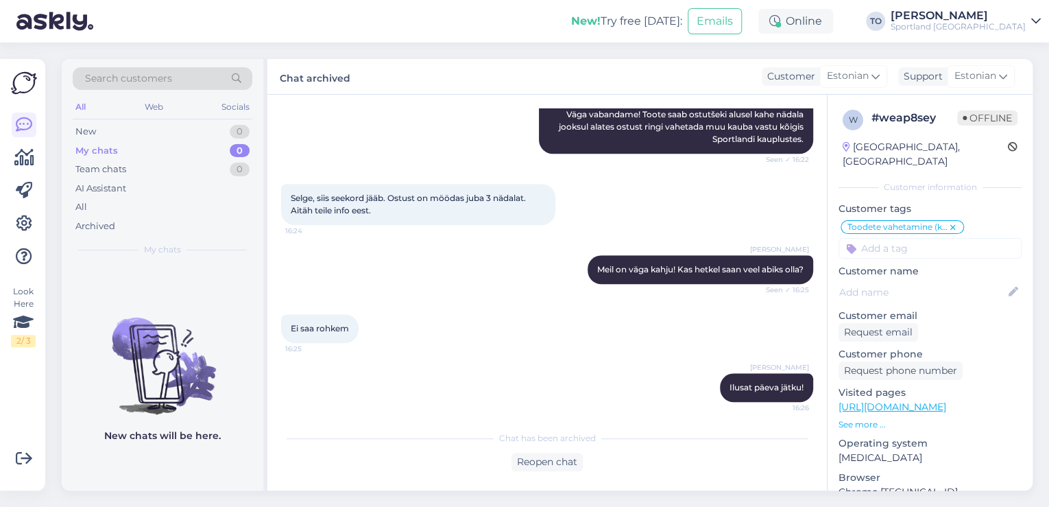
click at [1012, 19] on div "[PERSON_NAME]" at bounding box center [958, 15] width 135 height 11
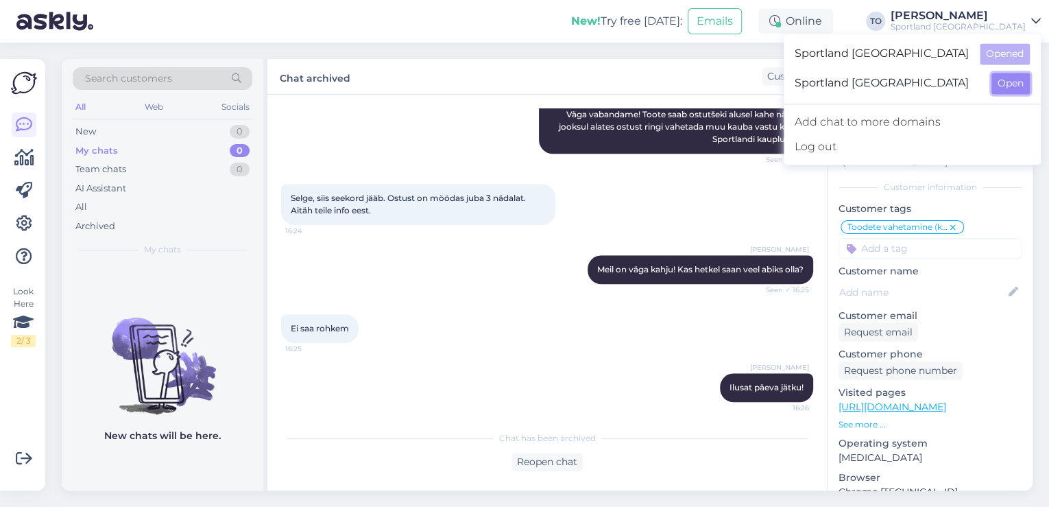
click at [1012, 84] on button "Open" at bounding box center [1011, 83] width 38 height 21
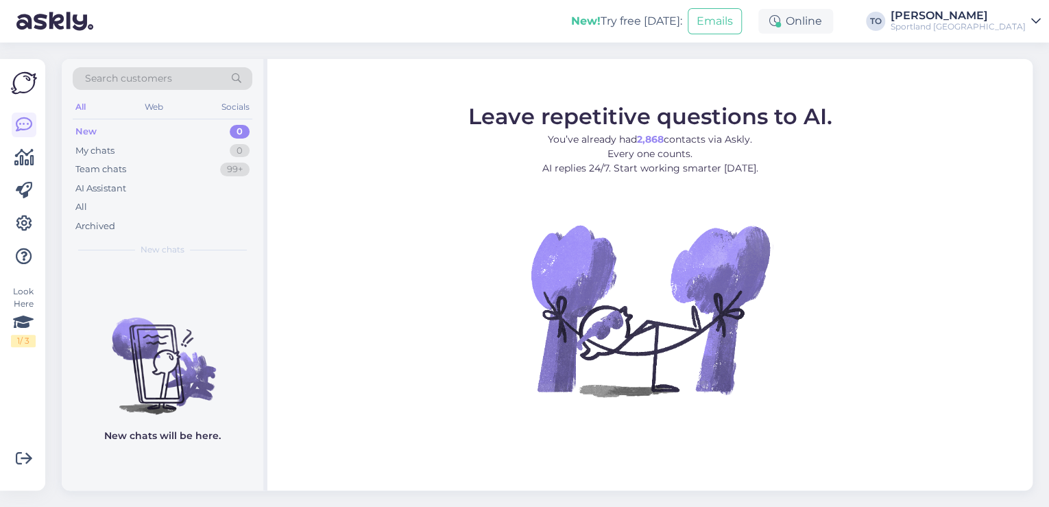
click at [990, 28] on div "Sportland [GEOGRAPHIC_DATA]" at bounding box center [958, 26] width 135 height 11
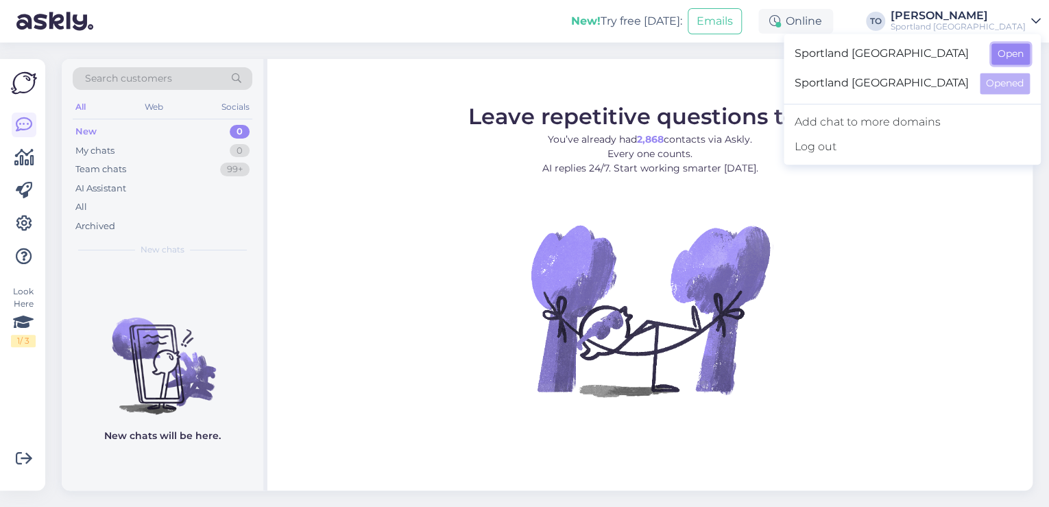
click at [1001, 56] on button "Open" at bounding box center [1011, 53] width 38 height 21
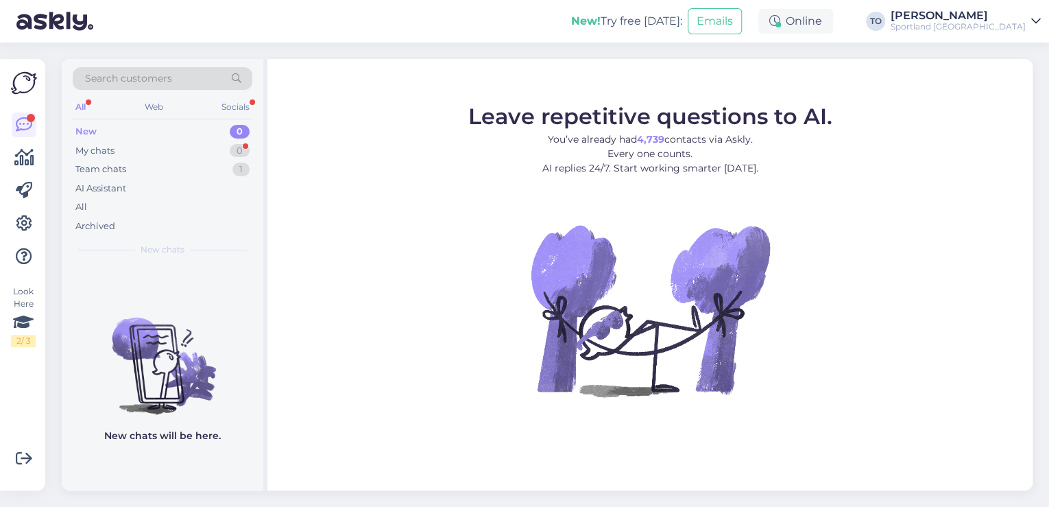
click at [992, 23] on div "Sportland [GEOGRAPHIC_DATA]" at bounding box center [958, 26] width 135 height 11
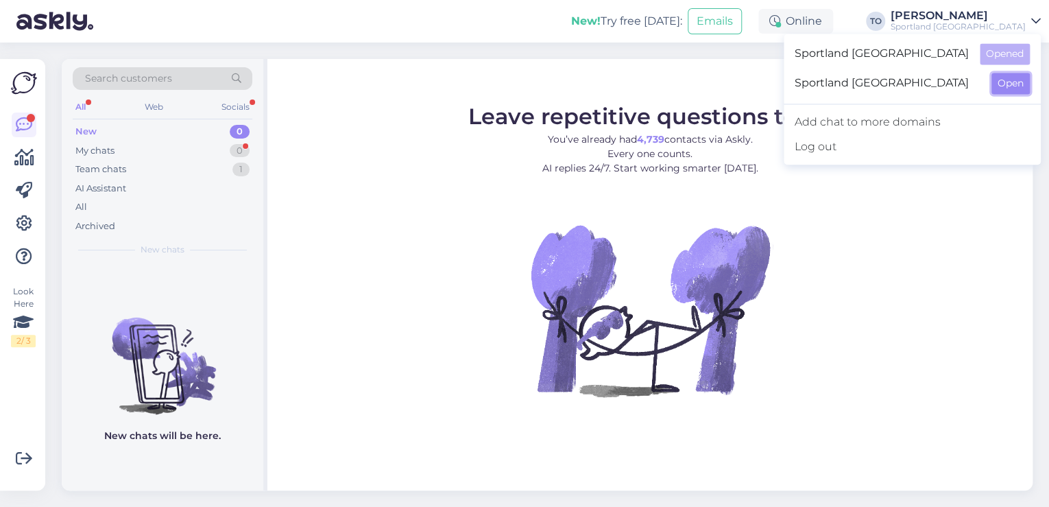
click at [1003, 84] on button "Open" at bounding box center [1011, 83] width 38 height 21
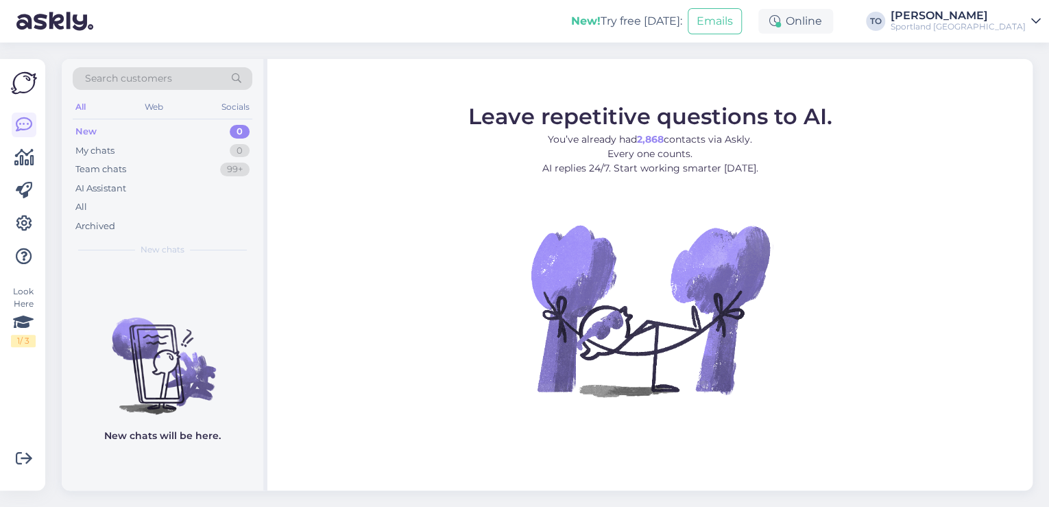
click at [1007, 17] on div "[PERSON_NAME]" at bounding box center [958, 15] width 135 height 11
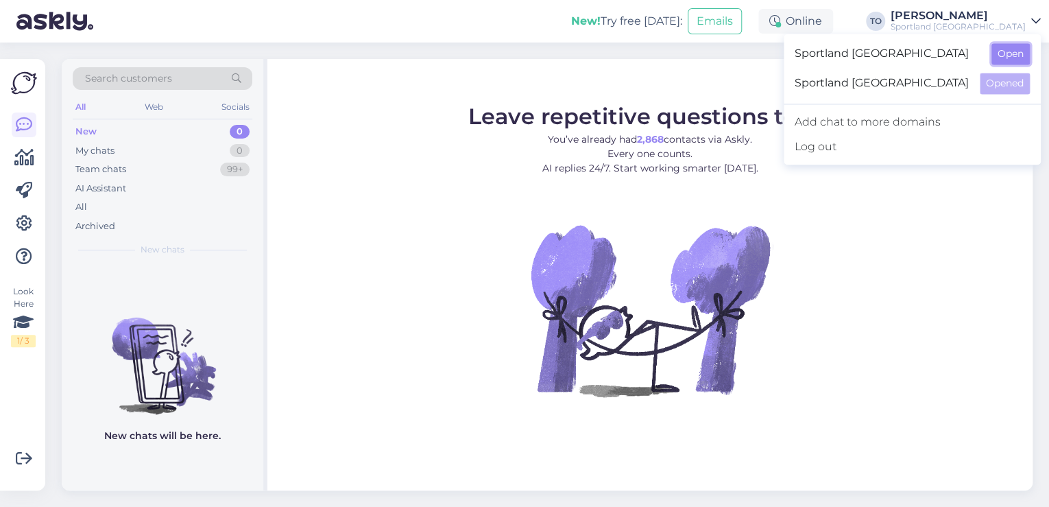
click at [1016, 49] on button "Open" at bounding box center [1011, 53] width 38 height 21
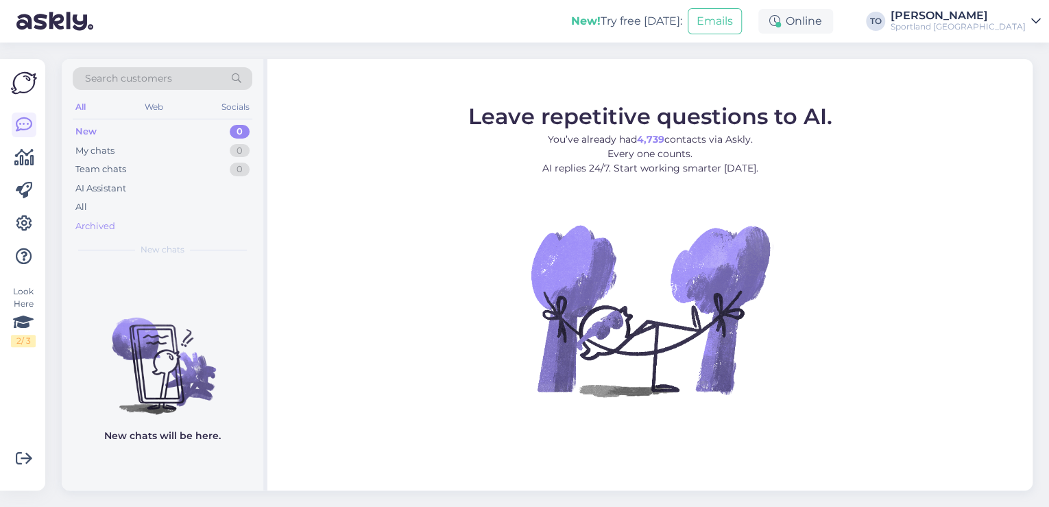
click at [137, 222] on div "Archived" at bounding box center [163, 226] width 180 height 19
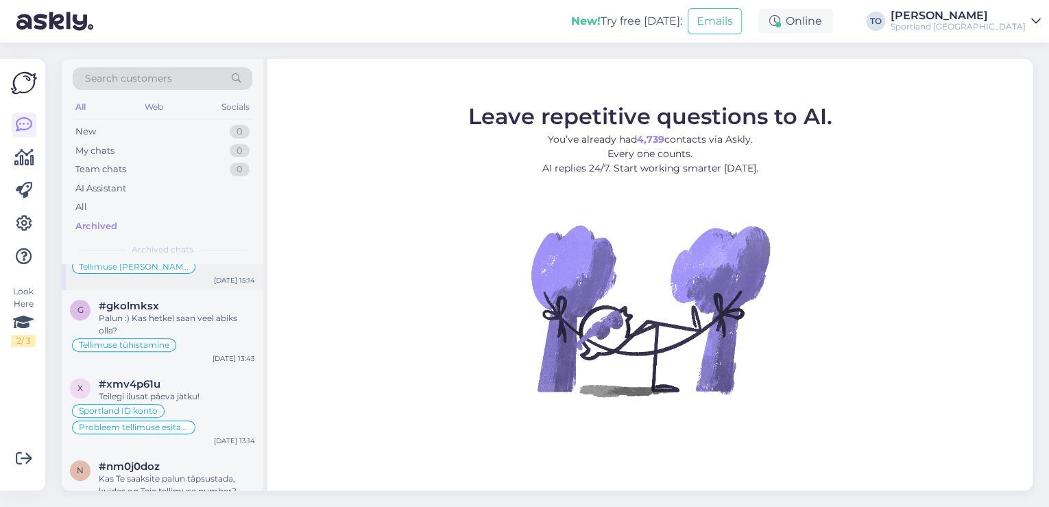
scroll to position [219, 0]
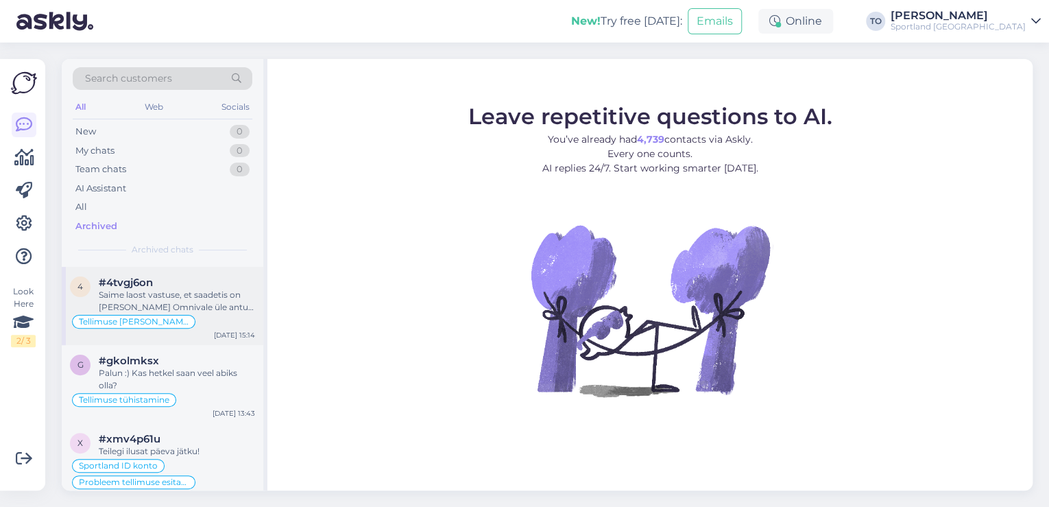
click at [228, 313] on div "Tellimuse [PERSON_NAME] info" at bounding box center [162, 321] width 185 height 16
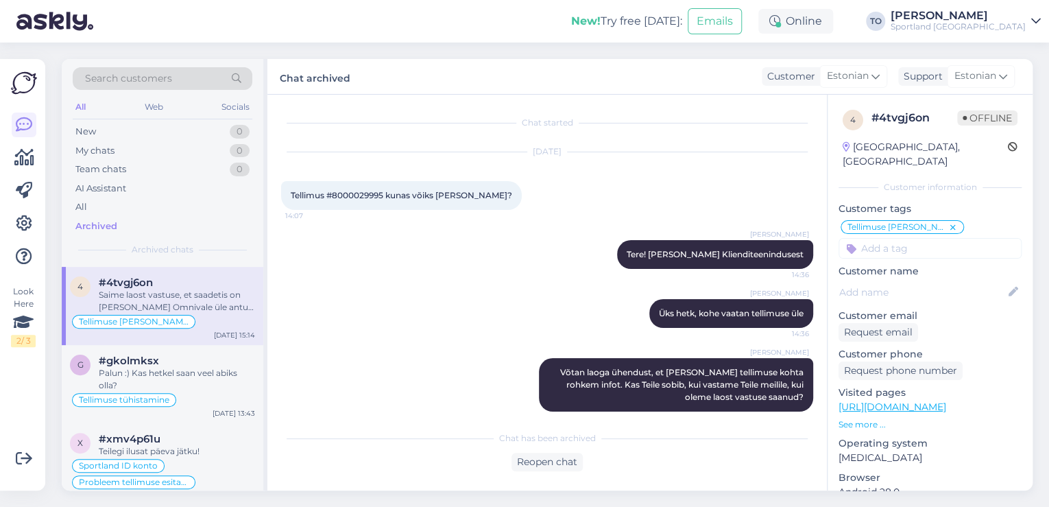
scroll to position [86, 0]
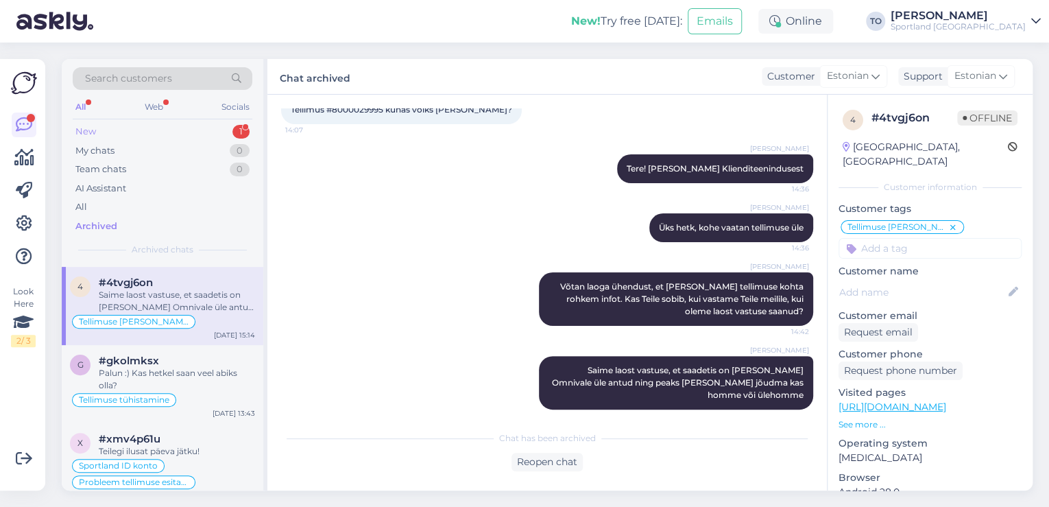
click at [176, 129] on div "New 1" at bounding box center [163, 131] width 180 height 19
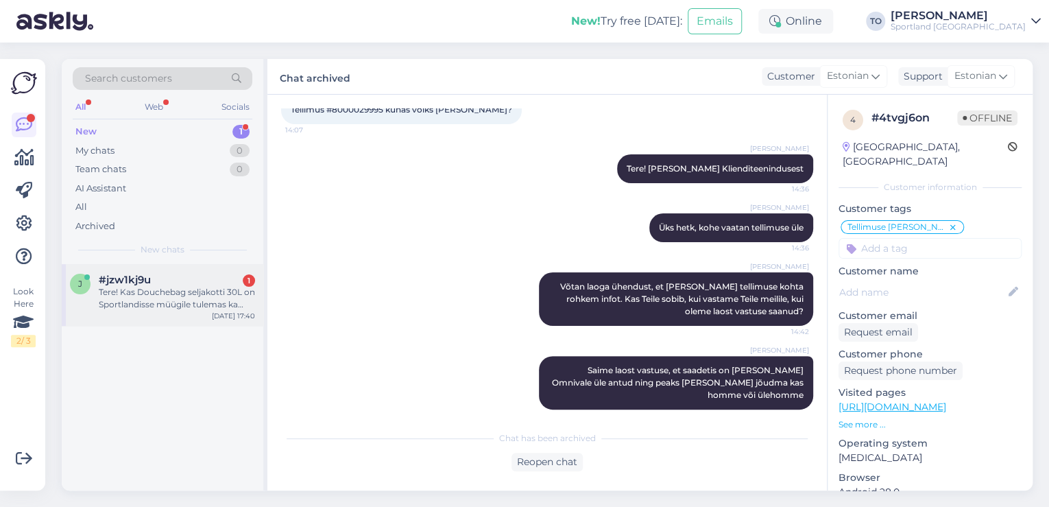
click at [171, 289] on div "Tere! Kas Douchebag seljakotti 30L on Sportlandisse müügile tulemas ka Cappucin…" at bounding box center [177, 298] width 156 height 25
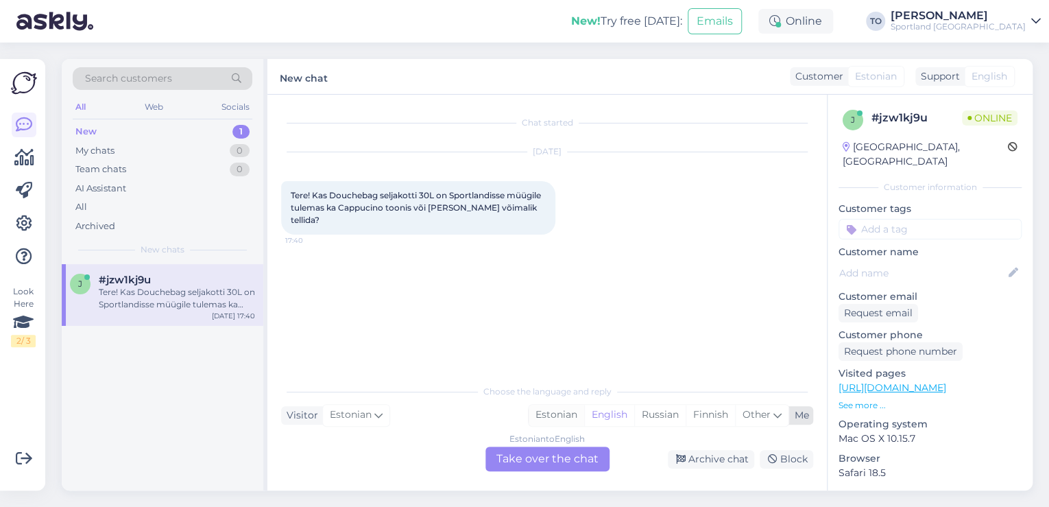
click at [553, 410] on div "Estonian" at bounding box center [557, 415] width 56 height 21
click at [554, 457] on div "Estonian to Estonian Take over the chat" at bounding box center [548, 458] width 124 height 25
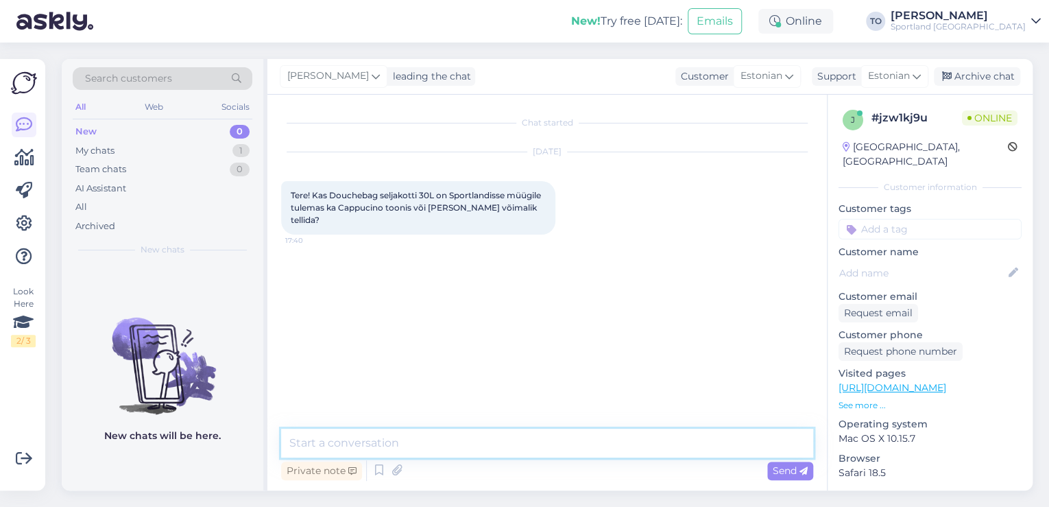
click at [535, 451] on textarea at bounding box center [547, 443] width 532 height 29
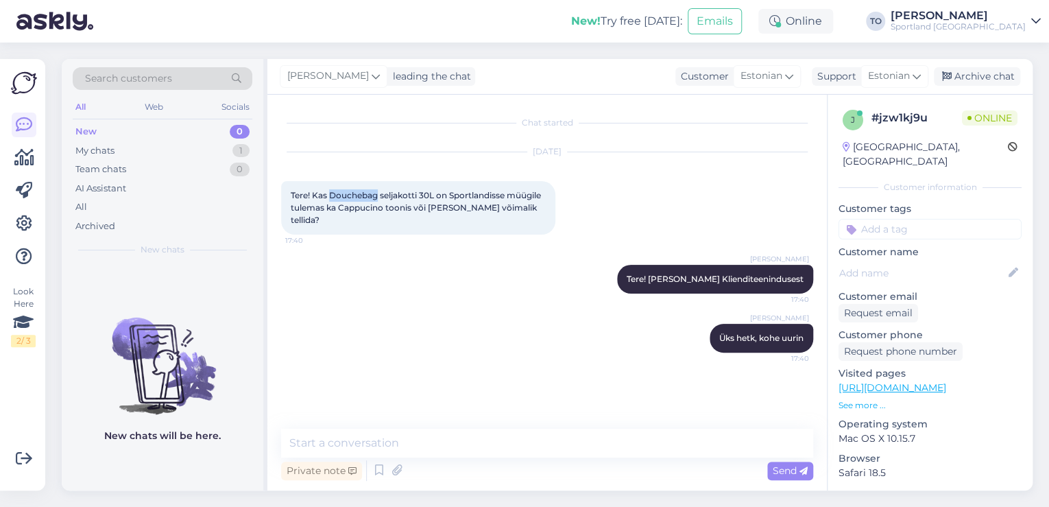
drag, startPoint x: 331, startPoint y: 192, endPoint x: 379, endPoint y: 192, distance: 47.3
click at [379, 192] on span "Tere! Kas Douchebag seljakotti 30L on Sportlandisse müügile tulemas ka Cappucin…" at bounding box center [417, 207] width 252 height 35
click at [442, 265] on div "[PERSON_NAME] Tere! [PERSON_NAME] Klienditeenindusest 17:40" at bounding box center [547, 279] width 532 height 59
click at [931, 381] on link "[URL][DOMAIN_NAME]" at bounding box center [893, 387] width 108 height 12
drag, startPoint x: 337, startPoint y: 206, endPoint x: 384, endPoint y: 206, distance: 46.6
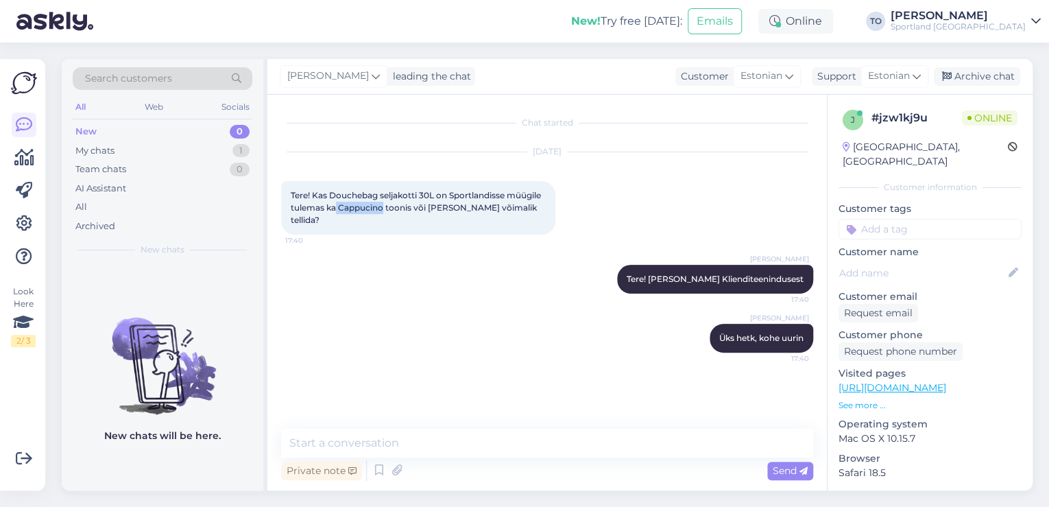
click at [384, 206] on span "Tere! Kas Douchebag seljakotti 30L on Sportlandisse müügile tulemas ka Cappucin…" at bounding box center [417, 207] width 252 height 35
click at [414, 443] on textarea at bounding box center [547, 443] width 532 height 29
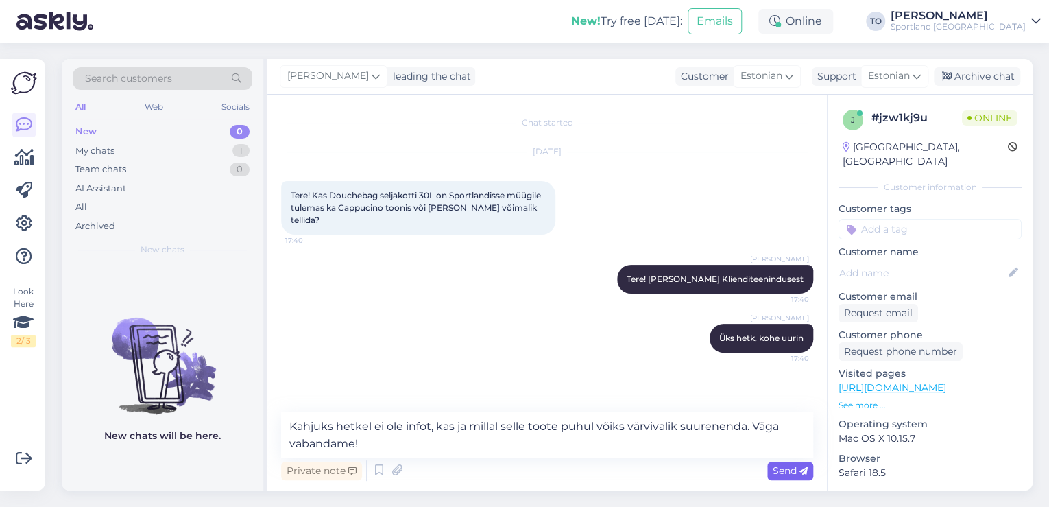
click at [783, 474] on span "Send" at bounding box center [790, 470] width 35 height 12
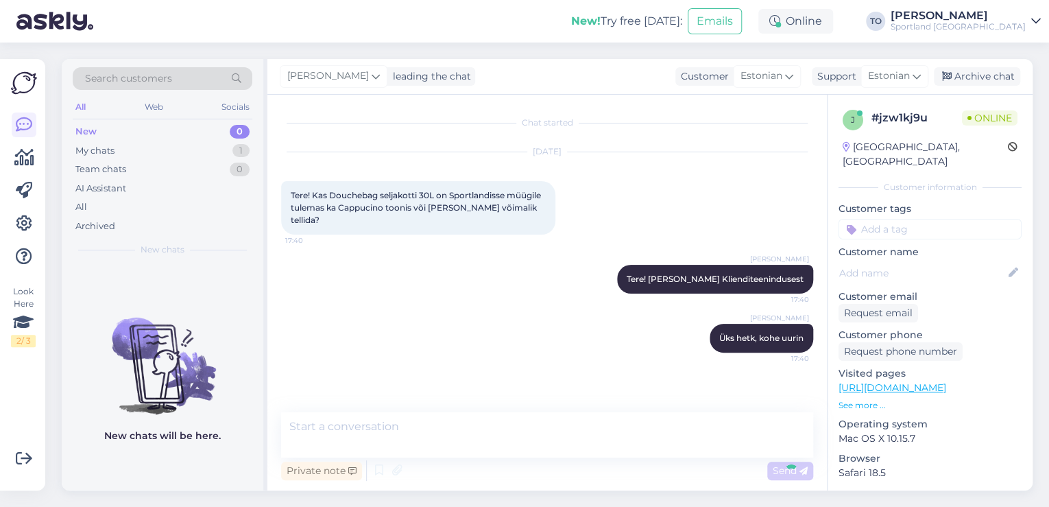
scroll to position [10, 0]
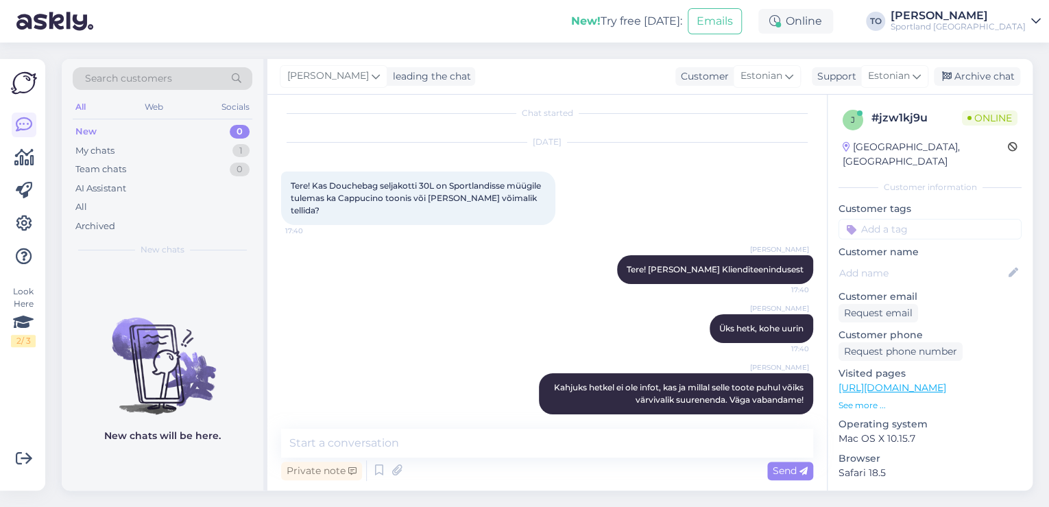
click at [908, 219] on input at bounding box center [930, 229] width 183 height 21
click at [917, 259] on div "Toote saadavus" at bounding box center [929, 266] width 77 height 14
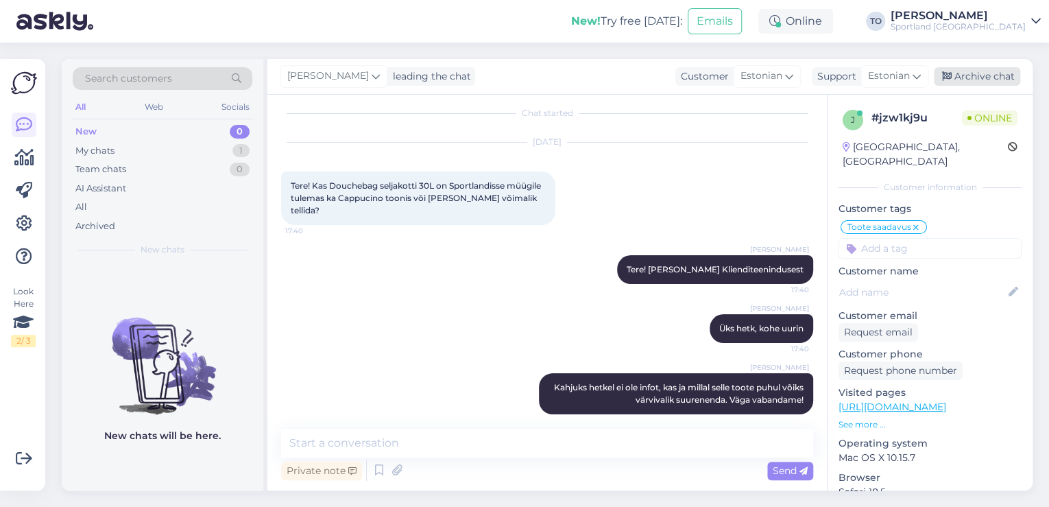
click at [1004, 80] on div "Archive chat" at bounding box center [977, 76] width 86 height 19
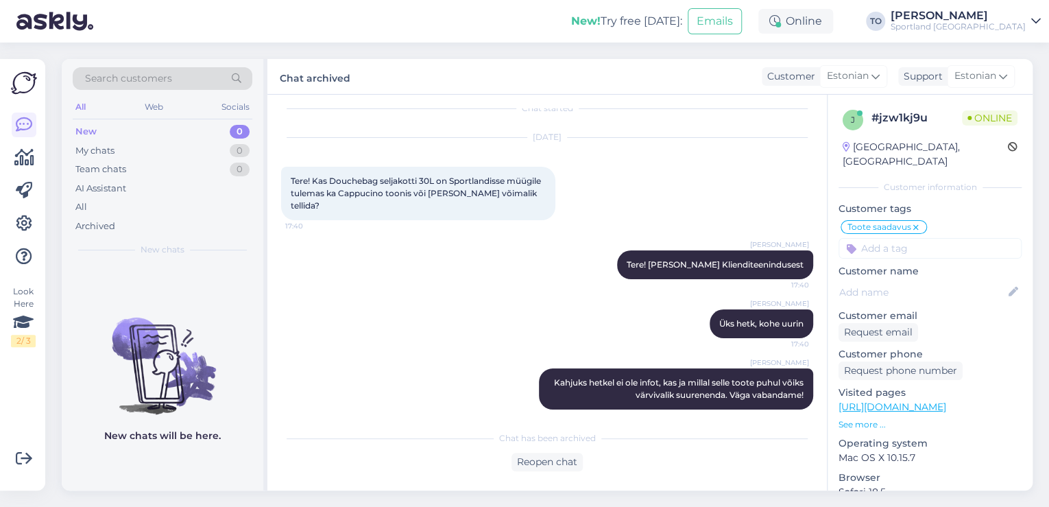
click at [998, 23] on div "Sportland [GEOGRAPHIC_DATA]" at bounding box center [958, 26] width 135 height 11
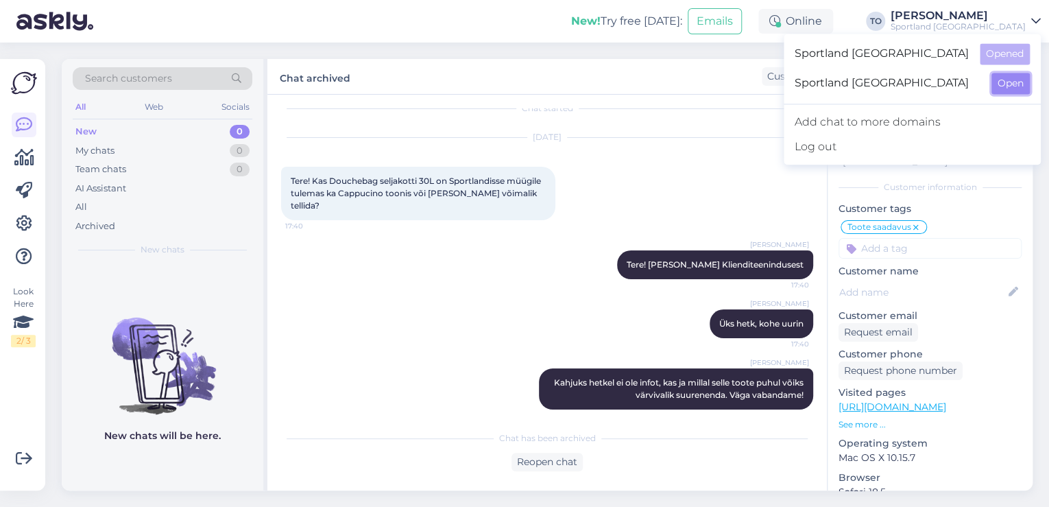
click at [1012, 82] on button "Open" at bounding box center [1011, 83] width 38 height 21
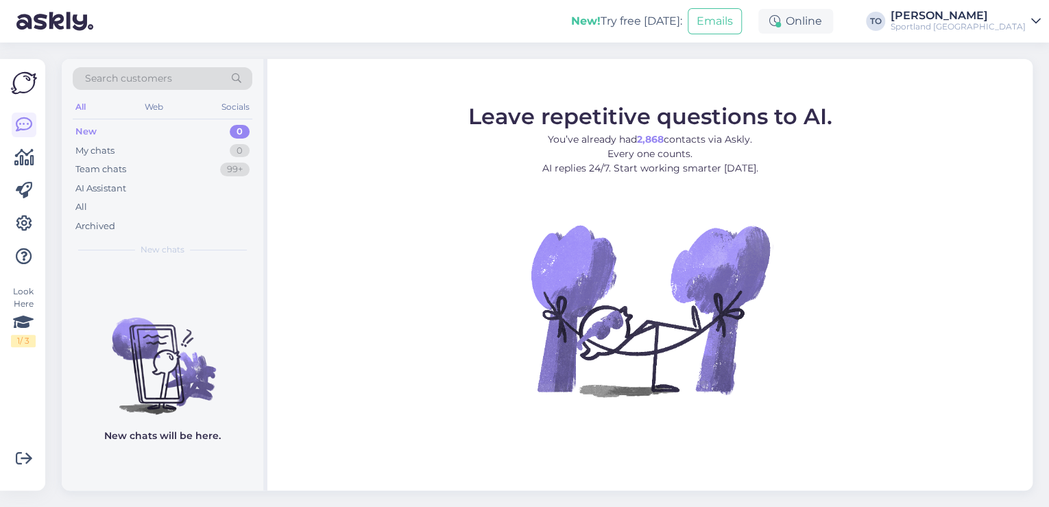
click at [1016, 23] on div "Sportland [GEOGRAPHIC_DATA]" at bounding box center [958, 26] width 135 height 11
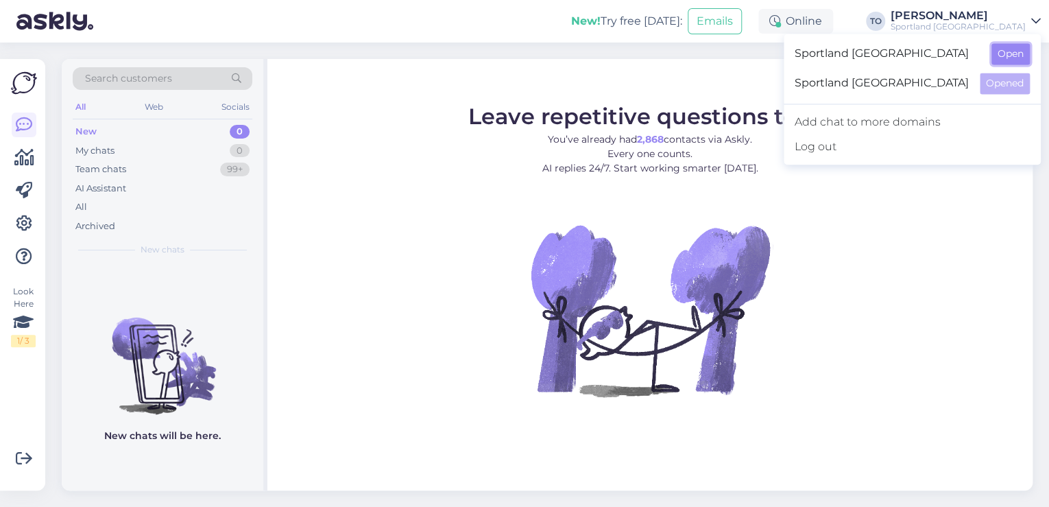
click at [1012, 49] on button "Open" at bounding box center [1011, 53] width 38 height 21
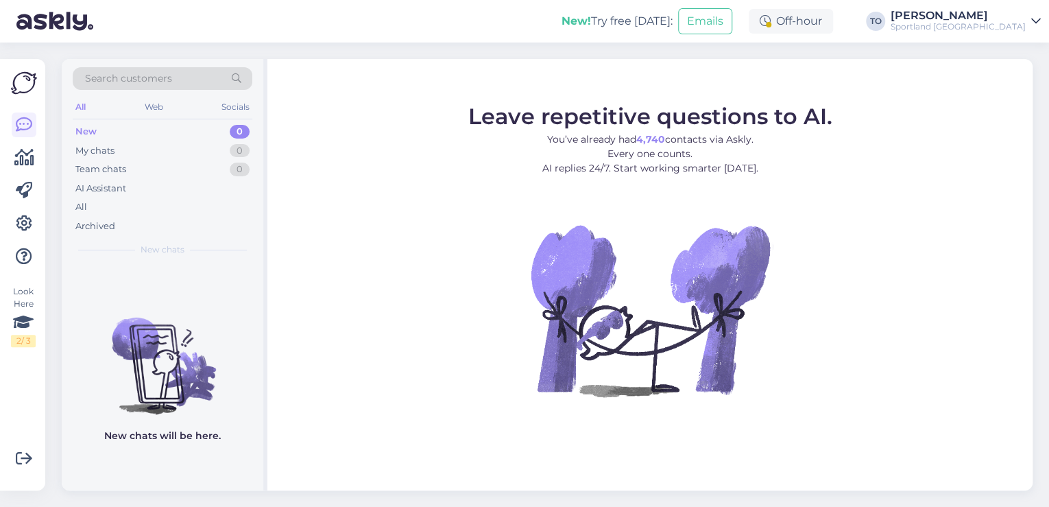
click at [993, 22] on div "Sportland [GEOGRAPHIC_DATA]" at bounding box center [958, 26] width 135 height 11
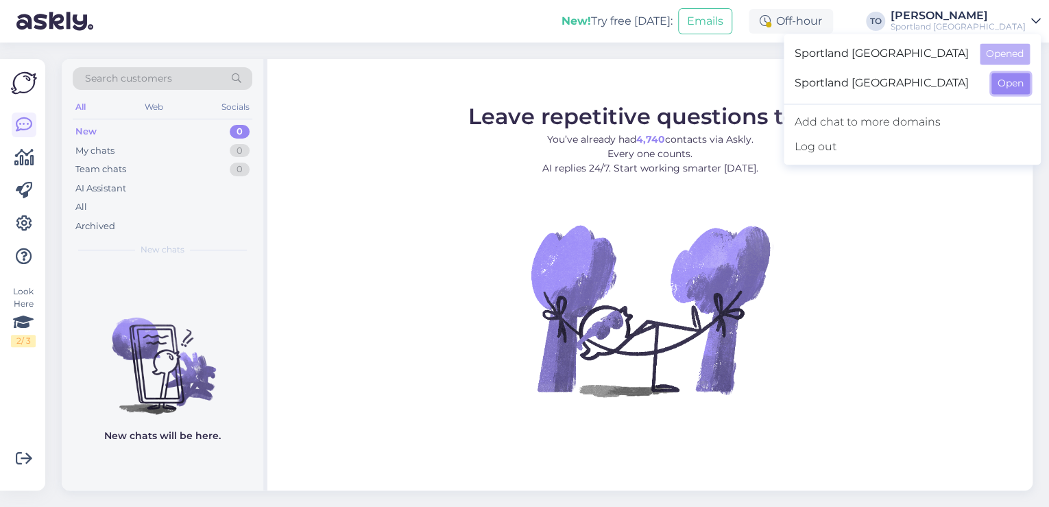
click at [1004, 85] on button "Open" at bounding box center [1011, 83] width 38 height 21
